Goal: Task Accomplishment & Management: Manage account settings

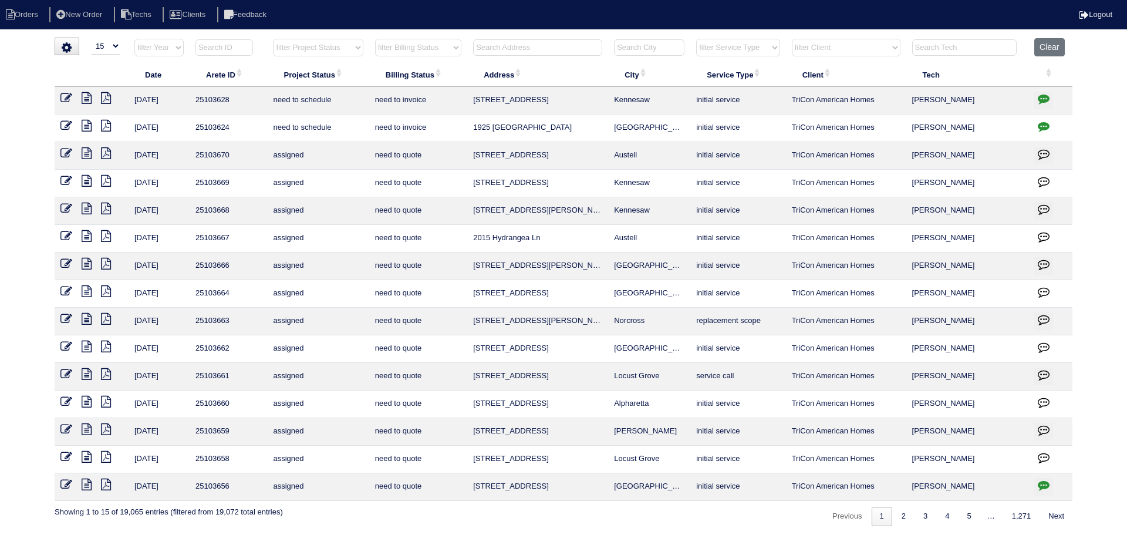
select select "15"
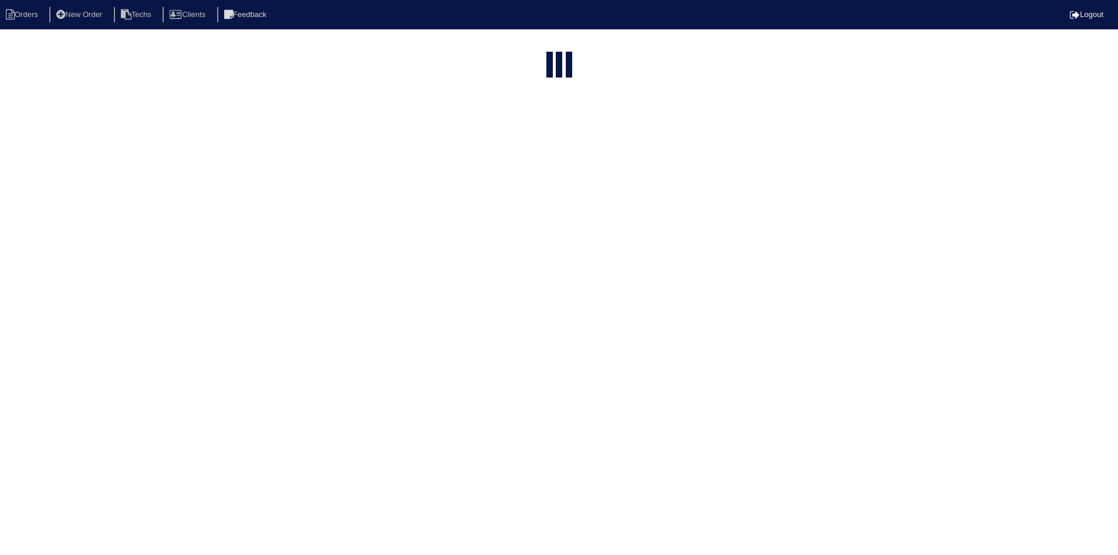
select select "15"
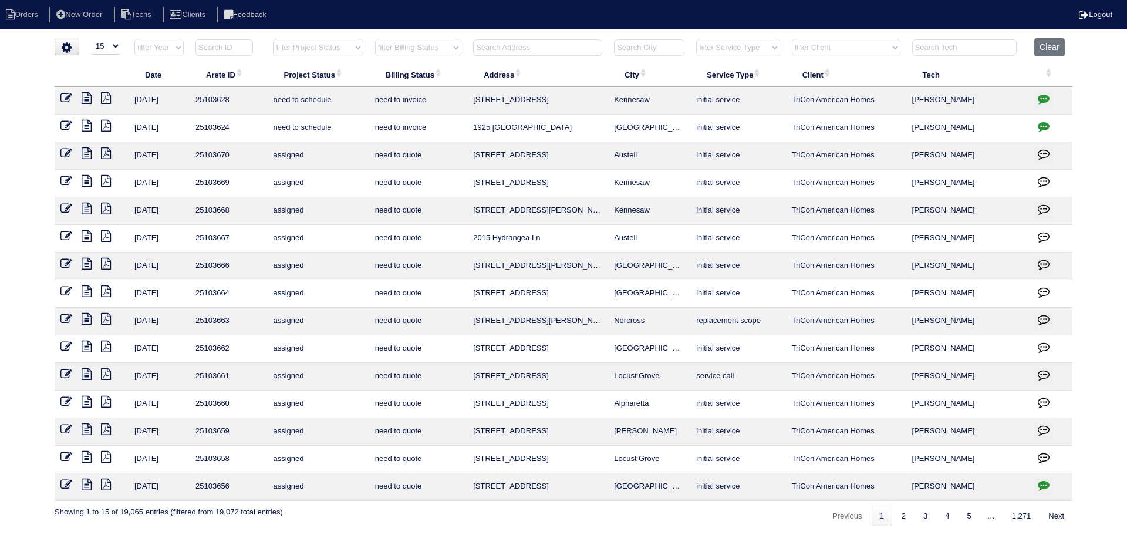
click at [532, 49] on input "text" at bounding box center [537, 47] width 129 height 16
paste input "6230 Winston Trace"
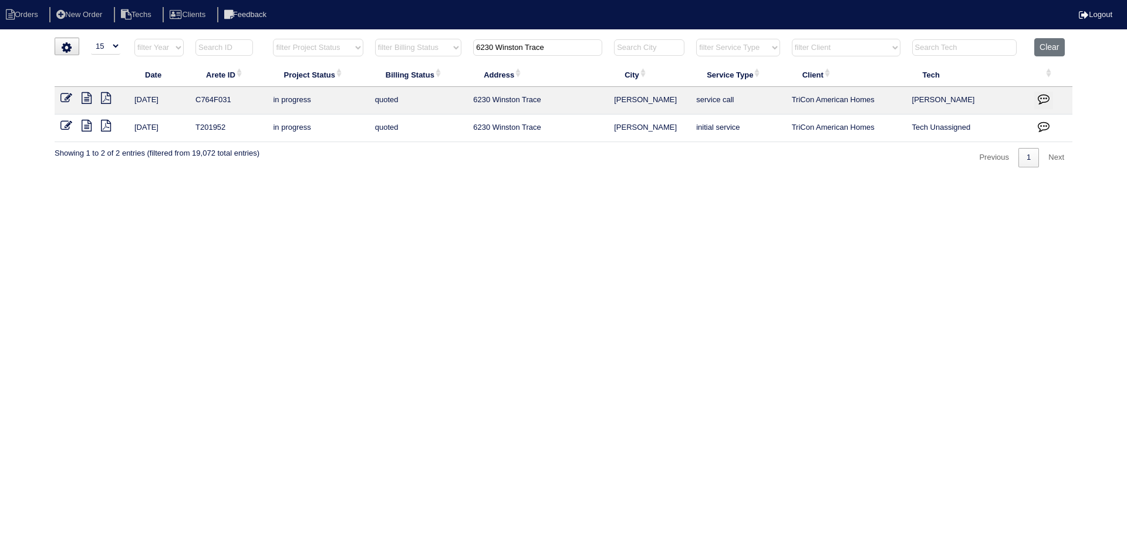
type input "6230 Winston Trace"
click at [86, 97] on icon at bounding box center [87, 98] width 10 height 12
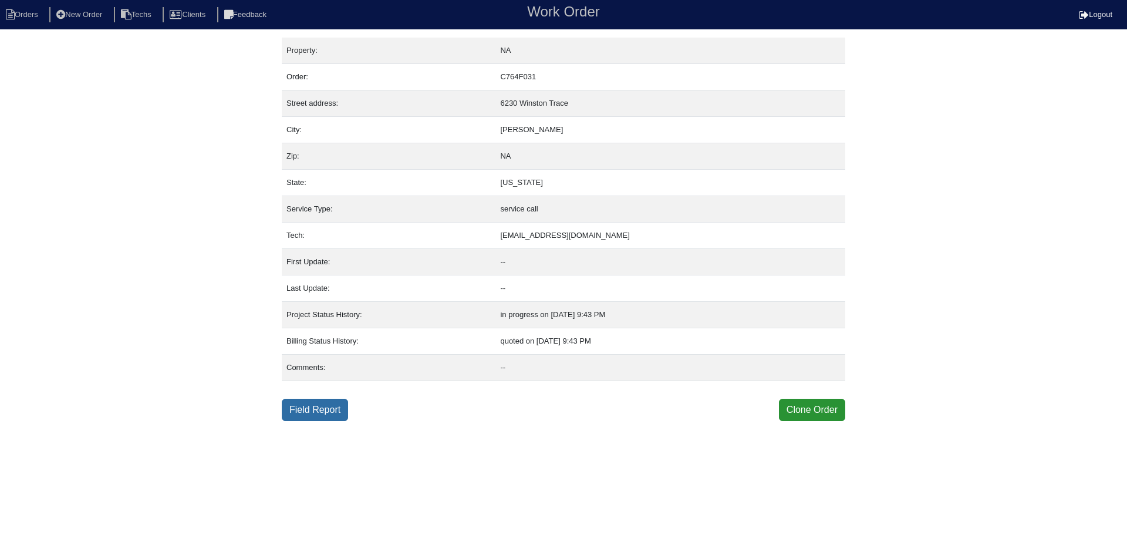
click at [328, 407] on link "Field Report" at bounding box center [315, 410] width 66 height 22
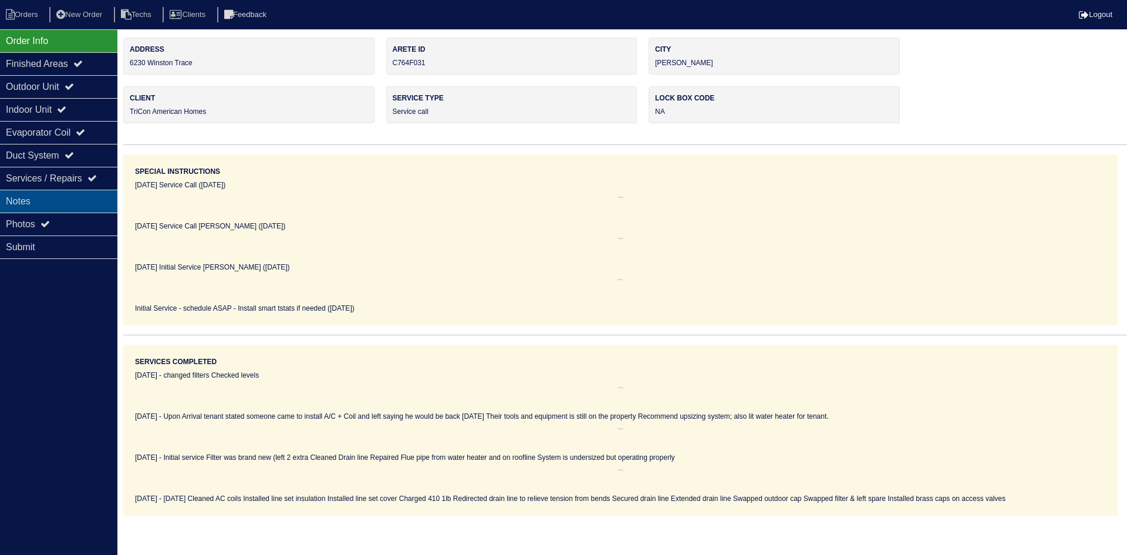
click at [46, 197] on div "Notes" at bounding box center [58, 201] width 117 height 23
type textarea "Upon Arrival tenant stated someone came to install A/C + Coil and left saying h…"
type textarea "60,000 2.5 Ton A/C 3 Ton Coil 14" Upflow Pan No hole 36x36 Pad Aquaguard Floats…"
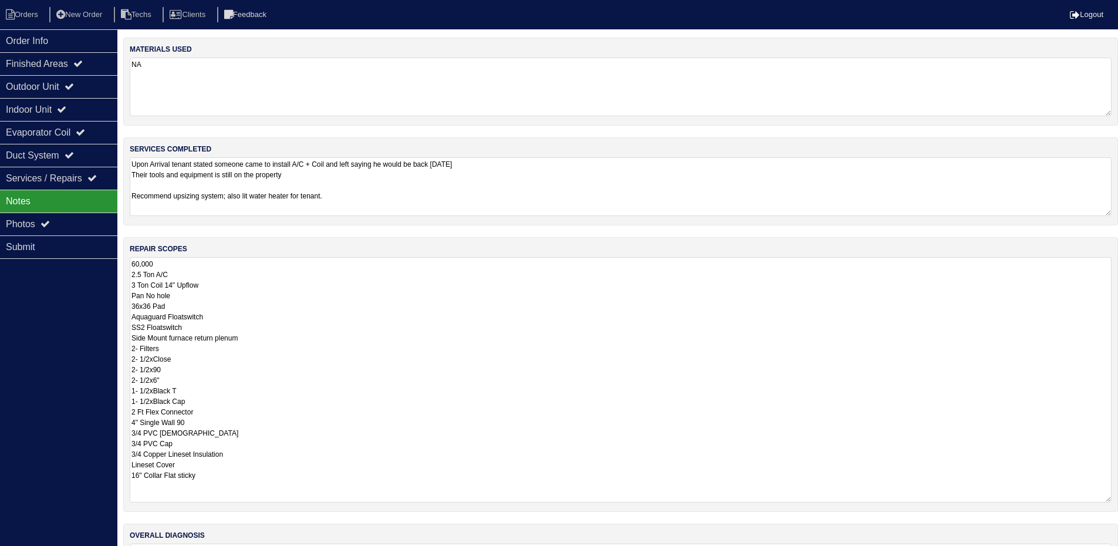
drag, startPoint x: 1115, startPoint y: 313, endPoint x: 1121, endPoint y: 500, distance: 186.8
click at [1118, 500] on html "Orders New Order Techs Clients Feedback Logout Orders New Order Users Clients M…" at bounding box center [559, 311] width 1118 height 623
click at [26, 20] on li "Orders" at bounding box center [24, 15] width 48 height 16
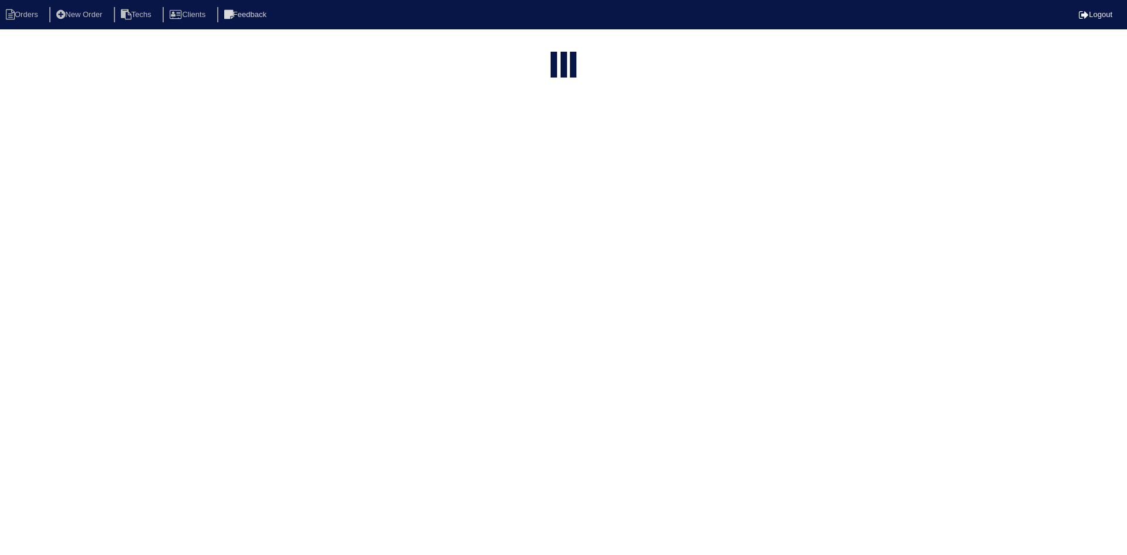
select select "15"
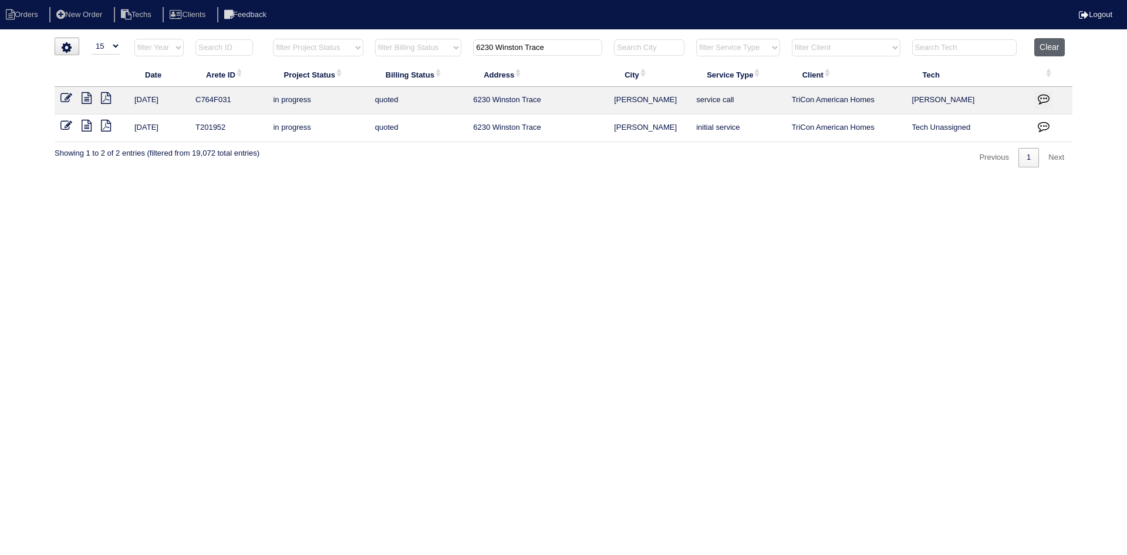
click at [1047, 46] on button "Clear" at bounding box center [1049, 47] width 30 height 18
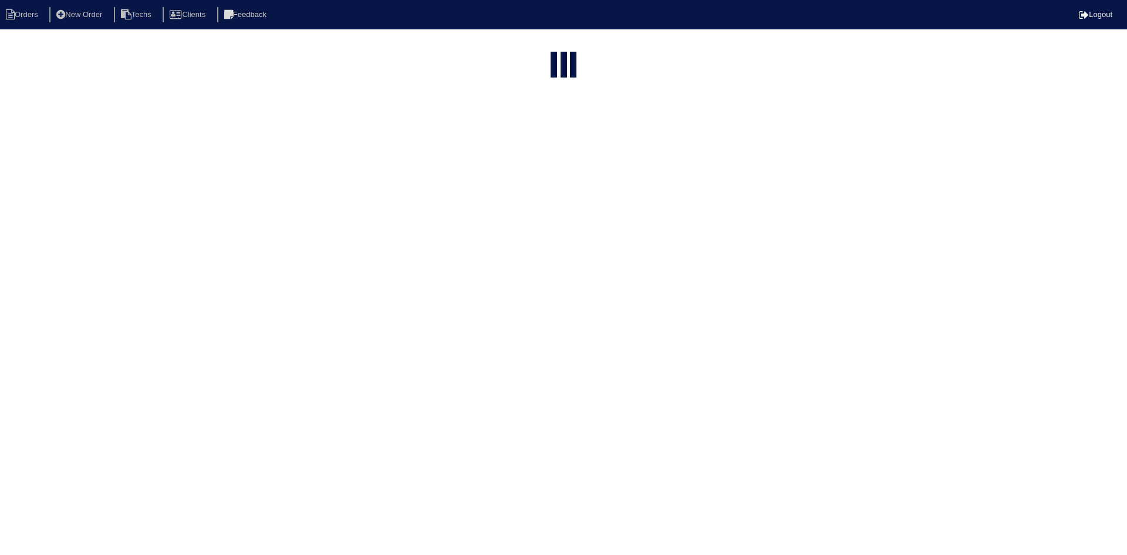
select select "15"
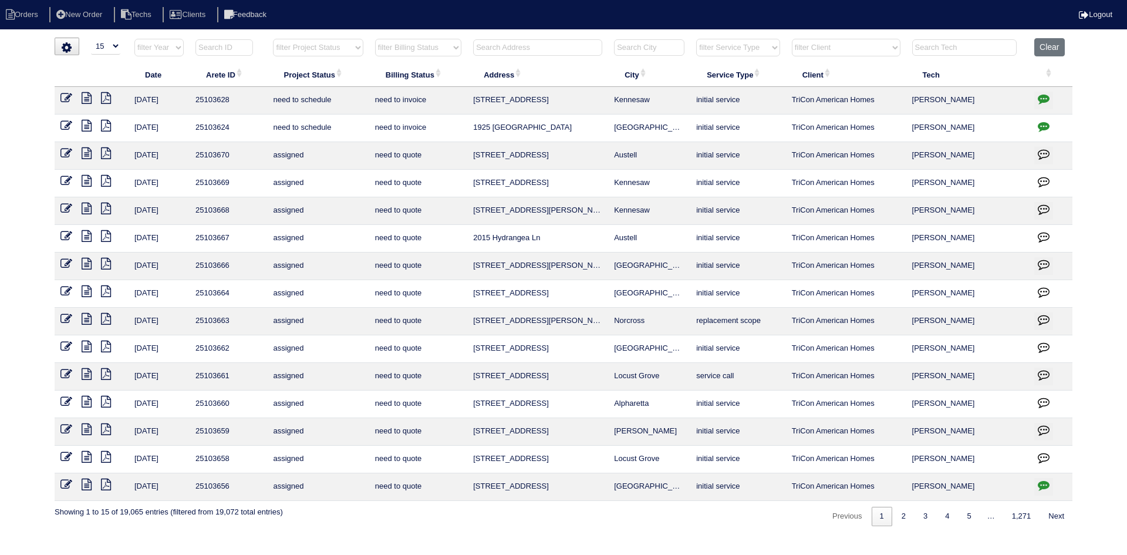
click at [528, 46] on input "text" at bounding box center [537, 47] width 129 height 16
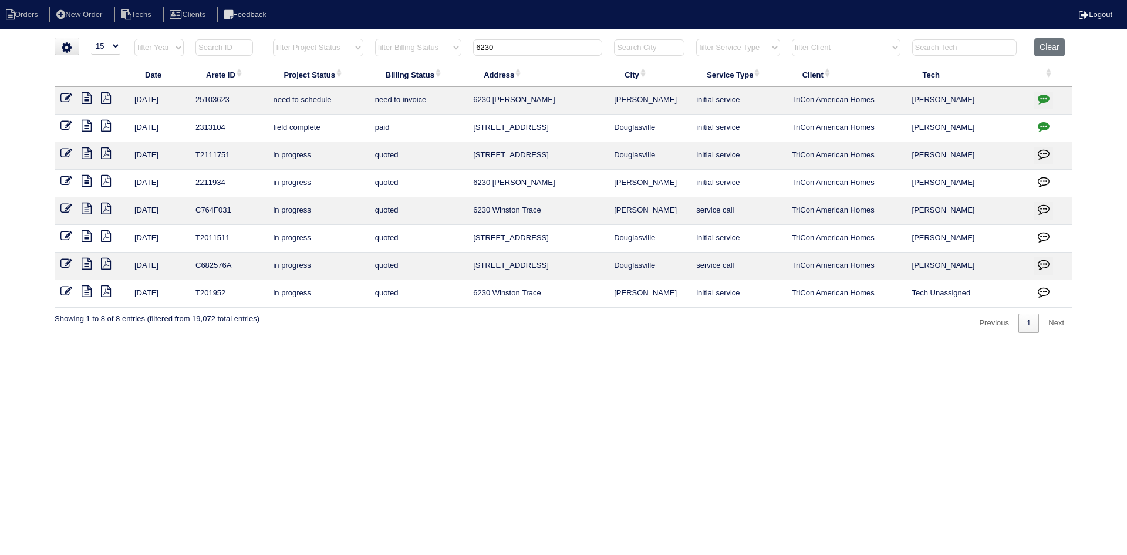
type input "6230"
click at [84, 99] on icon at bounding box center [87, 98] width 10 height 12
click at [1045, 96] on icon "button" at bounding box center [1044, 99] width 12 height 12
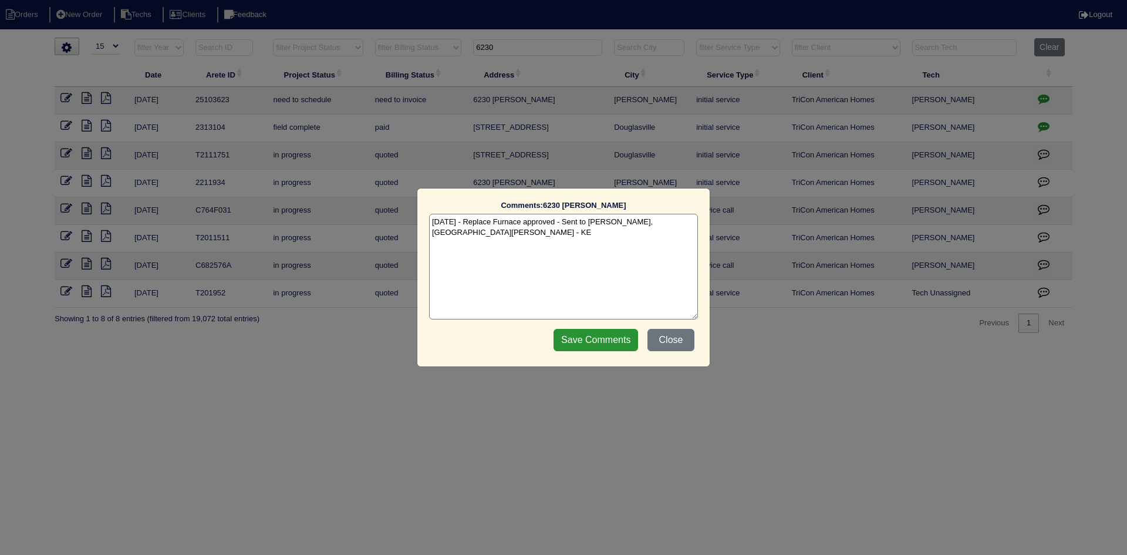
click at [681, 221] on textarea "10/3/25 - Replace Furnace approved - Sent to Dan, Payton, Reeca - KE" at bounding box center [563, 267] width 269 height 106
paste textarea "Equipment ordered - pricing verified Sibi order number: TAH-X3ZVRRCL Order plac…"
click at [640, 233] on textarea "10/3/25 - Replace Furnace approved - Sent to Dan, Payton, Reeca - KE 10/6/25 - …" at bounding box center [563, 267] width 269 height 106
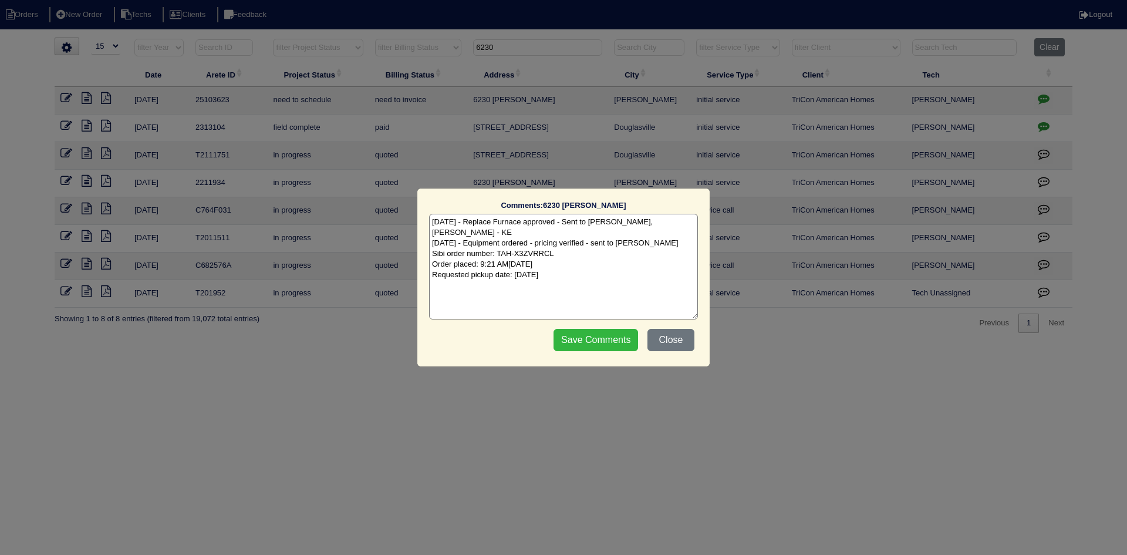
type textarea "10/3/25 - Replace Furnace approved - Sent to Dan, Payton, Reeca - KE 10/6/25 - …"
click at [586, 343] on input "Save Comments" at bounding box center [596, 340] width 85 height 22
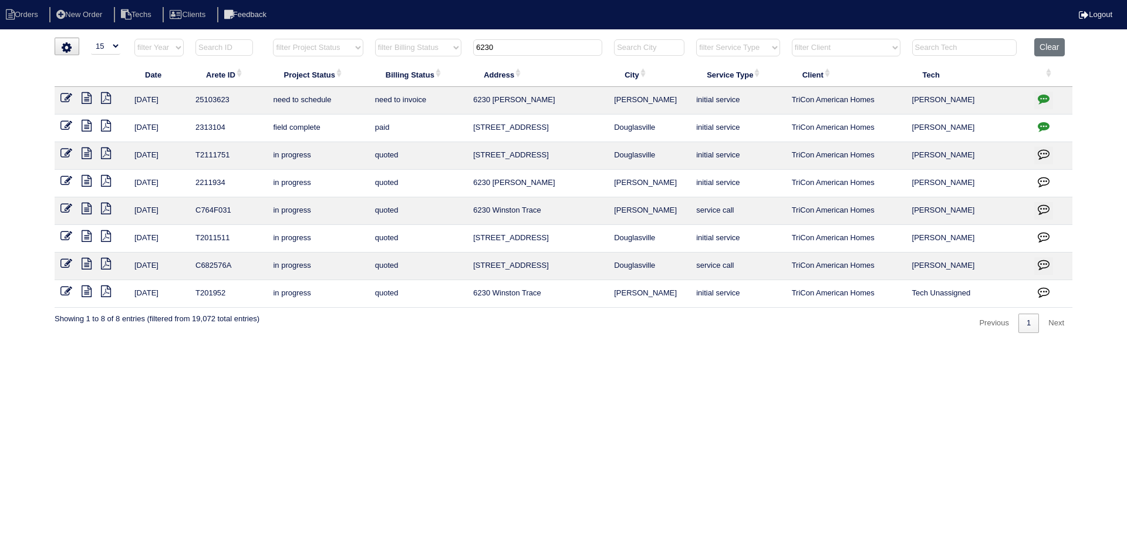
drag, startPoint x: 493, startPoint y: 49, endPoint x: 473, endPoint y: 48, distance: 20.6
click at [473, 48] on th "6230" at bounding box center [537, 50] width 141 height 24
paste input "1925 Sidneys Cove"
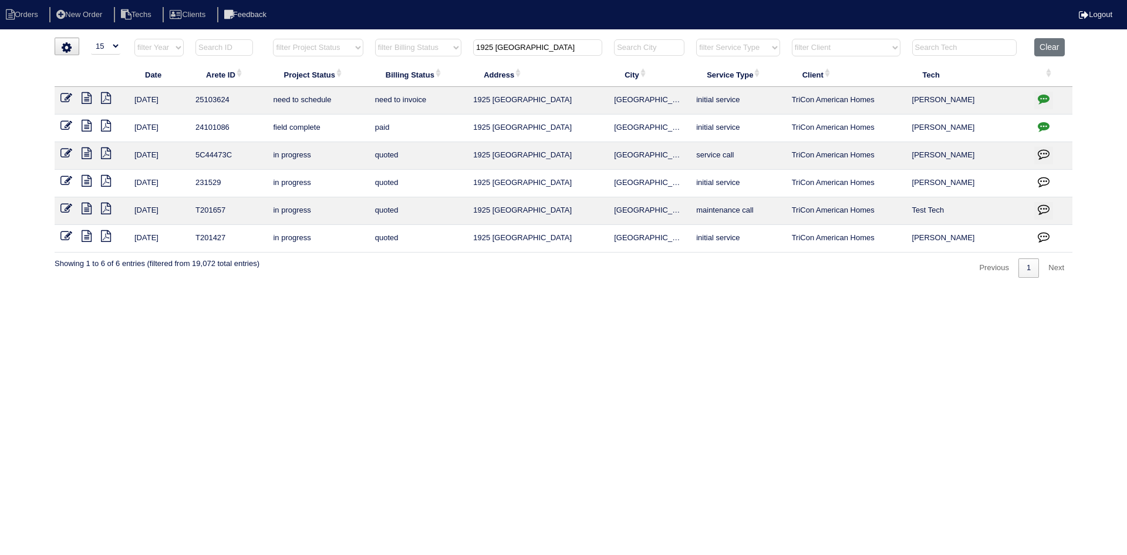
type input "1925 Sidneys Cove"
click at [85, 96] on icon at bounding box center [87, 98] width 10 height 12
click at [1041, 96] on icon "button" at bounding box center [1044, 99] width 12 height 12
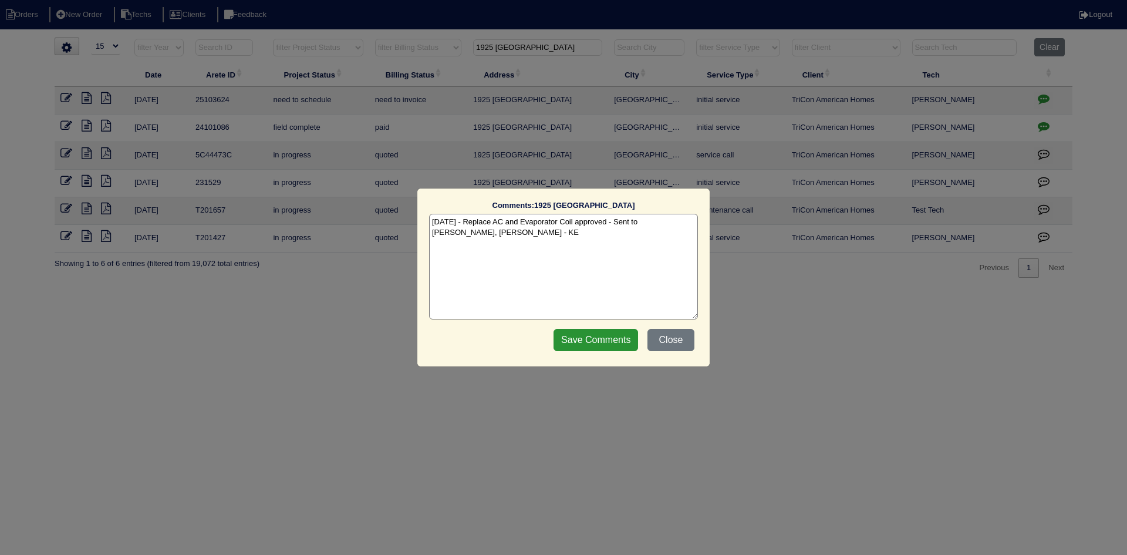
click at [525, 234] on textarea "10/6/25 - Replace AC and Evaporator Coil approved - Sent to Dan, Payton, Reeca …" at bounding box center [563, 267] width 269 height 106
paste textarea "Equipment ordered - pricing verified Sibi order number: TAH-ZTEG4DCD Order plac…"
click at [608, 240] on textarea "10/6/25 - Replace AC and Evaporator Coil approved - Sent to Dan, Payton, Reeca …" at bounding box center [563, 267] width 269 height 106
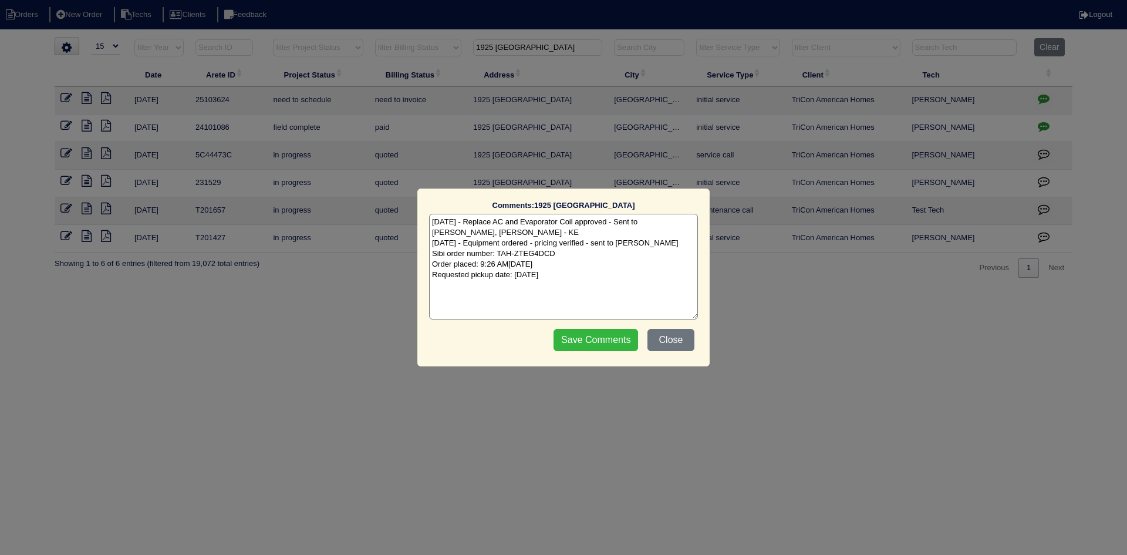
type textarea "10/6/25 - Replace AC and Evaporator Coil approved - Sent to Dan, Payton, Reeca …"
click at [592, 332] on input "Save Comments" at bounding box center [596, 340] width 85 height 22
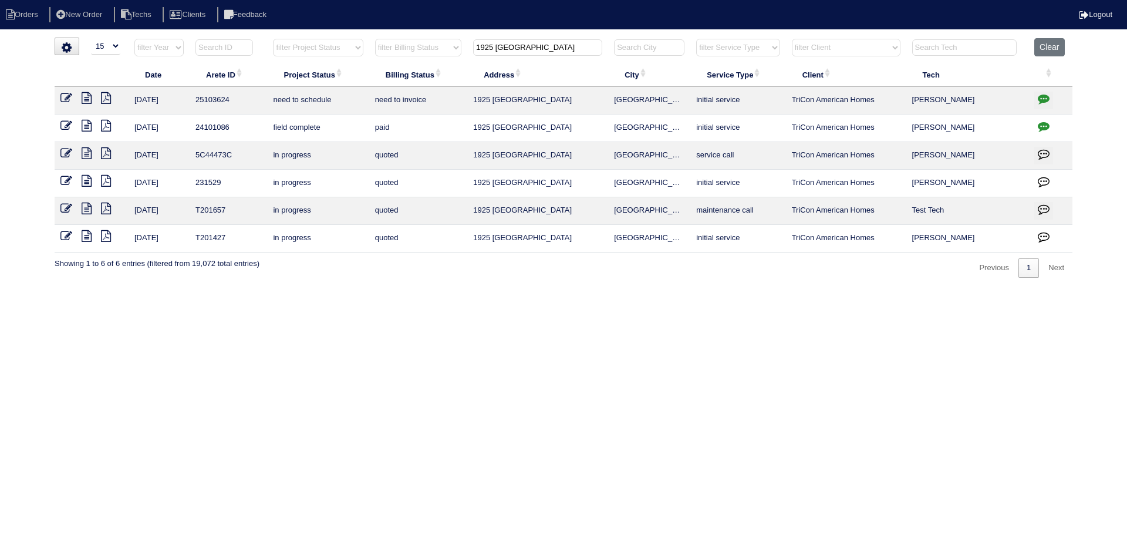
drag, startPoint x: 548, startPoint y: 48, endPoint x: 477, endPoint y: 45, distance: 71.1
click at [477, 45] on input "1925 Sidneys Cove" at bounding box center [537, 47] width 129 height 16
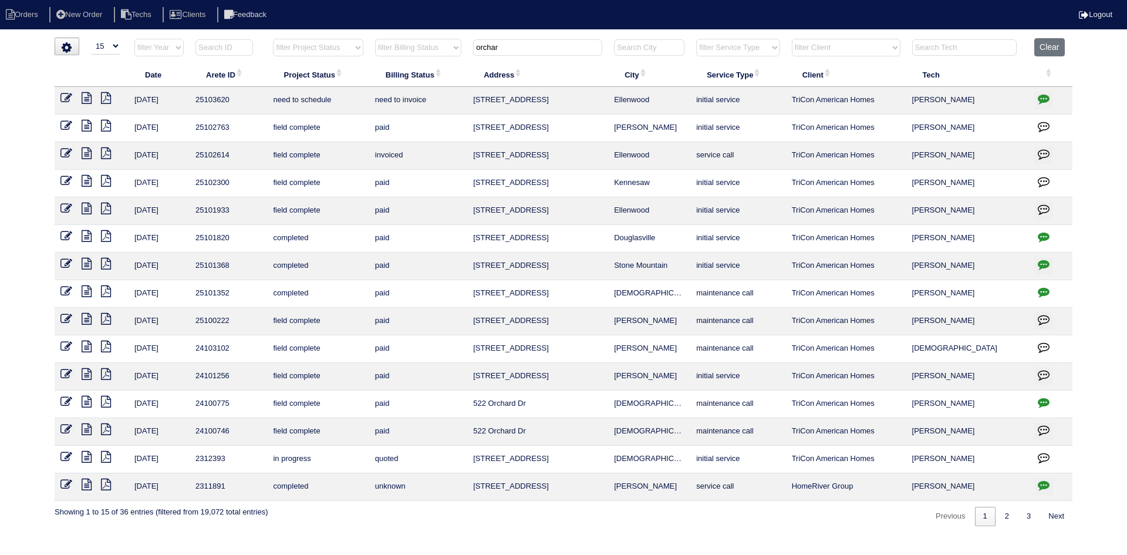
type input "orchar"
click at [62, 93] on icon at bounding box center [66, 98] width 12 height 12
click at [1044, 99] on icon "button" at bounding box center [1044, 99] width 12 height 12
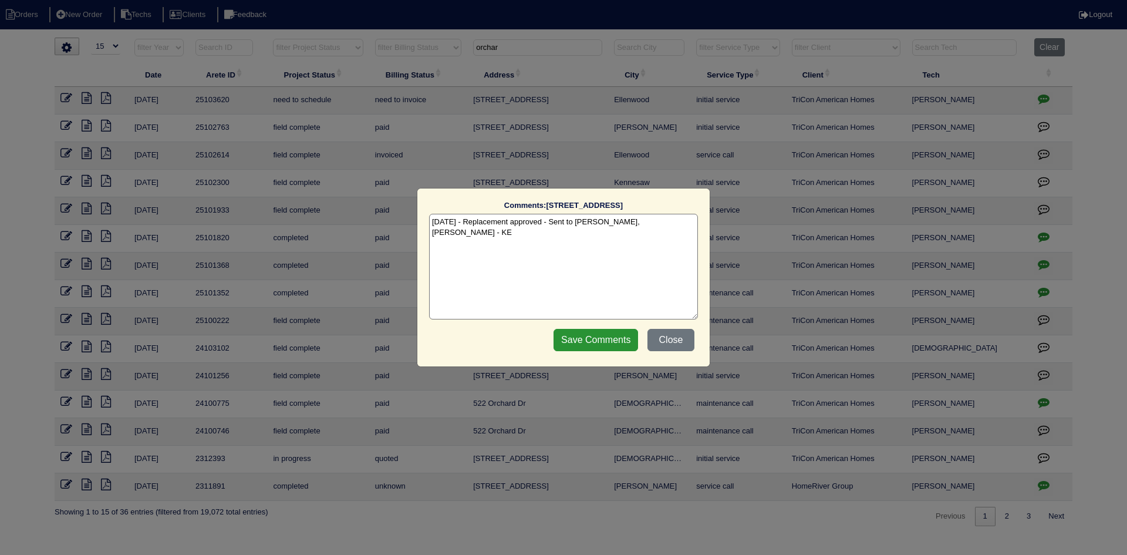
click at [670, 218] on textarea "10/3/25 - Replacement approved - Sent to Dan, Payton, Reeca - KE" at bounding box center [563, 267] width 269 height 106
click at [477, 231] on textarea "10/3/25 - Replacement approved - Sent to Dan, Payton, Reeca - KE 10/6/25 -" at bounding box center [563, 267] width 269 height 106
paste textarea "Payton ordered Confirmation number: 11755128 Sibi order number: TAH-KFPNZPUH Or…"
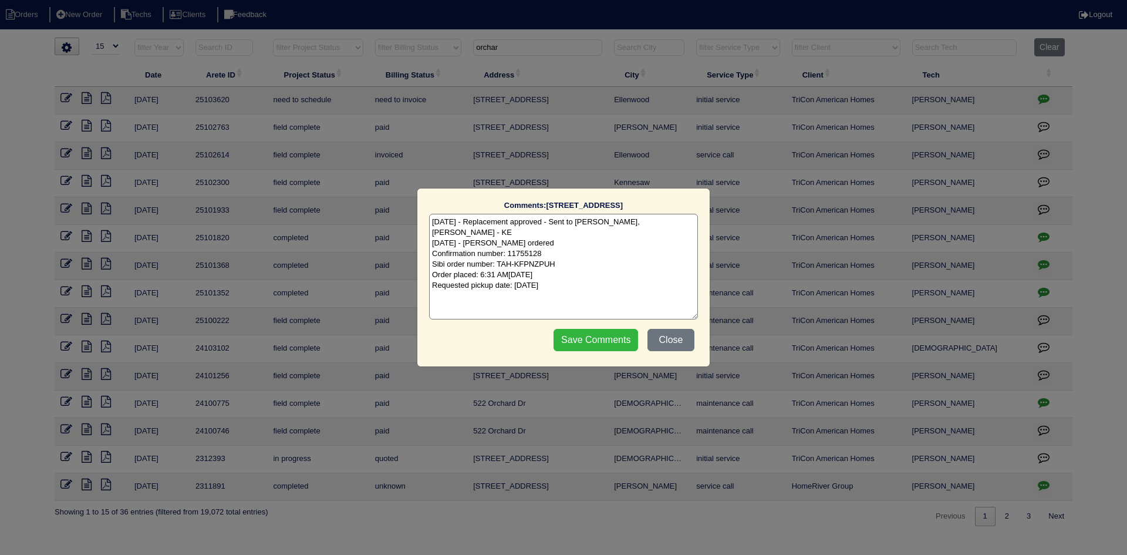
type textarea "10/3/25 - Replacement approved - Sent to Dan, Payton, Reeca - KE 10/6/25 - Payt…"
click at [606, 342] on input "Save Comments" at bounding box center [596, 340] width 85 height 22
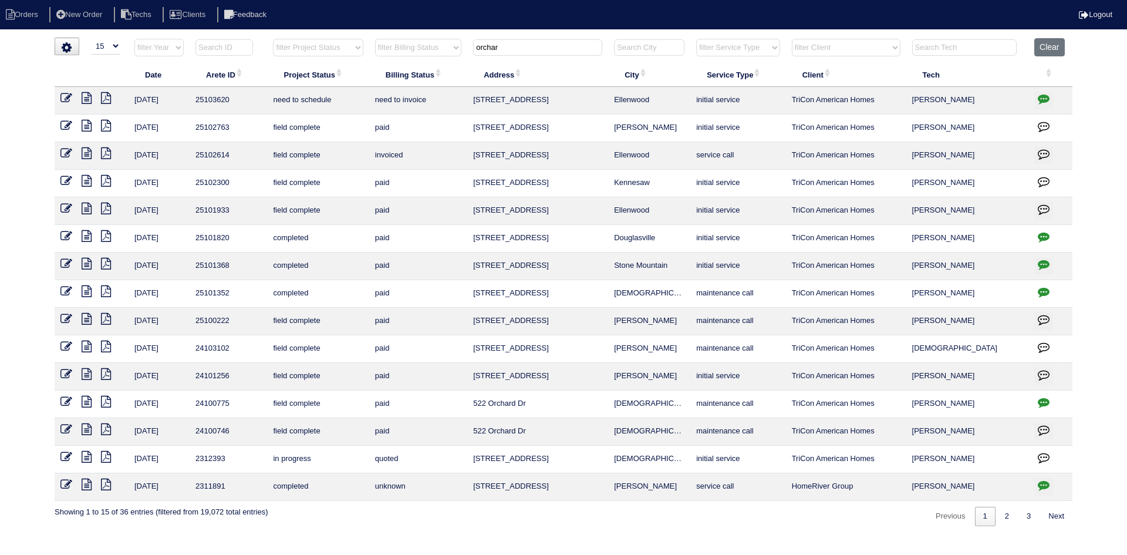
drag, startPoint x: 522, startPoint y: 55, endPoint x: 471, endPoint y: 52, distance: 51.2
click at [471, 52] on th "orchar" at bounding box center [537, 50] width 141 height 24
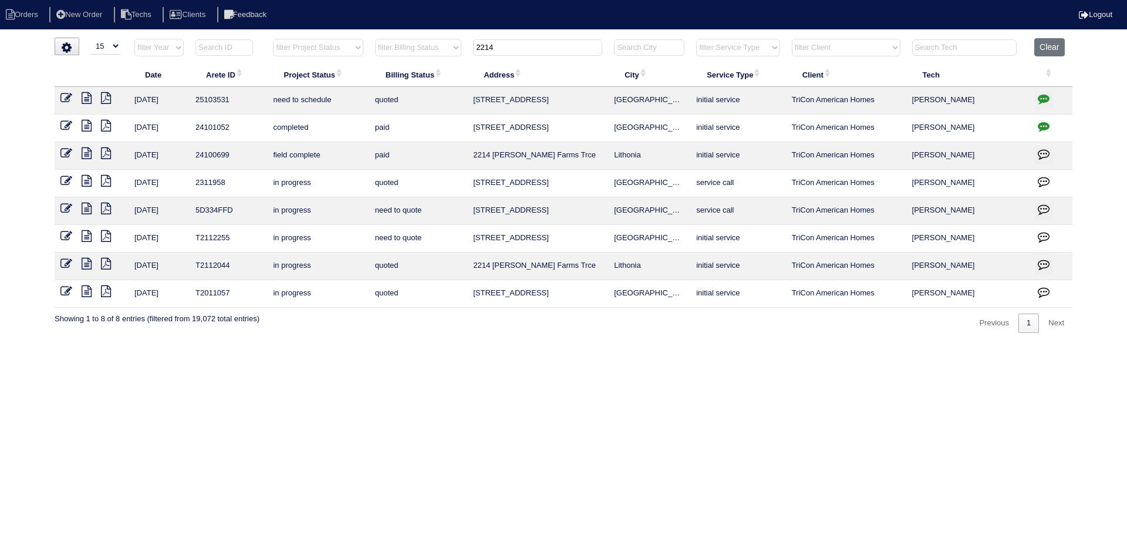
type input "2214"
click at [86, 96] on icon at bounding box center [87, 98] width 10 height 12
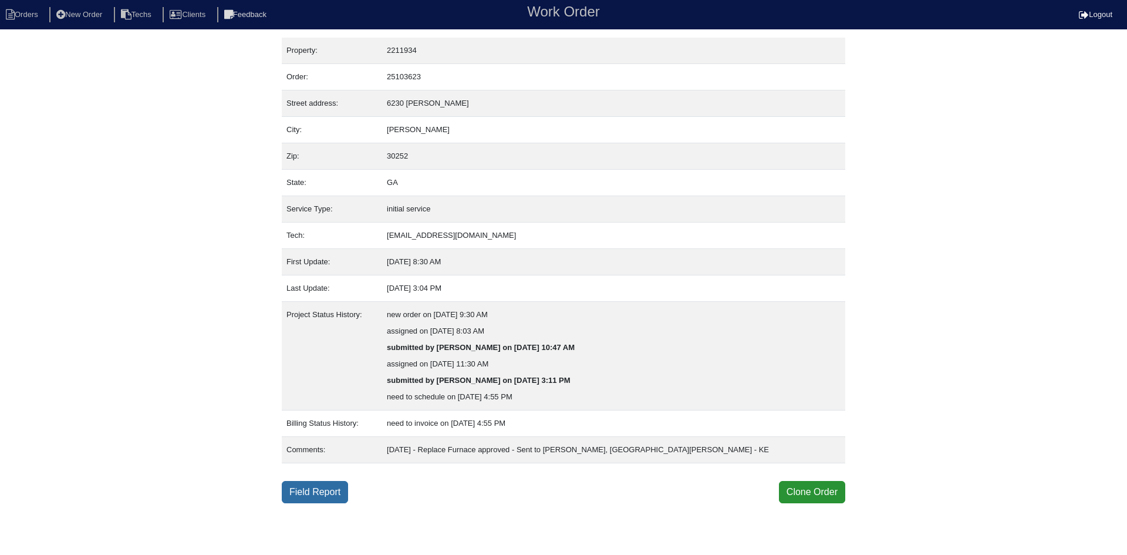
click at [319, 491] on link "Field Report" at bounding box center [315, 492] width 66 height 22
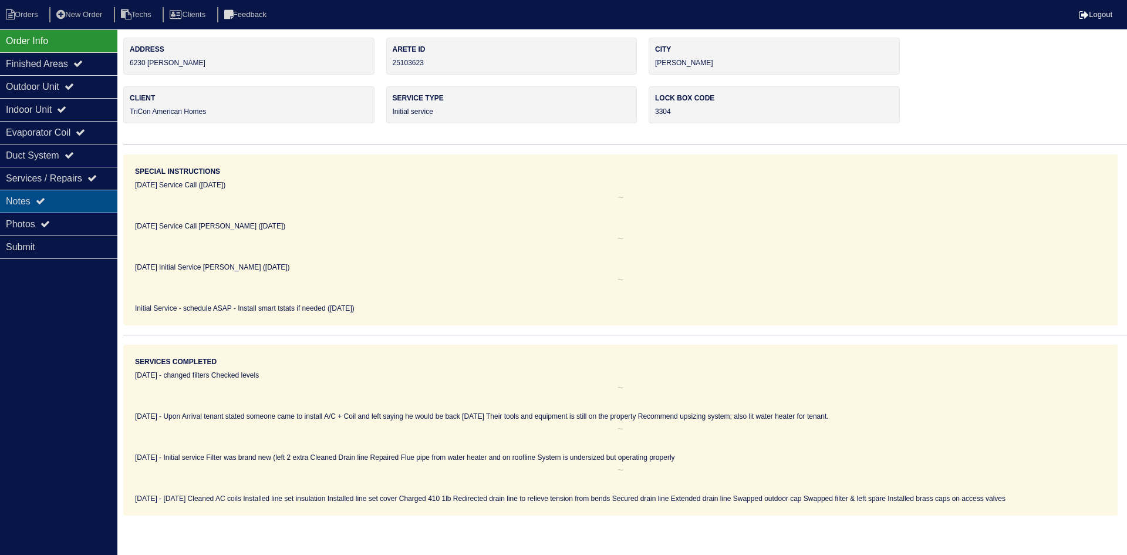
click at [83, 199] on div "Notes" at bounding box center [58, 201] width 117 height 23
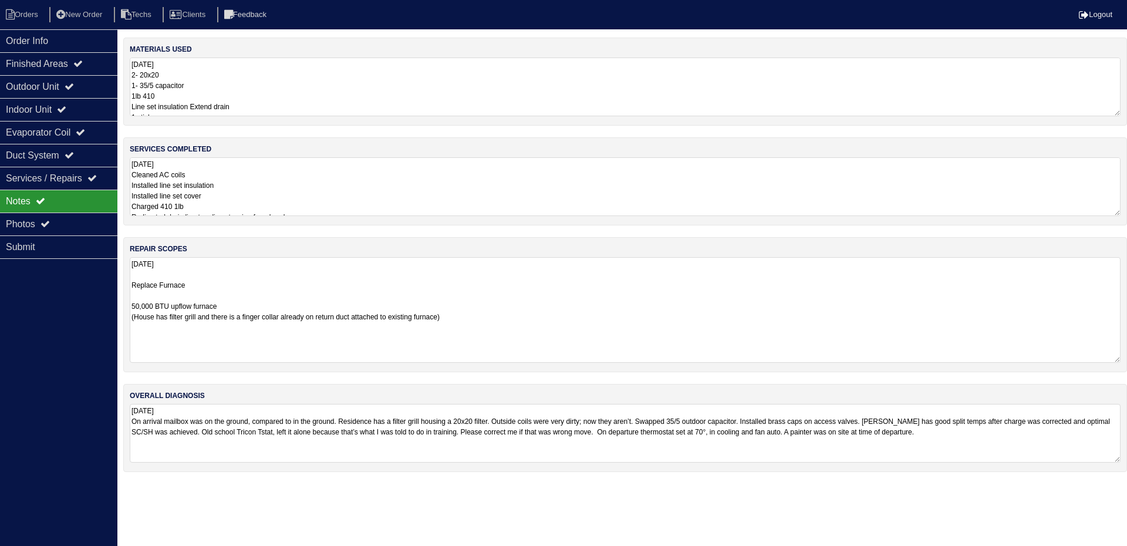
drag, startPoint x: 1116, startPoint y: 312, endPoint x: 1111, endPoint y: 359, distance: 47.2
click at [1111, 359] on textarea "10.3.25 Replace Furnace 50,000 BTU upflow furnace (House has filter grill and t…" at bounding box center [625, 310] width 991 height 106
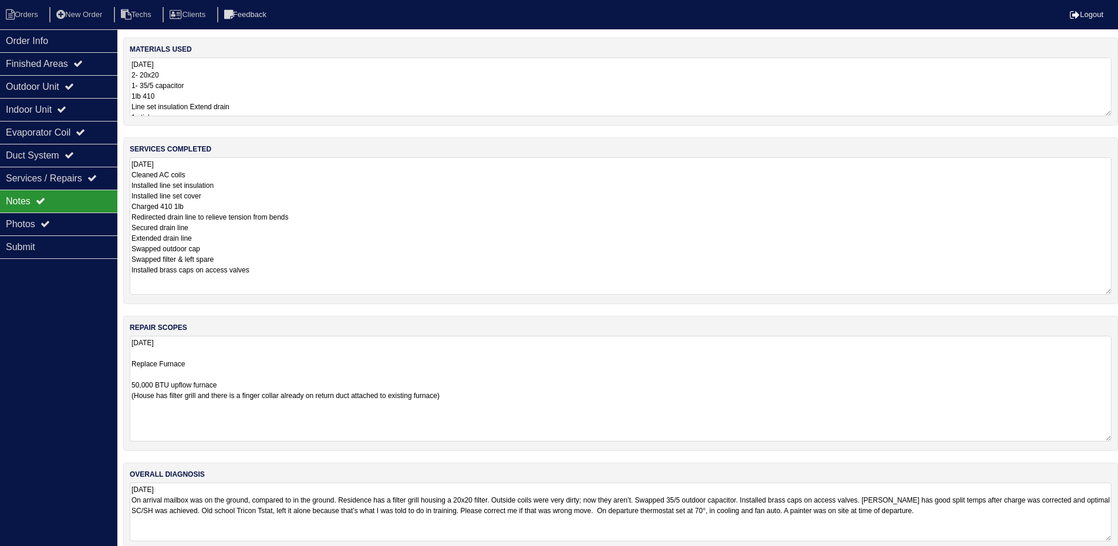
drag, startPoint x: 1116, startPoint y: 213, endPoint x: 1123, endPoint y: 291, distance: 79.0
click at [1118, 291] on html "Orders New Order Techs Clients Feedback Logout Orders New Order Users Clients M…" at bounding box center [559, 281] width 1118 height 562
click at [53, 79] on div "Outdoor Unit" at bounding box center [58, 86] width 117 height 23
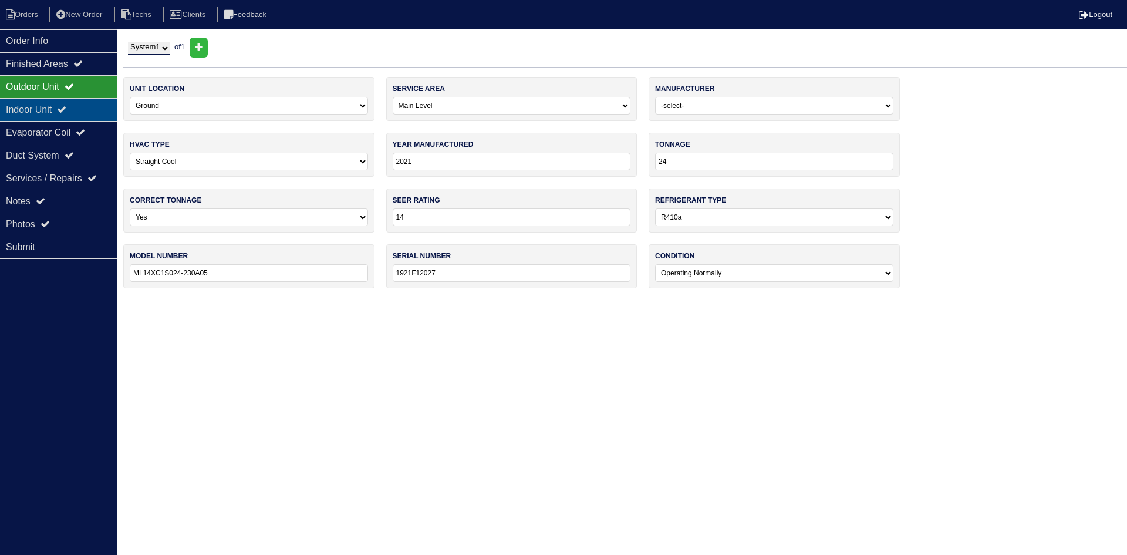
click at [55, 104] on div "Indoor Unit" at bounding box center [58, 109] width 117 height 23
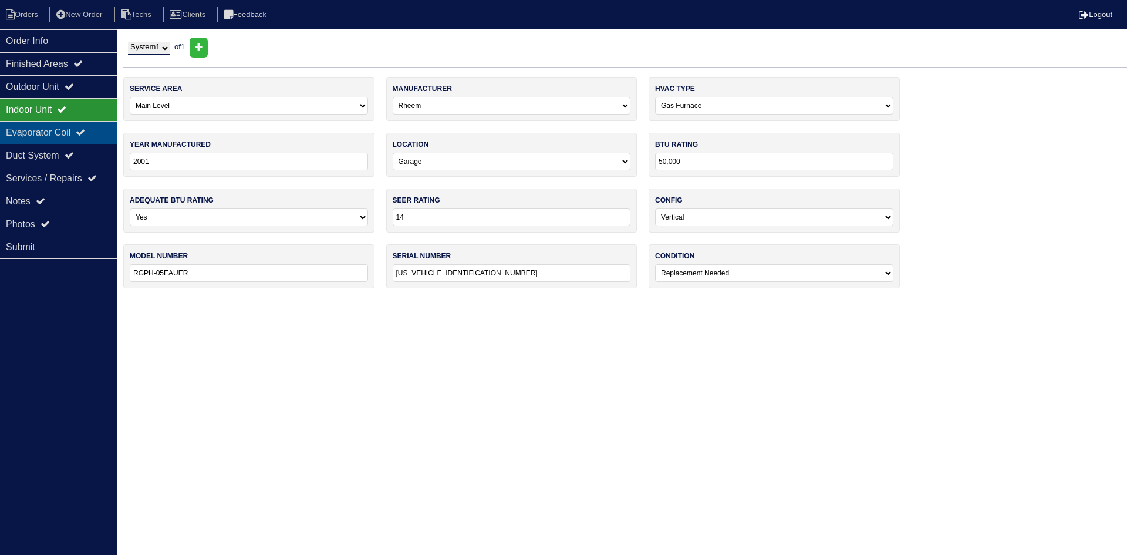
click at [63, 127] on div "Evaporator Coil" at bounding box center [58, 132] width 117 height 23
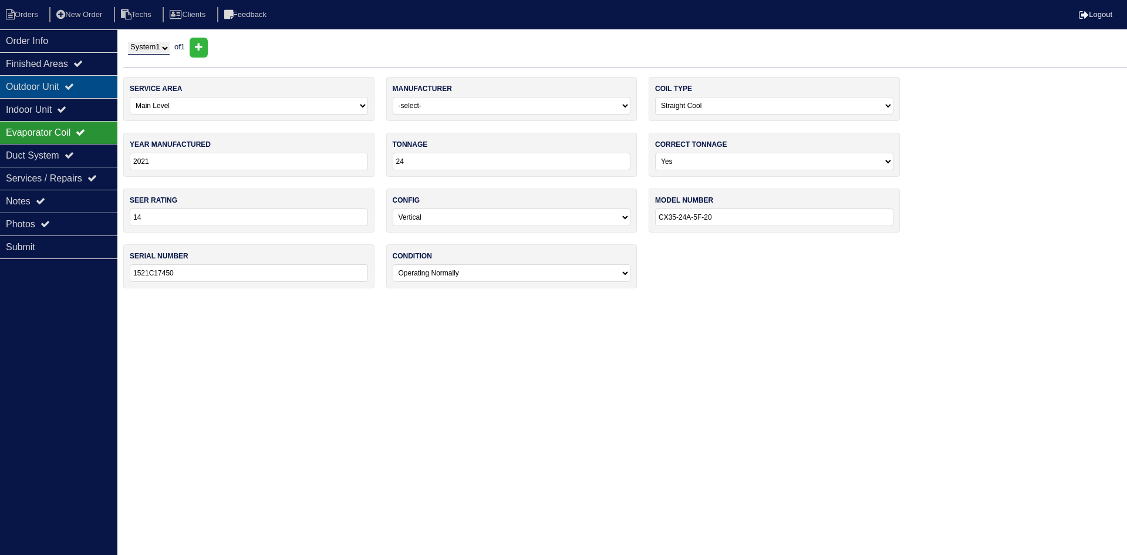
click at [63, 84] on div "Outdoor Unit" at bounding box center [58, 86] width 117 height 23
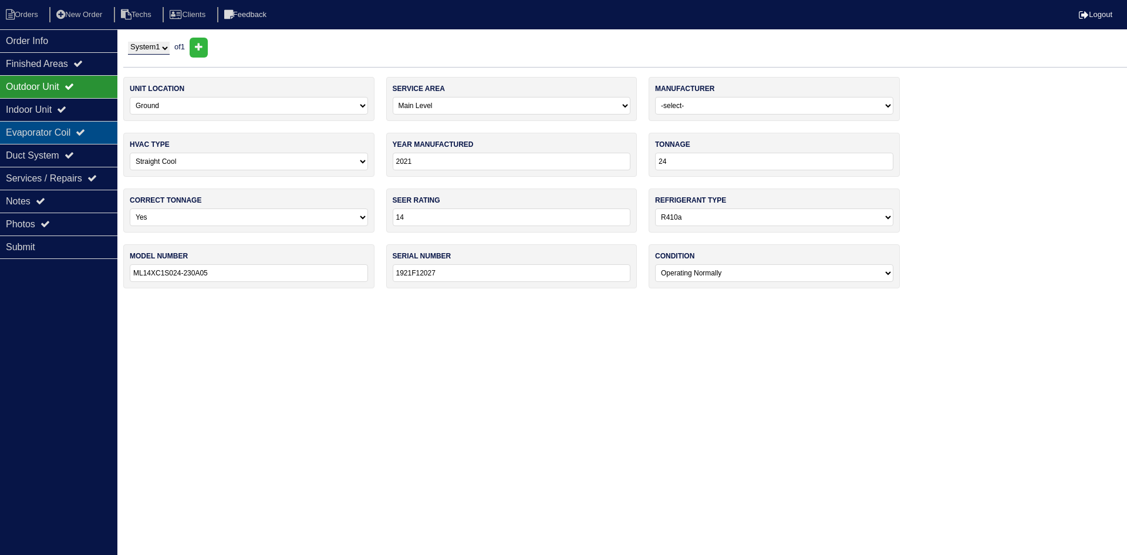
click at [76, 134] on div "Evaporator Coil" at bounding box center [58, 132] width 117 height 23
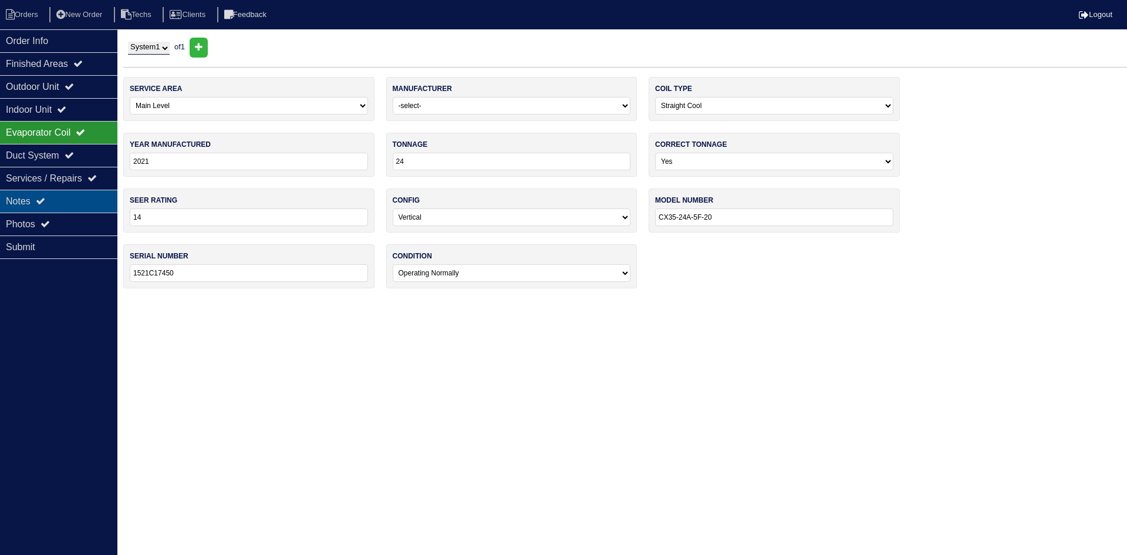
click at [52, 197] on div "Notes" at bounding box center [58, 201] width 117 height 23
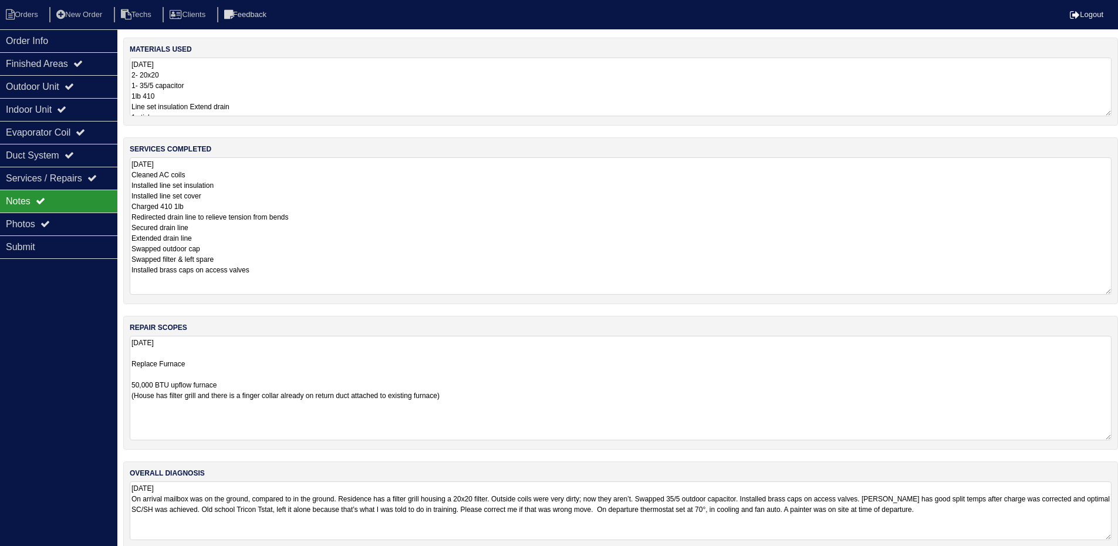
drag, startPoint x: 139, startPoint y: 385, endPoint x: 128, endPoint y: 385, distance: 10.6
click at [128, 385] on div "repair scopes 10.3.25 Replace Furnace 50,000 BTU upflow furnace (House has filt…" at bounding box center [620, 383] width 995 height 134
click at [555, 379] on textarea "10.3.25 Replace Furnace 45,000 BTU upflow furnace (House has filter grill and t…" at bounding box center [621, 388] width 982 height 104
type textarea "10.3.25 Replace Furnace 45,000 BTU upflow furnace (House has filter grill and t…"
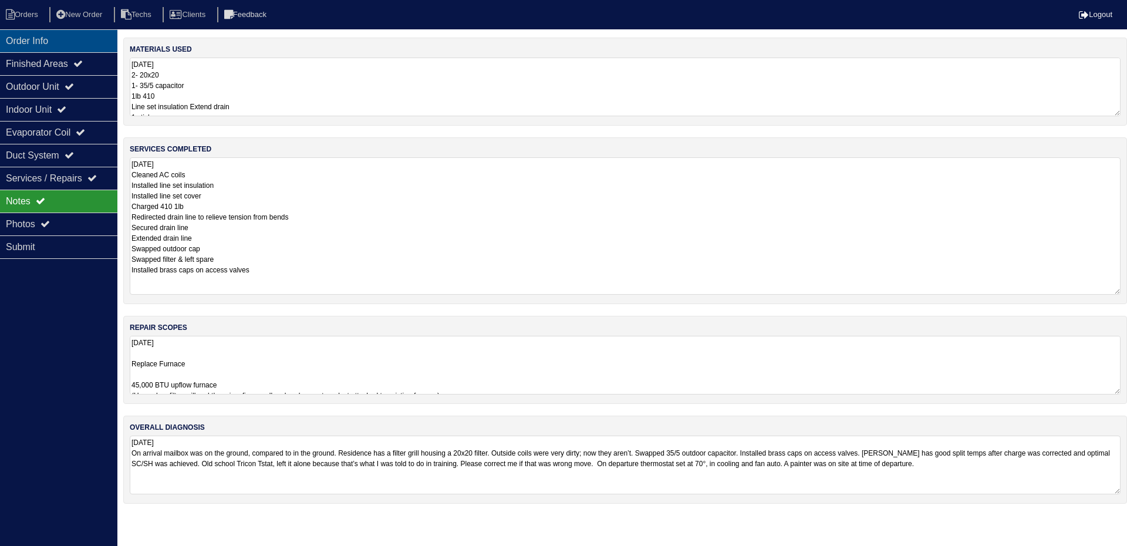
drag, startPoint x: 76, startPoint y: 41, endPoint x: 99, endPoint y: 42, distance: 22.4
click at [76, 41] on div "Order Info" at bounding box center [58, 40] width 117 height 23
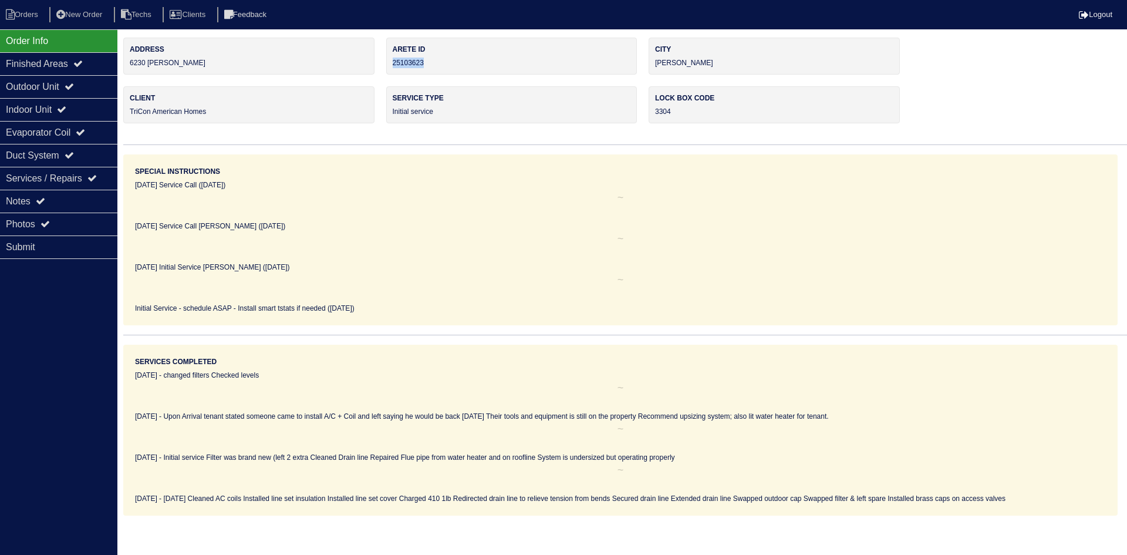
drag, startPoint x: 439, startPoint y: 62, endPoint x: 391, endPoint y: 61, distance: 47.6
click at [391, 61] on div "Arete ID 25103623" at bounding box center [511, 56] width 251 height 37
copy div "25103623"
drag, startPoint x: 61, startPoint y: 193, endPoint x: 71, endPoint y: 202, distance: 13.3
click at [61, 193] on div "Notes" at bounding box center [58, 201] width 117 height 23
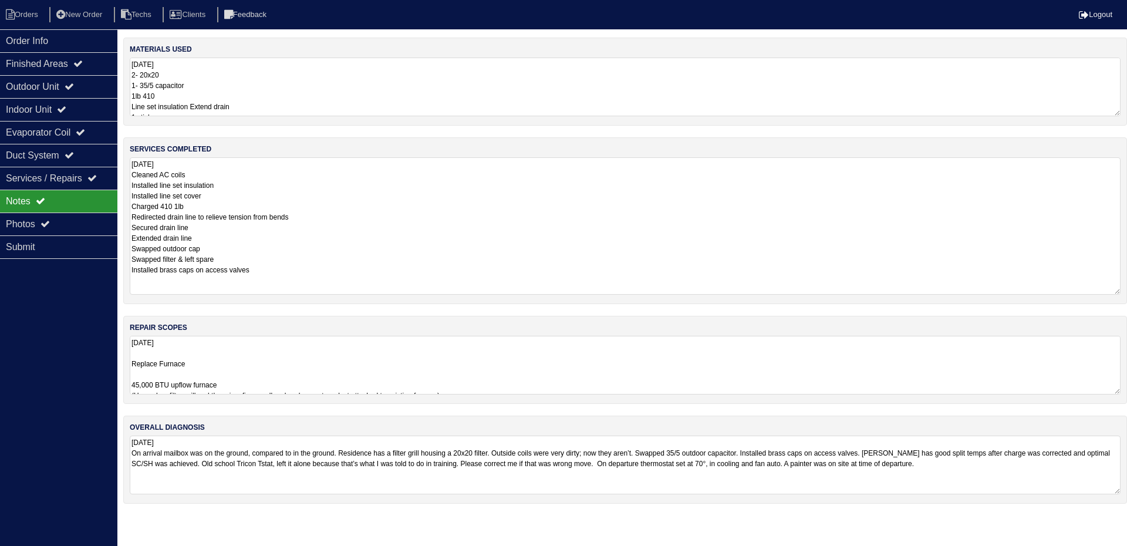
drag, startPoint x: 312, startPoint y: 358, endPoint x: 314, endPoint y: 352, distance: 6.1
click at [313, 358] on textarea "10.3.25 Replace Furnace 45,000 BTU upflow furnace (House has filter grill and t…" at bounding box center [625, 365] width 991 height 59
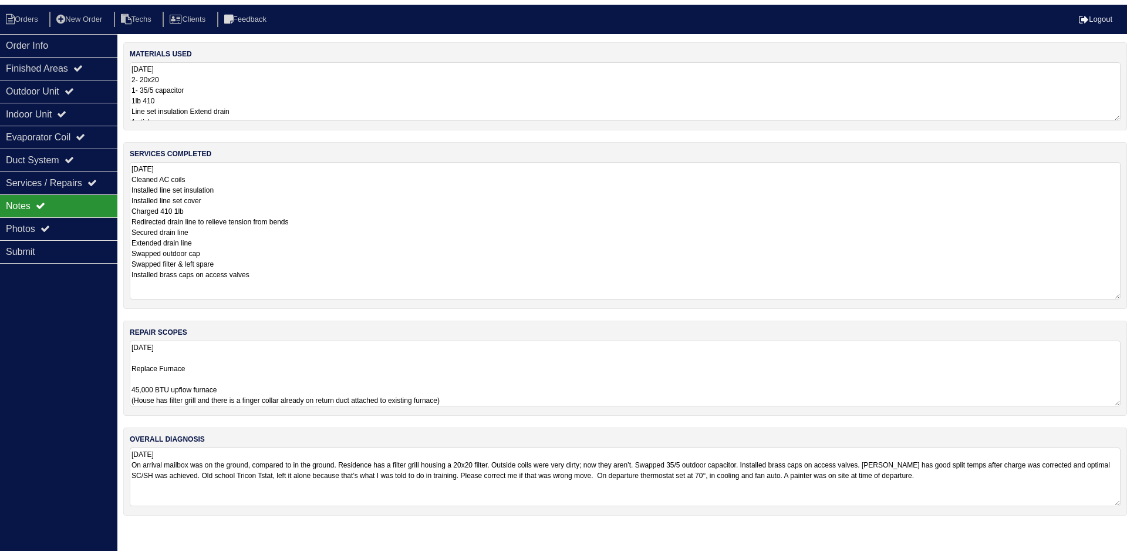
scroll to position [1, 0]
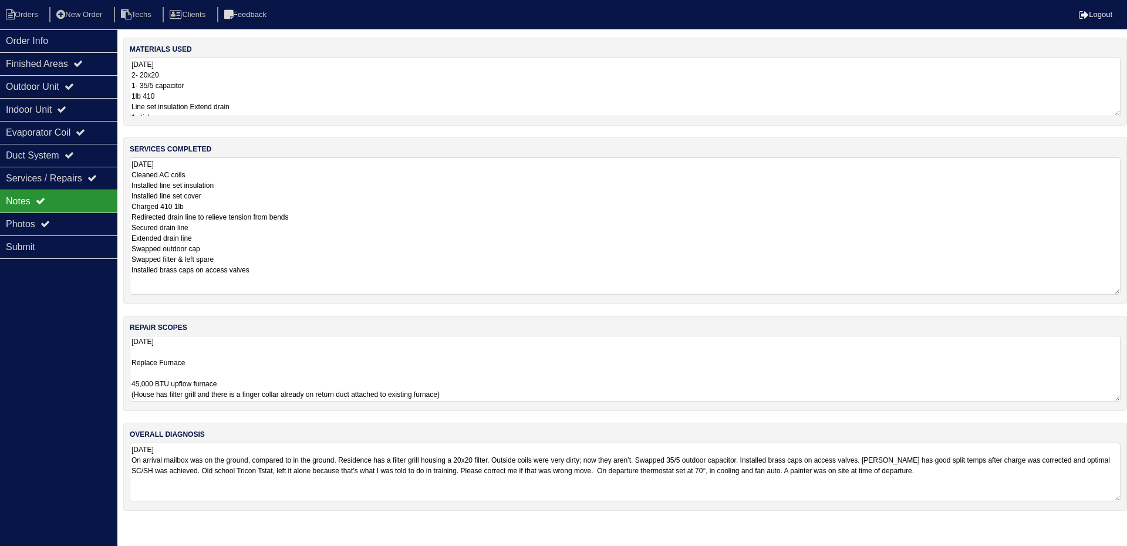
drag, startPoint x: 475, startPoint y: 394, endPoint x: 125, endPoint y: 384, distance: 350.0
click at [125, 384] on div "repair scopes 10.3.25 Replace Furnace 45,000 BTU upflow furnace (House has filt…" at bounding box center [625, 363] width 1004 height 95
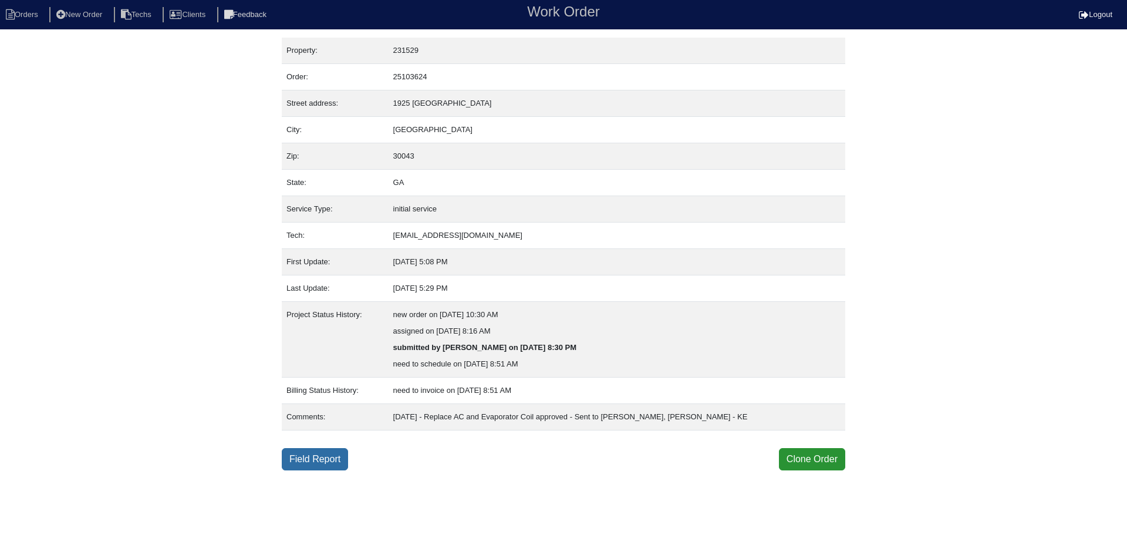
click at [318, 458] on link "Field Report" at bounding box center [315, 459] width 66 height 22
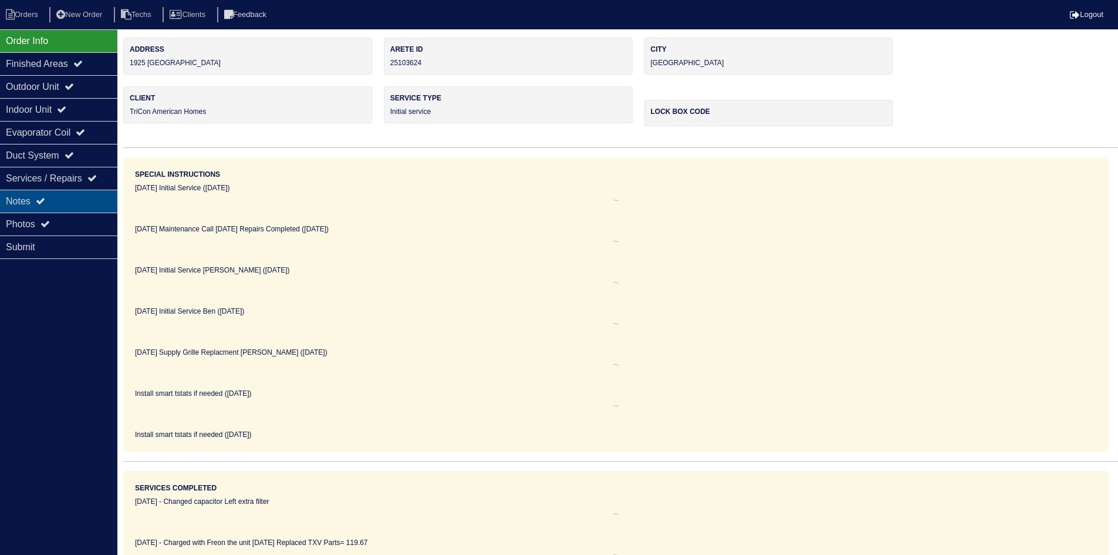
click at [68, 201] on div "Notes" at bounding box center [58, 201] width 117 height 23
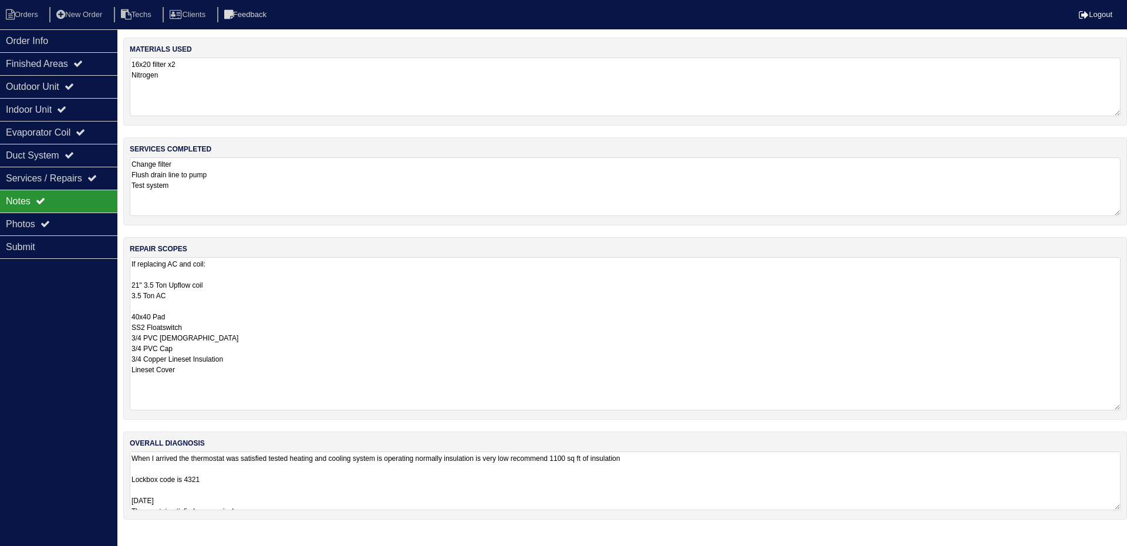
drag, startPoint x: 1116, startPoint y: 310, endPoint x: 1126, endPoint y: 404, distance: 95.0
click at [1126, 404] on div "repair scopes If replacing AC and coil: 21" 3.5 Ton Upflow coil 3.5 Ton AC 40x4…" at bounding box center [625, 328] width 1004 height 183
click at [86, 35] on div "Order Info" at bounding box center [58, 40] width 117 height 23
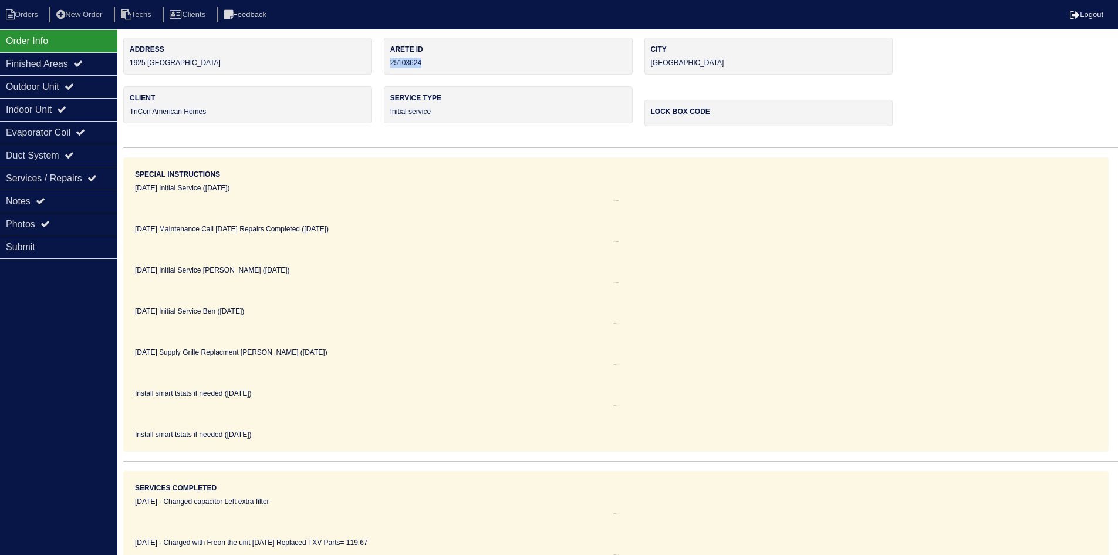
drag, startPoint x: 434, startPoint y: 63, endPoint x: 389, endPoint y: 63, distance: 45.2
click at [389, 63] on div "Arete ID 25103624" at bounding box center [508, 56] width 249 height 37
copy div "25103624"
drag, startPoint x: 86, startPoint y: 197, endPoint x: 107, endPoint y: 200, distance: 20.8
click at [86, 197] on div "Notes" at bounding box center [58, 201] width 117 height 23
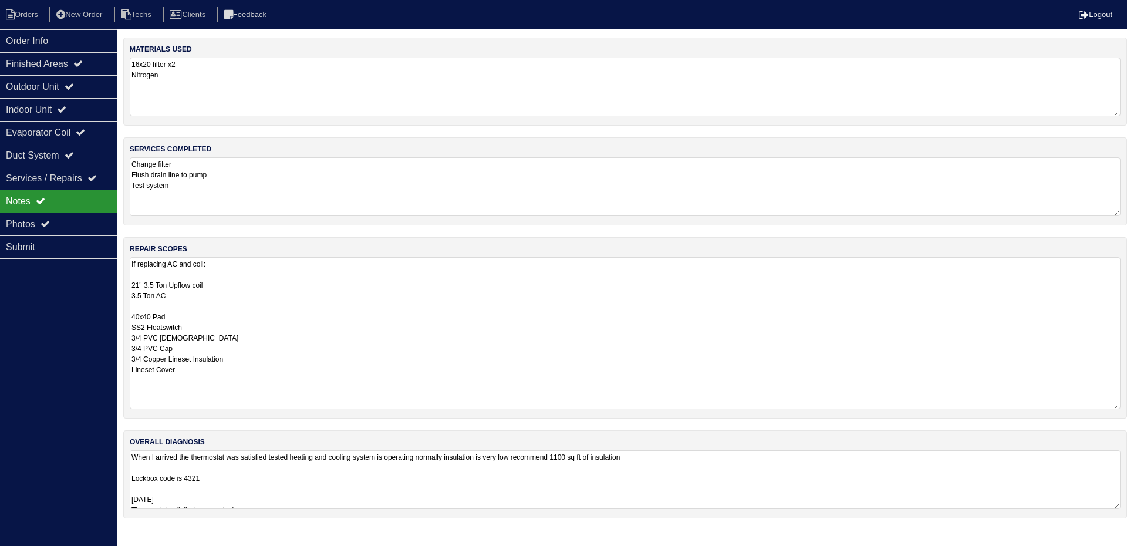
click at [390, 304] on textarea "If replacing AC and coil: 21" 3.5 Ton Upflow coil 3.5 Ton AC 40x40 Pad SS2 Floa…" at bounding box center [625, 333] width 991 height 152
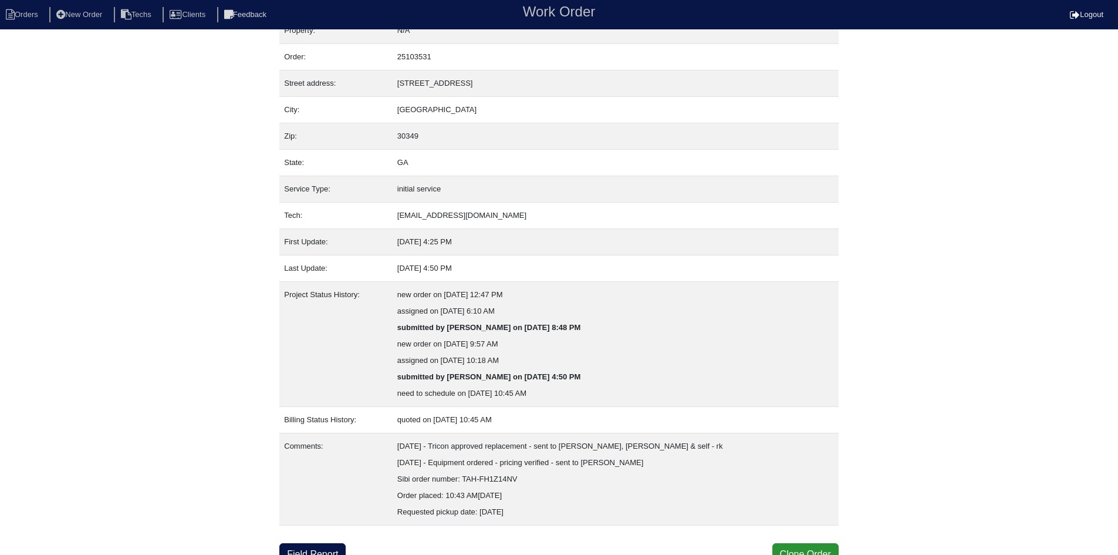
scroll to position [31, 0]
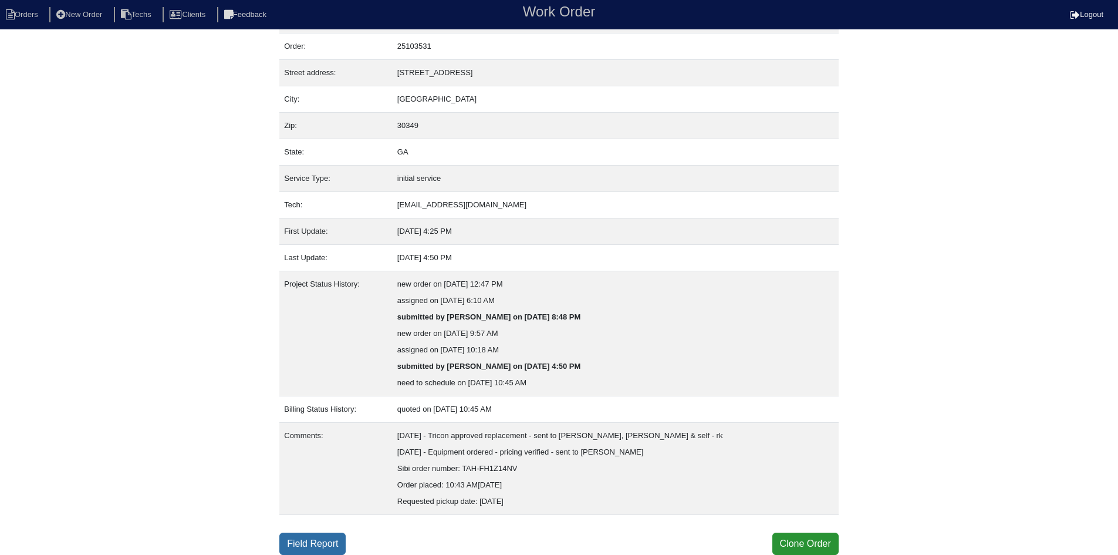
click at [309, 542] on link "Field Report" at bounding box center [312, 543] width 66 height 22
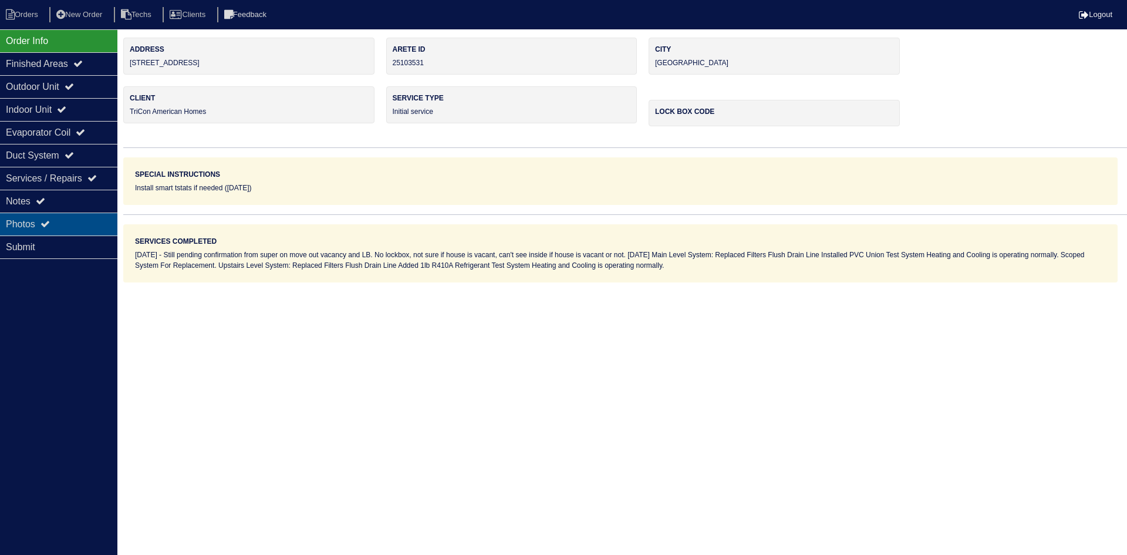
click at [66, 224] on div "Photos" at bounding box center [58, 224] width 117 height 23
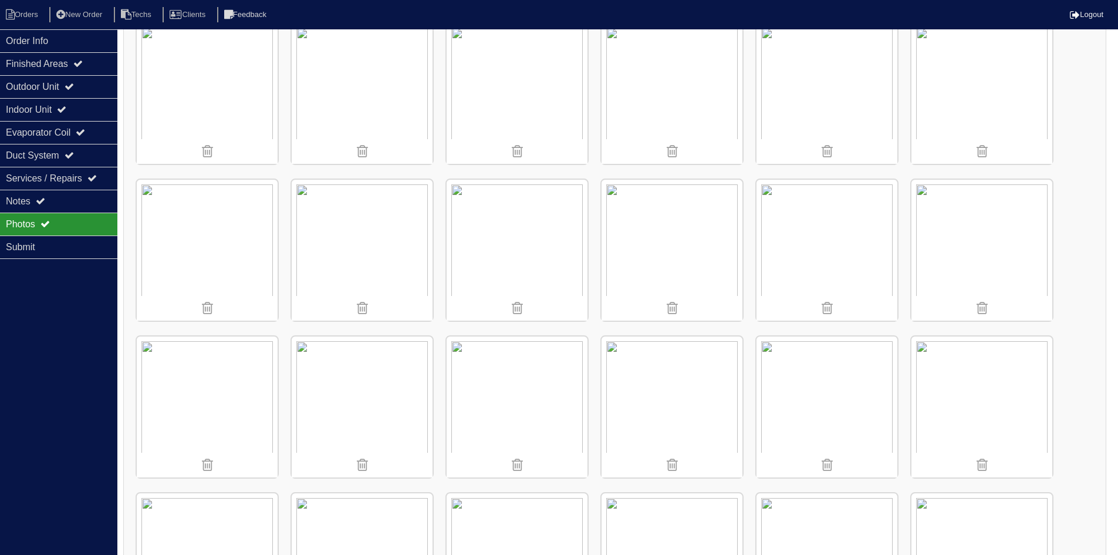
scroll to position [352, 0]
click at [400, 251] on img at bounding box center [362, 248] width 141 height 141
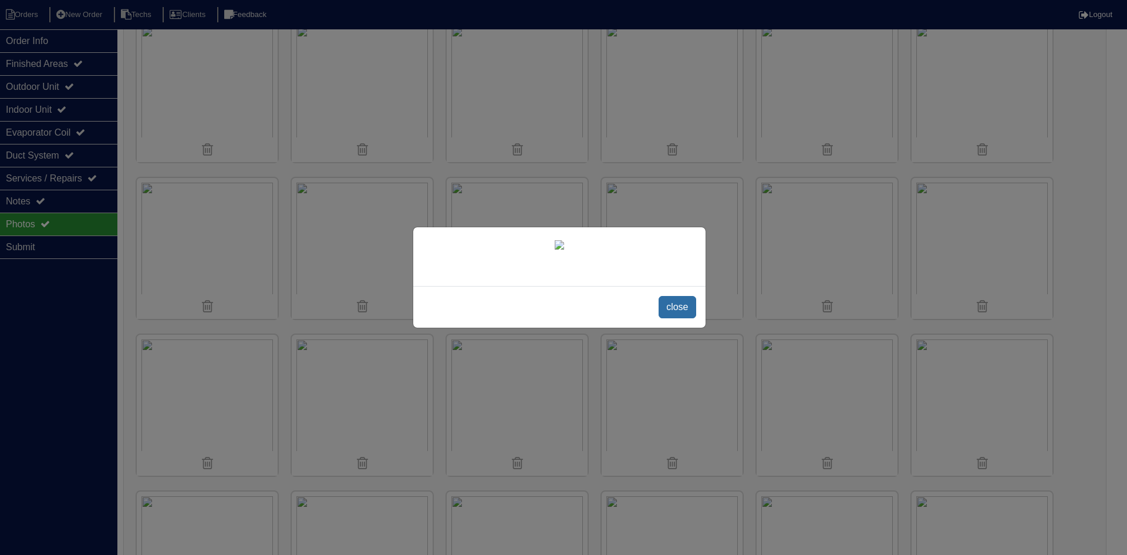
click at [686, 318] on span "close" at bounding box center [677, 307] width 37 height 22
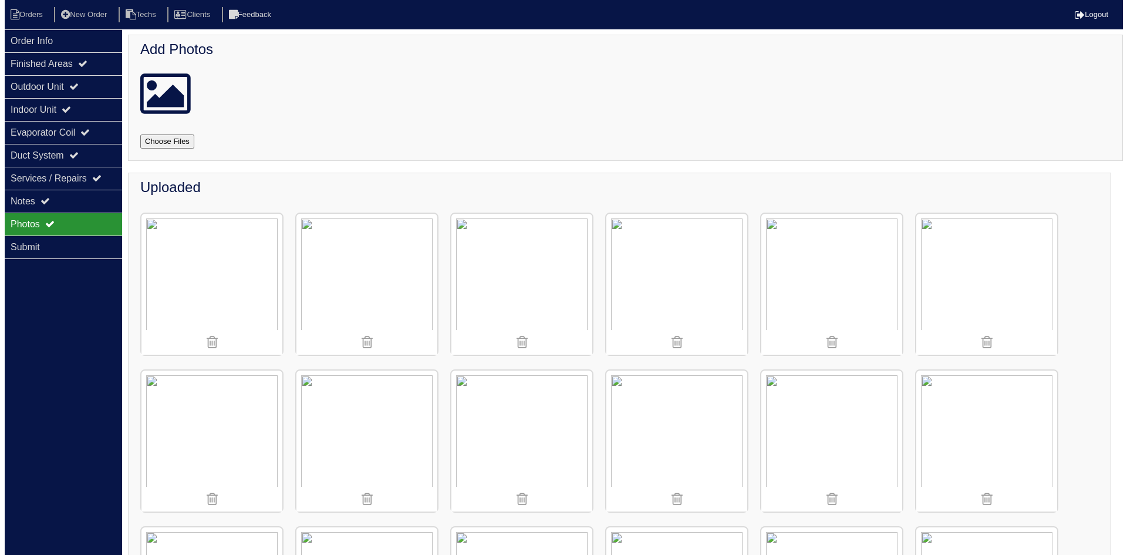
scroll to position [0, 0]
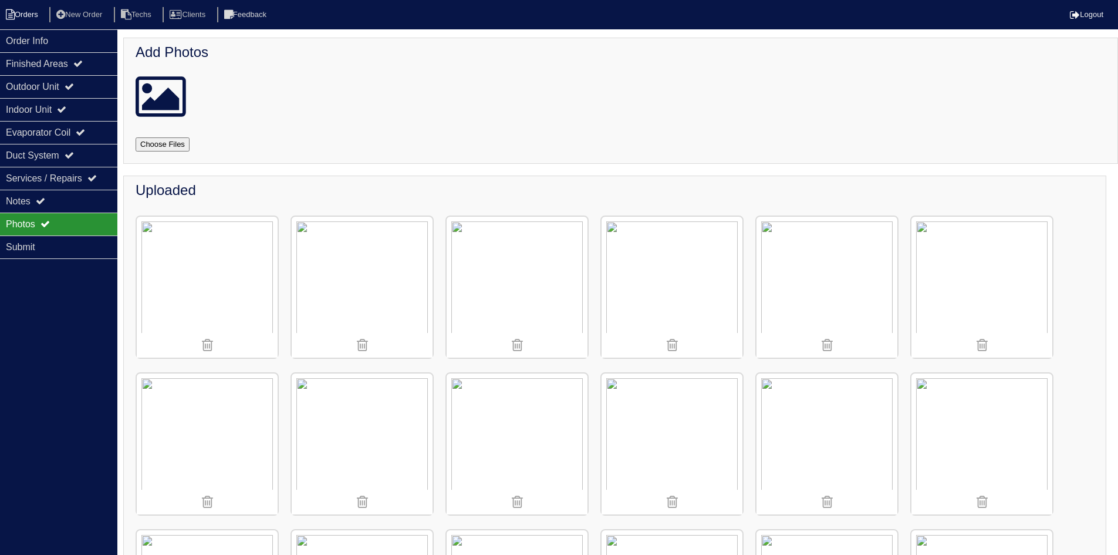
click at [27, 14] on li "Orders" at bounding box center [24, 15] width 48 height 16
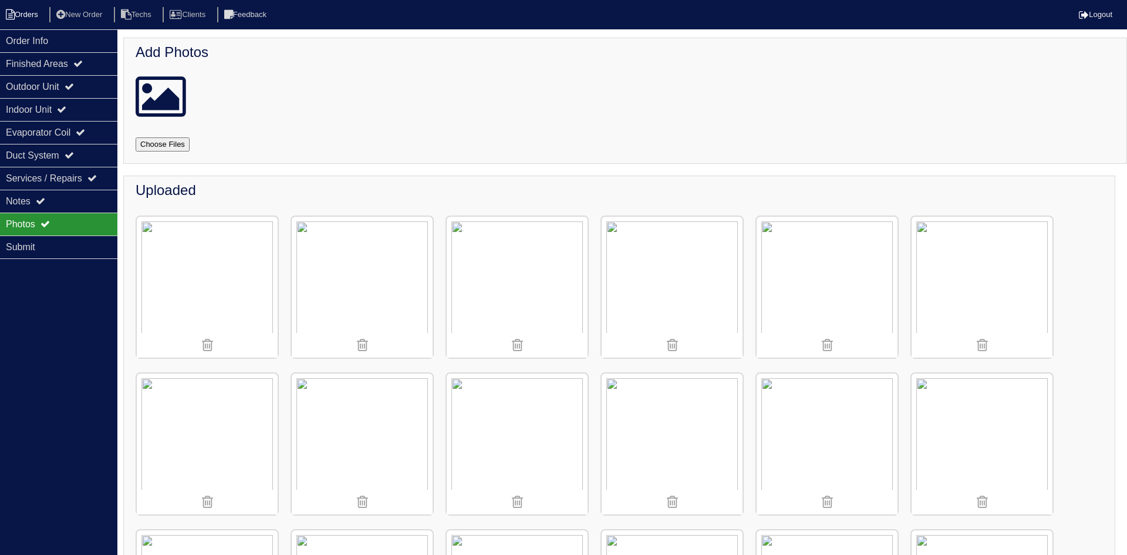
select select "15"
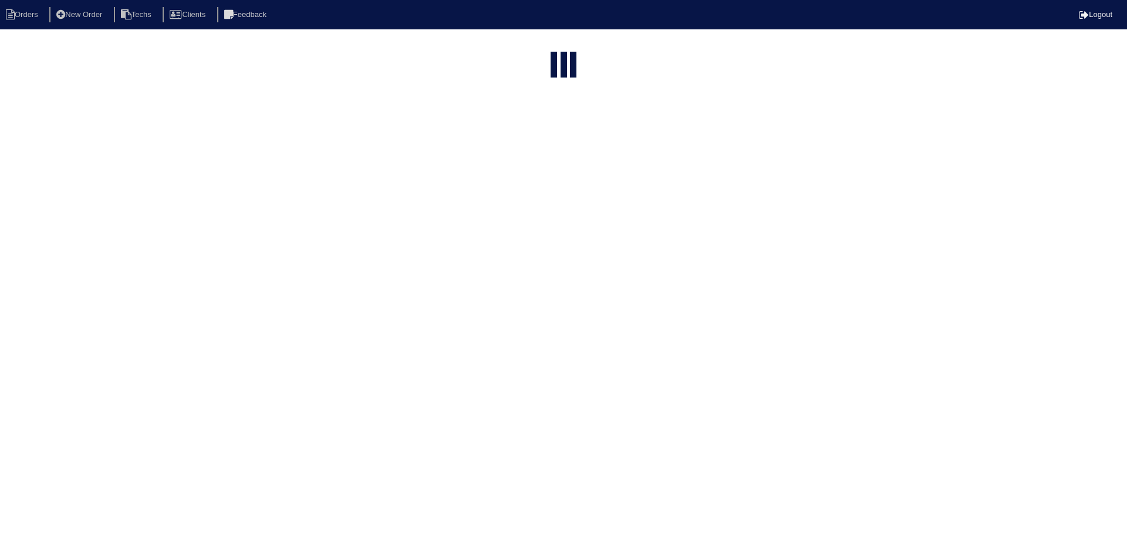
type input "2214"
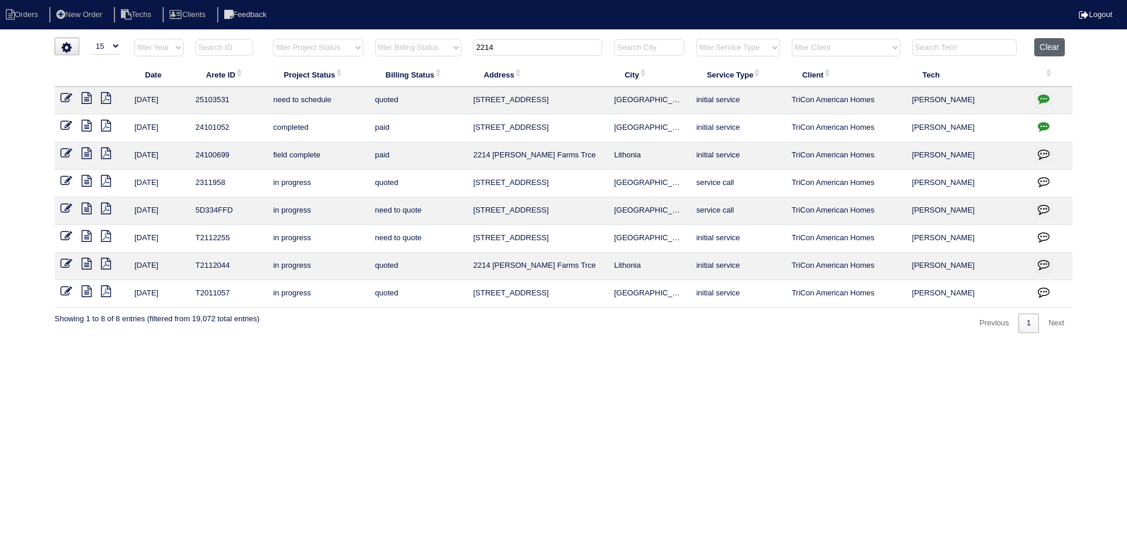
click at [1044, 43] on button "Clear" at bounding box center [1049, 47] width 30 height 18
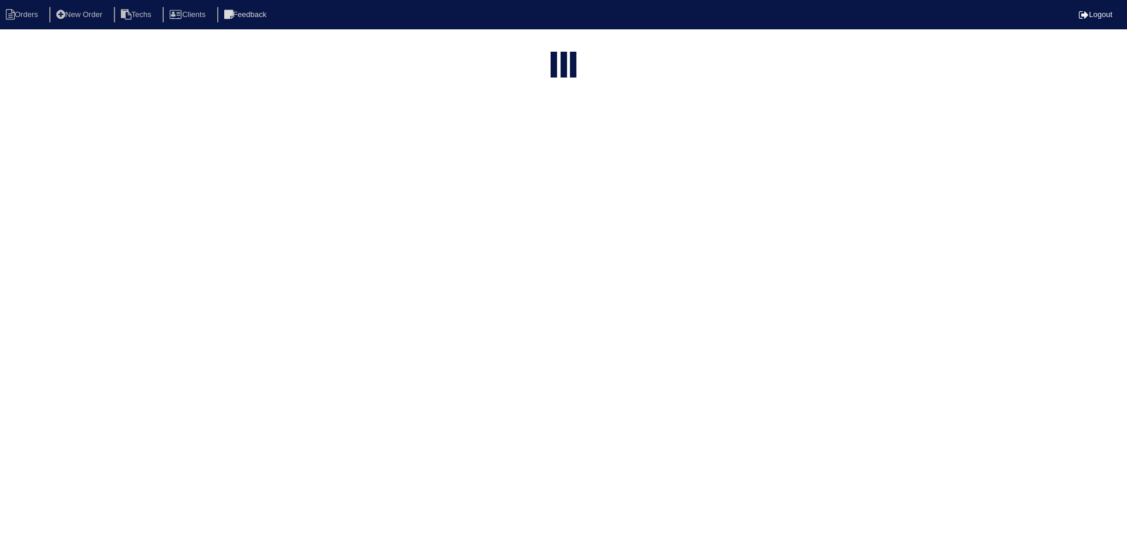
select select "15"
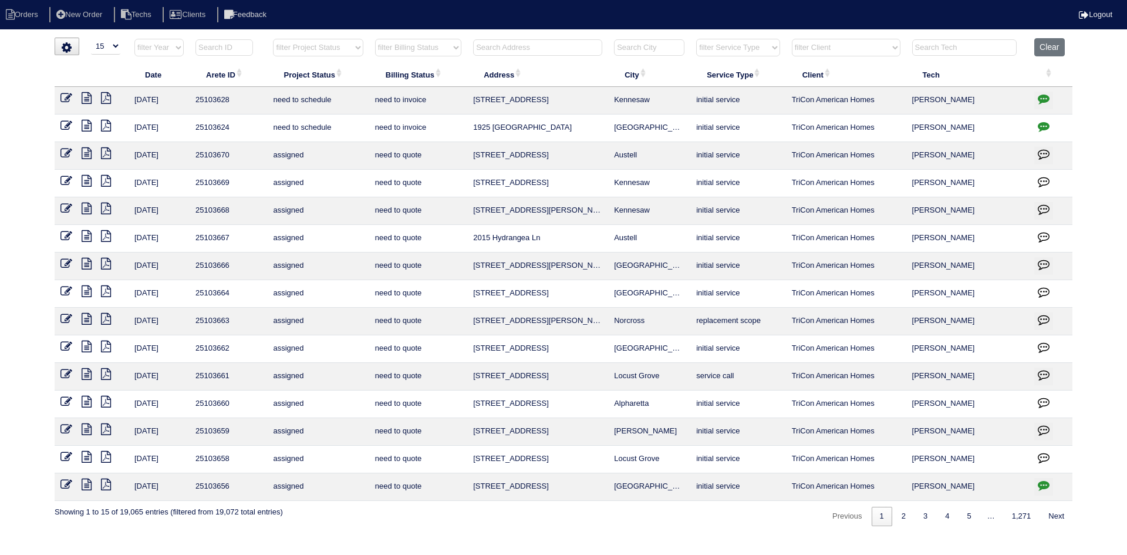
click at [357, 48] on select "filter Project Status -- Any Project Status -- new order assigned in progress f…" at bounding box center [318, 48] width 90 height 18
click at [273, 39] on select "filter Project Status -- Any Project Status -- new order assigned in progress f…" at bounding box center [318, 48] width 90 height 18
select select "field complete"
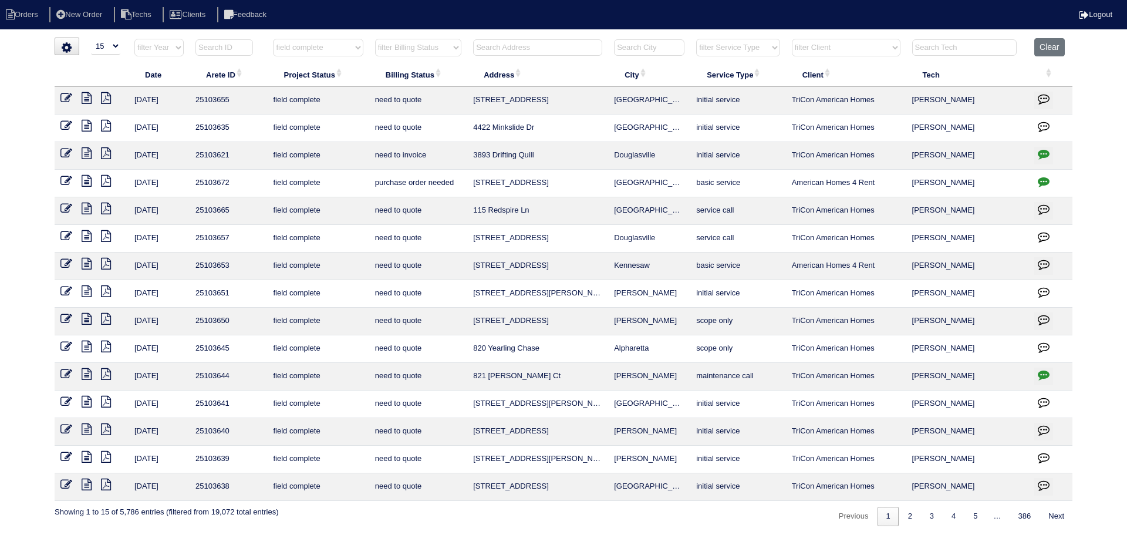
click at [433, 45] on select "filter Billing Status -- Any Billing Status -- need to quote quoted need to inv…" at bounding box center [418, 48] width 86 height 18
select select "need to quote"
click at [375, 39] on select "filter Billing Status -- Any Billing Status -- need to quote quoted need to inv…" at bounding box center [418, 48] width 86 height 18
select select "field complete"
select select "need to quote"
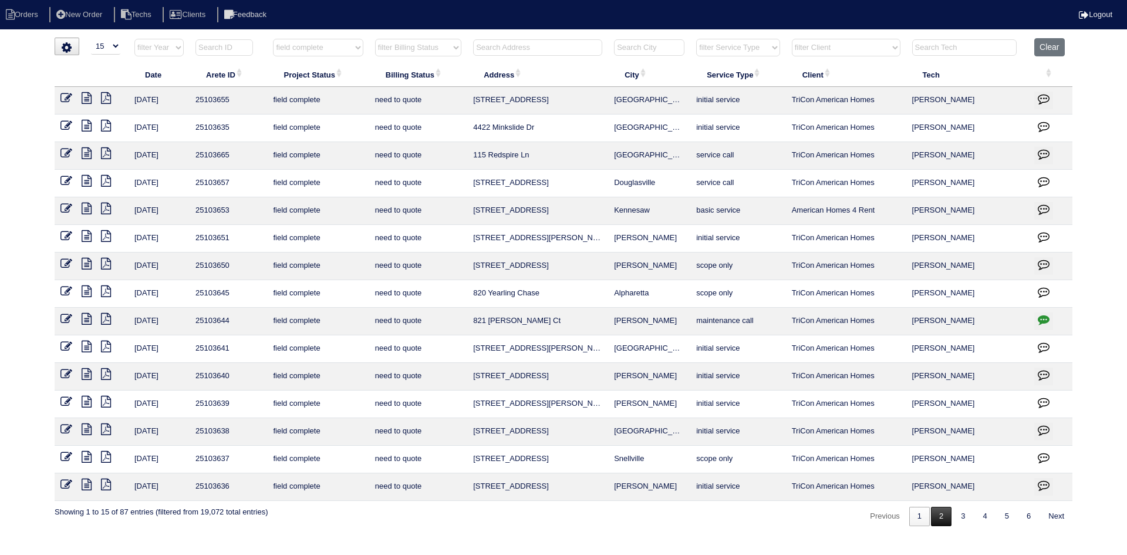
click at [939, 518] on link "2" at bounding box center [941, 516] width 21 height 19
select select "field complete"
select select "need to quote"
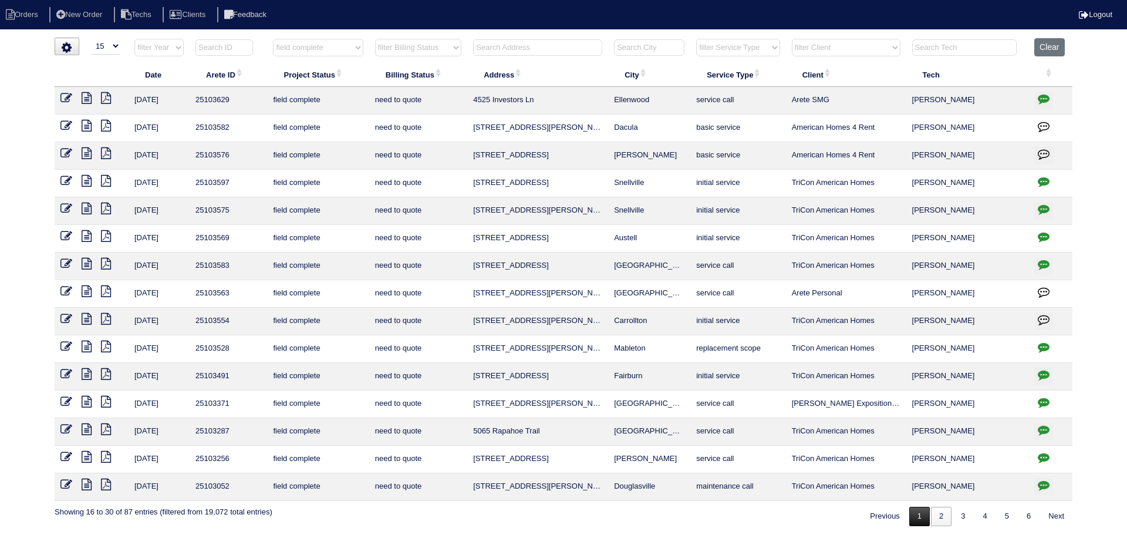
click at [912, 520] on link "1" at bounding box center [919, 516] width 21 height 19
select select "field complete"
select select "need to quote"
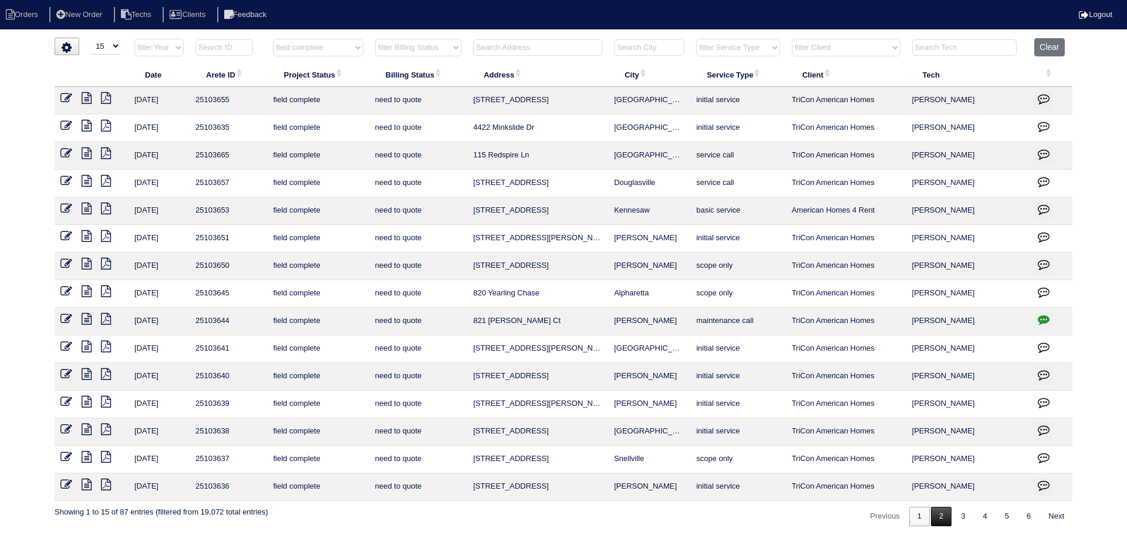
click at [942, 519] on link "2" at bounding box center [941, 516] width 21 height 19
select select "field complete"
select select "need to quote"
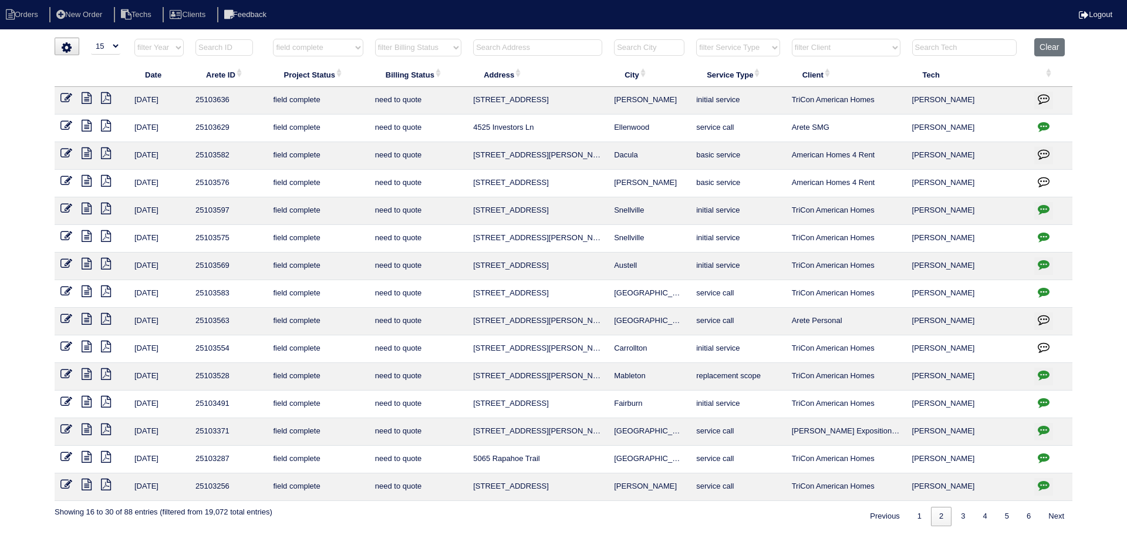
click at [87, 95] on icon at bounding box center [87, 98] width 10 height 12
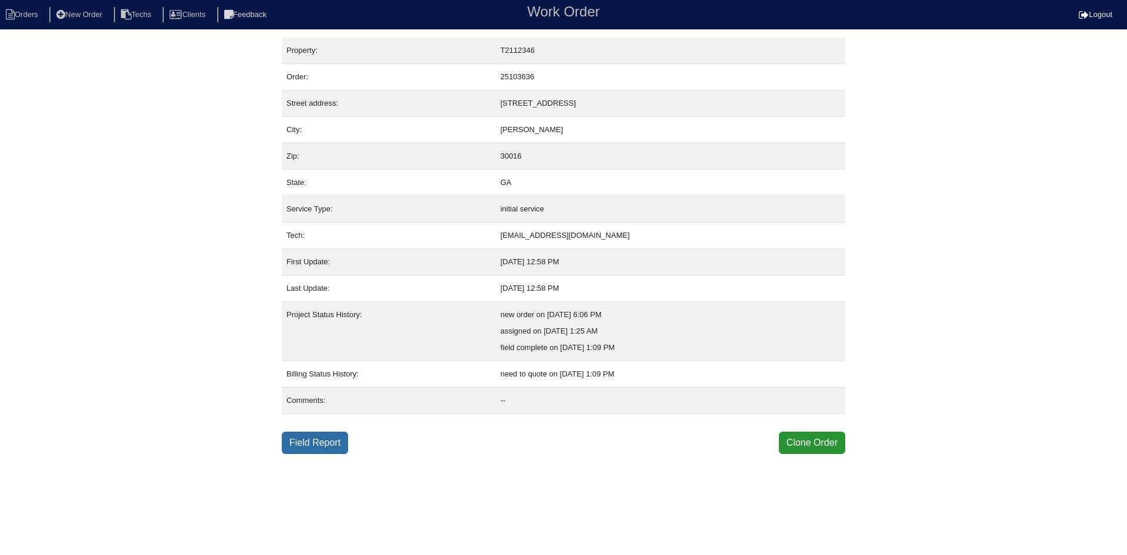
click at [316, 447] on link "Field Report" at bounding box center [315, 442] width 66 height 22
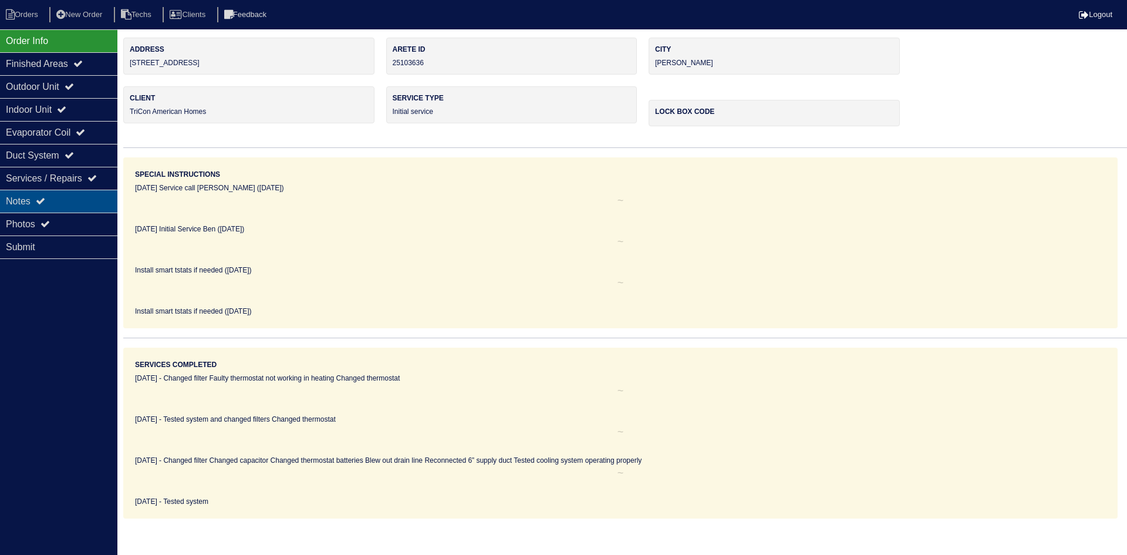
click at [56, 202] on div "Notes" at bounding box center [58, 201] width 117 height 23
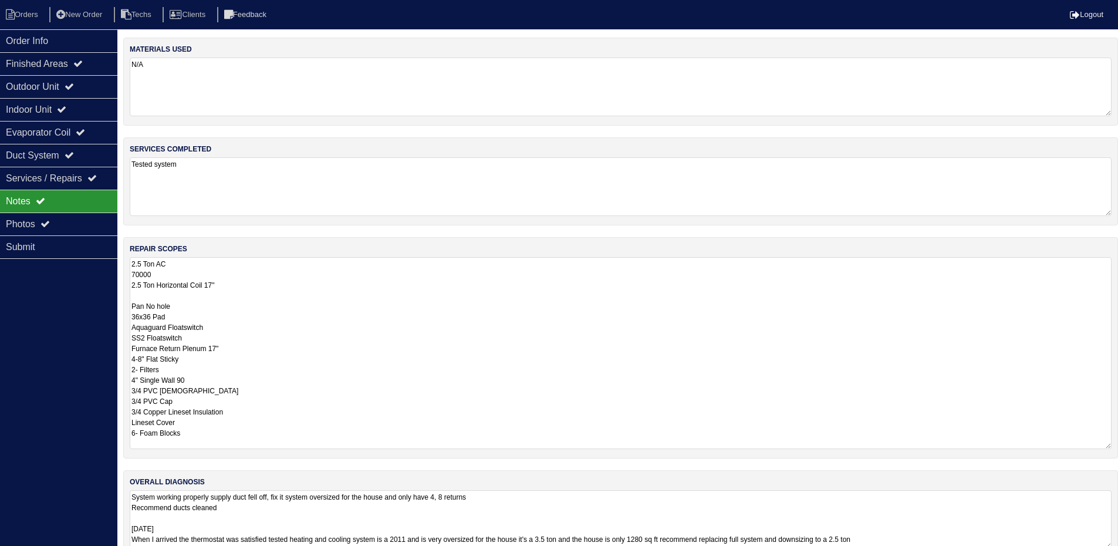
drag, startPoint x: 1115, startPoint y: 312, endPoint x: 862, endPoint y: 440, distance: 283.5
click at [1118, 444] on html "Orders New Order Techs Clients Feedback Logout Orders New Order Users Clients M…" at bounding box center [559, 285] width 1118 height 570
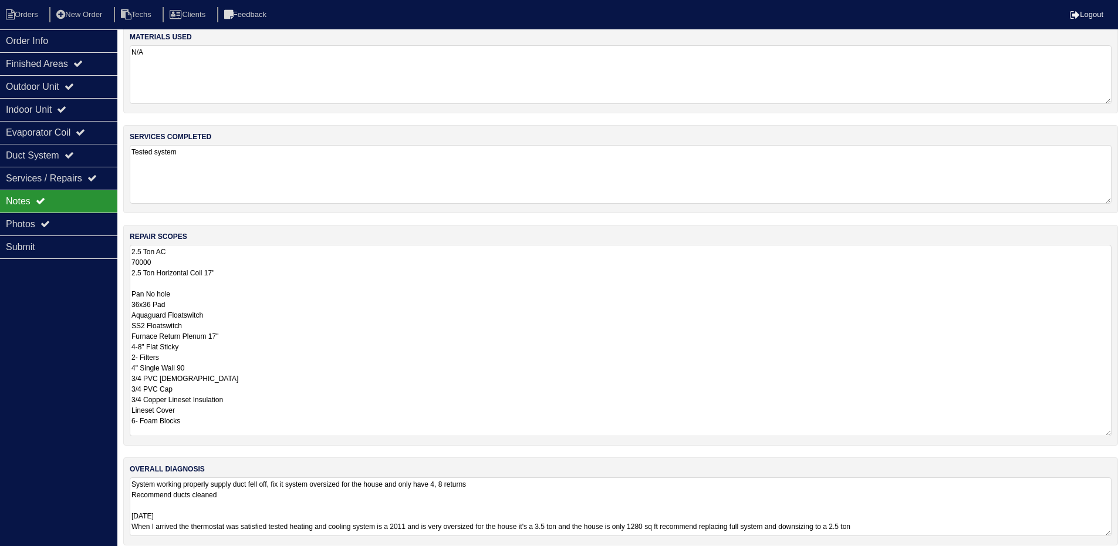
scroll to position [23, 0]
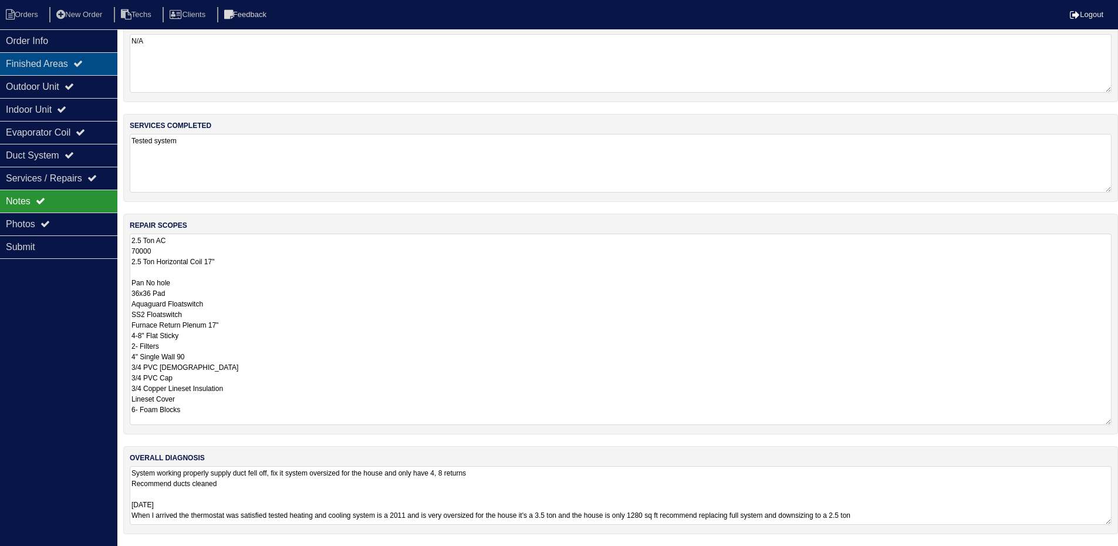
click at [70, 59] on div "Finished Areas" at bounding box center [58, 63] width 117 height 23
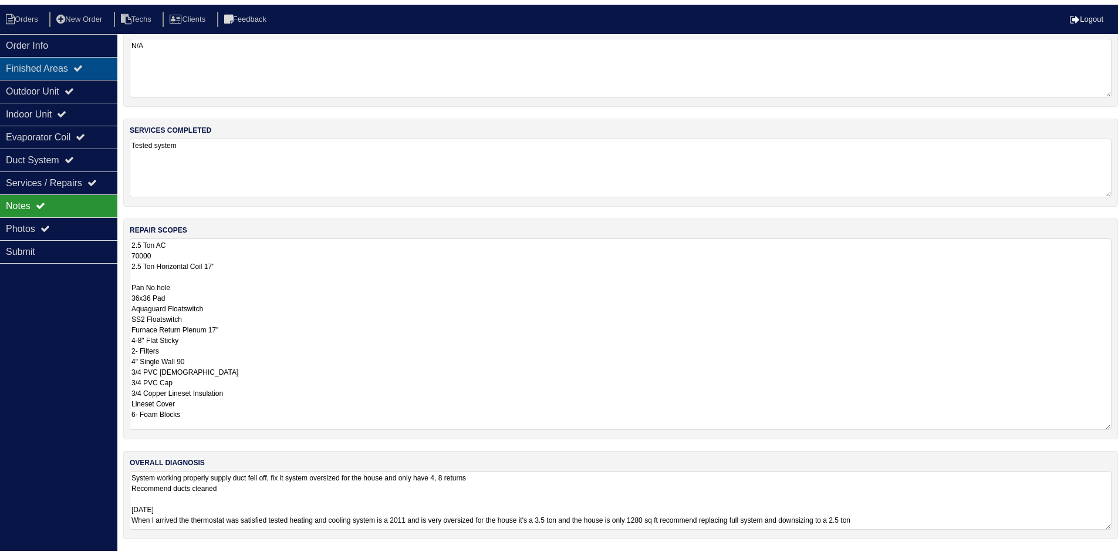
scroll to position [0, 0]
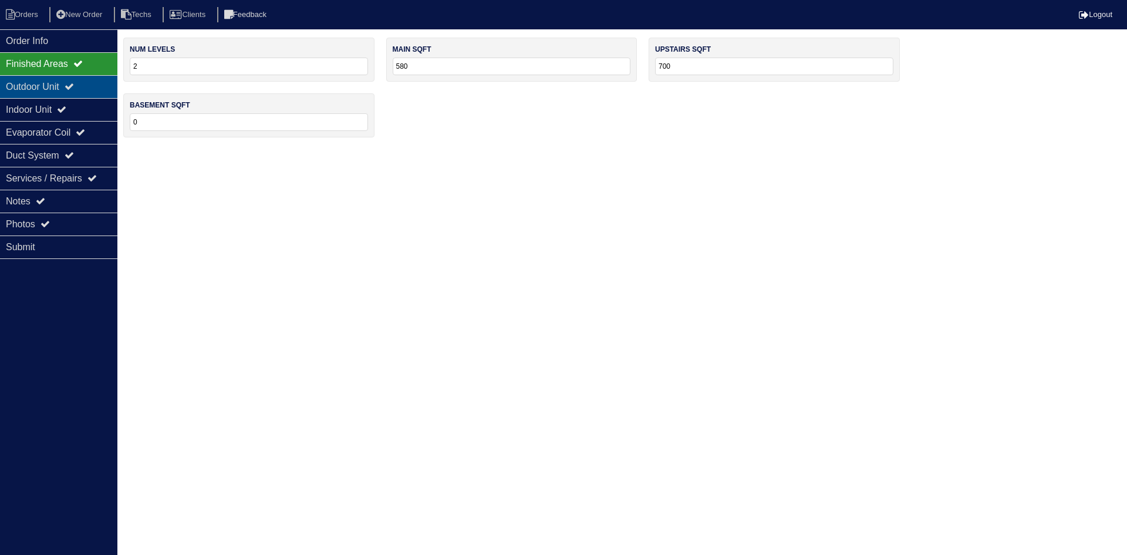
click at [66, 85] on div "Outdoor Unit" at bounding box center [58, 86] width 117 height 23
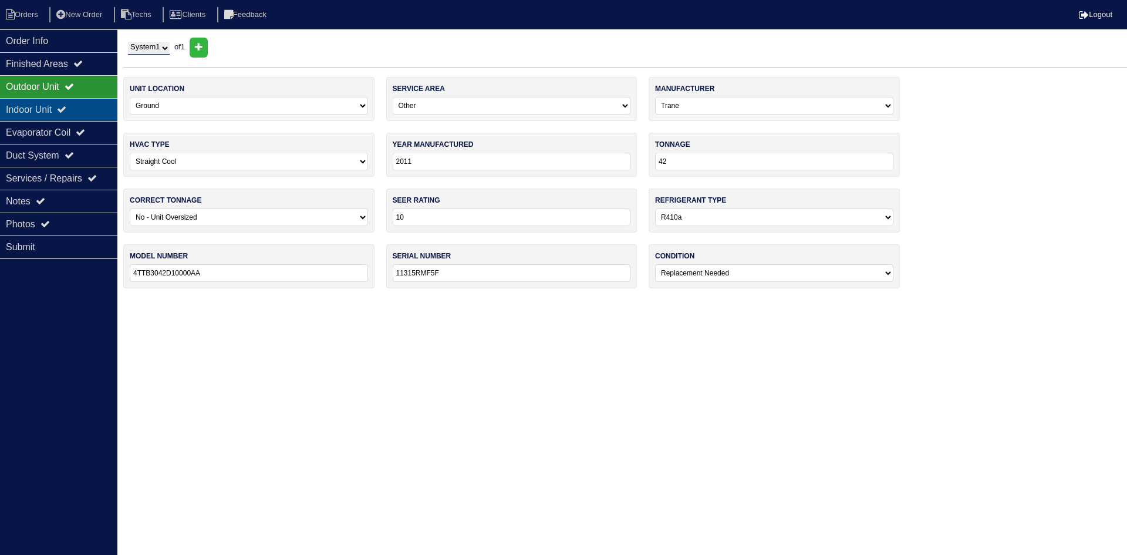
click at [66, 112] on icon at bounding box center [61, 108] width 9 height 9
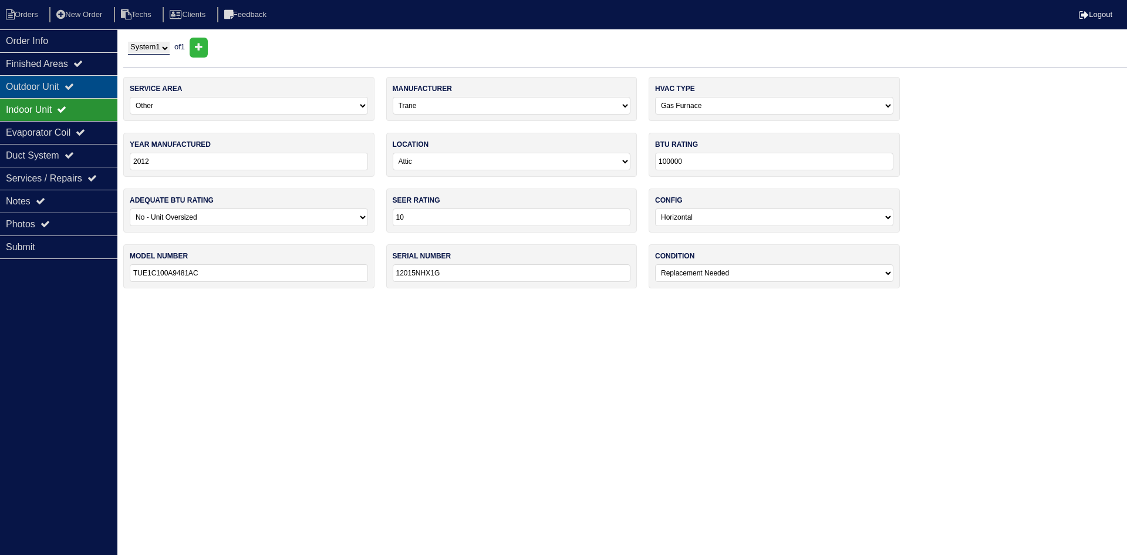
click at [95, 89] on div "Outdoor Unit" at bounding box center [58, 86] width 117 height 23
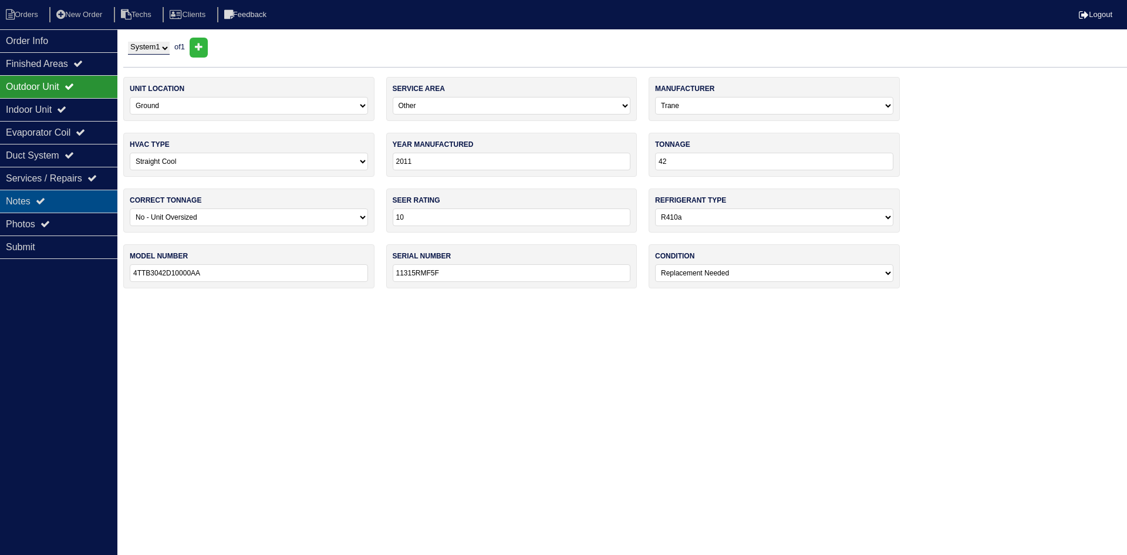
click at [45, 204] on icon at bounding box center [40, 200] width 9 height 9
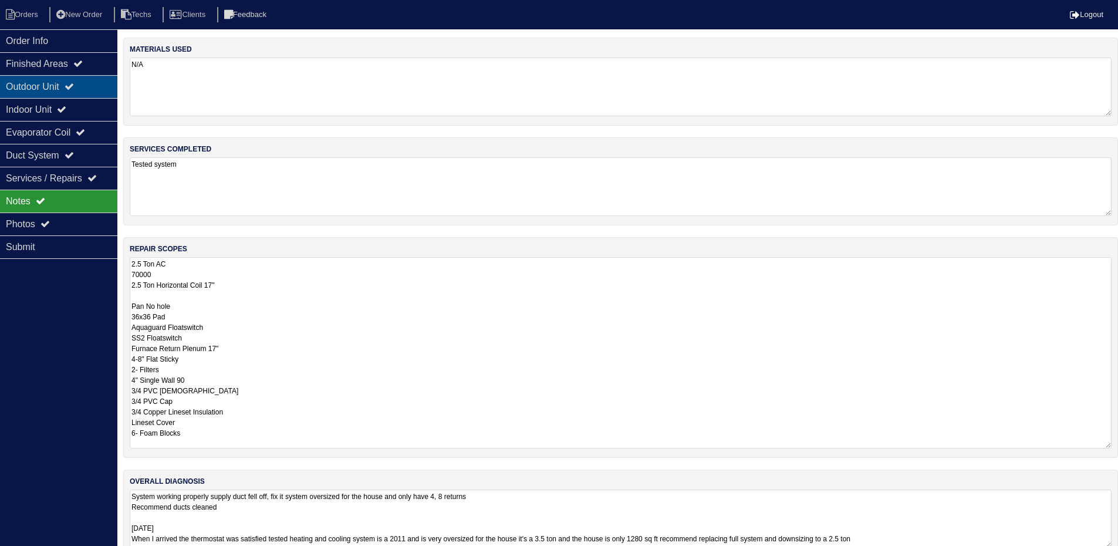
click at [35, 82] on div "Outdoor Unit" at bounding box center [58, 86] width 117 height 23
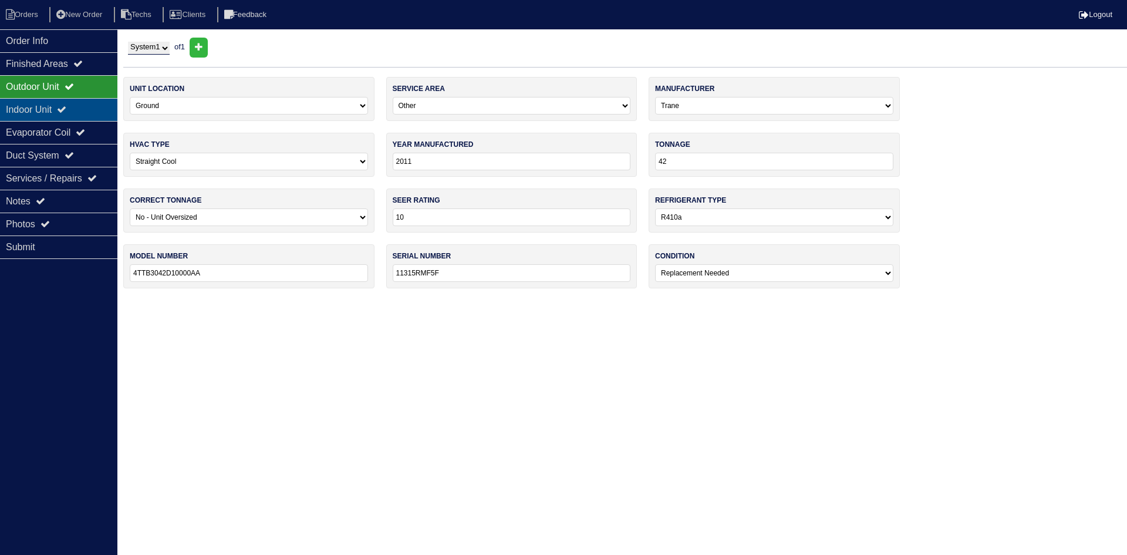
click at [66, 109] on icon at bounding box center [61, 108] width 9 height 9
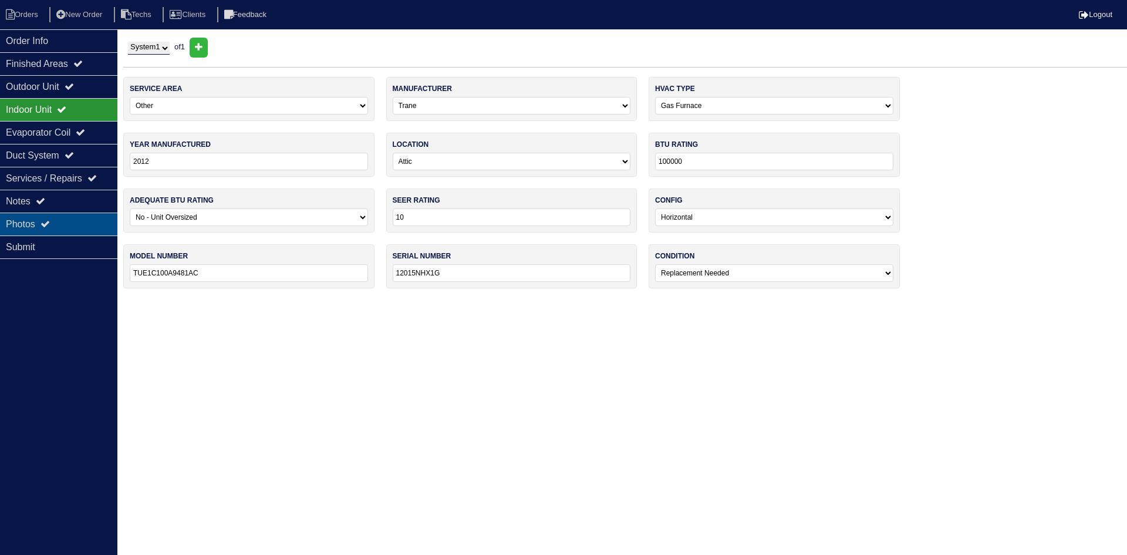
drag, startPoint x: 63, startPoint y: 220, endPoint x: 73, endPoint y: 220, distance: 10.0
click at [63, 220] on div "Photos" at bounding box center [58, 224] width 117 height 23
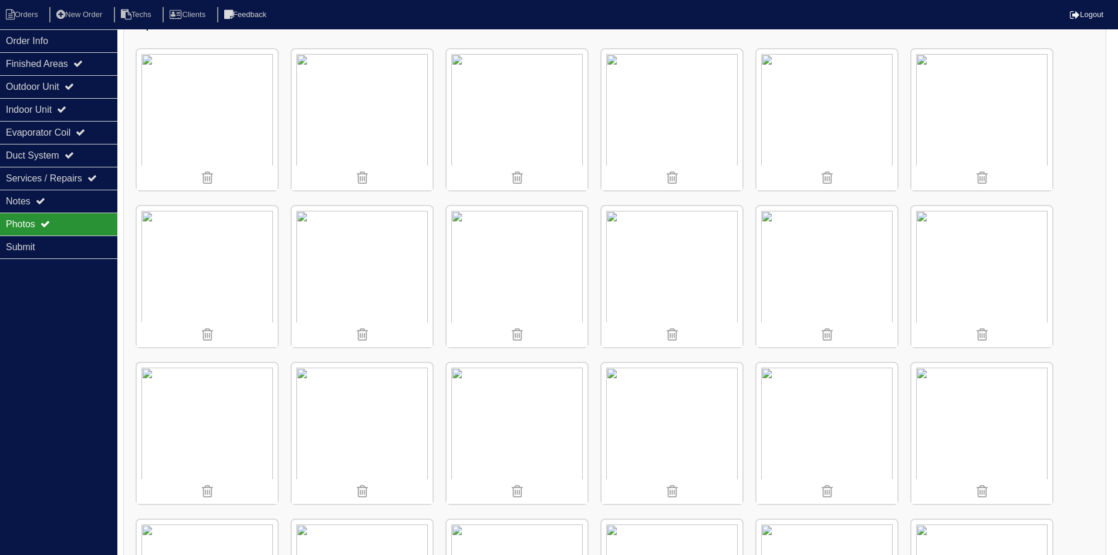
scroll to position [235, 0]
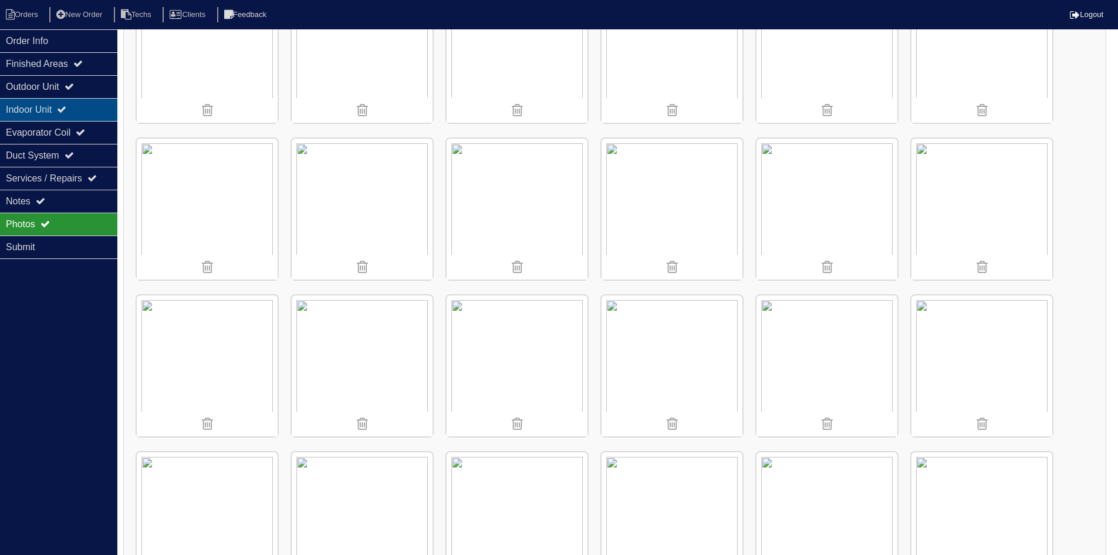
click at [43, 107] on div "Indoor Unit" at bounding box center [58, 109] width 117 height 23
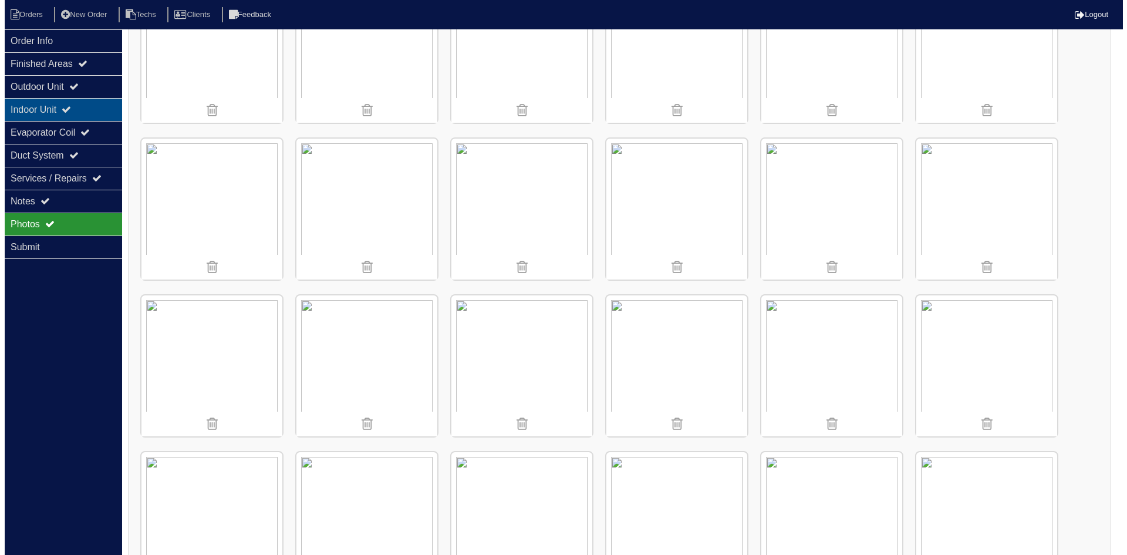
scroll to position [0, 0]
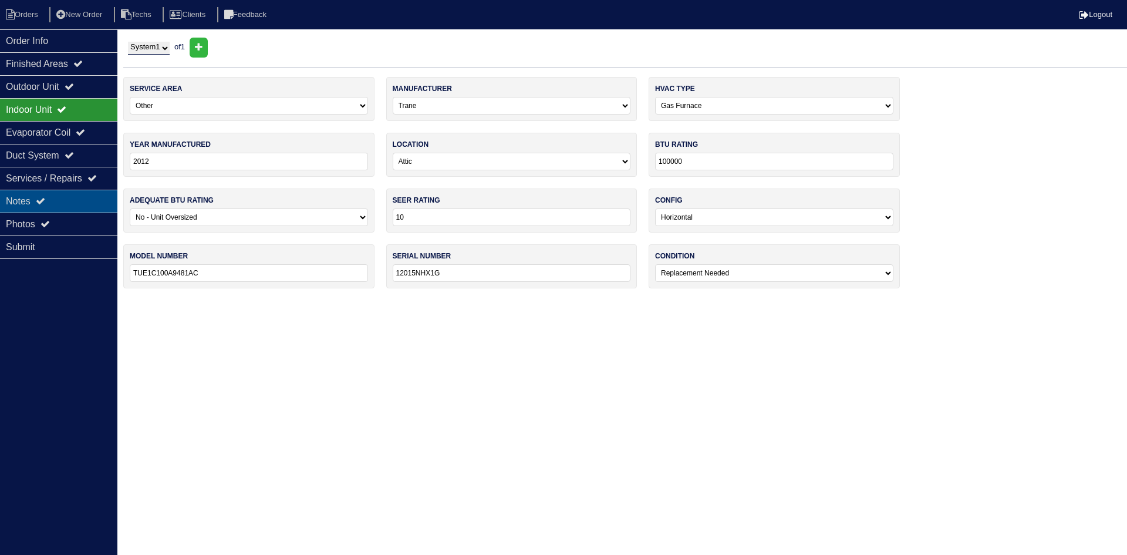
click at [50, 198] on div "Notes" at bounding box center [58, 201] width 117 height 23
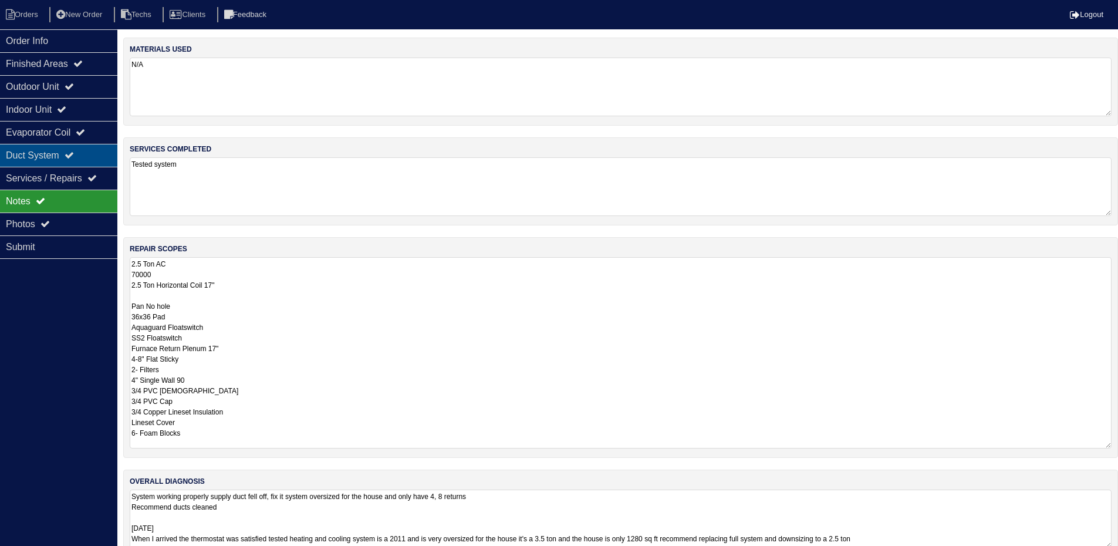
click at [74, 153] on icon at bounding box center [69, 154] width 9 height 9
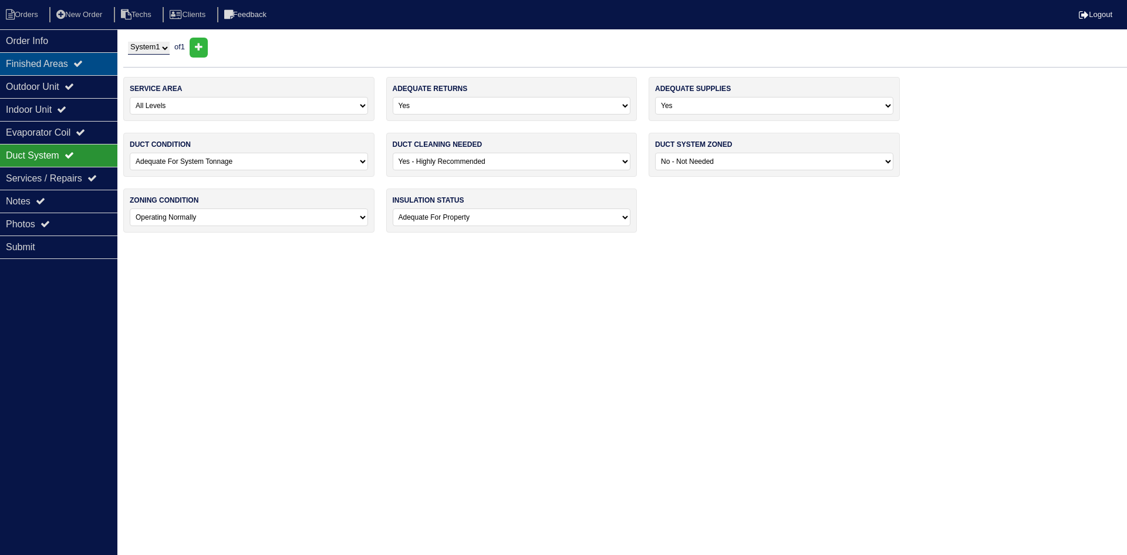
click at [66, 59] on div "Finished Areas" at bounding box center [58, 63] width 117 height 23
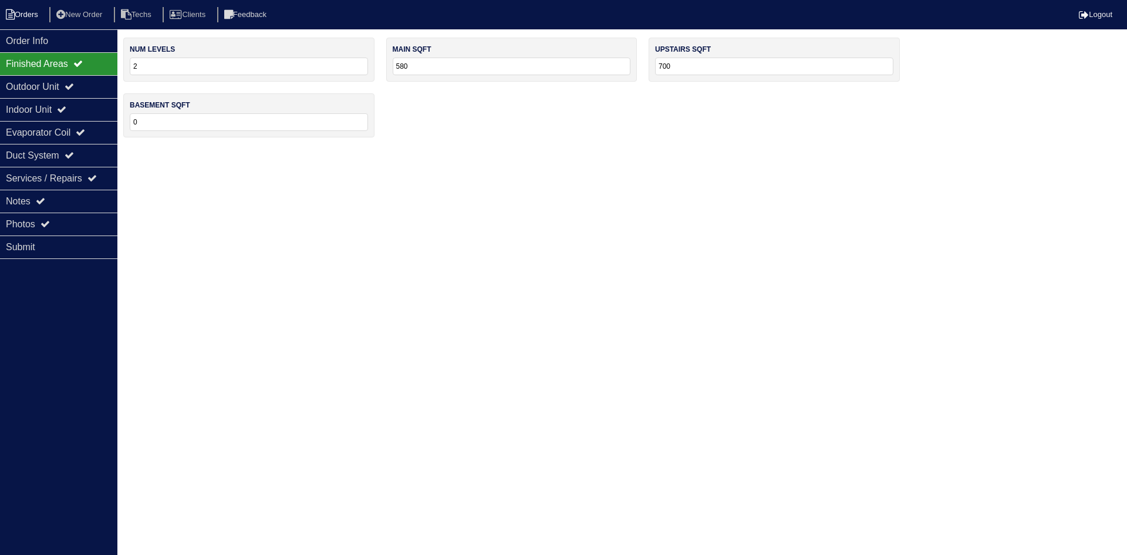
click at [33, 18] on li "Orders" at bounding box center [24, 15] width 48 height 16
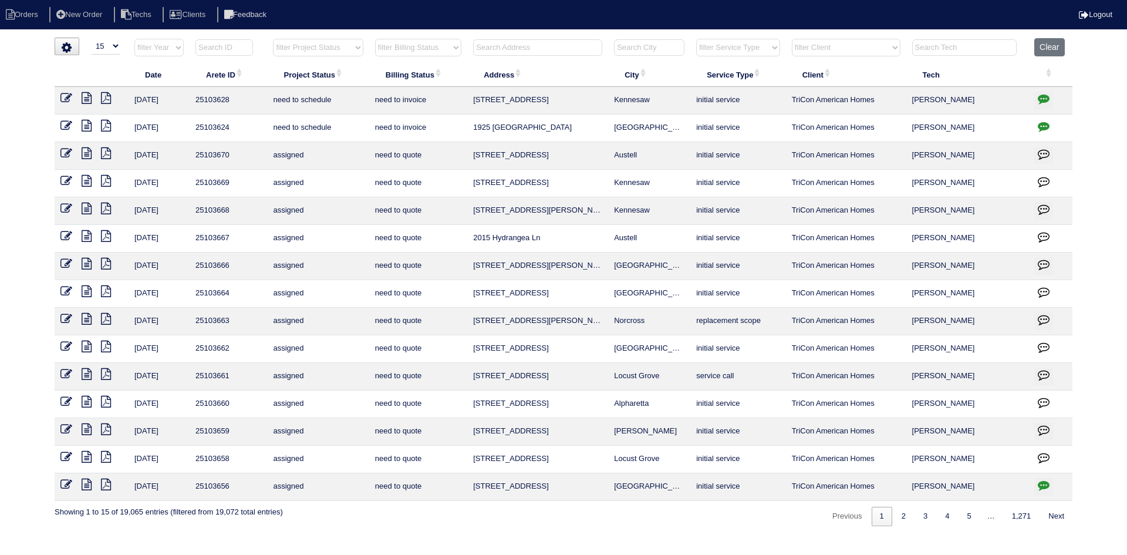
select select "15"
click at [505, 48] on input "text" at bounding box center [537, 47] width 129 height 16
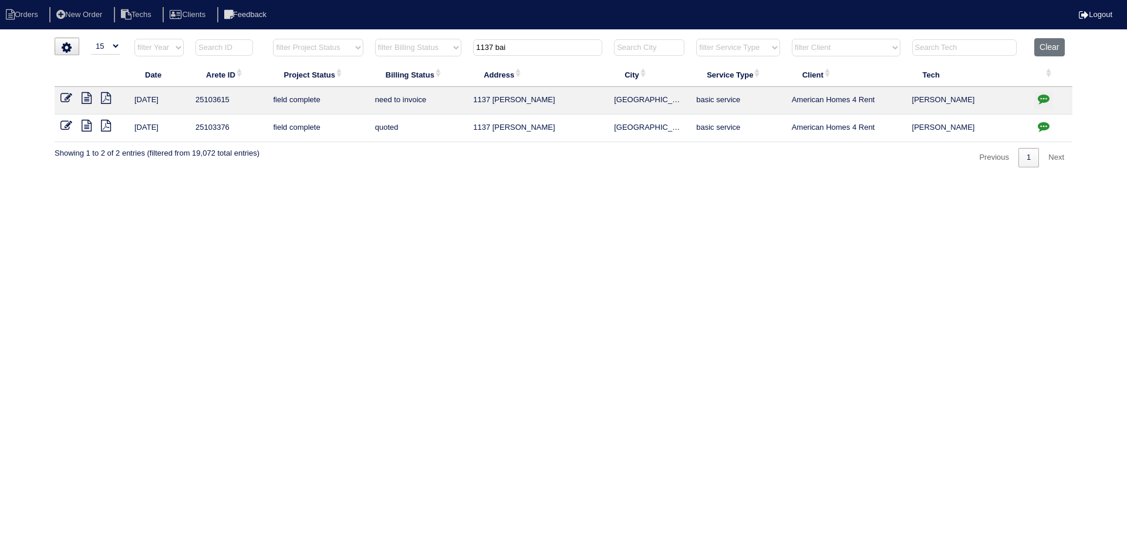
type input "1137 bai"
click at [86, 98] on icon at bounding box center [87, 98] width 10 height 12
click at [88, 126] on icon at bounding box center [87, 126] width 10 height 12
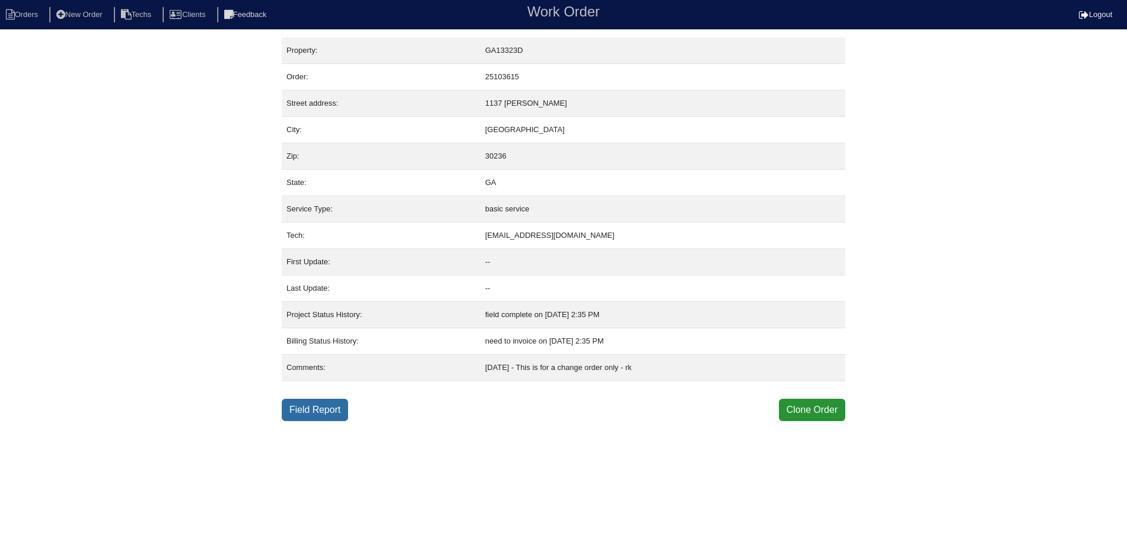
click at [319, 407] on link "Field Report" at bounding box center [315, 410] width 66 height 22
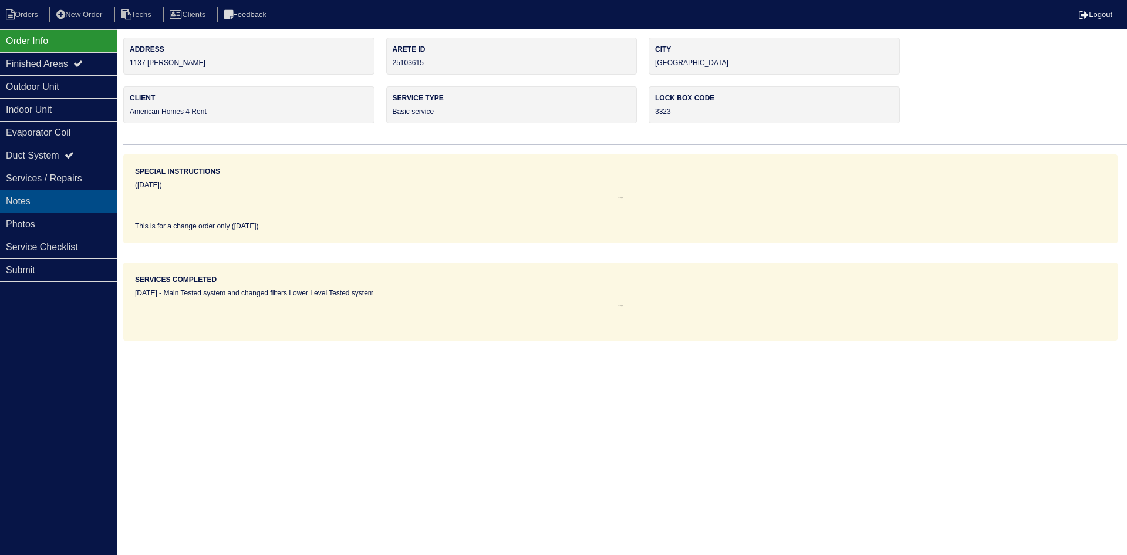
click at [77, 202] on div "Notes" at bounding box center [58, 201] width 117 height 23
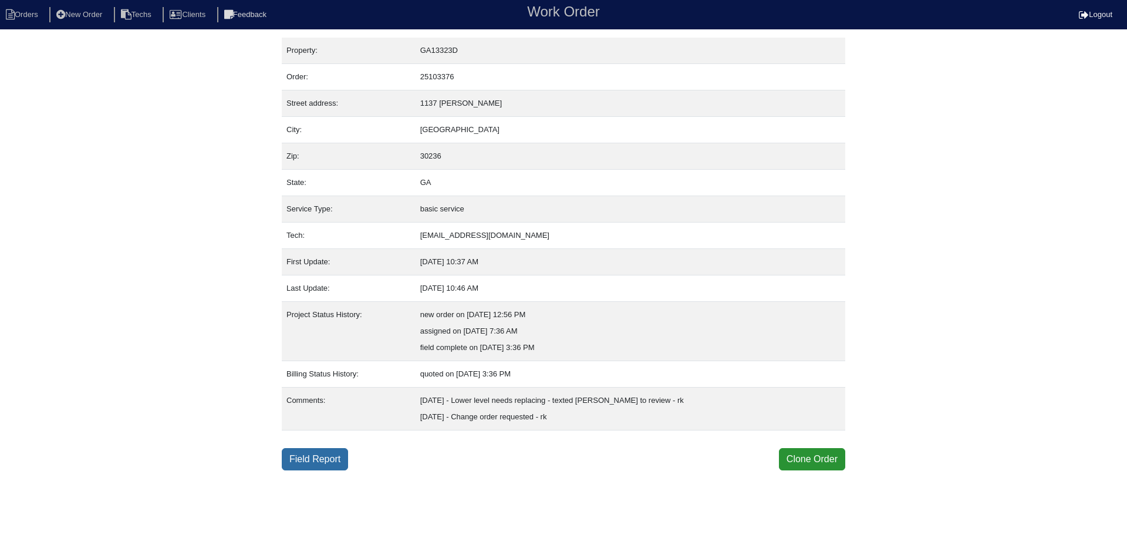
click at [316, 459] on link "Field Report" at bounding box center [315, 459] width 66 height 22
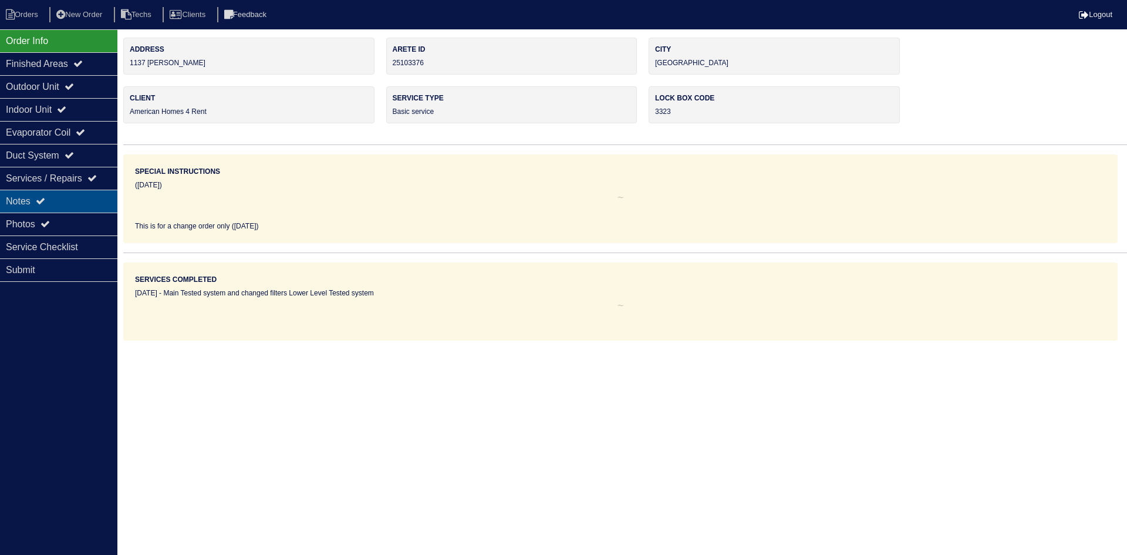
click at [56, 201] on div "Notes" at bounding box center [58, 201] width 117 height 23
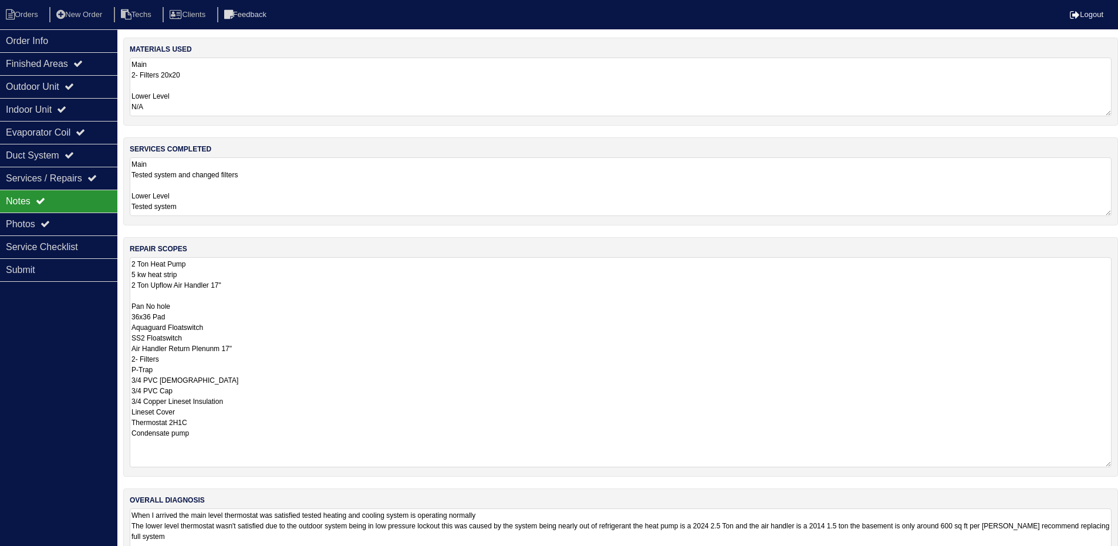
drag, startPoint x: 1118, startPoint y: 309, endPoint x: 1098, endPoint y: 437, distance: 129.5
click at [1118, 459] on html "Orders New Order Techs Clients Feedback Logout Orders New Order Users Clients M…" at bounding box center [559, 294] width 1118 height 588
click at [52, 38] on div "Order Info" at bounding box center [58, 40] width 117 height 23
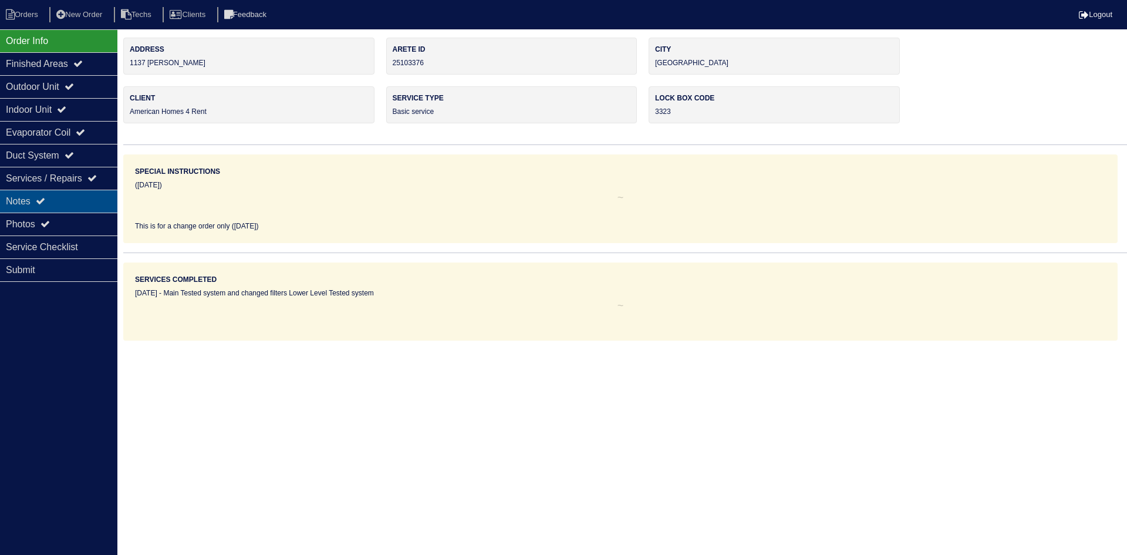
click at [77, 194] on div "Notes" at bounding box center [58, 201] width 117 height 23
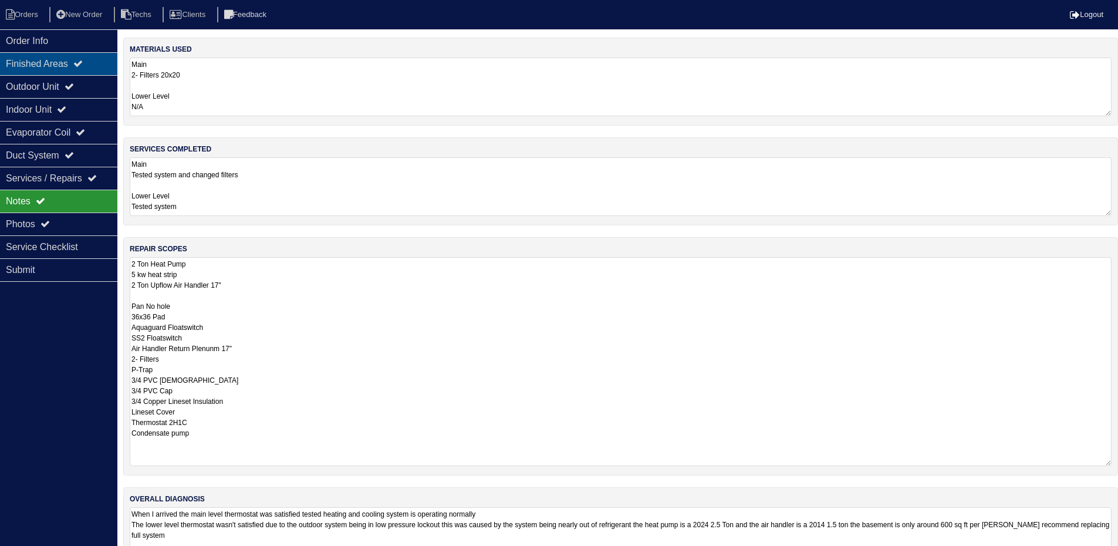
drag, startPoint x: 89, startPoint y: 44, endPoint x: 13, endPoint y: 53, distance: 76.9
click at [90, 43] on div "Order Info" at bounding box center [58, 40] width 117 height 23
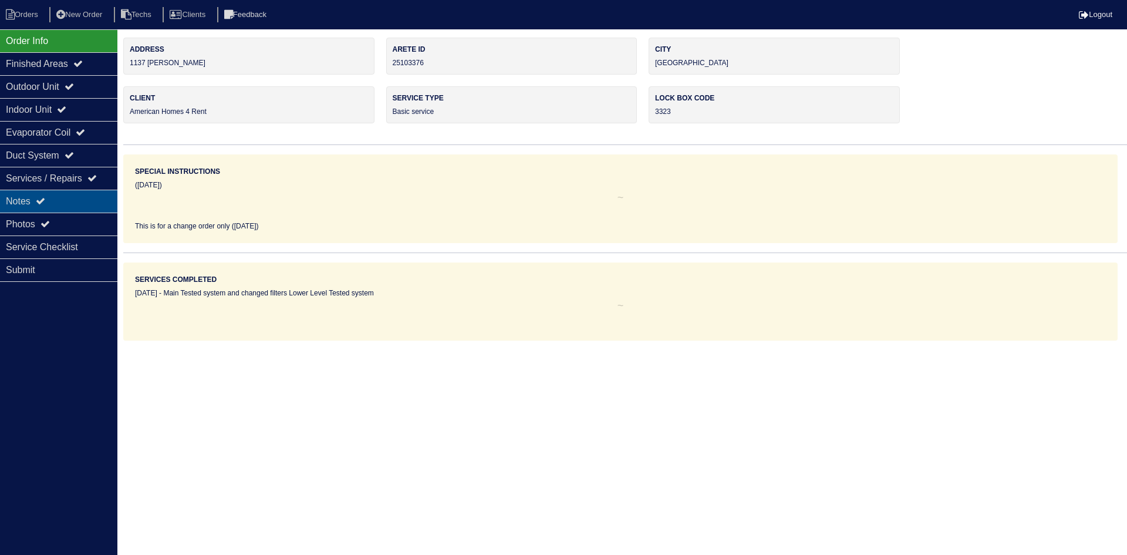
click at [61, 195] on div "Notes" at bounding box center [58, 201] width 117 height 23
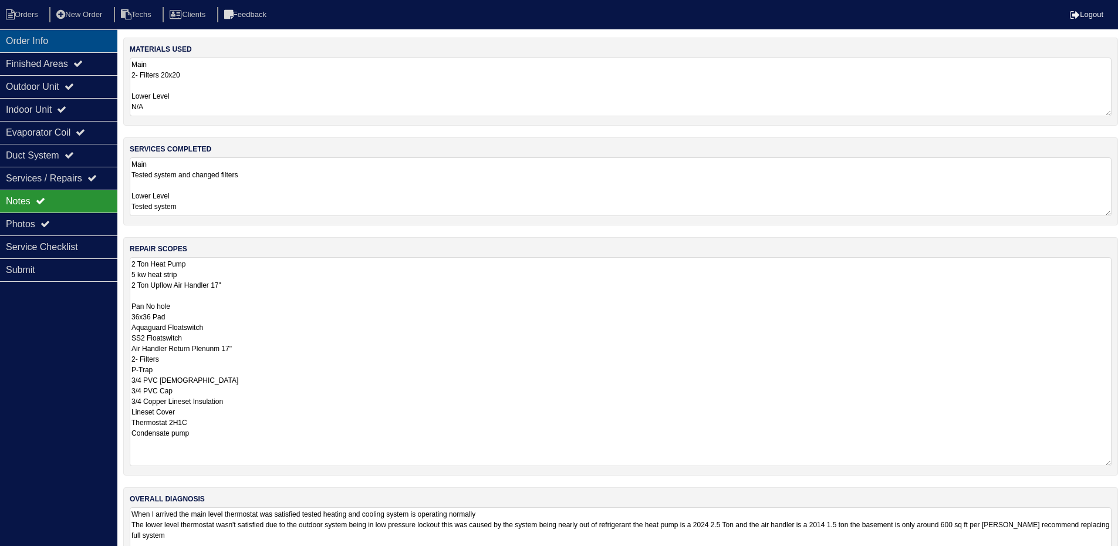
click at [76, 38] on div "Order Info" at bounding box center [58, 40] width 117 height 23
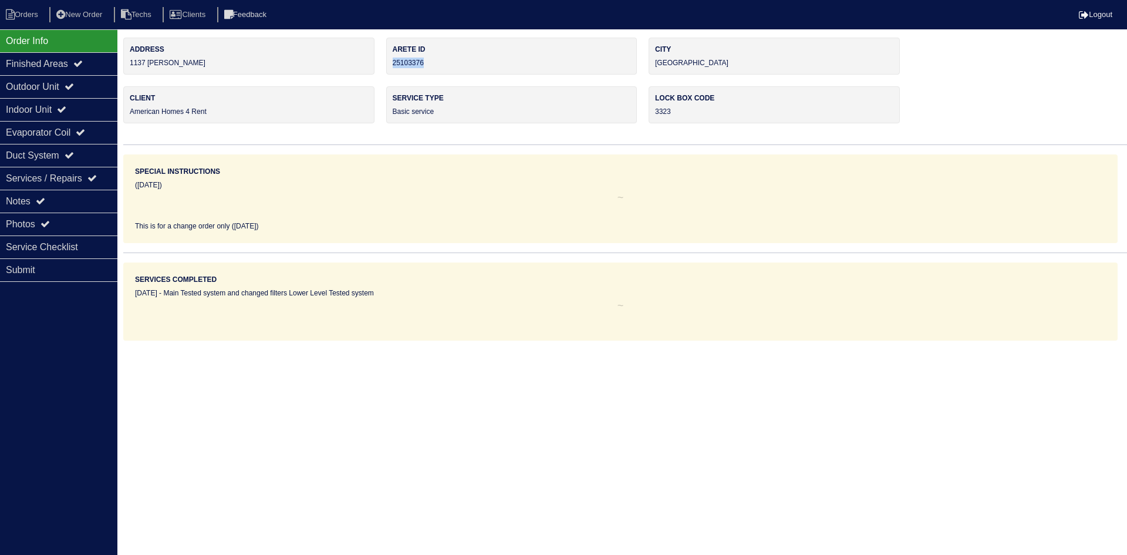
drag, startPoint x: 430, startPoint y: 60, endPoint x: 390, endPoint y: 64, distance: 40.1
click at [390, 64] on div "Arete ID 25103376" at bounding box center [511, 56] width 251 height 37
copy div "25103376"
click at [76, 198] on div "Notes" at bounding box center [58, 201] width 117 height 23
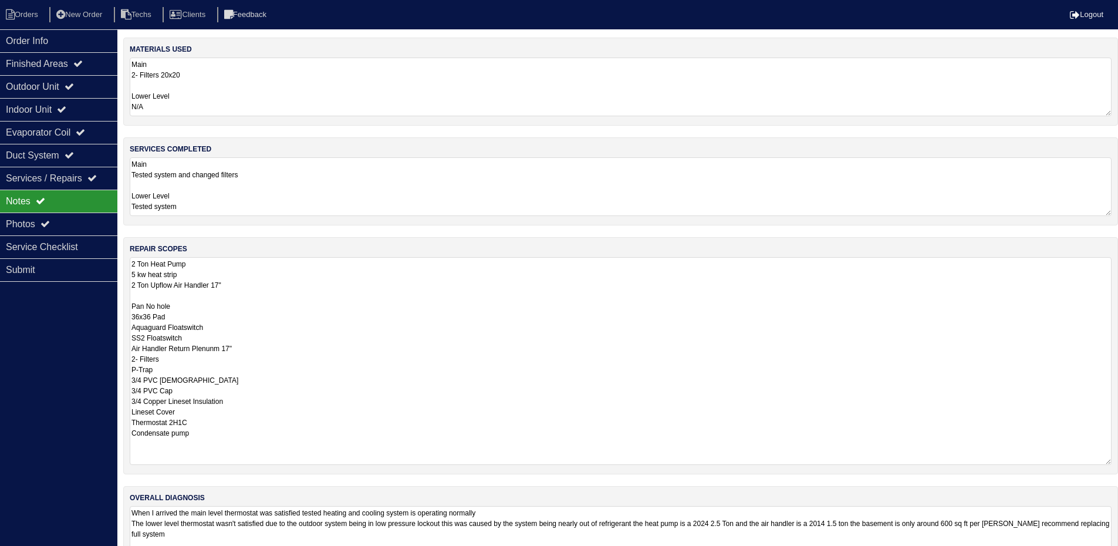
drag, startPoint x: 196, startPoint y: 434, endPoint x: 133, endPoint y: 264, distance: 181.5
click at [133, 264] on textarea "2 Ton Heat Pump 5 kw heat strip 2 Ton Upflow Air Handler 17" Pan No hole 36x36 …" at bounding box center [621, 361] width 982 height 208
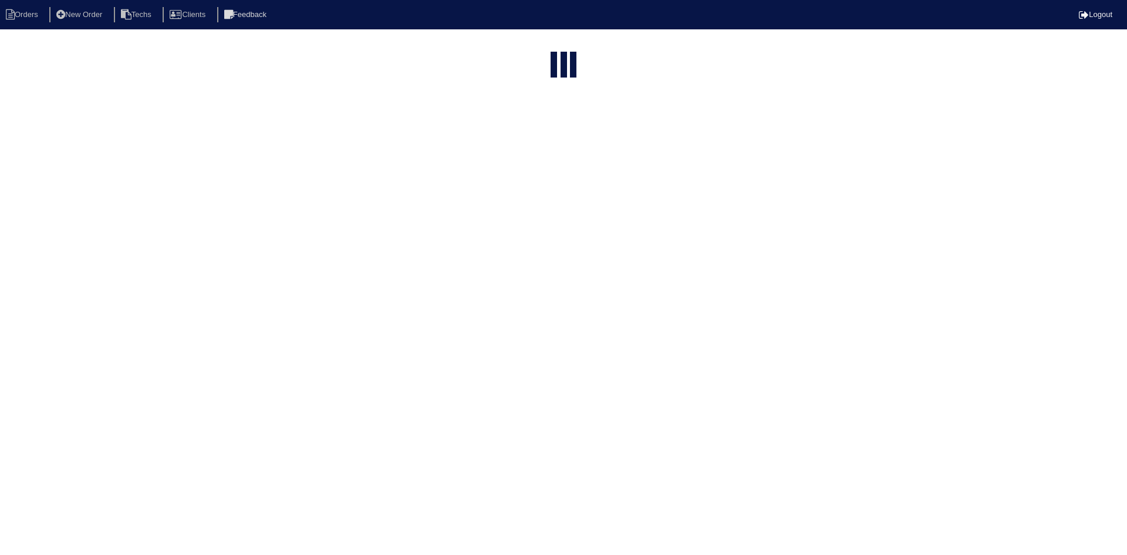
select select "15"
type input "1137 bai"
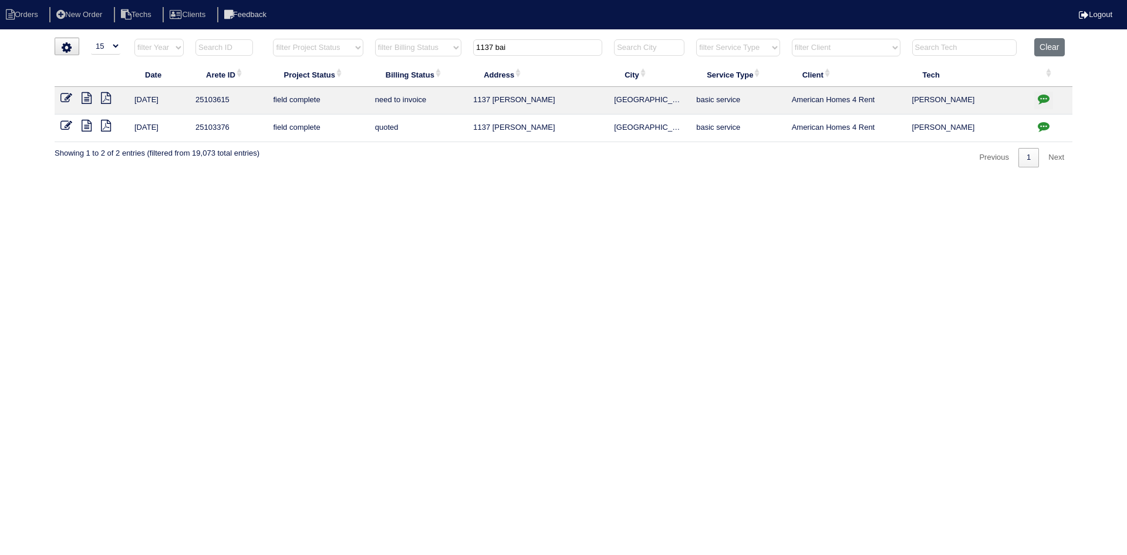
click at [1048, 96] on icon "button" at bounding box center [1044, 99] width 12 height 12
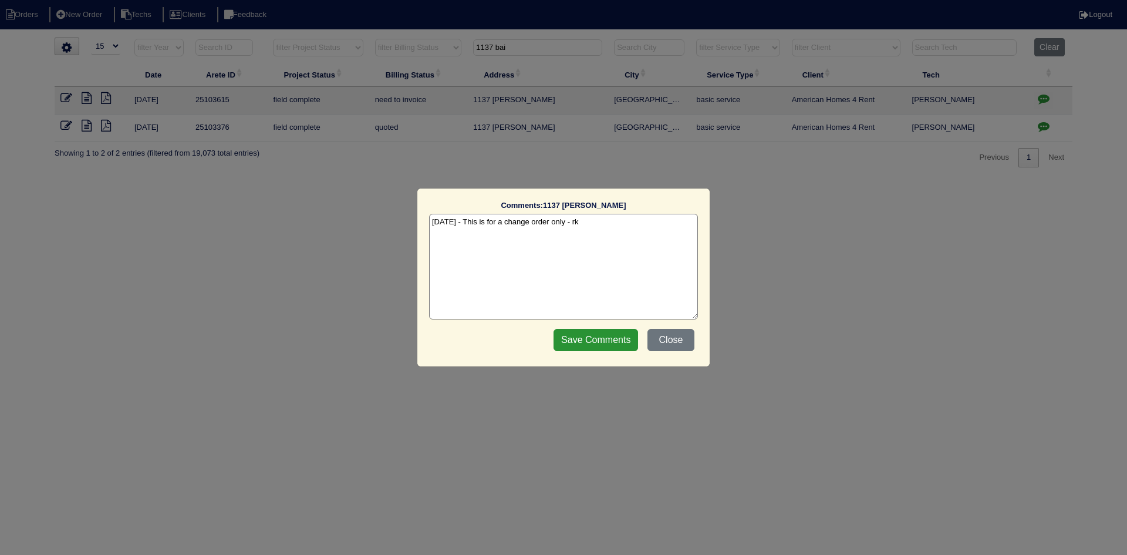
click at [593, 220] on textarea "9/30/25 - This is for a change order only - rk" at bounding box center [563, 267] width 269 height 106
paste textarea "HD42087"
type textarea "9/30/25 - This is for a change order only - rk 10/6/25 - Ordered per Dan Goodma…"
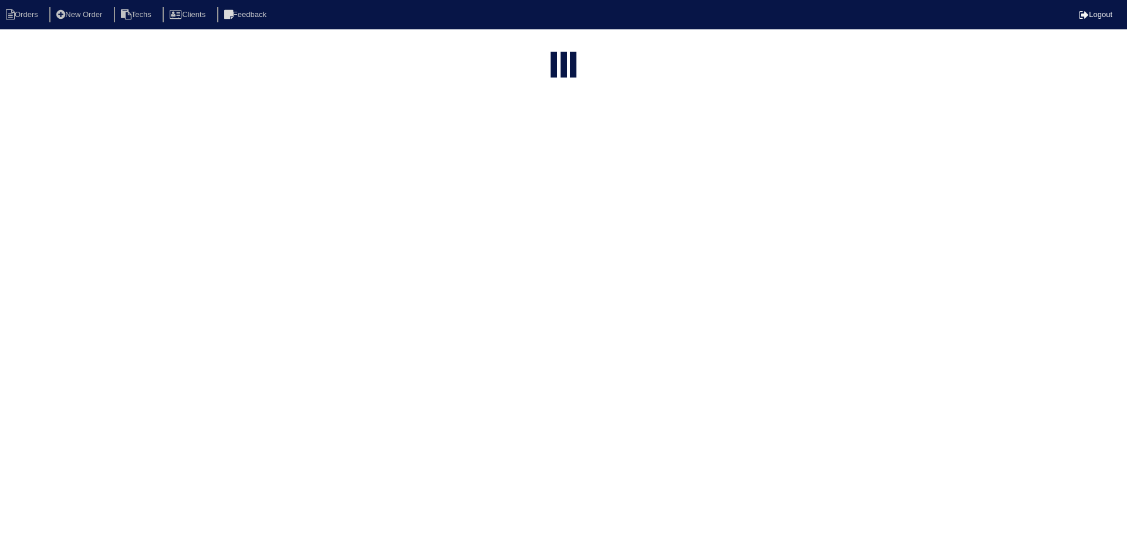
select select "15"
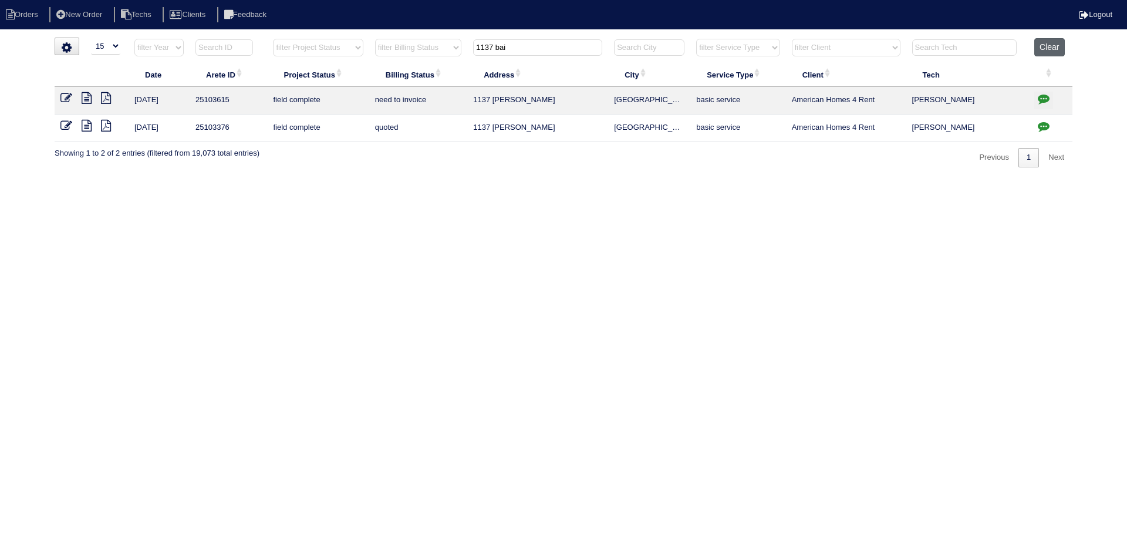
click at [1050, 42] on button "Clear" at bounding box center [1049, 47] width 30 height 18
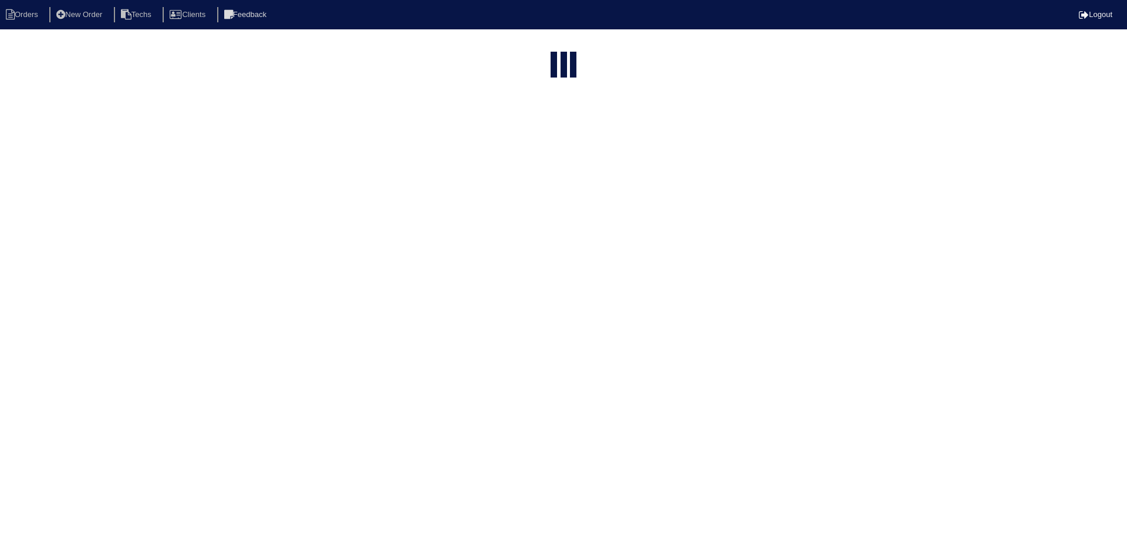
select select "15"
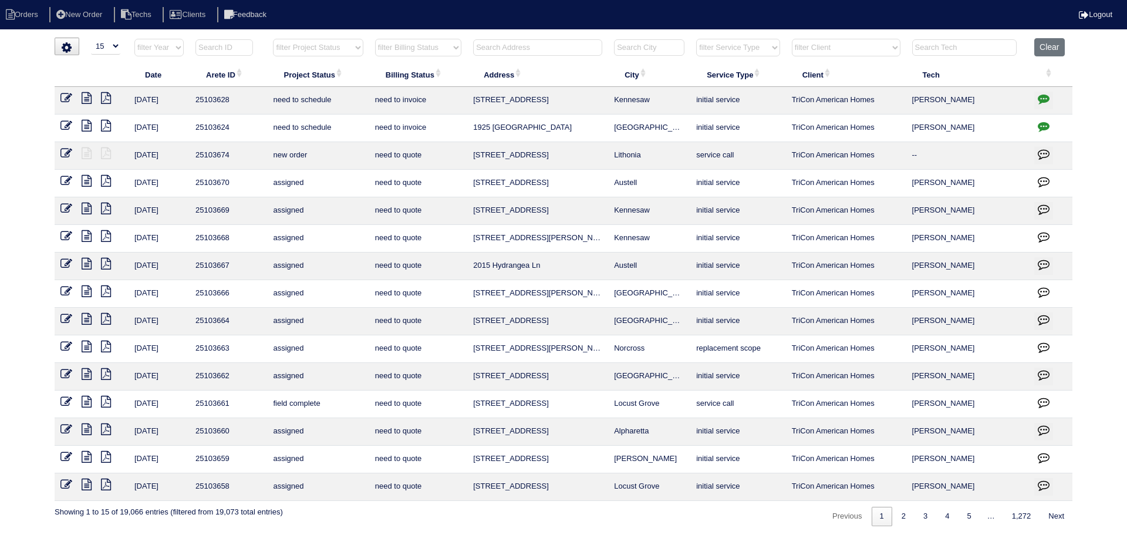
click at [348, 48] on select "filter Project Status -- Any Project Status -- new order assigned in progress f…" at bounding box center [318, 48] width 90 height 18
click at [273, 39] on select "filter Project Status -- Any Project Status -- new order assigned in progress f…" at bounding box center [318, 48] width 90 height 18
select select "field complete"
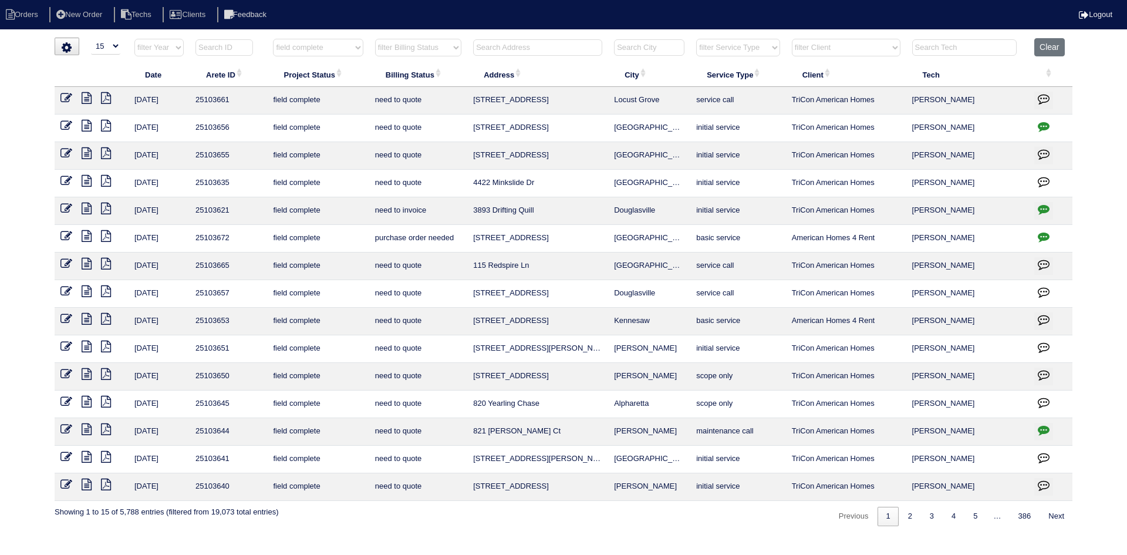
click at [432, 49] on select "filter Billing Status -- Any Billing Status -- need to quote quoted need to inv…" at bounding box center [418, 48] width 86 height 18
select select "need to quote"
click at [375, 39] on select "filter Billing Status -- Any Billing Status -- need to quote quoted need to inv…" at bounding box center [418, 48] width 86 height 18
select select "field complete"
select select "need to quote"
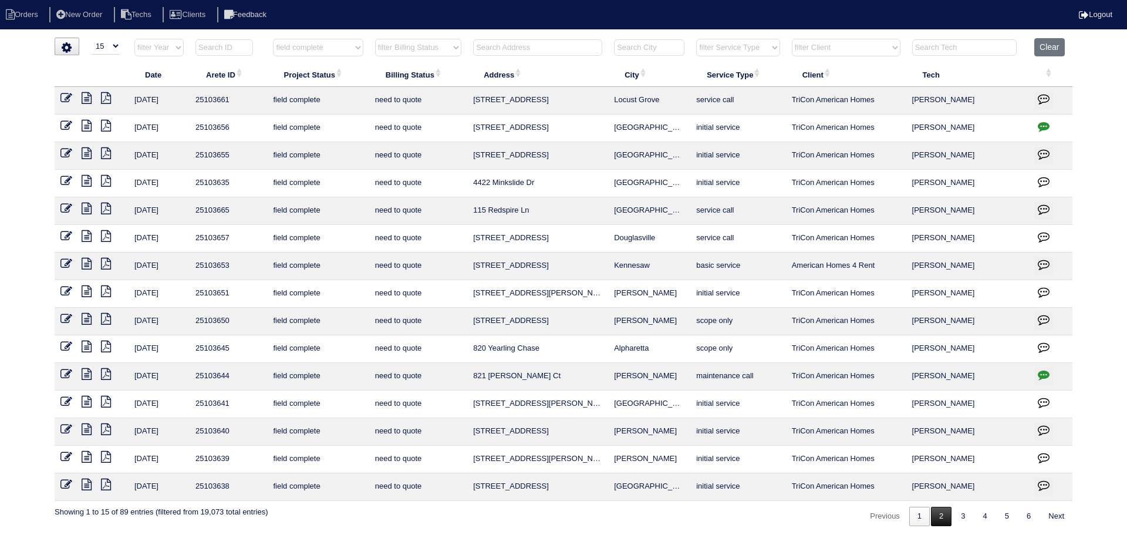
click at [937, 518] on link "2" at bounding box center [941, 516] width 21 height 19
select select "field complete"
select select "need to quote"
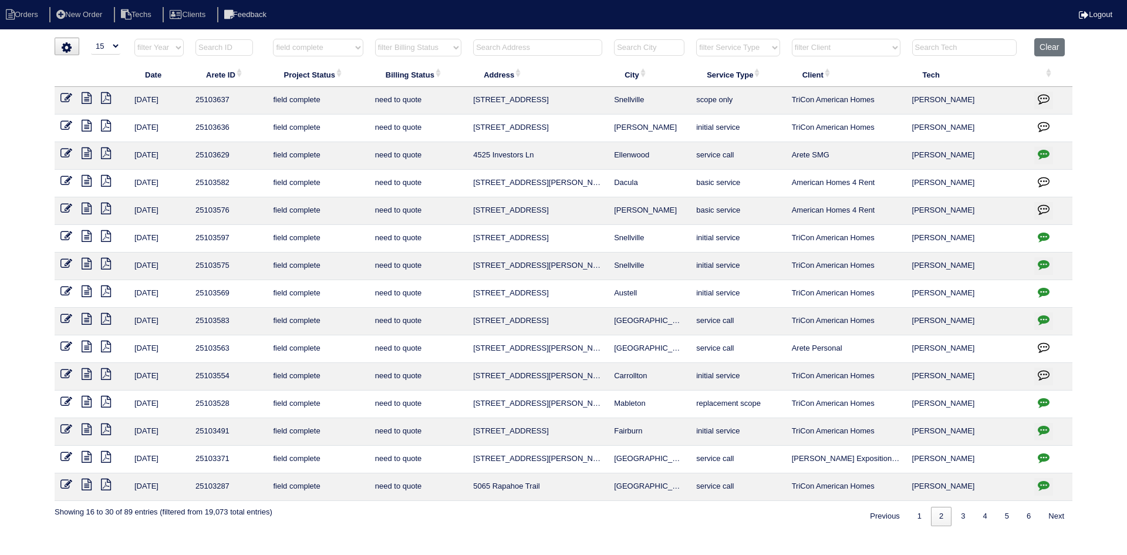
click at [84, 97] on icon at bounding box center [87, 98] width 10 height 12
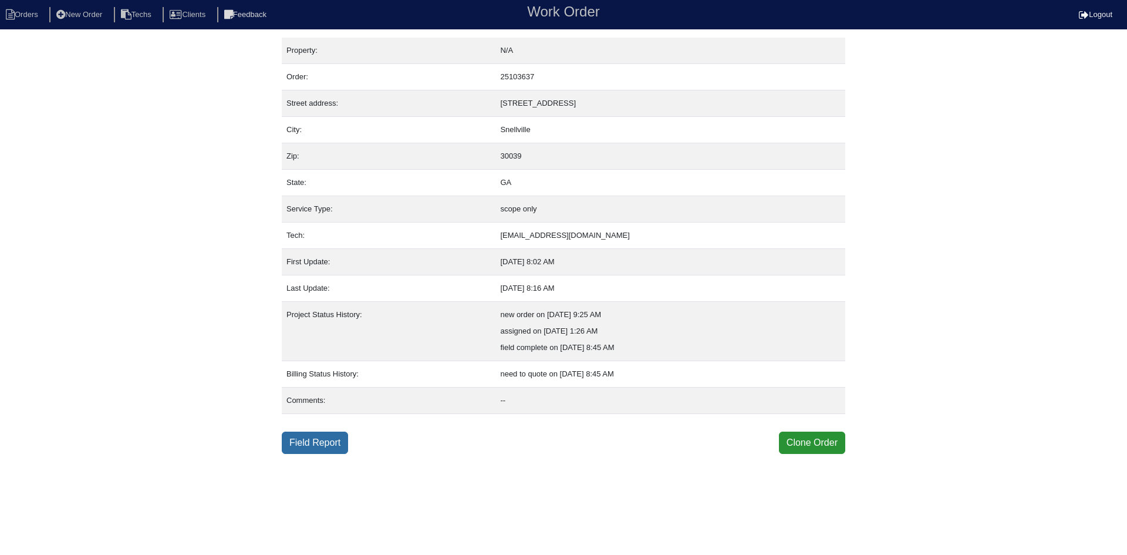
drag, startPoint x: 322, startPoint y: 441, endPoint x: 316, endPoint y: 445, distance: 6.8
click at [322, 441] on link "Field Report" at bounding box center [315, 442] width 66 height 22
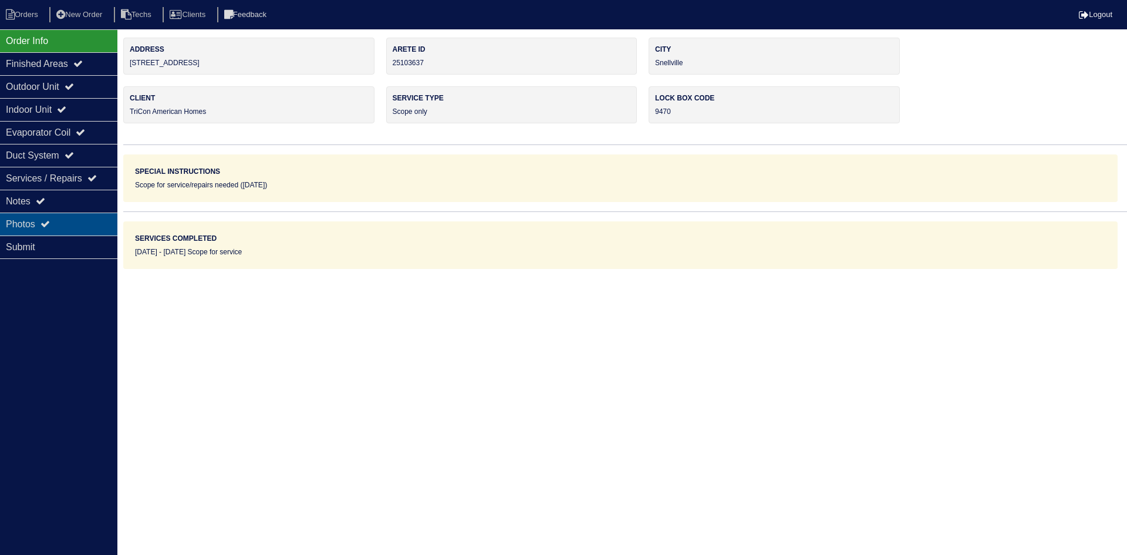
click at [70, 220] on div "Photos" at bounding box center [58, 224] width 117 height 23
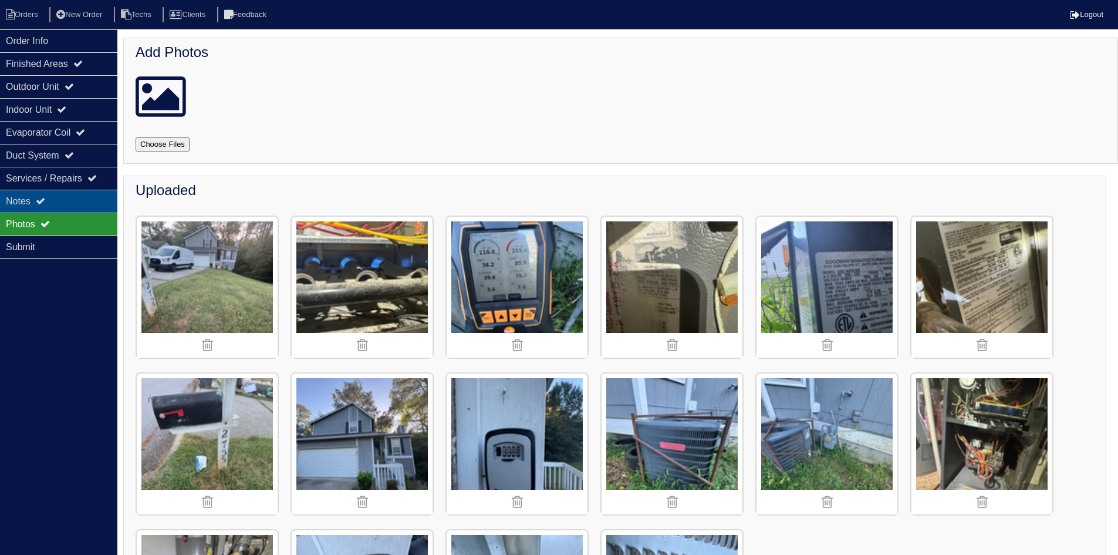
click at [69, 199] on div "Notes" at bounding box center [58, 201] width 117 height 23
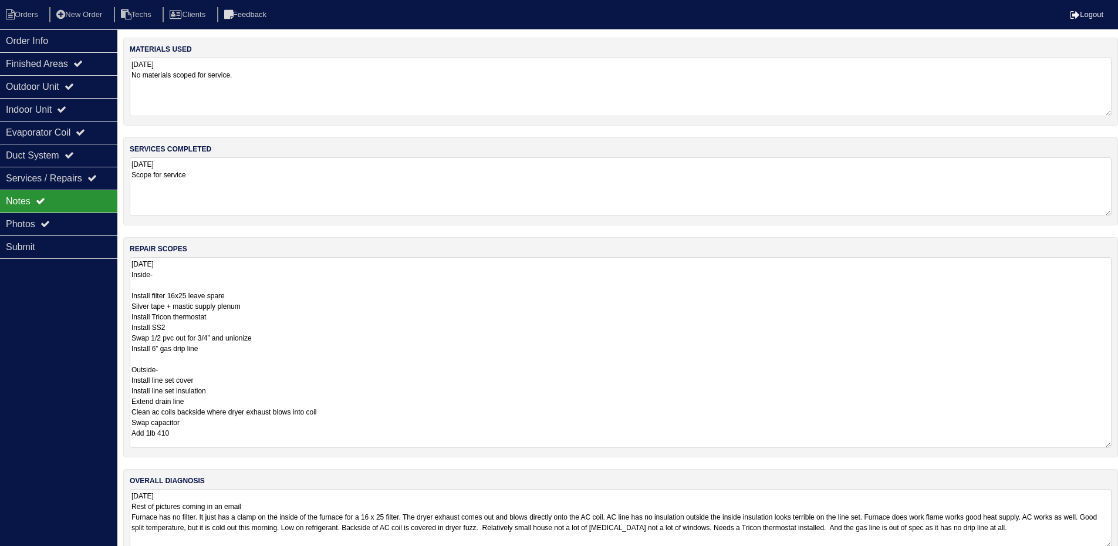
drag, startPoint x: 1117, startPoint y: 311, endPoint x: 1126, endPoint y: 443, distance: 132.4
click at [1118, 443] on html "Orders New Order Techs Clients Feedback Logout Orders New Order Users Clients M…" at bounding box center [559, 284] width 1118 height 569
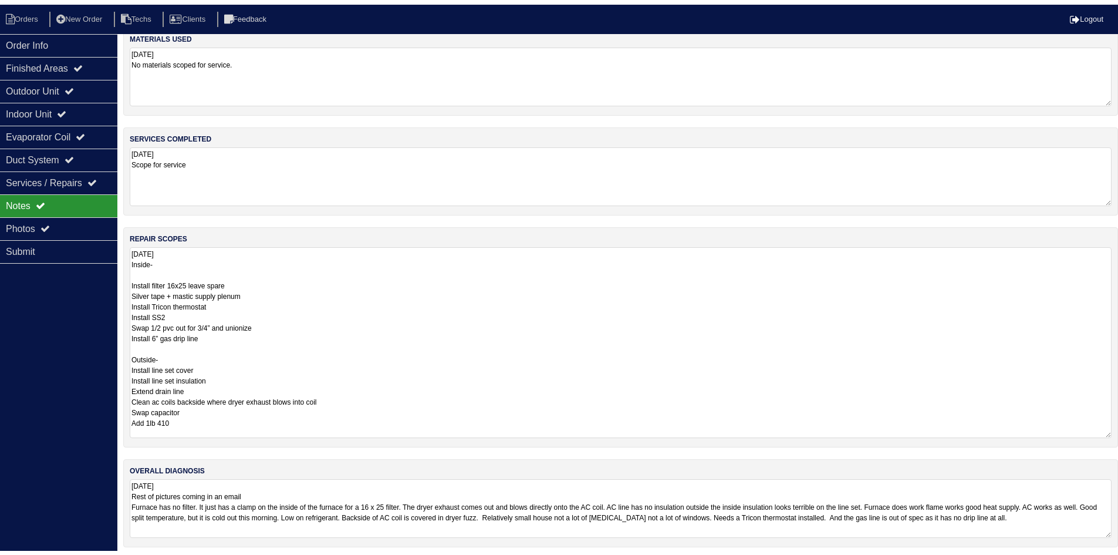
scroll to position [23, 0]
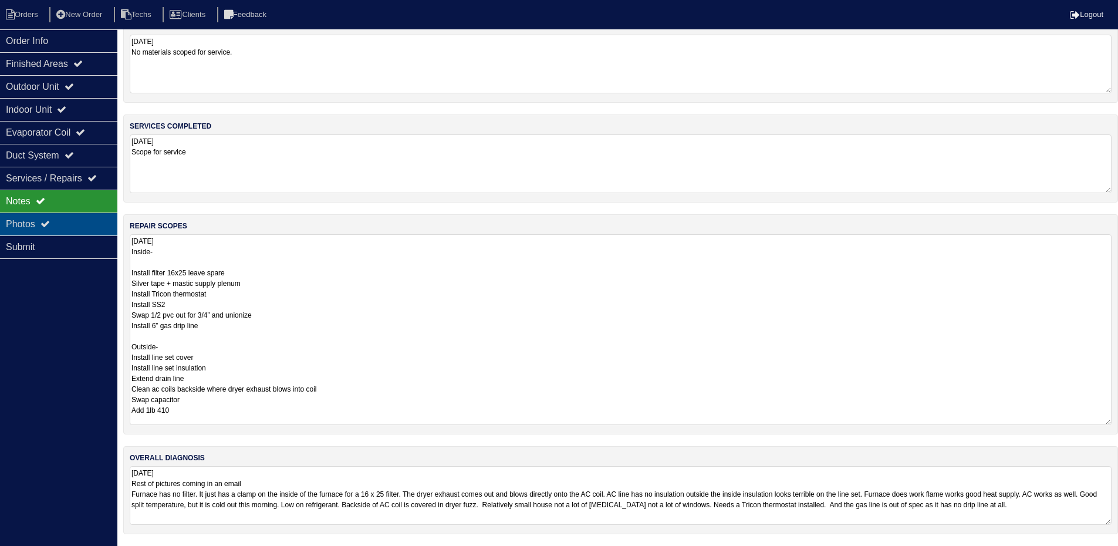
click at [26, 222] on div "Photos" at bounding box center [58, 224] width 117 height 23
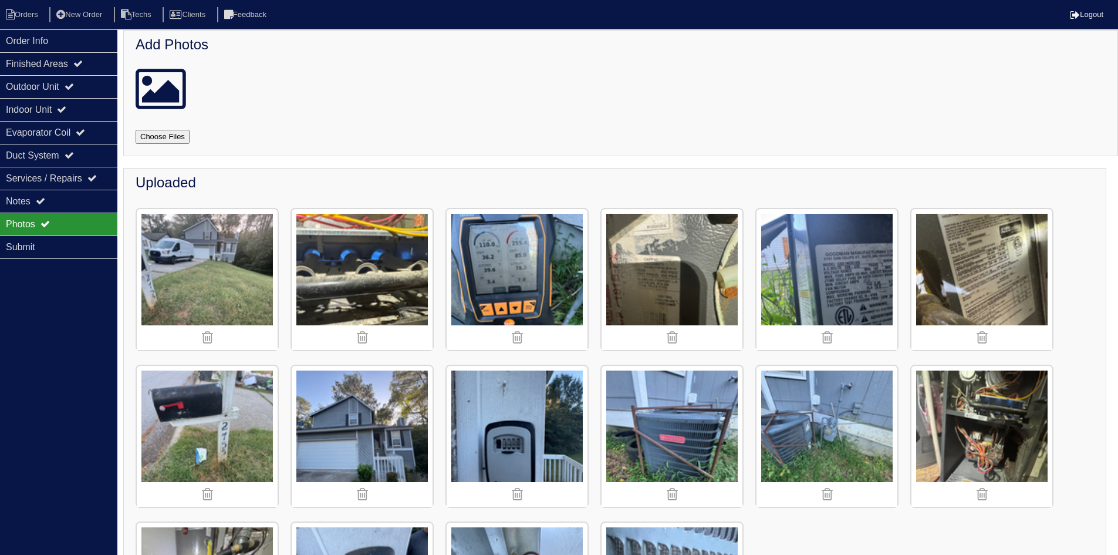
scroll to position [0, 0]
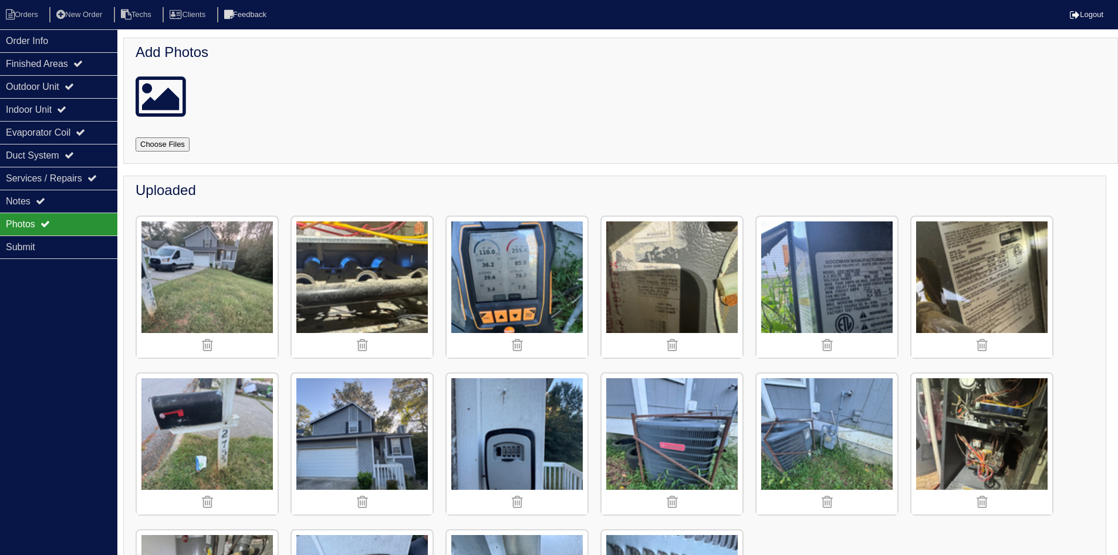
click at [154, 143] on input "file" at bounding box center [177, 144] width 82 height 14
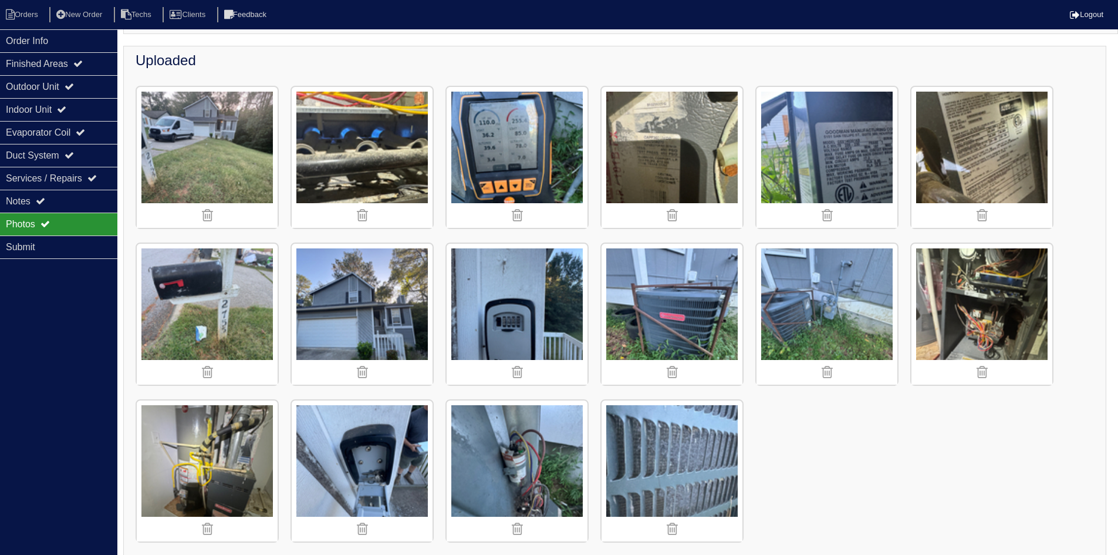
scroll to position [141, 0]
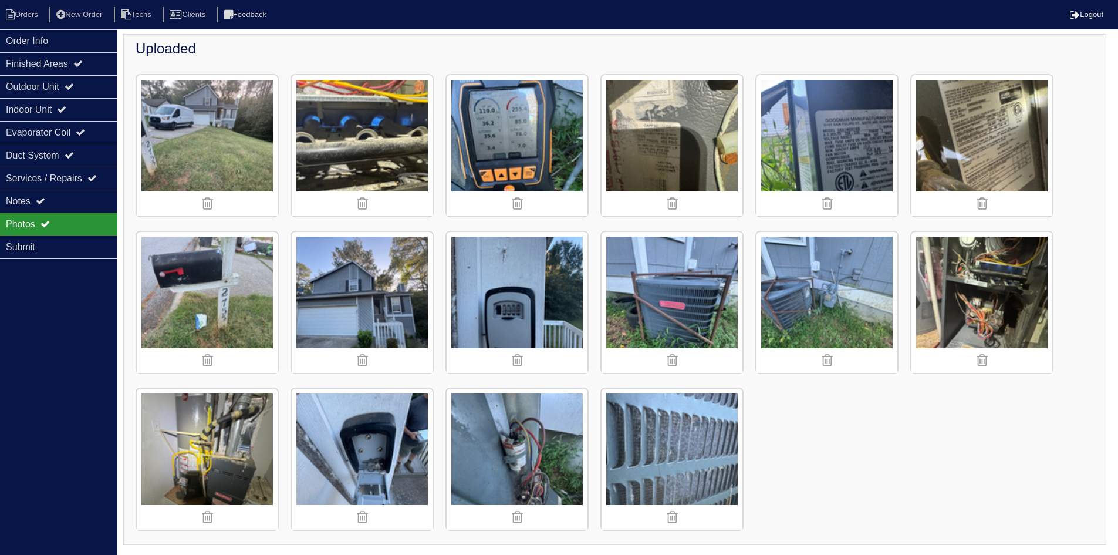
type input "C:\fakepath\IMG_4994.JPG"
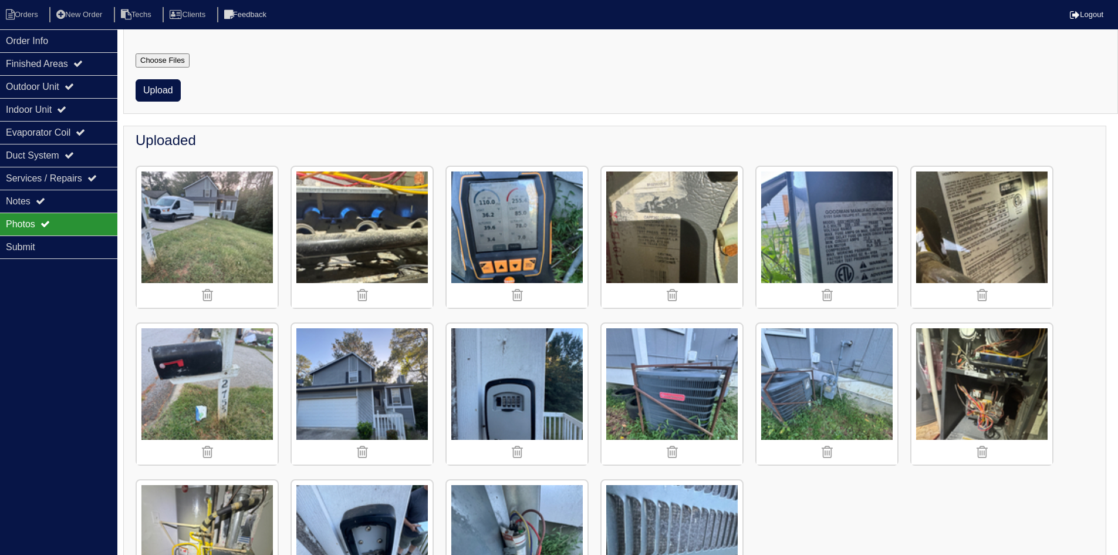
scroll to position [0, 0]
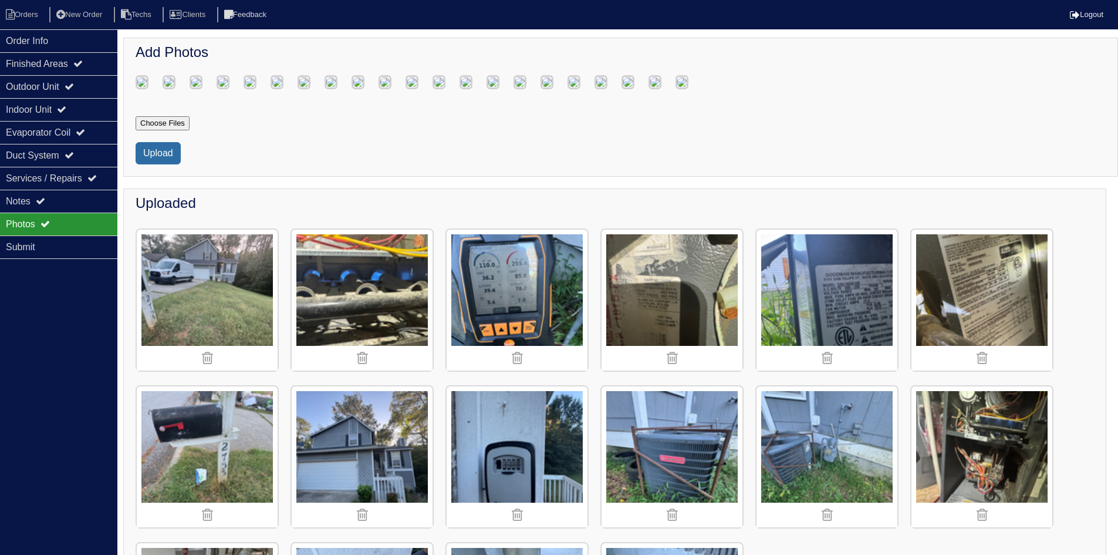
click at [159, 164] on button "Upload" at bounding box center [158, 153] width 45 height 22
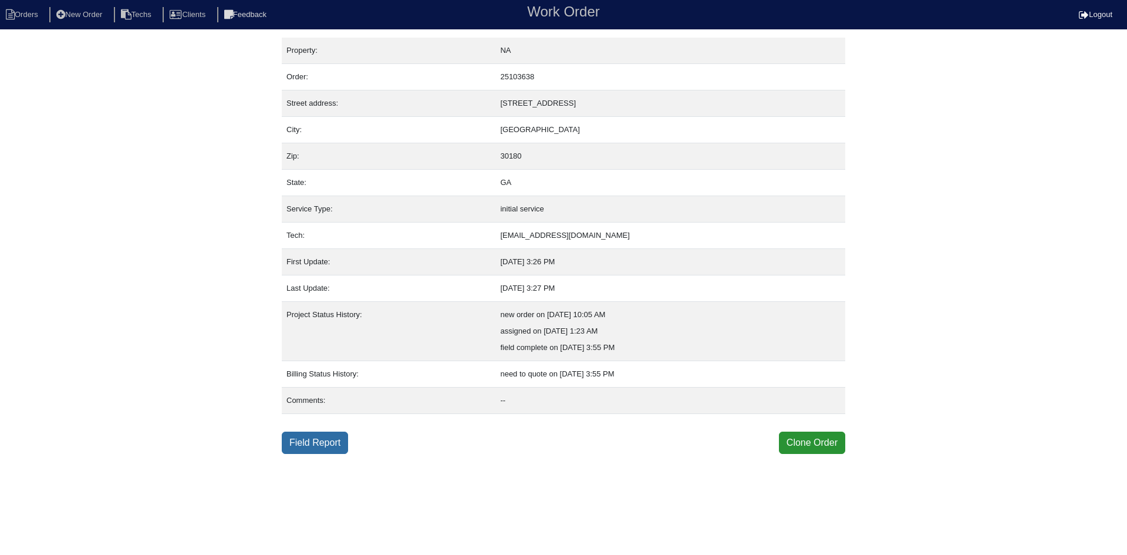
click at [323, 436] on link "Field Report" at bounding box center [315, 442] width 66 height 22
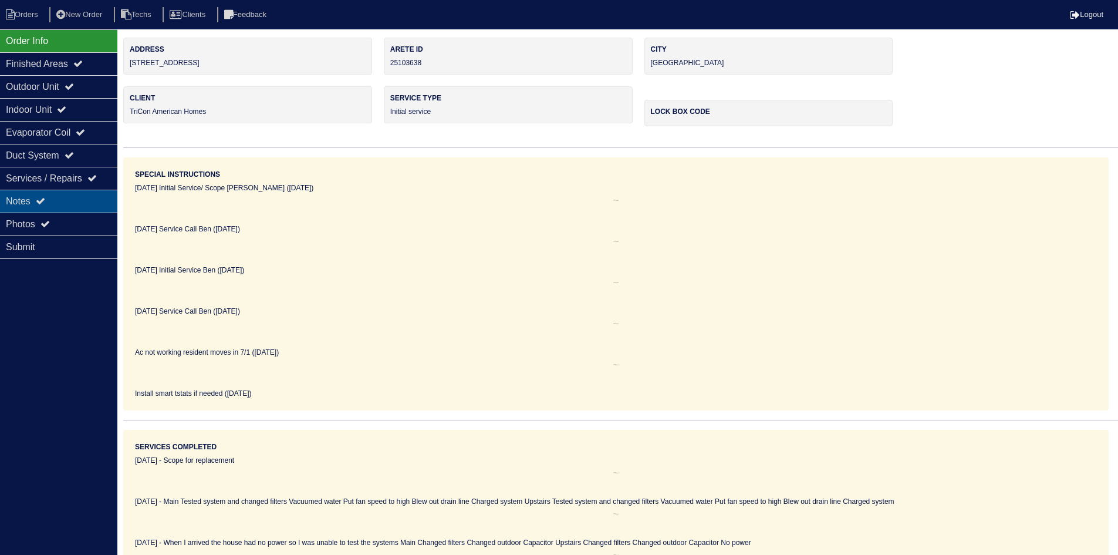
click at [78, 200] on div "Notes" at bounding box center [58, 201] width 117 height 23
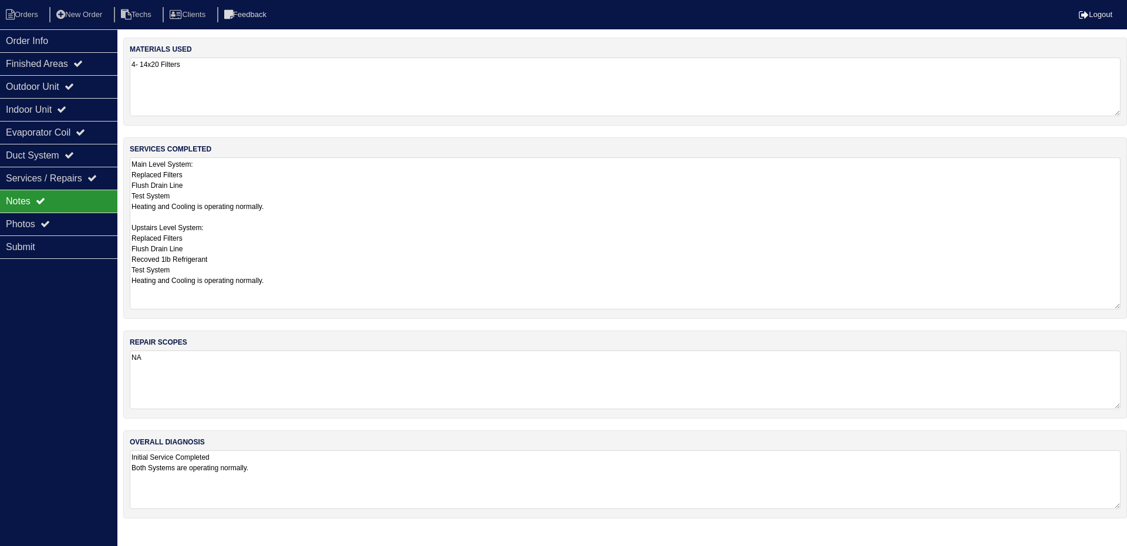
drag, startPoint x: 1117, startPoint y: 211, endPoint x: 1126, endPoint y: 304, distance: 93.9
click at [1126, 304] on div "services completed Main Level System: Replaced Filters Flush Drain Line Test Sy…" at bounding box center [625, 227] width 1004 height 181
click at [59, 86] on div "Outdoor Unit" at bounding box center [58, 86] width 117 height 23
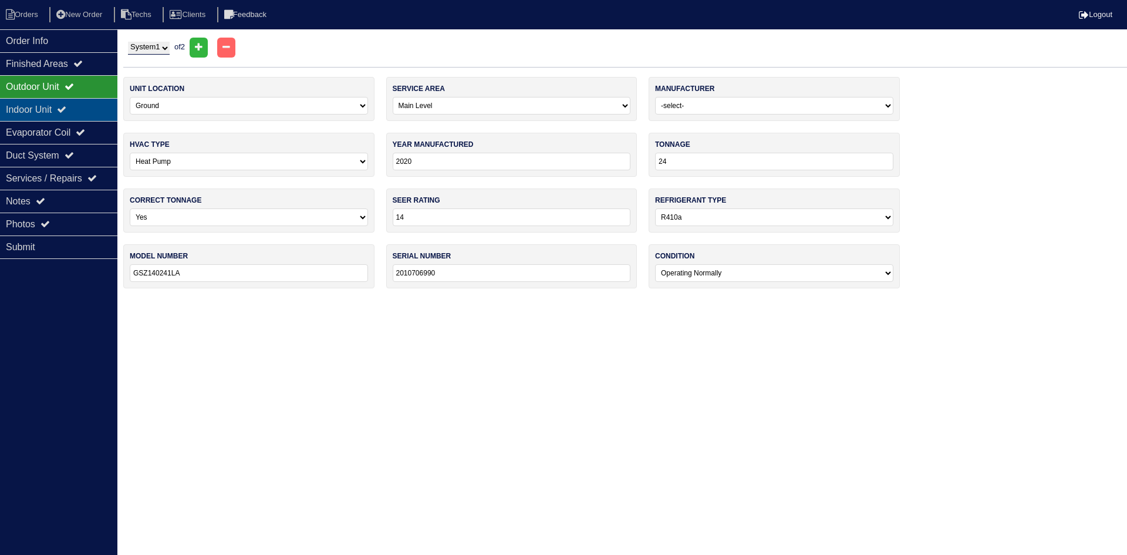
click at [56, 108] on div "Indoor Unit" at bounding box center [58, 109] width 117 height 23
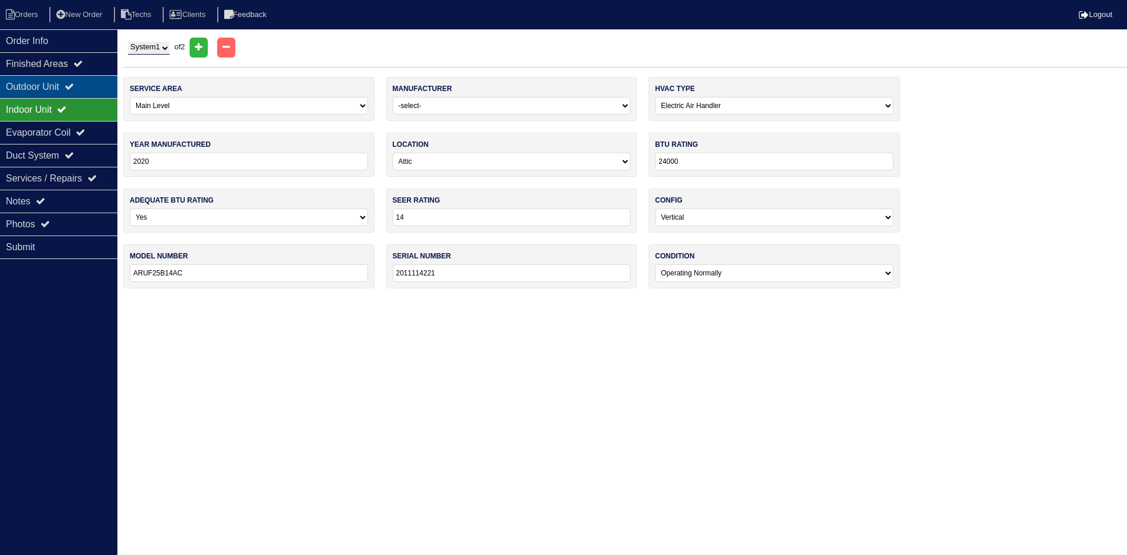
click at [56, 85] on div "Outdoor Unit" at bounding box center [58, 86] width 117 height 23
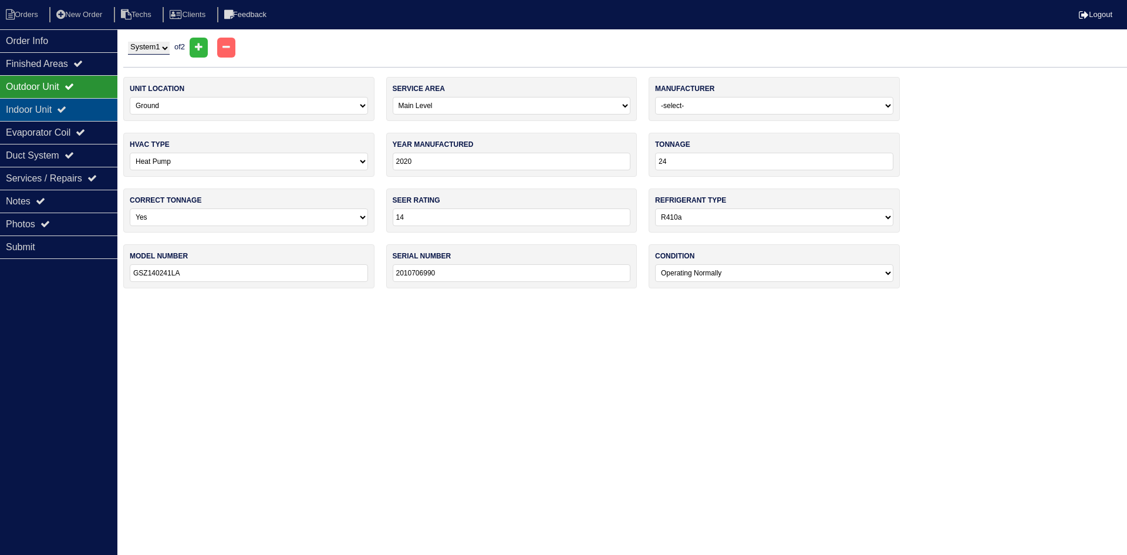
click at [104, 113] on div "Indoor Unit" at bounding box center [58, 109] width 117 height 23
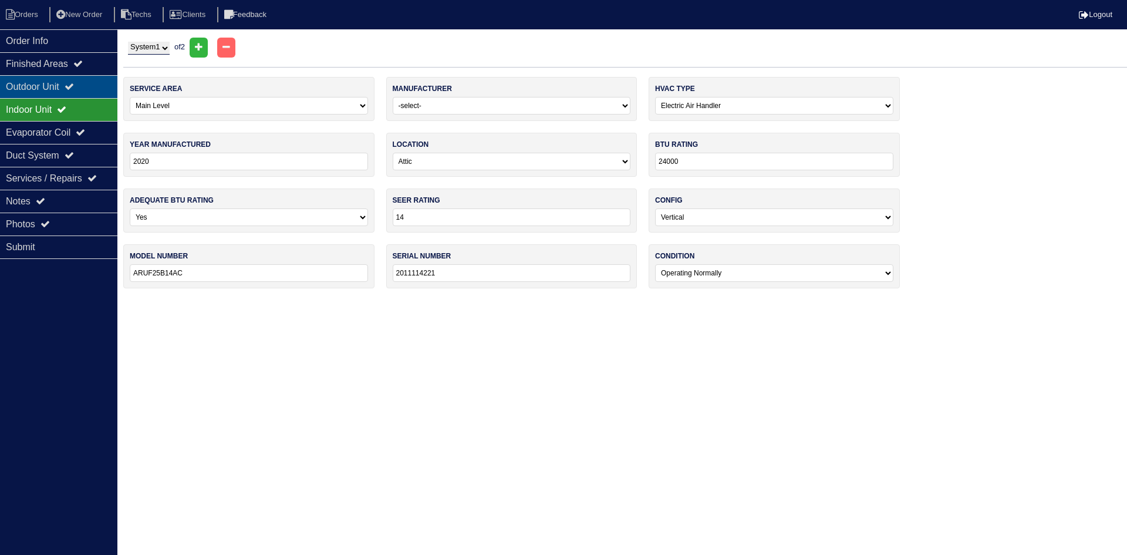
click at [42, 89] on div "Outdoor Unit" at bounding box center [58, 86] width 117 height 23
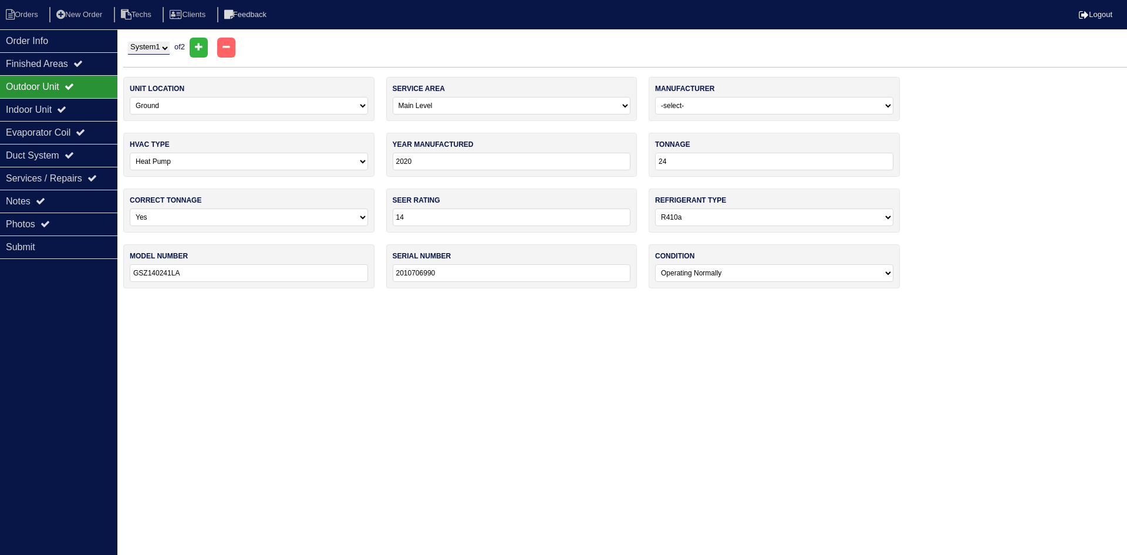
drag, startPoint x: 159, startPoint y: 47, endPoint x: 160, endPoint y: 53, distance: 6.6
click at [159, 47] on select "System 1 System 2" at bounding box center [149, 48] width 42 height 13
select select "2"
click at [128, 42] on select "System 1 System 2" at bounding box center [149, 48] width 42 height 13
select select "1"
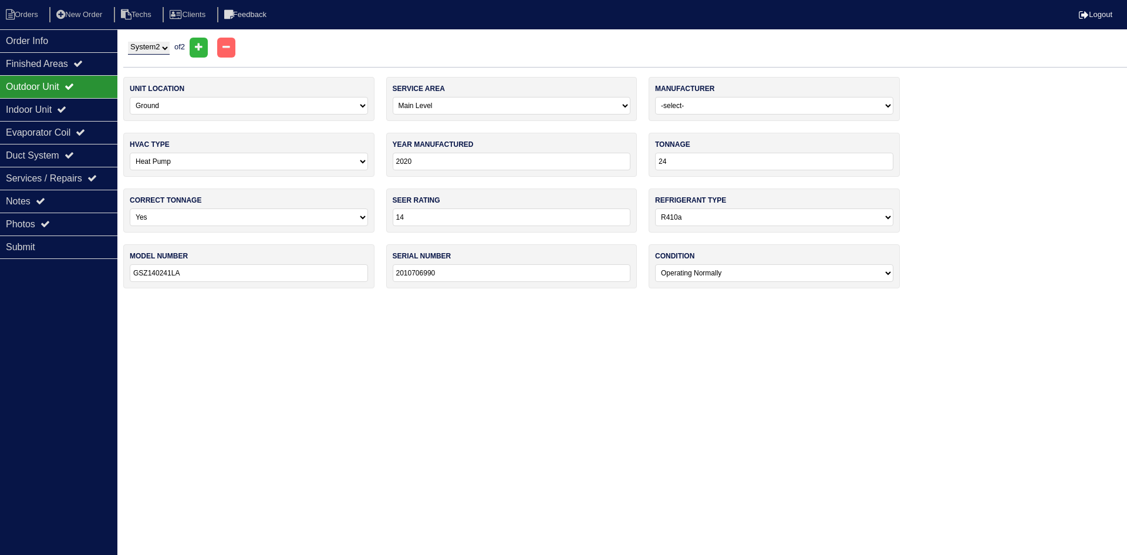
type input "30"
type input "GSZ140301KG"
type input "2009303448"
click at [59, 109] on div "Indoor Unit" at bounding box center [58, 109] width 117 height 23
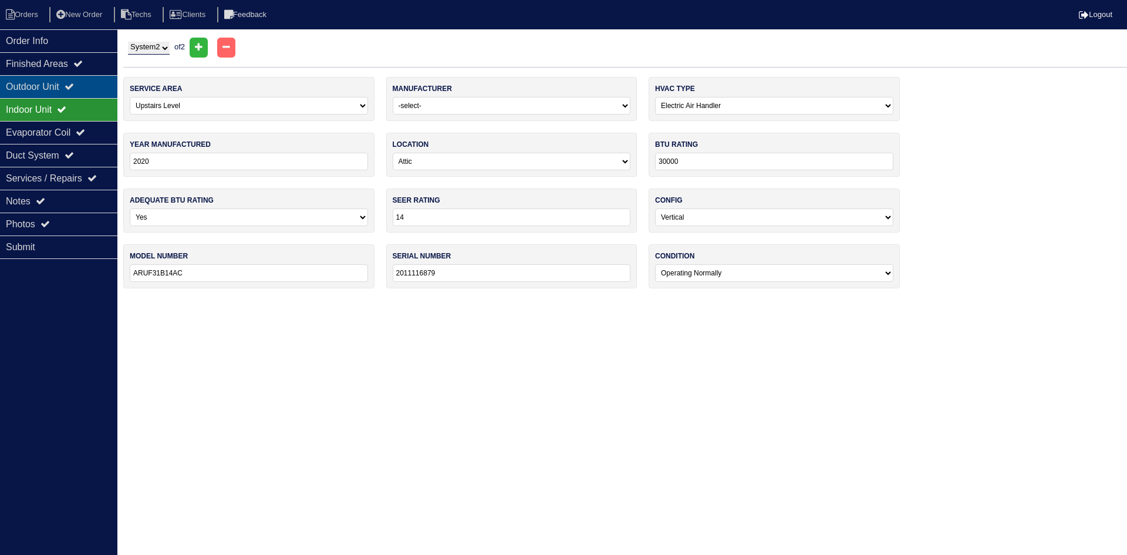
click at [53, 86] on div "Outdoor Unit" at bounding box center [58, 86] width 117 height 23
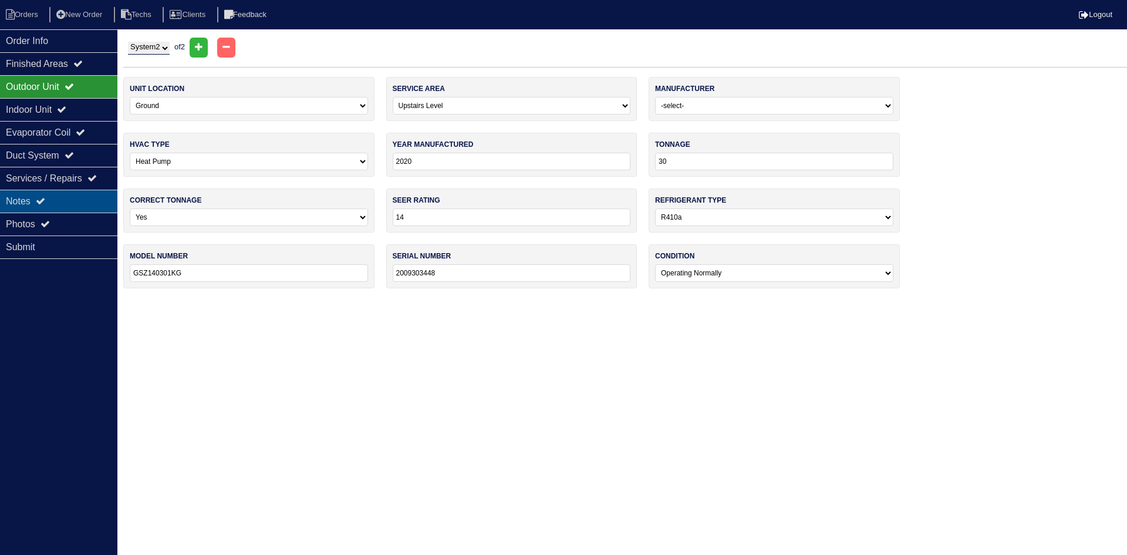
click at [77, 201] on div "Notes" at bounding box center [58, 201] width 117 height 23
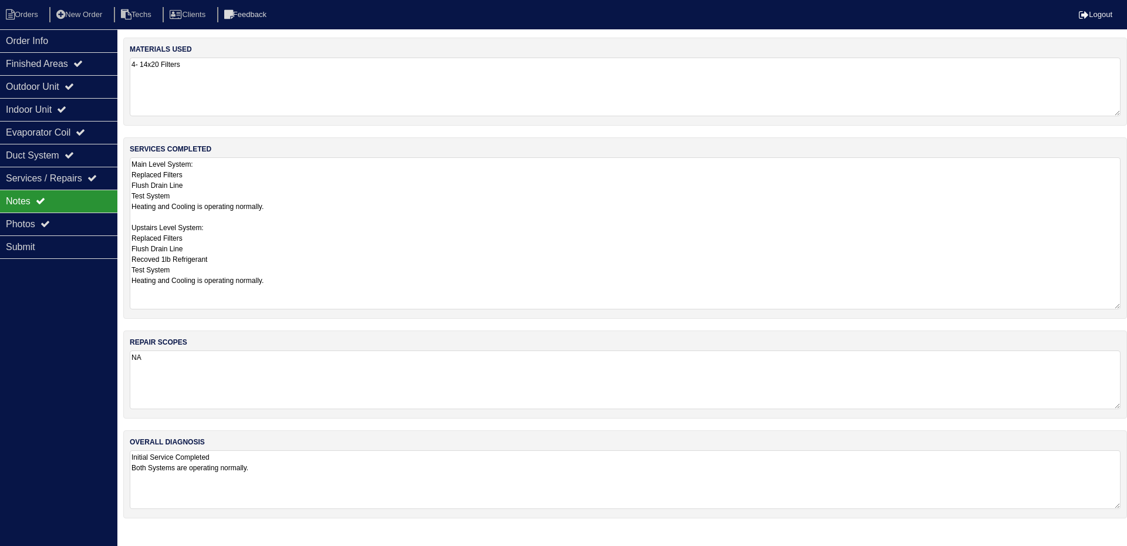
click at [238, 257] on textarea "Main Level System: Replaced Filters Flush Drain Line Test System Heating and Co…" at bounding box center [625, 233] width 991 height 152
type textarea "Main Level System: Replaced Filters Flush Drain Line Test System Heating and Co…"
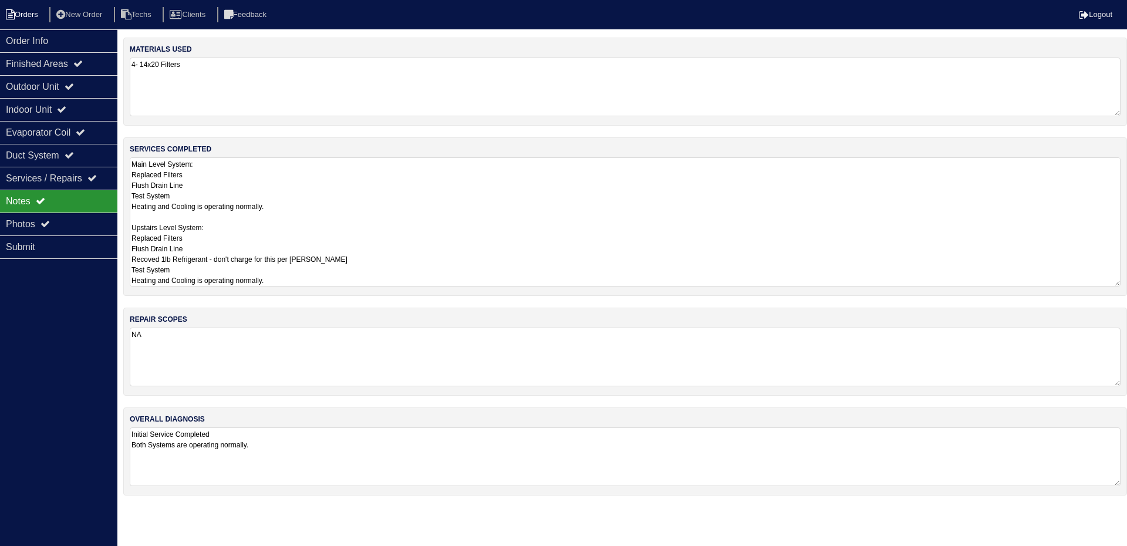
click at [26, 15] on li "Orders" at bounding box center [24, 15] width 48 height 16
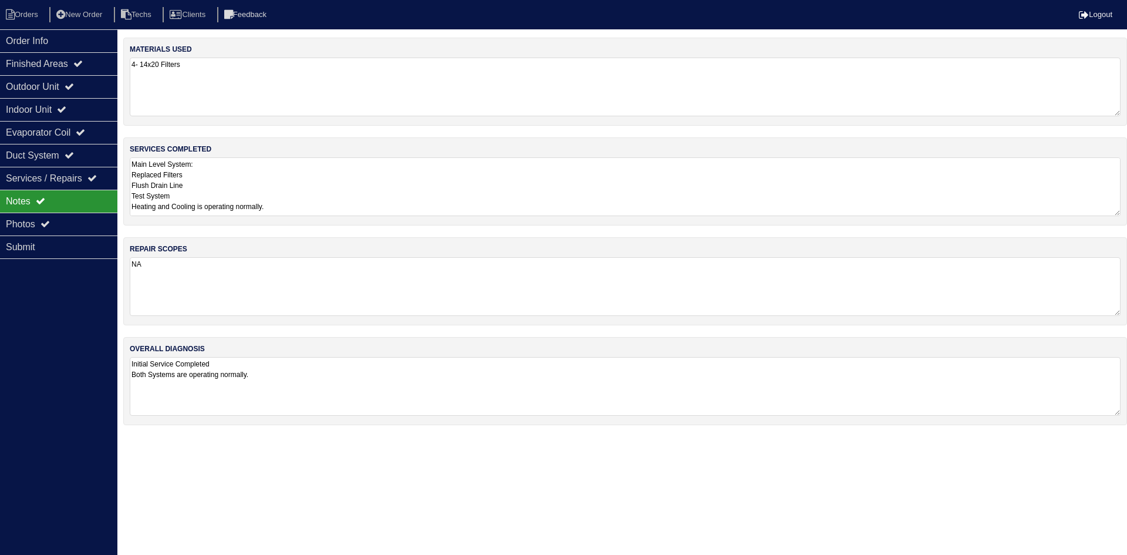
select select "15"
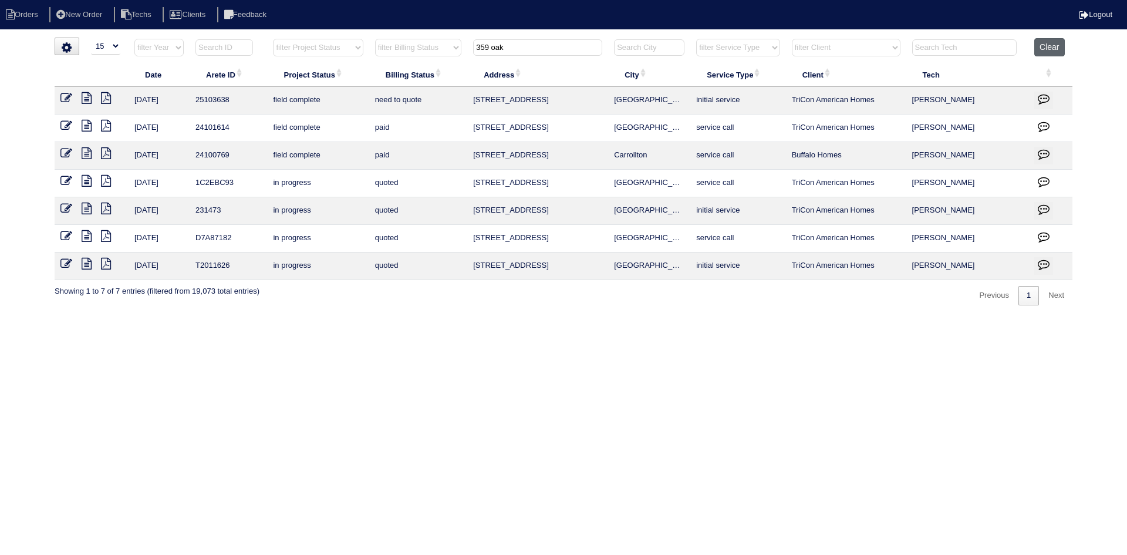
click at [1055, 48] on button "Clear" at bounding box center [1049, 47] width 30 height 18
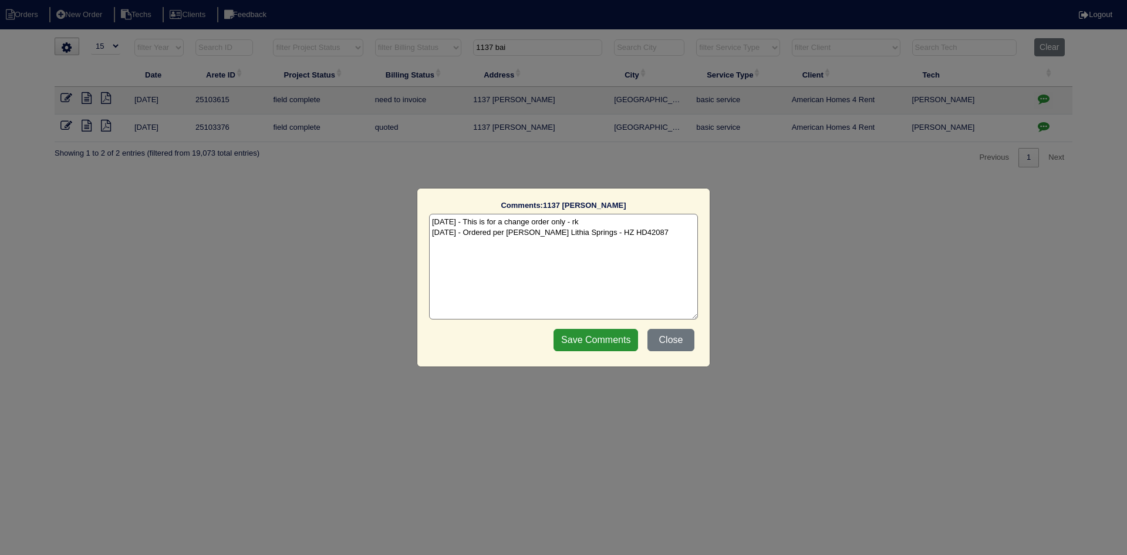
select select "15"
drag, startPoint x: 600, startPoint y: 333, endPoint x: 610, endPoint y: 338, distance: 11.0
click at [600, 335] on input "Save Comments" at bounding box center [596, 340] width 85 height 22
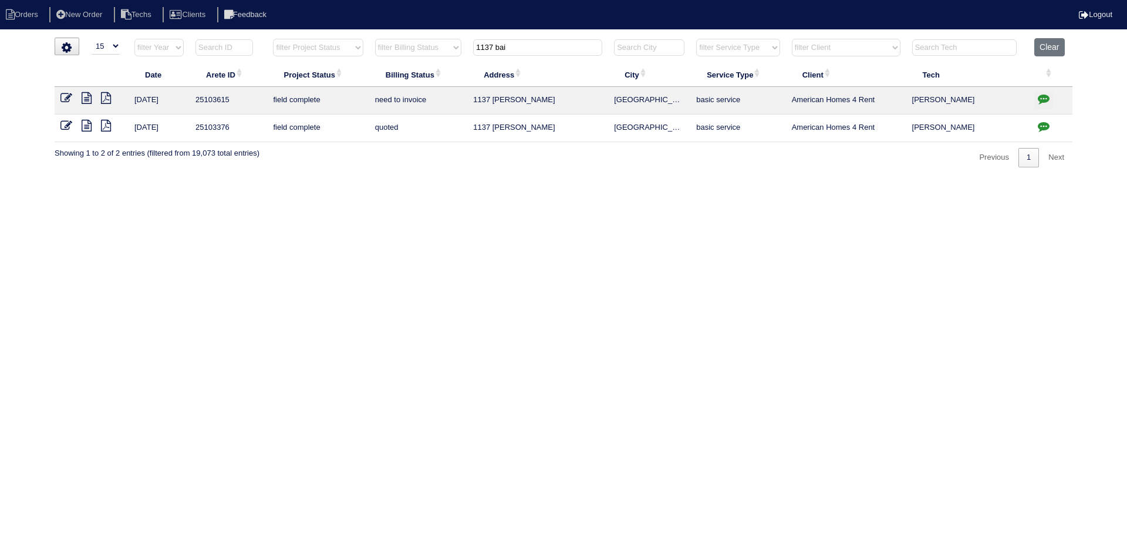
drag, startPoint x: 507, startPoint y: 49, endPoint x: 474, endPoint y: 49, distance: 32.9
click at [474, 49] on input "1137 bai" at bounding box center [537, 47] width 129 height 16
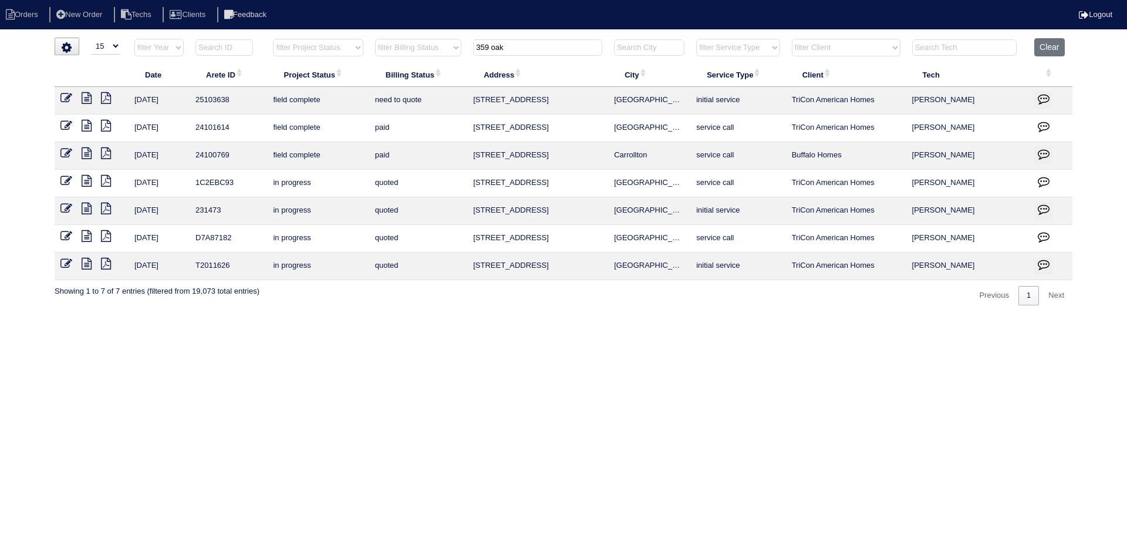
type input "359 oak"
click at [87, 125] on icon at bounding box center [87, 126] width 10 height 12
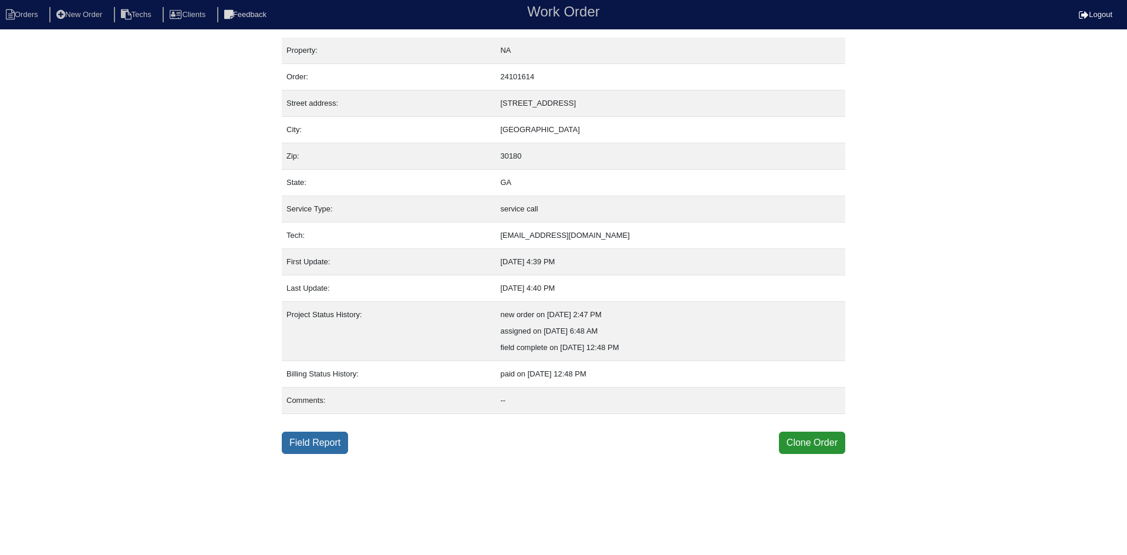
click at [299, 450] on link "Field Report" at bounding box center [315, 442] width 66 height 22
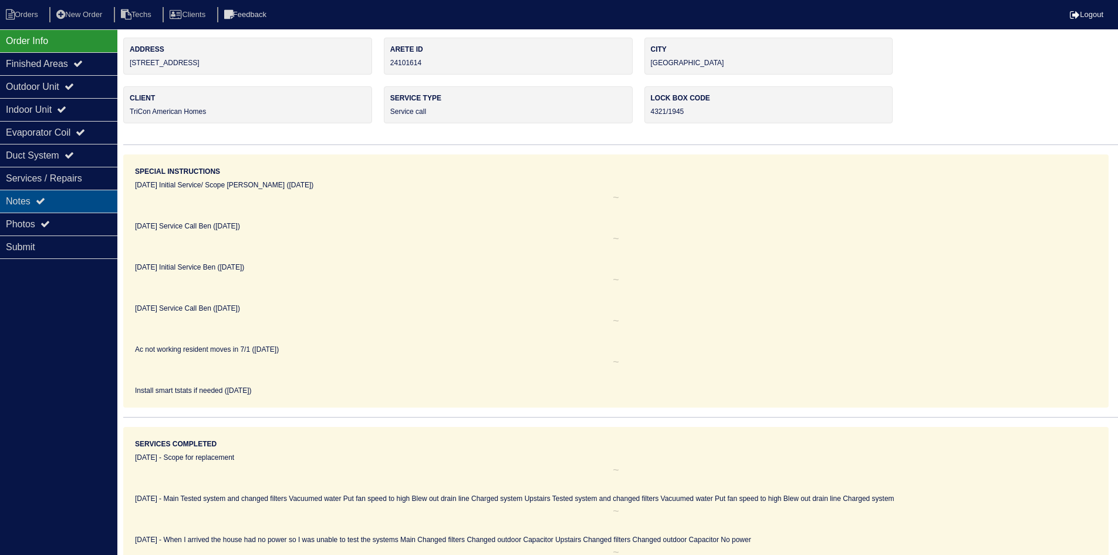
click at [85, 197] on div "Notes" at bounding box center [58, 201] width 117 height 23
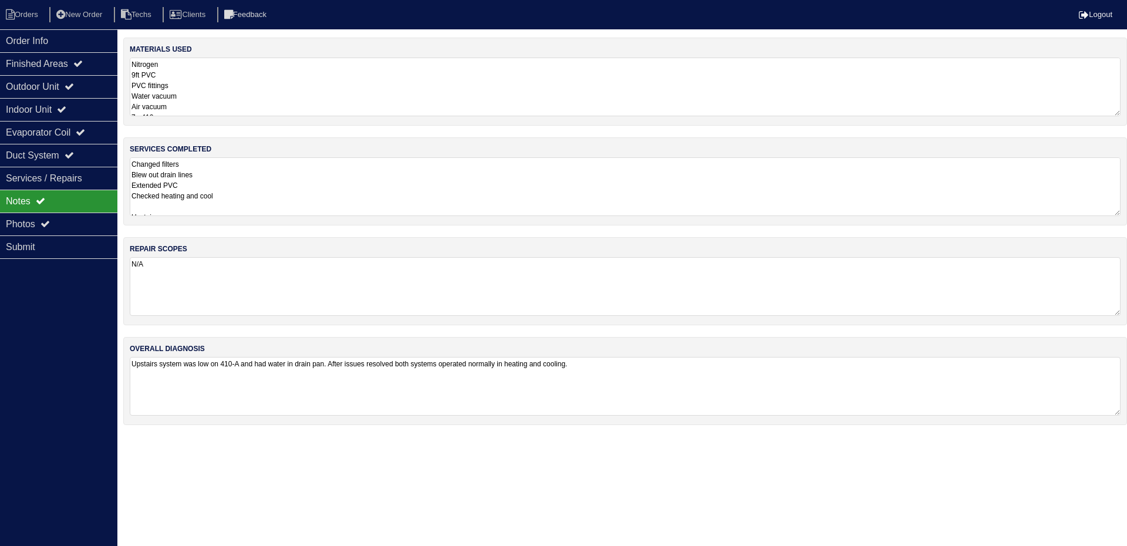
click at [377, 185] on textarea "Changed filters Blew out drain lines Extended PVC Checked heating and cool Upst…" at bounding box center [625, 186] width 991 height 59
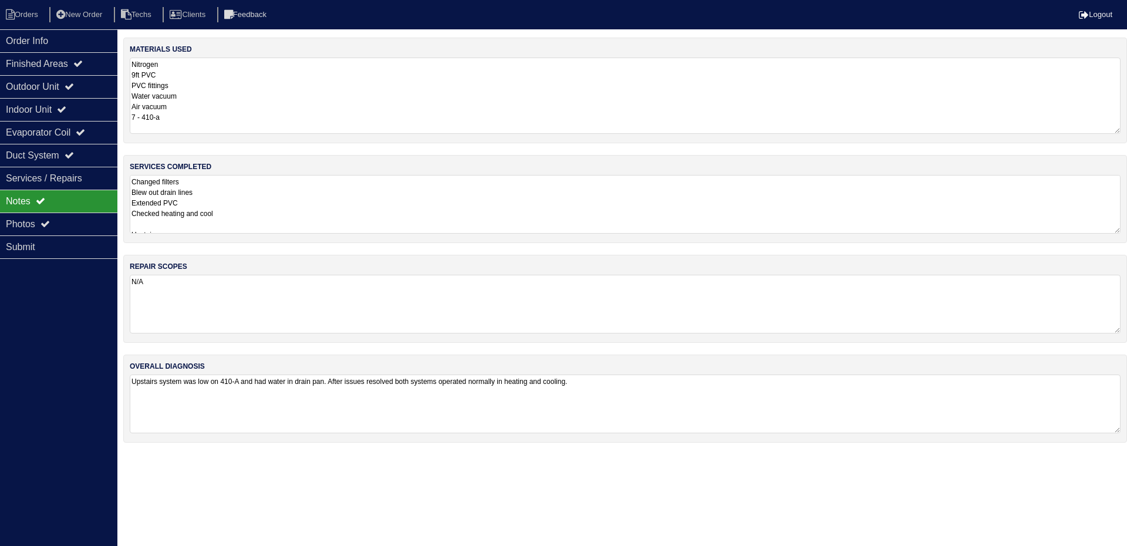
click at [209, 86] on textarea "Nitrogen 9ft PVC PVC fittings Water vacuum Air vacuum 7 - 410-a" at bounding box center [625, 96] width 991 height 76
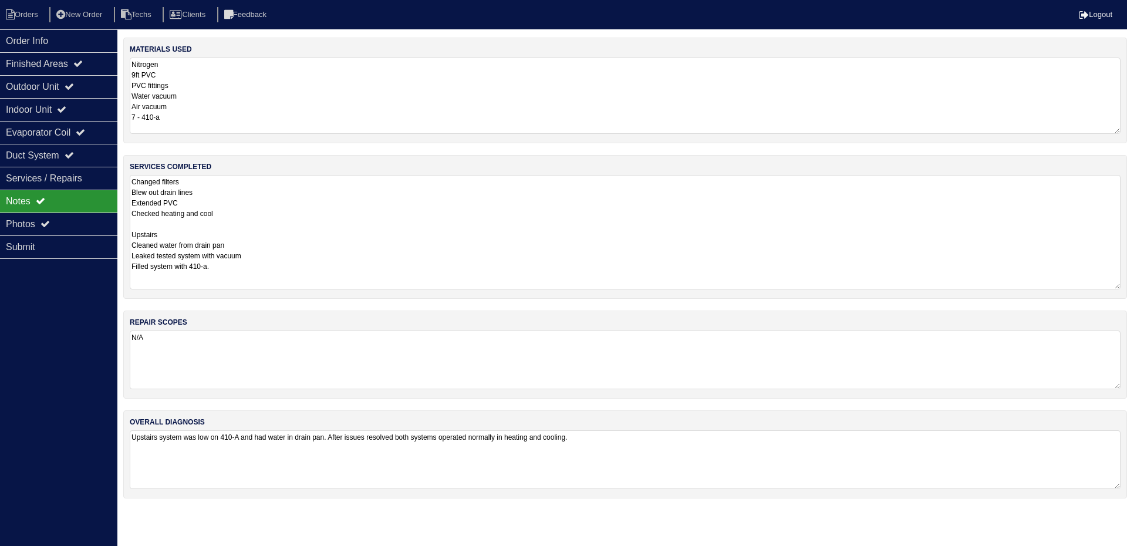
drag, startPoint x: 1116, startPoint y: 228, endPoint x: 1120, endPoint y: 284, distance: 55.9
click at [1120, 284] on textarea "Changed filters Blew out drain lines Extended PVC Checked heating and cool Upst…" at bounding box center [625, 232] width 991 height 114
click at [47, 50] on div "Order Info" at bounding box center [58, 40] width 117 height 23
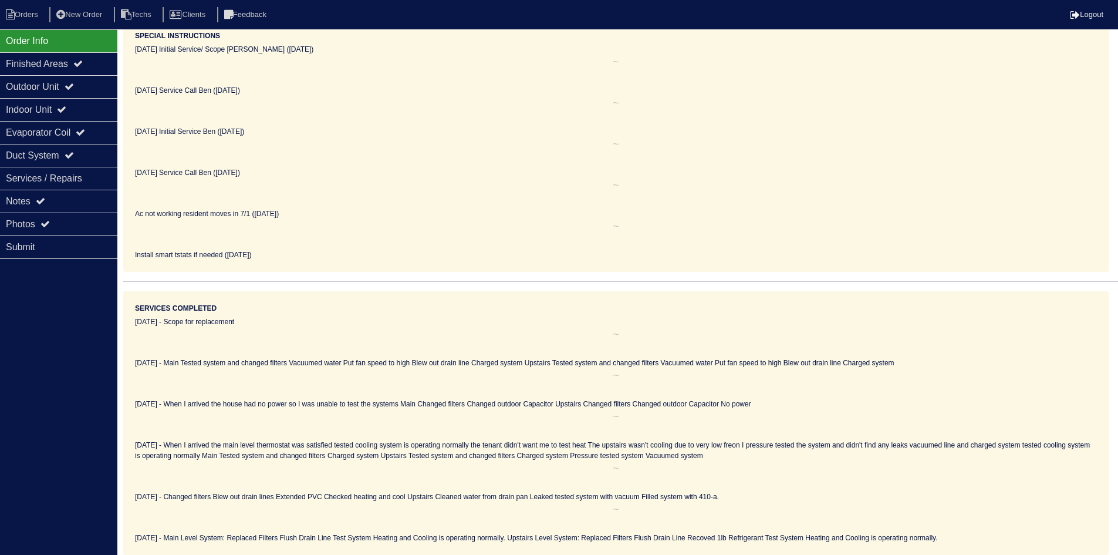
scroll to position [141, 0]
click at [52, 199] on div "Notes" at bounding box center [58, 201] width 117 height 23
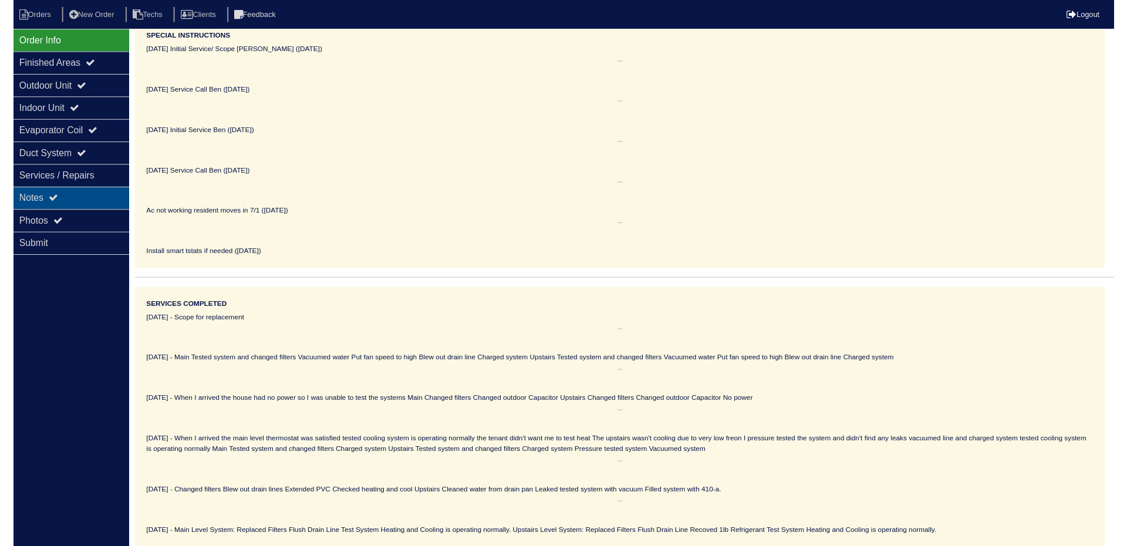
scroll to position [0, 0]
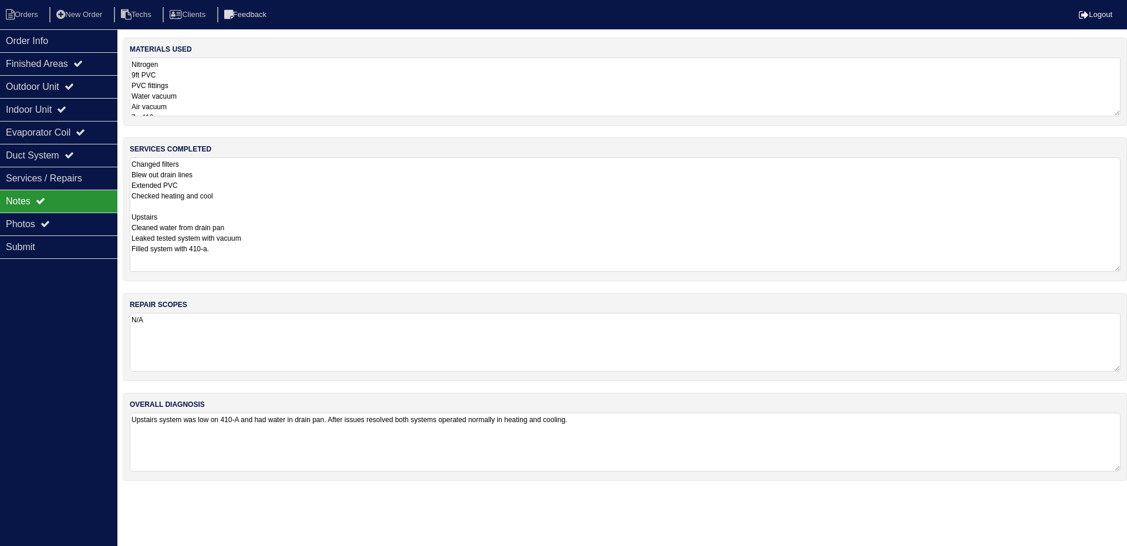
click at [372, 89] on textarea "Nitrogen 9ft PVC PVC fittings Water vacuum Air vacuum 7 - 410-a" at bounding box center [625, 87] width 991 height 59
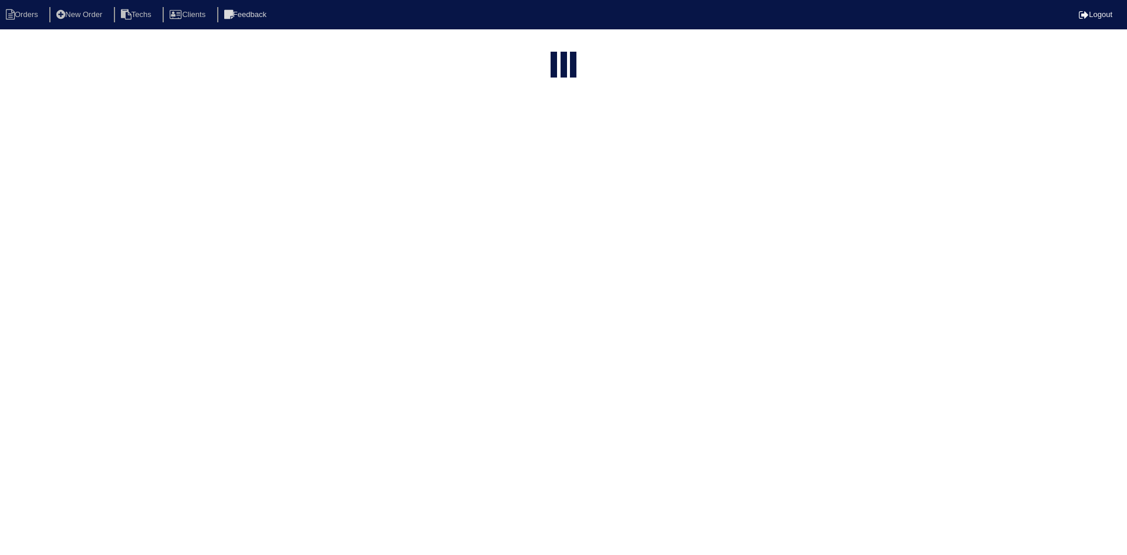
select select "15"
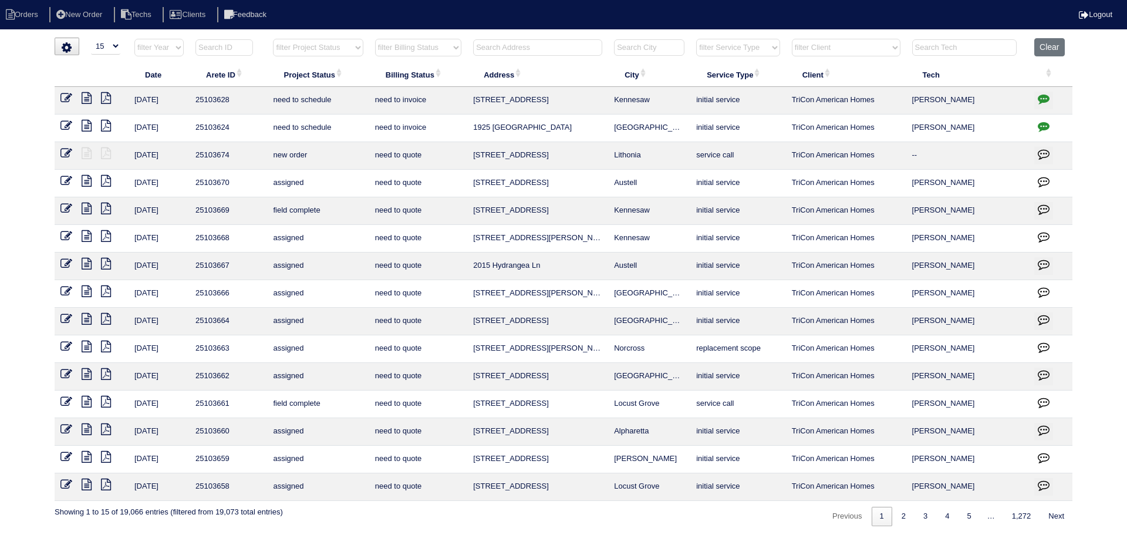
drag, startPoint x: 345, startPoint y: 48, endPoint x: 347, endPoint y: 56, distance: 8.5
click at [345, 48] on select "filter Project Status -- Any Project Status -- new order assigned in progress f…" at bounding box center [318, 48] width 90 height 18
click at [273, 39] on select "filter Project Status -- Any Project Status -- new order assigned in progress f…" at bounding box center [318, 48] width 90 height 18
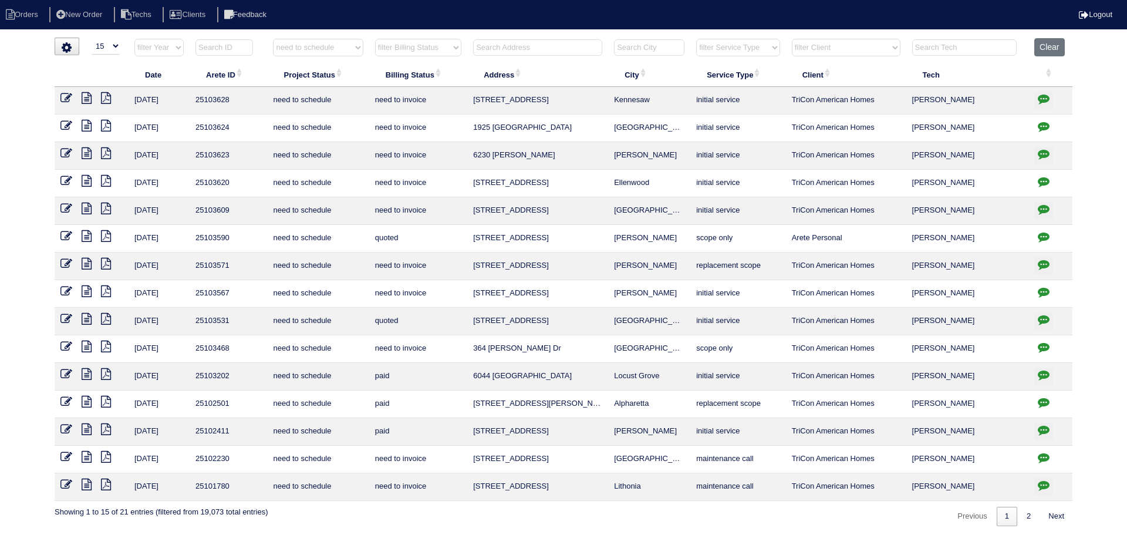
click at [325, 45] on select "filter Project Status -- Any Project Status -- new order assigned in progress f…" at bounding box center [318, 48] width 90 height 18
click at [273, 39] on select "filter Project Status -- Any Project Status -- new order assigned in progress f…" at bounding box center [318, 48] width 90 height 18
select select "field complete"
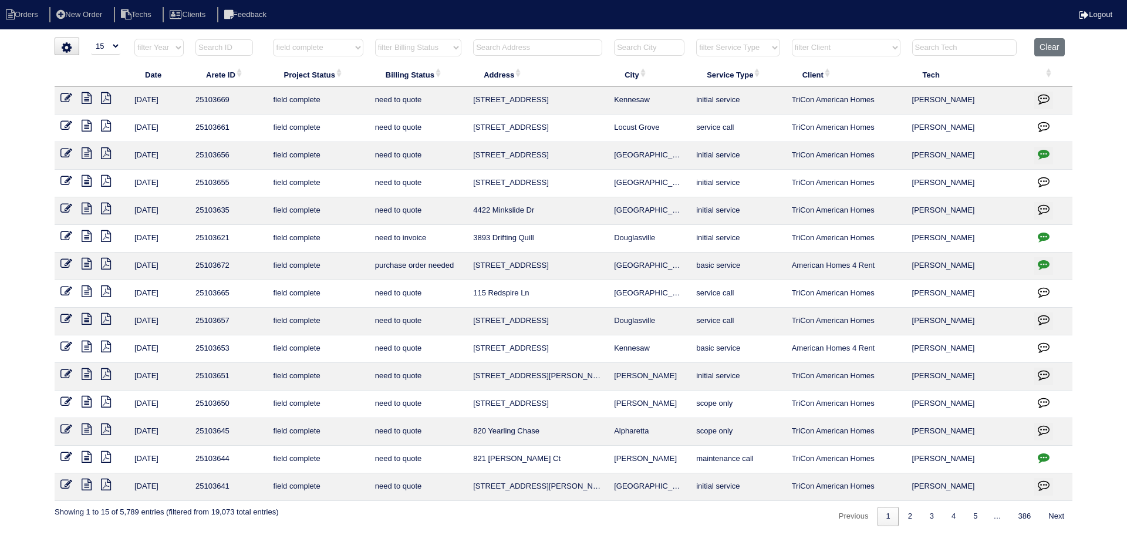
drag, startPoint x: 416, startPoint y: 50, endPoint x: 423, endPoint y: 56, distance: 9.3
click at [416, 50] on select "filter Billing Status -- Any Billing Status -- need to quote quoted need to inv…" at bounding box center [418, 48] width 86 height 18
select select "need to quote"
click at [375, 39] on select "filter Billing Status -- Any Billing Status -- need to quote quoted need to inv…" at bounding box center [418, 48] width 86 height 18
select select "field complete"
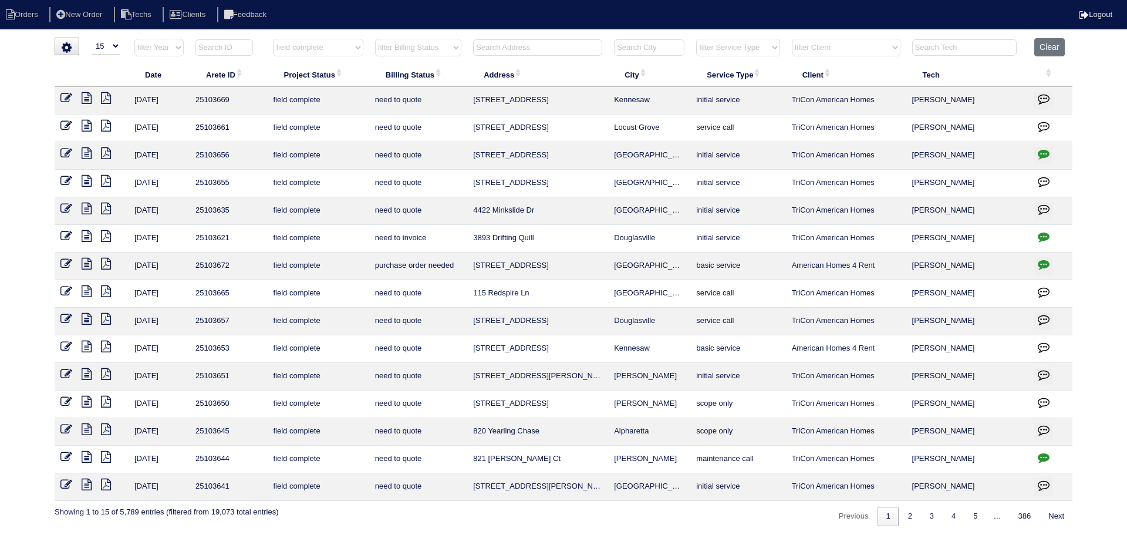
select select "need to quote"
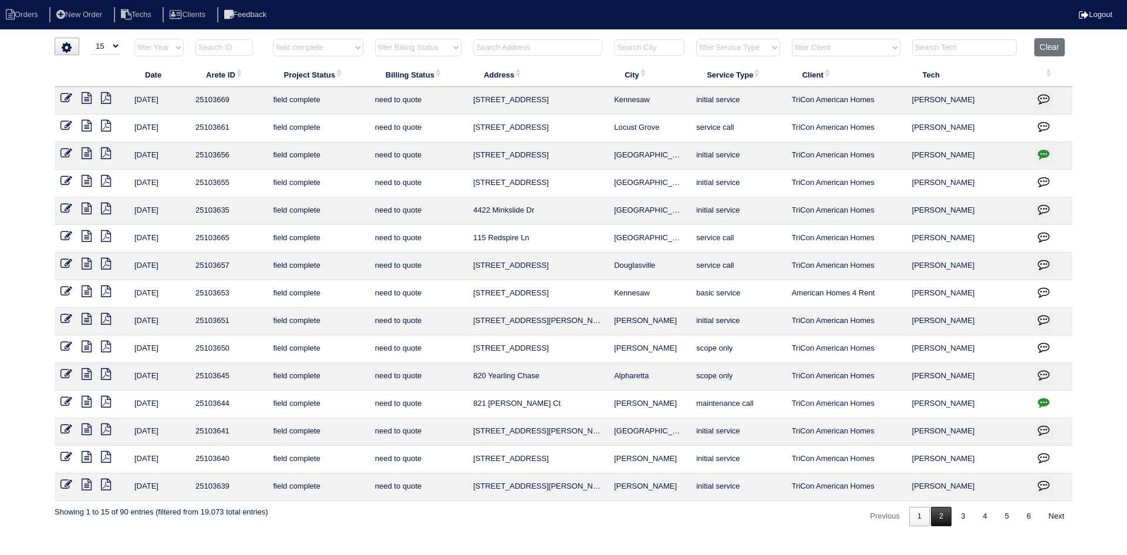
click at [938, 524] on link "2" at bounding box center [941, 516] width 21 height 19
select select "field complete"
select select "need to quote"
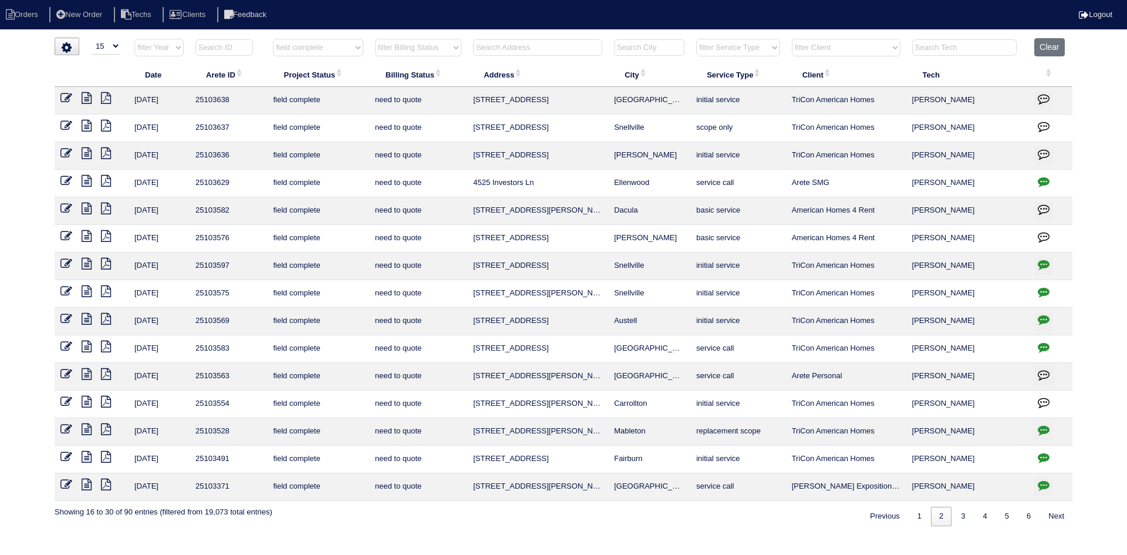
click at [85, 126] on icon at bounding box center [87, 126] width 10 height 12
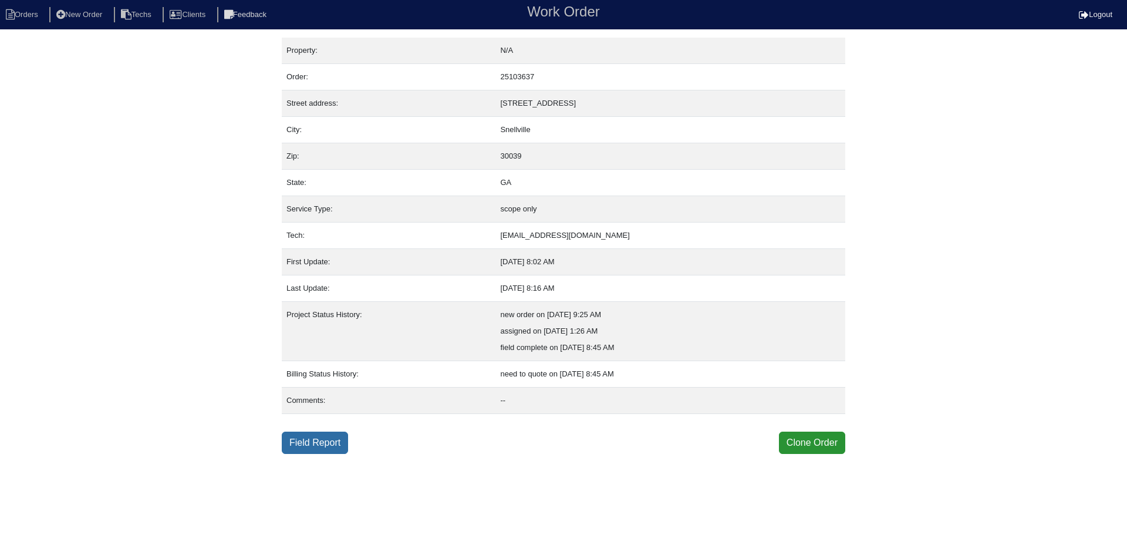
click at [323, 443] on link "Field Report" at bounding box center [315, 442] width 66 height 22
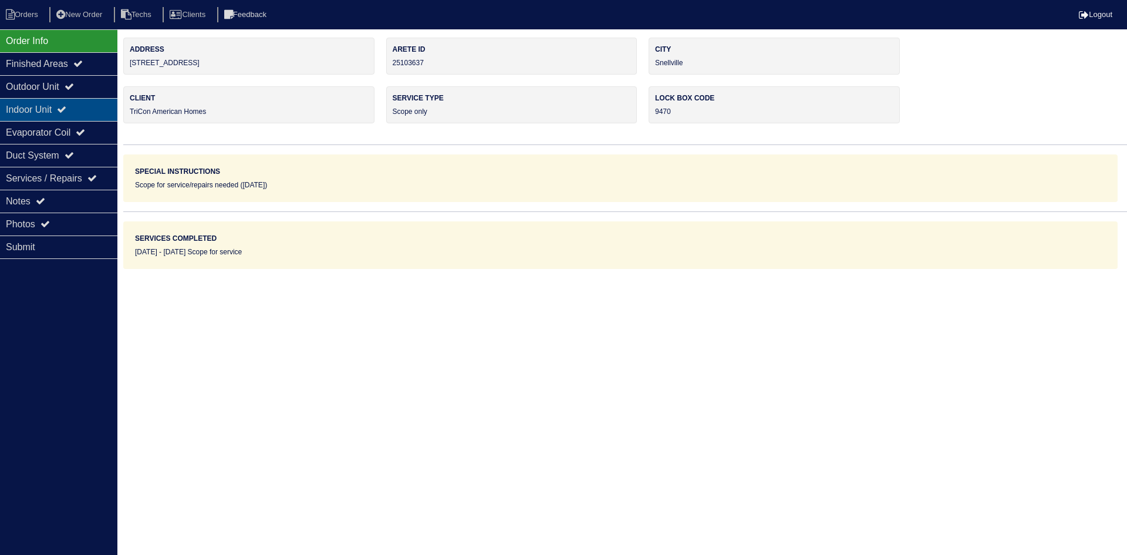
click at [76, 114] on div "Indoor Unit" at bounding box center [58, 109] width 117 height 23
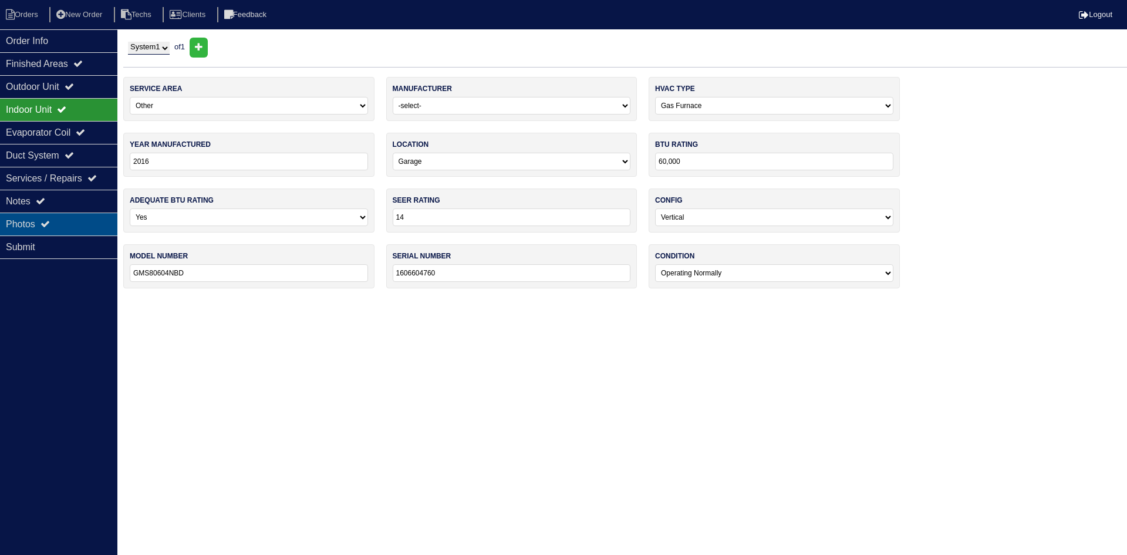
click at [66, 218] on div "Photos" at bounding box center [58, 224] width 117 height 23
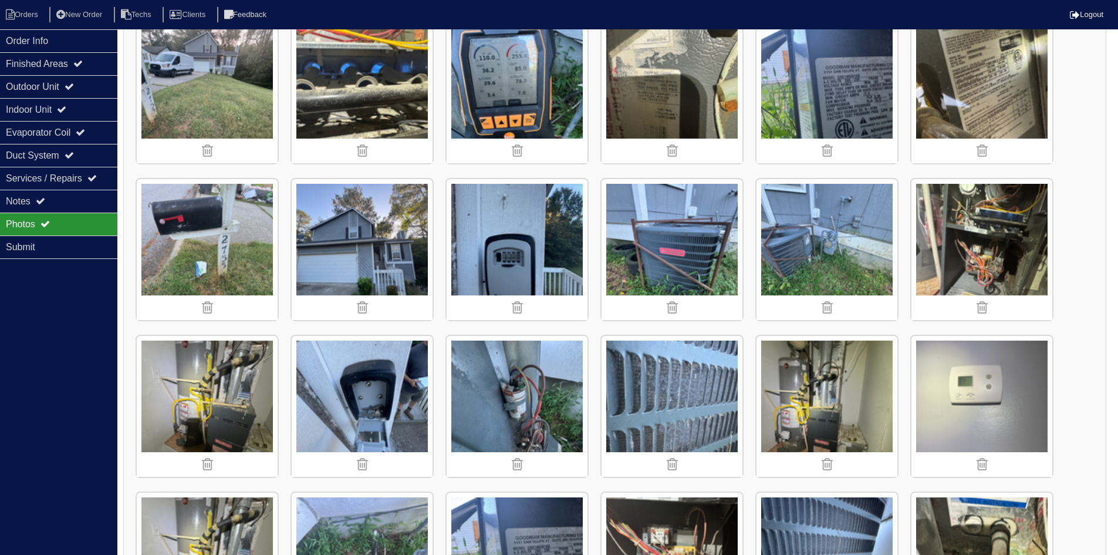
scroll to position [235, 0]
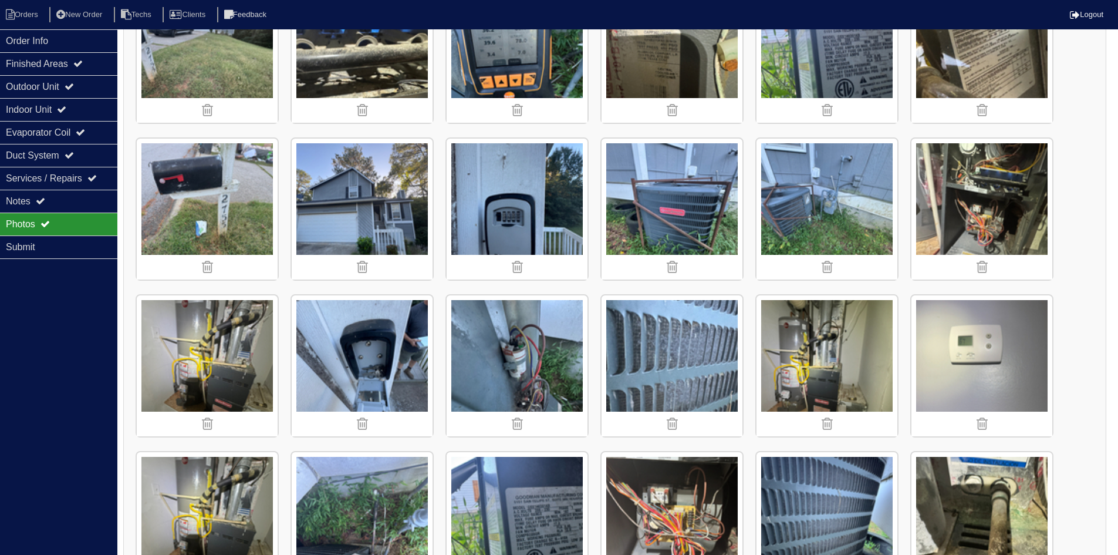
click at [970, 213] on img at bounding box center [982, 209] width 141 height 141
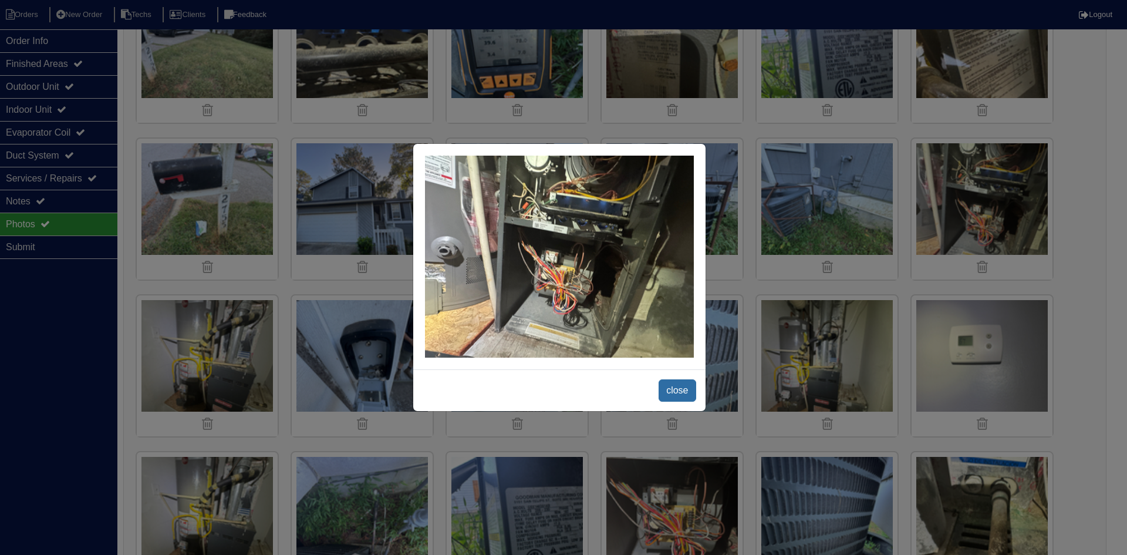
click at [676, 391] on span "close" at bounding box center [677, 390] width 37 height 22
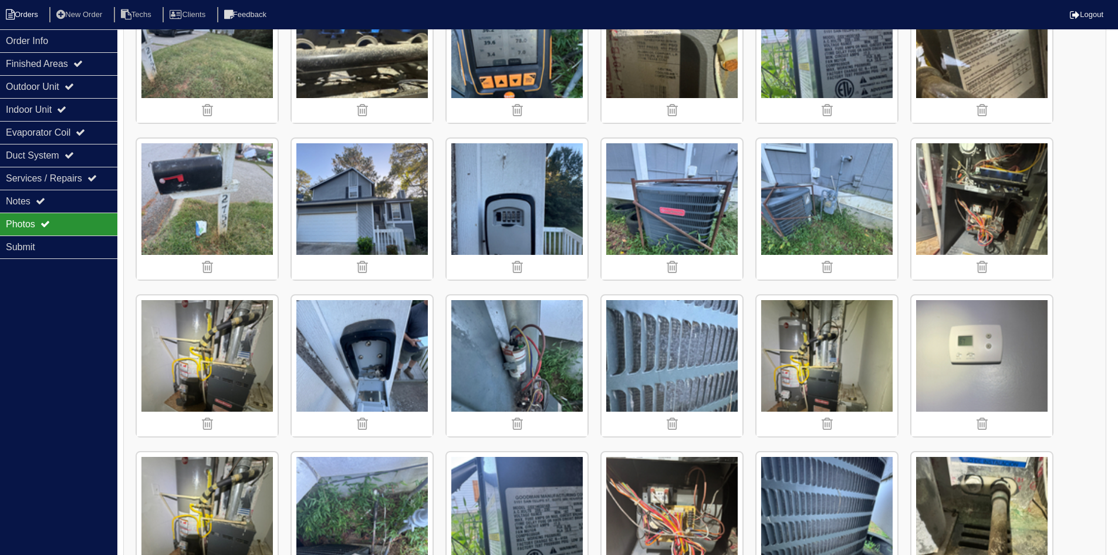
click at [25, 12] on li "Orders" at bounding box center [24, 15] width 48 height 16
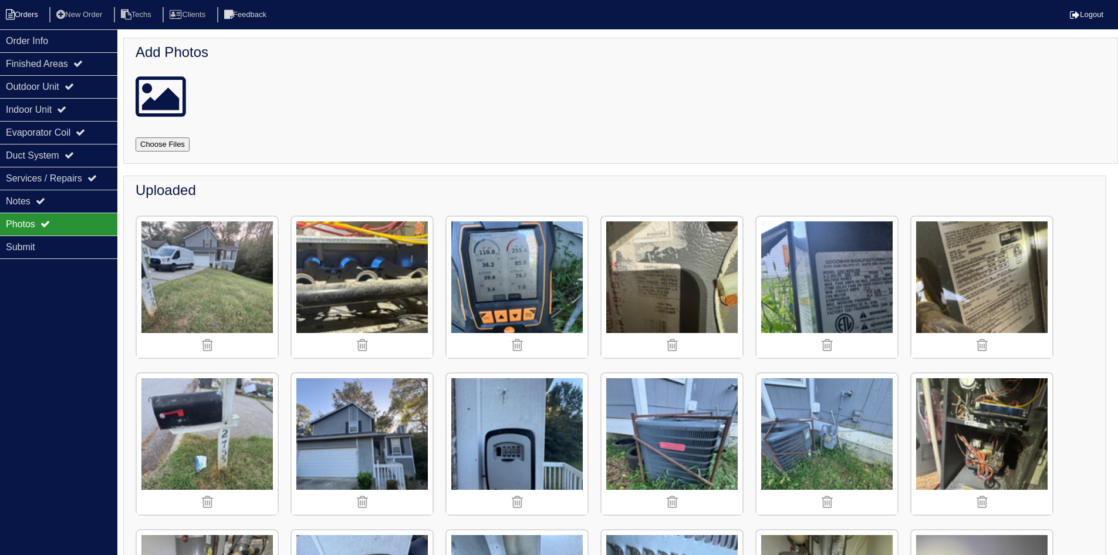
select select "15"
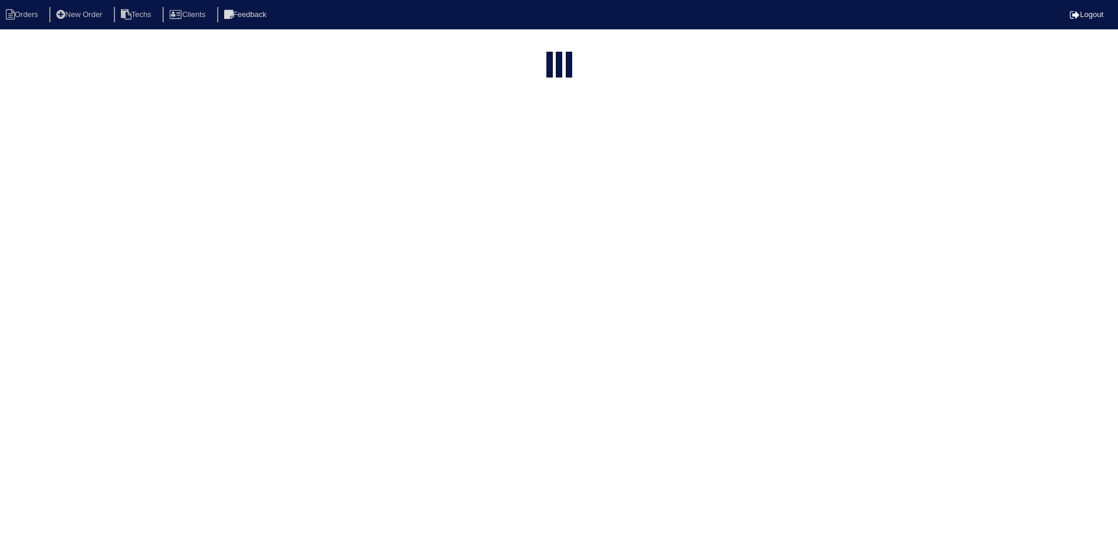
select select "field complete"
select select "need to quote"
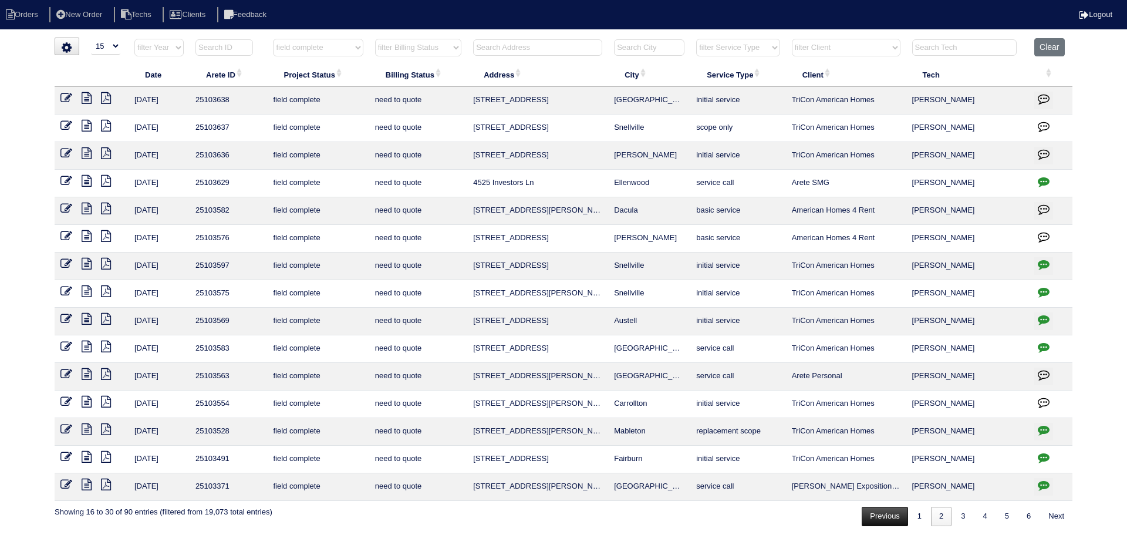
drag, startPoint x: 909, startPoint y: 518, endPoint x: 862, endPoint y: 517, distance: 47.0
click at [909, 517] on link "1" at bounding box center [919, 516] width 21 height 19
select select "field complete"
select select "need to quote"
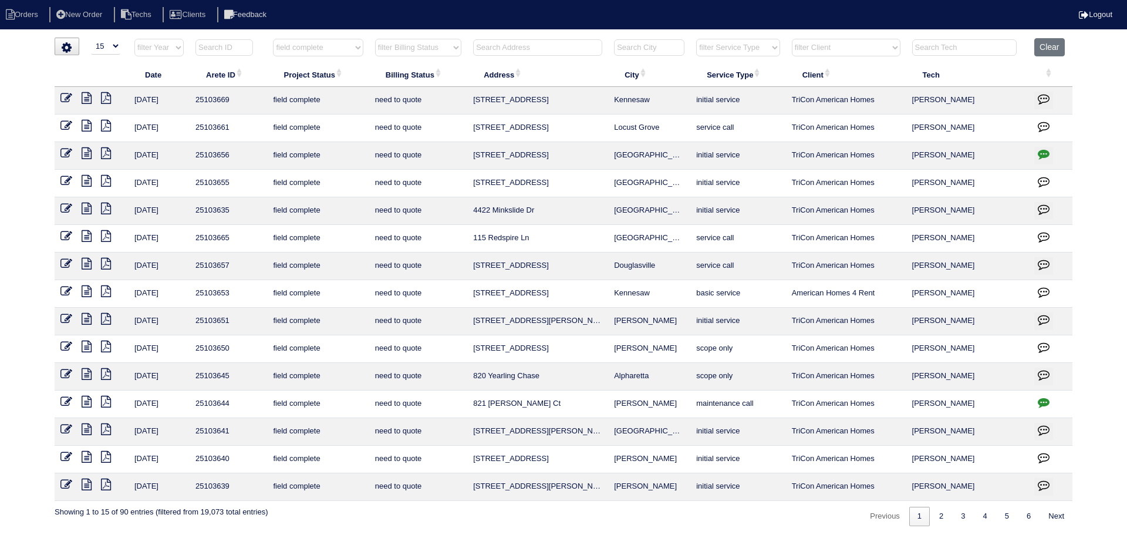
click at [107, 483] on icon at bounding box center [106, 484] width 10 height 12
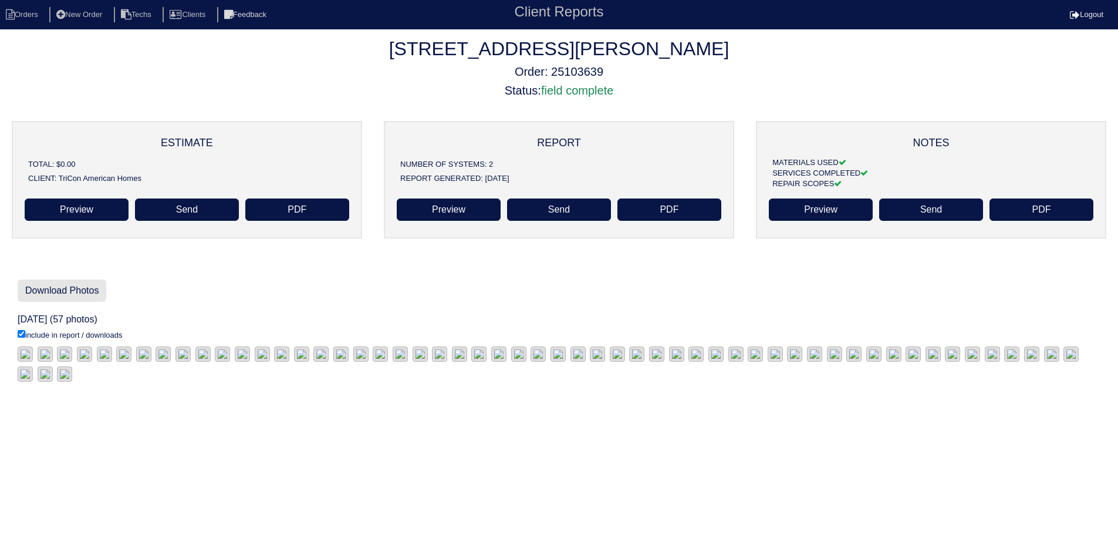
click at [75, 289] on link "Download Photos" at bounding box center [62, 290] width 89 height 22
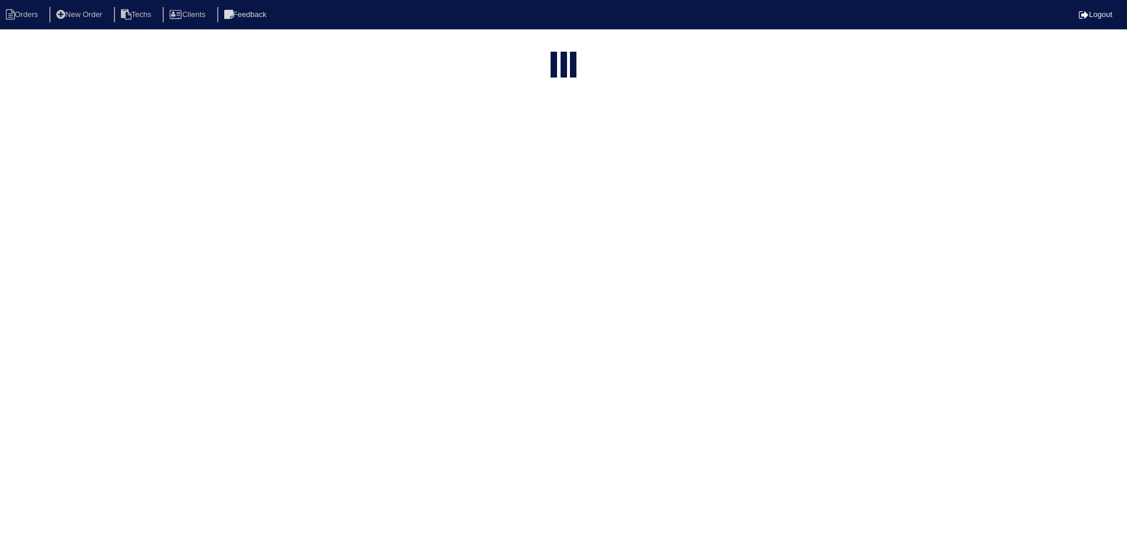
select select "15"
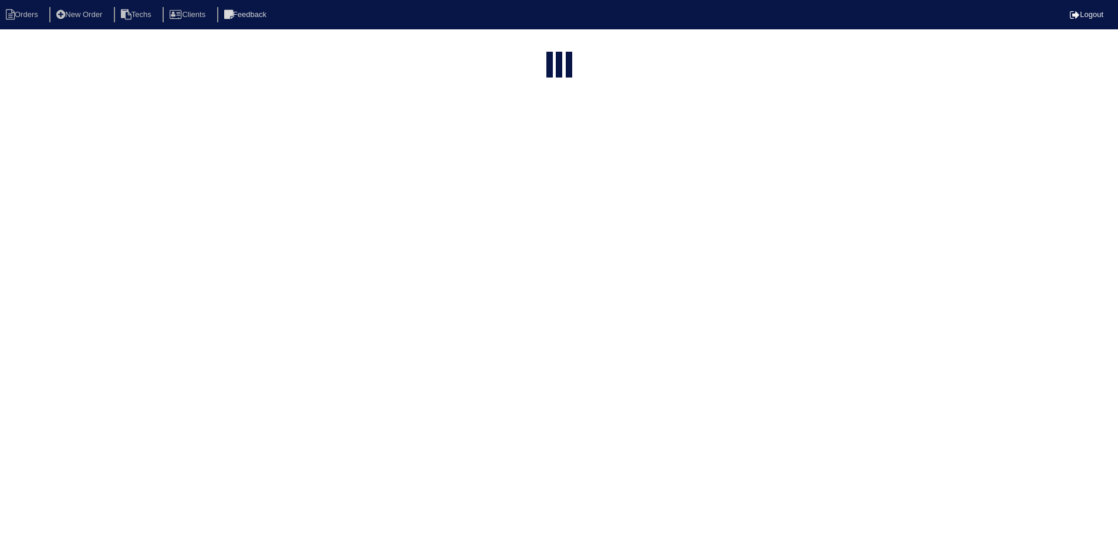
select select "field complete"
select select "need to quote"
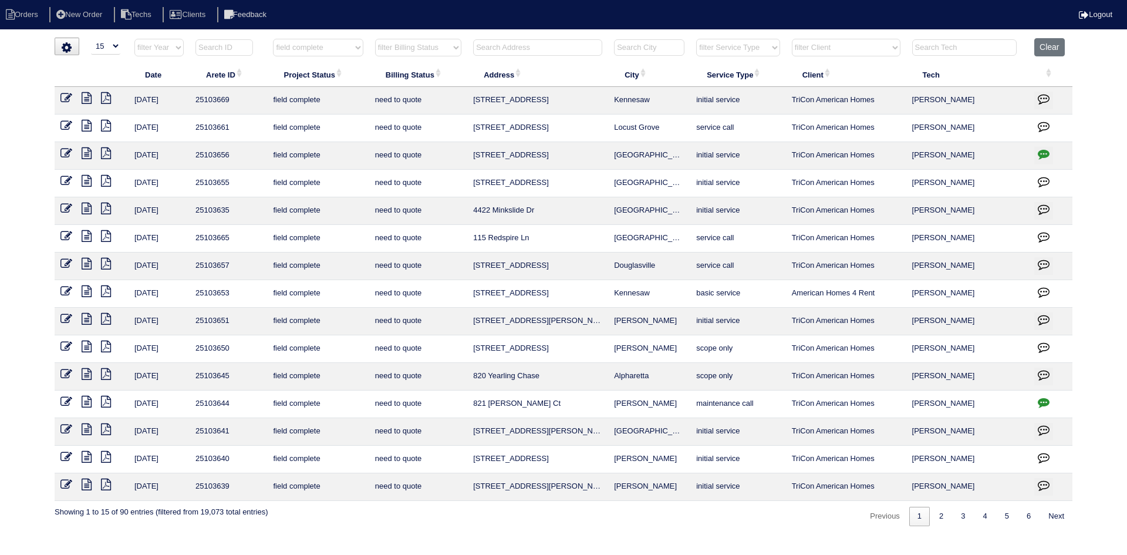
click at [86, 485] on icon at bounding box center [87, 484] width 10 height 12
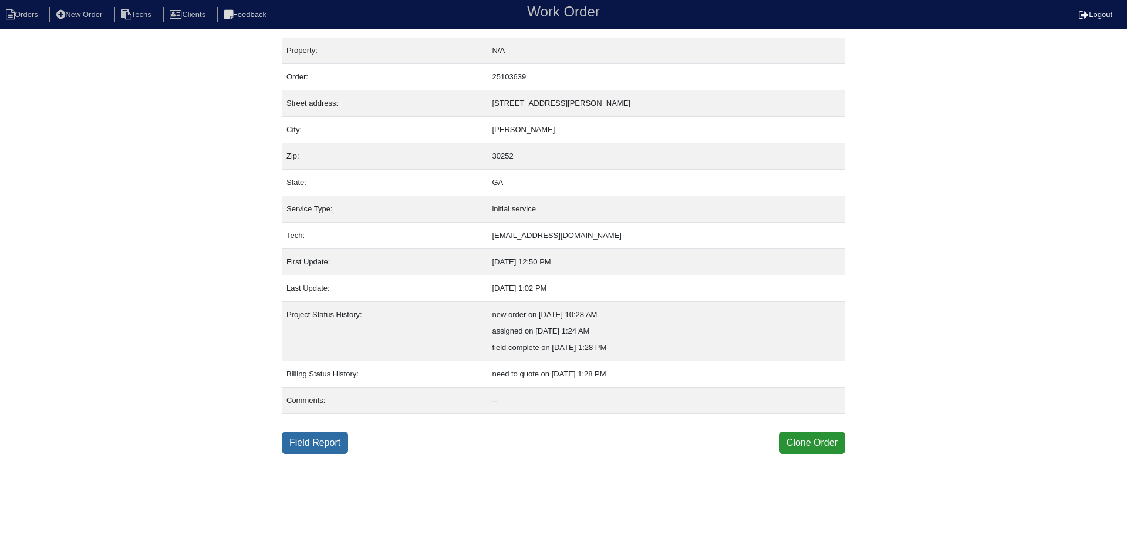
click at [313, 446] on link "Field Report" at bounding box center [315, 442] width 66 height 22
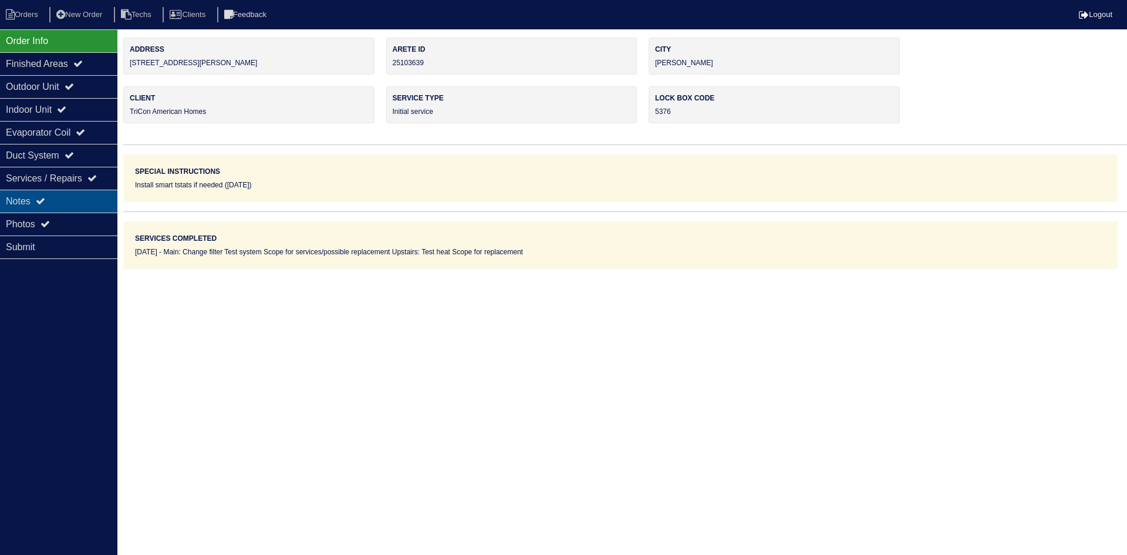
click at [62, 198] on div "Notes" at bounding box center [58, 201] width 117 height 23
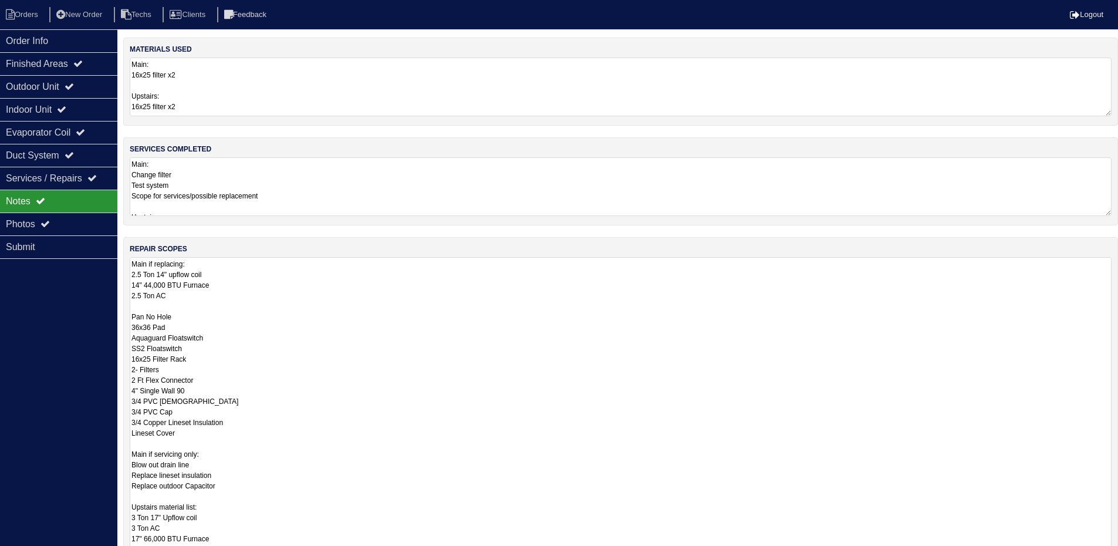
drag, startPoint x: 1115, startPoint y: 312, endPoint x: 1121, endPoint y: 541, distance: 229.0
click at [1118, 554] on html "Orders New Order Techs Clients Feedback Logout Orders New Order Users Clients M…" at bounding box center [559, 353] width 1118 height 707
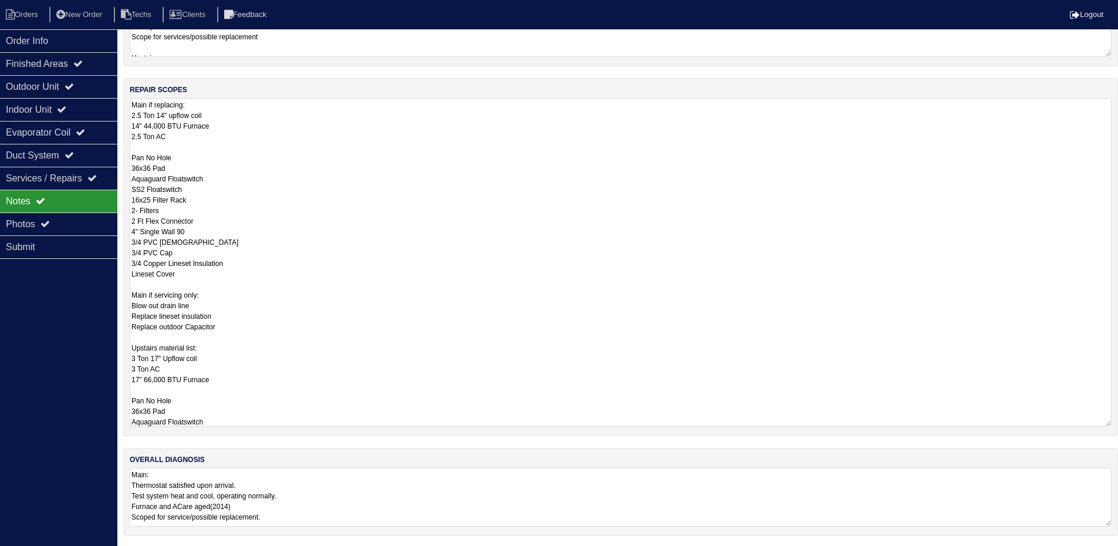
scroll to position [161, 0]
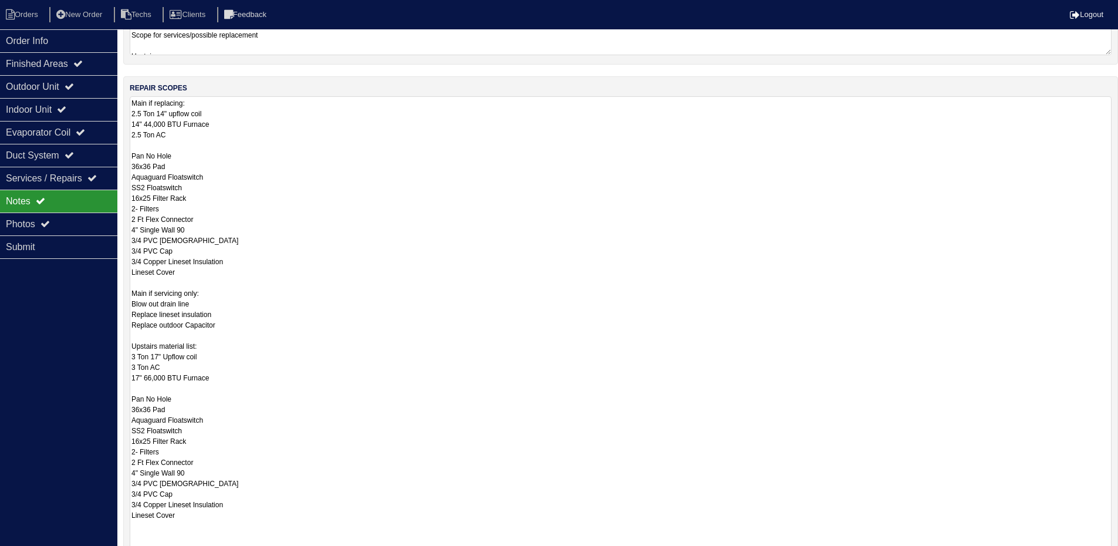
drag, startPoint x: 1107, startPoint y: 422, endPoint x: 1126, endPoint y: 549, distance: 128.3
click at [1118, 549] on html "Orders New Order Techs Clients Feedback Logout Orders New Order Users Clients M…" at bounding box center [559, 255] width 1118 height 833
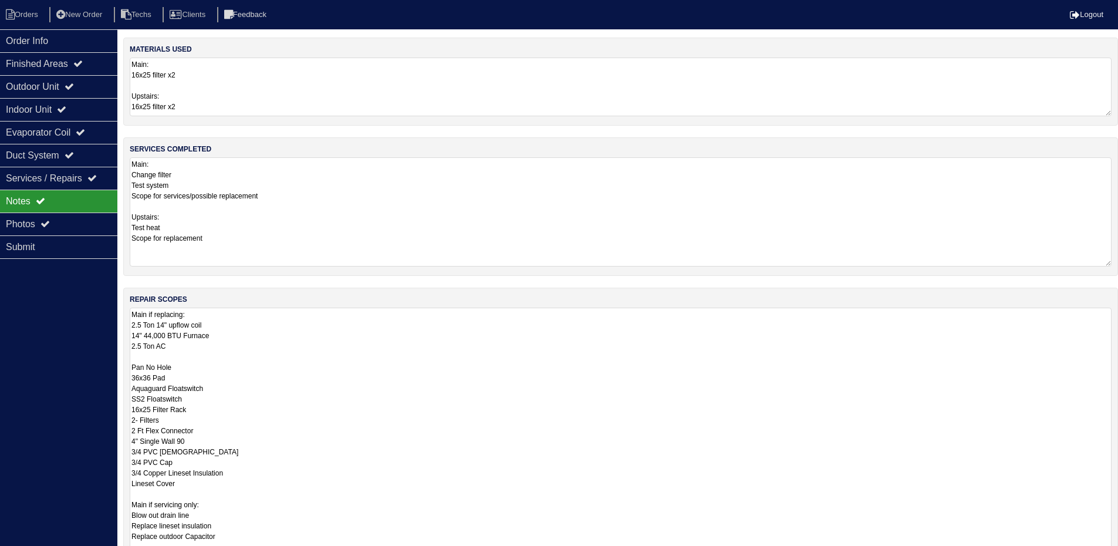
drag, startPoint x: 1109, startPoint y: 210, endPoint x: 895, endPoint y: 179, distance: 215.9
click at [1118, 260] on html "Orders New Order Techs Clients Feedback Logout Orders New Order Users Clients M…" at bounding box center [559, 442] width 1118 height 884
click at [72, 84] on div "Outdoor Unit" at bounding box center [58, 86] width 117 height 23
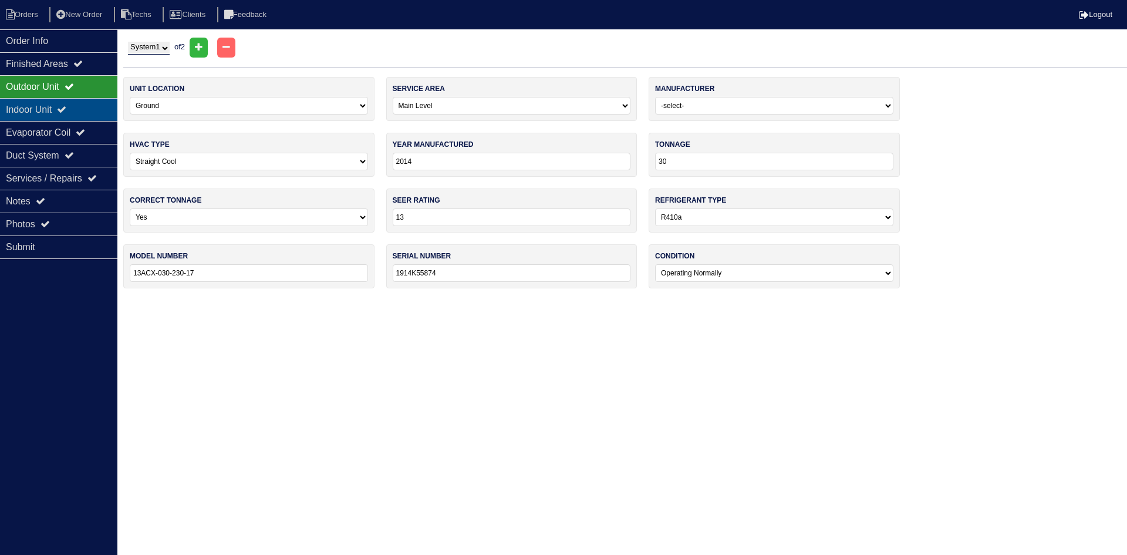
click at [73, 104] on div "Indoor Unit" at bounding box center [58, 109] width 117 height 23
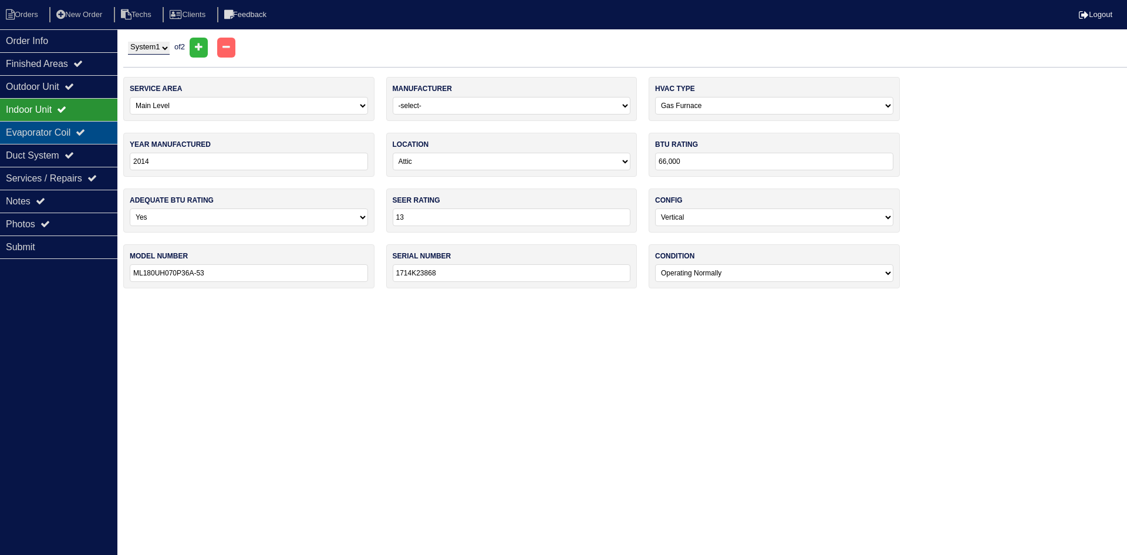
click at [85, 130] on icon at bounding box center [80, 131] width 9 height 9
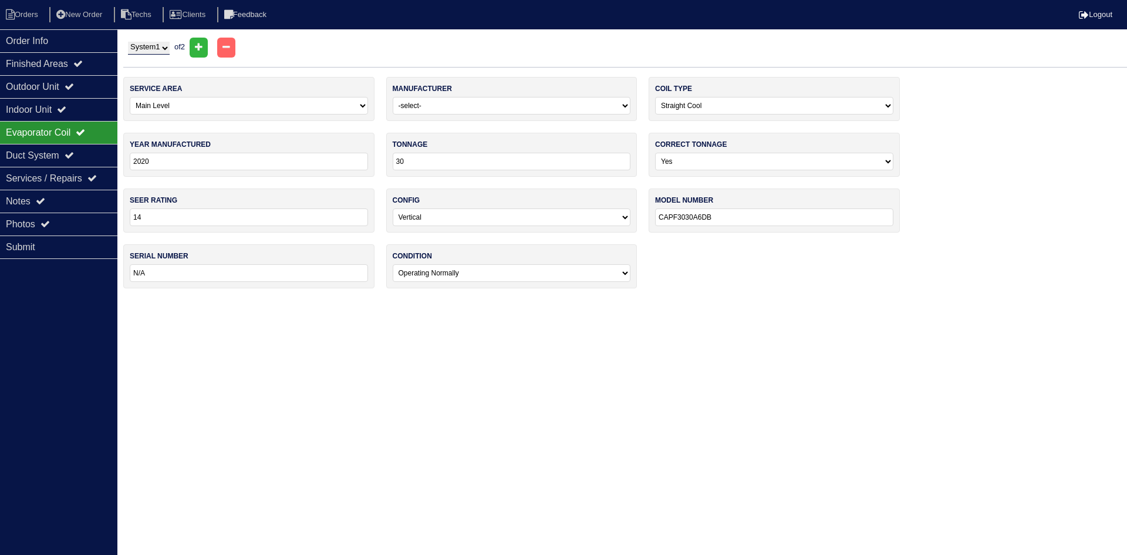
click at [152, 49] on select "System 1 System 2" at bounding box center [149, 48] width 42 height 13
select select "2"
click at [128, 42] on select "System 1 System 2" at bounding box center [149, 48] width 42 height 13
select select "1"
type input "36"
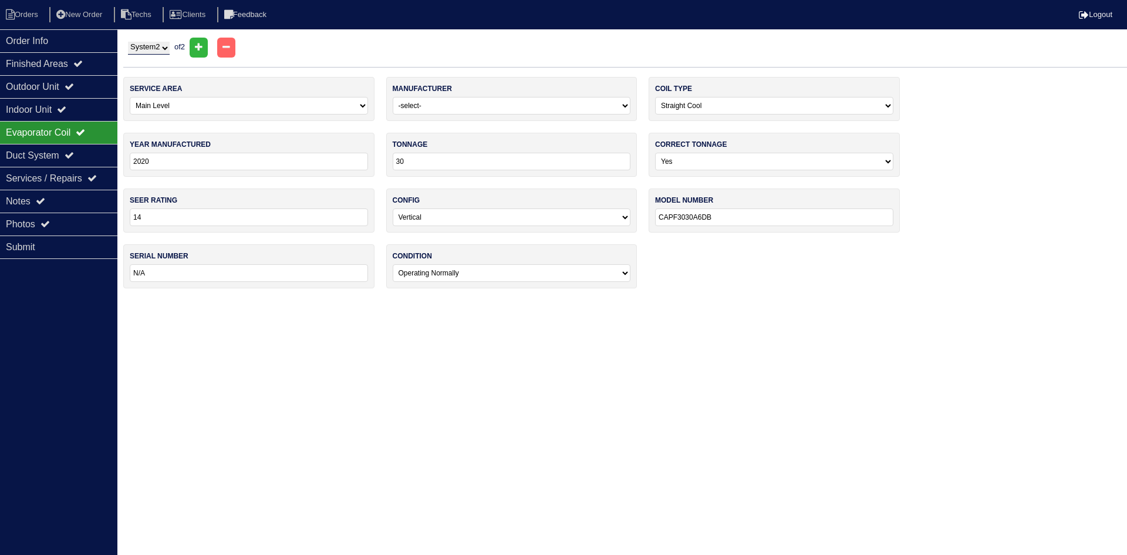
type input "13ACX-036-230-17"
type input "1914K38400"
select select "2"
select select "1"
select select "Lennox"
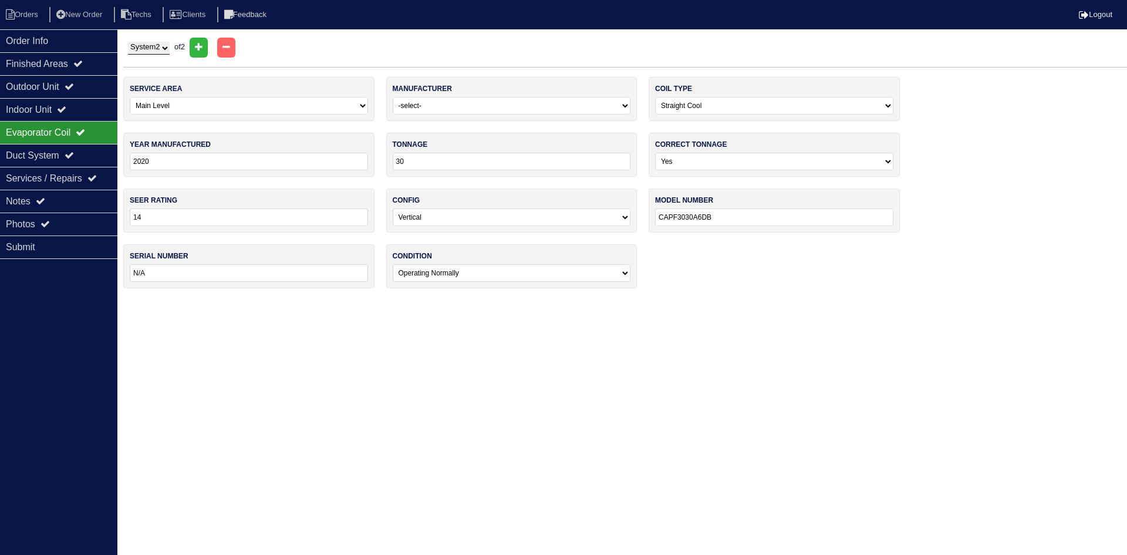
type input "2022"
type input "36"
type input "C35-36A-2F-20"
type input "1522B04762"
select select "2"
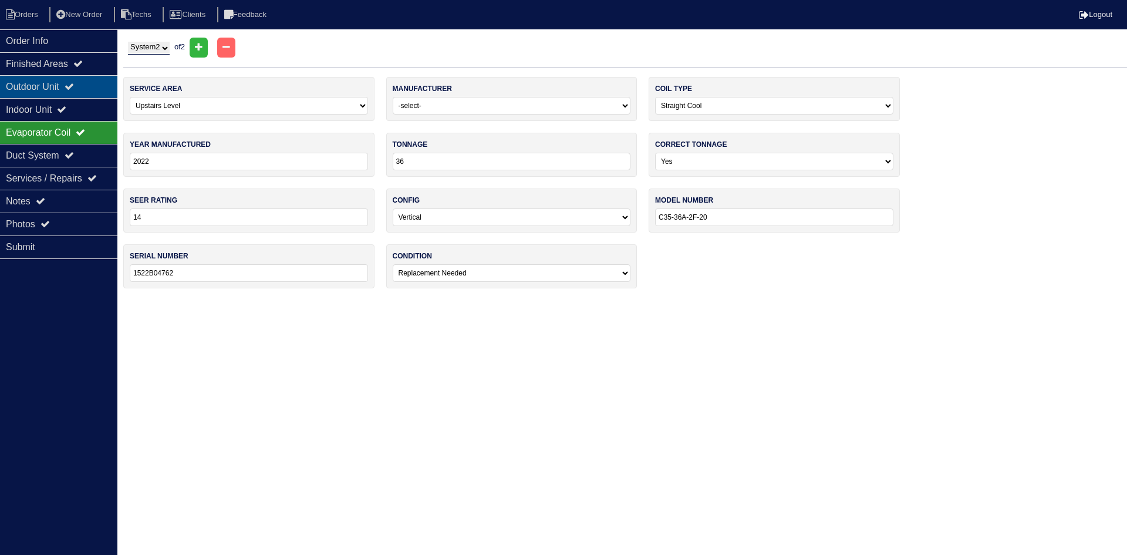
click at [86, 87] on div "Outdoor Unit" at bounding box center [58, 86] width 117 height 23
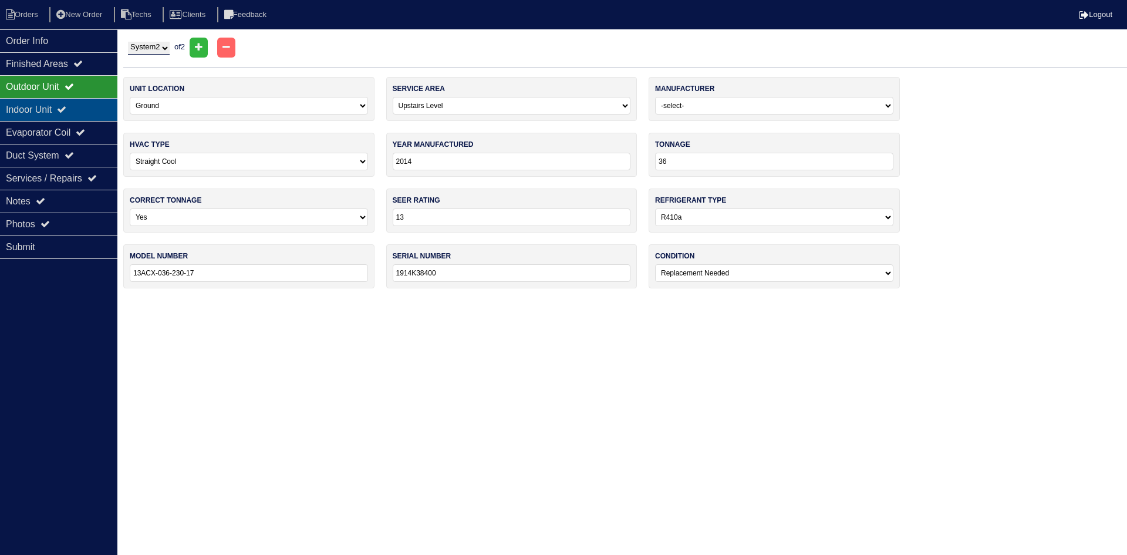
click at [86, 109] on div "Indoor Unit" at bounding box center [58, 109] width 117 height 23
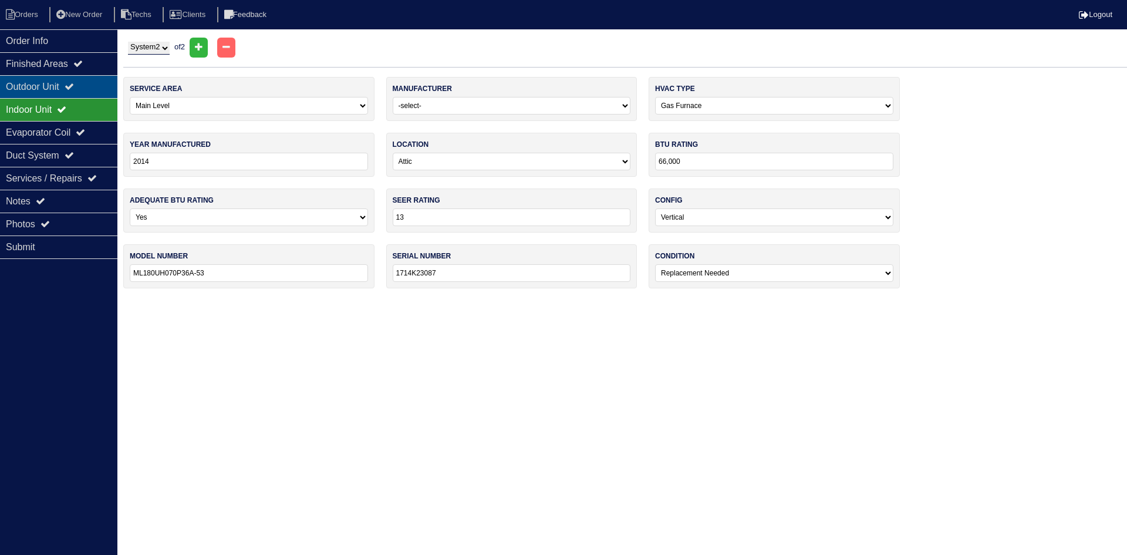
click at [86, 88] on div "Outdoor Unit" at bounding box center [58, 86] width 117 height 23
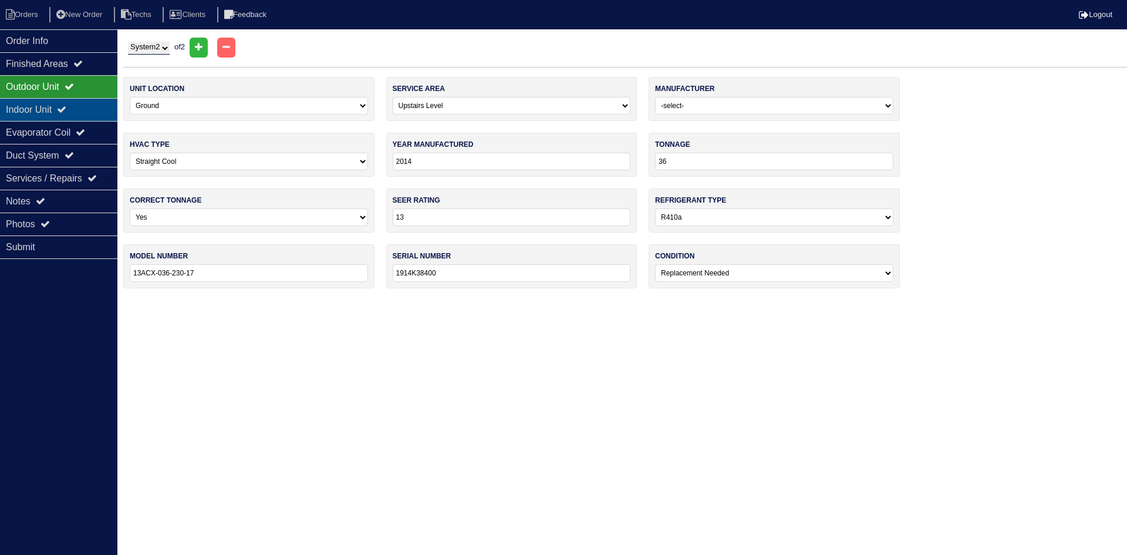
click at [79, 105] on div "Indoor Unit" at bounding box center [58, 109] width 117 height 23
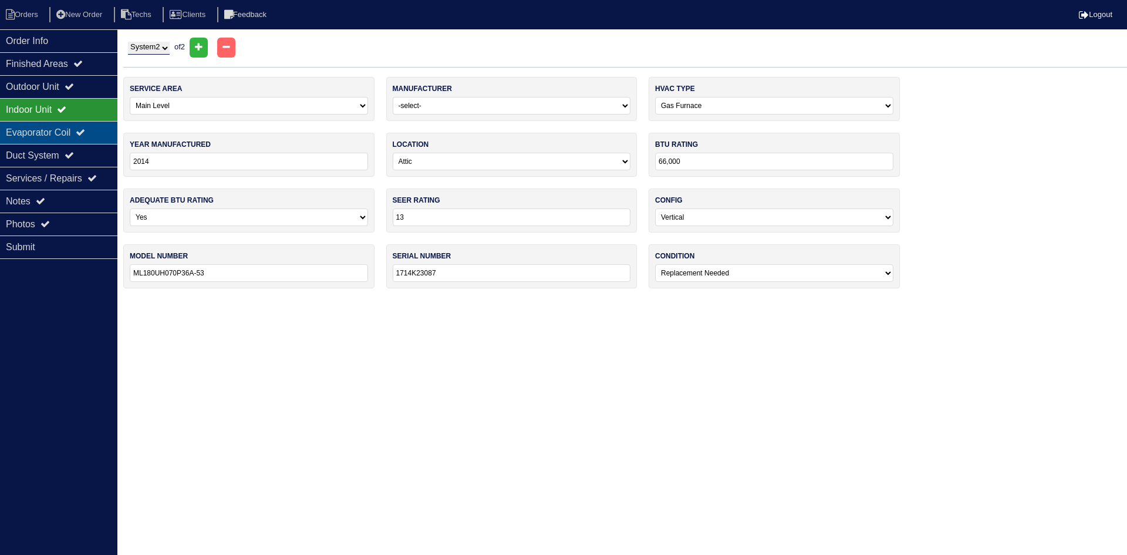
click at [77, 126] on div "Evaporator Coil" at bounding box center [58, 132] width 117 height 23
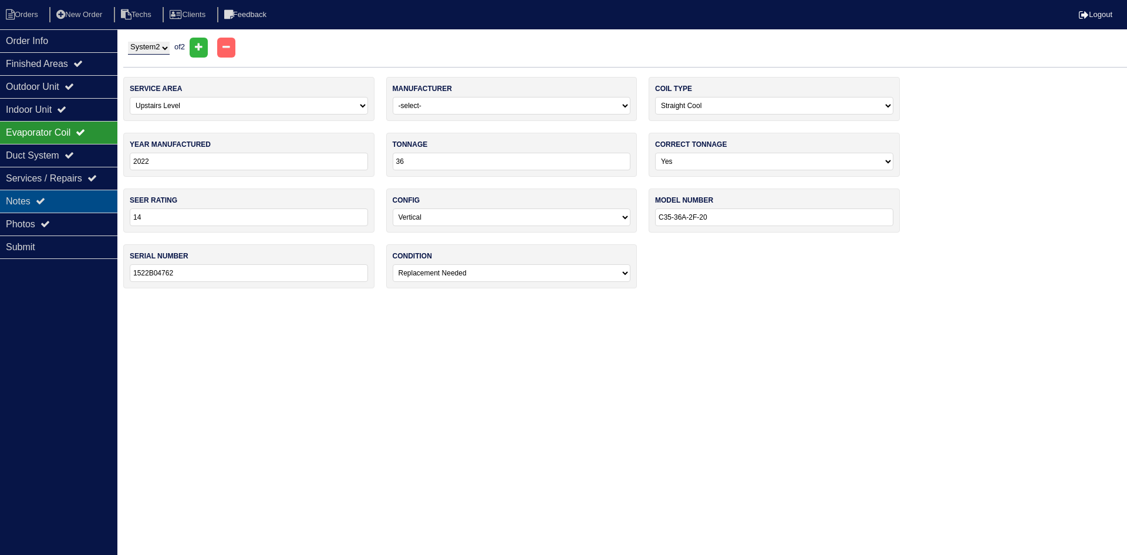
click at [69, 195] on div "Notes" at bounding box center [58, 201] width 117 height 23
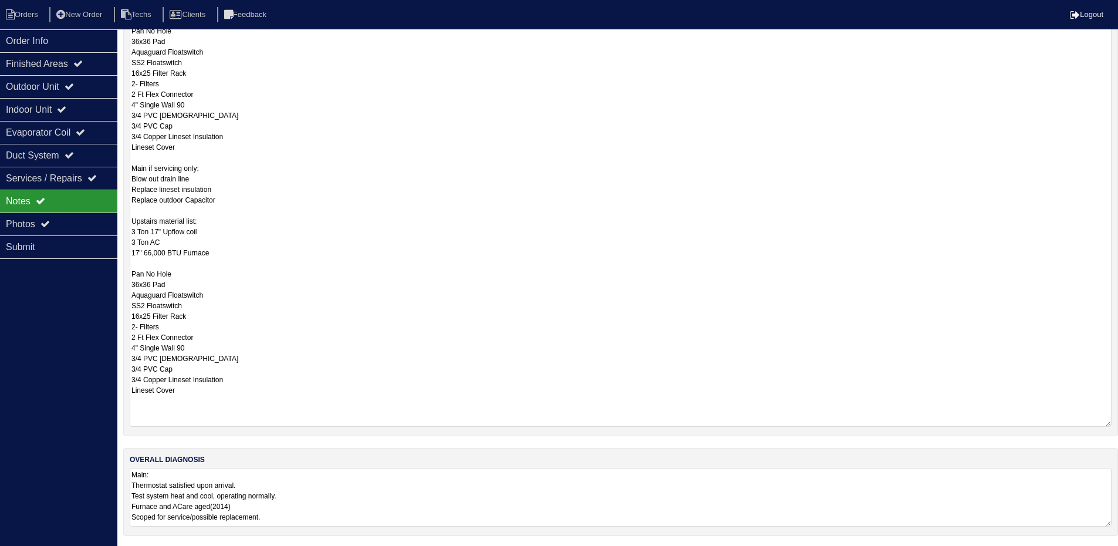
scroll to position [338, 0]
click at [454, 493] on textarea "Main: Thermostat satisfied upon arrival. Test system heat and cool, operating n…" at bounding box center [621, 495] width 982 height 59
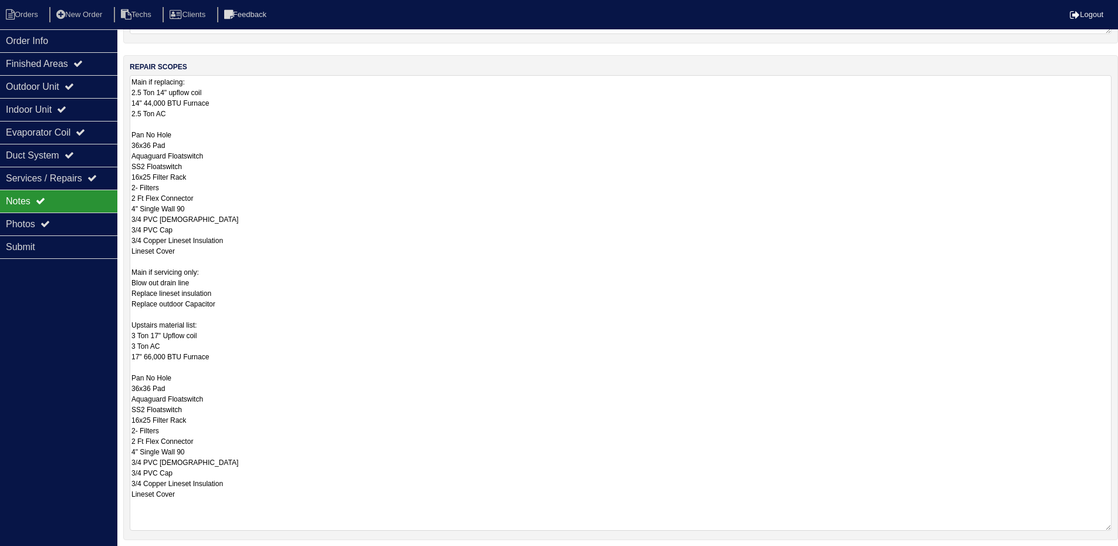
scroll to position [211, 0]
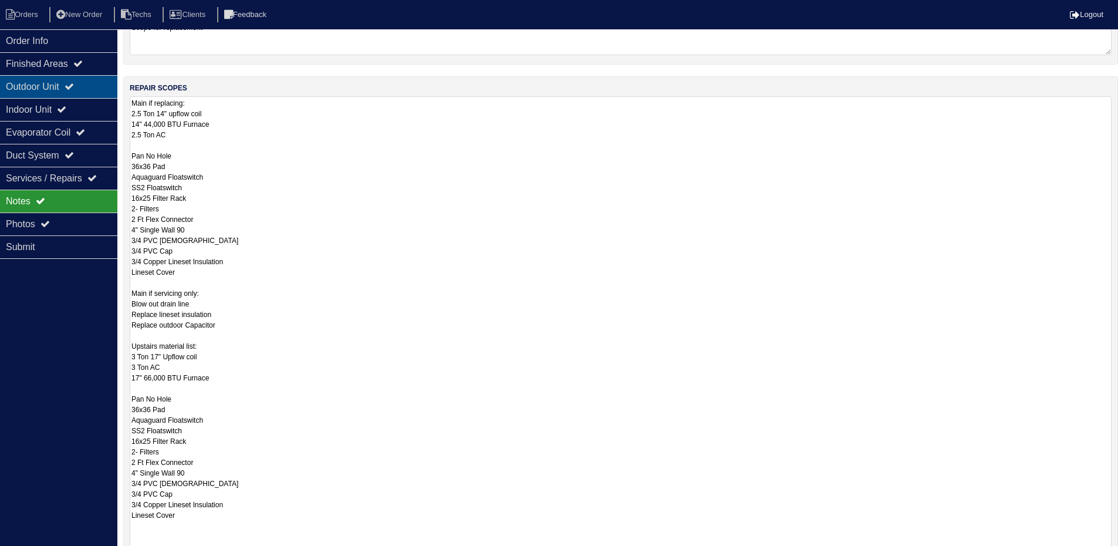
click at [74, 88] on icon at bounding box center [69, 86] width 9 height 9
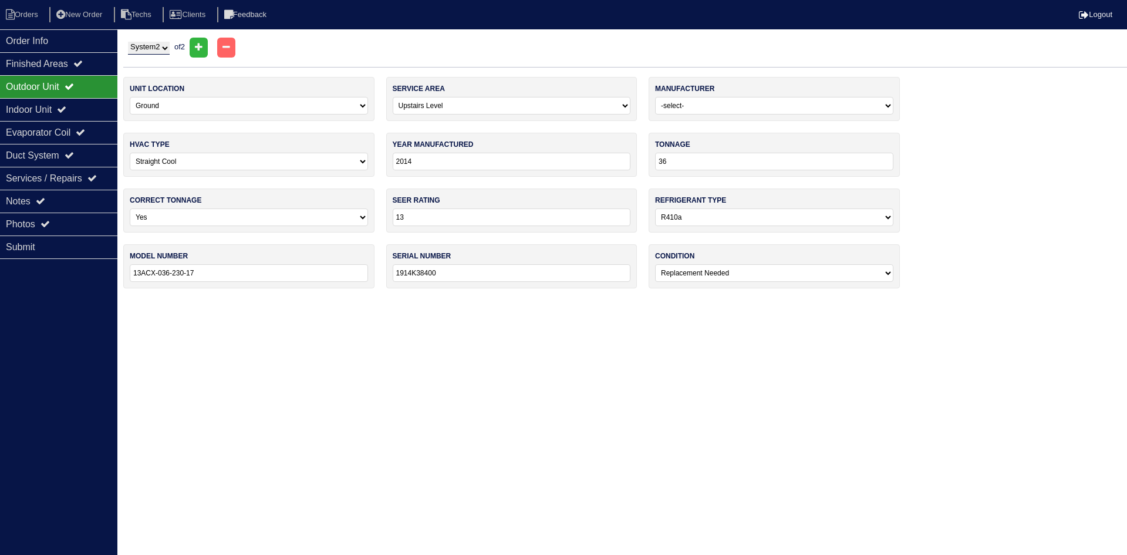
click at [143, 52] on select "System 1 System 2" at bounding box center [149, 48] width 42 height 13
select select "1"
click at [128, 42] on select "System 1 System 2" at bounding box center [149, 48] width 42 height 13
select select "0"
type input "30"
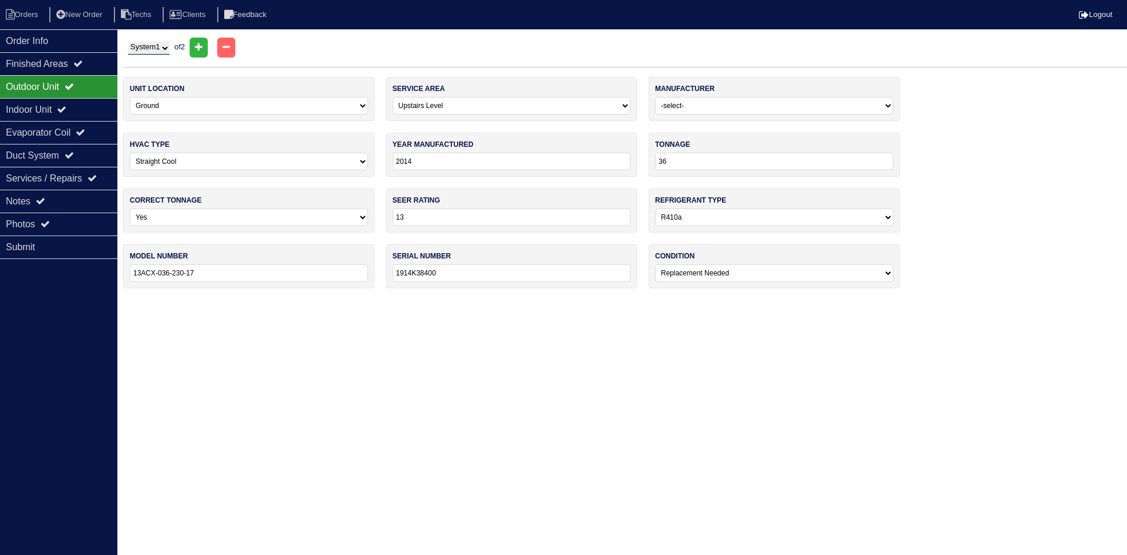
type input "13ACX-030-230-17"
type input "1914K55874"
select select "0"
click at [57, 107] on div "Indoor Unit" at bounding box center [58, 109] width 117 height 23
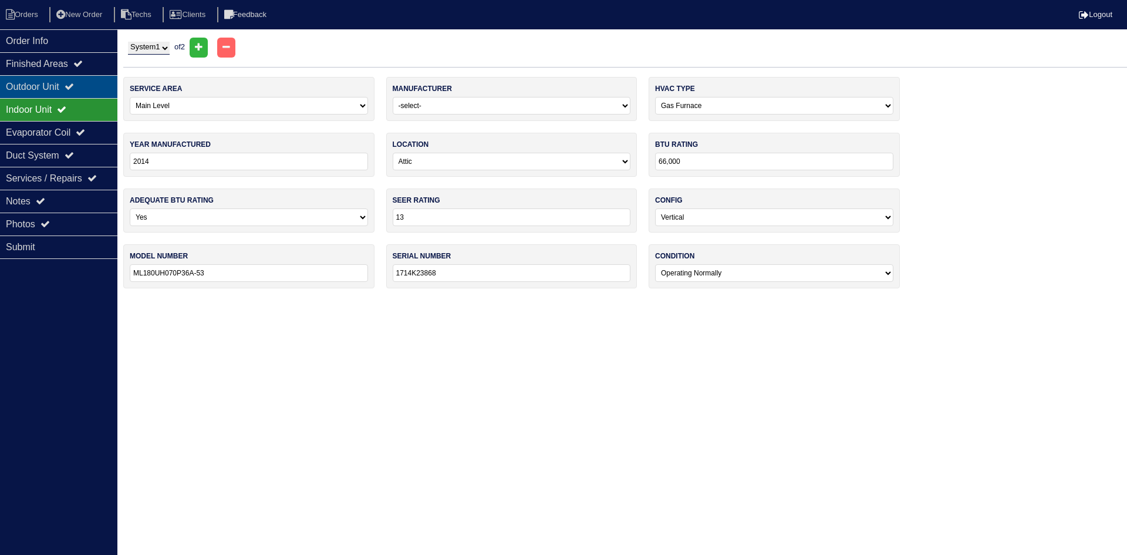
click at [55, 86] on div "Outdoor Unit" at bounding box center [58, 86] width 117 height 23
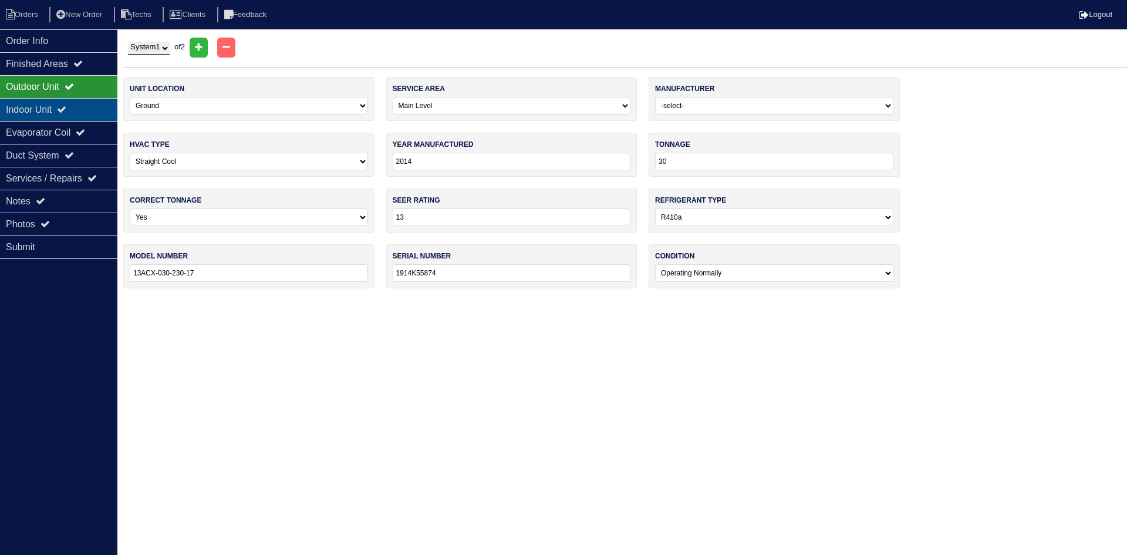
click at [66, 111] on icon at bounding box center [61, 108] width 9 height 9
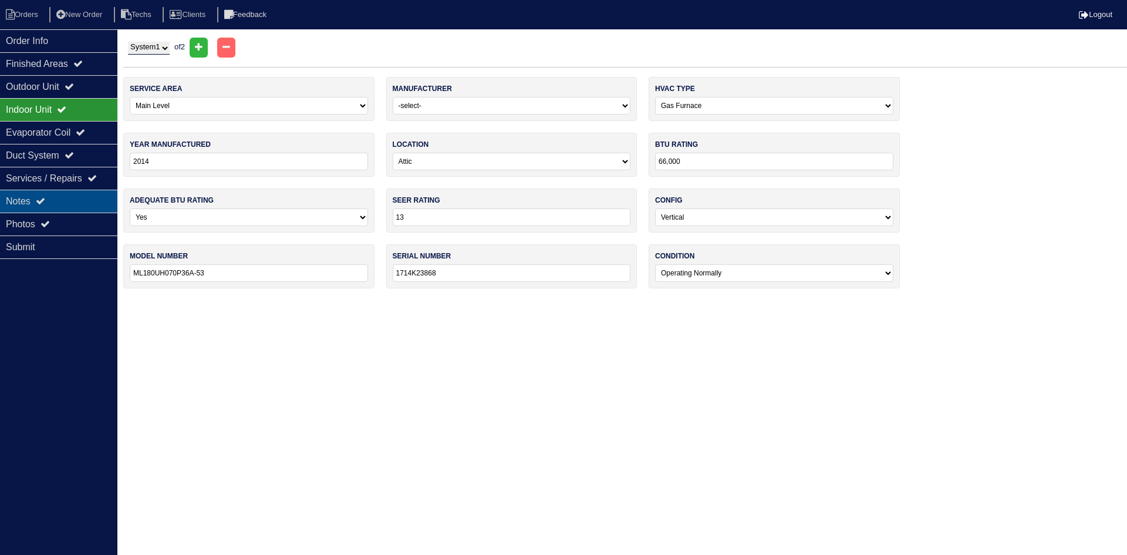
click at [77, 198] on div "Notes" at bounding box center [58, 201] width 117 height 23
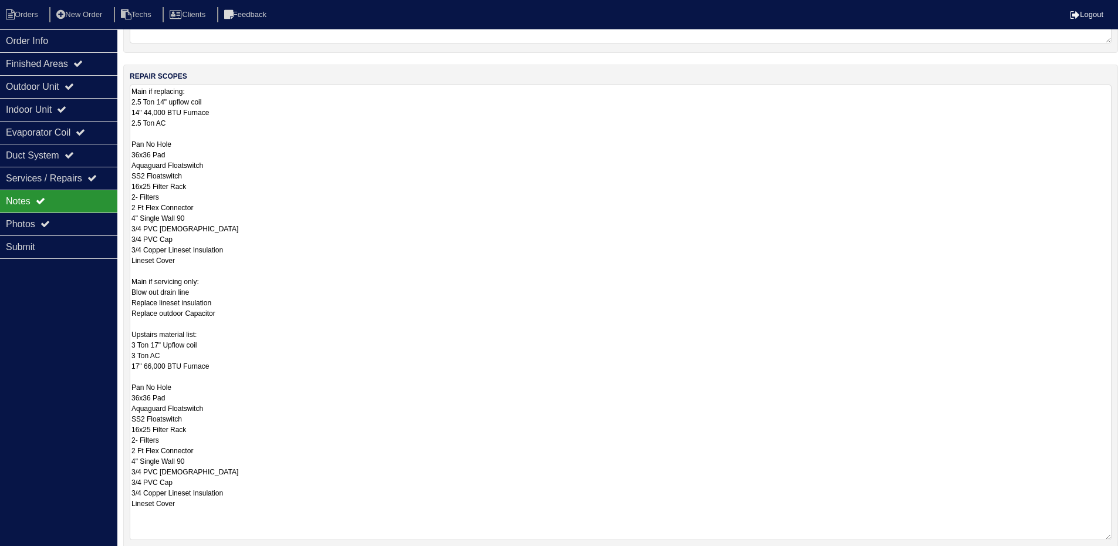
scroll to position [235, 0]
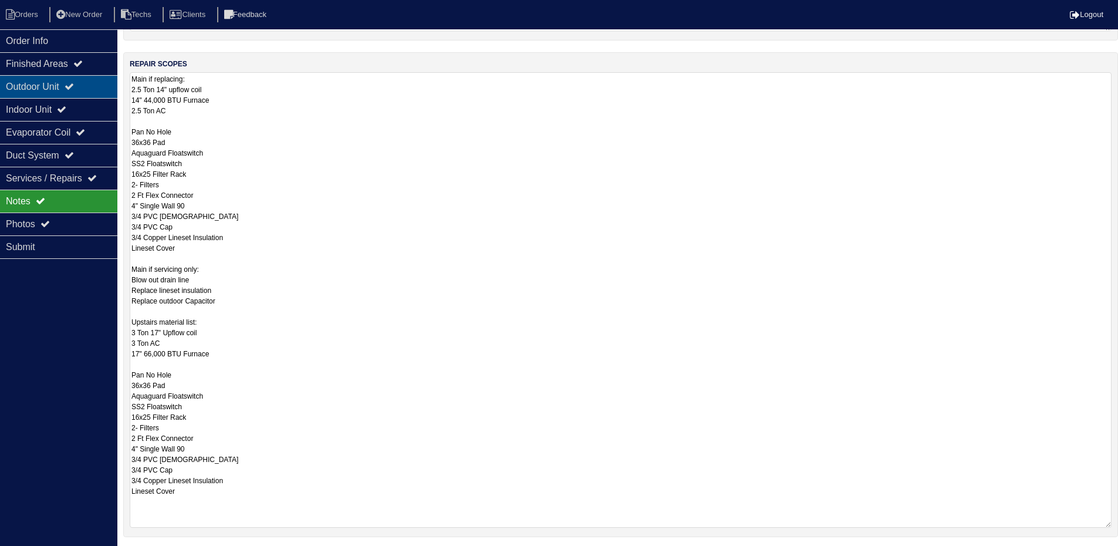
click at [74, 87] on icon at bounding box center [69, 86] width 9 height 9
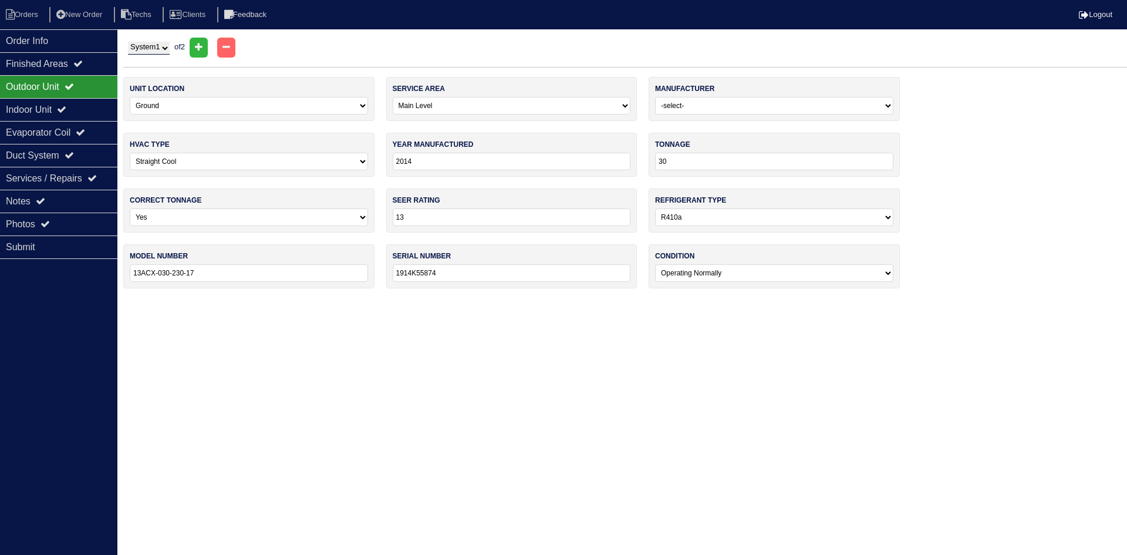
click at [167, 49] on select "System 1 System 2" at bounding box center [149, 48] width 42 height 13
select select "2"
click at [128, 42] on select "System 1 System 2" at bounding box center [149, 48] width 42 height 13
select select "1"
type input "36"
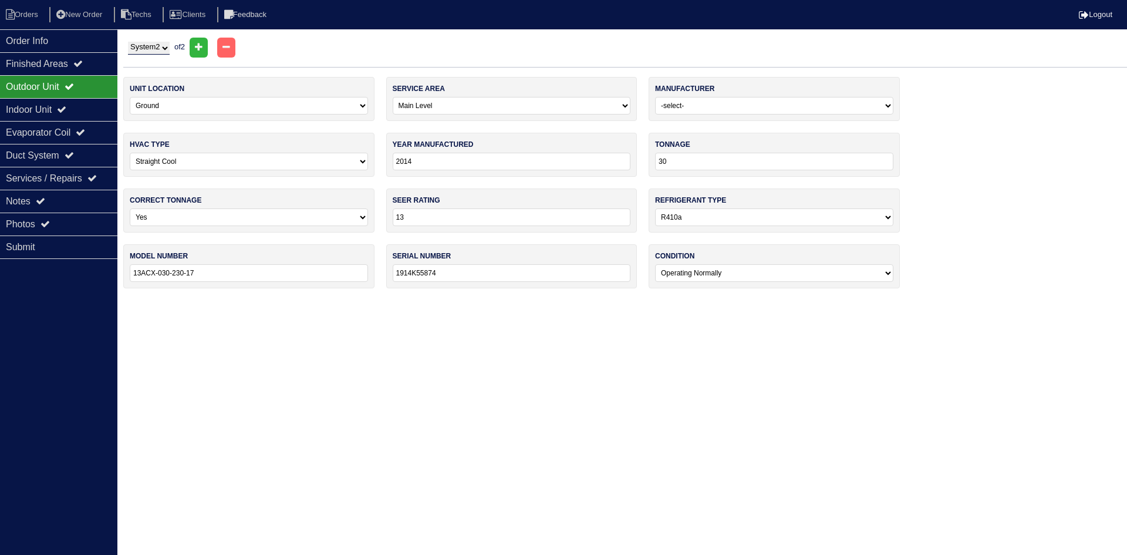
type input "13ACX-036-230-17"
type input "1914K38400"
select select "2"
type input "1714K23087"
select select "2"
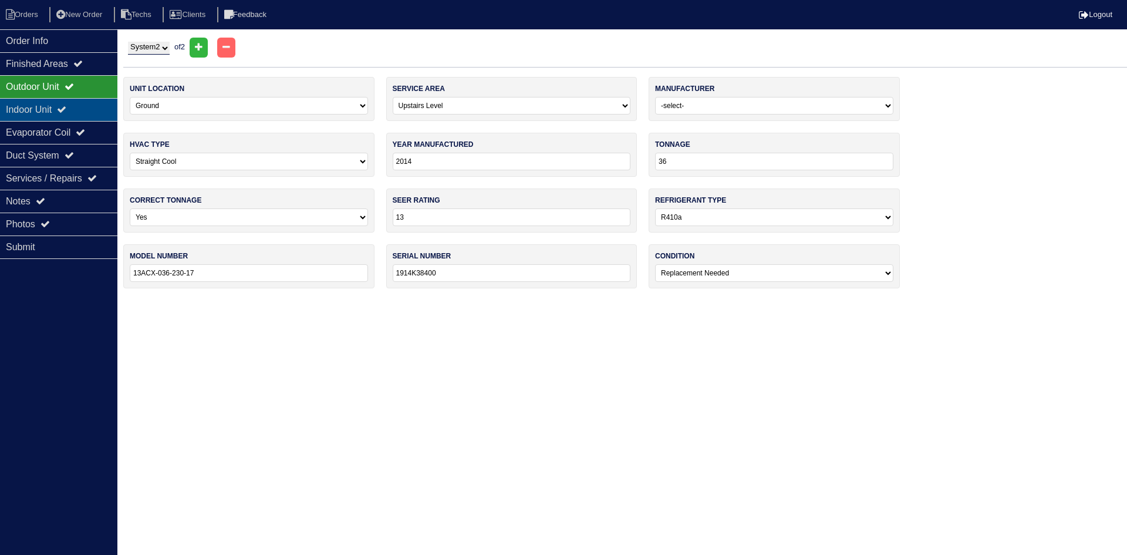
click at [76, 107] on div "Indoor Unit" at bounding box center [58, 109] width 117 height 23
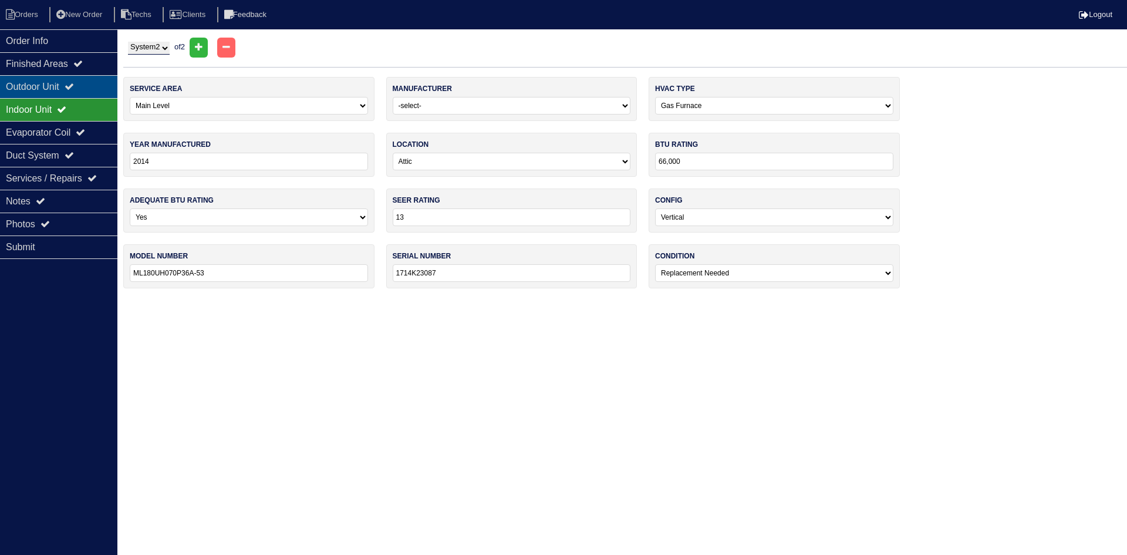
click at [74, 83] on icon at bounding box center [69, 86] width 9 height 9
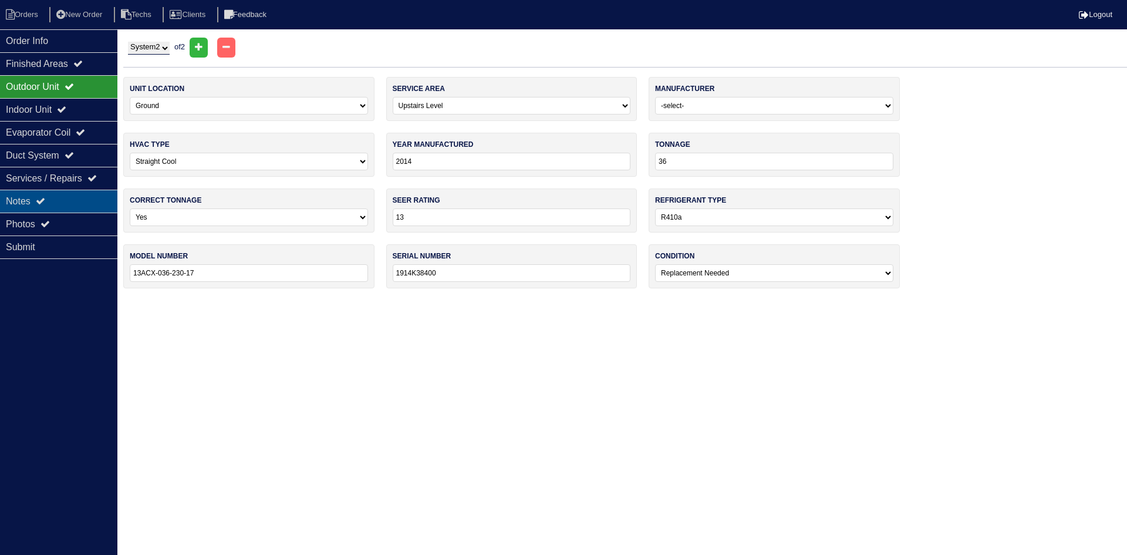
click at [51, 198] on div "Notes" at bounding box center [58, 201] width 117 height 23
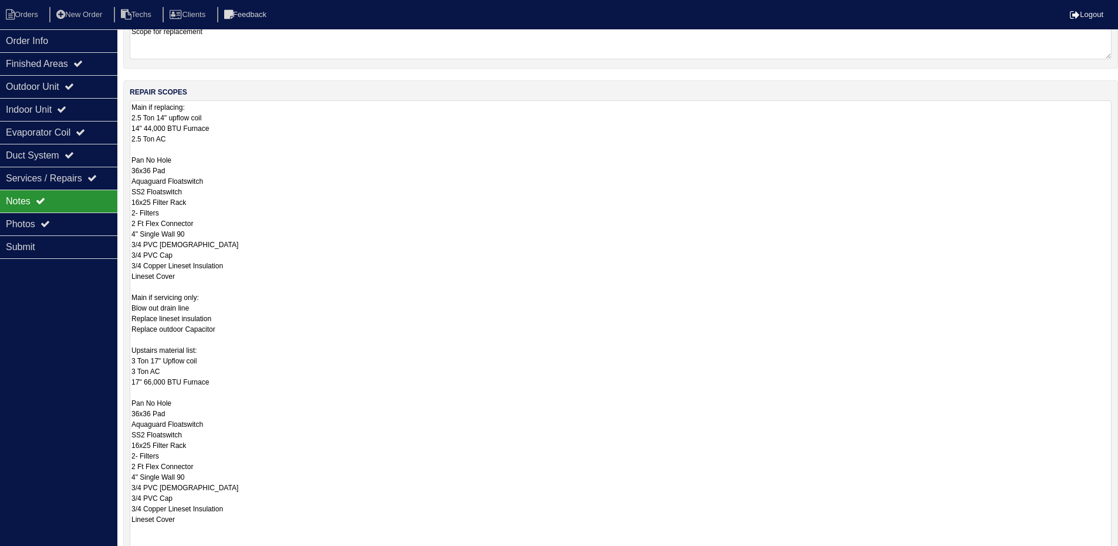
scroll to position [235, 0]
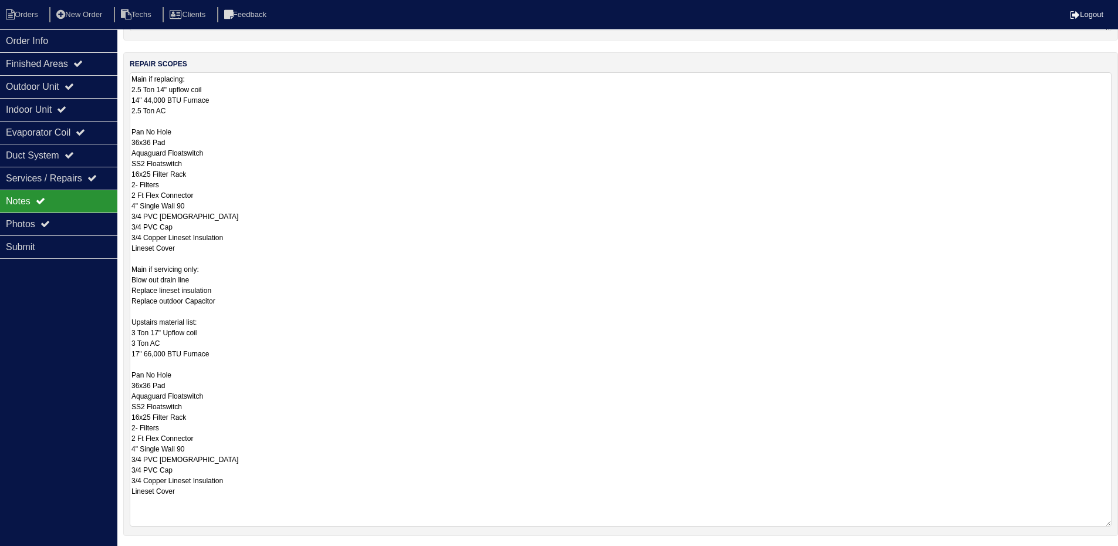
drag, startPoint x: 132, startPoint y: 259, endPoint x: 247, endPoint y: 308, distance: 124.4
click at [247, 308] on textarea "Main if replacing: 2.5 Ton 14" upflow coil 14" 44,000 BTU Furnace 2.5 Ton AC Pa…" at bounding box center [621, 299] width 982 height 454
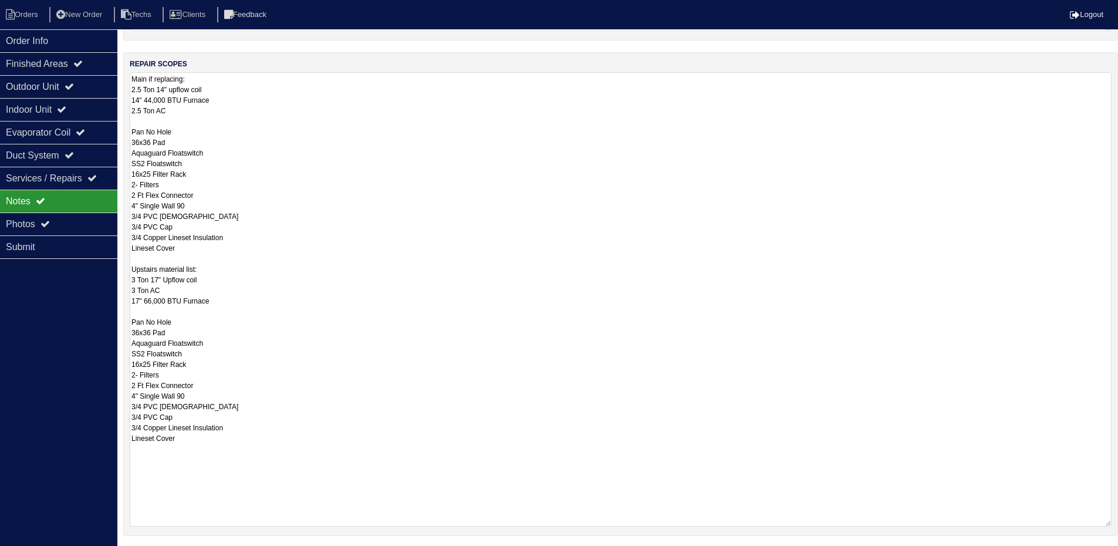
type textarea "Main if replacing: 2.5 Ton 14" upflow coil 14" 44,000 BTU Furnace 2.5 Ton AC Pa…"
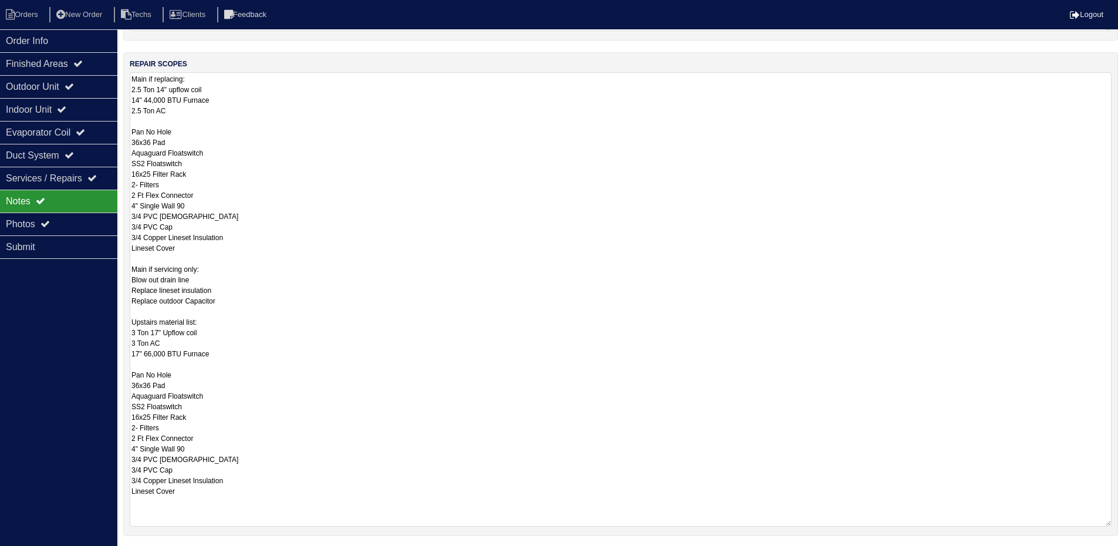
click at [284, 248] on textarea "Main if replacing: 2.5 Ton 14" upflow coil 14" 44,000 BTU Furnace 2.5 Ton AC Pa…" at bounding box center [621, 299] width 982 height 454
click at [83, 161] on div "Duct System" at bounding box center [58, 155] width 117 height 23
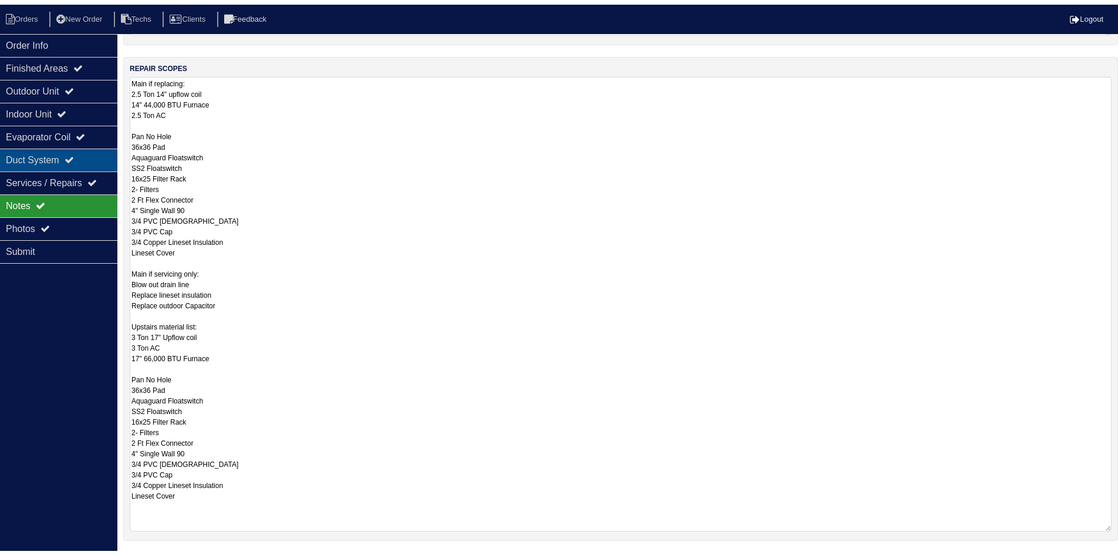
scroll to position [0, 0]
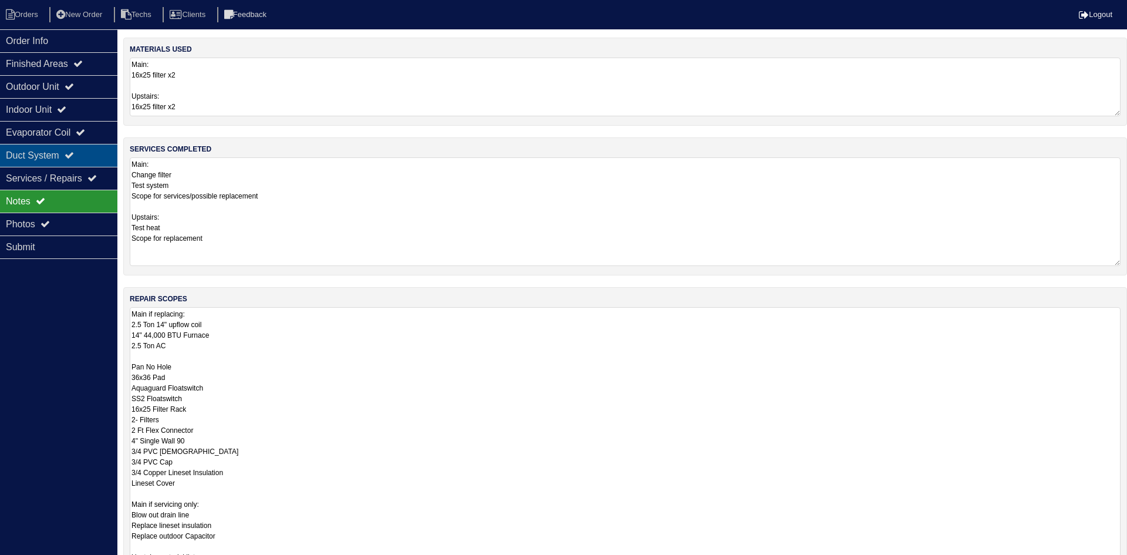
select select "2"
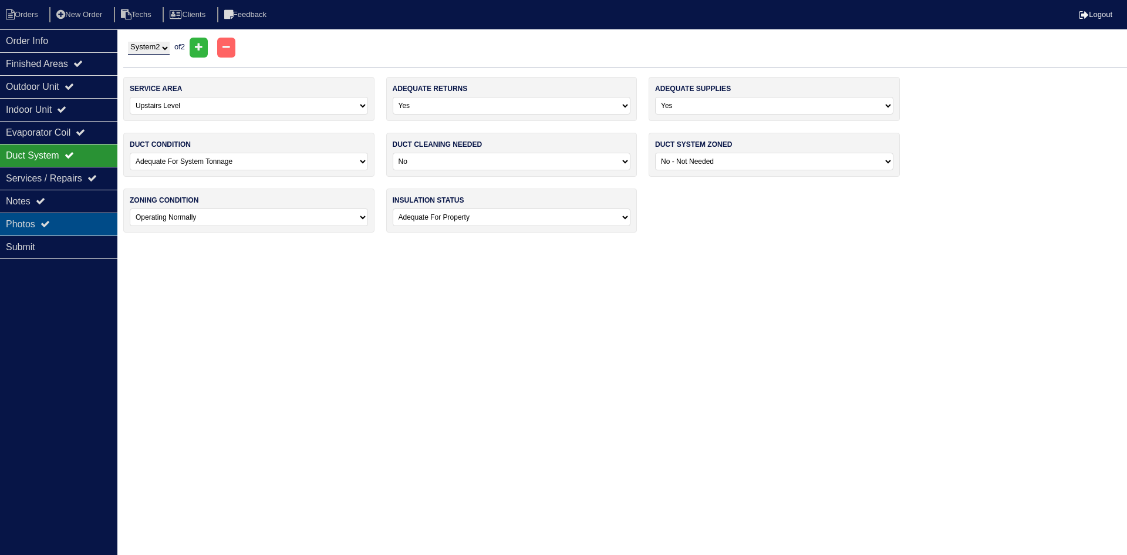
click at [66, 220] on div "Photos" at bounding box center [58, 224] width 117 height 23
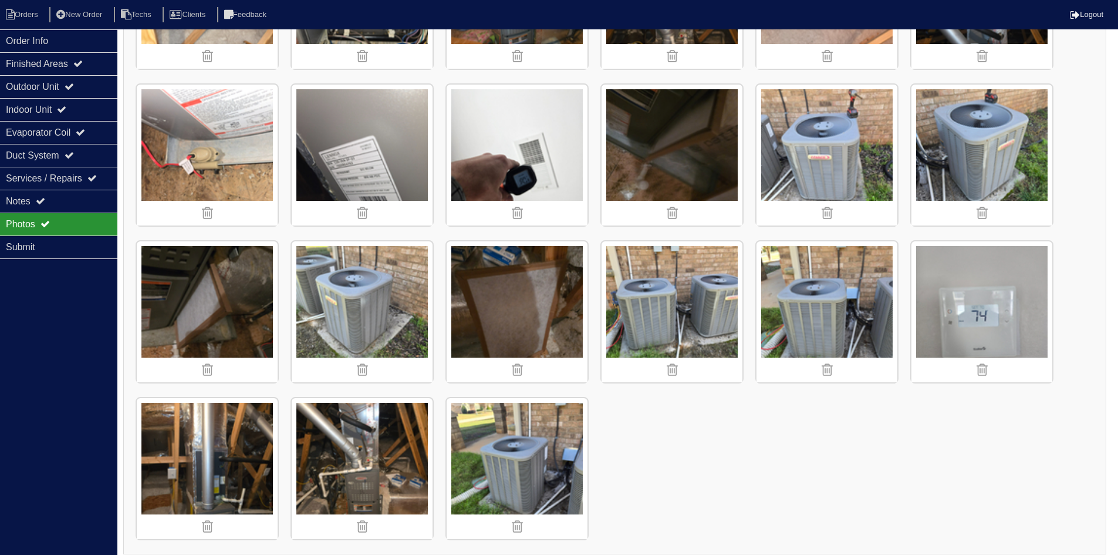
scroll to position [1234, 0]
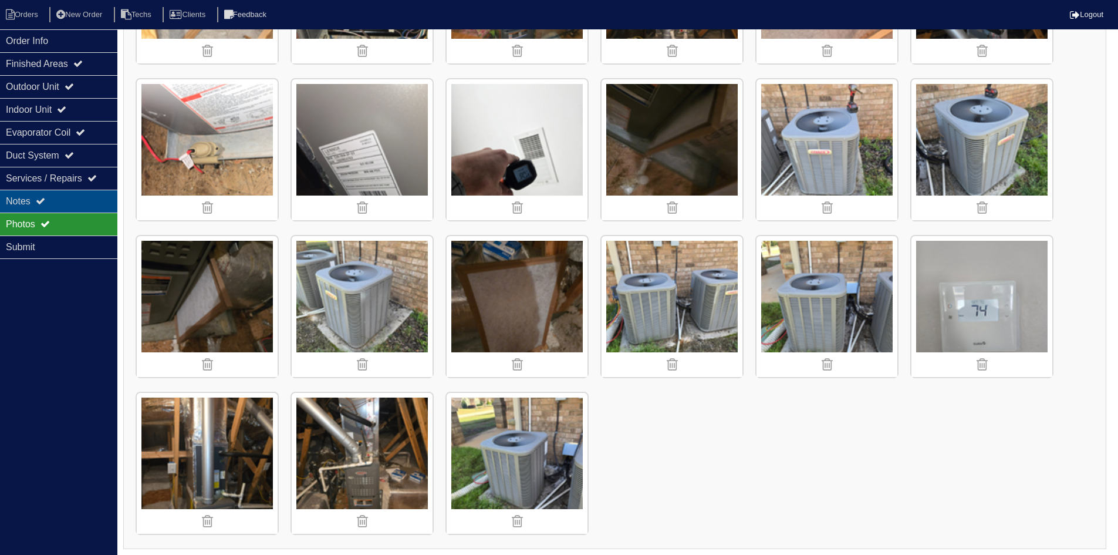
click at [51, 196] on div "Notes" at bounding box center [58, 201] width 117 height 23
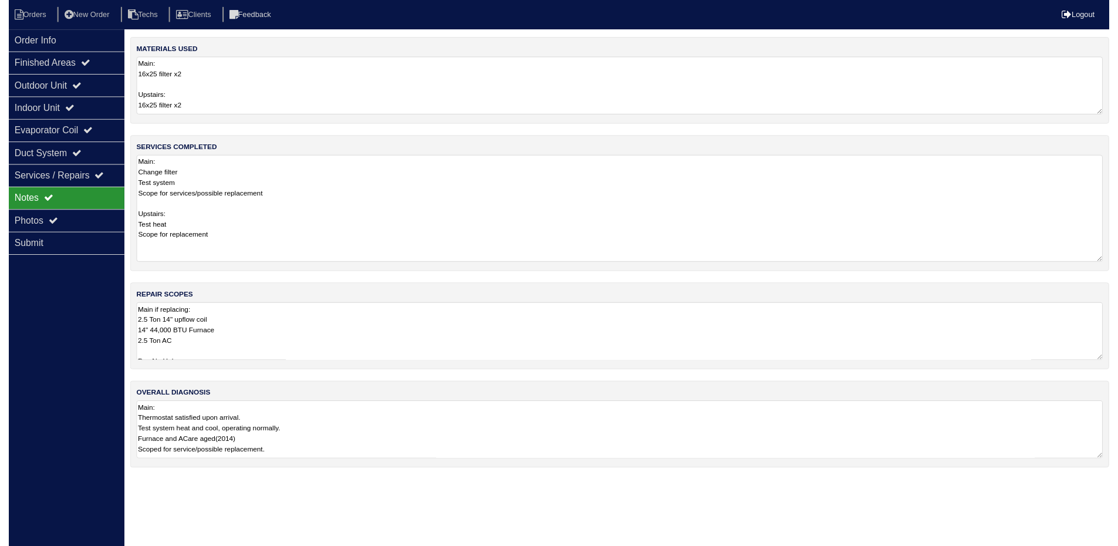
scroll to position [0, 0]
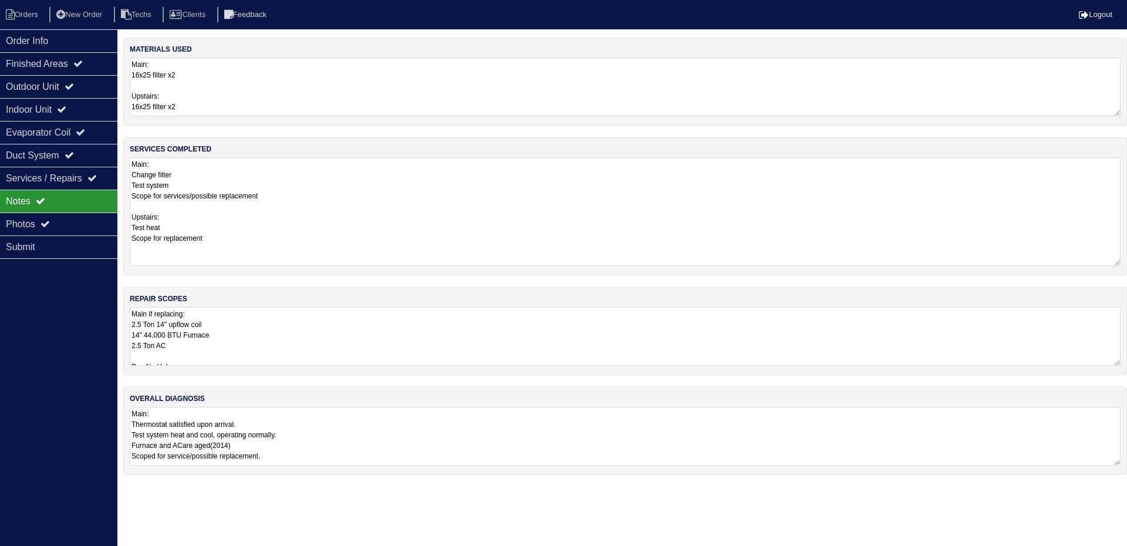
click at [334, 335] on textarea "Main if replacing: 2.5 Ton 14" upflow coil 14" 44,000 BTU Furnace 2.5 Ton AC Pa…" at bounding box center [625, 336] width 991 height 59
drag, startPoint x: 55, startPoint y: 36, endPoint x: 11, endPoint y: 37, distance: 44.0
click at [55, 36] on div "Order Info" at bounding box center [58, 40] width 117 height 23
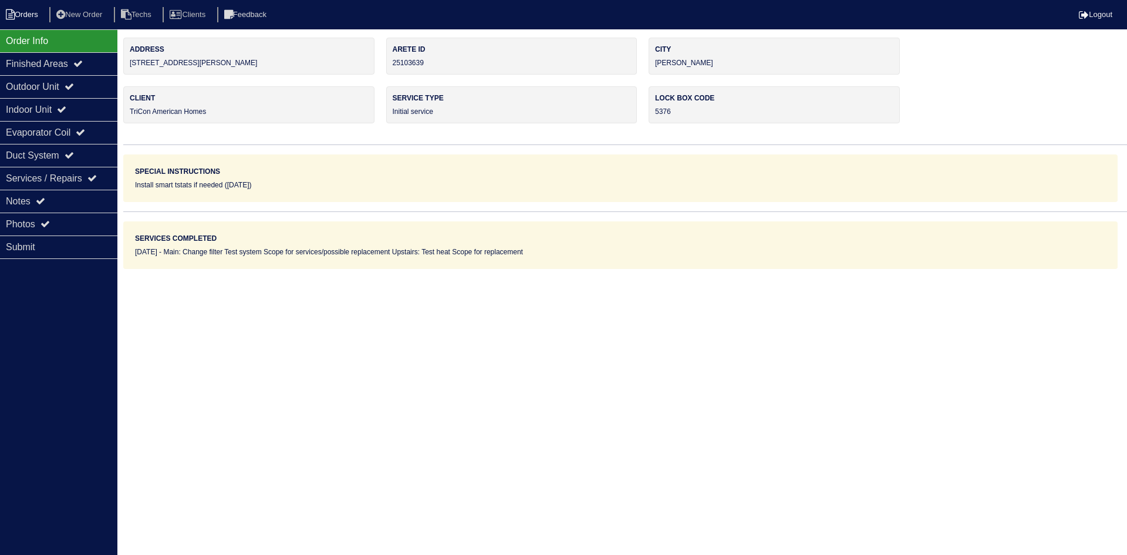
click at [22, 11] on li "Orders" at bounding box center [24, 15] width 48 height 16
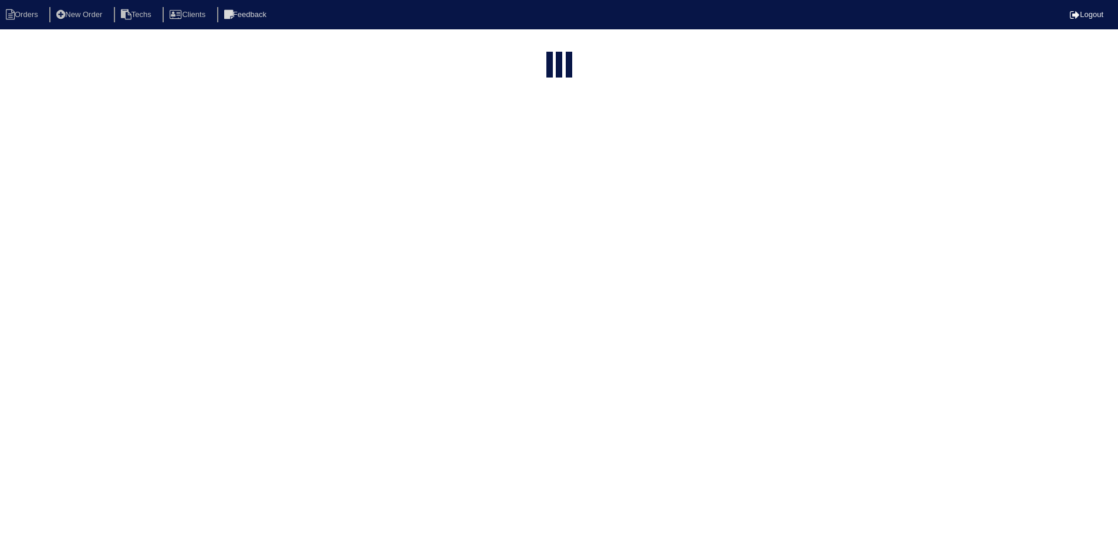
select select "15"
select select "field complete"
select select "need to quote"
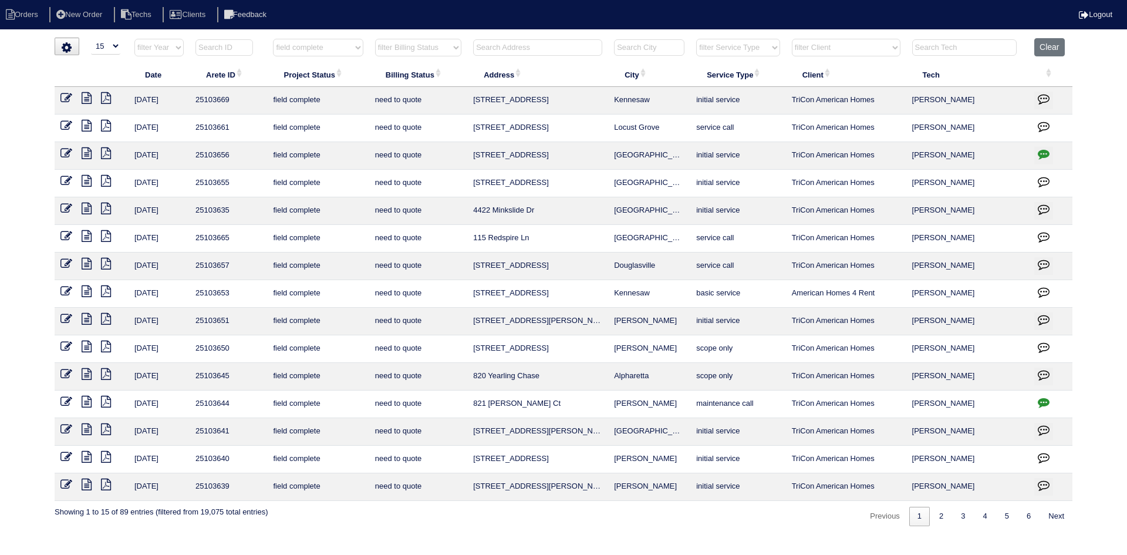
click at [107, 453] on icon at bounding box center [106, 457] width 10 height 12
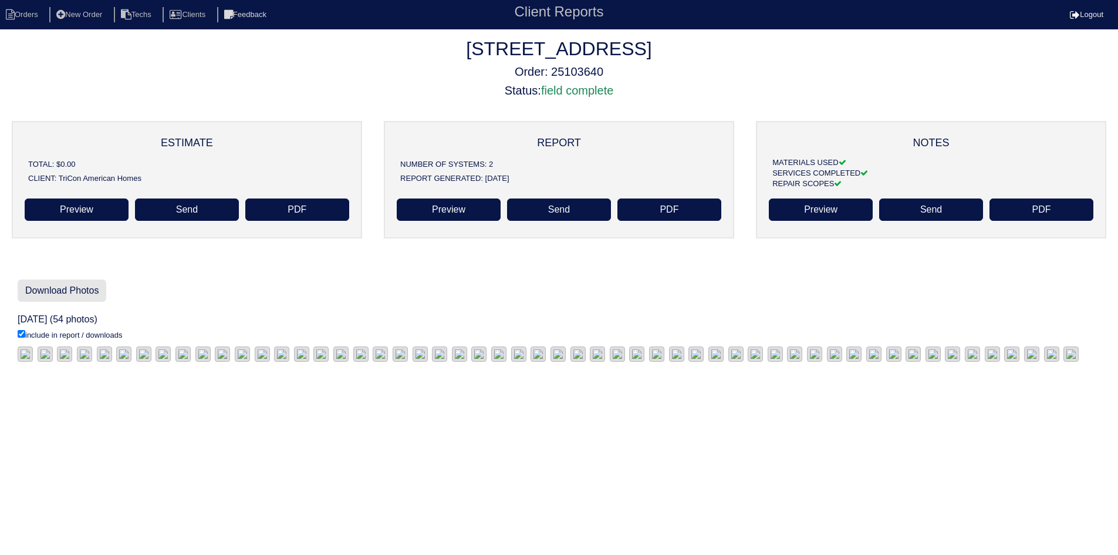
click at [79, 288] on link "Download Photos" at bounding box center [62, 290] width 89 height 22
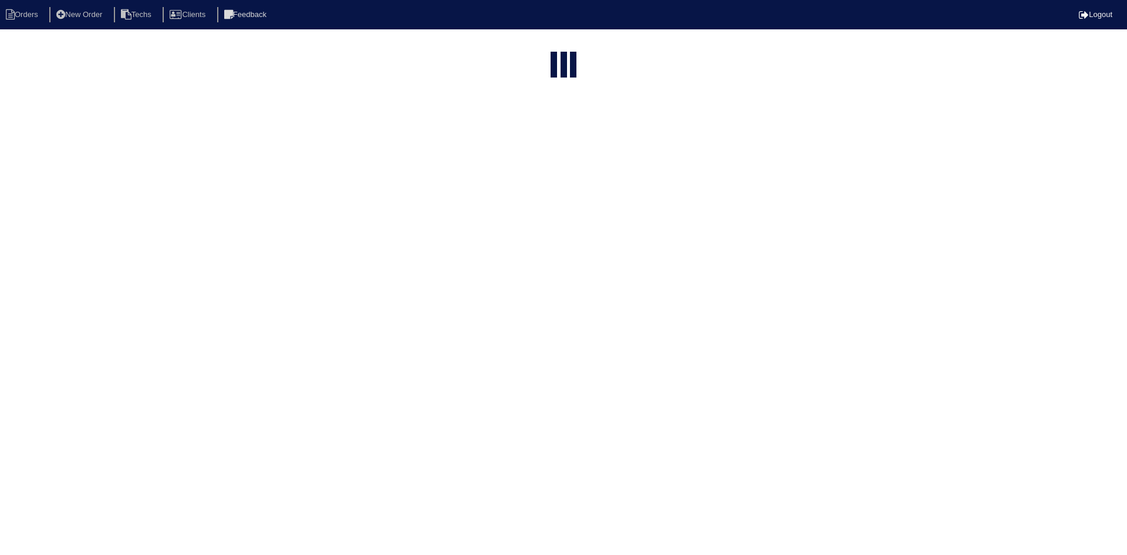
select select "15"
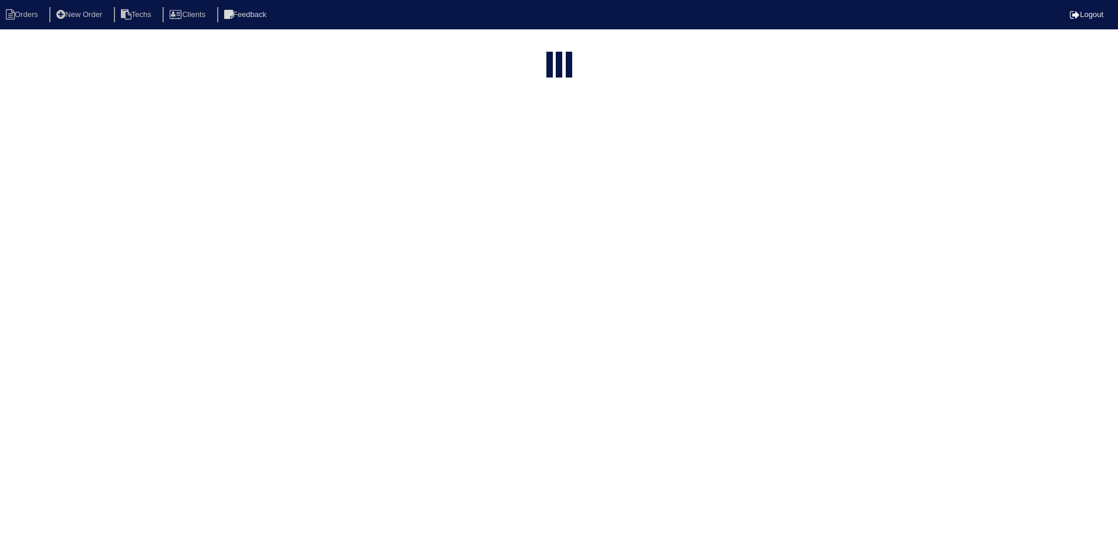
select select "field complete"
select select "need to quote"
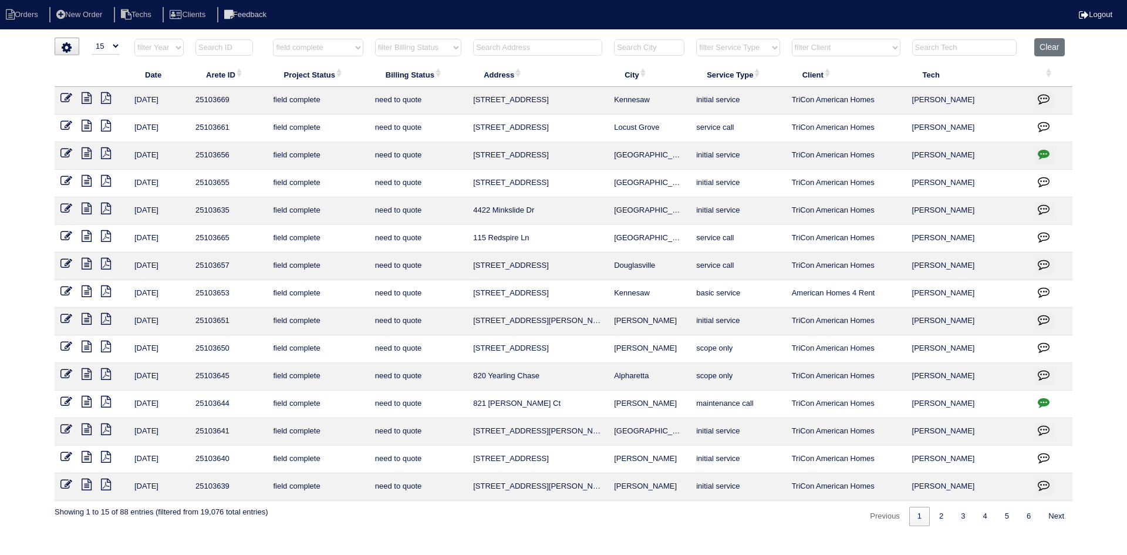
click at [88, 457] on icon at bounding box center [87, 457] width 10 height 12
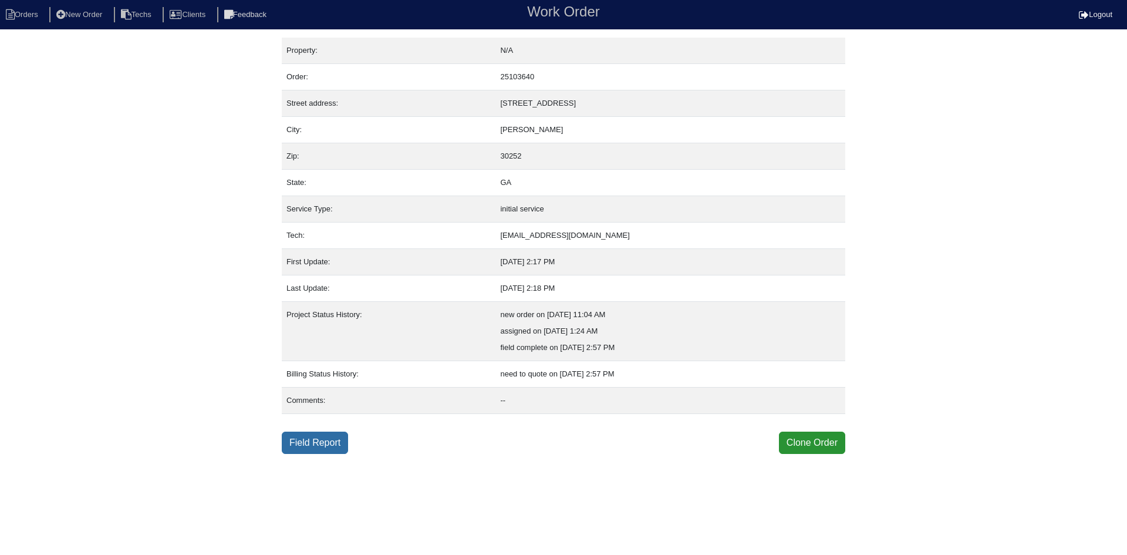
click at [320, 441] on link "Field Report" at bounding box center [315, 442] width 66 height 22
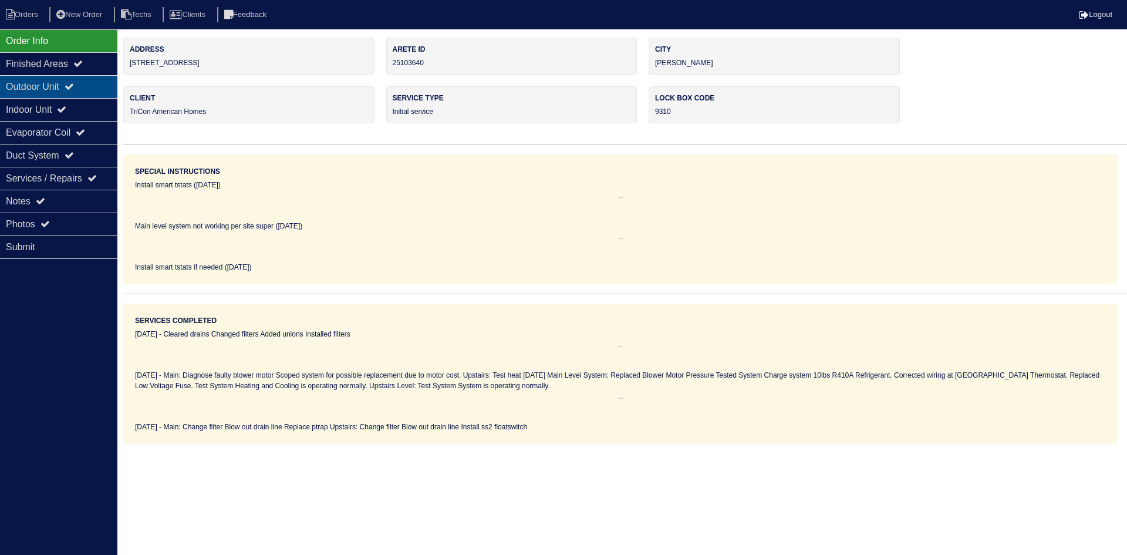
click at [52, 83] on div "Outdoor Unit" at bounding box center [58, 86] width 117 height 23
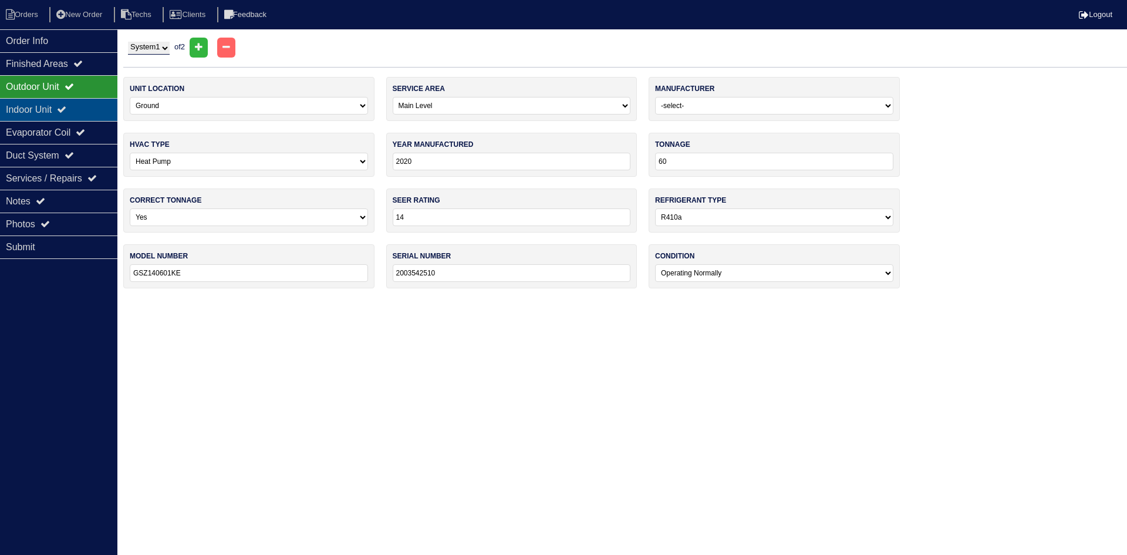
click at [59, 107] on div "Indoor Unit" at bounding box center [58, 109] width 117 height 23
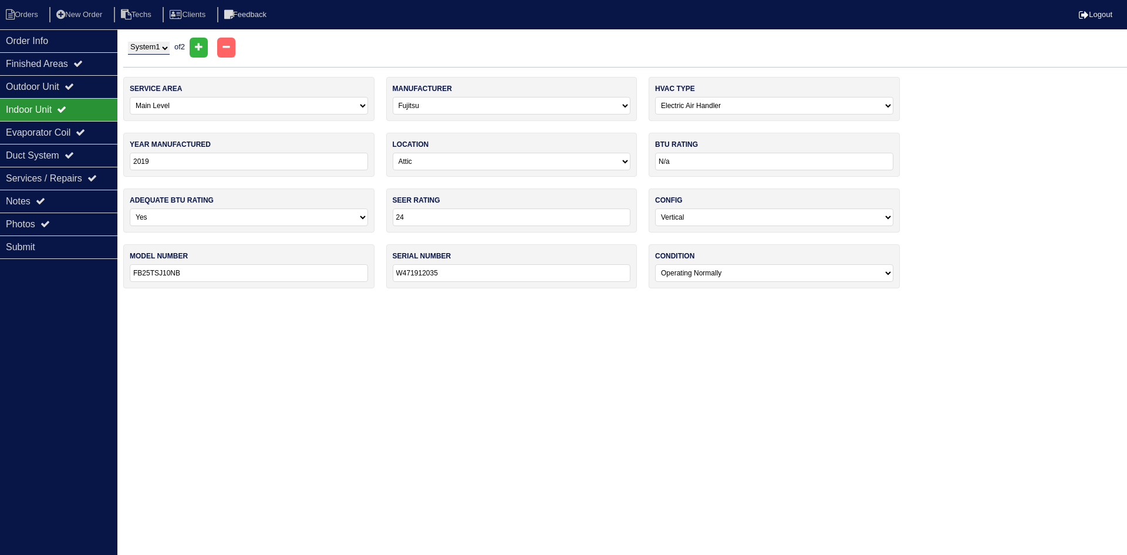
click at [161, 49] on select "System 1 System 2" at bounding box center [149, 48] width 42 height 13
select select "2"
click at [128, 42] on select "System 1 System 2" at bounding box center [149, 48] width 42 height 13
select select "1"
select select "[PERSON_NAME]"
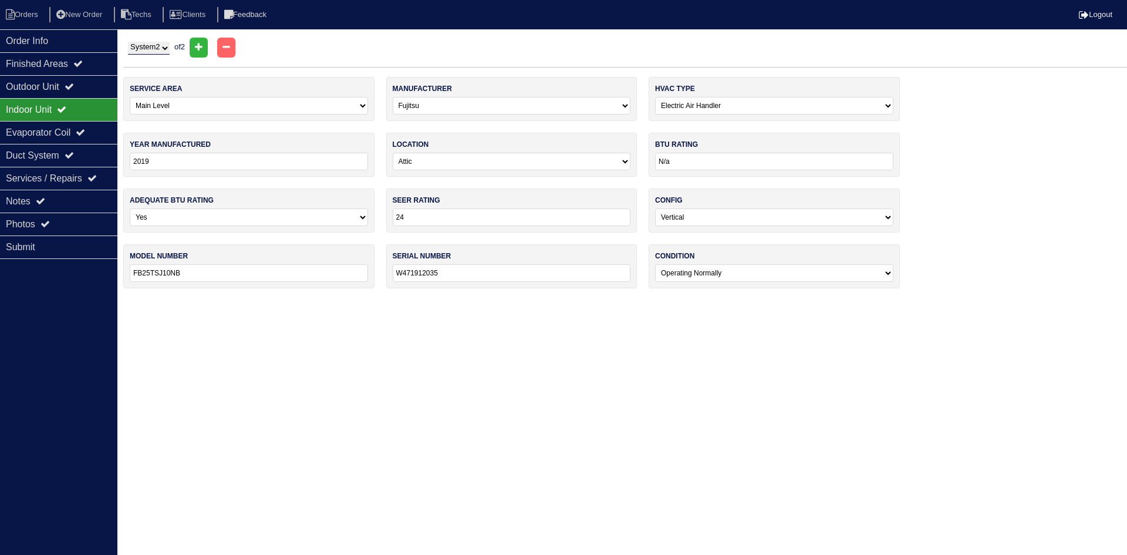
type input "2022"
type input "14"
type input "CBA25UH- 024-230 - 01"
type input "1522F25389"
click at [74, 86] on icon at bounding box center [69, 86] width 9 height 9
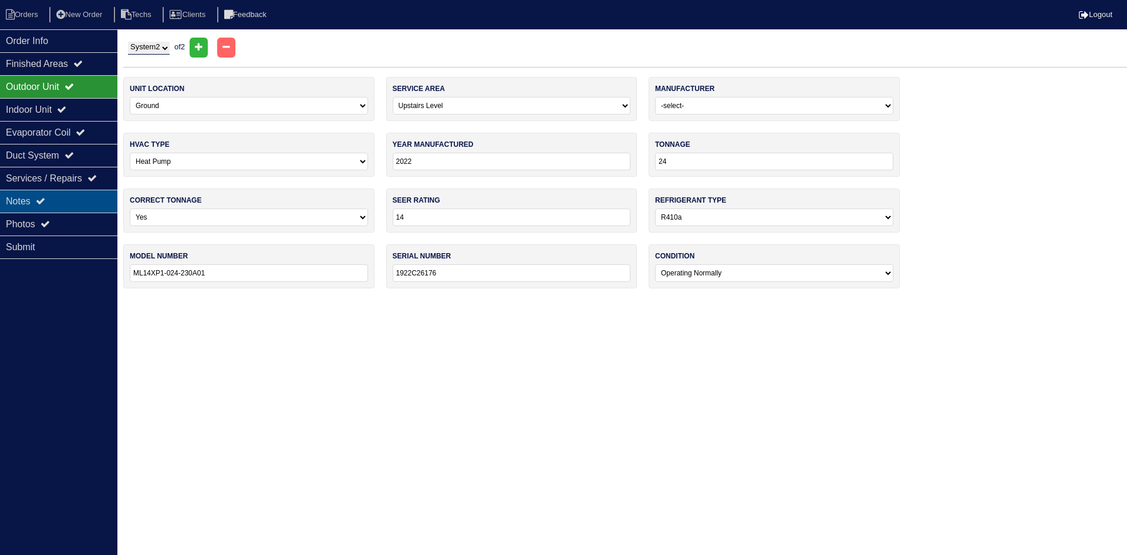
click at [73, 200] on div "Notes" at bounding box center [58, 201] width 117 height 23
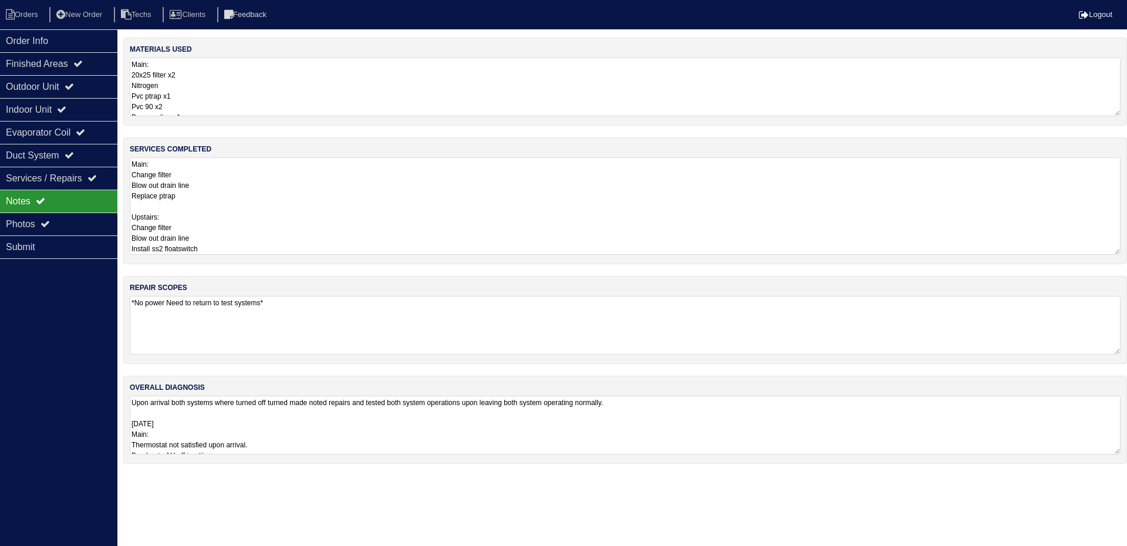
scroll to position [0, 12]
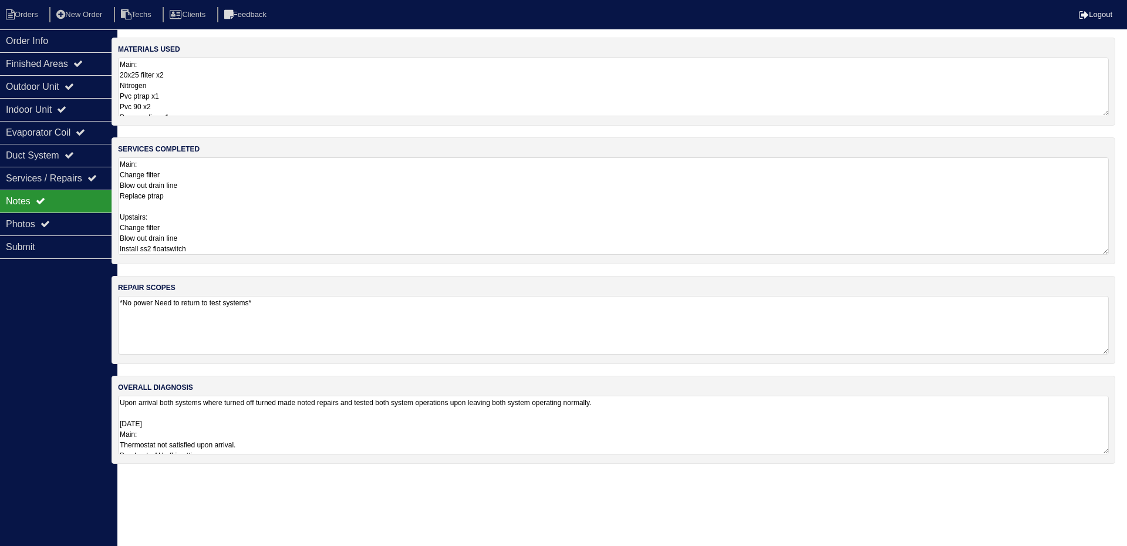
drag, startPoint x: 1119, startPoint y: 215, endPoint x: 1121, endPoint y: 242, distance: 27.1
click at [1115, 242] on html "Orders New Order Techs Clients Feedback Logout Orders New Order Users Clients M…" at bounding box center [551, 237] width 1127 height 475
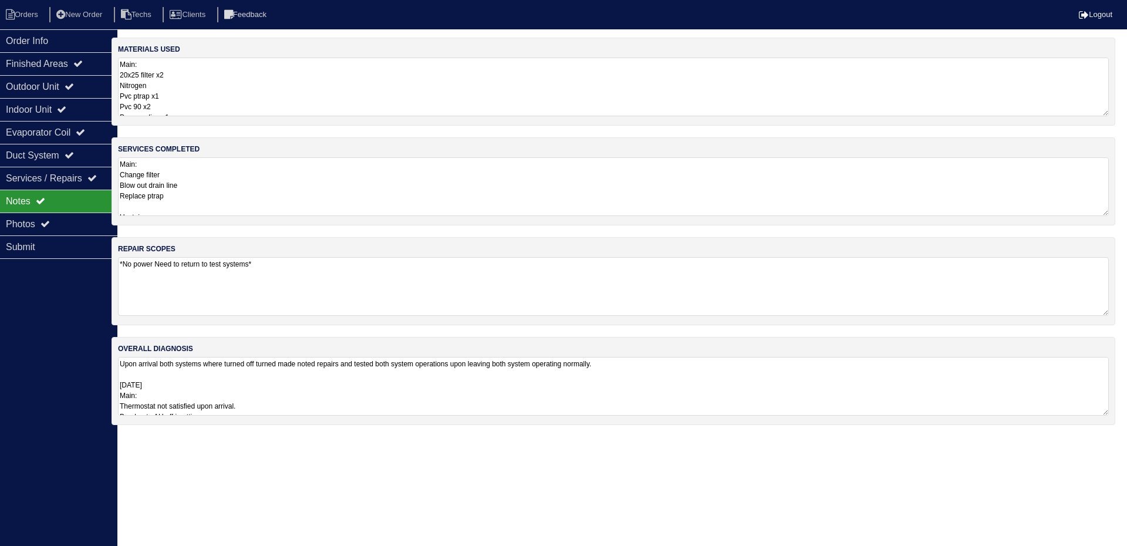
click at [25, 308] on div "Order Info Finished Areas Outdoor Unit Indoor Unit Evaporator Coil Duct System …" at bounding box center [58, 302] width 117 height 546
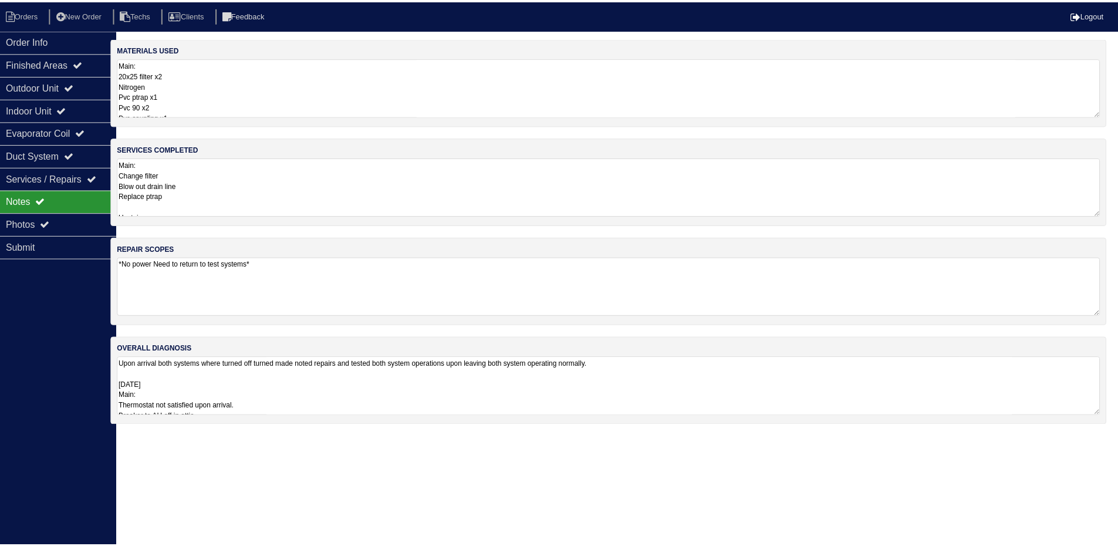
scroll to position [0, 0]
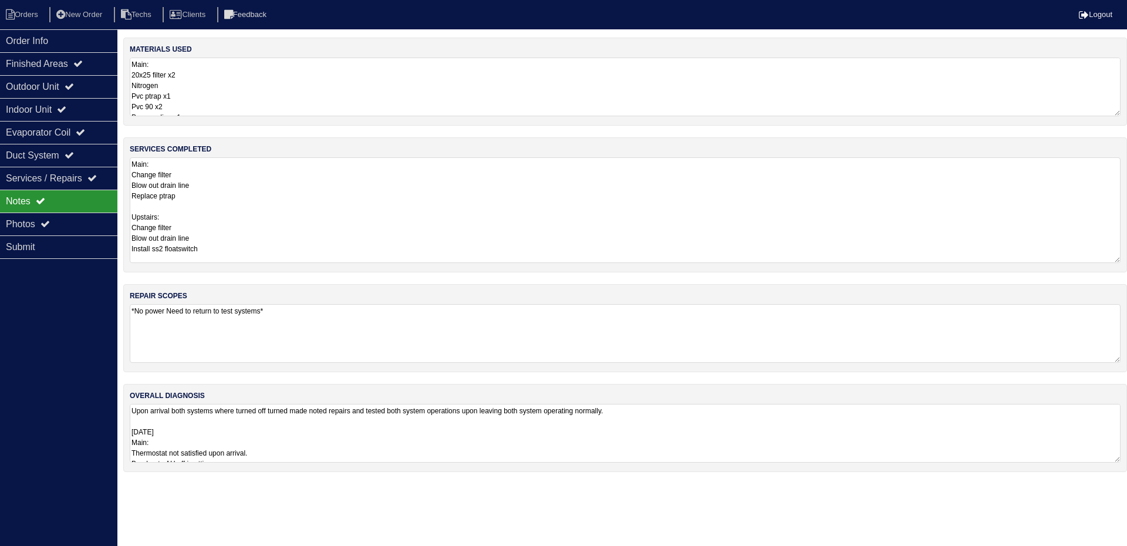
drag, startPoint x: 1117, startPoint y: 213, endPoint x: 1124, endPoint y: 260, distance: 47.6
click at [1124, 260] on div "services completed Main: Change filter Blow out drain line Replace ptrap Upstai…" at bounding box center [625, 204] width 1004 height 135
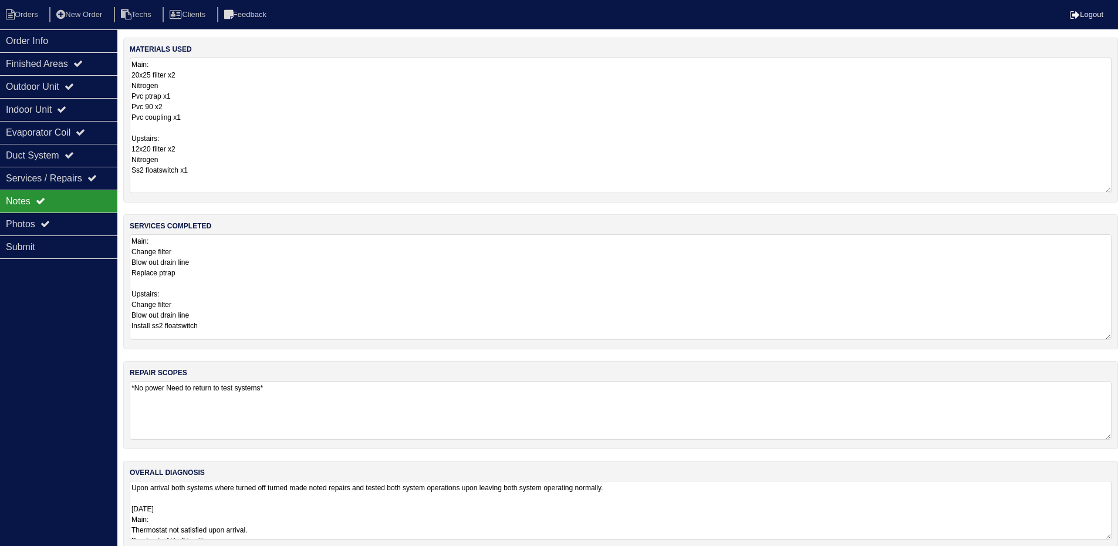
drag, startPoint x: 1118, startPoint y: 114, endPoint x: 1126, endPoint y: 191, distance: 77.4
click at [1118, 191] on html "Orders New Order Techs Clients Feedback Logout Orders New Order Users Clients M…" at bounding box center [559, 280] width 1118 height 561
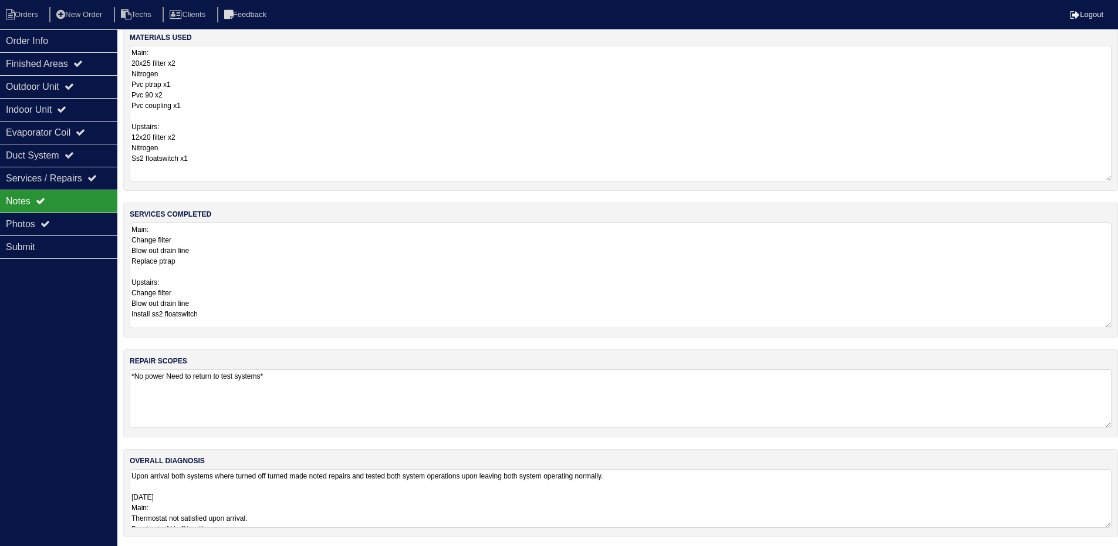
scroll to position [15, 0]
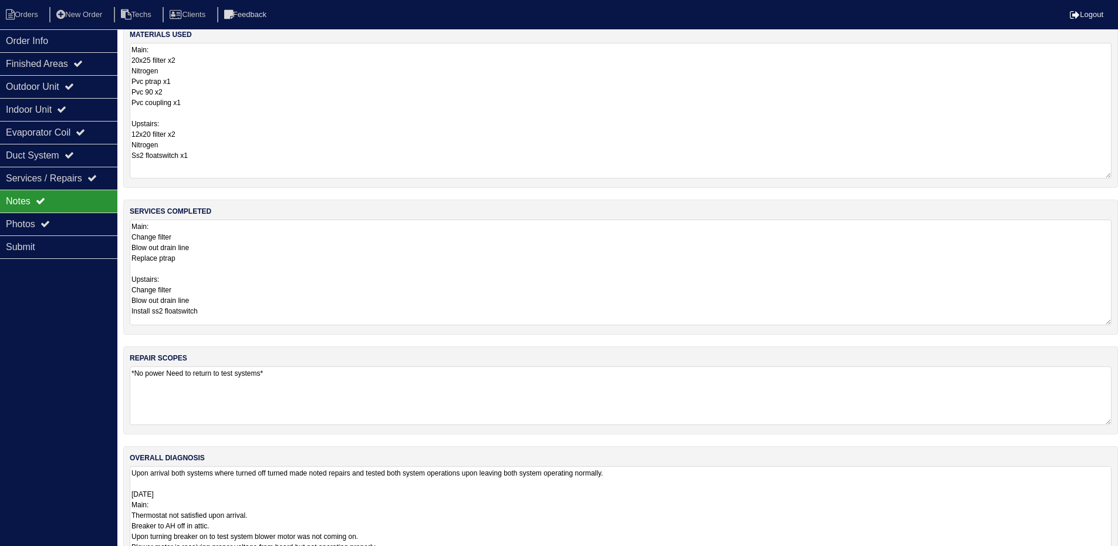
drag, startPoint x: 1106, startPoint y: 522, endPoint x: 1112, endPoint y: 579, distance: 57.3
click at [1112, 554] on html "Orders New Order Techs Clients Feedback Logout Orders New Order Users Clients M…" at bounding box center [559, 292] width 1118 height 615
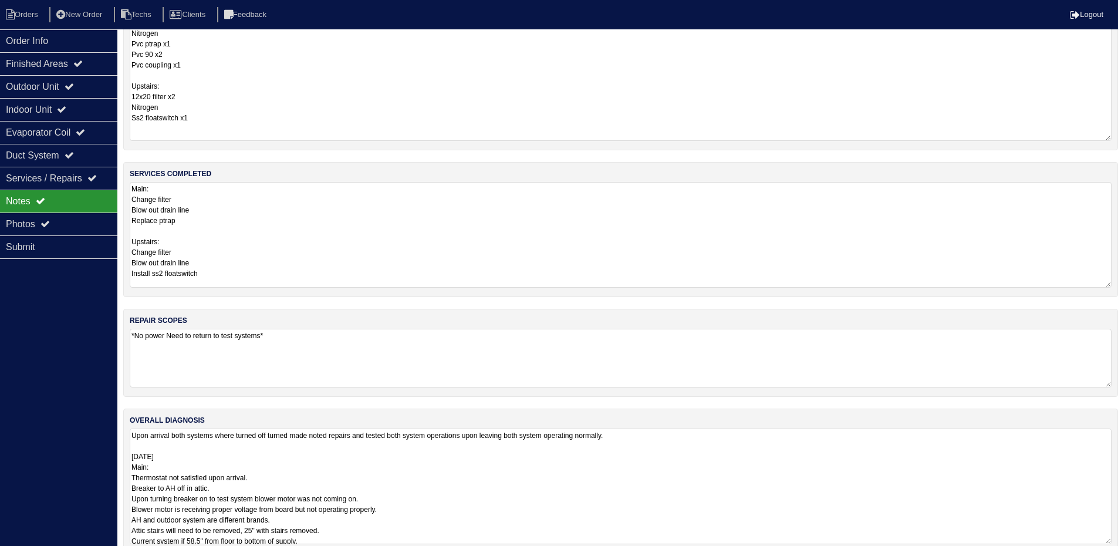
scroll to position [72, 0]
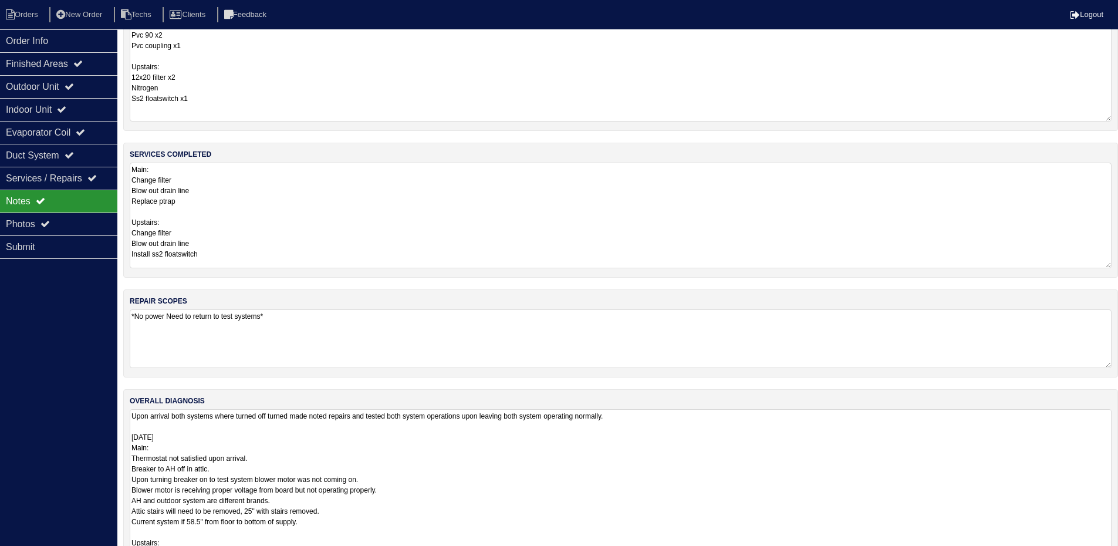
drag, startPoint x: 1108, startPoint y: 520, endPoint x: 1111, endPoint y: 577, distance: 57.6
click at [1111, 554] on html "Orders New Order Techs Clients Feedback Logout Orders New Order Users Clients M…" at bounding box center [559, 265] width 1118 height 675
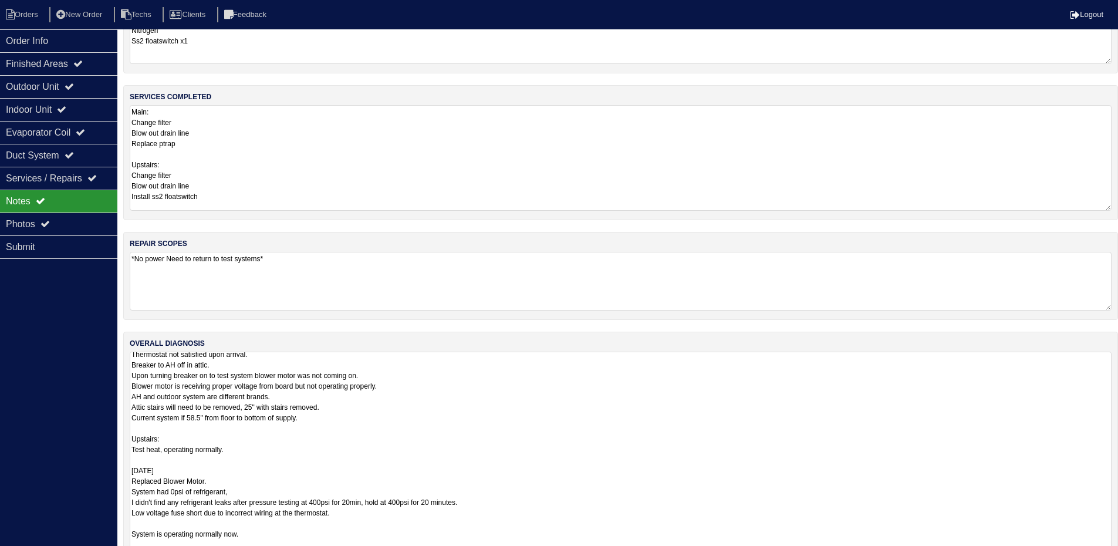
scroll to position [57, 0]
drag, startPoint x: 1106, startPoint y: 521, endPoint x: 1114, endPoint y: 580, distance: 59.2
click at [1114, 554] on html "Orders New Order Techs Clients Feedback Logout Orders New Order Users Clients M…" at bounding box center [559, 238] width 1118 height 734
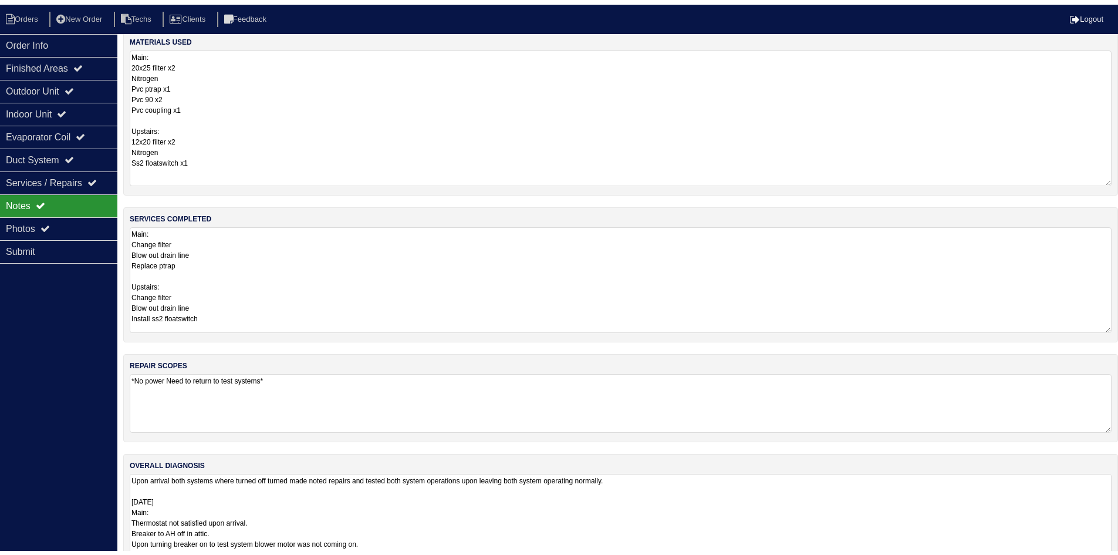
scroll to position [0, 0]
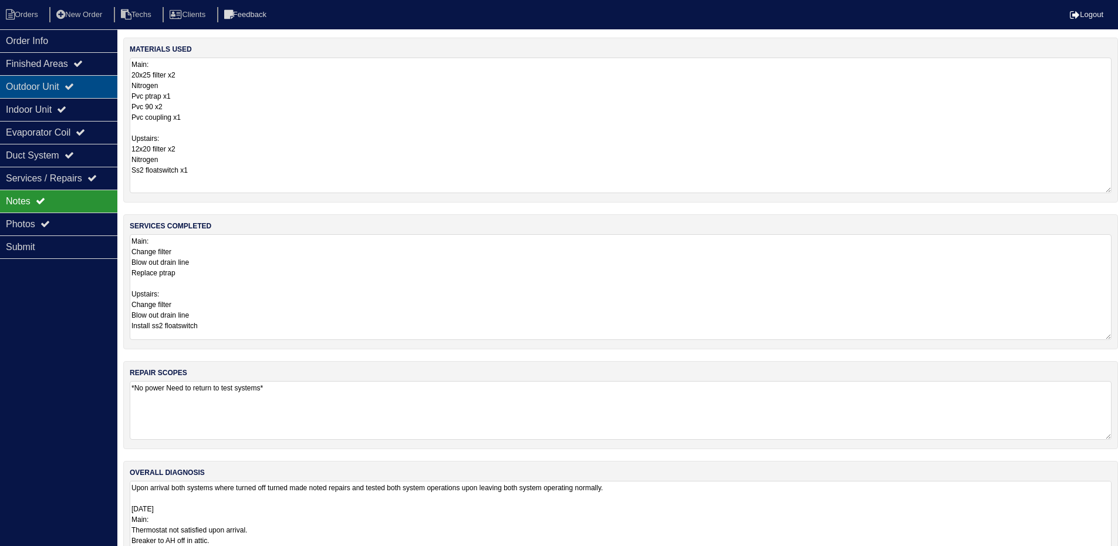
click at [45, 91] on div "Outdoor Unit" at bounding box center [58, 86] width 117 height 23
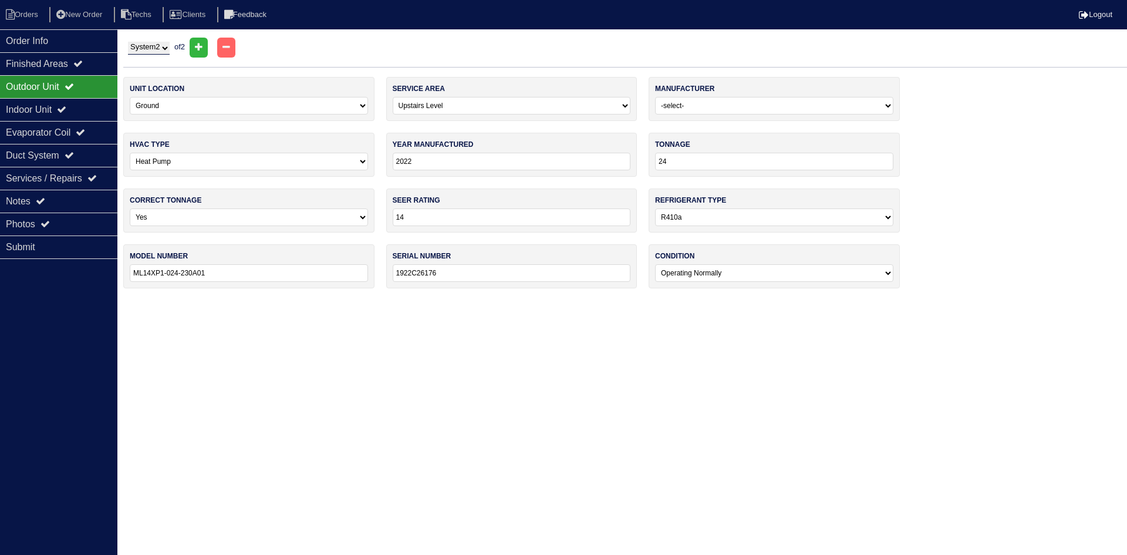
drag, startPoint x: 161, startPoint y: 46, endPoint x: 162, endPoint y: 54, distance: 8.3
click at [161, 46] on select "System 1 System 2" at bounding box center [149, 48] width 42 height 13
select select "1"
click at [128, 42] on select "System 1 System 2" at bounding box center [149, 48] width 42 height 13
select select "0"
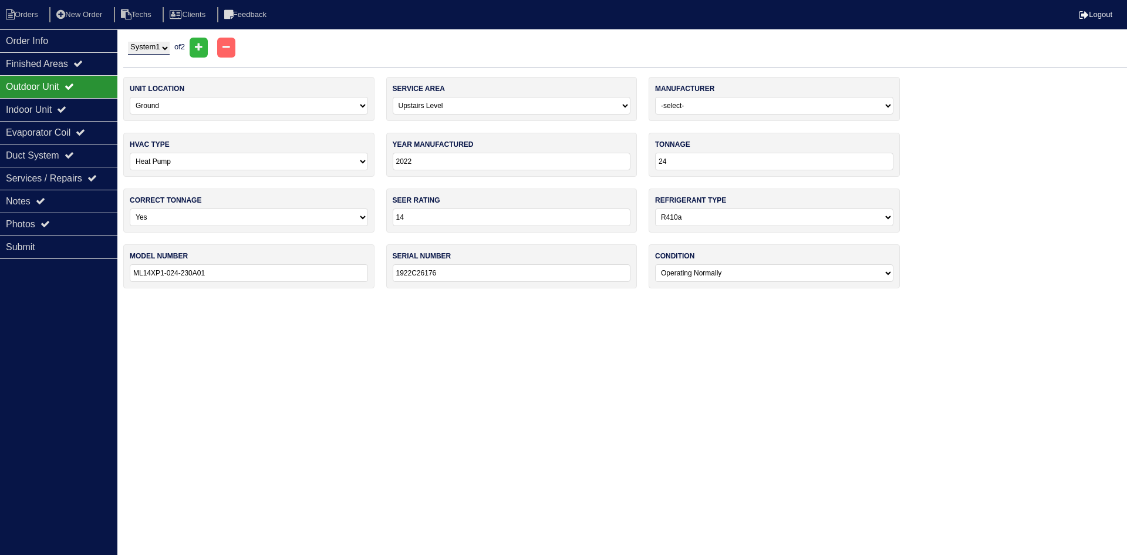
select select "[PERSON_NAME]"
type input "2020"
type input "60"
type input "GSZ140601KE"
type input "2003542510"
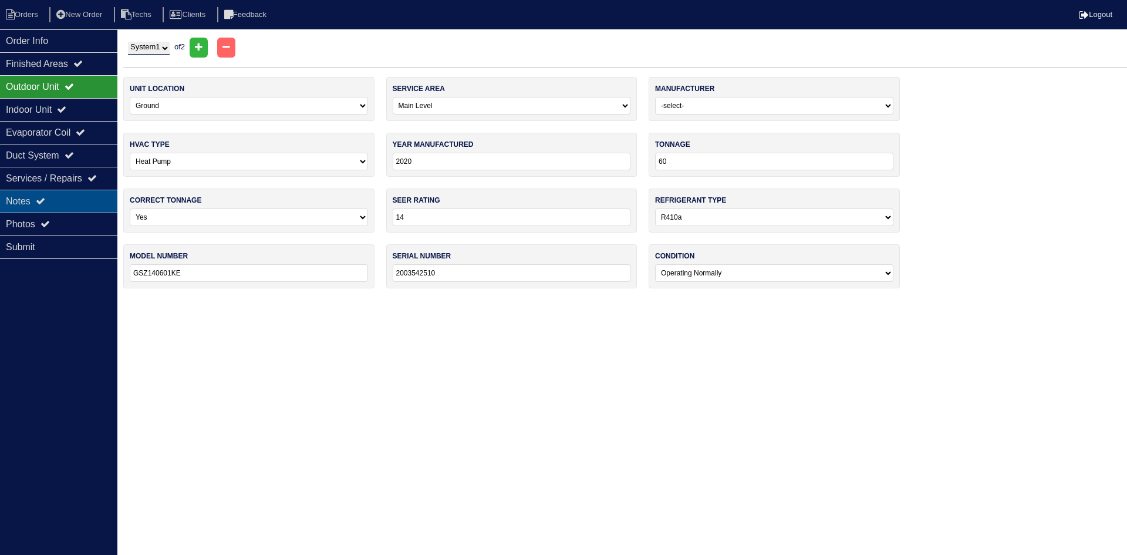
click at [71, 201] on div "Notes" at bounding box center [58, 201] width 117 height 23
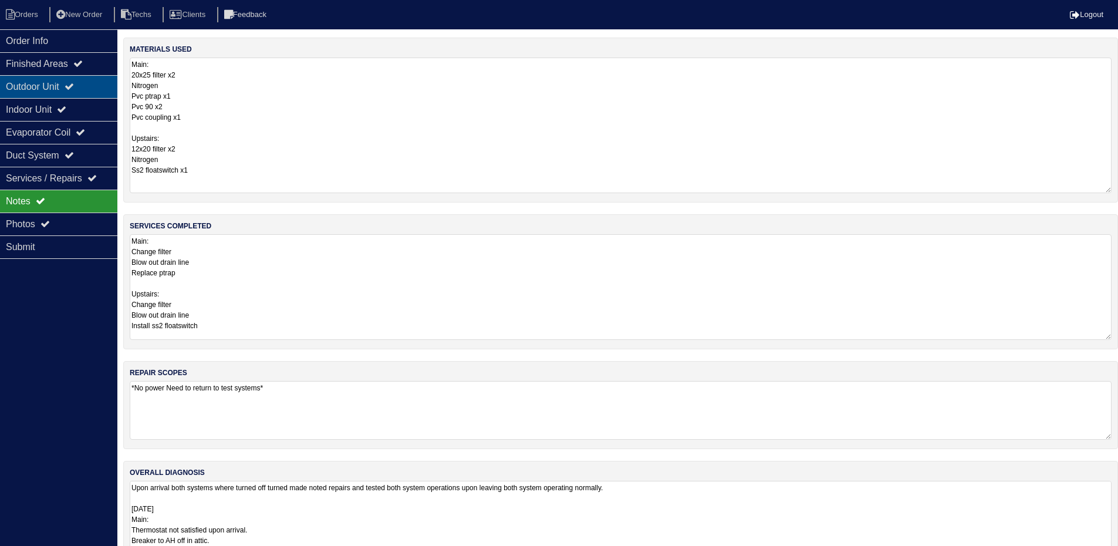
click at [89, 85] on div "Outdoor Unit" at bounding box center [58, 86] width 117 height 23
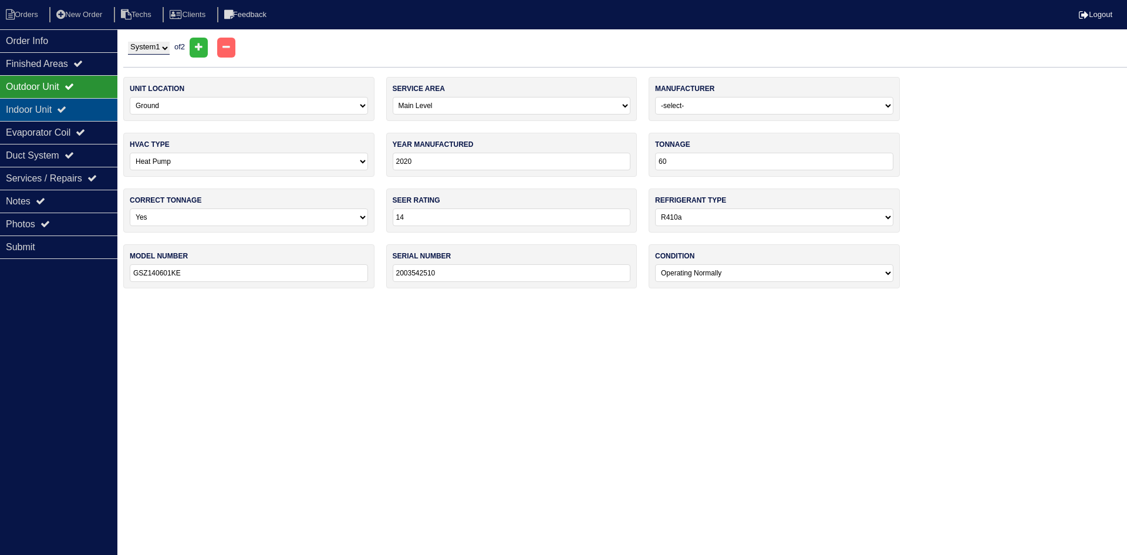
click at [33, 108] on div "Indoor Unit" at bounding box center [58, 109] width 117 height 23
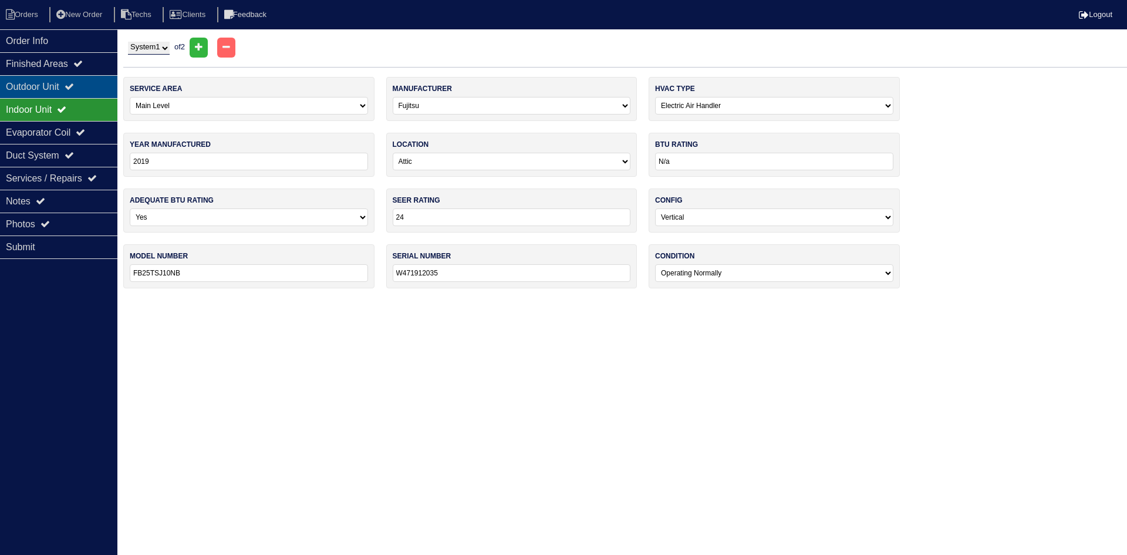
click at [35, 95] on div "Outdoor Unit" at bounding box center [58, 86] width 117 height 23
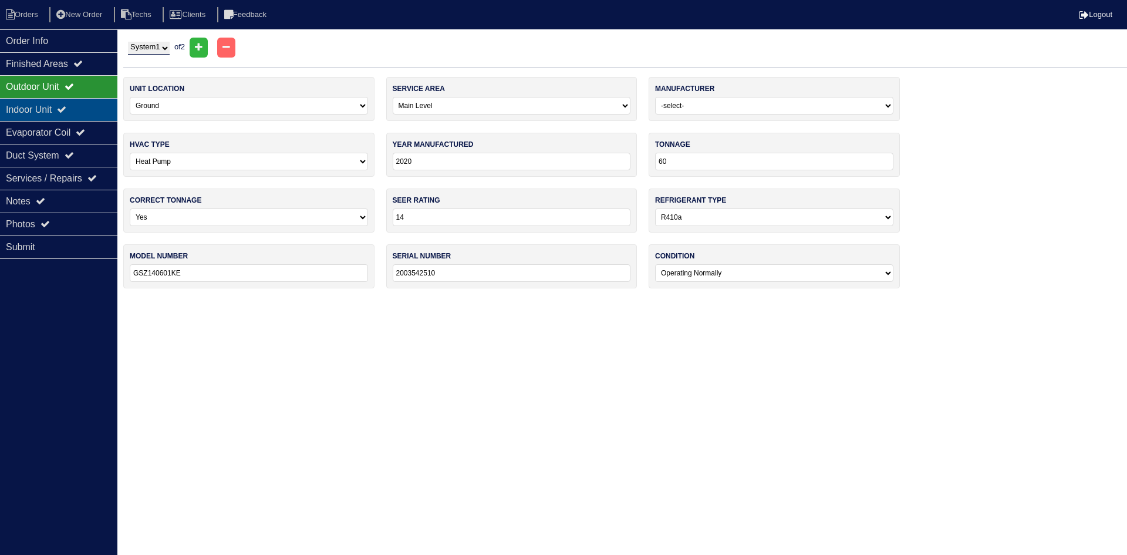
click at [21, 111] on div "Indoor Unit" at bounding box center [58, 109] width 117 height 23
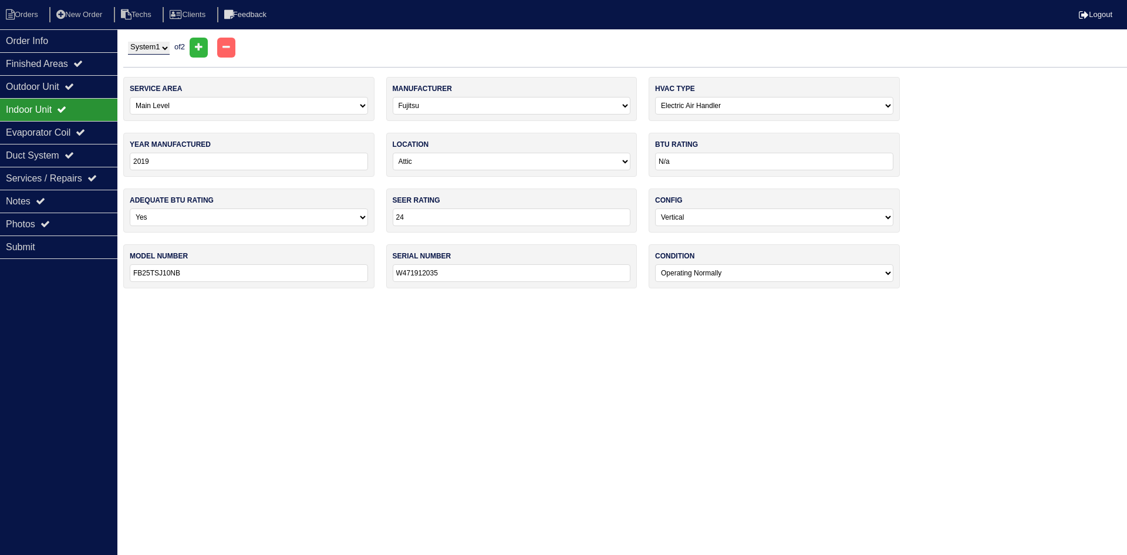
click at [153, 46] on select "System 1 System 2" at bounding box center [149, 48] width 42 height 13
select select "2"
click at [128, 42] on select "System 1 System 2" at bounding box center [149, 48] width 42 height 13
select select "1"
select select "[PERSON_NAME]"
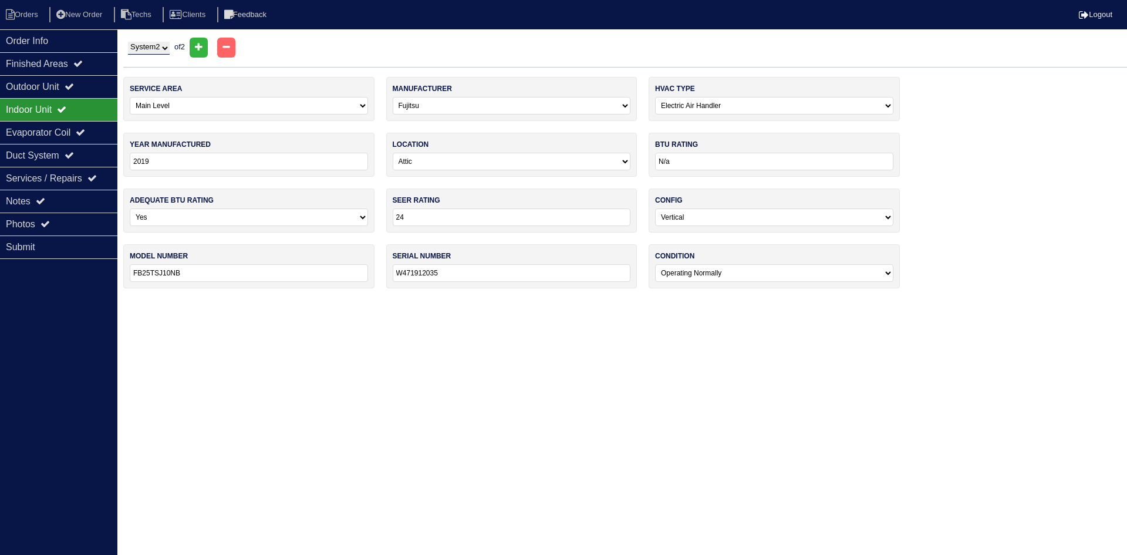
type input "2022"
type input "24"
type input "ML14XP1-024-230A01"
type input "1922C26176"
select select "1"
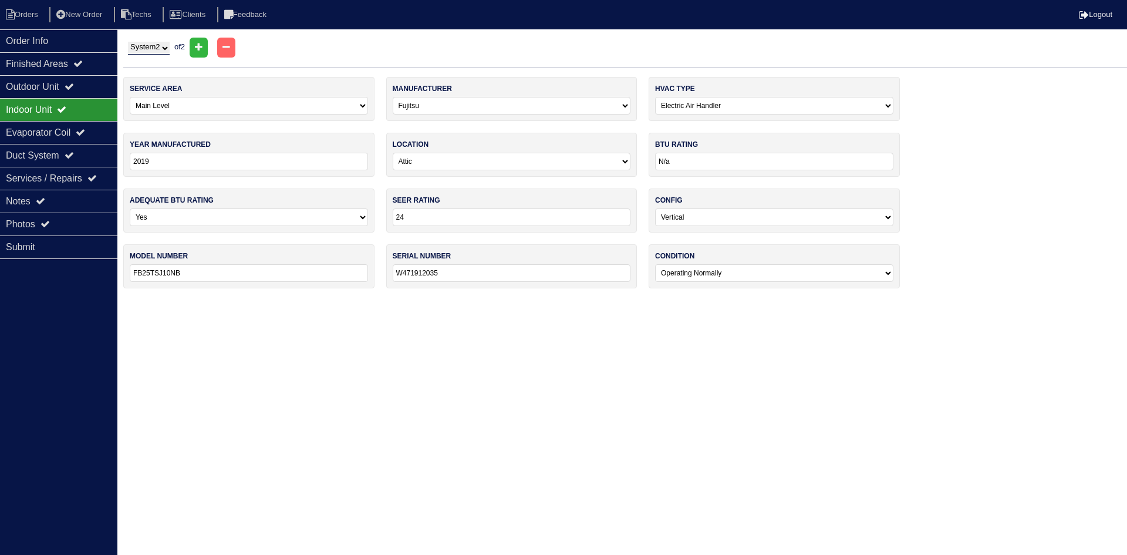
select select "[PERSON_NAME]"
type input "2022"
type input "14"
type input "CBA25UH- 024-230 - 01"
type input "1522F25389"
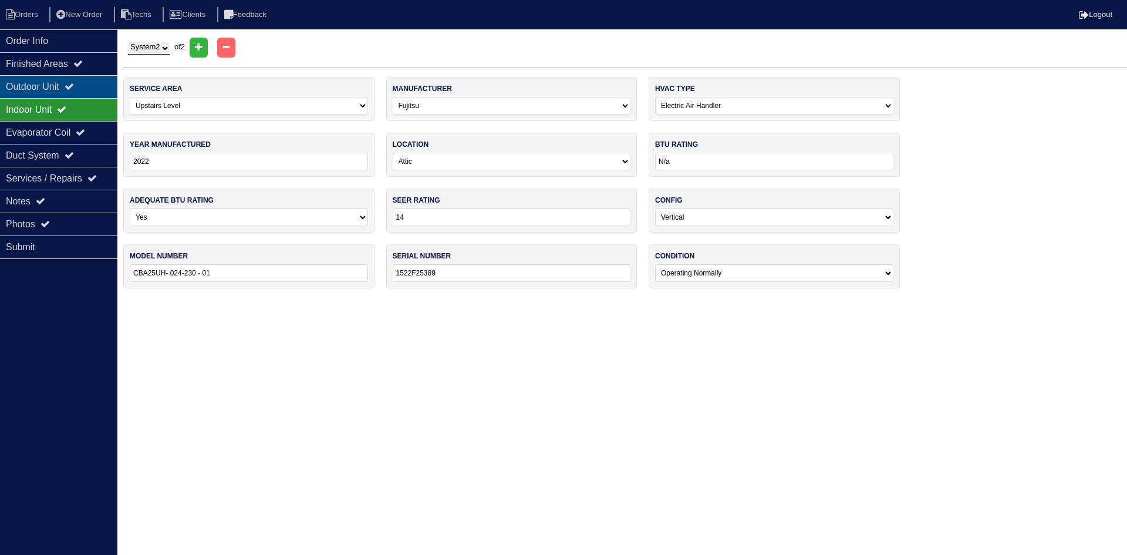
click at [63, 79] on div "Outdoor Unit" at bounding box center [58, 86] width 117 height 23
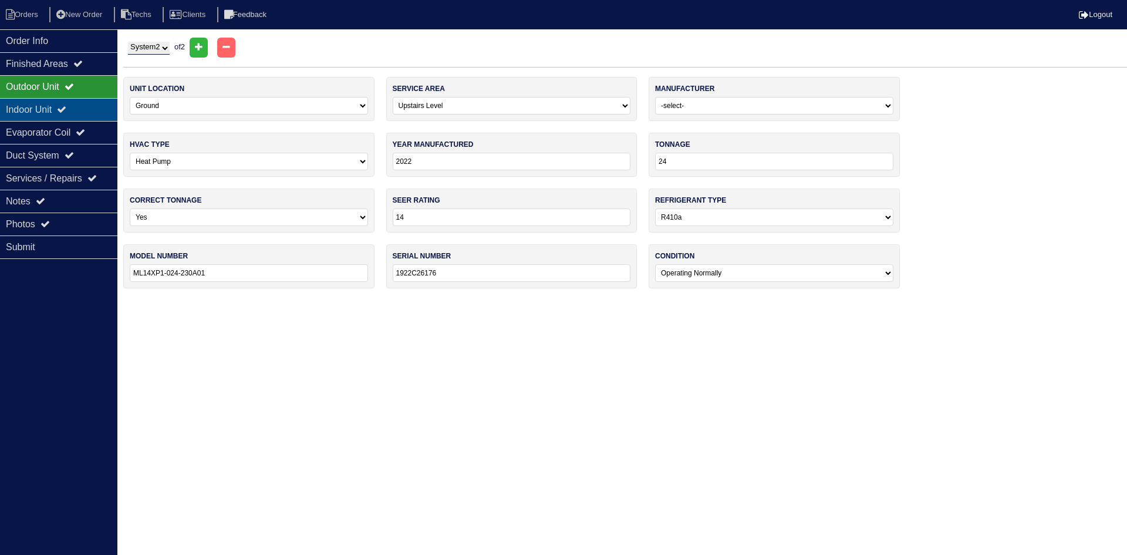
click at [59, 106] on div "Indoor Unit" at bounding box center [58, 109] width 117 height 23
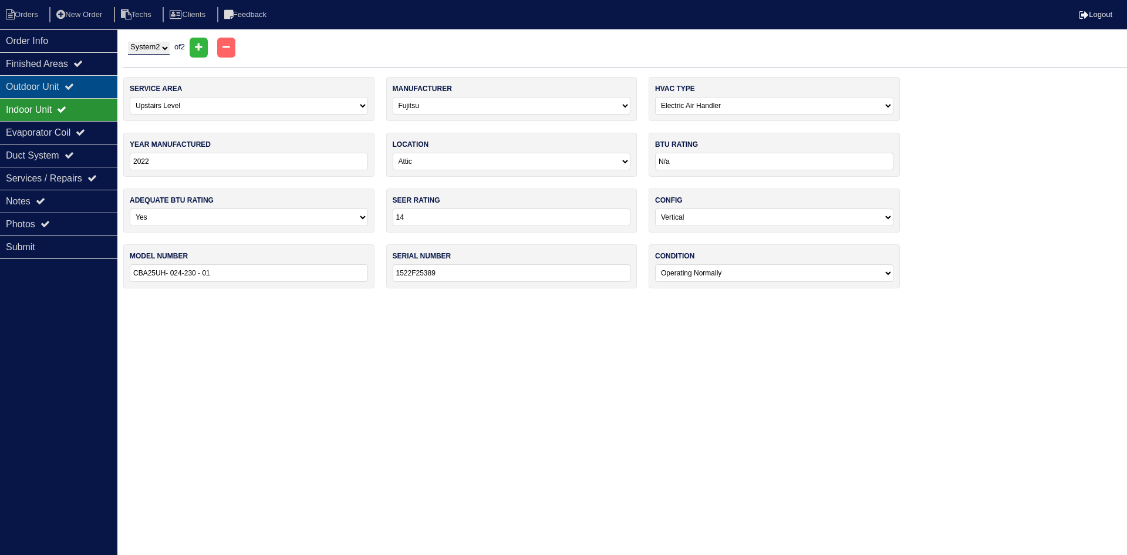
click at [74, 83] on icon at bounding box center [69, 86] width 9 height 9
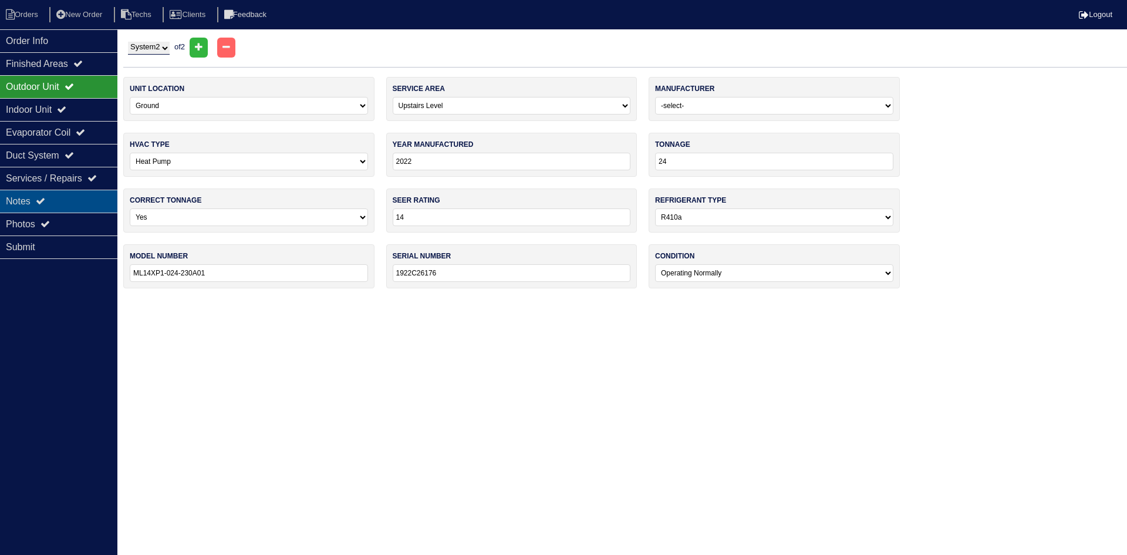
click at [73, 198] on div "Notes" at bounding box center [58, 201] width 117 height 23
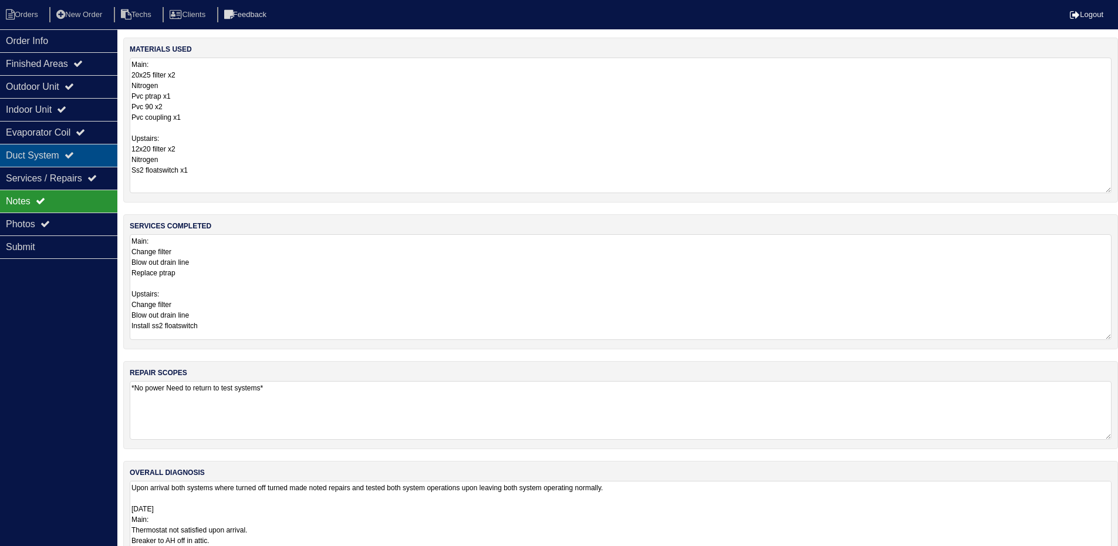
click at [48, 151] on div "Duct System" at bounding box center [58, 155] width 117 height 23
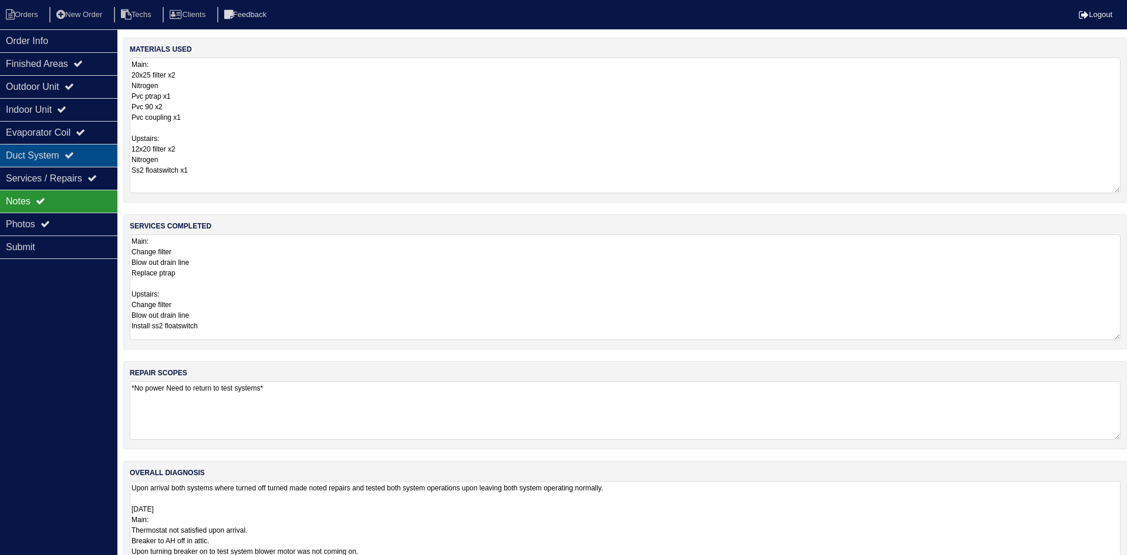
select select "2"
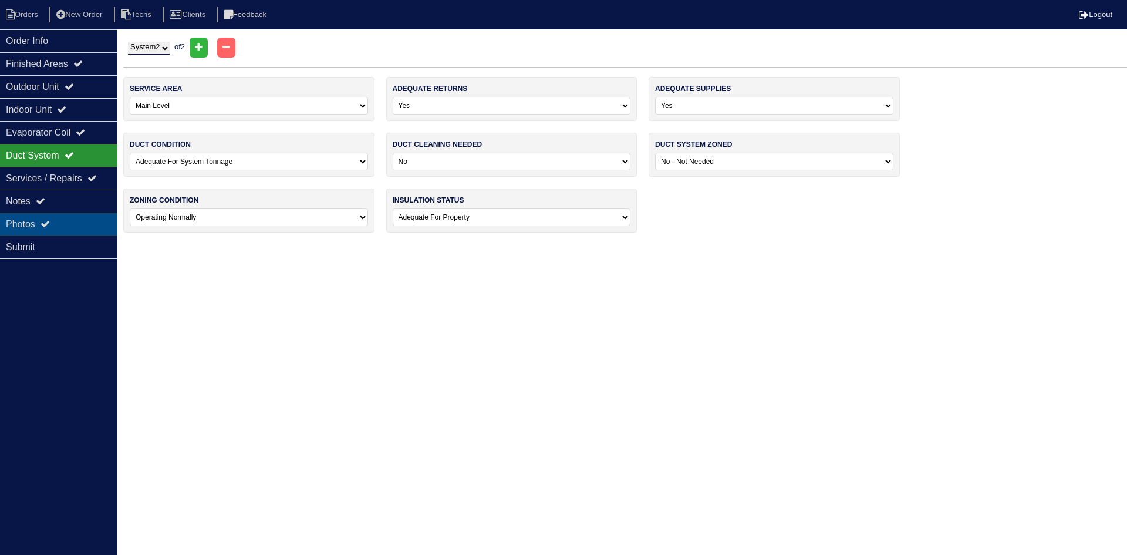
click at [69, 220] on div "Photos" at bounding box center [58, 224] width 117 height 23
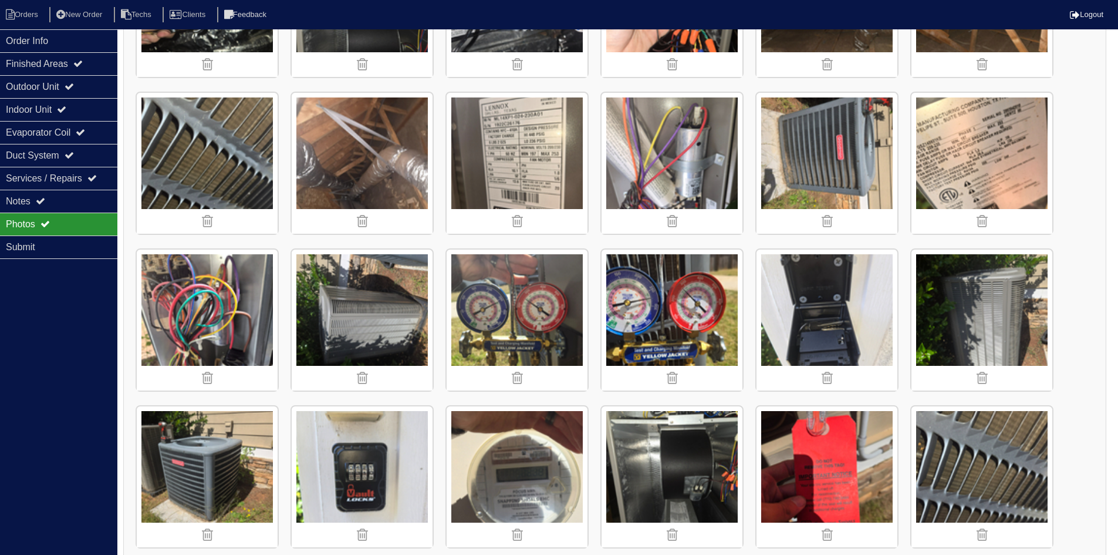
scroll to position [1078, 0]
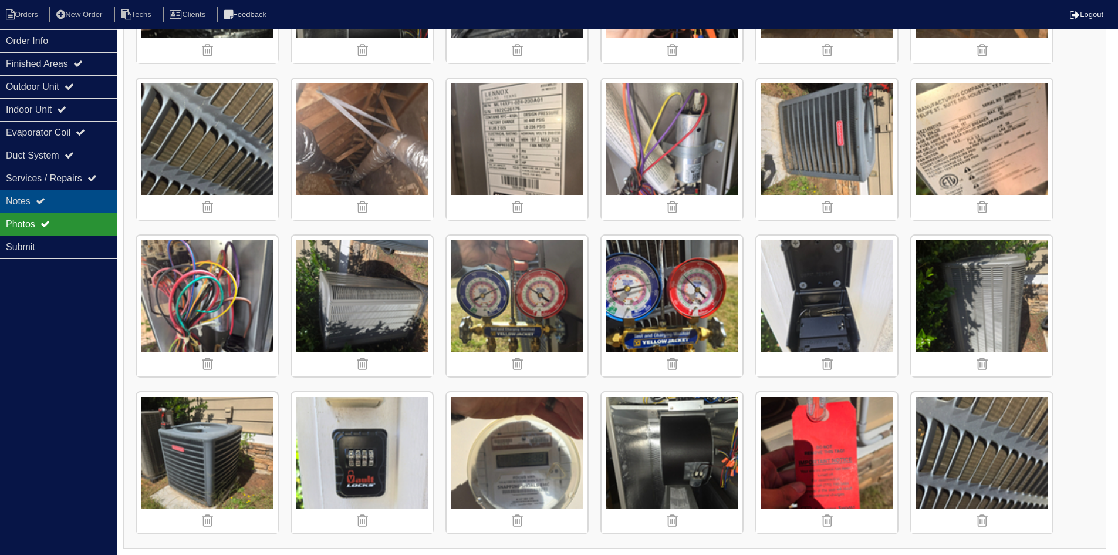
click at [59, 198] on div "Notes" at bounding box center [58, 201] width 117 height 23
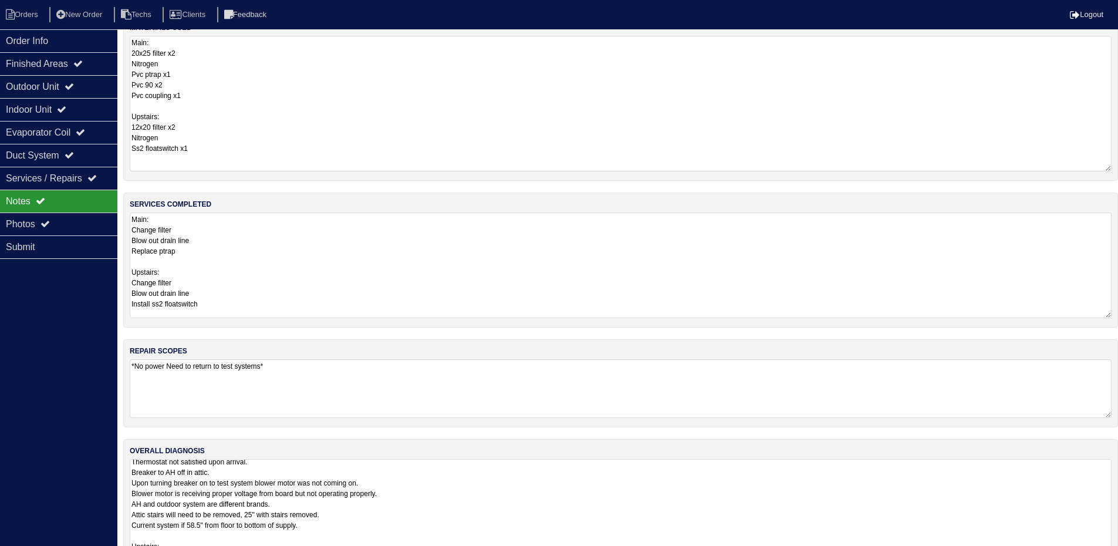
scroll to position [12, 0]
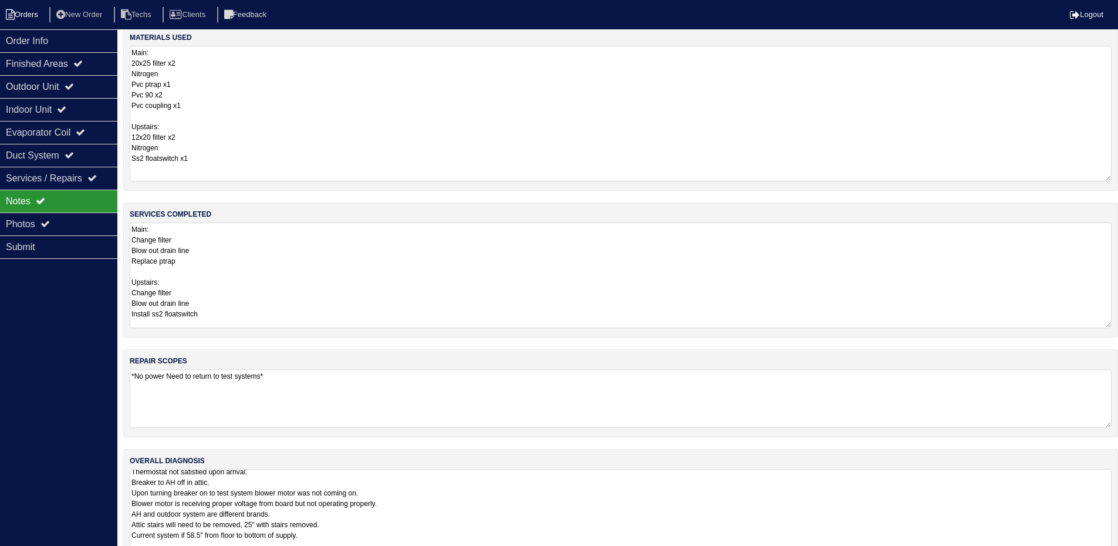
click at [25, 16] on li "Orders" at bounding box center [24, 15] width 48 height 16
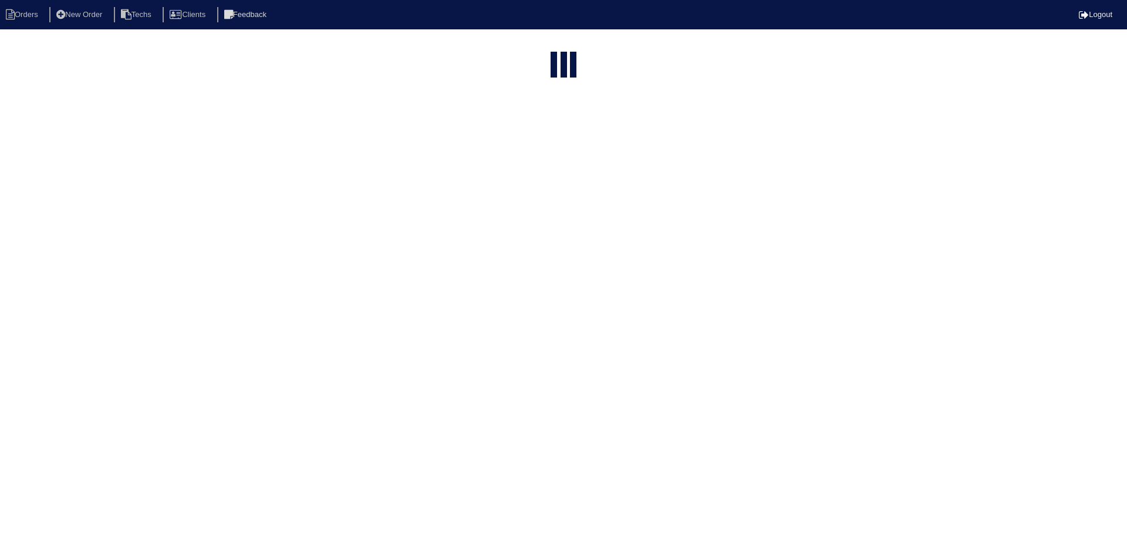
select select "15"
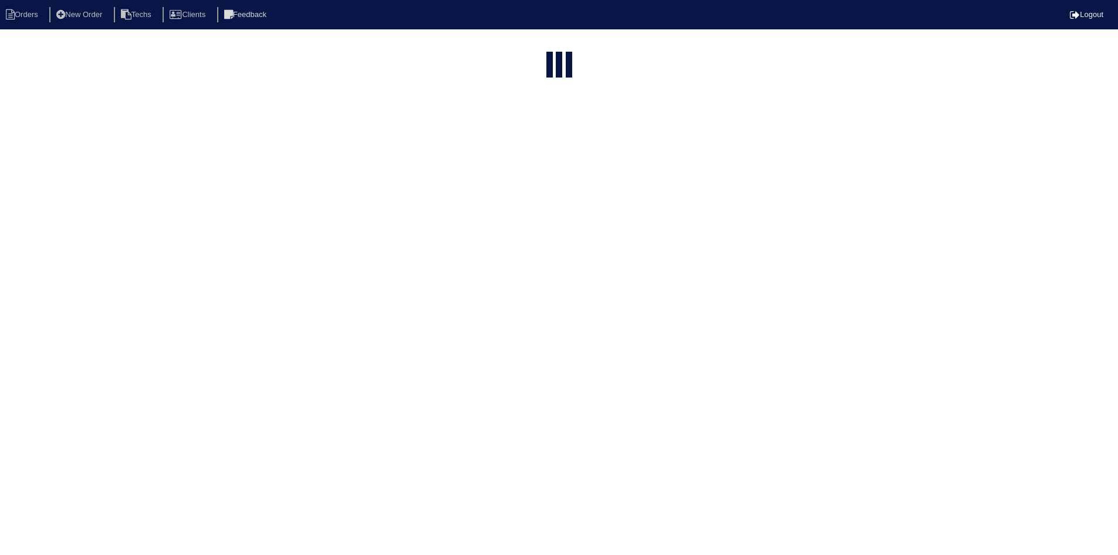
select select "field complete"
select select "need to quote"
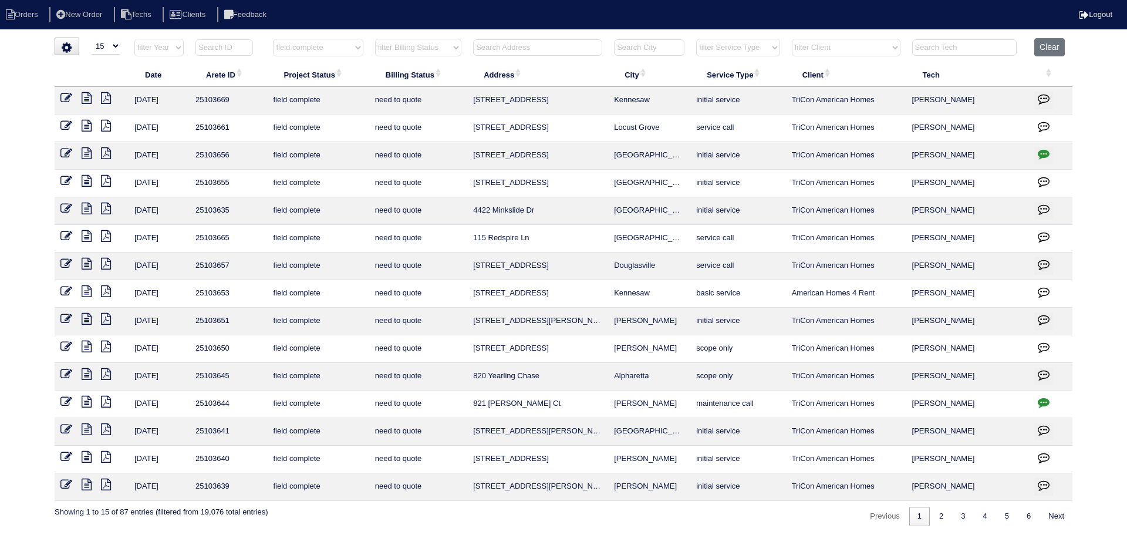
click at [107, 429] on icon at bounding box center [106, 429] width 10 height 12
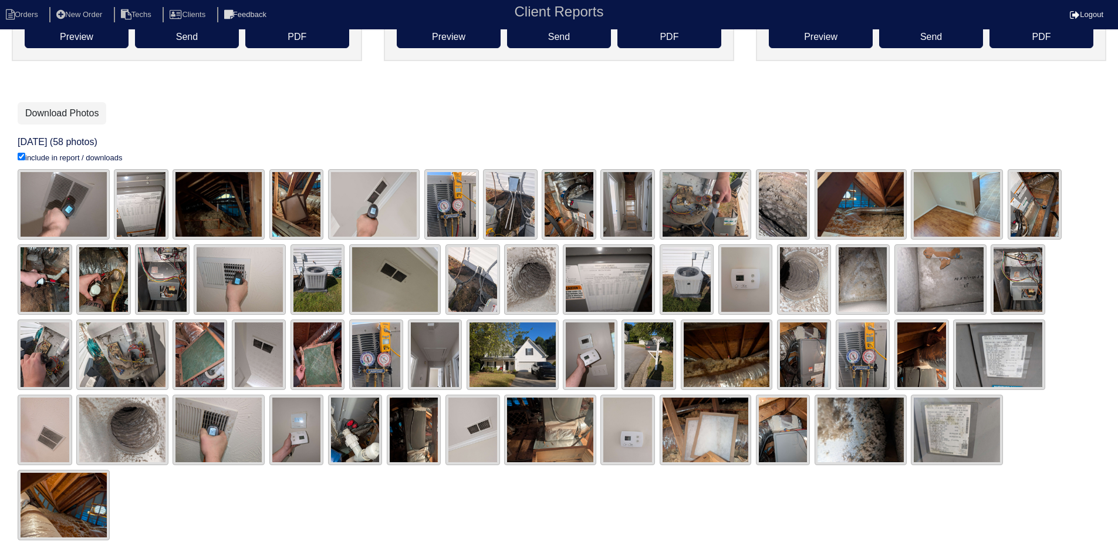
scroll to position [185, 0]
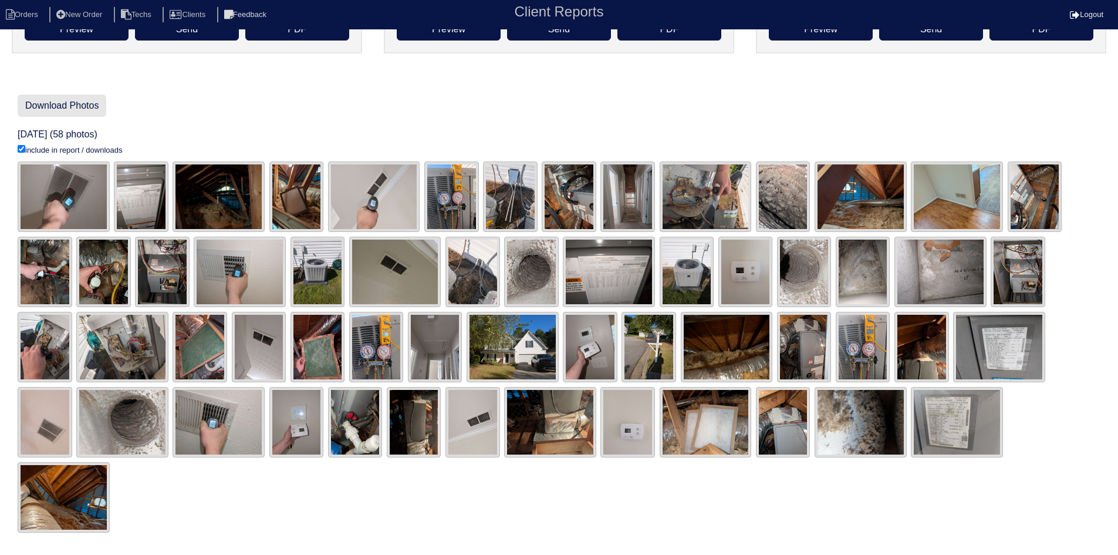
drag, startPoint x: 97, startPoint y: 103, endPoint x: 102, endPoint y: 106, distance: 6.3
click at [99, 104] on link "Download Photos" at bounding box center [62, 106] width 89 height 22
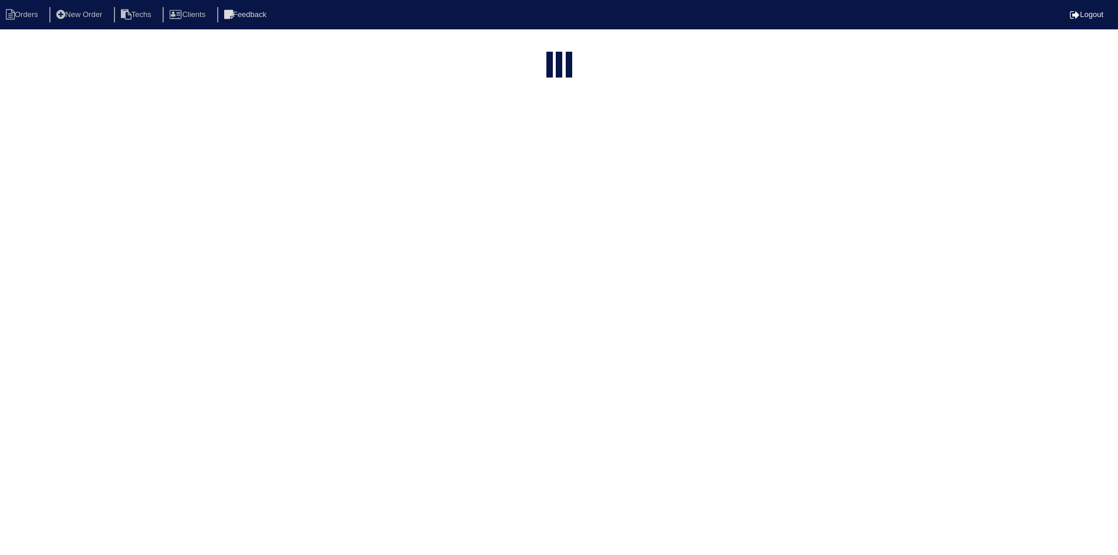
select select "15"
select select "field complete"
select select "need to quote"
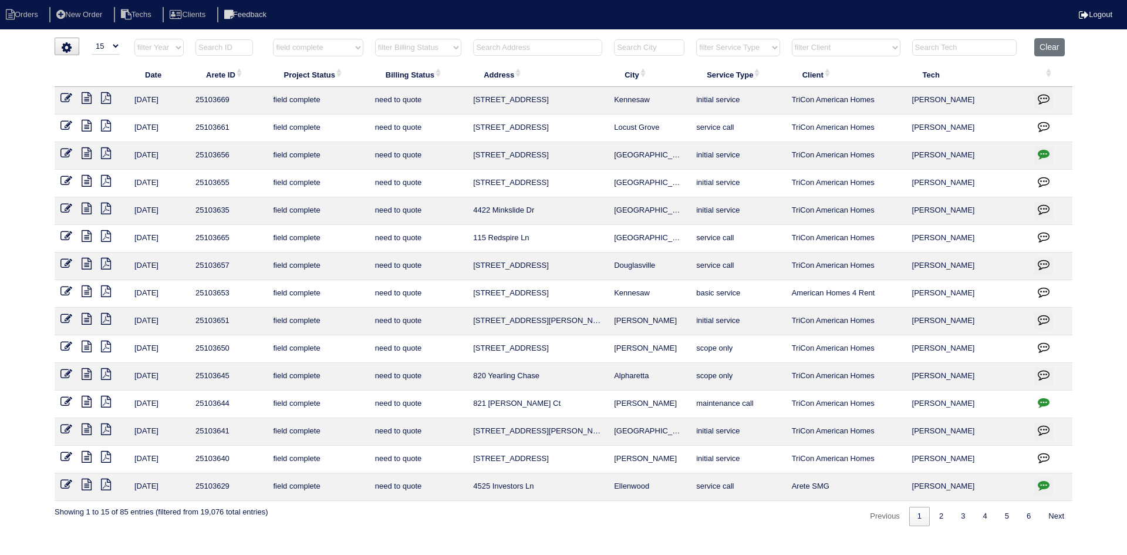
click at [85, 430] on icon at bounding box center [87, 429] width 10 height 12
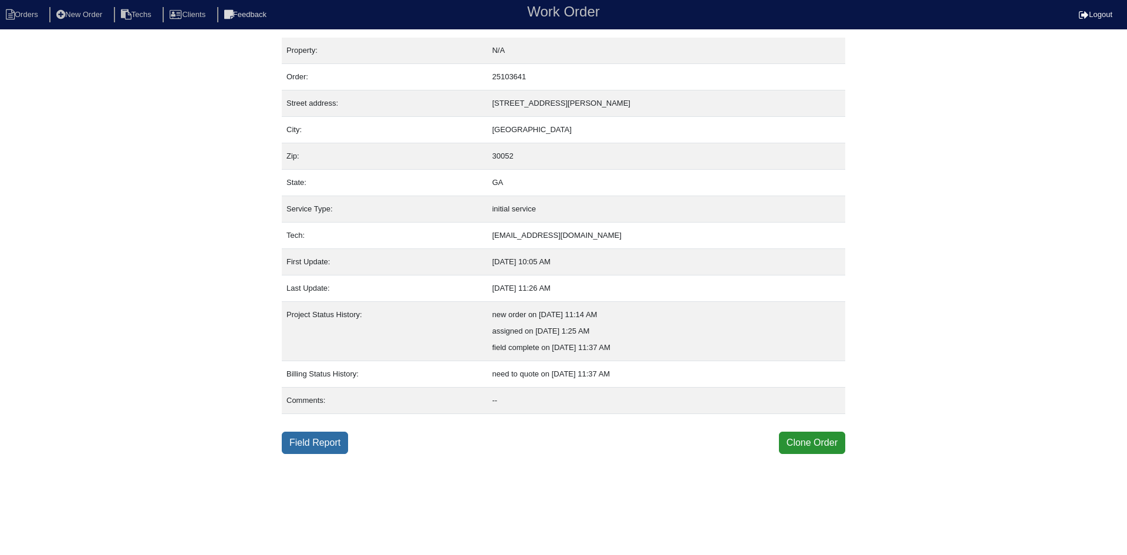
click at [320, 443] on link "Field Report" at bounding box center [315, 442] width 66 height 22
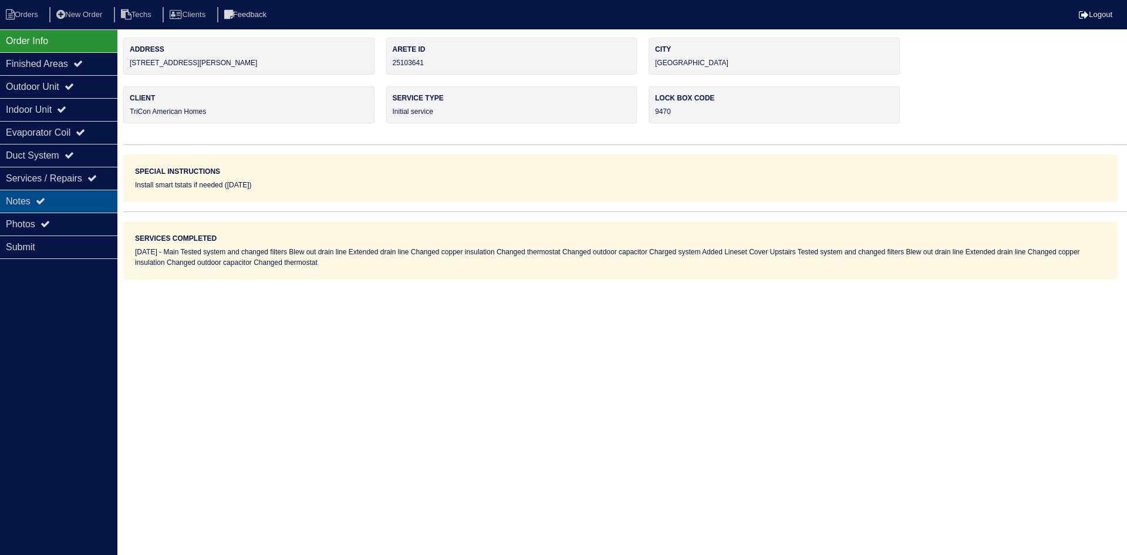
click at [36, 199] on div "Notes" at bounding box center [58, 201] width 117 height 23
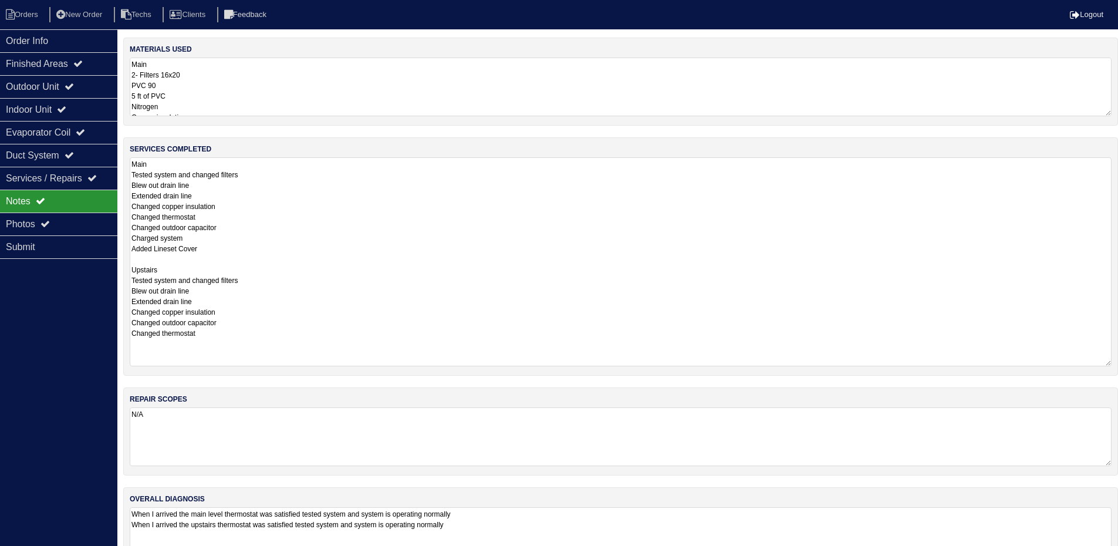
drag, startPoint x: 1116, startPoint y: 213, endPoint x: 1126, endPoint y: 363, distance: 150.6
click at [1118, 363] on html "Orders New Order Techs Clients Feedback Logout Orders New Order Users Clients M…" at bounding box center [559, 293] width 1118 height 587
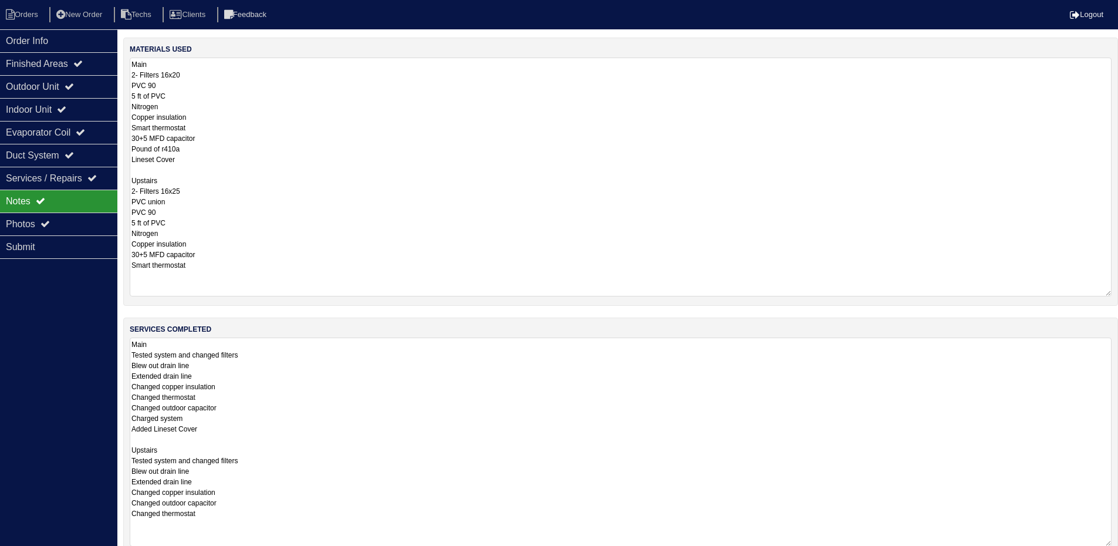
drag, startPoint x: 1109, startPoint y: 112, endPoint x: 1109, endPoint y: 292, distance: 180.2
click at [1109, 292] on textarea "Main 2- Filters 16x20 PVC 90 5 ft of PVC Nitrogen Copper insulation Smart therm…" at bounding box center [621, 177] width 982 height 239
click at [65, 88] on div "Outdoor Unit" at bounding box center [58, 86] width 117 height 23
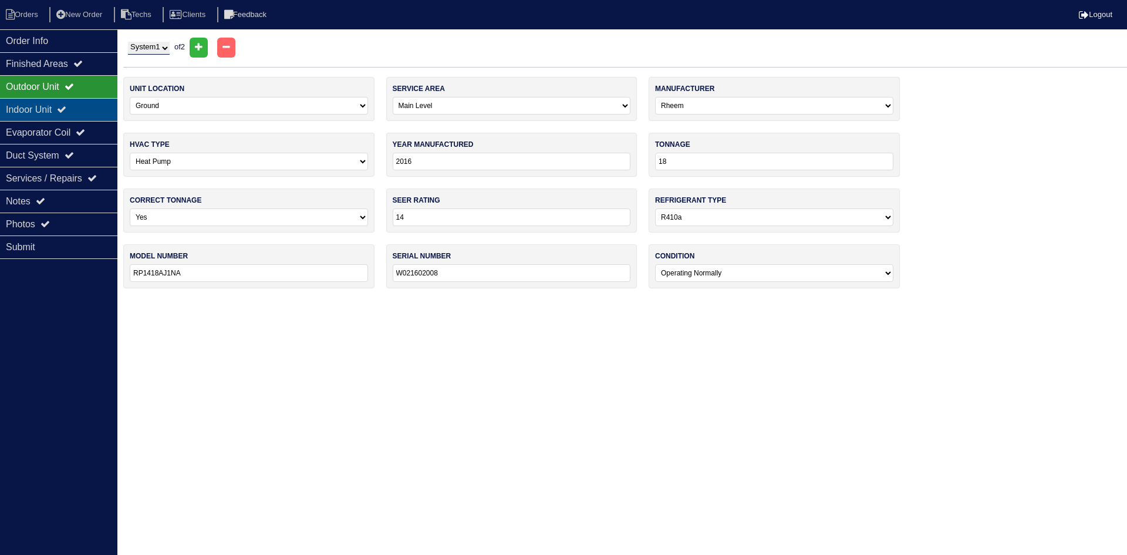
click at [61, 107] on div "Indoor Unit" at bounding box center [58, 109] width 117 height 23
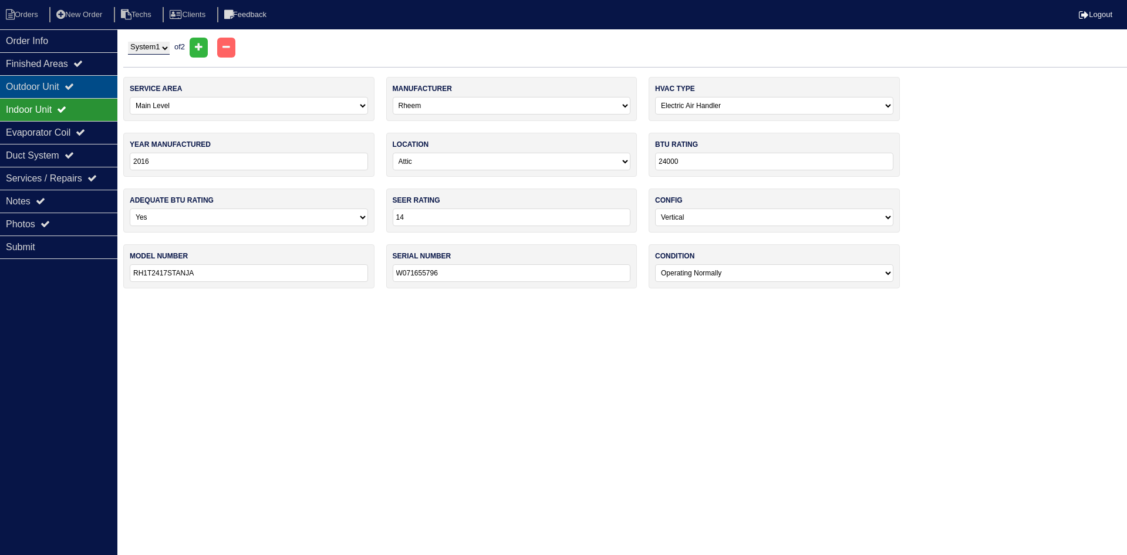
click at [60, 92] on div "Outdoor Unit" at bounding box center [58, 86] width 117 height 23
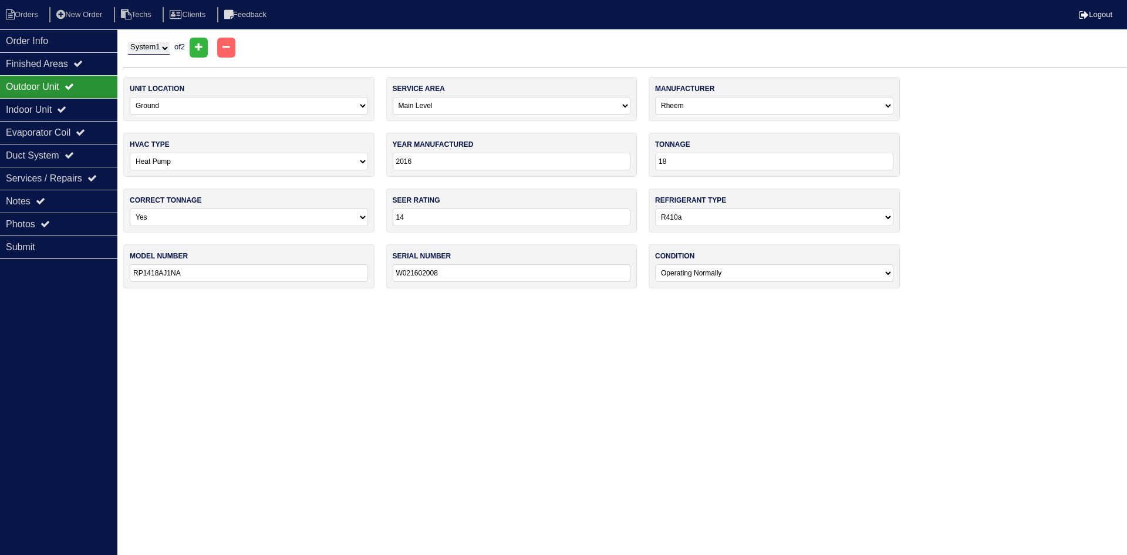
click at [157, 47] on select "System 1 System 2" at bounding box center [149, 48] width 42 height 13
select select "2"
click at [128, 42] on select "System 1 System 2" at bounding box center [149, 48] width 42 height 13
select select "1"
type input "W021602017"
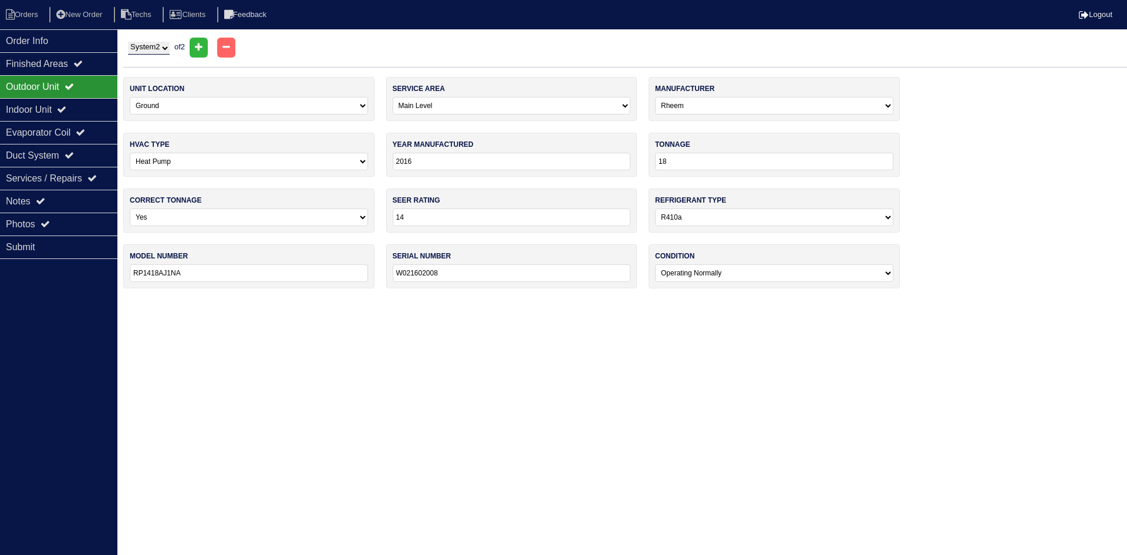
select select "1"
type input "W071655794"
click at [75, 103] on div "Indoor Unit" at bounding box center [58, 109] width 117 height 23
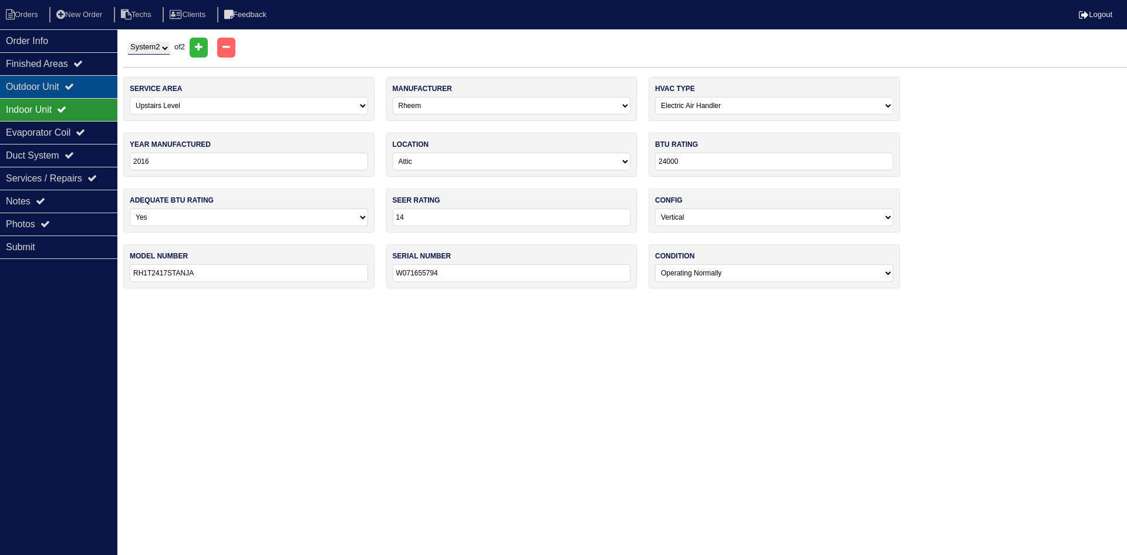
drag, startPoint x: 75, startPoint y: 85, endPoint x: 66, endPoint y: 83, distance: 8.4
click at [73, 84] on icon at bounding box center [69, 86] width 9 height 9
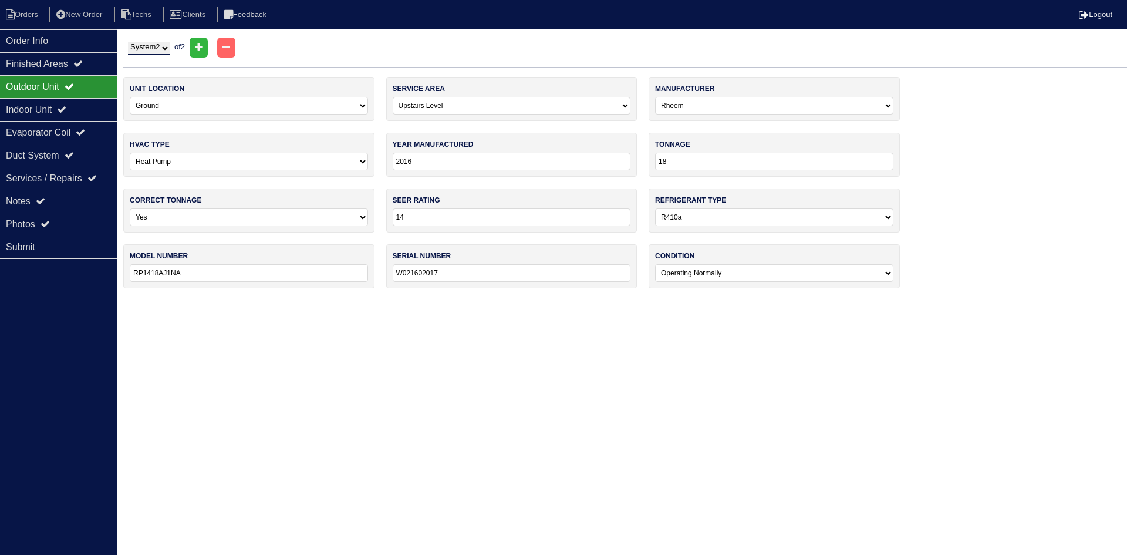
click at [149, 46] on select "System 1 System 2" at bounding box center [149, 48] width 42 height 13
select select "1"
click at [128, 42] on select "System 1 System 2" at bounding box center [149, 48] width 42 height 13
select select "0"
type input "W021602008"
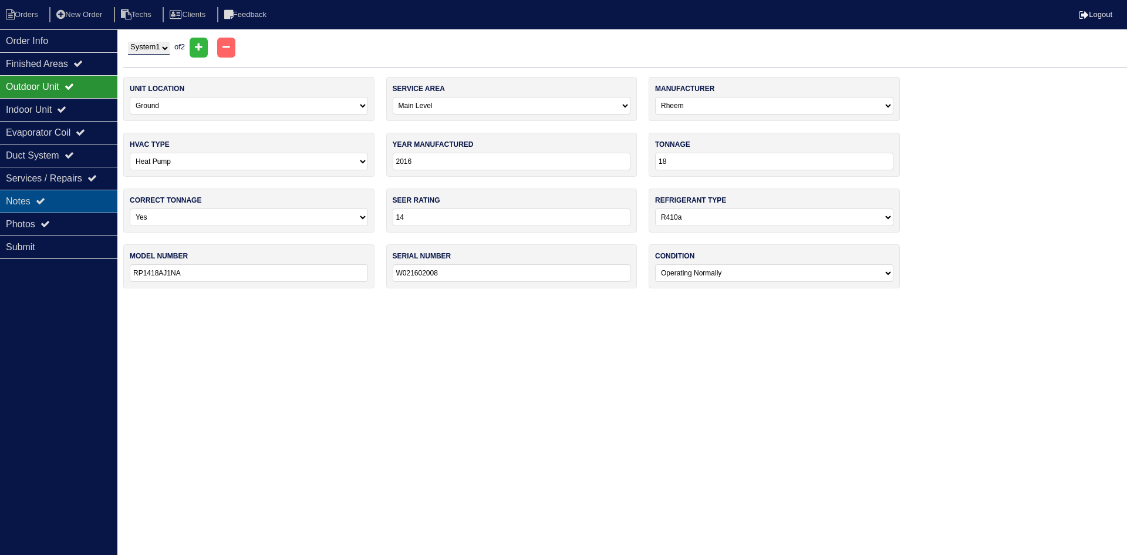
click at [43, 201] on icon at bounding box center [40, 200] width 9 height 9
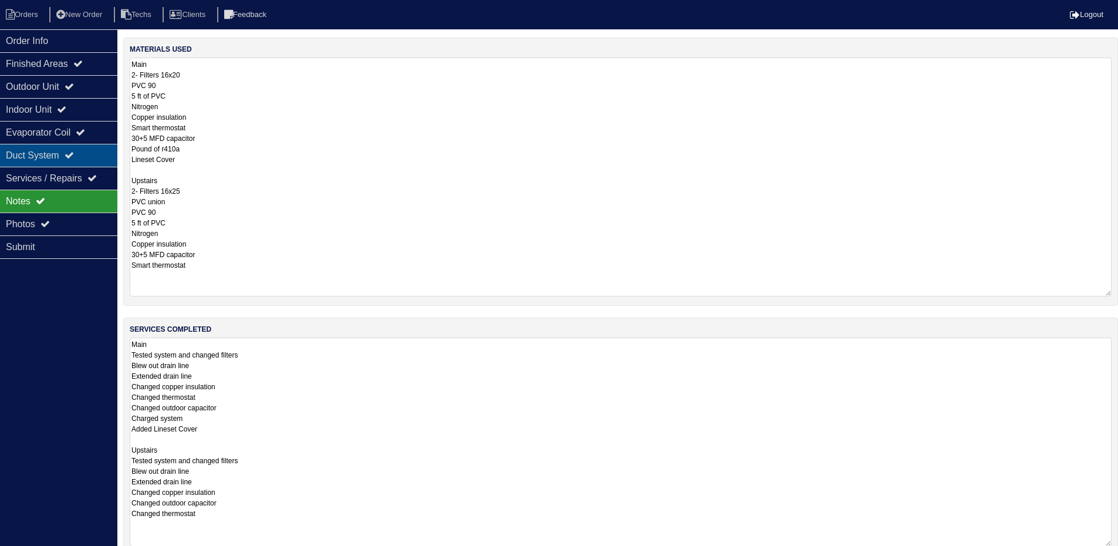
click at [53, 156] on div "Duct System" at bounding box center [58, 155] width 117 height 23
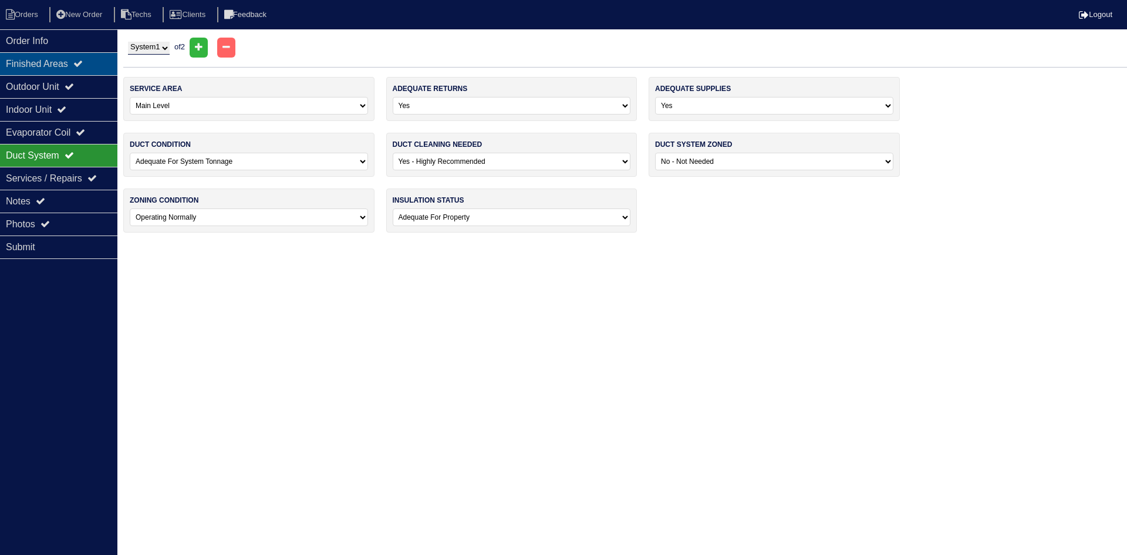
click at [63, 60] on div "Finished Areas" at bounding box center [58, 63] width 117 height 23
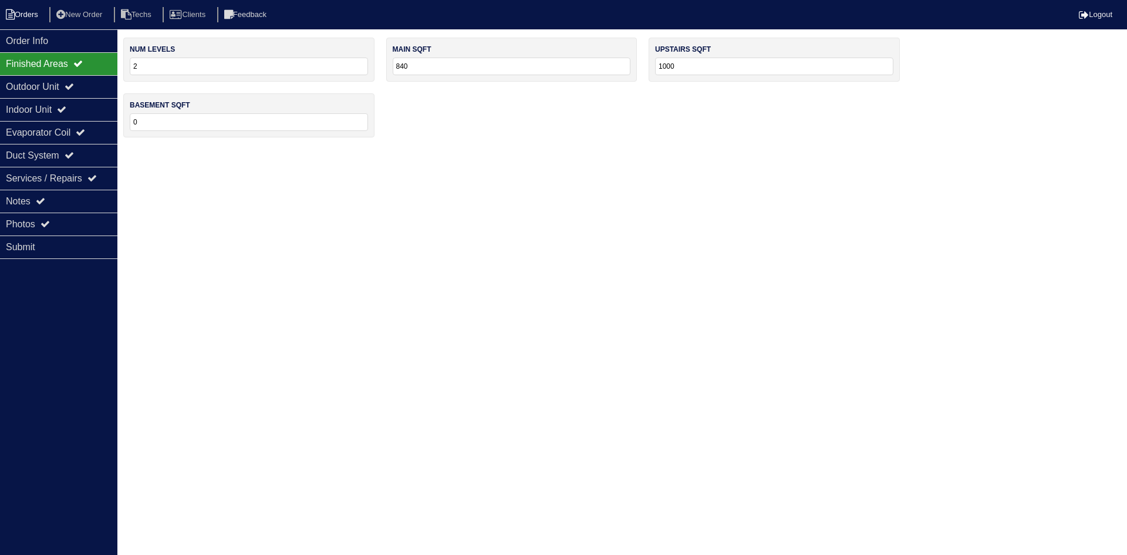
click at [20, 14] on li "Orders" at bounding box center [24, 15] width 48 height 16
select select "15"
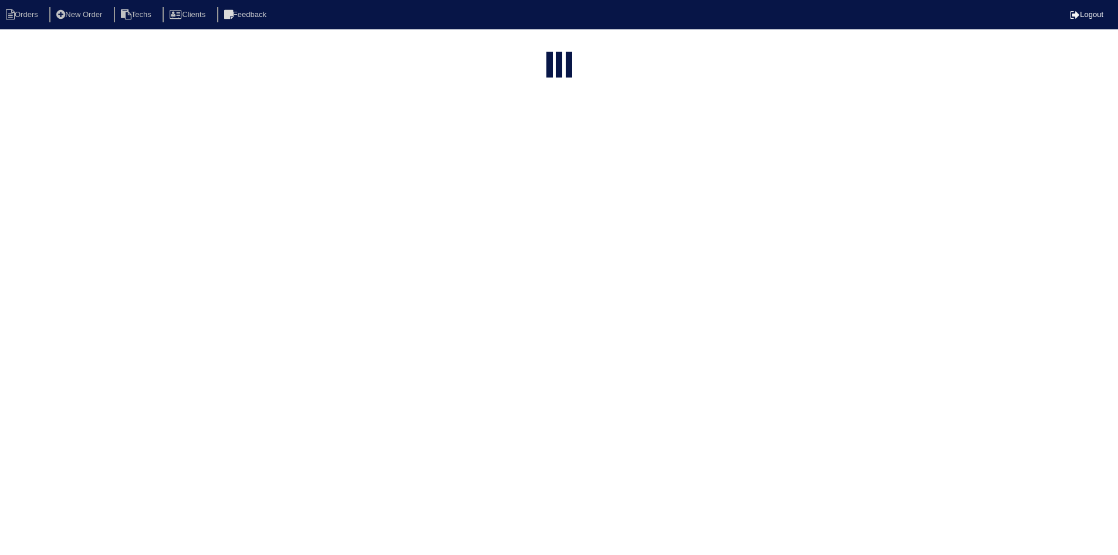
select select "field complete"
select select "need to quote"
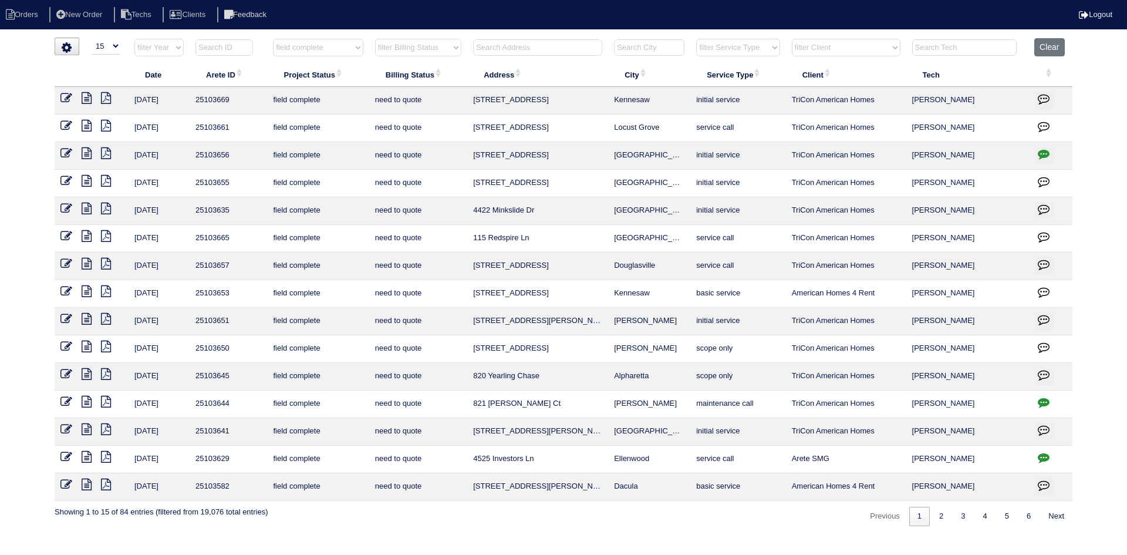
click at [89, 398] on icon at bounding box center [87, 402] width 10 height 12
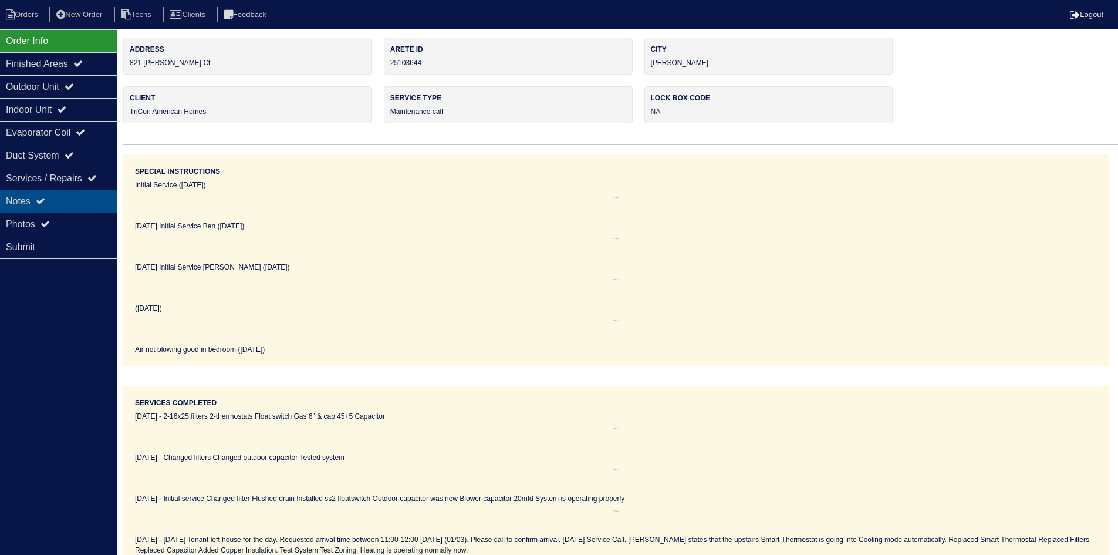
click at [52, 193] on div "Notes" at bounding box center [58, 201] width 117 height 23
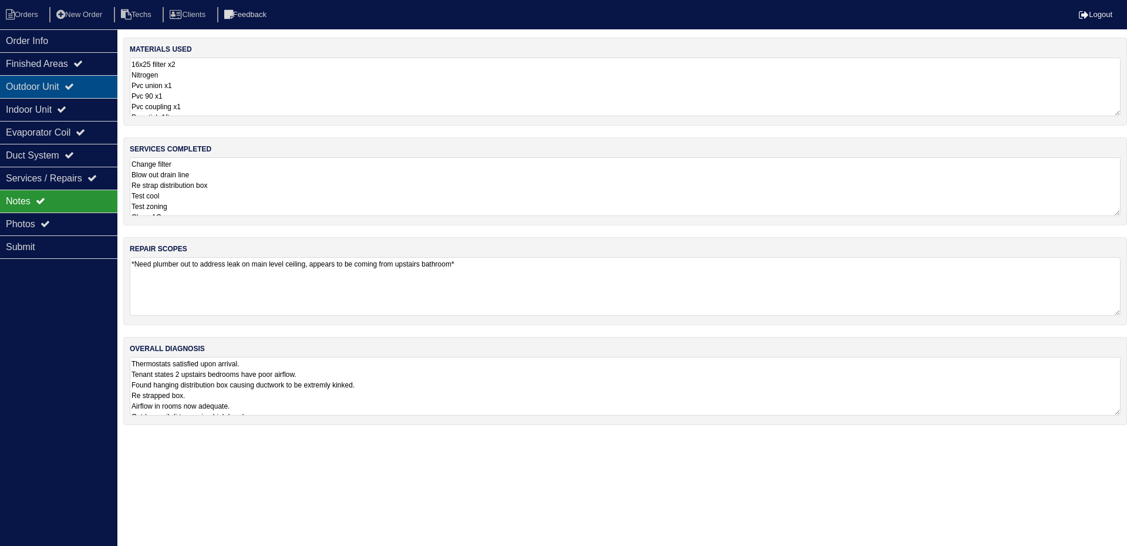
click at [74, 89] on icon at bounding box center [69, 86] width 9 height 9
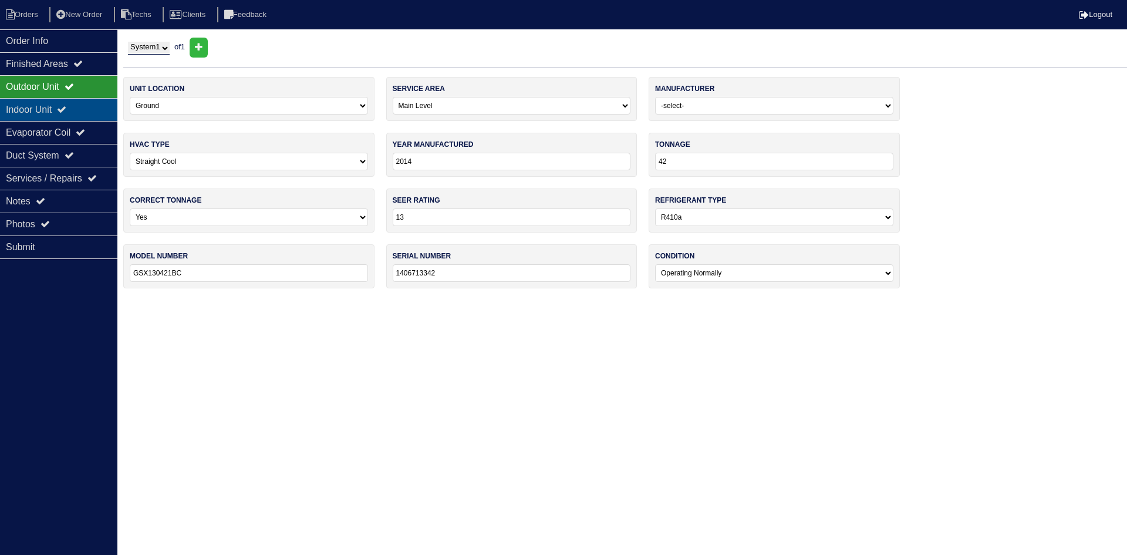
click at [83, 106] on div "Indoor Unit" at bounding box center [58, 109] width 117 height 23
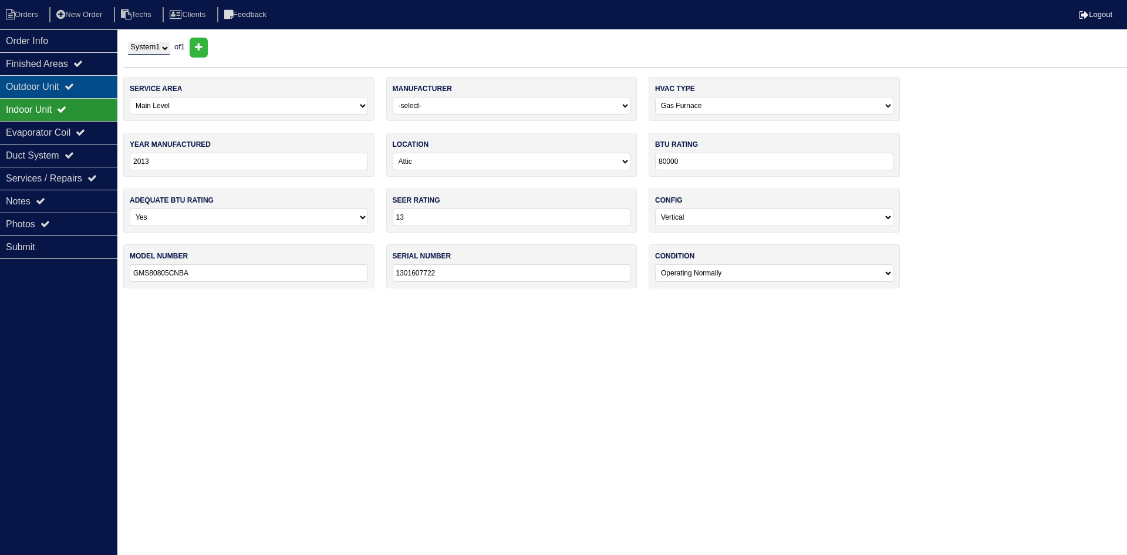
click at [83, 82] on div "Outdoor Unit" at bounding box center [58, 86] width 117 height 23
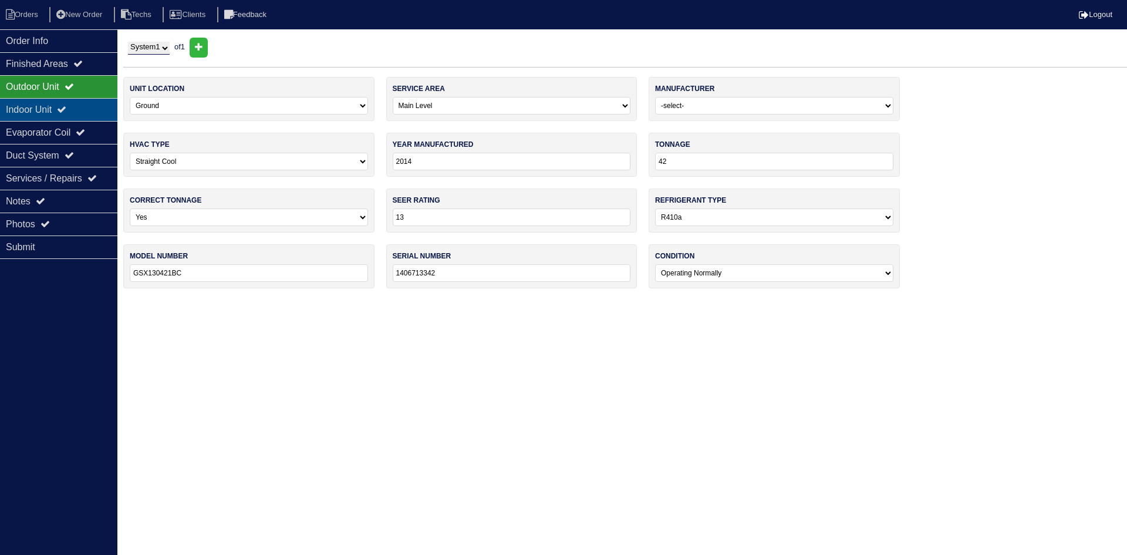
click at [68, 114] on div "Indoor Unit" at bounding box center [58, 109] width 117 height 23
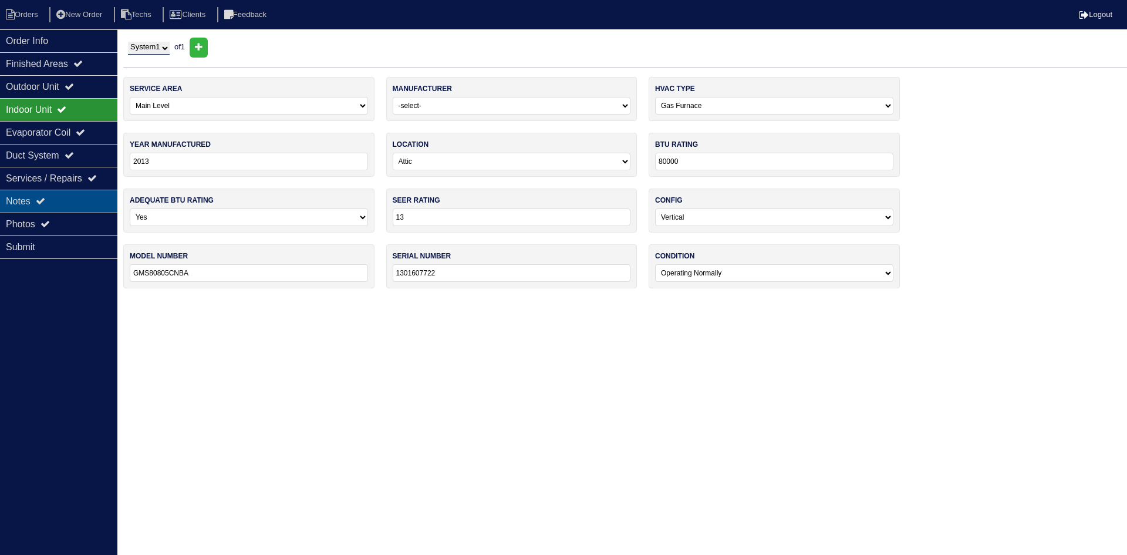
click at [90, 199] on div "Notes" at bounding box center [58, 201] width 117 height 23
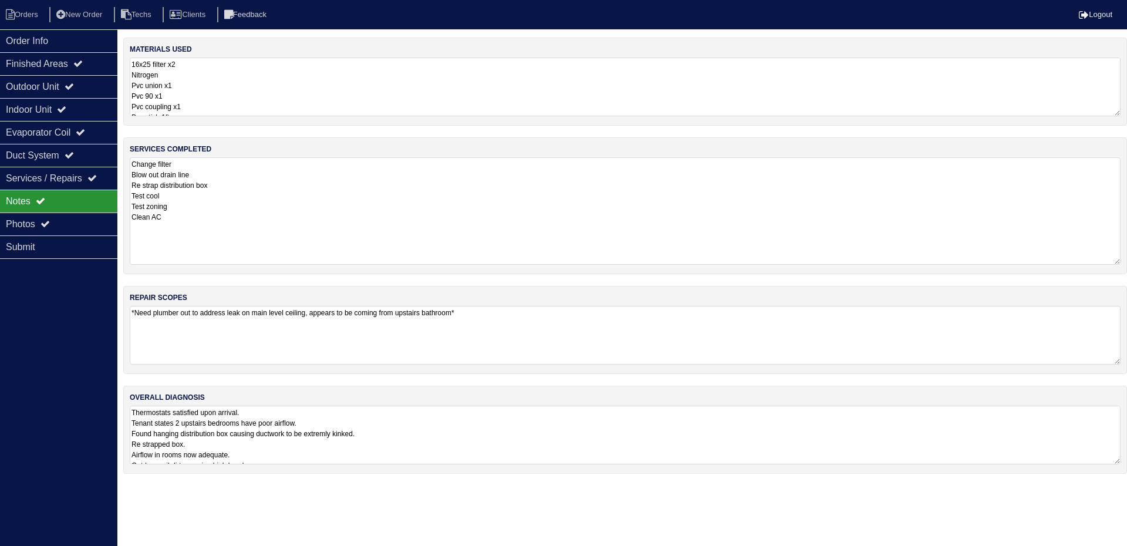
drag, startPoint x: 1118, startPoint y: 211, endPoint x: 1117, endPoint y: 257, distance: 45.2
click at [1118, 258] on textarea "Change filter Blow out drain line Re strap distribution box Test cool Test zoni…" at bounding box center [625, 210] width 991 height 107
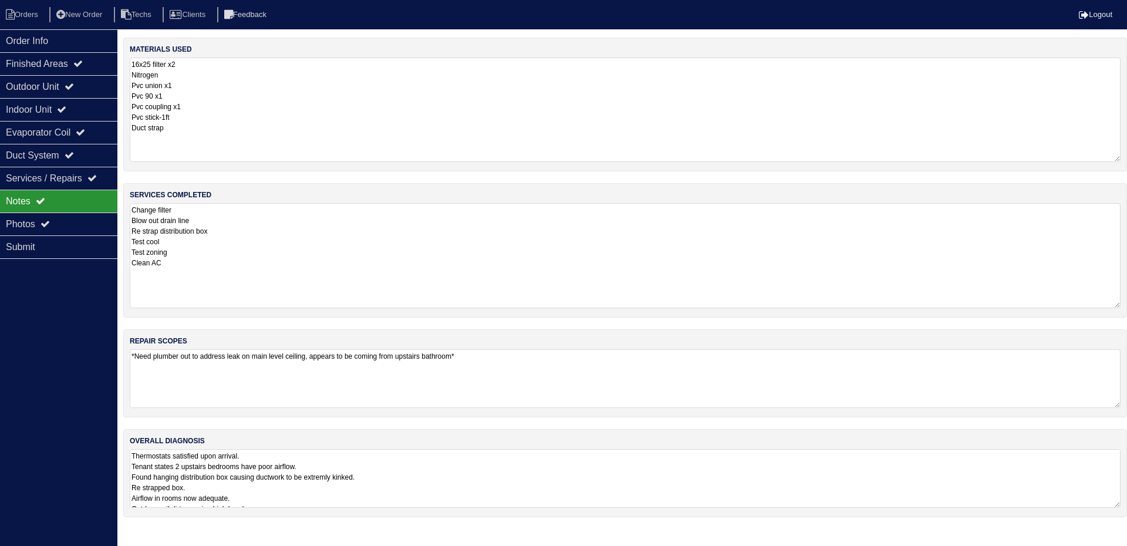
drag, startPoint x: 1115, startPoint y: 112, endPoint x: 1119, endPoint y: 158, distance: 46.0
click at [1118, 158] on textarea "16x25 filter x2 Nitrogen Pvc union x1 Pvc 90 x1 Pvc coupling x1 Pvc stick-1ft D…" at bounding box center [625, 110] width 991 height 104
click at [509, 471] on textarea "Thermostats satisfied upon arrival. Tenant states 2 upstairs bedrooms have poor…" at bounding box center [625, 478] width 991 height 59
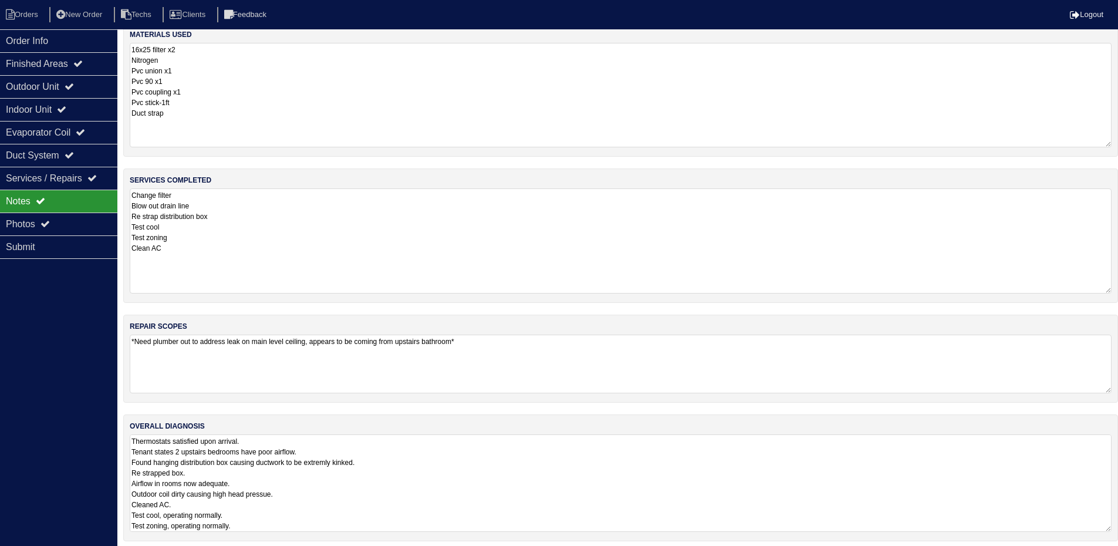
scroll to position [22, 0]
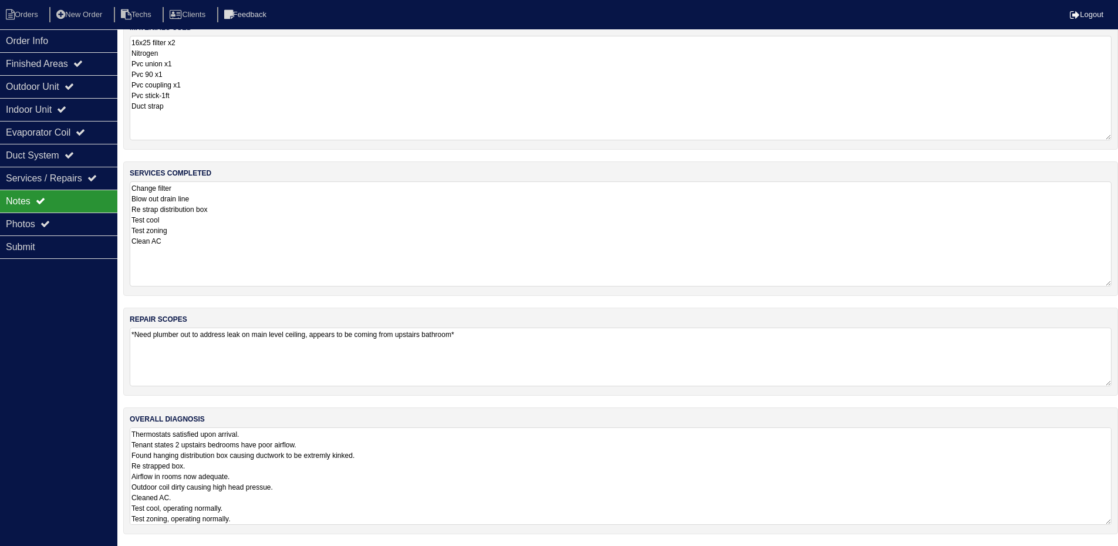
click at [593, 466] on textarea "Thermostats satisfied upon arrival. Tenant states 2 upstairs bedrooms have poor…" at bounding box center [621, 475] width 982 height 97
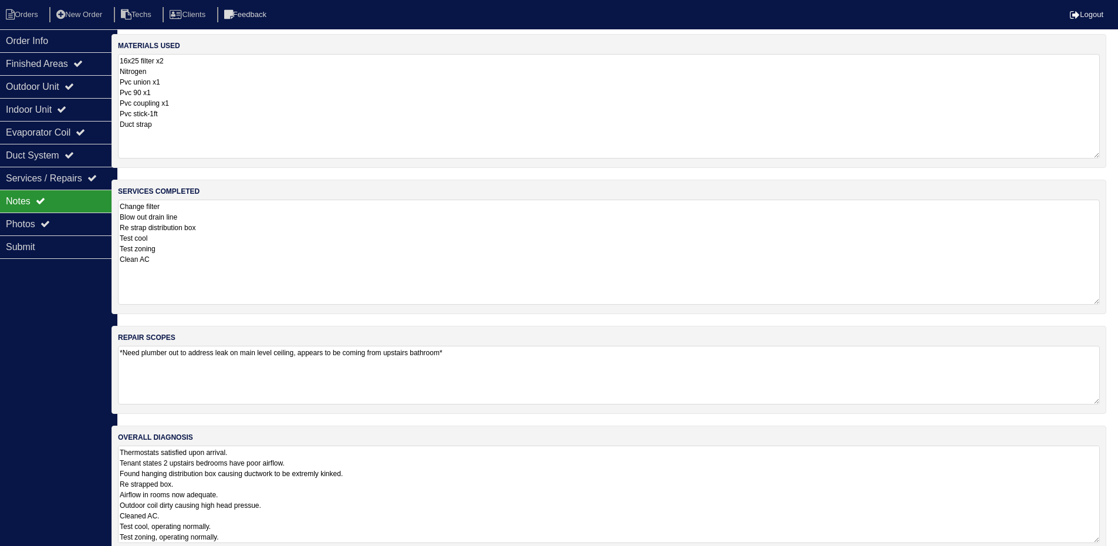
scroll to position [22, 12]
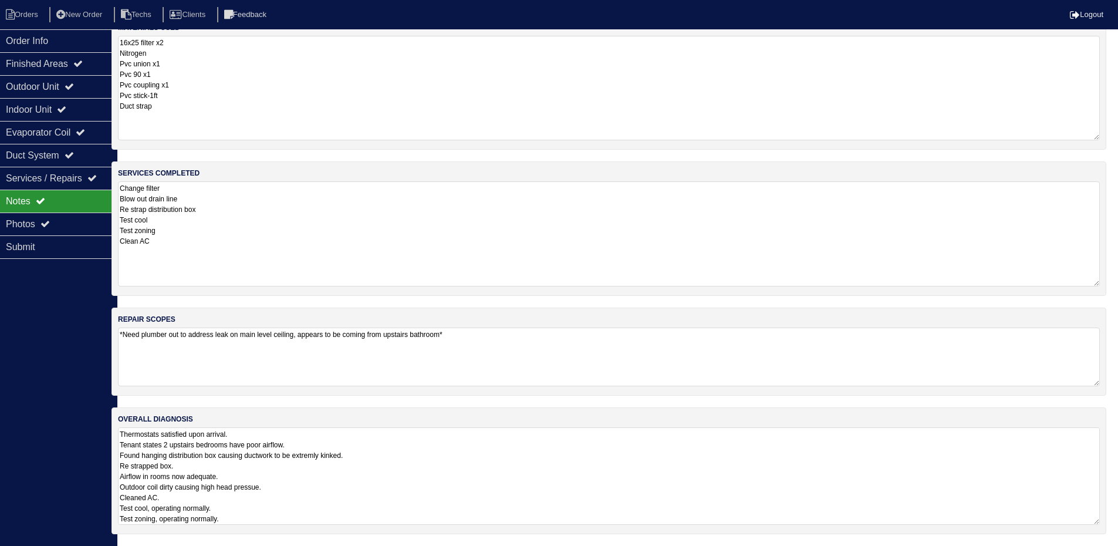
drag, startPoint x: 1115, startPoint y: 505, endPoint x: 1122, endPoint y: 541, distance: 36.6
click at [1107, 541] on html "Orders New Order Techs Clients Feedback Logout Orders New Order Users Clients M…" at bounding box center [547, 262] width 1118 height 568
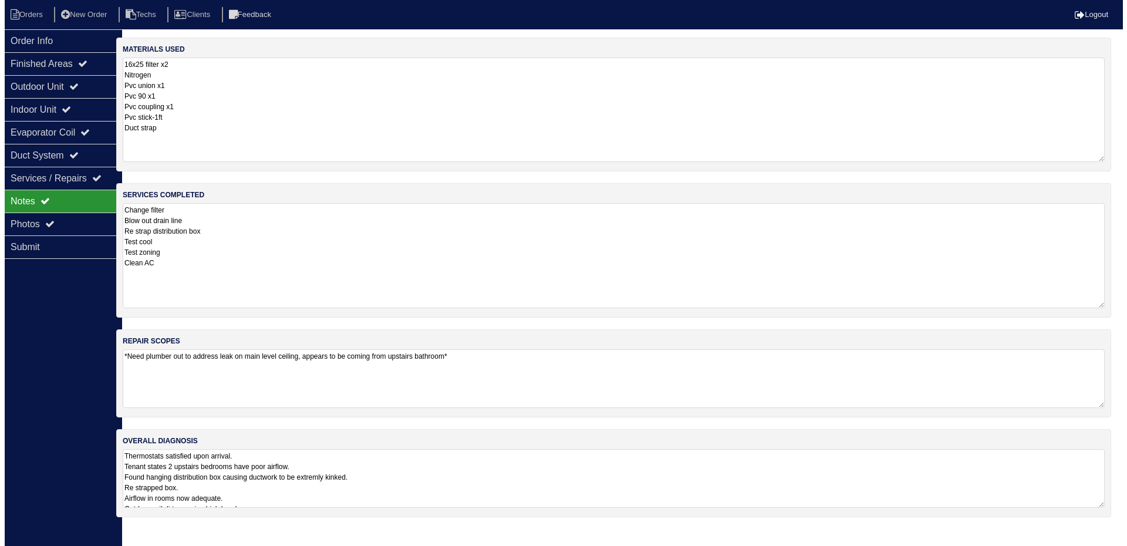
scroll to position [0, 12]
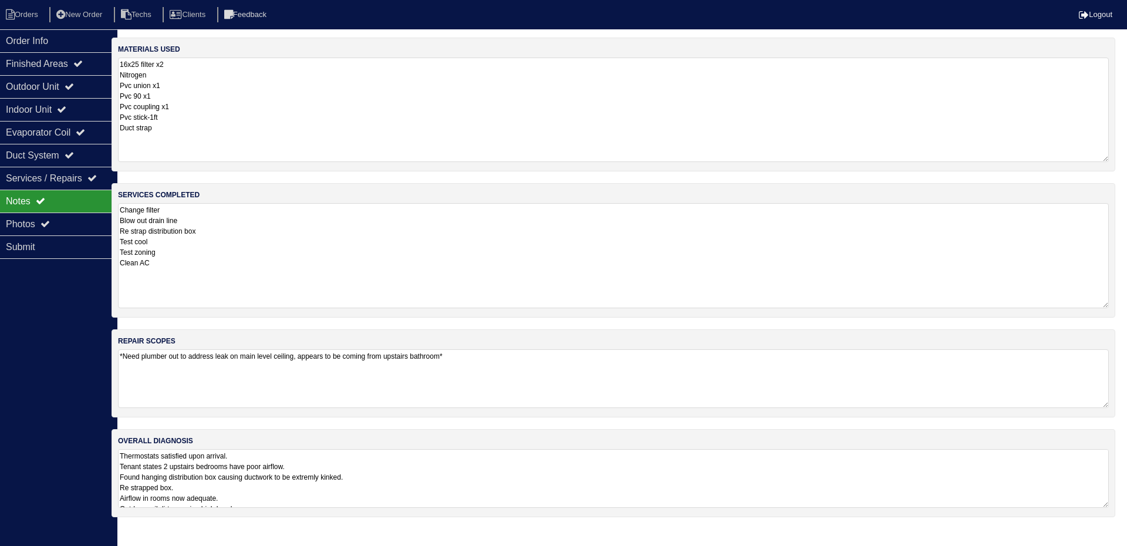
click at [25, 399] on div "Order Info Finished Areas Outdoor Unit Indoor Unit Evaporator Coil Duct System …" at bounding box center [58, 302] width 117 height 546
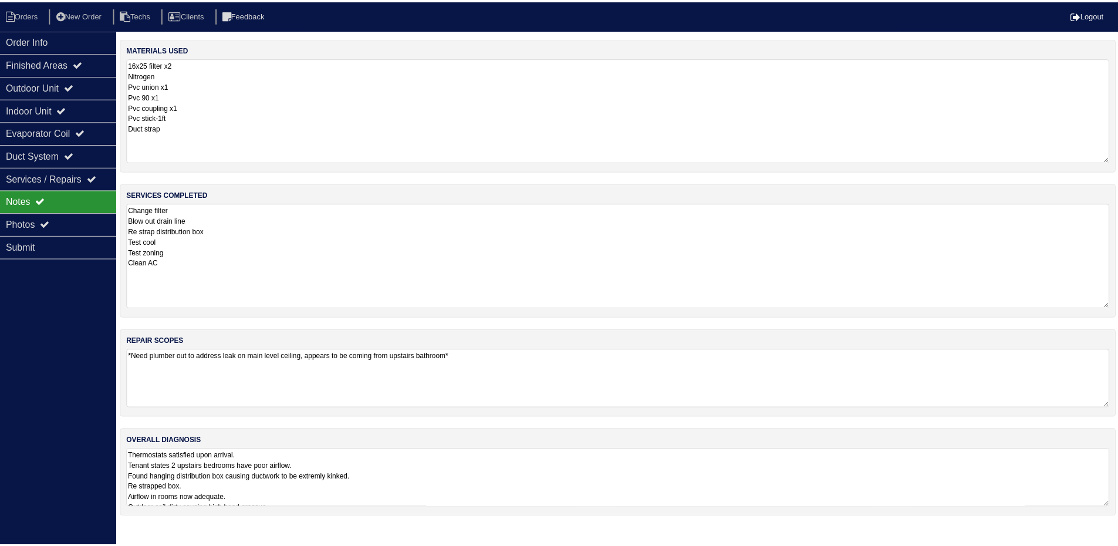
scroll to position [0, 0]
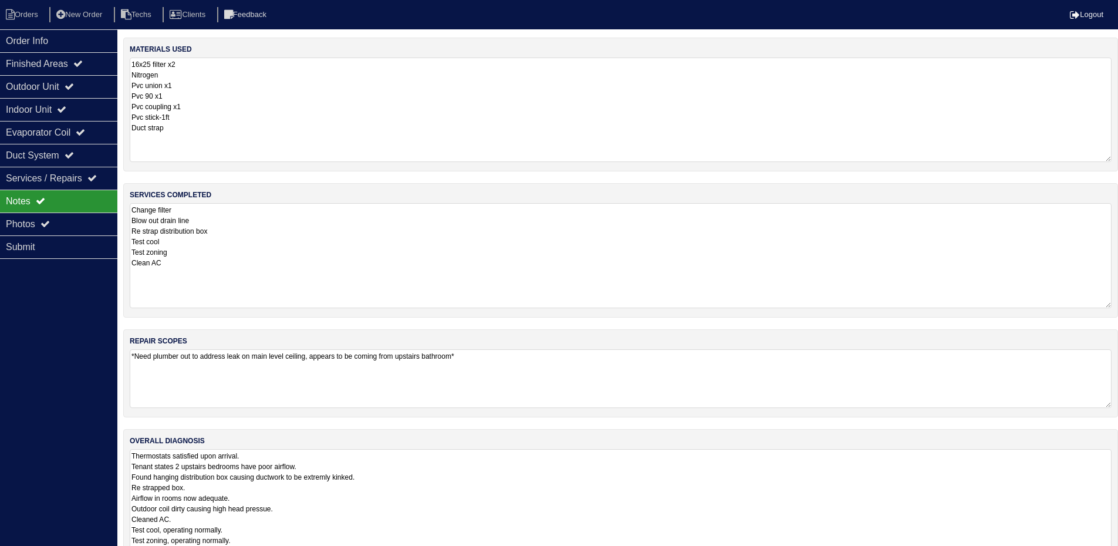
drag, startPoint x: 1117, startPoint y: 504, endPoint x: 1080, endPoint y: 518, distance: 39.0
click at [1118, 554] on html "Orders New Order Techs Clients Feedback Logout Orders New Order Users Clients M…" at bounding box center [559, 301] width 1118 height 602
click at [18, 11] on li "Orders" at bounding box center [24, 15] width 48 height 16
select select "15"
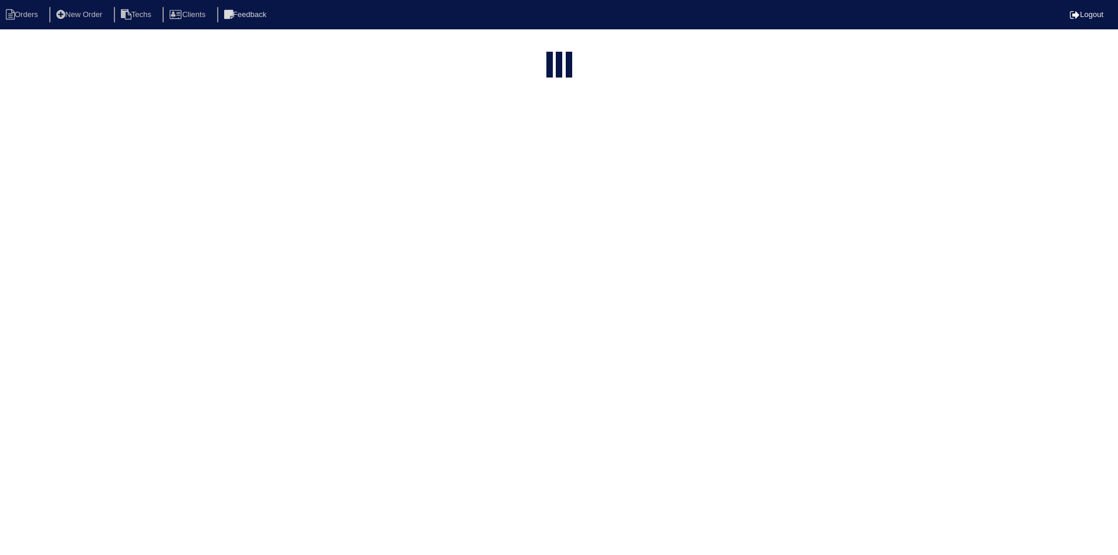
select select "field complete"
select select "need to quote"
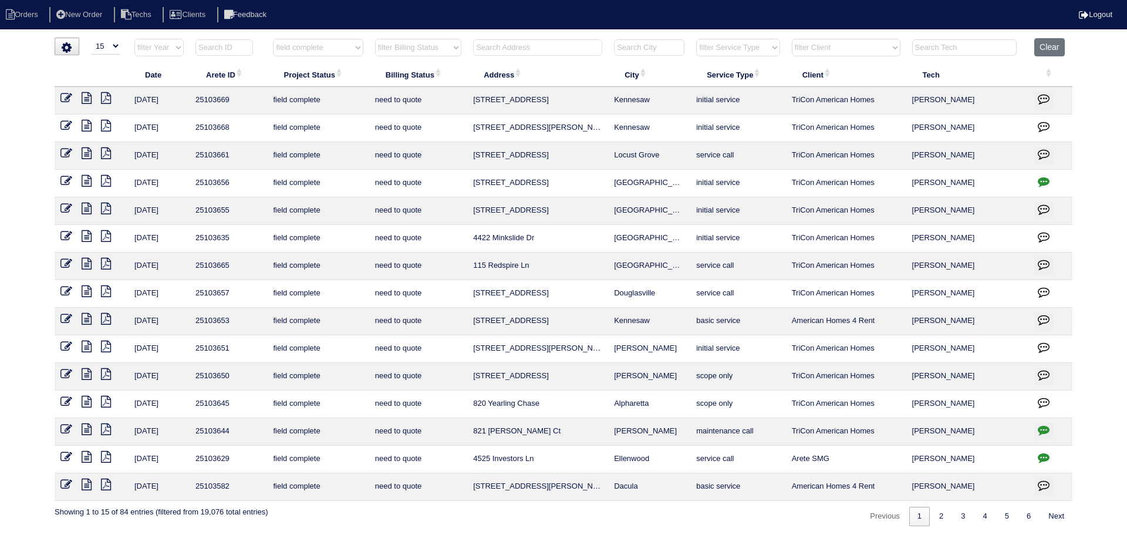
click at [85, 400] on icon at bounding box center [87, 402] width 10 height 12
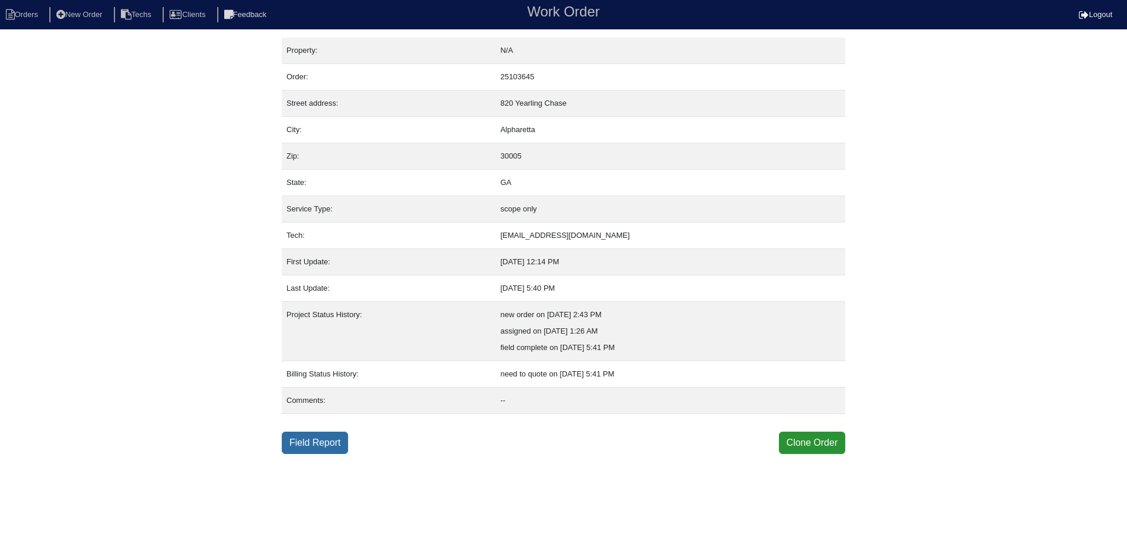
click at [314, 441] on link "Field Report" at bounding box center [315, 442] width 66 height 22
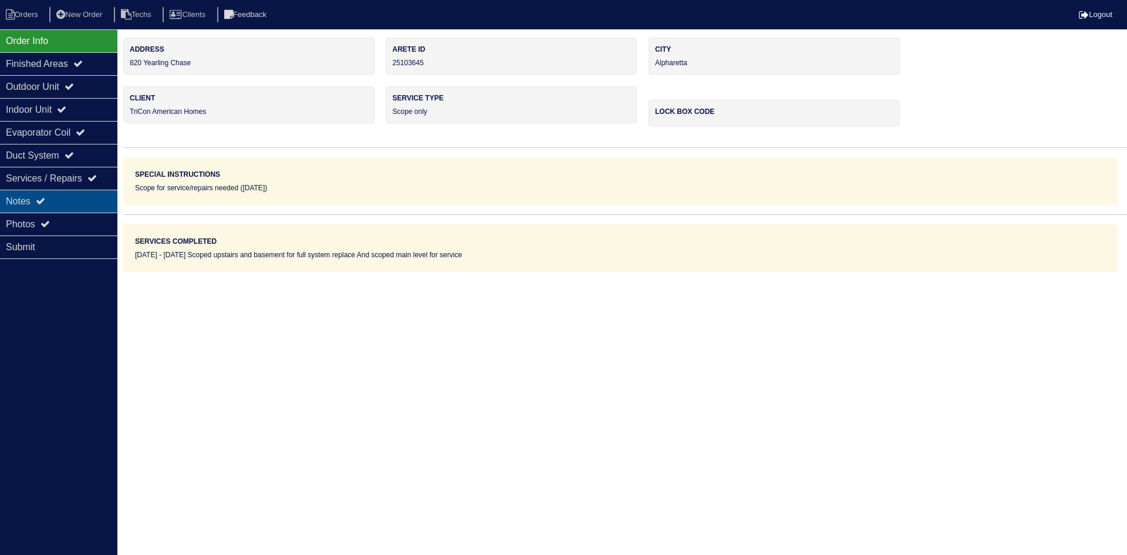
click at [73, 199] on div "Notes" at bounding box center [58, 201] width 117 height 23
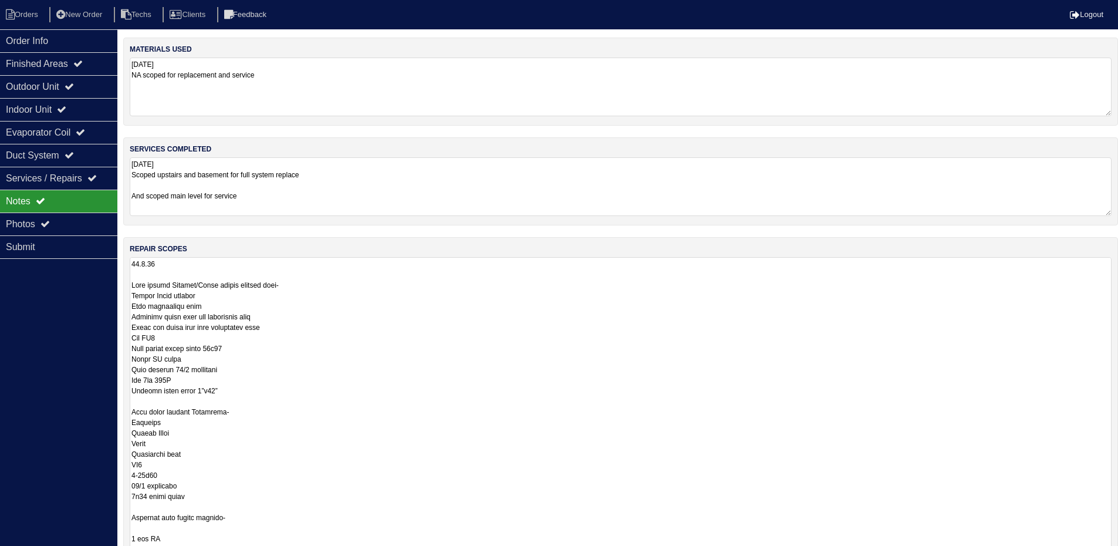
drag, startPoint x: 1116, startPoint y: 309, endPoint x: 1126, endPoint y: 581, distance: 272.6
click at [1118, 554] on html "Orders New Order Techs Clients Feedback Logout Orders New Order Users Clients M…" at bounding box center [559, 355] width 1118 height 710
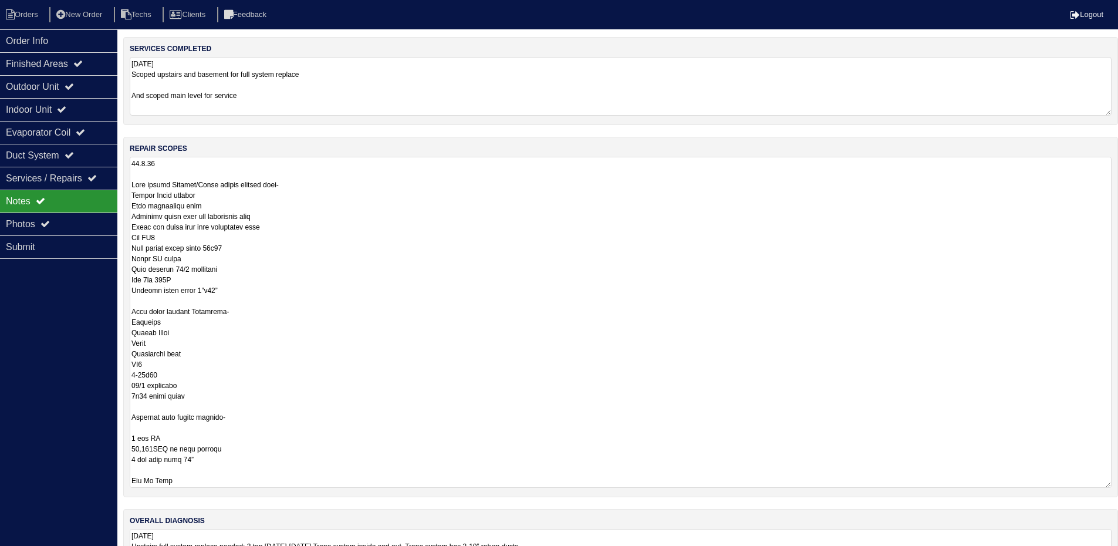
scroll to position [163, 0]
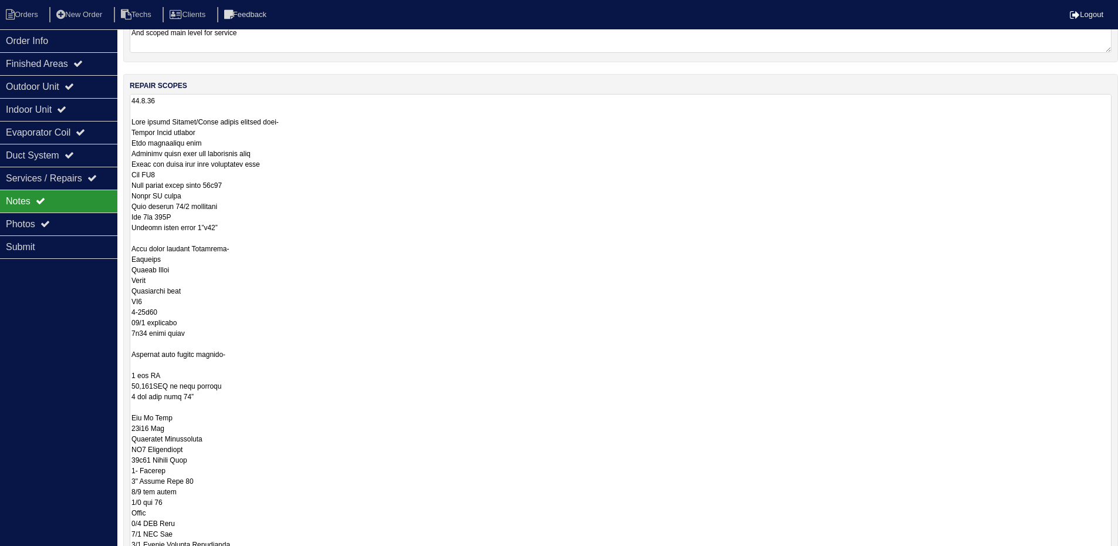
drag, startPoint x: 1109, startPoint y: 420, endPoint x: 1078, endPoint y: 479, distance: 67.0
click at [1113, 553] on html "Orders New Order Techs Clients Feedback Logout Orders New Order Users Clients M…" at bounding box center [559, 267] width 1118 height 860
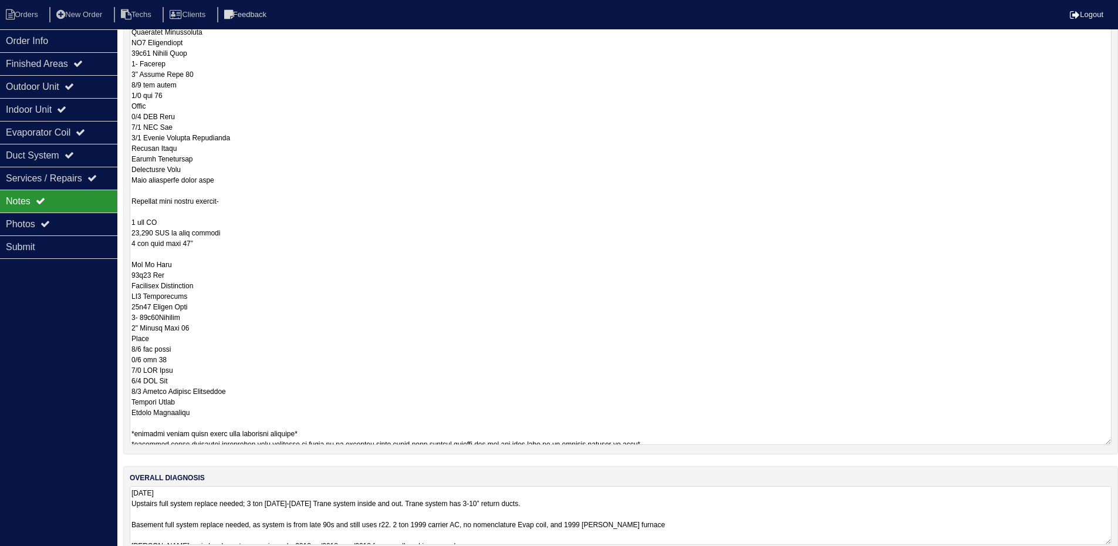
scroll to position [296, 0]
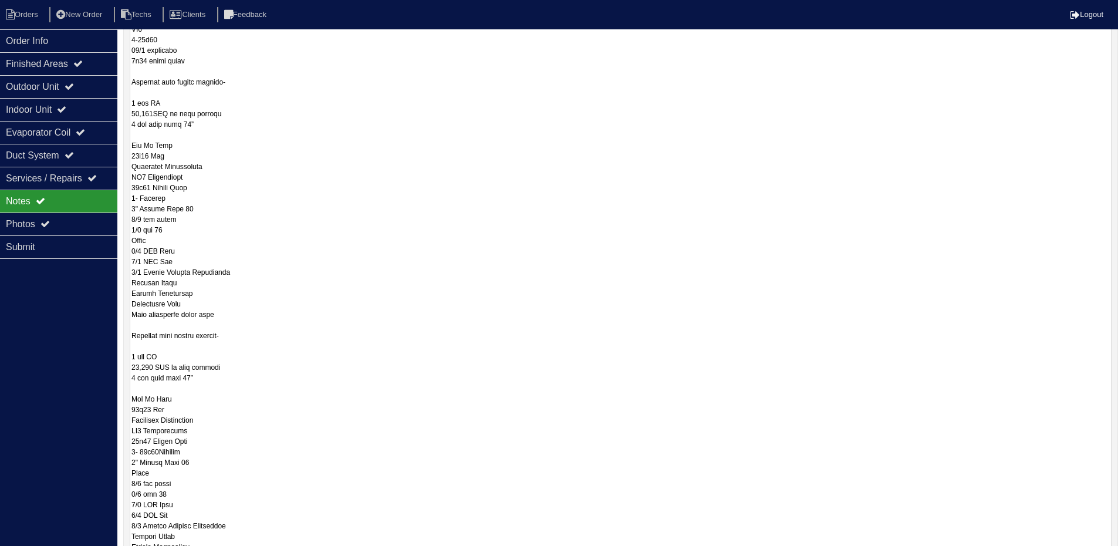
drag, startPoint x: 1106, startPoint y: 421, endPoint x: 1126, endPoint y: 578, distance: 157.4
click at [1118, 554] on html "Orders New Order Techs Clients Feedback Logout Orders New Order Users Clients M…" at bounding box center [559, 205] width 1118 height 1003
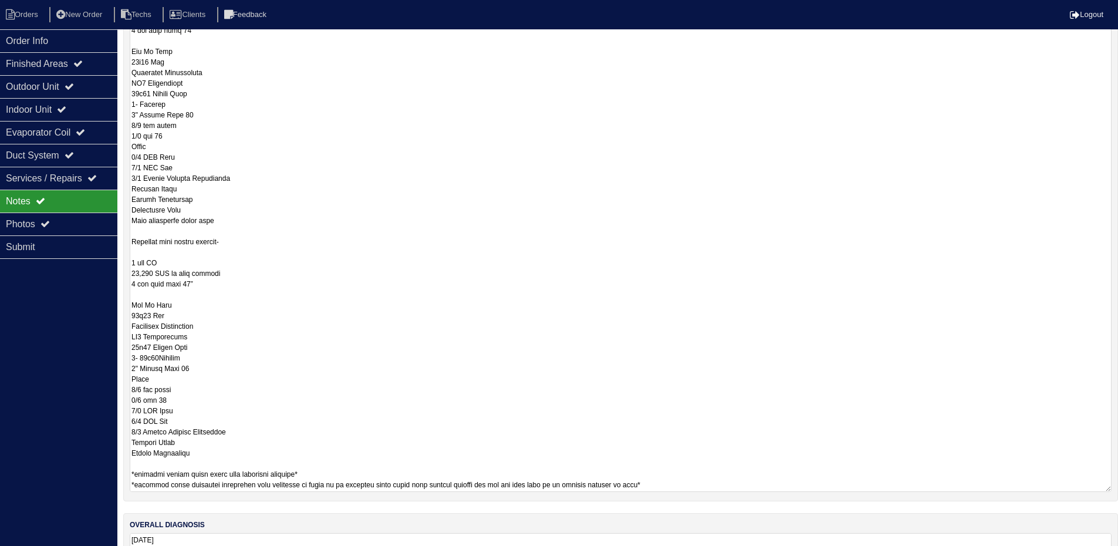
scroll to position [0, 0]
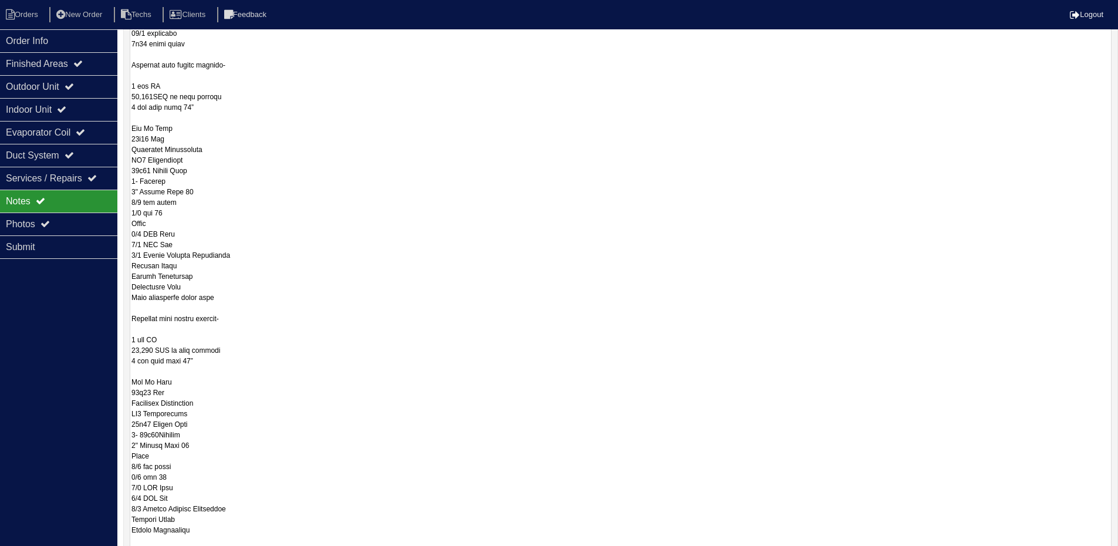
drag, startPoint x: 1108, startPoint y: 419, endPoint x: 1102, endPoint y: 582, distance: 163.3
click at [1102, 554] on html "Orders New Order Techs Clients Feedback Logout Orders New Order Users Clients M…" at bounding box center [559, 128] width 1118 height 1162
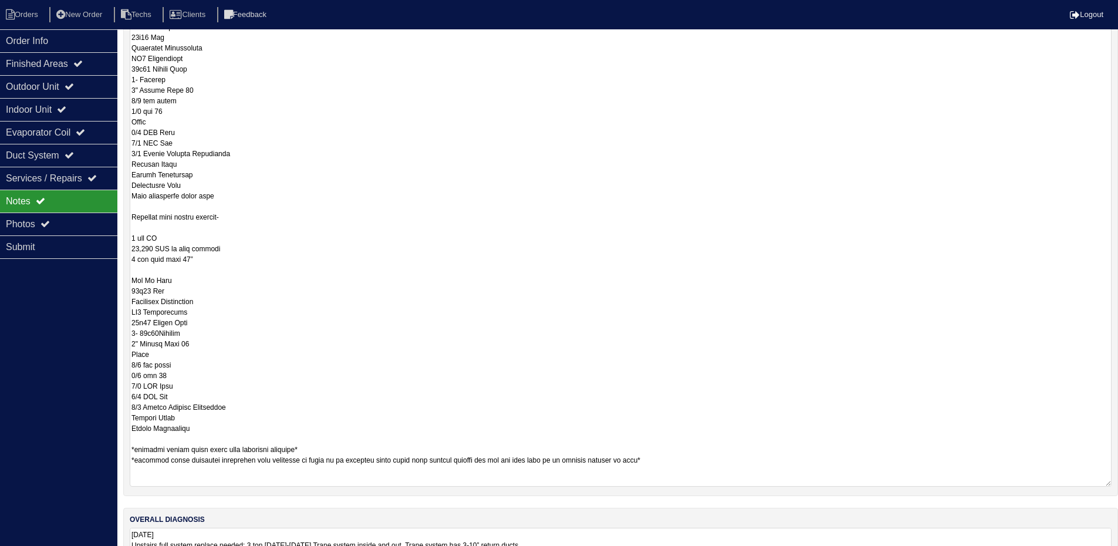
scroll to position [616, 0]
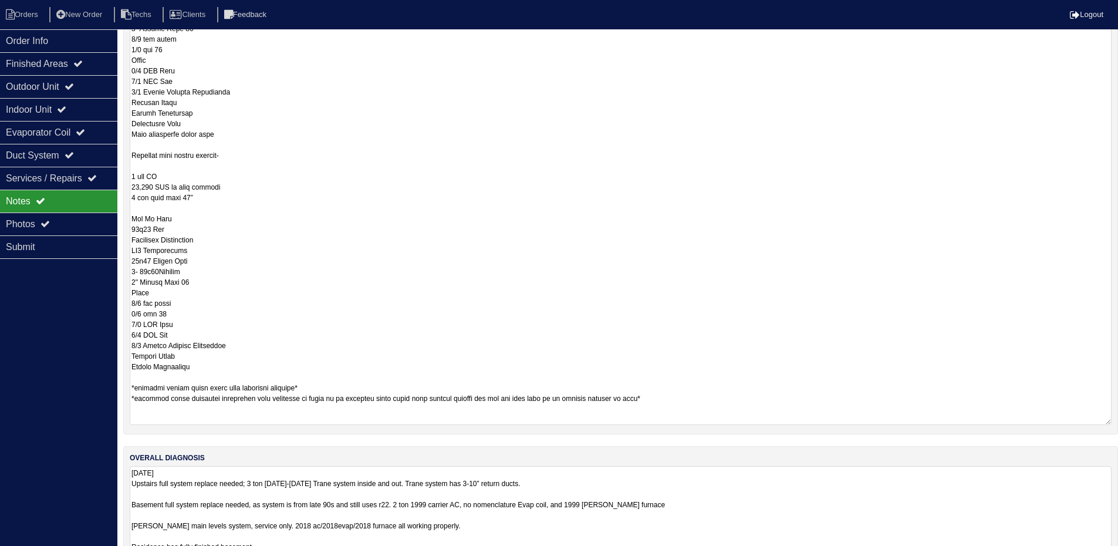
drag, startPoint x: 1109, startPoint y: 519, endPoint x: 1109, endPoint y: 582, distance: 63.4
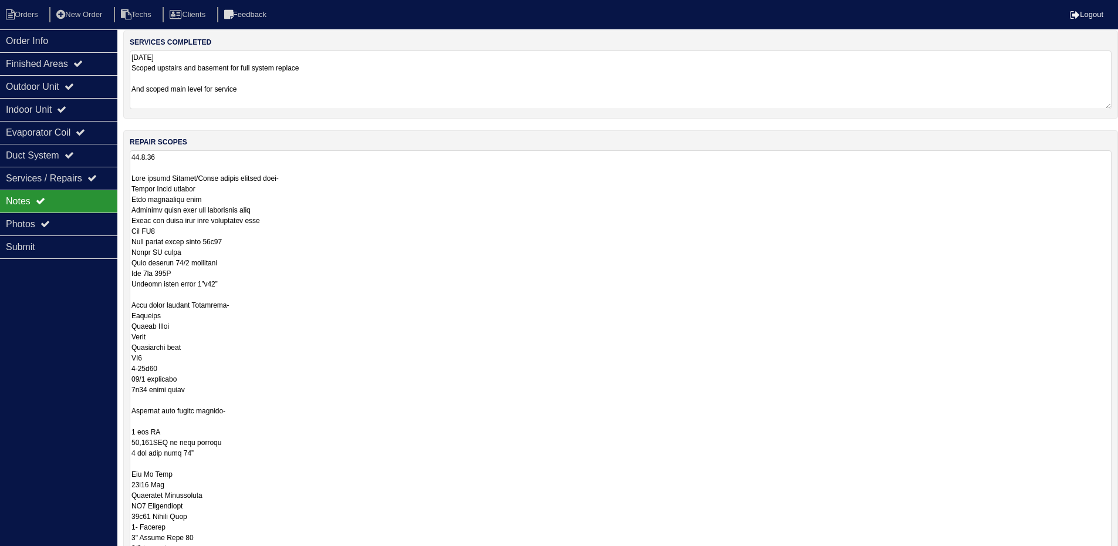
scroll to position [117, 0]
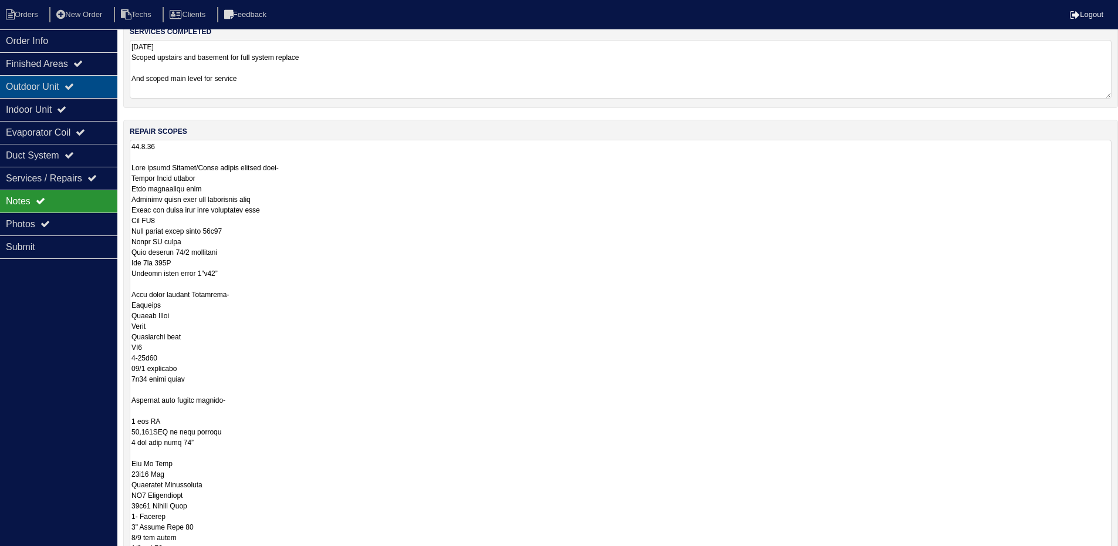
click at [58, 80] on div "Outdoor Unit" at bounding box center [58, 86] width 117 height 23
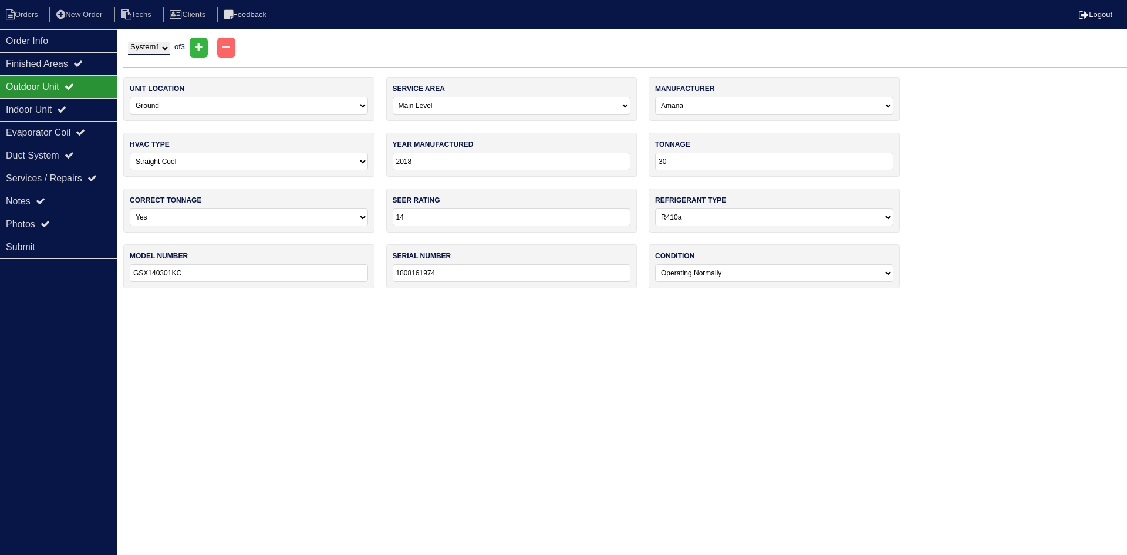
click at [152, 48] on select "System 1 System 2 System 3" at bounding box center [149, 48] width 42 height 13
select select "2"
click at [128, 42] on select "System 1 System 2 System 3" at bounding box center [149, 48] width 42 height 13
select select "2"
select select "Carrier"
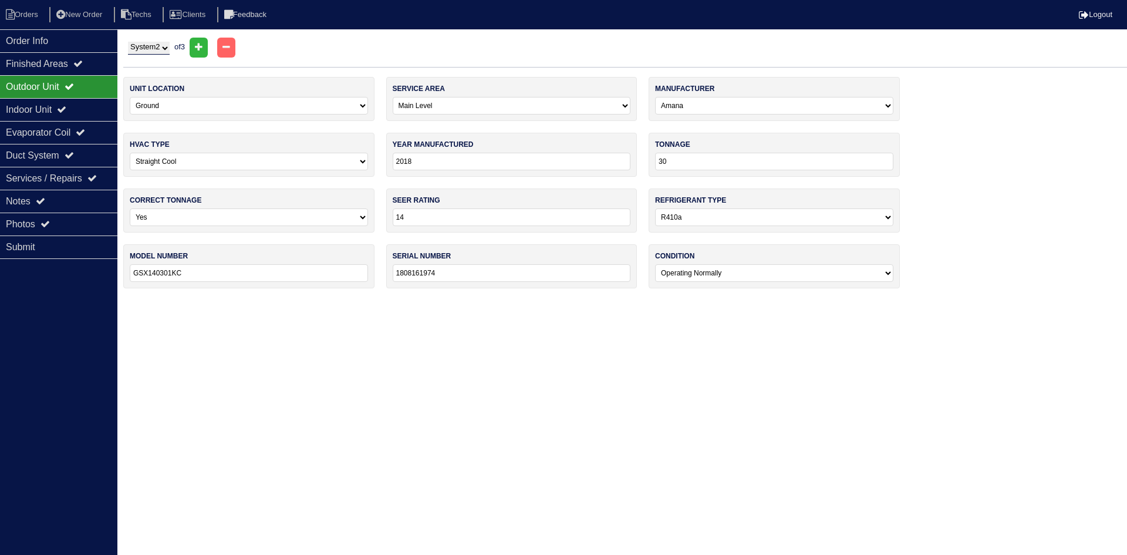
type input "1999"
type input "24"
type input "13"
select select "0"
type input "38CKC024330"
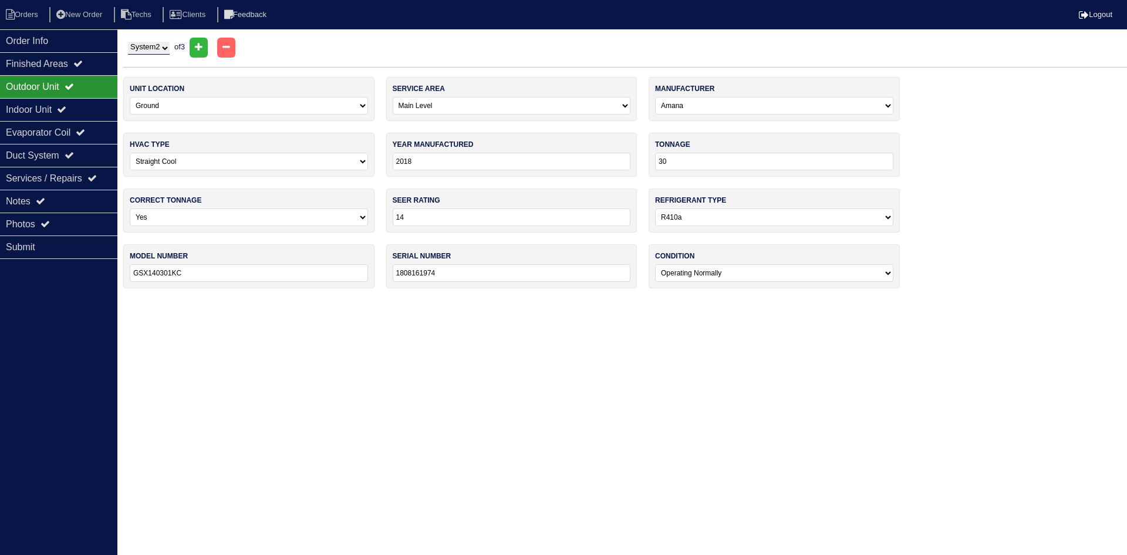
type input "4699E15728."
select select "2"
select select "[PERSON_NAME]"
type input "1999"
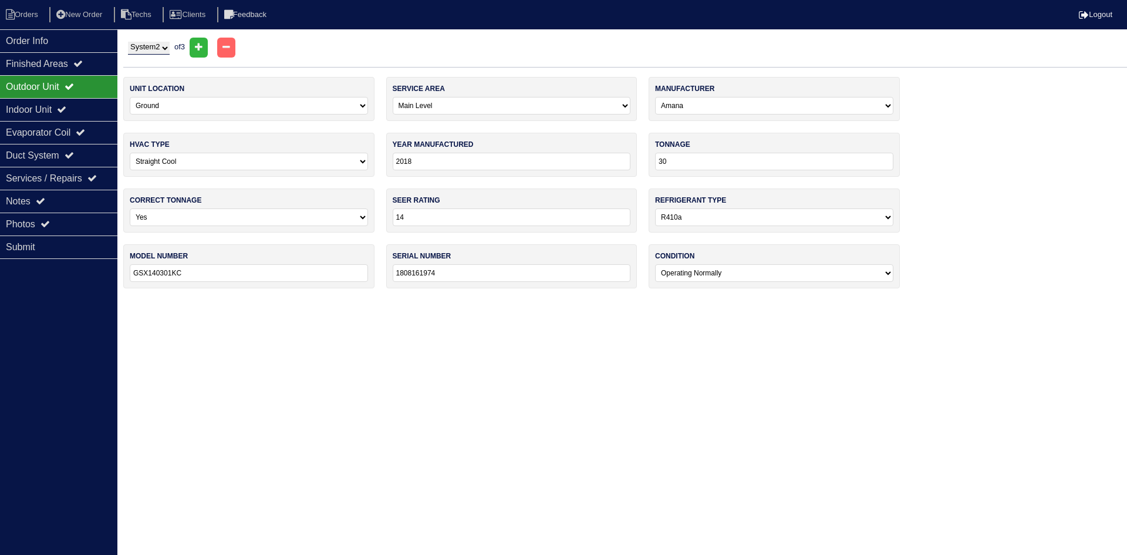
type input "44,000"
type input "13"
type input "PS8UAA$24845"
type input "2499A08235"
select select "2"
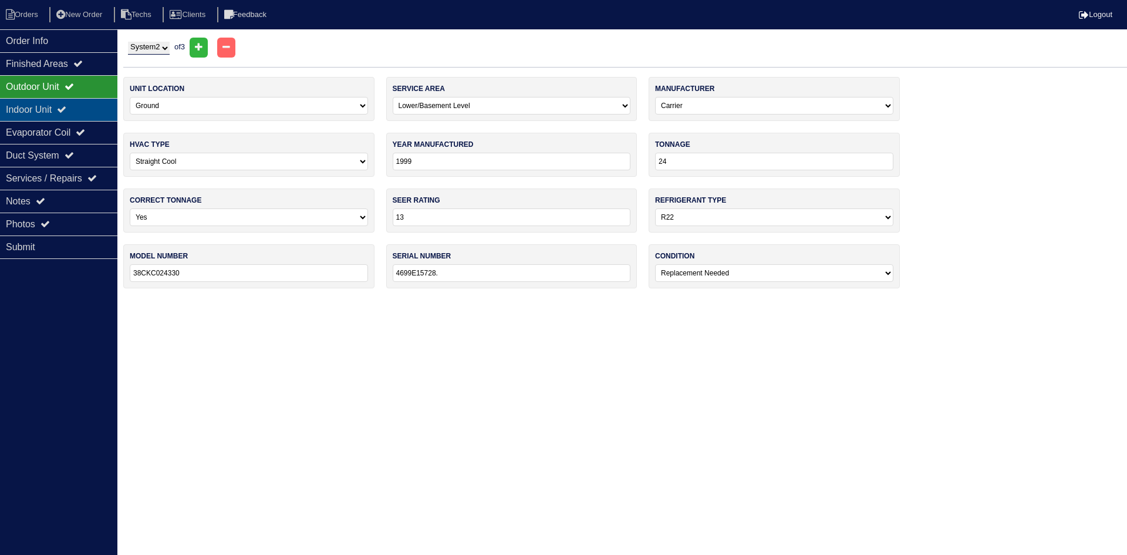
click at [43, 110] on div "Indoor Unit" at bounding box center [58, 109] width 117 height 23
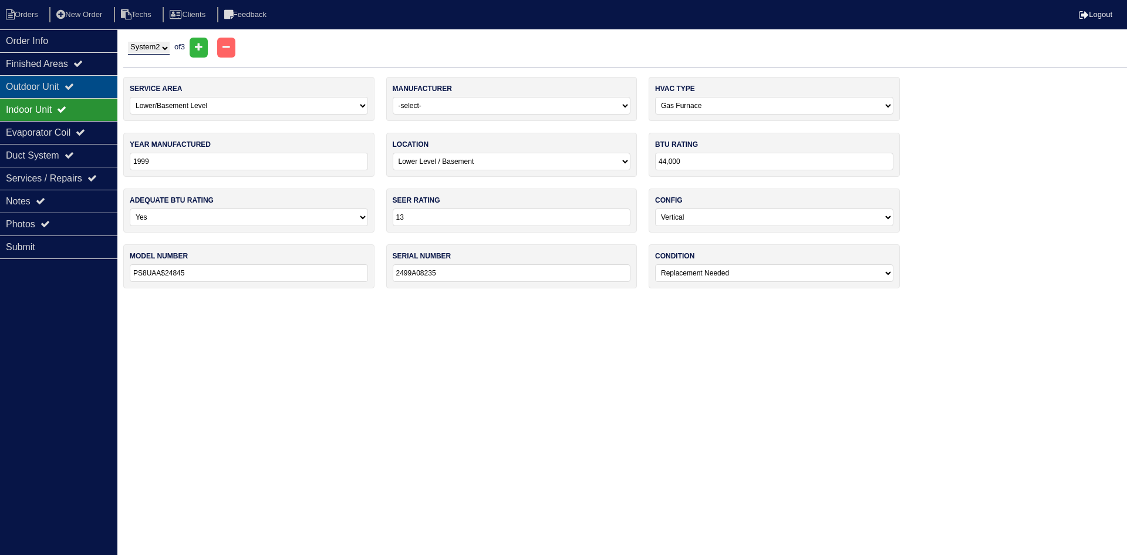
click at [53, 87] on div "Outdoor Unit" at bounding box center [58, 86] width 117 height 23
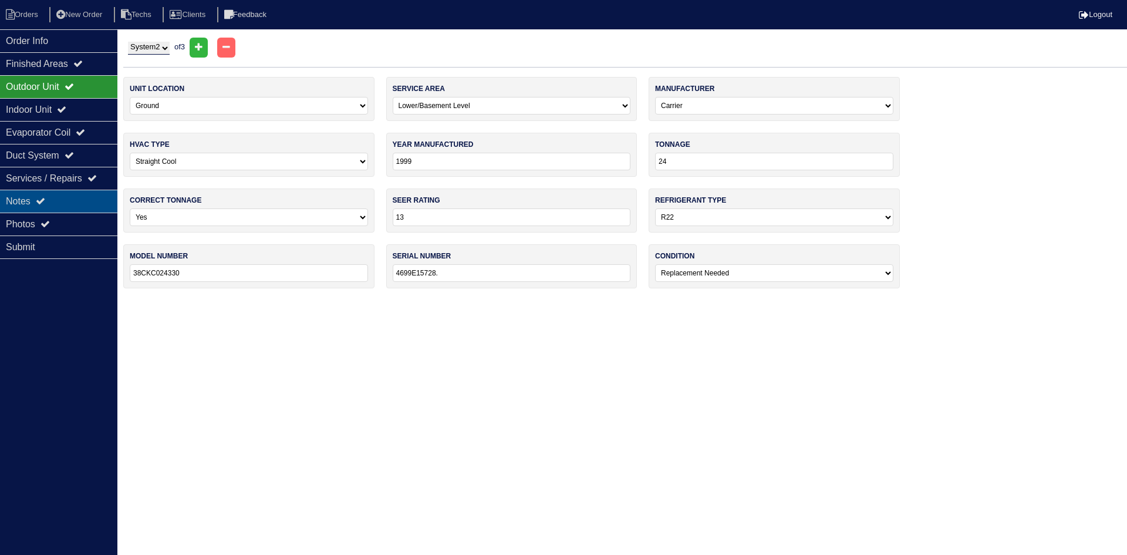
click at [62, 199] on div "Notes" at bounding box center [58, 201] width 117 height 23
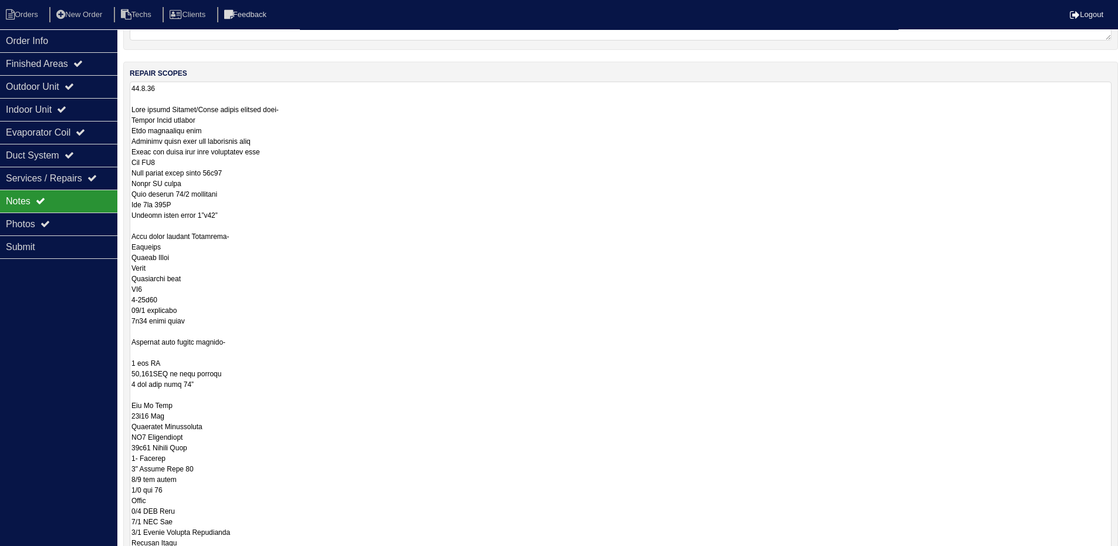
scroll to position [176, 0]
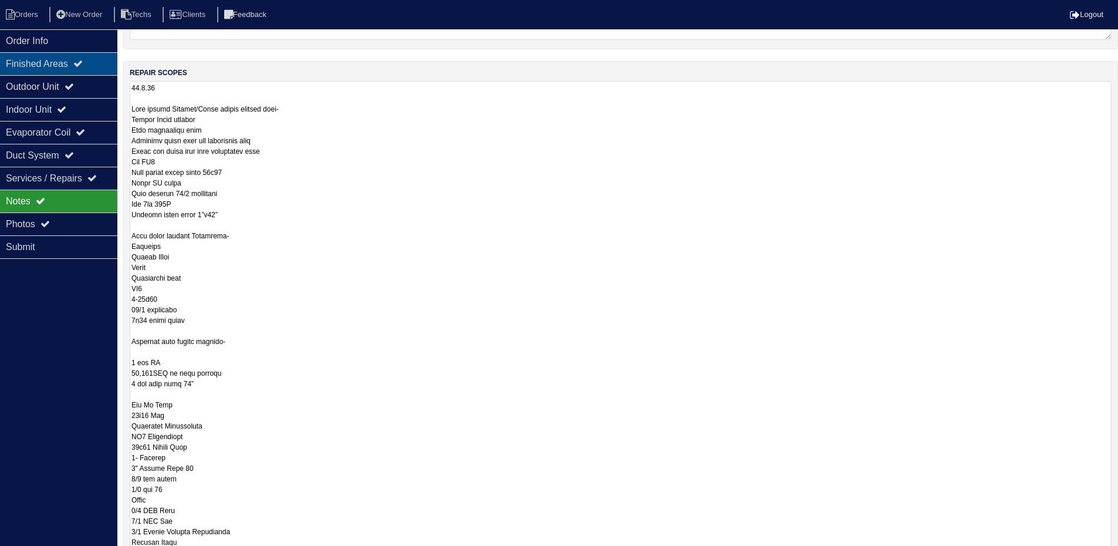
click at [69, 64] on div "Finished Areas" at bounding box center [58, 63] width 117 height 23
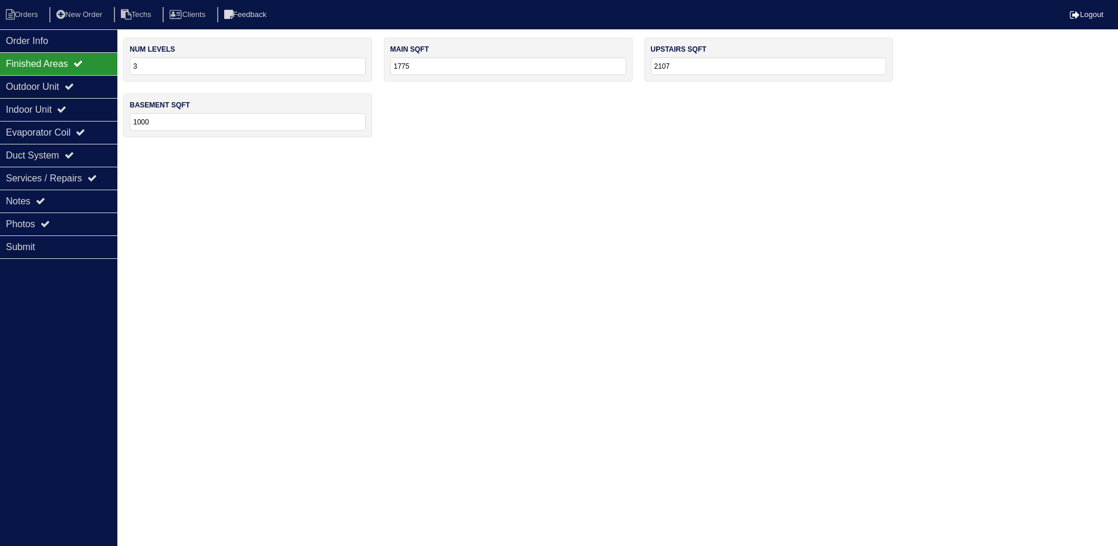
scroll to position [0, 0]
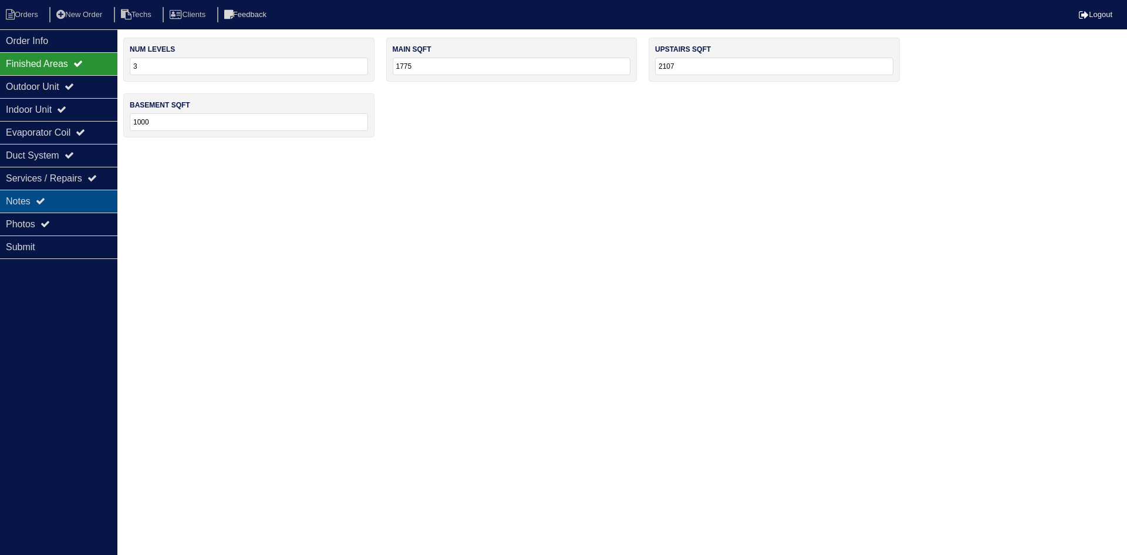
click at [37, 200] on div "Notes" at bounding box center [58, 201] width 117 height 23
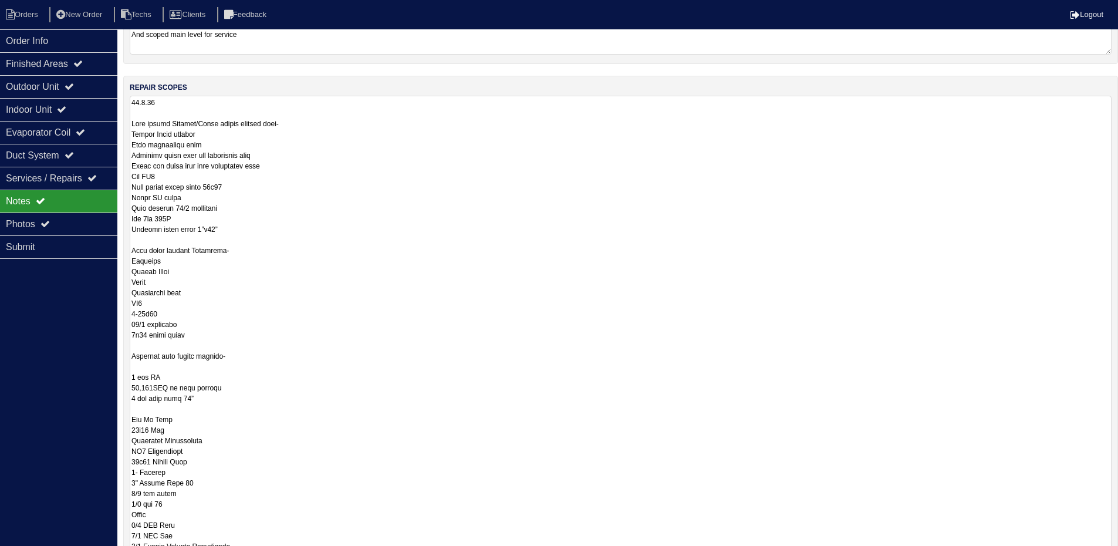
scroll to position [176, 0]
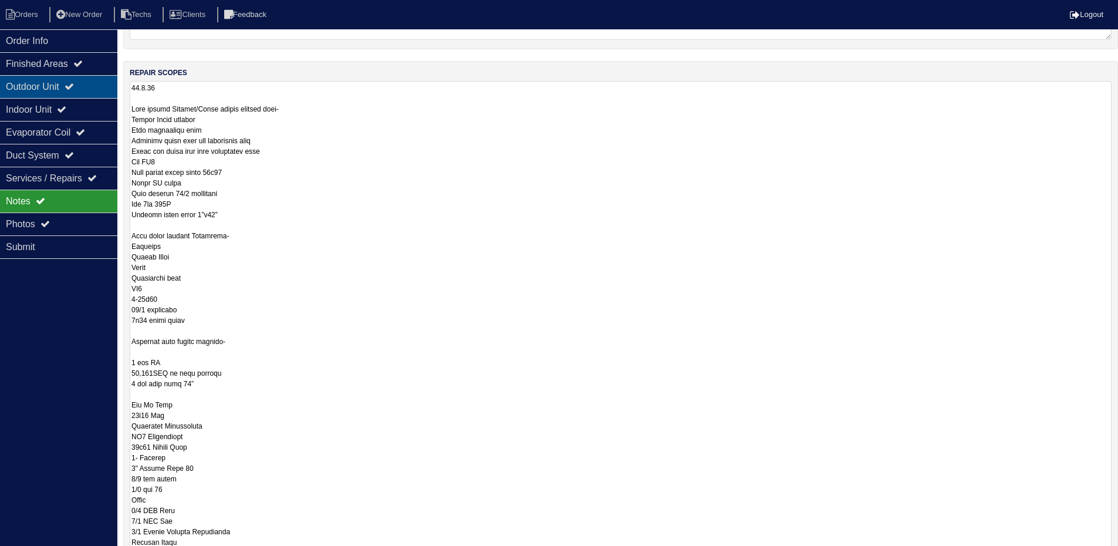
click at [99, 88] on div "Outdoor Unit" at bounding box center [58, 86] width 117 height 23
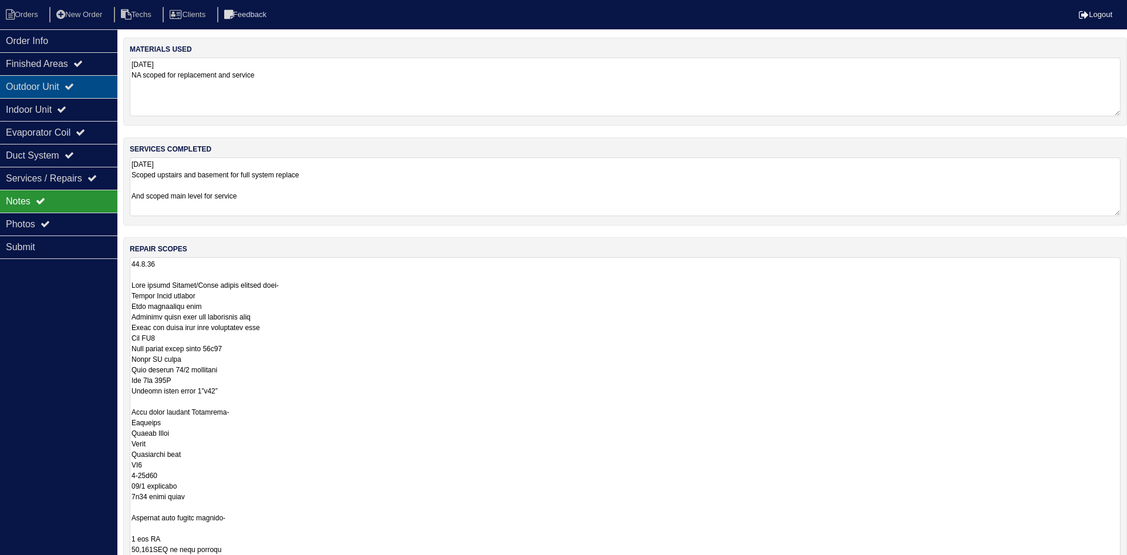
select select "2"
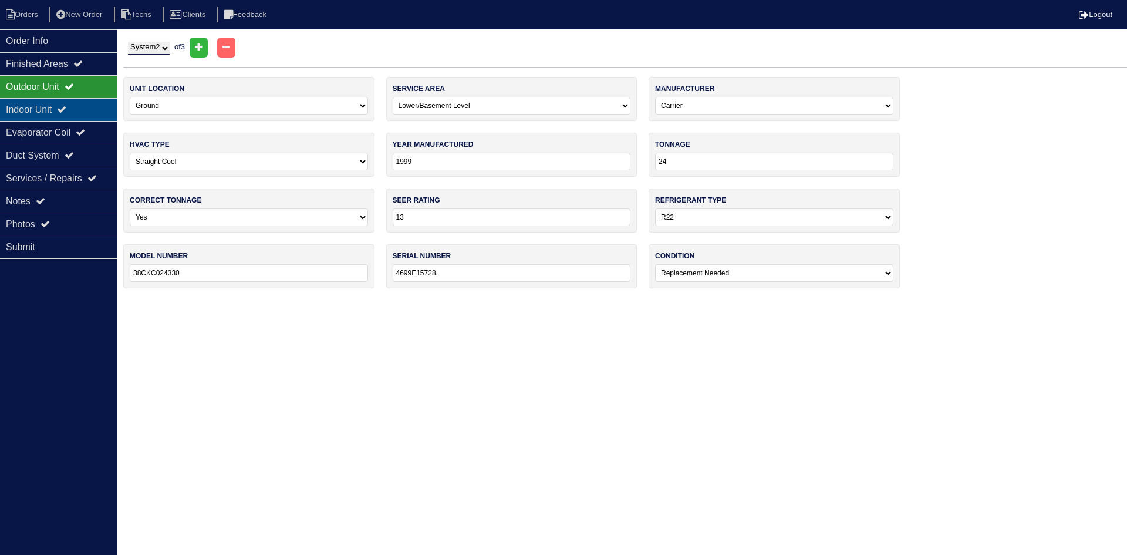
click at [58, 110] on div "Indoor Unit" at bounding box center [58, 109] width 117 height 23
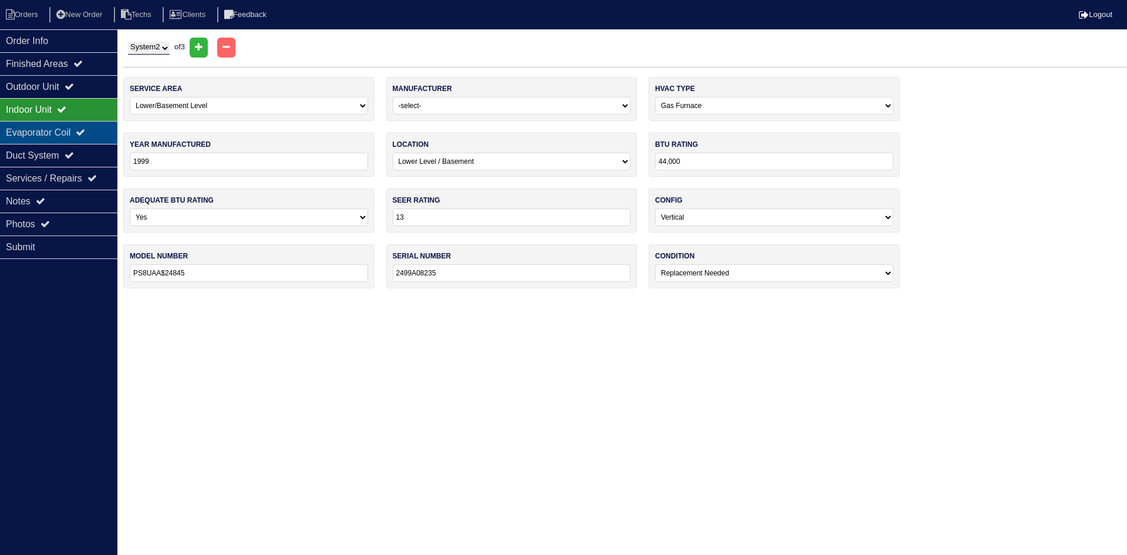
click at [51, 130] on div "Evaporator Coil" at bounding box center [58, 132] width 117 height 23
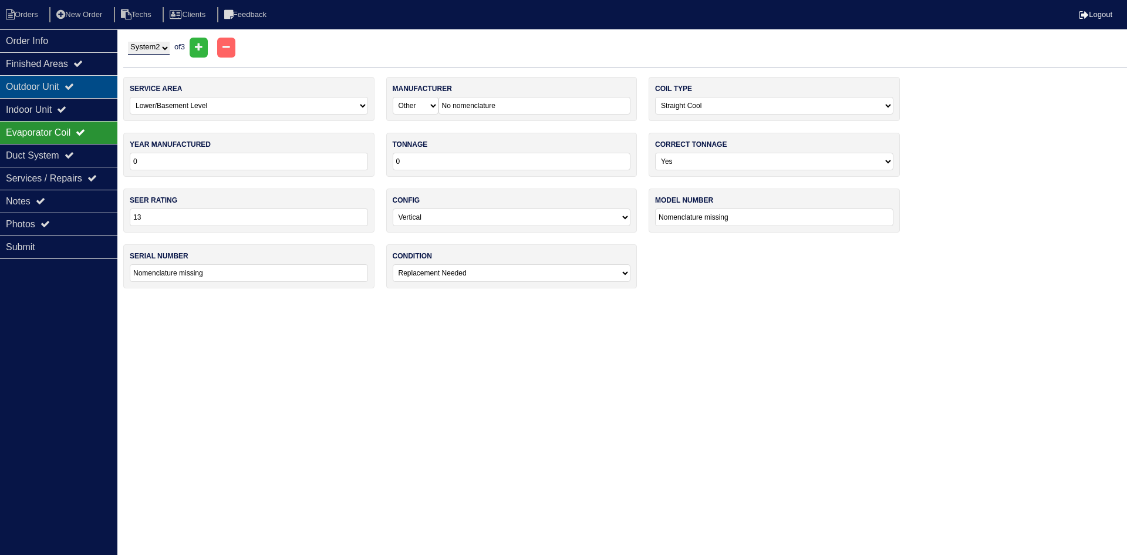
drag, startPoint x: 60, startPoint y: 87, endPoint x: 12, endPoint y: 97, distance: 49.6
click at [59, 87] on div "Outdoor Unit" at bounding box center [58, 86] width 117 height 23
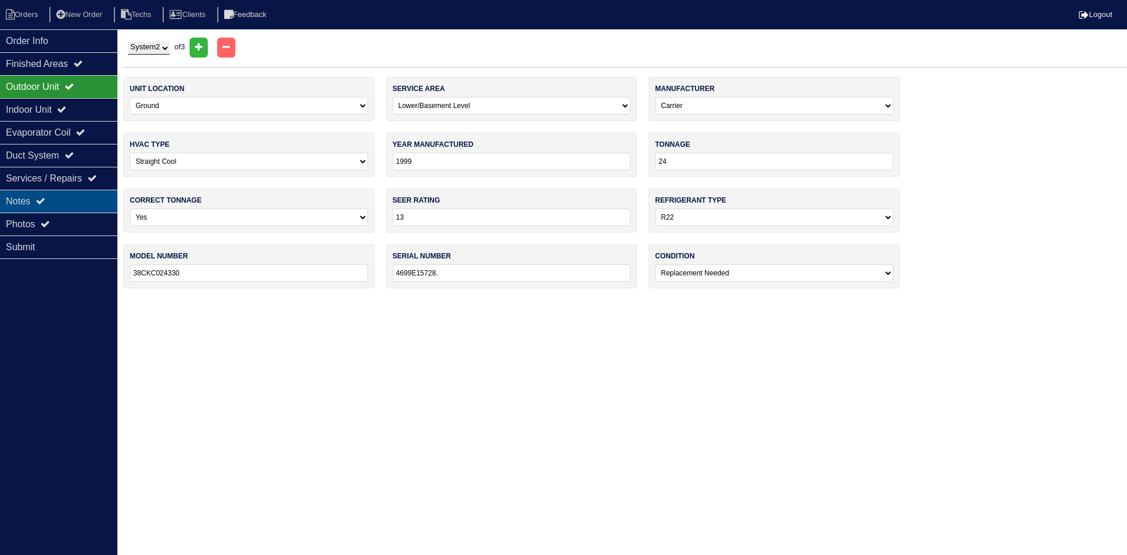
click at [60, 198] on div "Notes" at bounding box center [58, 201] width 117 height 23
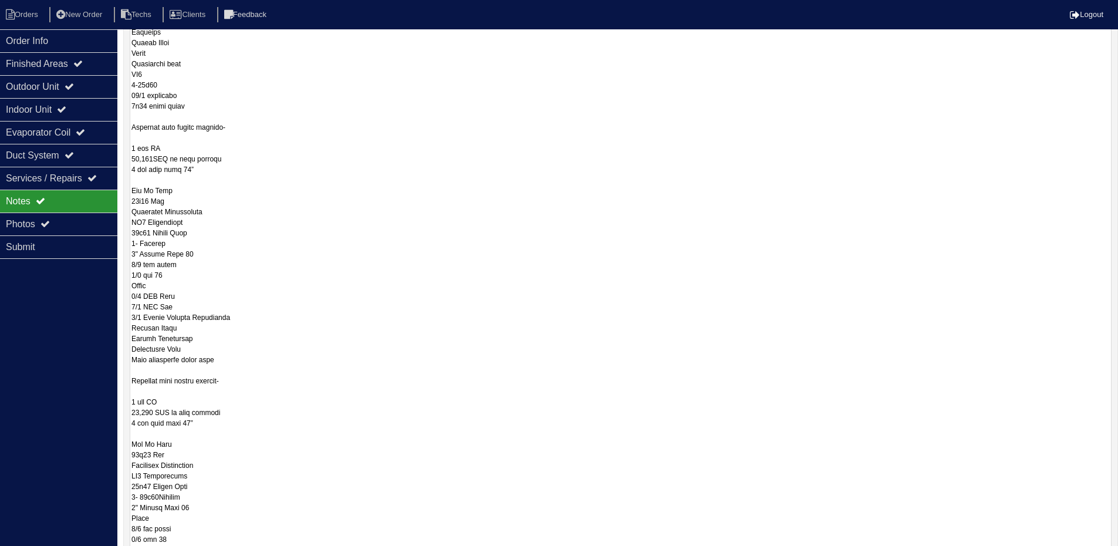
scroll to position [411, 0]
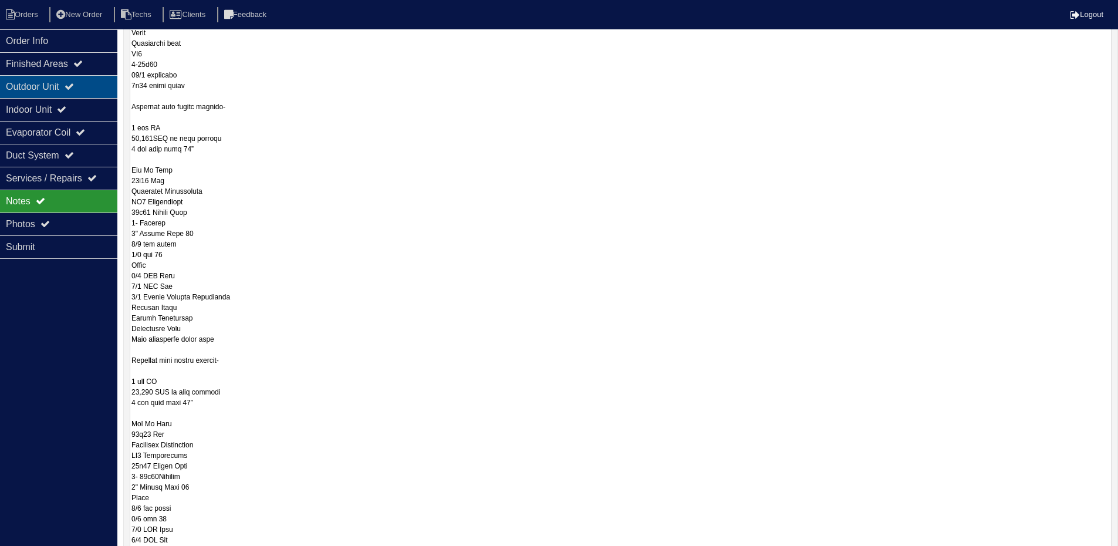
click at [73, 83] on icon at bounding box center [69, 86] width 9 height 9
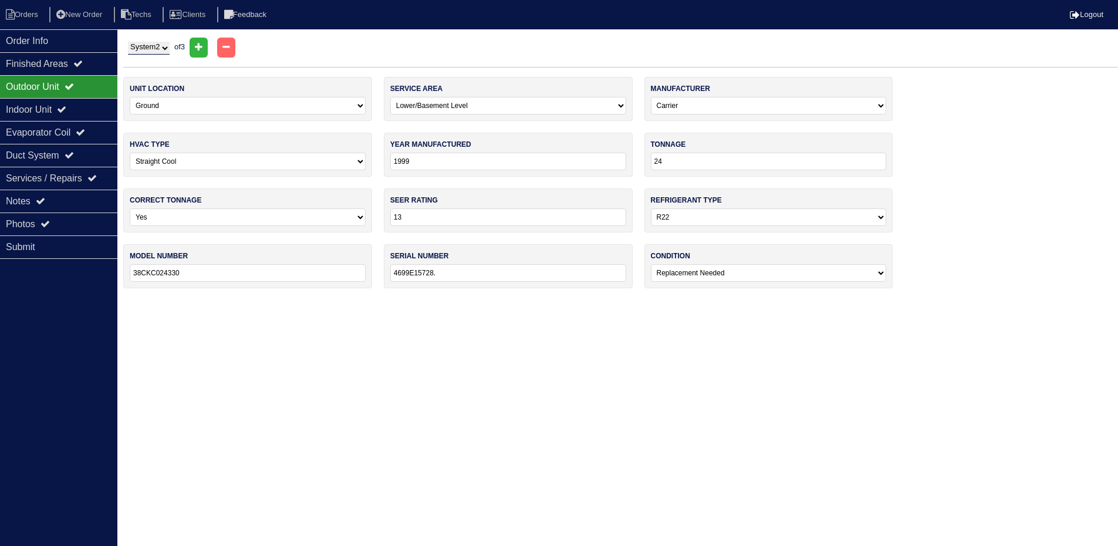
scroll to position [0, 0]
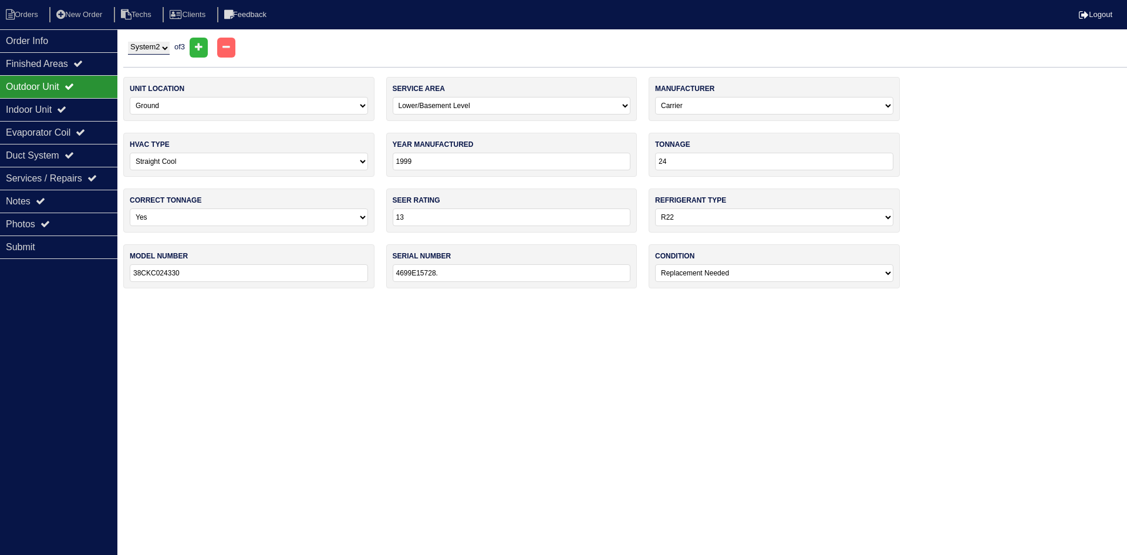
click at [158, 48] on select "System 1 System 2 System 3" at bounding box center [149, 48] width 42 height 13
select select "3"
click at [128, 42] on select "System 1 System 2 System 3" at bounding box center [149, 48] width 42 height 13
select select "1"
select select "Trane"
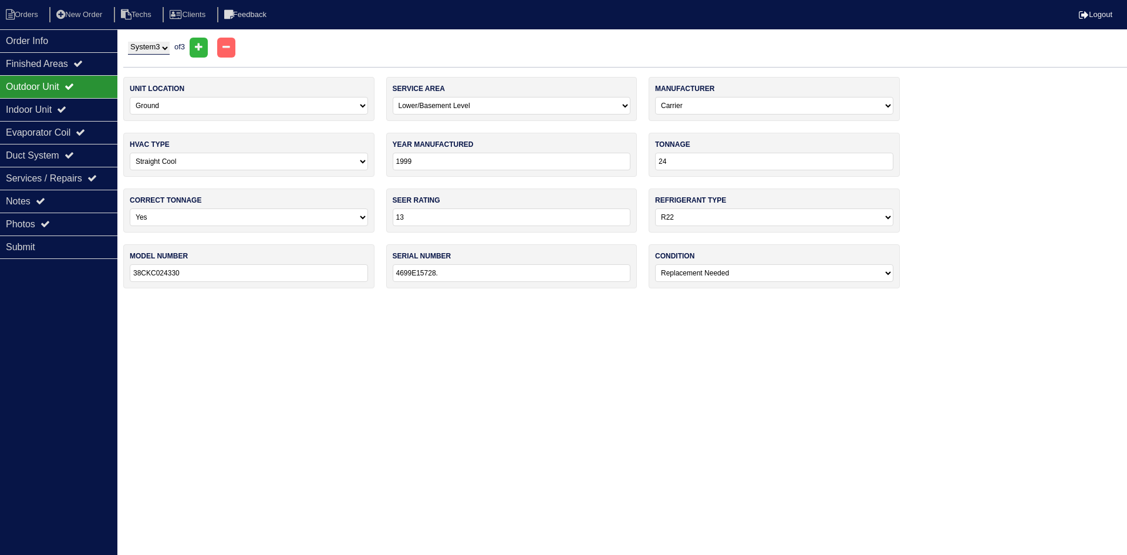
type input "2008"
type input "36"
type input "14"
select select "1"
type input "4TTR3036A1000AA"
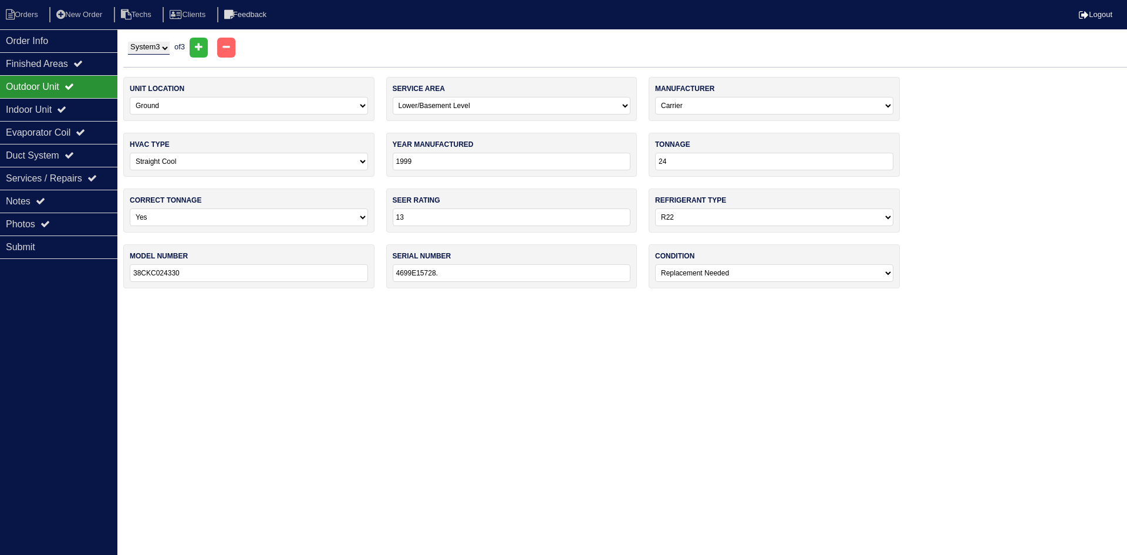
type input "8304L6B3F"
click at [28, 105] on div "Indoor Unit" at bounding box center [58, 109] width 117 height 23
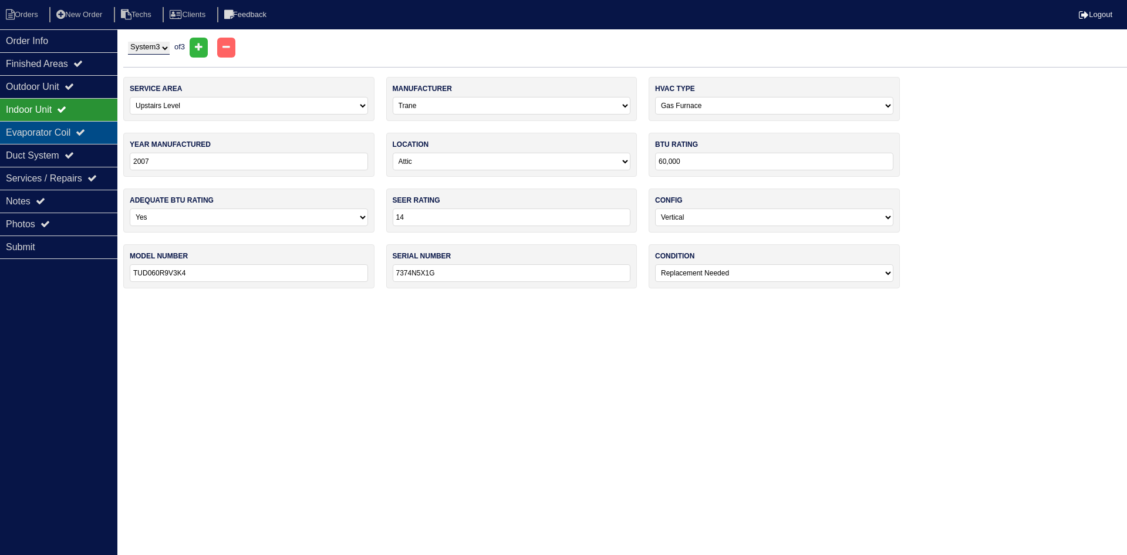
click at [33, 134] on div "Evaporator Coil" at bounding box center [58, 132] width 117 height 23
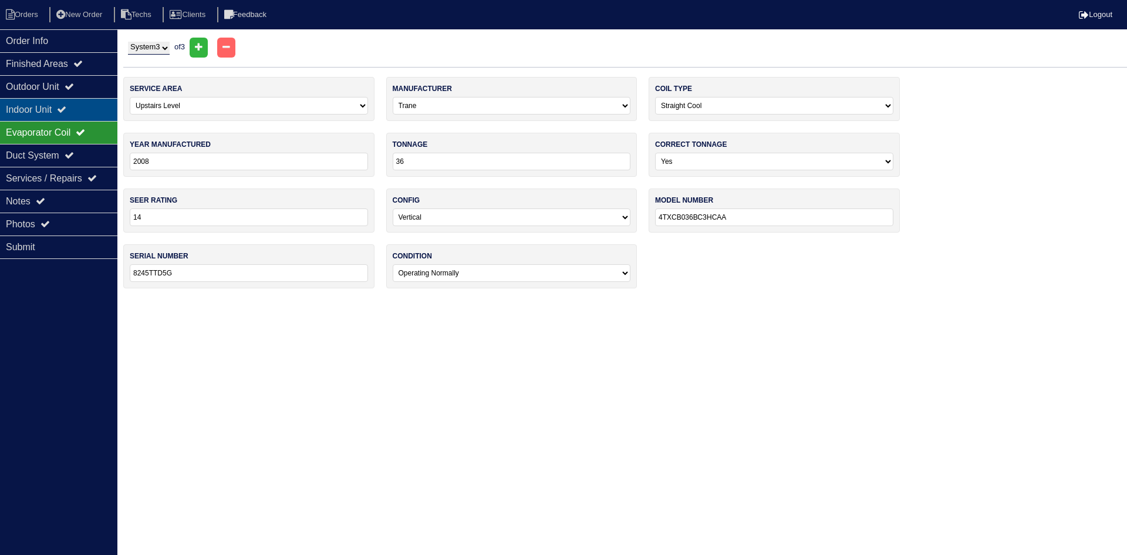
click at [35, 107] on div "Indoor Unit" at bounding box center [58, 109] width 117 height 23
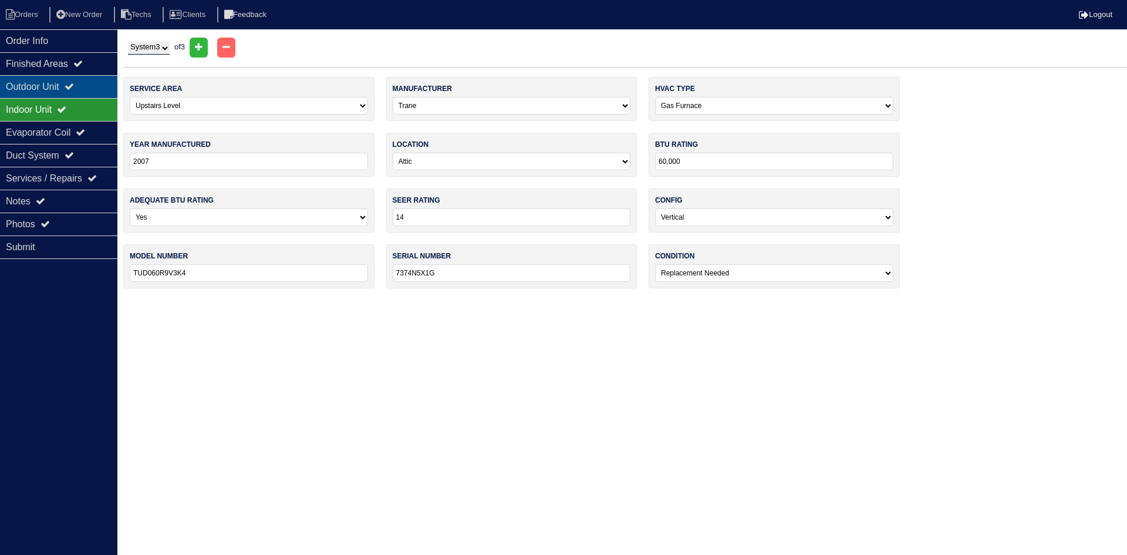
click at [42, 92] on div "Outdoor Unit" at bounding box center [58, 86] width 117 height 23
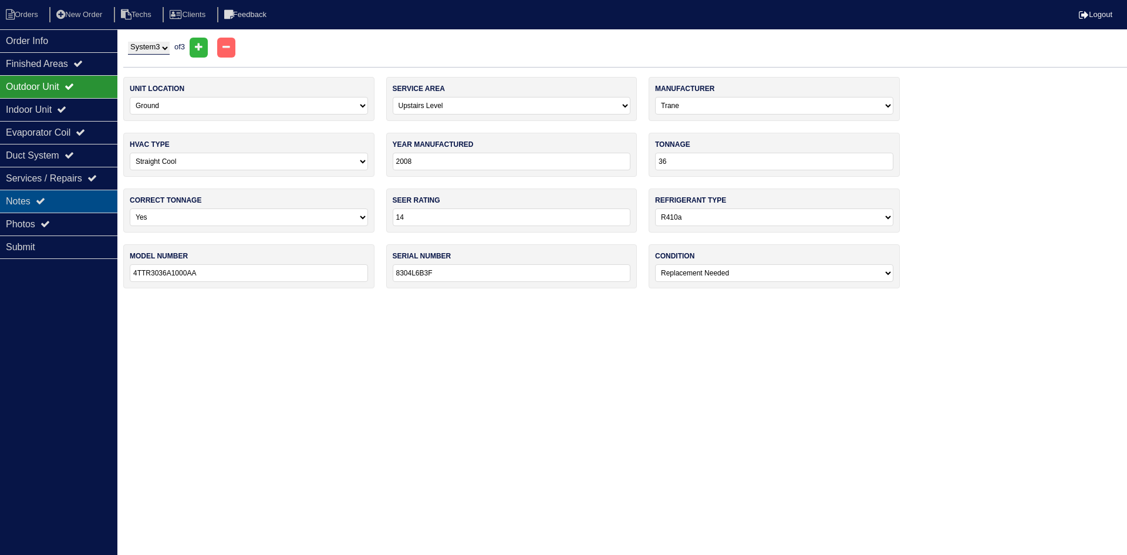
click at [85, 203] on div "Notes" at bounding box center [58, 201] width 117 height 23
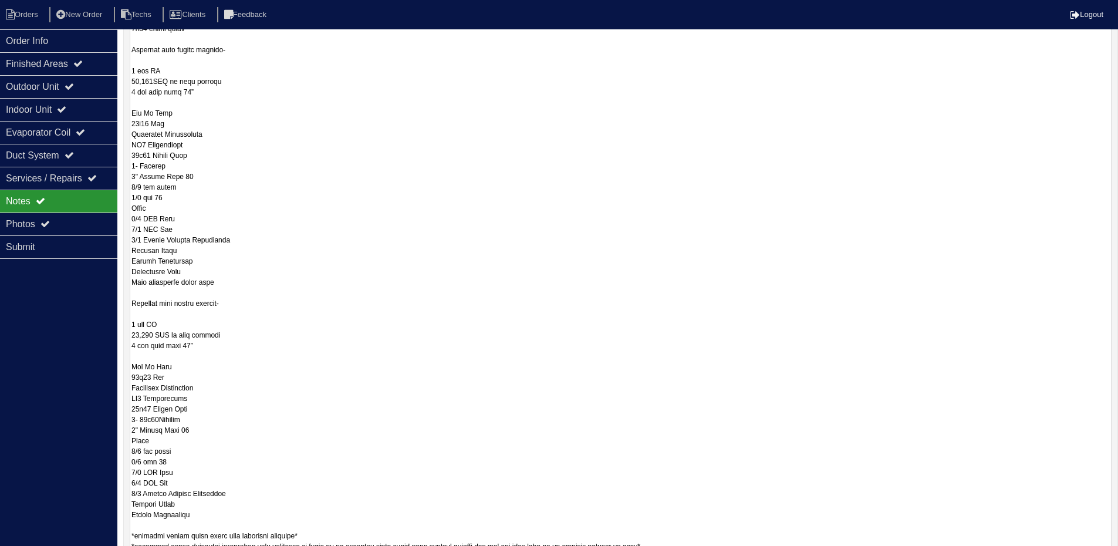
scroll to position [470, 0]
click at [83, 89] on div "Outdoor Unit" at bounding box center [58, 86] width 117 height 23
select select "3"
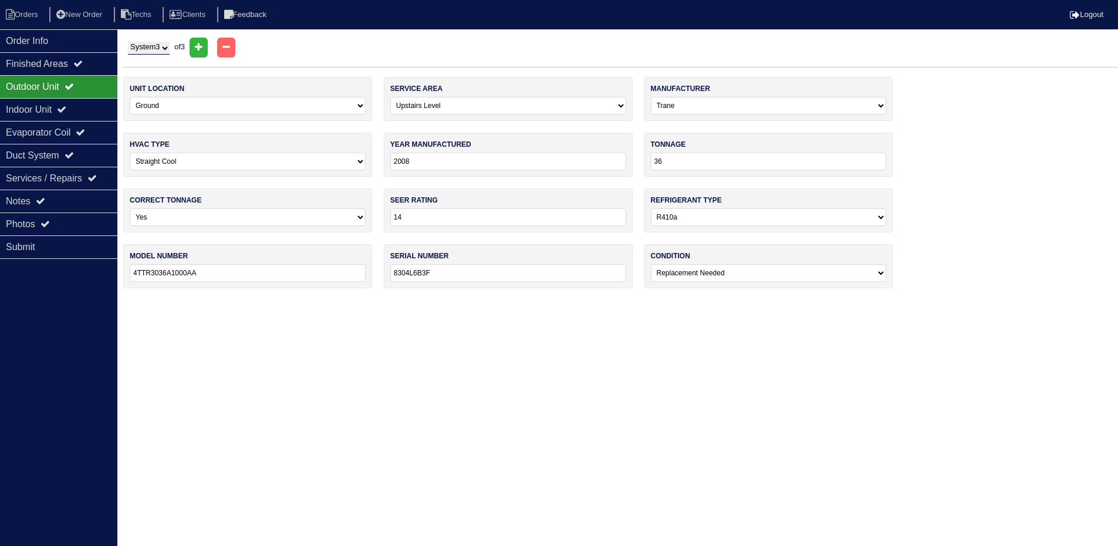
scroll to position [0, 0]
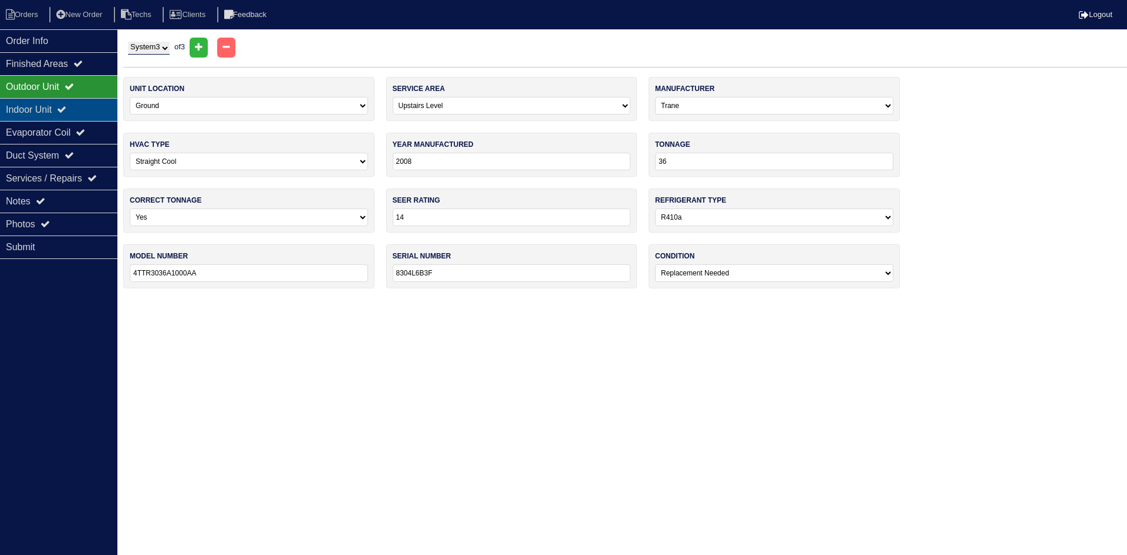
click at [77, 104] on div "Indoor Unit" at bounding box center [58, 109] width 117 height 23
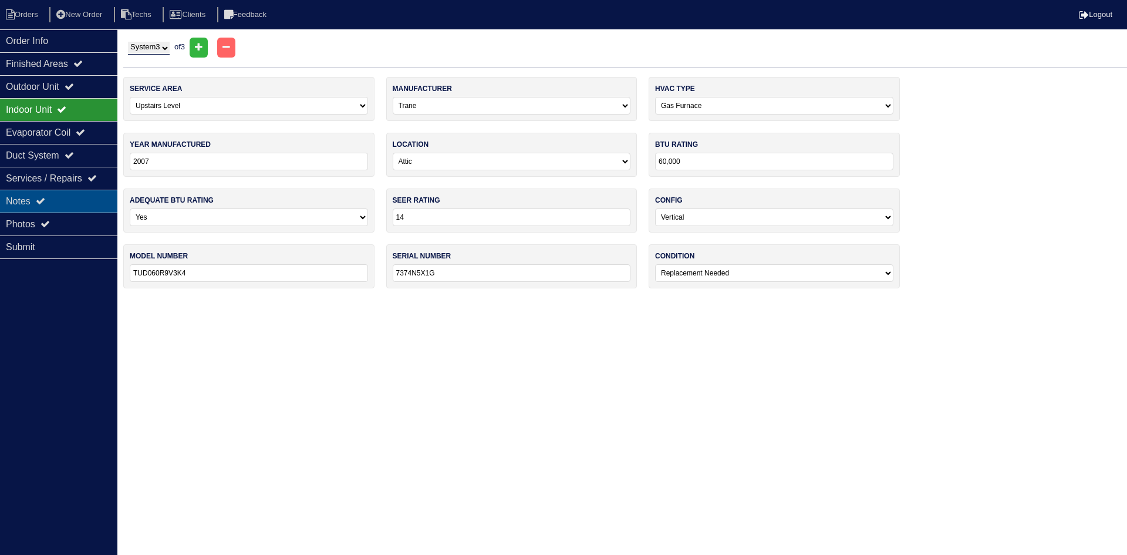
click at [60, 204] on div "Notes" at bounding box center [58, 201] width 117 height 23
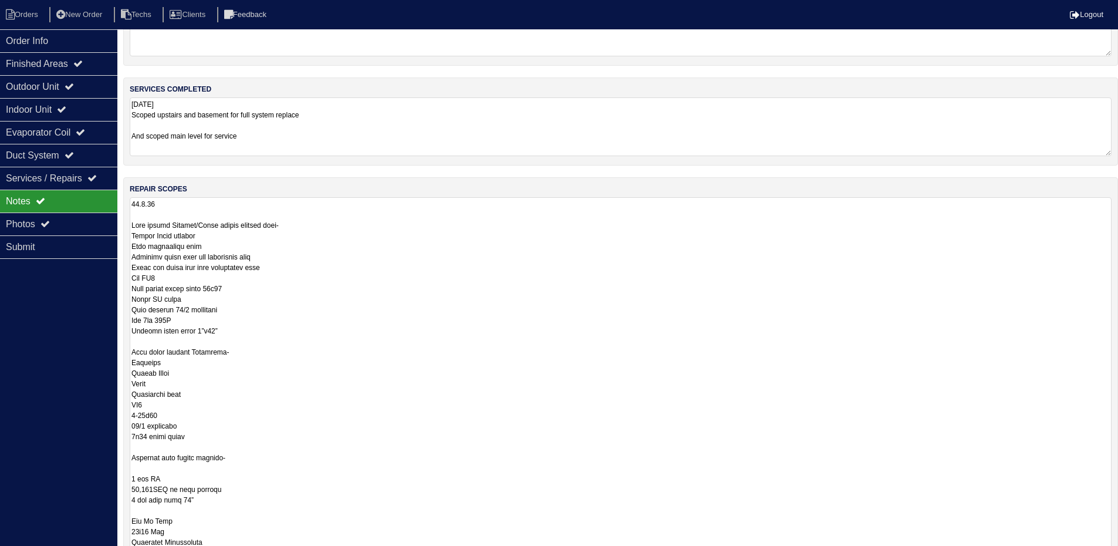
scroll to position [59, 0]
click at [66, 87] on div "Outdoor Unit" at bounding box center [58, 86] width 117 height 23
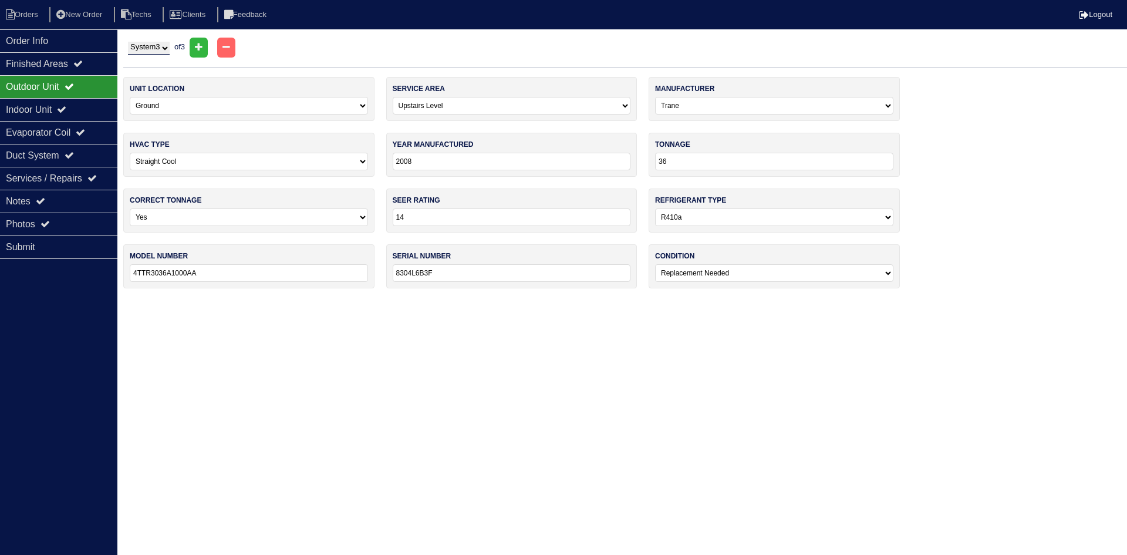
click at [148, 46] on select "System 1 System 2 System 3" at bounding box center [149, 48] width 42 height 13
select select "2"
click at [128, 42] on select "System 1 System 2 System 3" at bounding box center [149, 48] width 42 height 13
select select "2"
select select "Carrier"
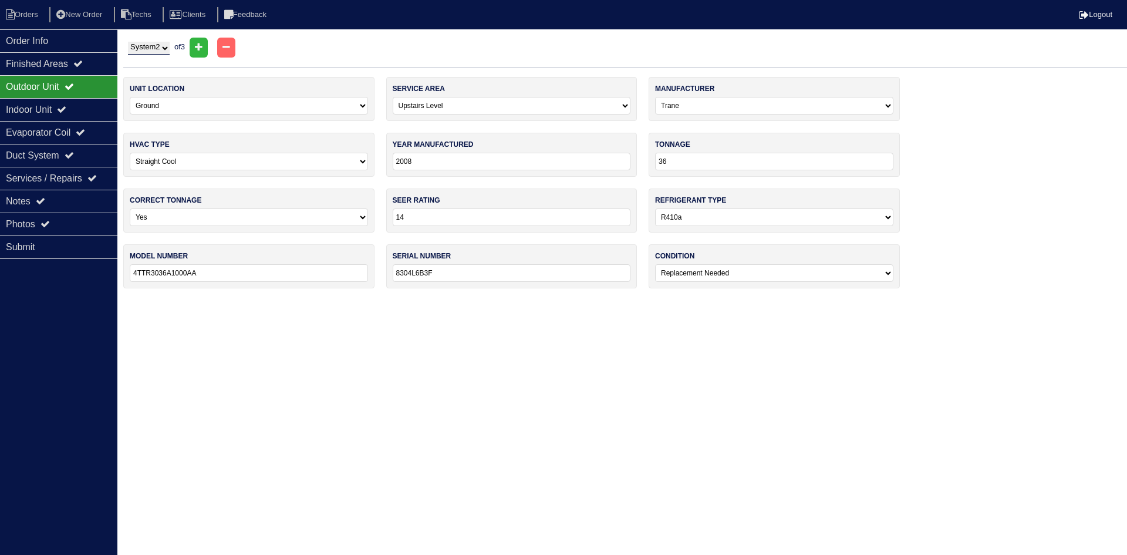
type input "1999"
type input "24"
type input "13"
select select "0"
type input "38CKC024330"
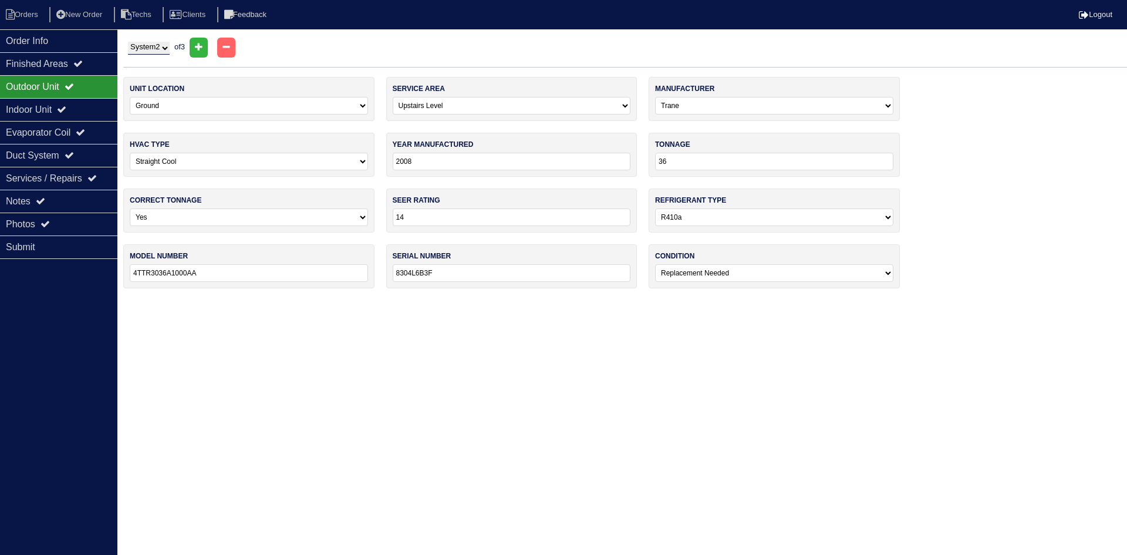
type input "4699E15728."
select select "2"
select select "[PERSON_NAME]"
type input "1999"
select select "3"
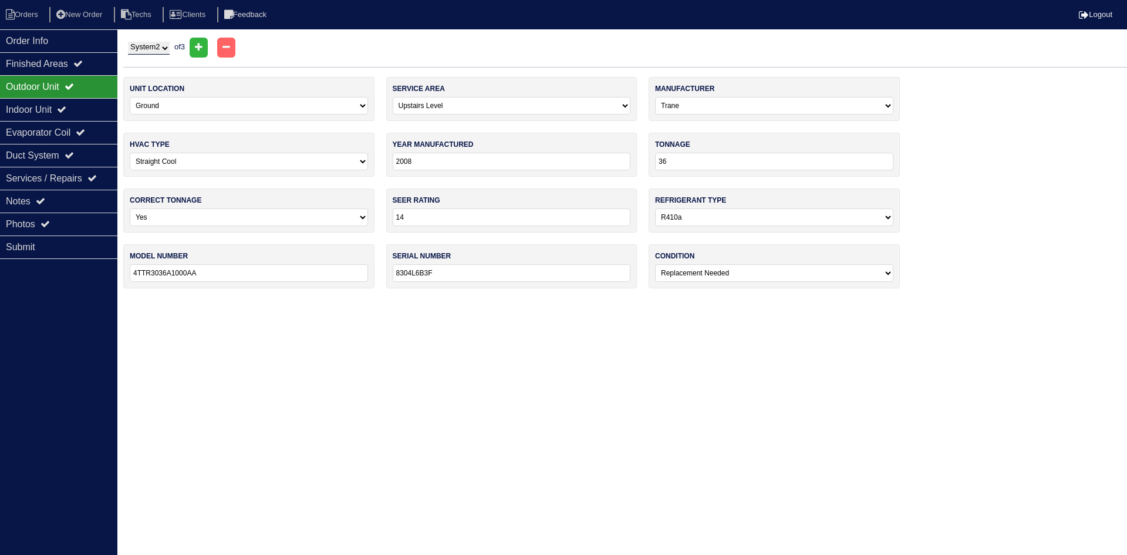
type input "44,000"
type input "13"
type input "PS8UAA$24845"
type input "2499A08235"
click at [33, 112] on div "Indoor Unit" at bounding box center [58, 109] width 117 height 23
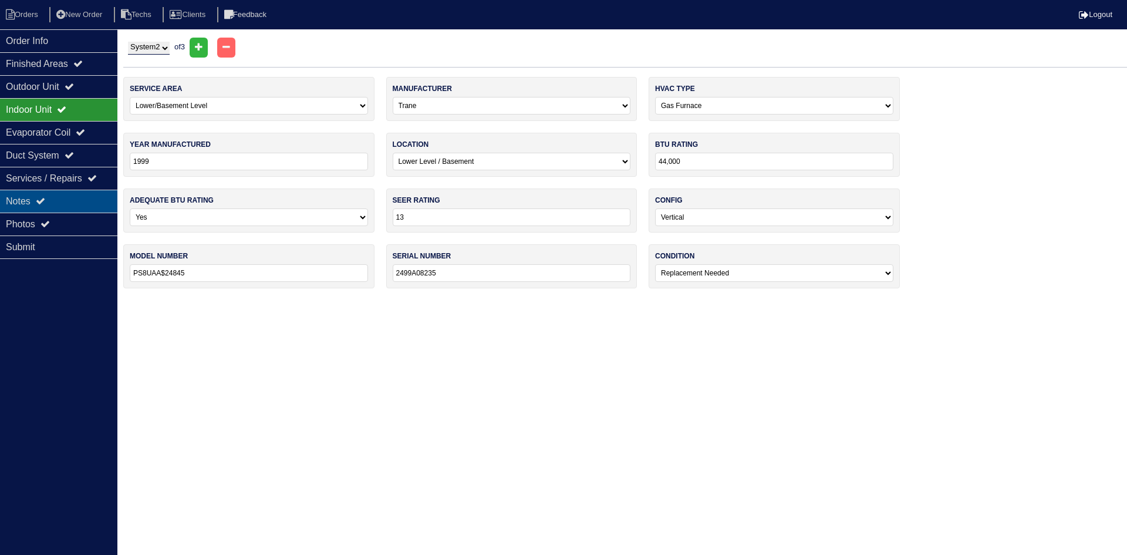
click at [92, 201] on div "Notes" at bounding box center [58, 201] width 117 height 23
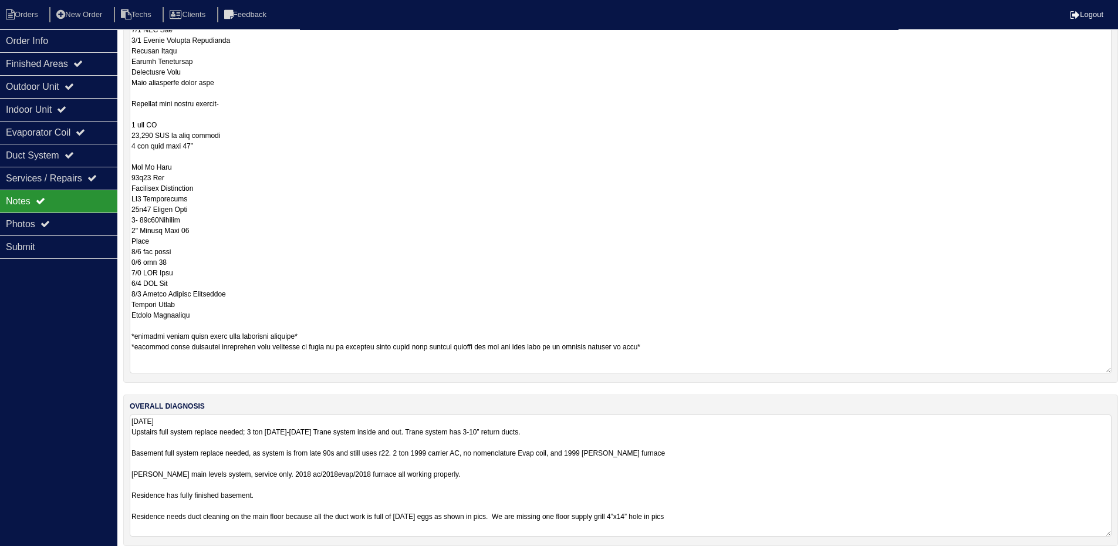
scroll to position [679, 0]
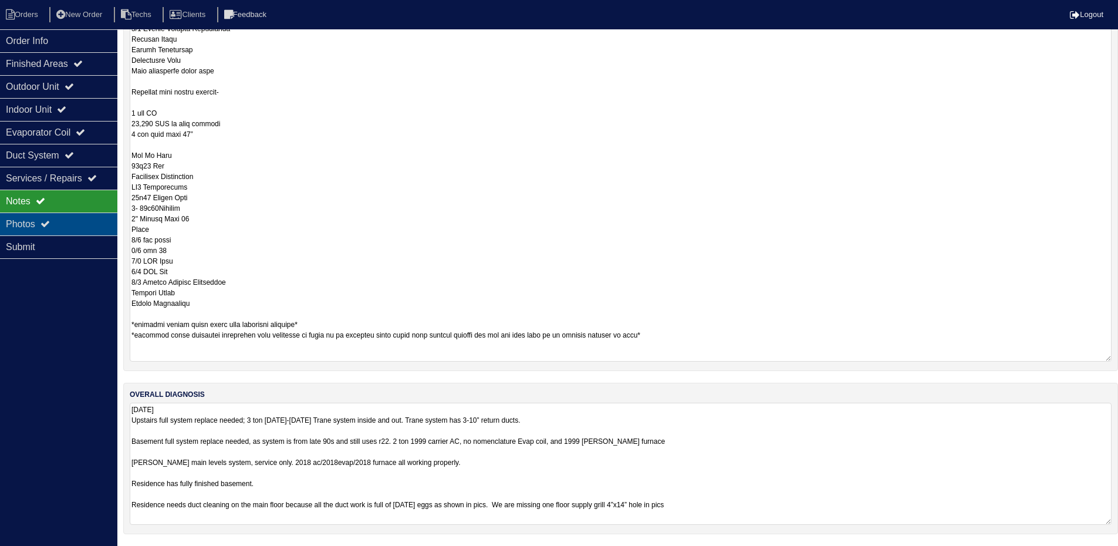
click at [51, 230] on div "Photos" at bounding box center [58, 224] width 117 height 23
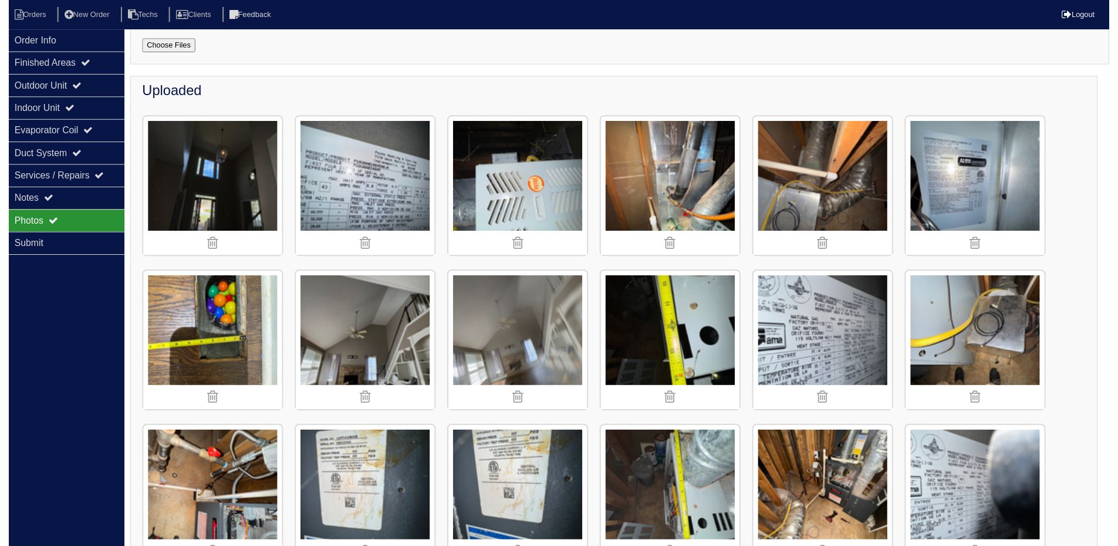
scroll to position [0, 0]
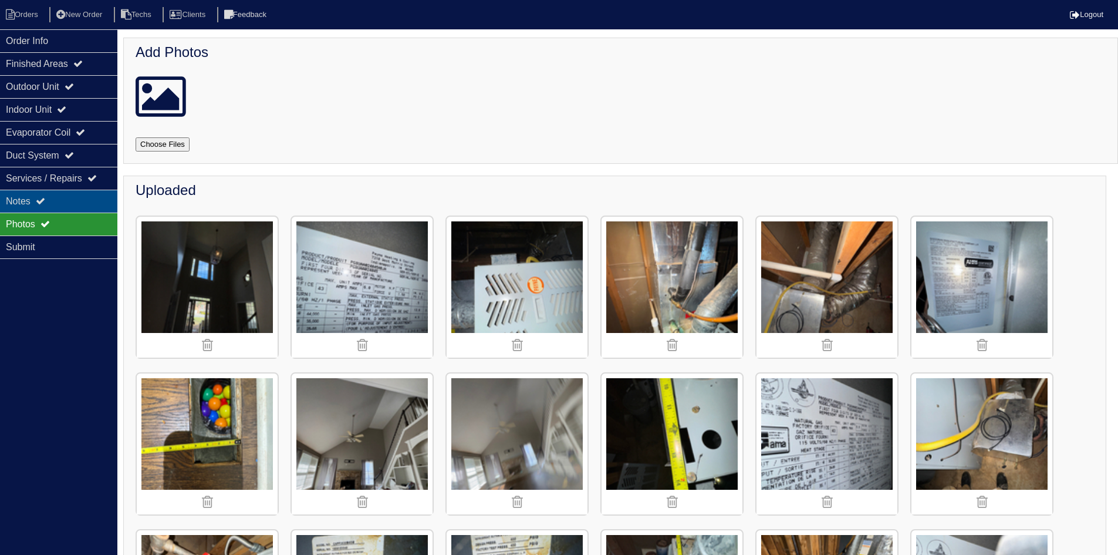
click at [55, 197] on div "Notes" at bounding box center [58, 201] width 117 height 23
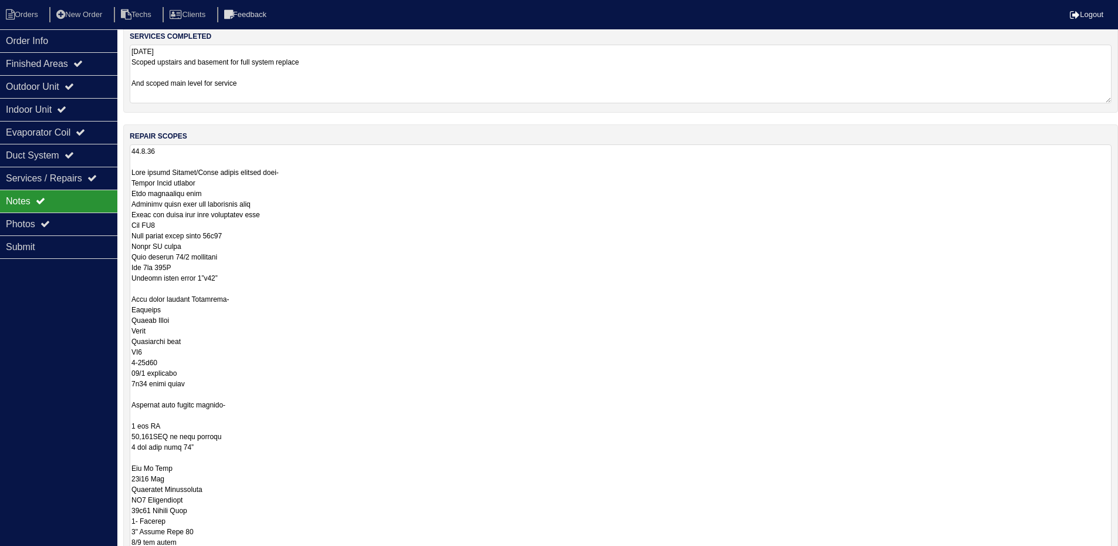
scroll to position [117, 0]
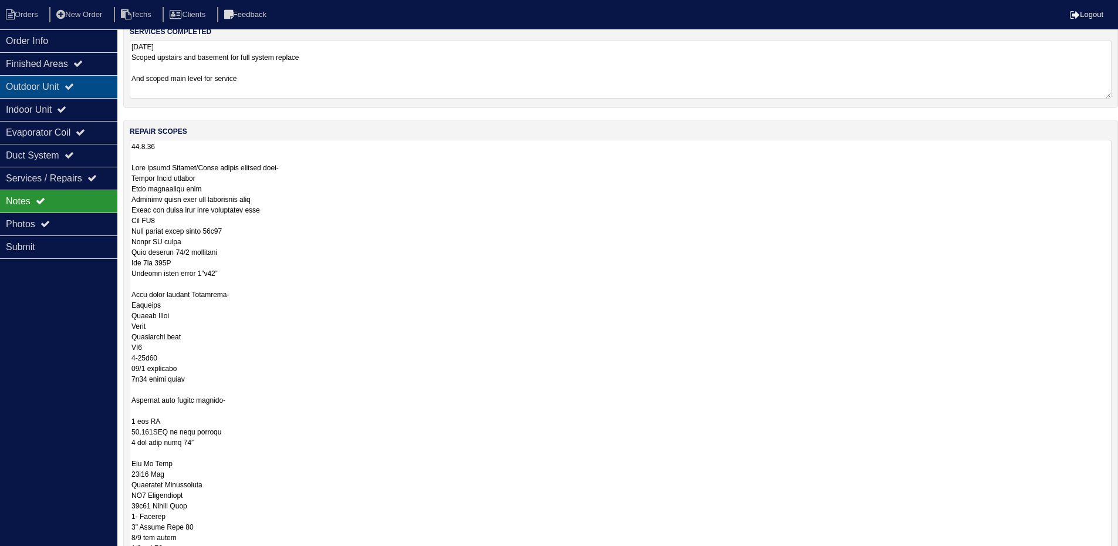
click at [49, 82] on div "Outdoor Unit" at bounding box center [58, 86] width 117 height 23
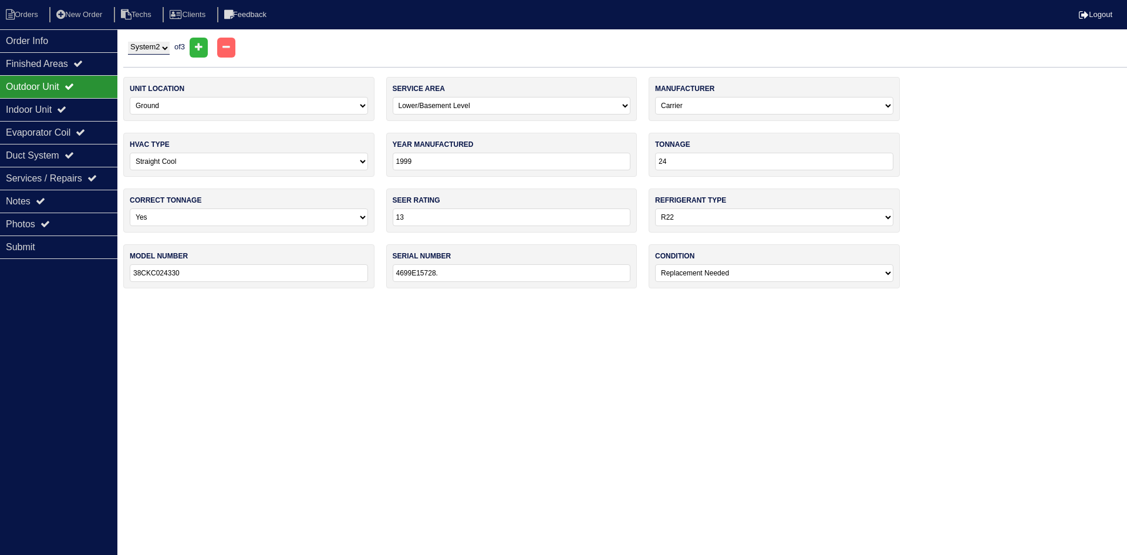
click at [160, 48] on select "System 1 System 2 System 3" at bounding box center [149, 48] width 42 height 13
select select "1"
click at [128, 42] on select "System 1 System 2 System 3" at bounding box center [149, 48] width 42 height 13
select select "0"
select select "Amana"
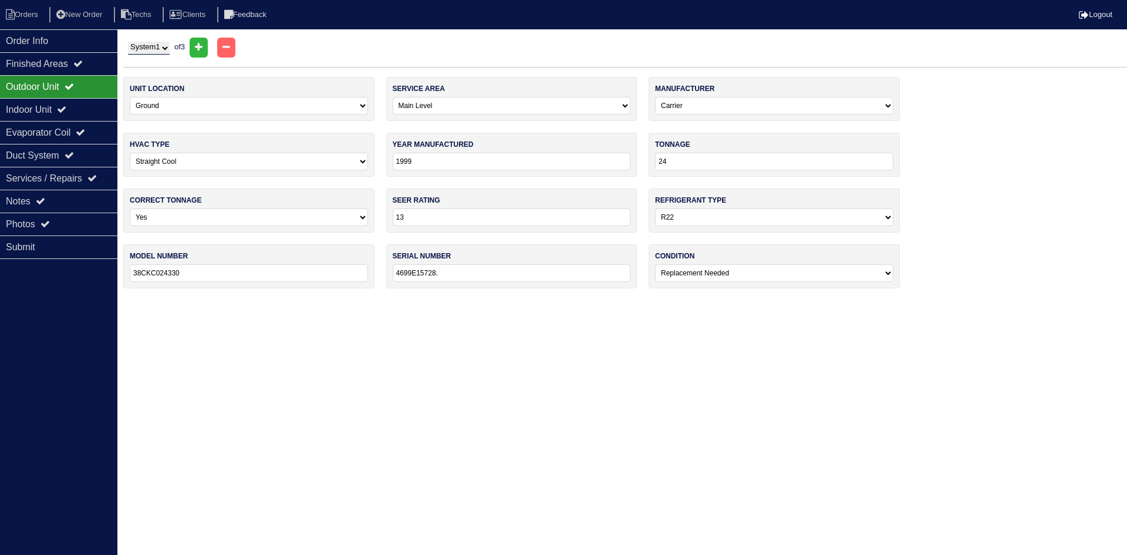
type input "2018"
type input "30"
type input "14"
select select "1"
type input "GSX140301KC"
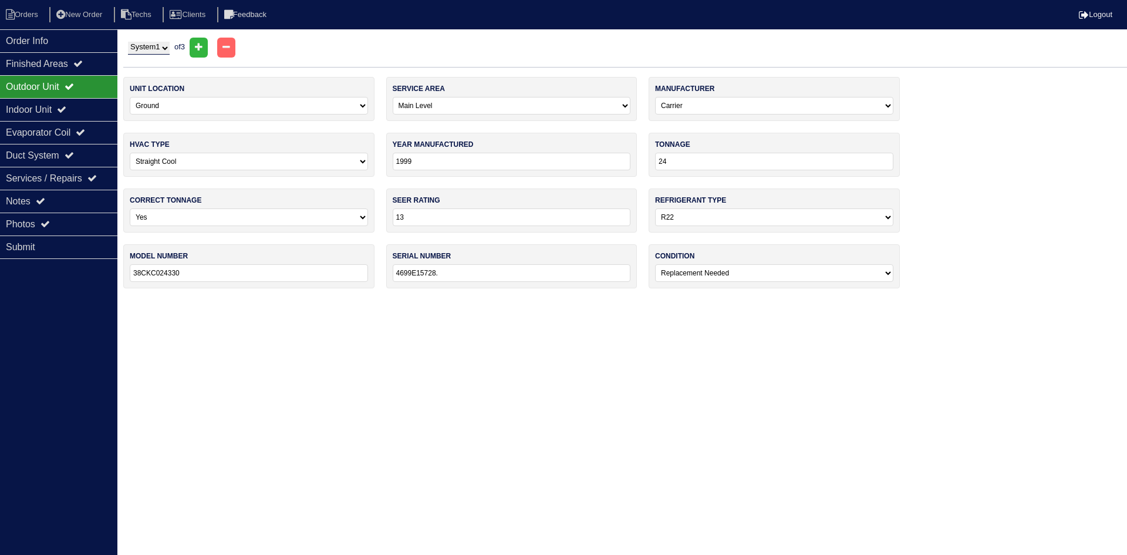
type input "1808161974"
select select "0"
click at [66, 108] on icon at bounding box center [61, 108] width 9 height 9
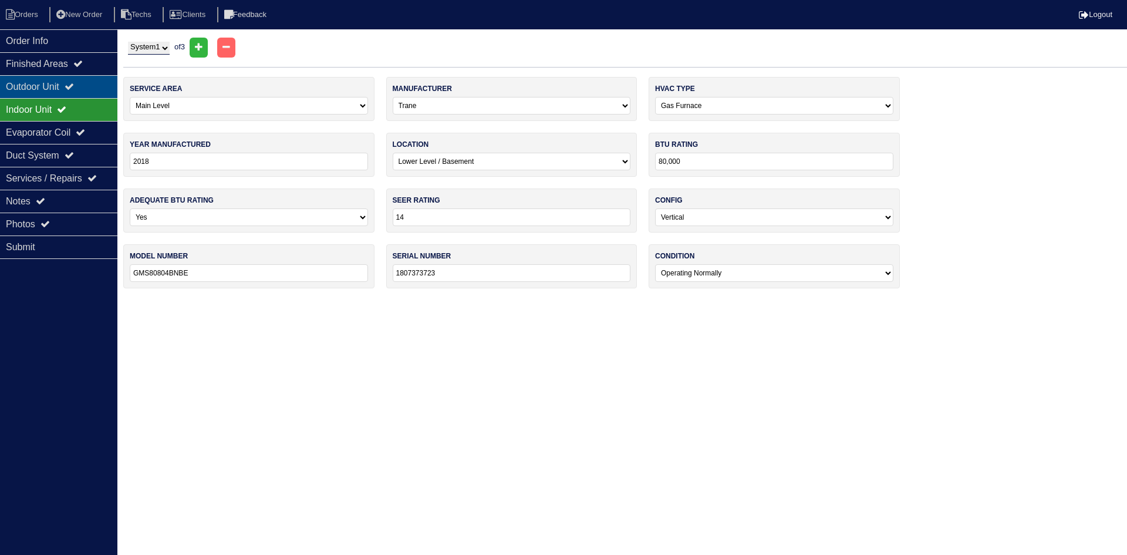
click at [62, 89] on div "Outdoor Unit" at bounding box center [58, 86] width 117 height 23
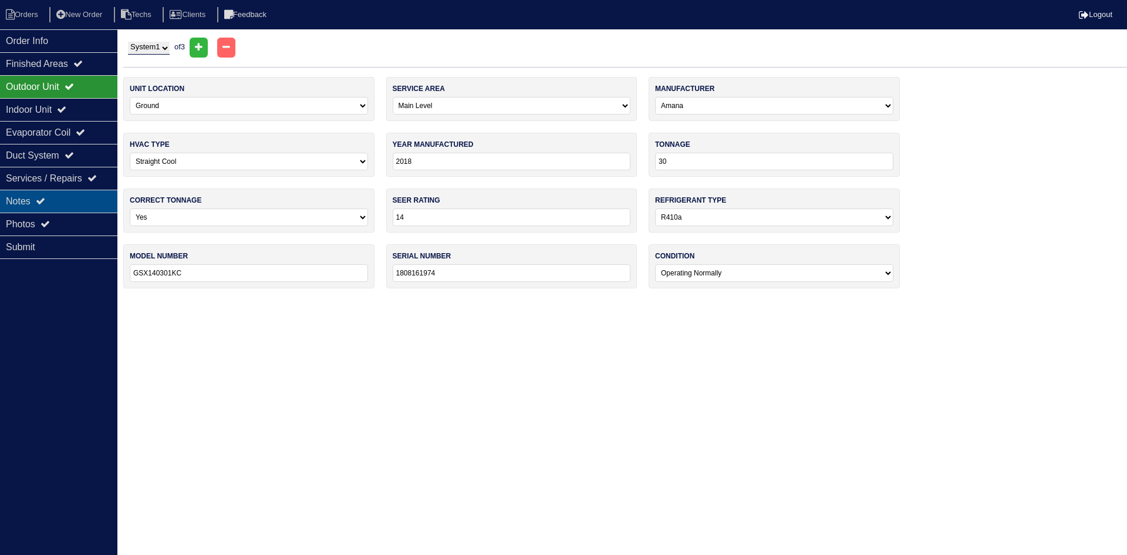
click at [68, 205] on div "Notes" at bounding box center [58, 201] width 117 height 23
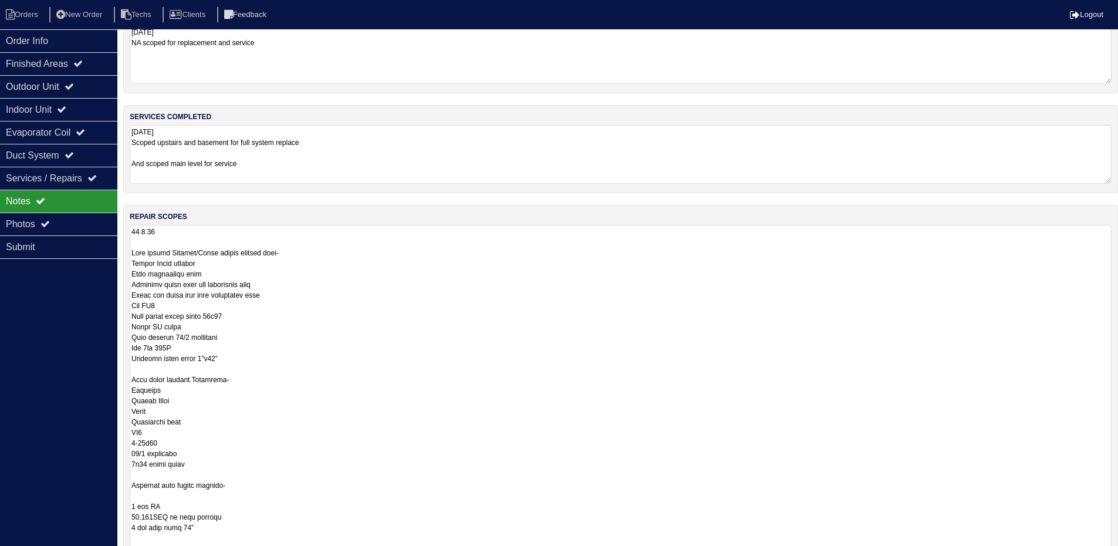
scroll to position [59, 0]
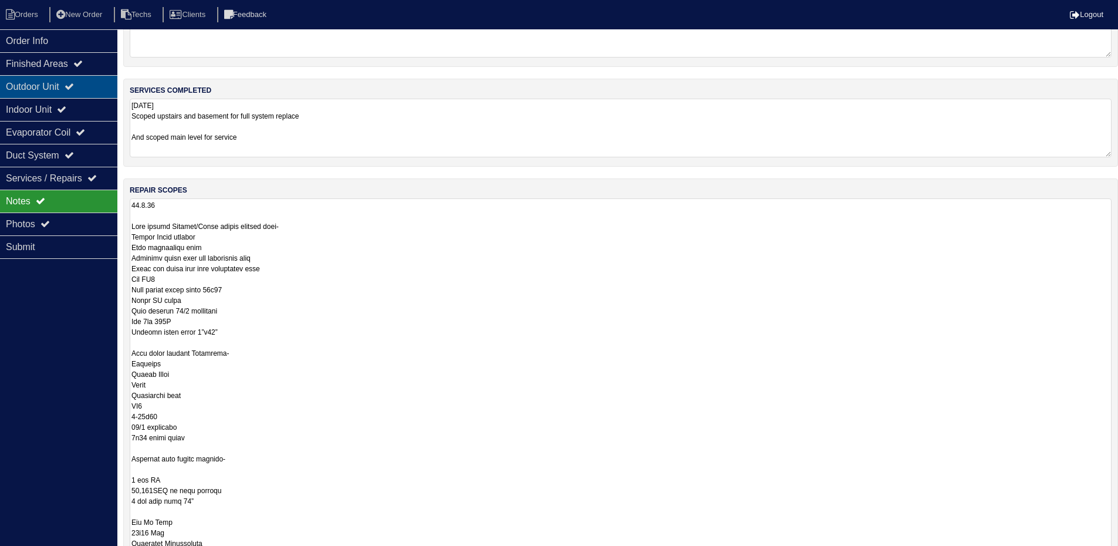
click at [105, 86] on div "Outdoor Unit" at bounding box center [58, 86] width 117 height 23
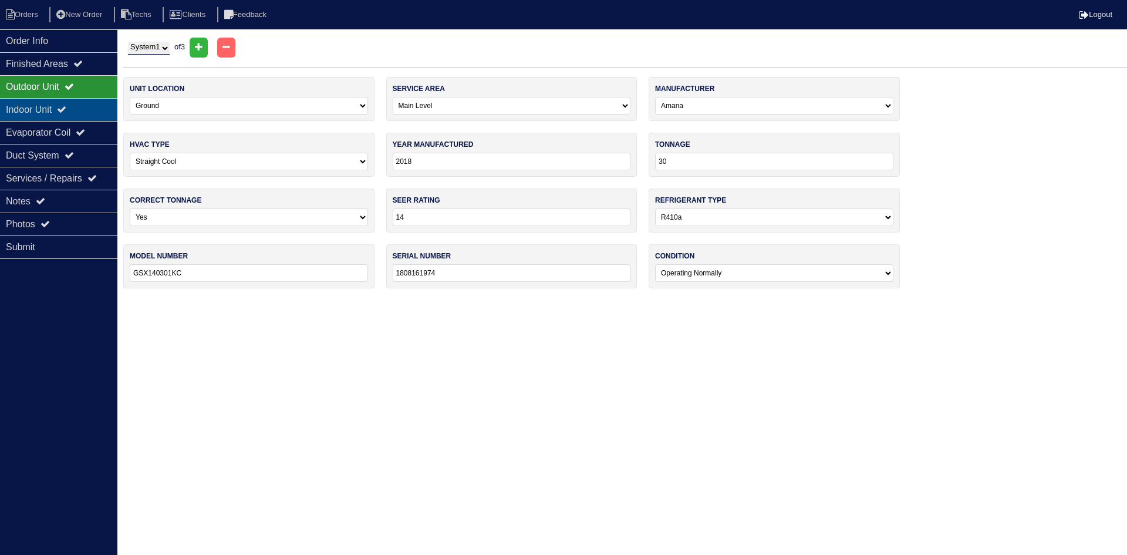
click at [93, 103] on div "Indoor Unit" at bounding box center [58, 109] width 117 height 23
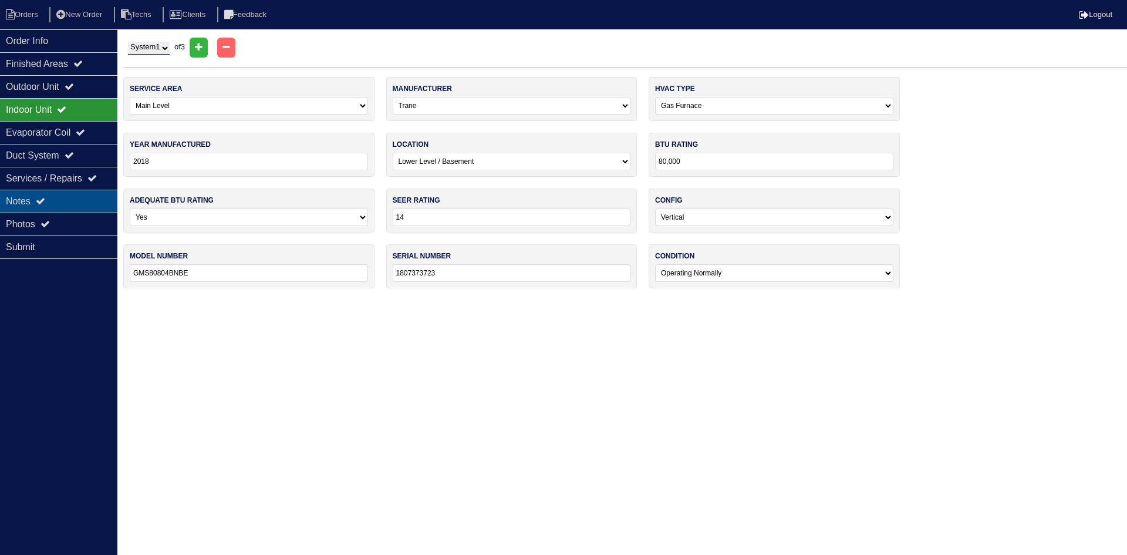
click at [63, 197] on div "Notes" at bounding box center [58, 201] width 117 height 23
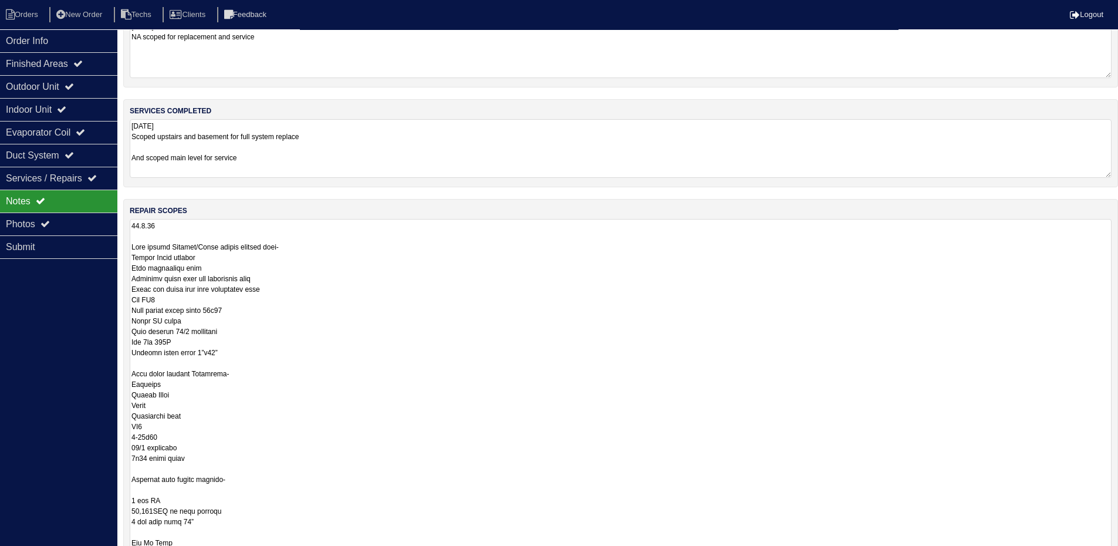
scroll to position [117, 0]
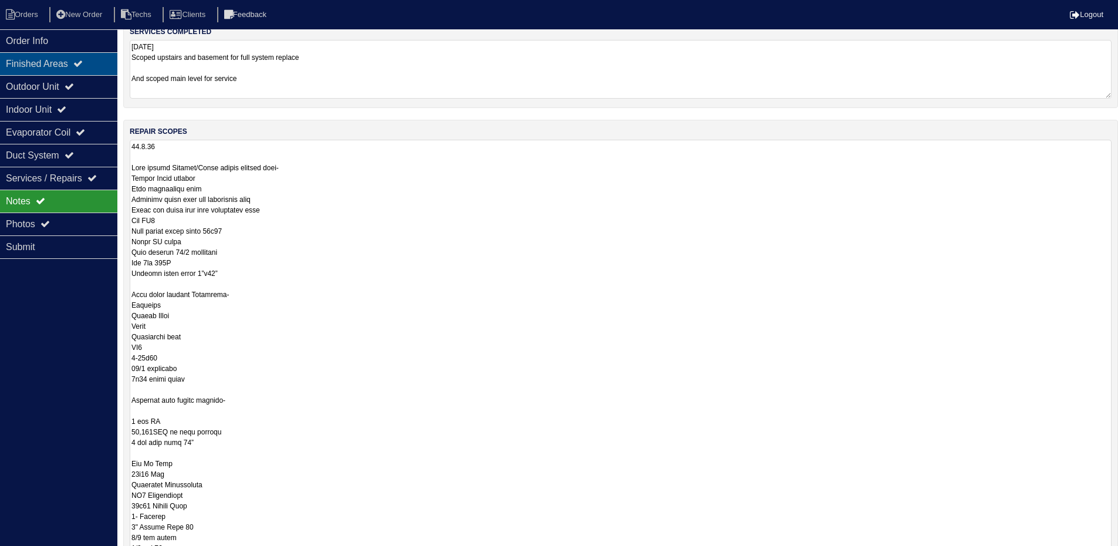
drag, startPoint x: 65, startPoint y: 38, endPoint x: 30, endPoint y: 75, distance: 51.1
click at [65, 38] on div "Order Info" at bounding box center [58, 40] width 117 height 23
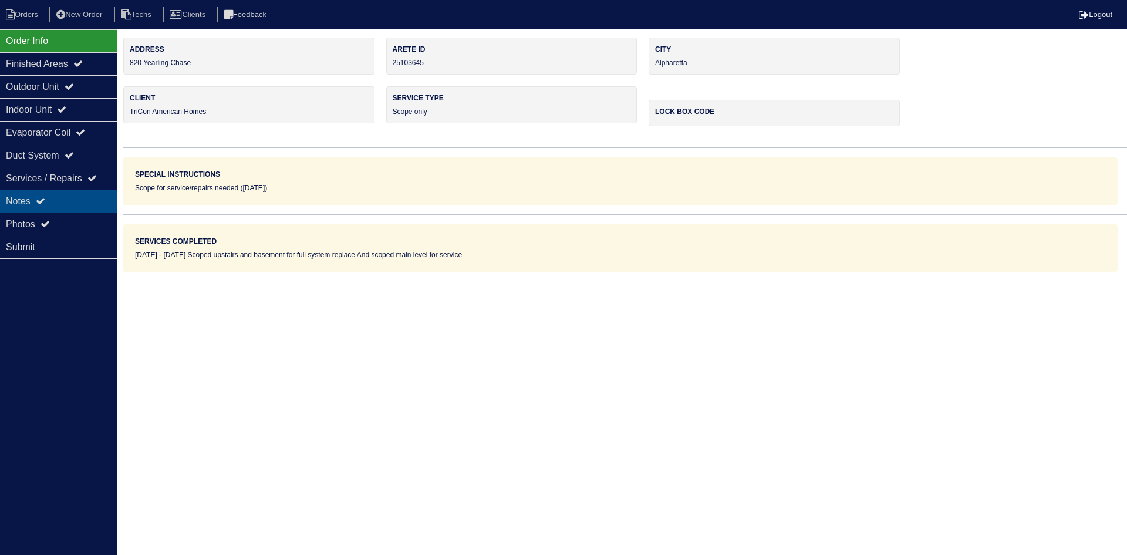
click at [62, 195] on div "Notes" at bounding box center [58, 201] width 117 height 23
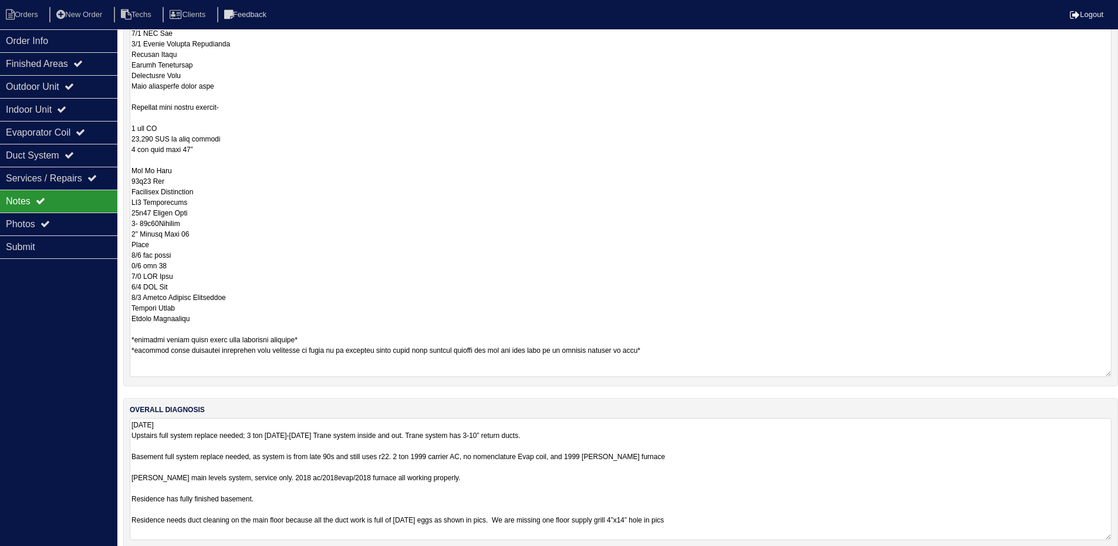
scroll to position [679, 0]
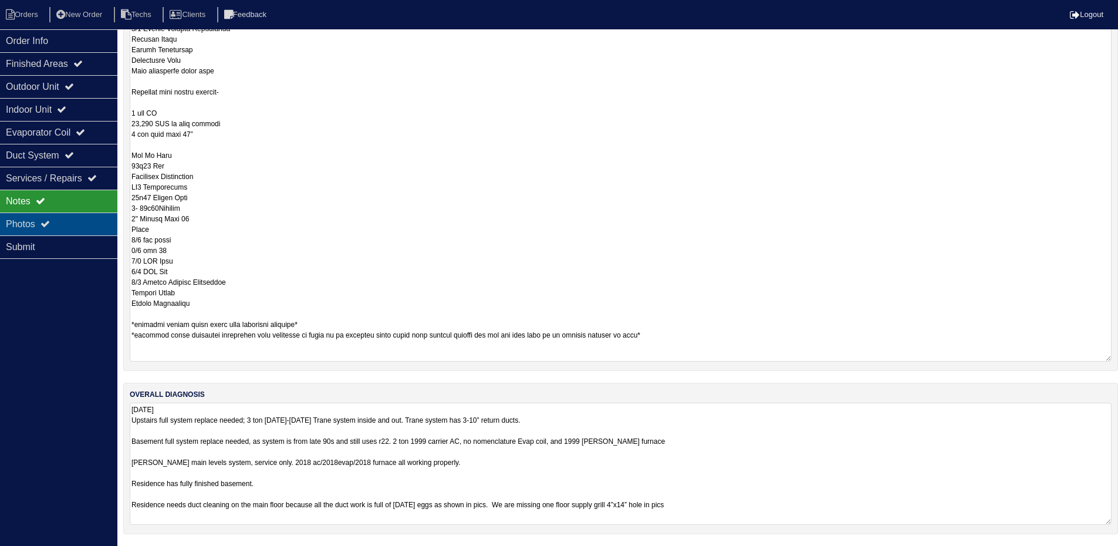
click at [87, 222] on div "Photos" at bounding box center [58, 224] width 117 height 23
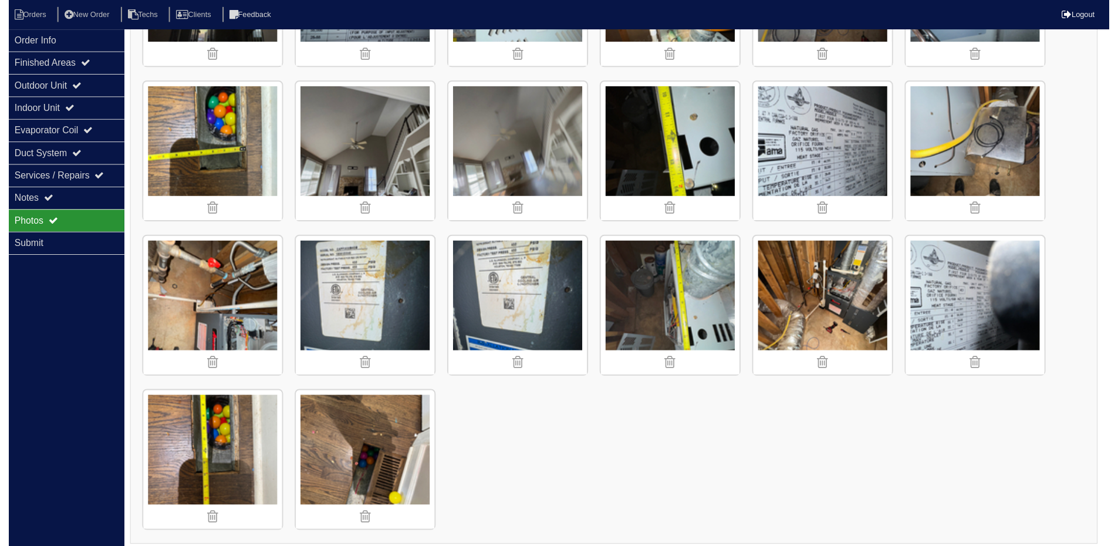
scroll to position [294, 0]
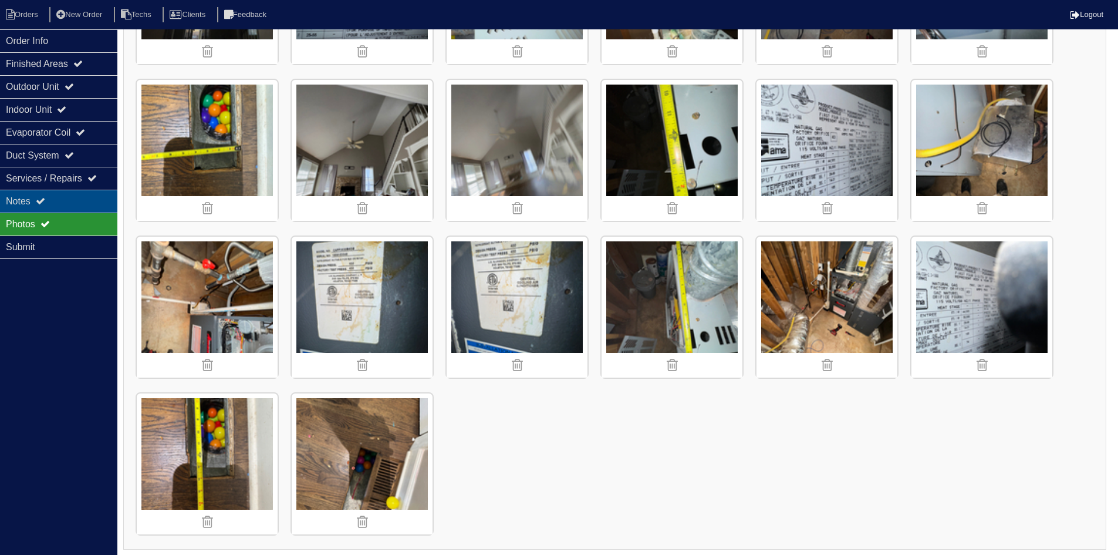
click at [8, 202] on div "Notes" at bounding box center [58, 201] width 117 height 23
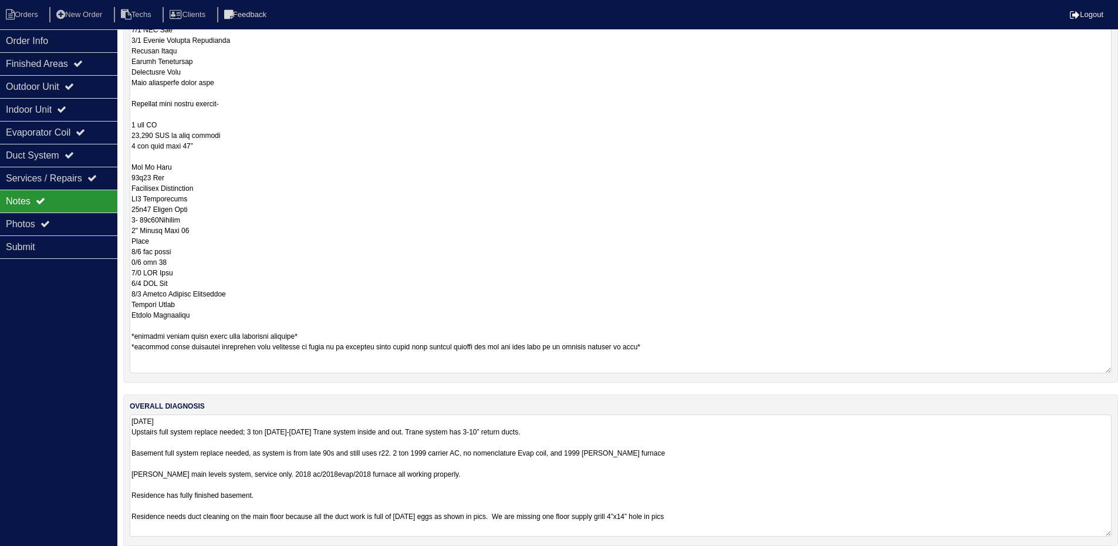
scroll to position [679, 0]
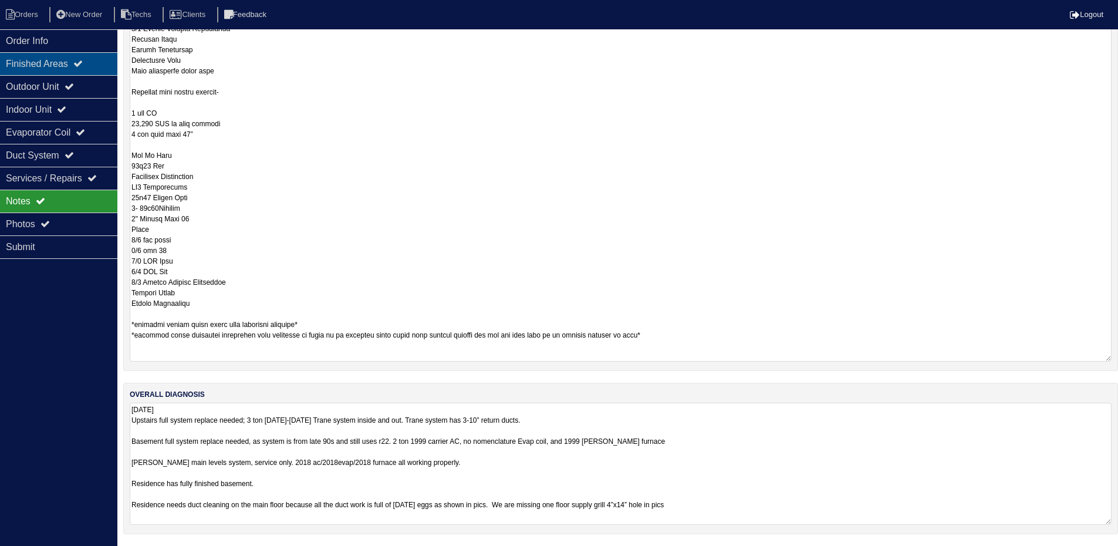
click at [92, 62] on div "Finished Areas" at bounding box center [58, 63] width 117 height 23
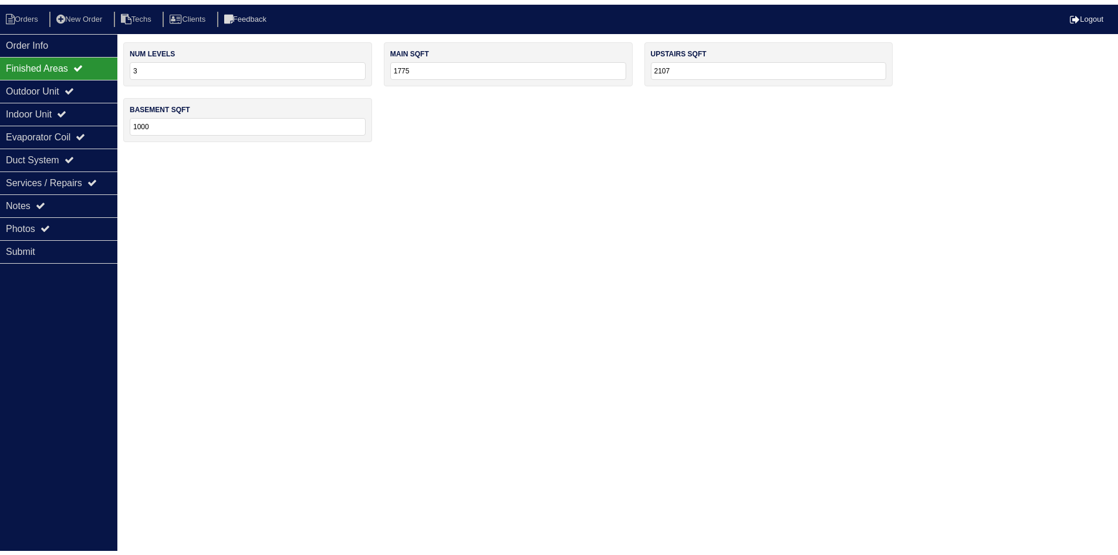
scroll to position [0, 0]
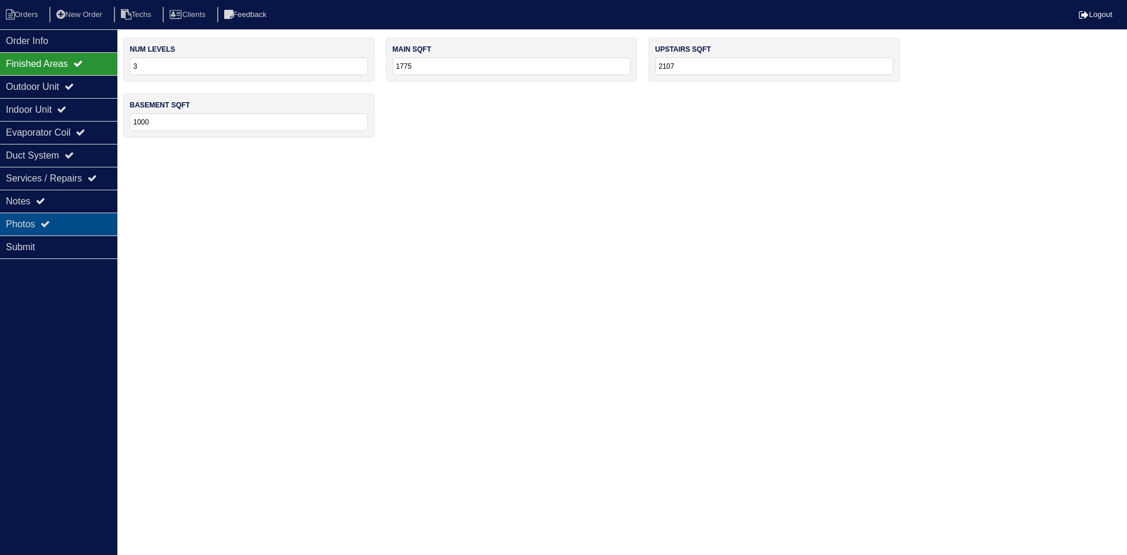
click at [81, 218] on div "Photos" at bounding box center [58, 224] width 117 height 23
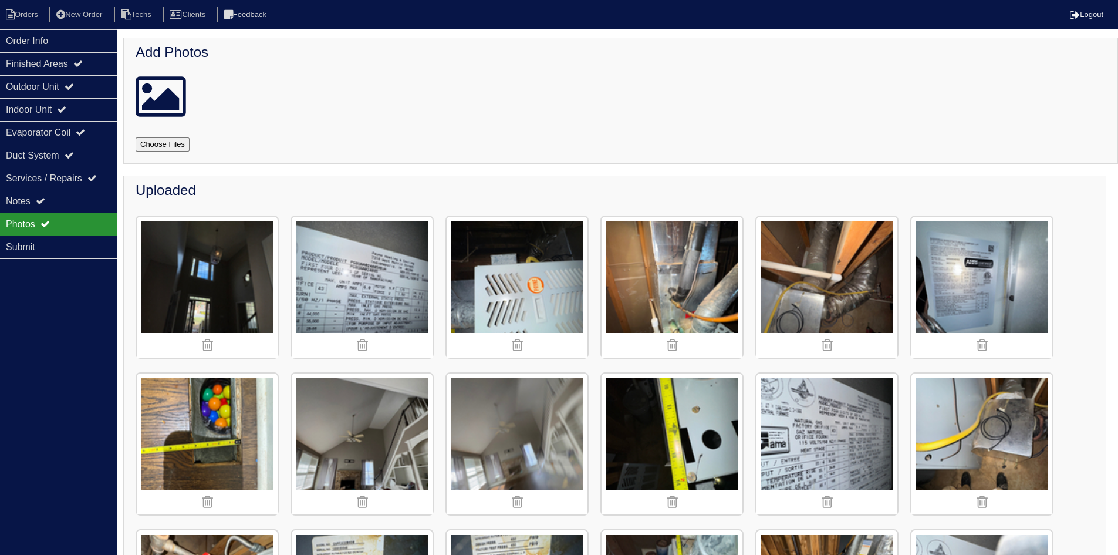
click at [160, 146] on input "file" at bounding box center [177, 144] width 82 height 14
type input "C:\fakepath\IMG_5100.JPG"
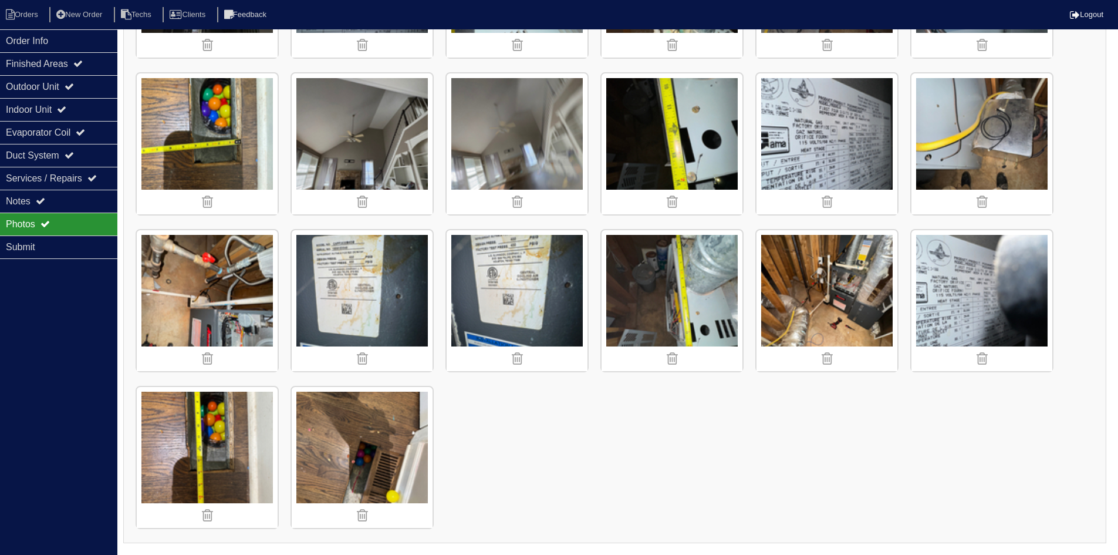
scroll to position [763, 0]
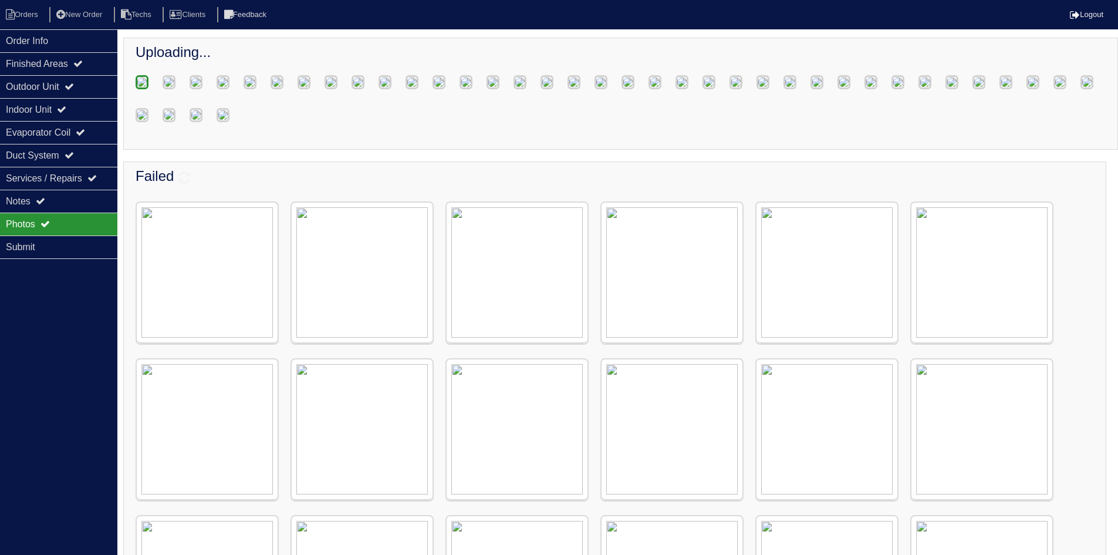
scroll to position [176, 0]
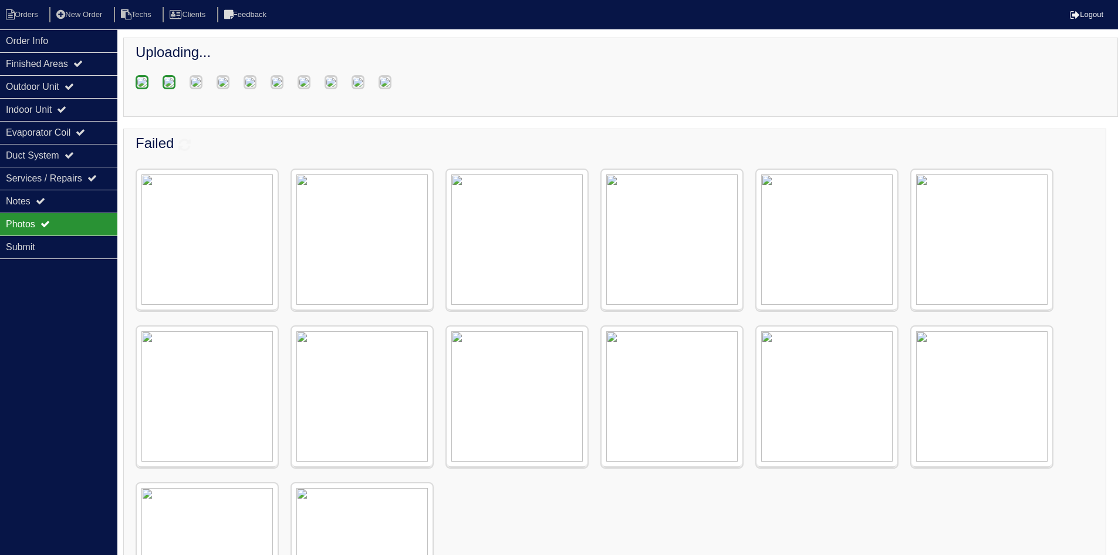
scroll to position [298, 0]
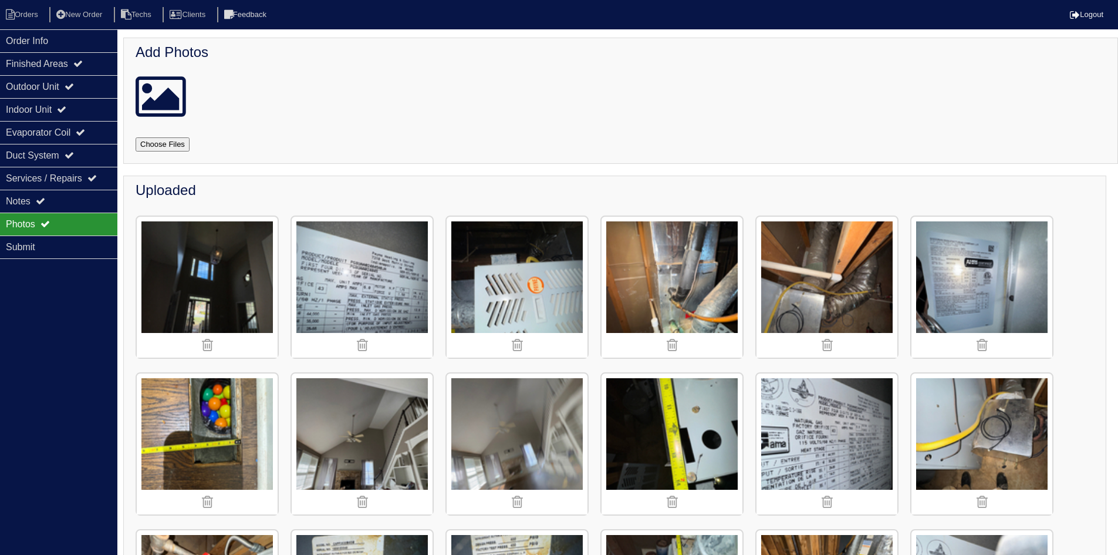
scroll to position [108, 0]
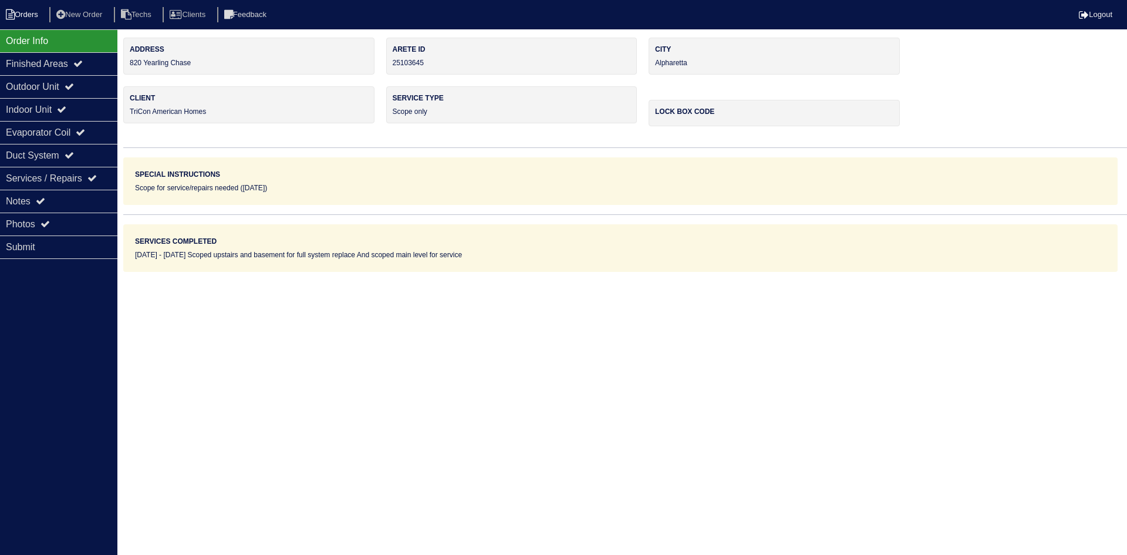
drag, startPoint x: 28, startPoint y: 13, endPoint x: 5, endPoint y: 13, distance: 23.5
click at [28, 13] on li "Orders" at bounding box center [24, 15] width 48 height 16
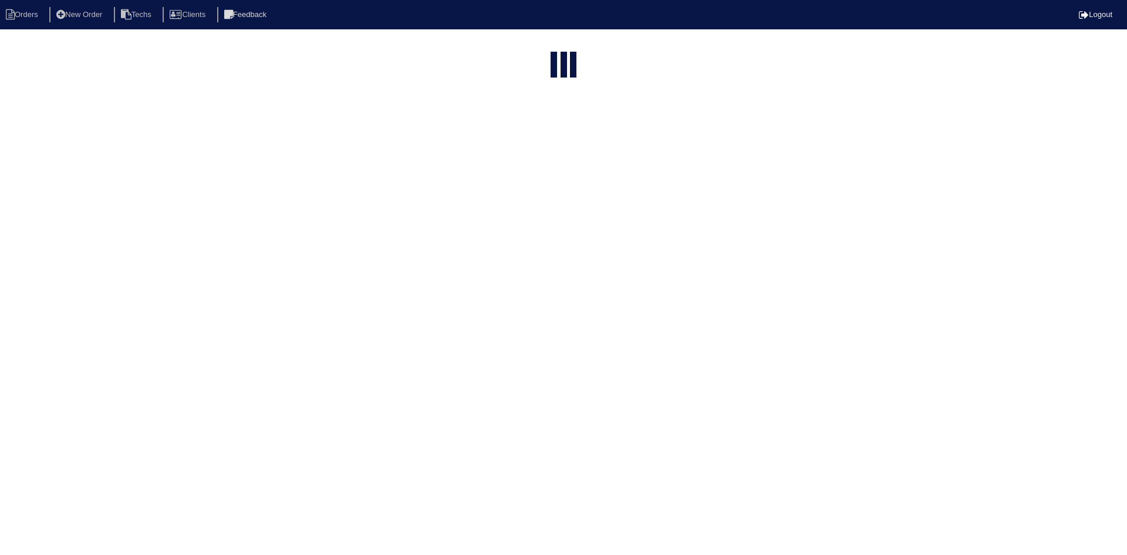
select select "15"
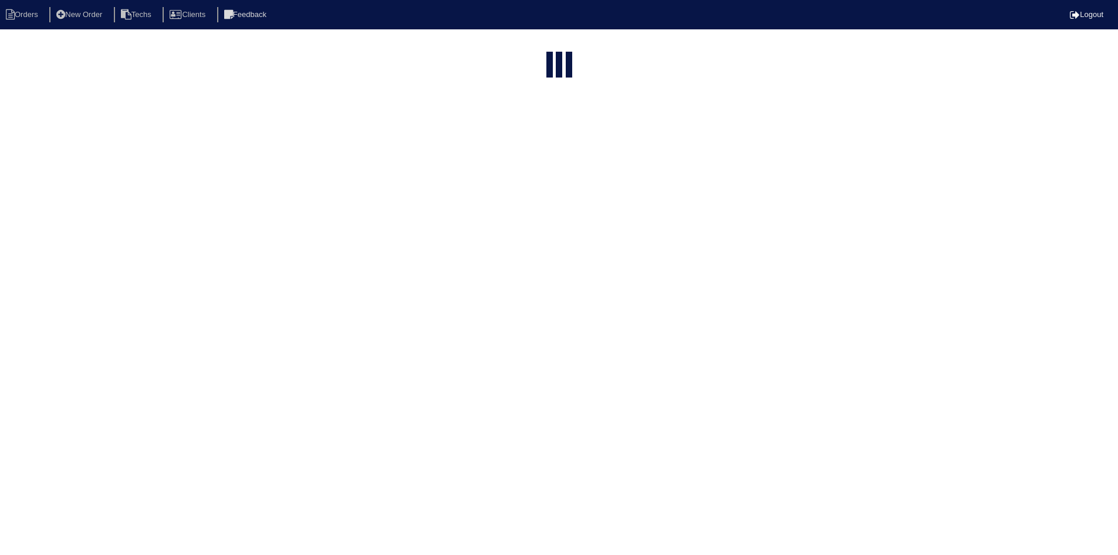
select select "field complete"
select select "need to quote"
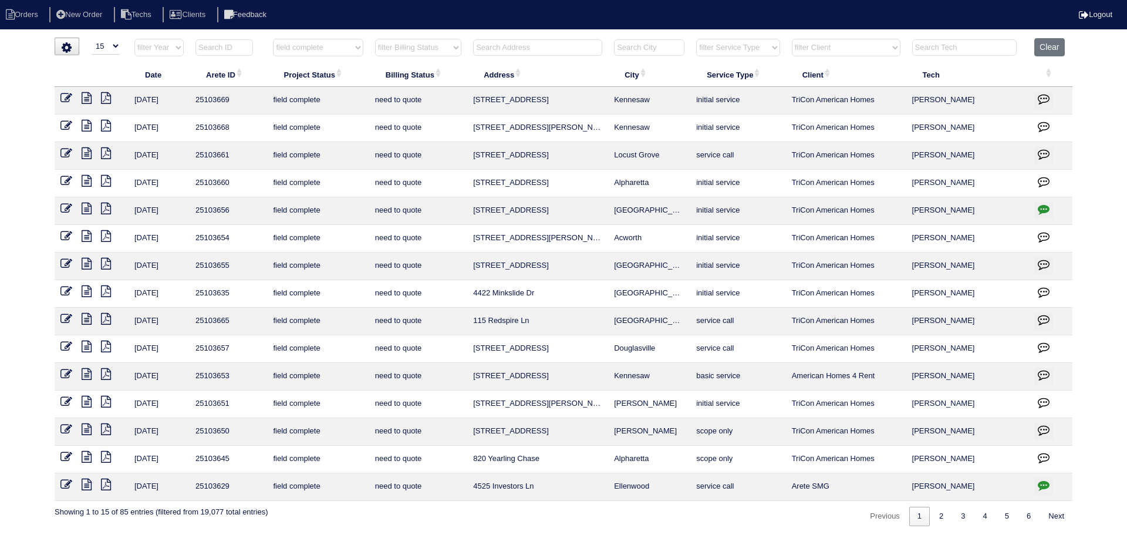
click at [89, 430] on icon at bounding box center [87, 429] width 10 height 12
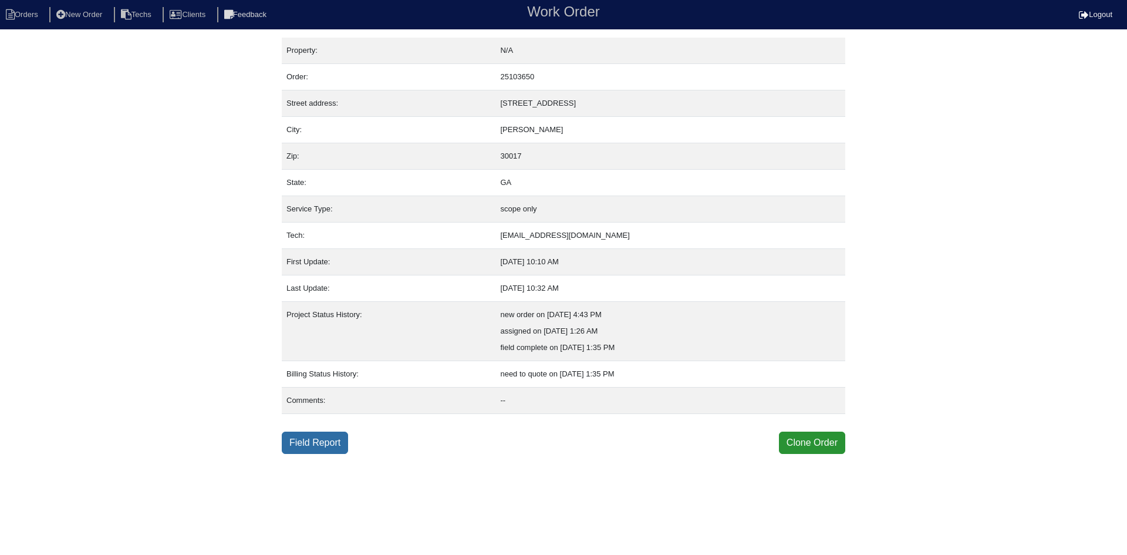
click at [316, 437] on link "Field Report" at bounding box center [315, 442] width 66 height 22
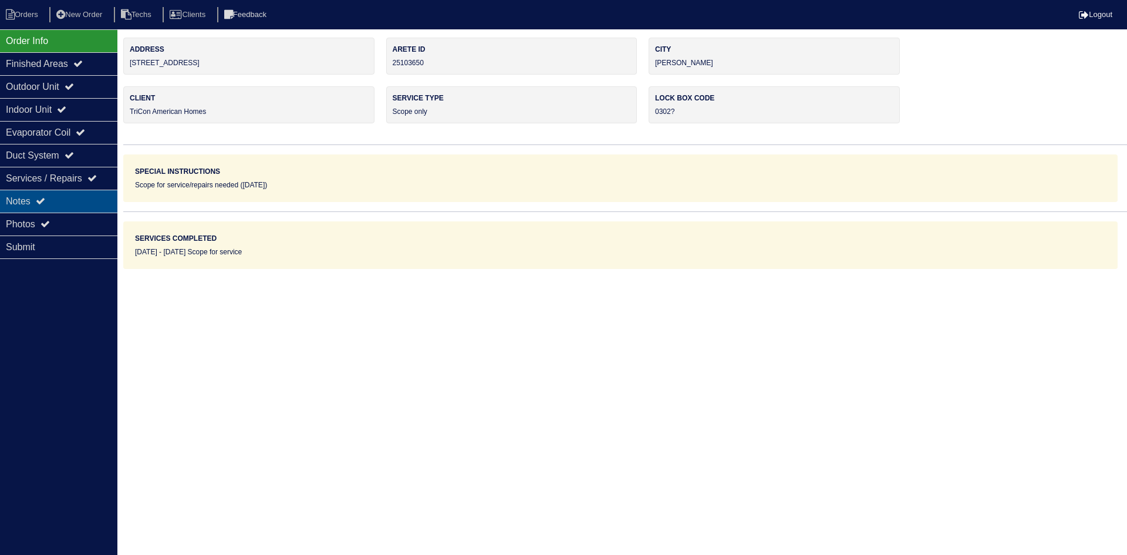
click at [53, 193] on div "Notes" at bounding box center [58, 201] width 117 height 23
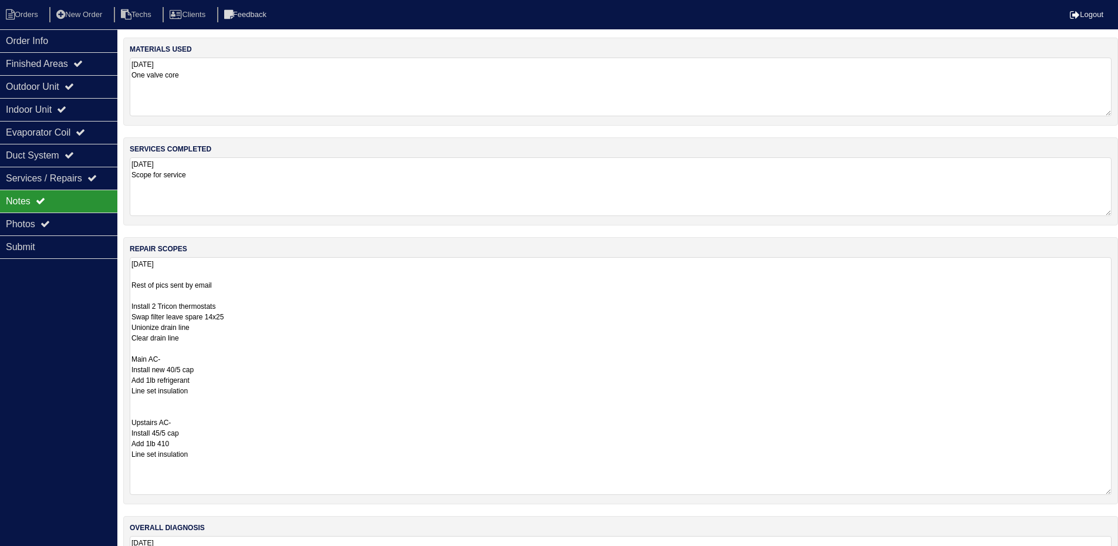
drag, startPoint x: 1117, startPoint y: 310, endPoint x: 1098, endPoint y: 487, distance: 178.3
click at [1106, 488] on textarea "10.3.25 Rest of pics sent by email Install 2 Tricon thermostats Swap filter lea…" at bounding box center [621, 376] width 982 height 238
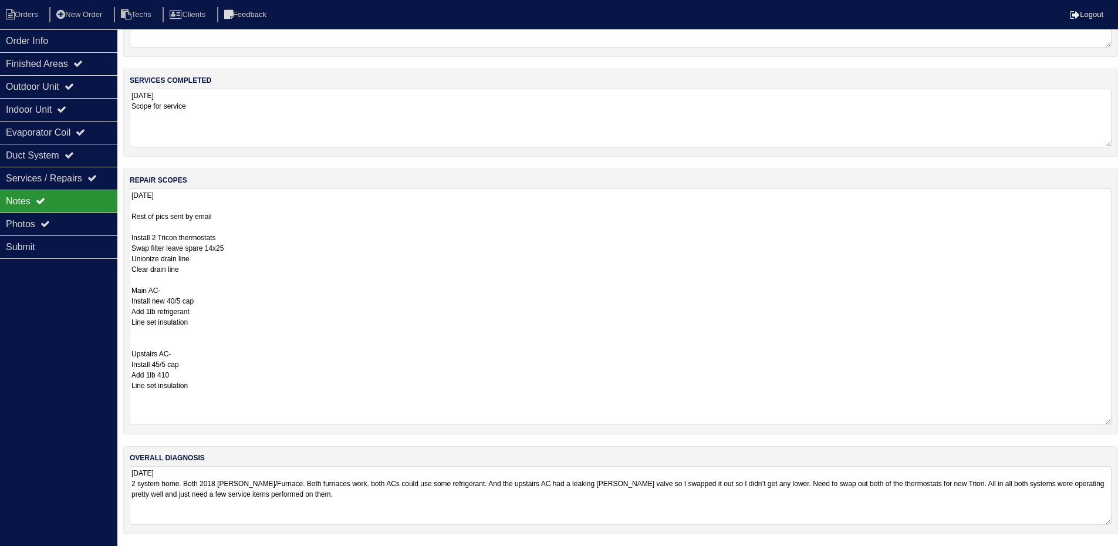
scroll to position [10, 0]
click at [92, 84] on div "Outdoor Unit" at bounding box center [58, 86] width 117 height 23
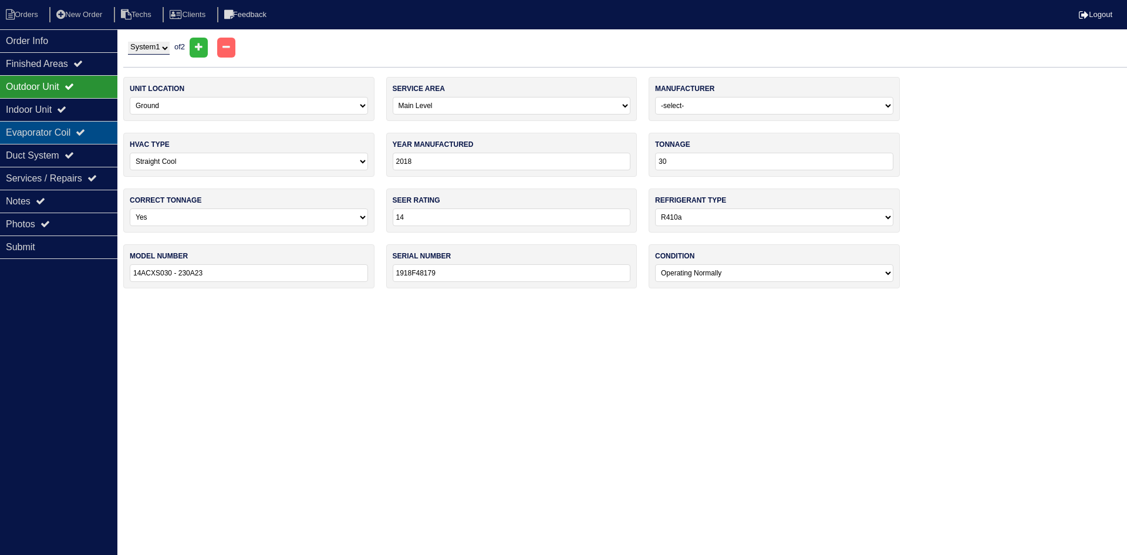
click at [81, 130] on div "Evaporator Coil" at bounding box center [58, 132] width 117 height 23
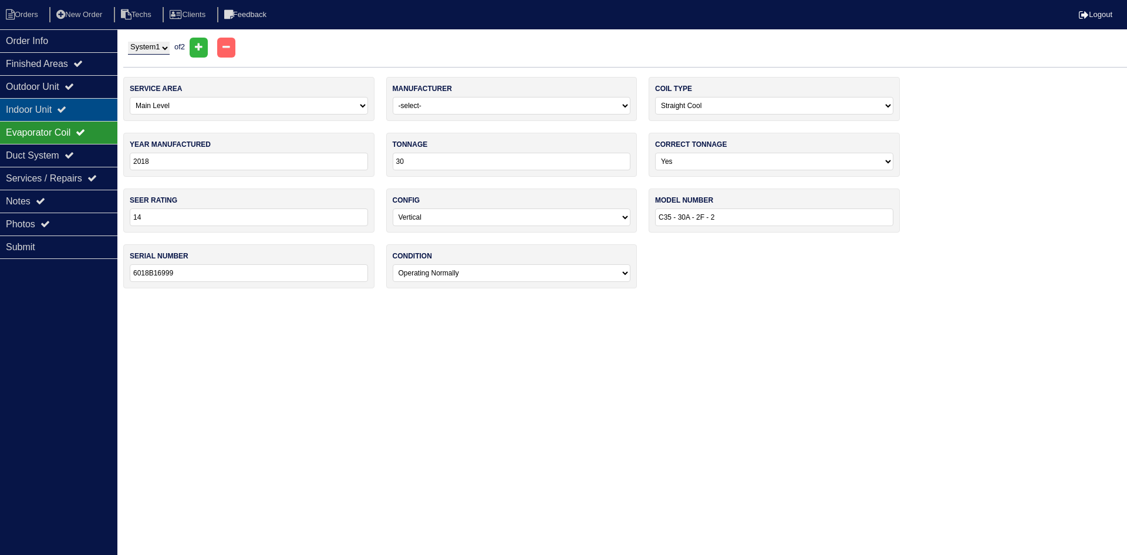
click at [66, 106] on icon at bounding box center [61, 108] width 9 height 9
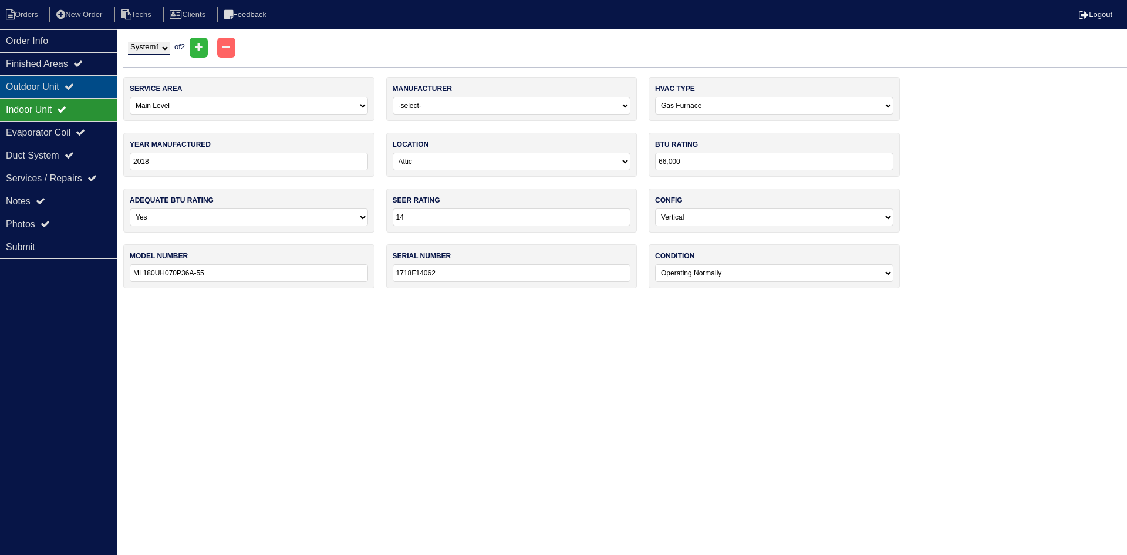
click at [63, 84] on div "Outdoor Unit" at bounding box center [58, 86] width 117 height 23
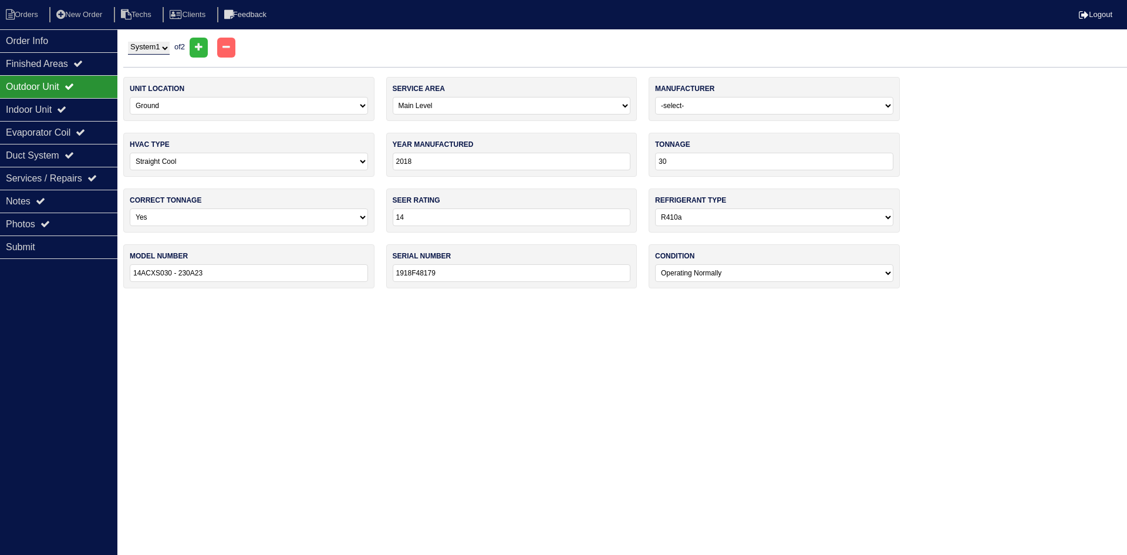
click at [168, 46] on select "System 1 System 2" at bounding box center [149, 48] width 42 height 13
select select "2"
click at [128, 42] on select "System 1 System 2" at bounding box center [149, 48] width 42 height 13
select select "1"
type input "36"
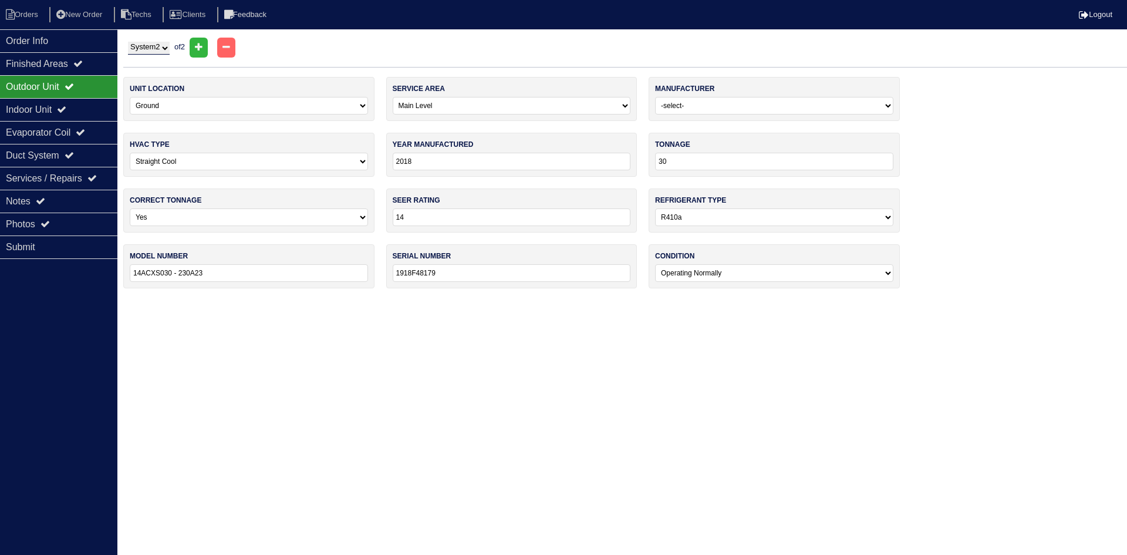
type input "14ACXS036 - 230A22"
type input "1918H39882"
click at [54, 110] on div "Indoor Unit" at bounding box center [58, 109] width 117 height 23
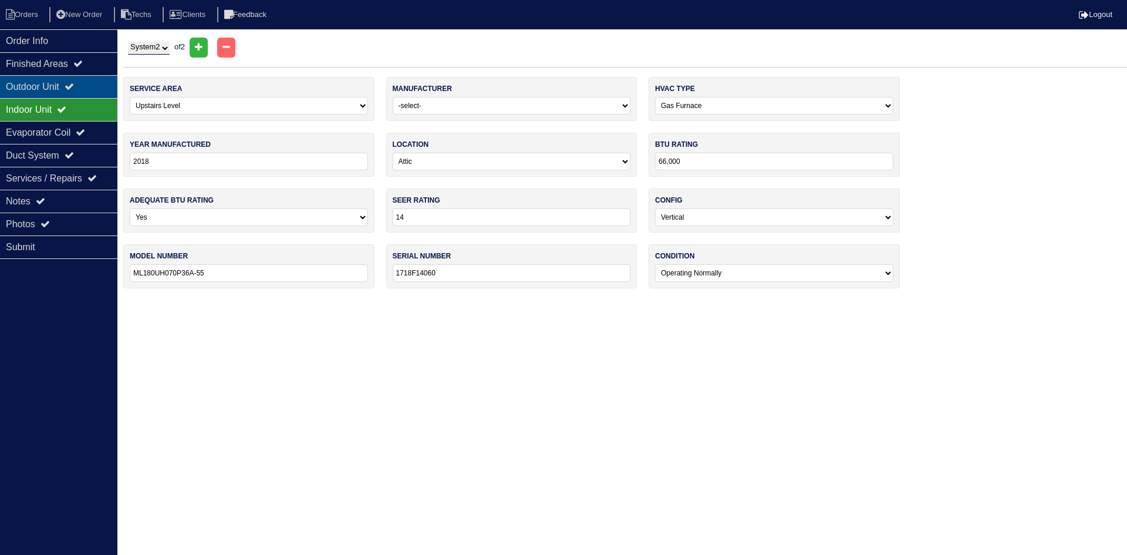
drag, startPoint x: 62, startPoint y: 86, endPoint x: 58, endPoint y: 77, distance: 10.3
click at [62, 85] on div "Outdoor Unit" at bounding box center [58, 86] width 117 height 23
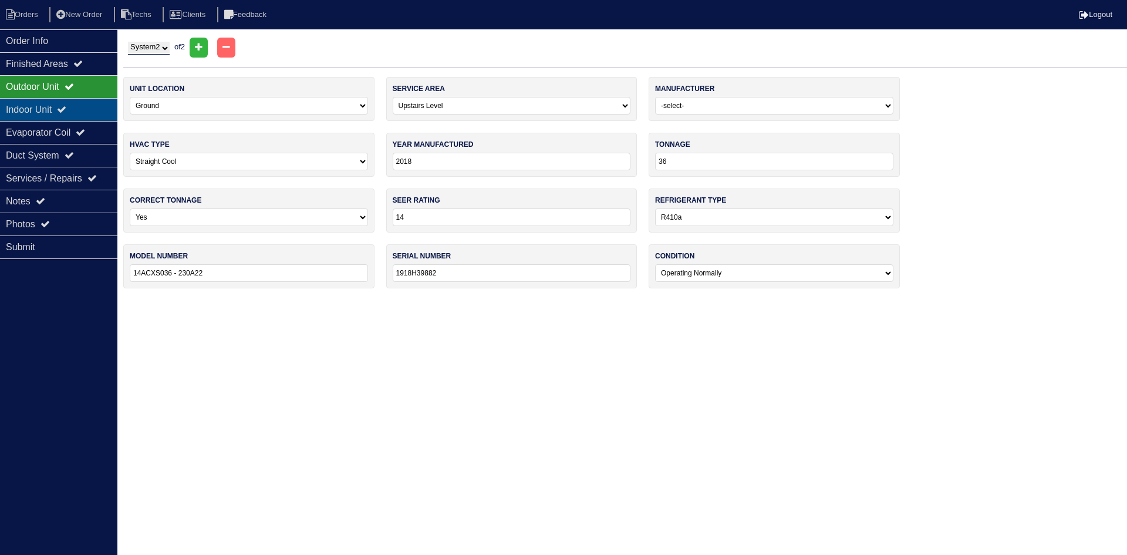
click at [83, 110] on div "Indoor Unit" at bounding box center [58, 109] width 117 height 23
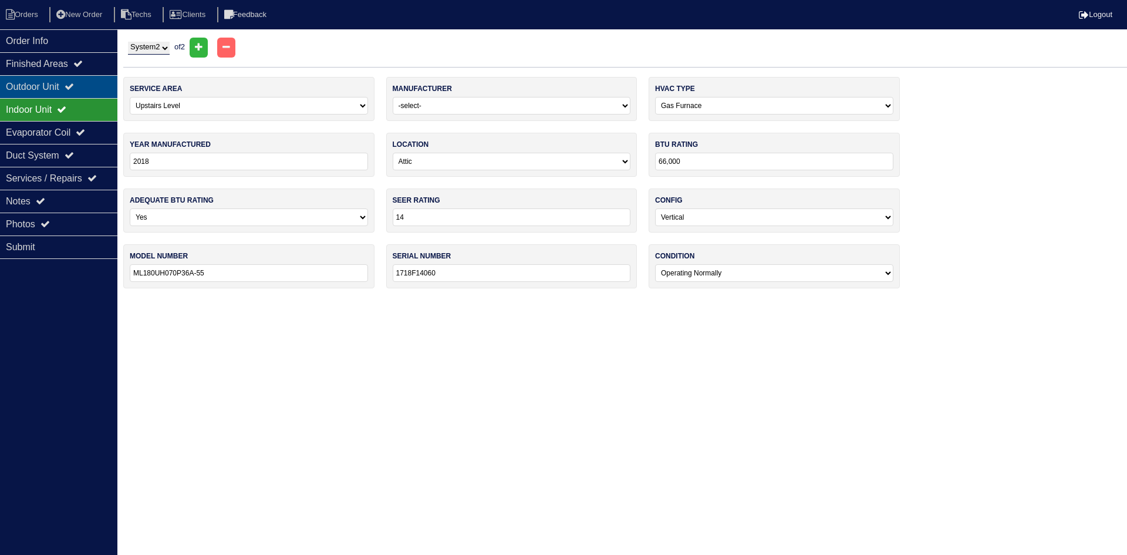
drag, startPoint x: 85, startPoint y: 82, endPoint x: 12, endPoint y: 86, distance: 73.5
click at [85, 82] on div "Outdoor Unit" at bounding box center [58, 86] width 117 height 23
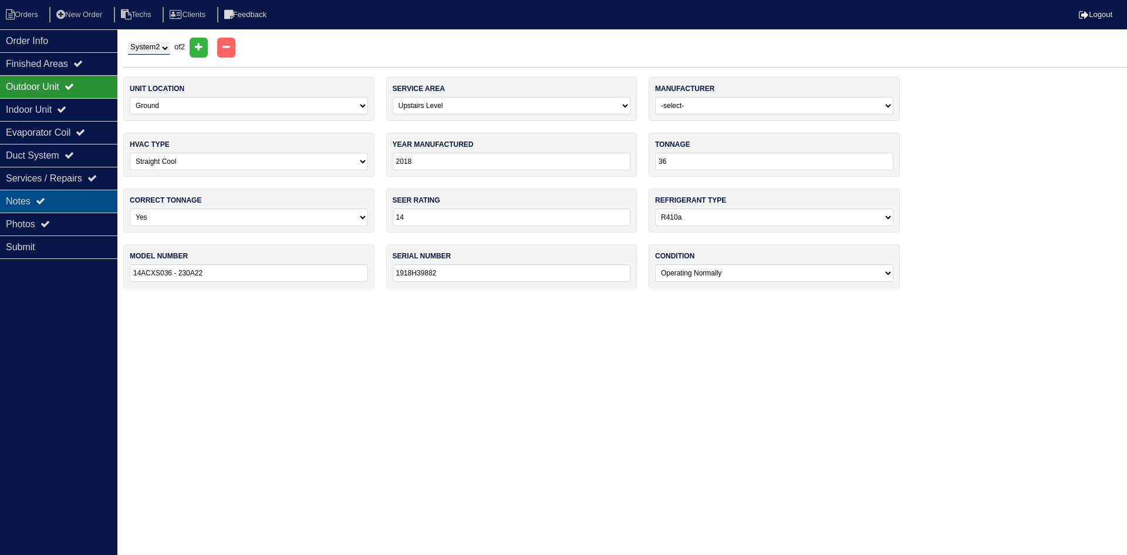
click at [45, 201] on icon at bounding box center [40, 200] width 9 height 9
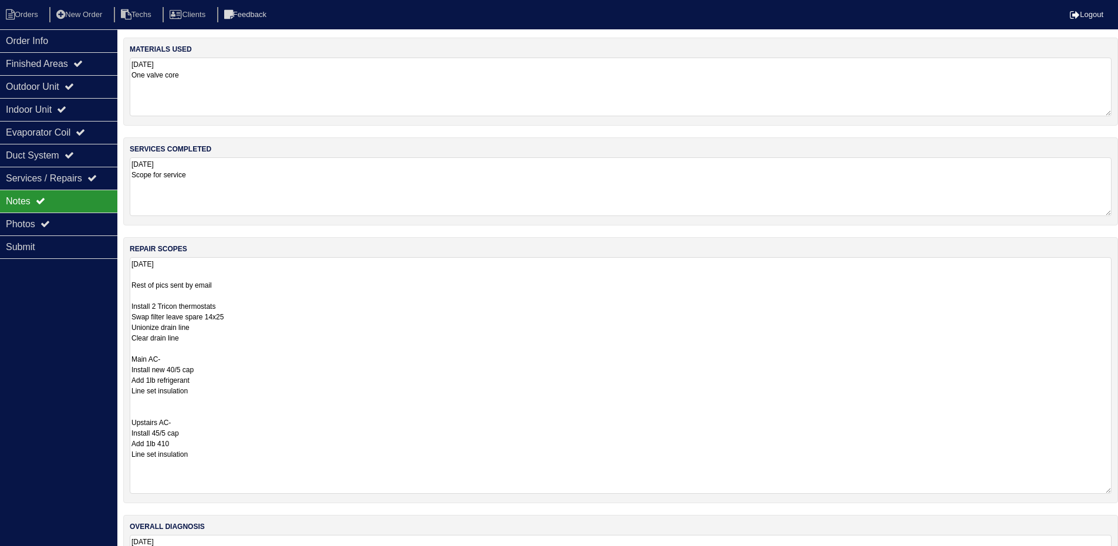
click at [234, 77] on textarea "10.3.25 One valve core" at bounding box center [621, 87] width 982 height 59
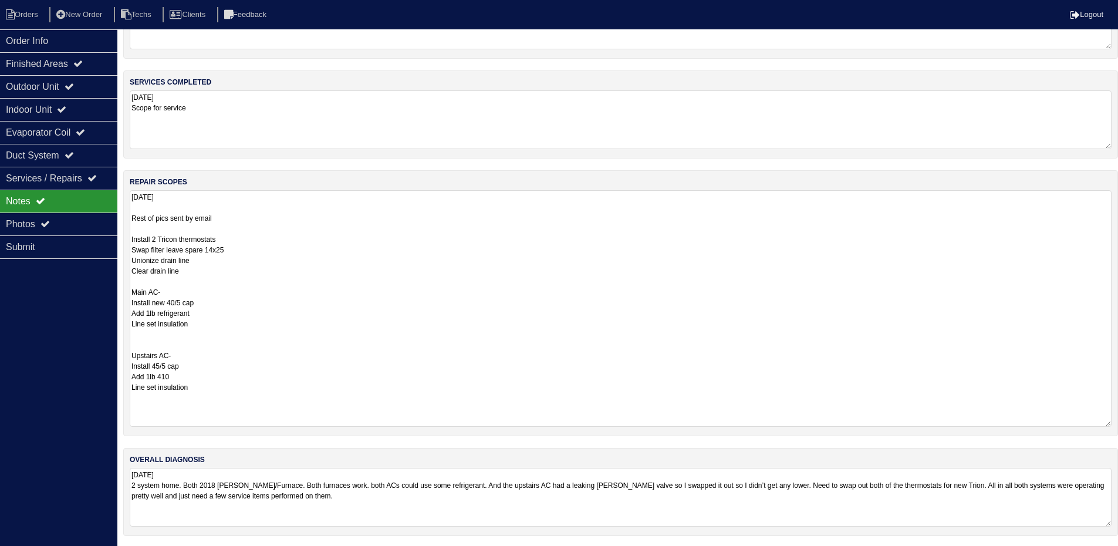
scroll to position [68, 0]
type textarea "10.3.25 One valve core - upstairs"
click at [198, 251] on textarea "10.3.25 Rest of pics sent by email Install 2 Tricon thermostats Swap filter lea…" at bounding box center [621, 306] width 982 height 237
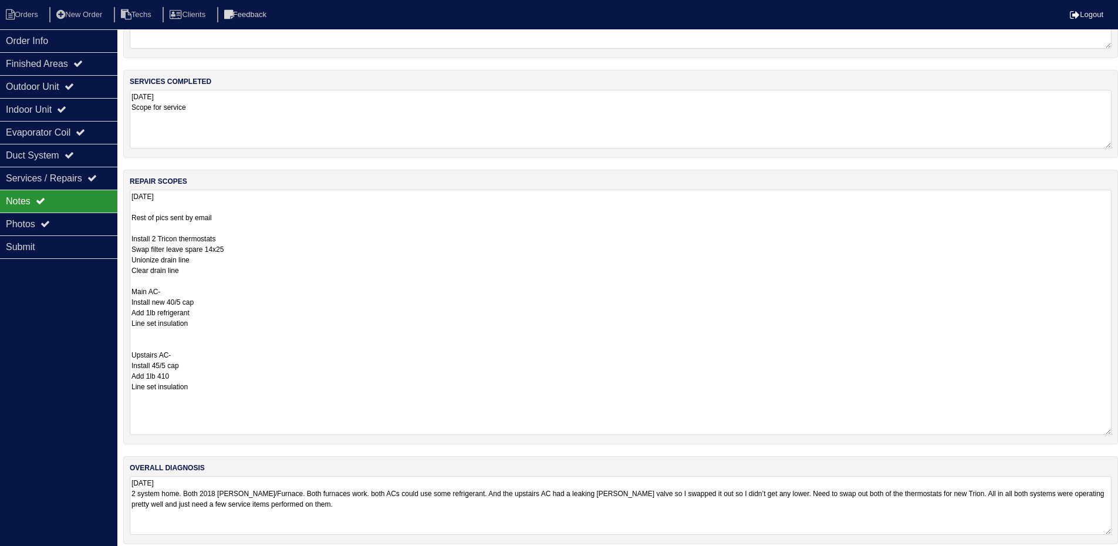
scroll to position [1, 0]
click at [184, 272] on textarea "10.3.25 Rest of pics sent by email Install 2 Tricon thermostats Swap filter lea…" at bounding box center [621, 312] width 982 height 245
type textarea "10.3.25 Rest of pics sent by email Install 2 Tricon thermostats Swap filter lea…"
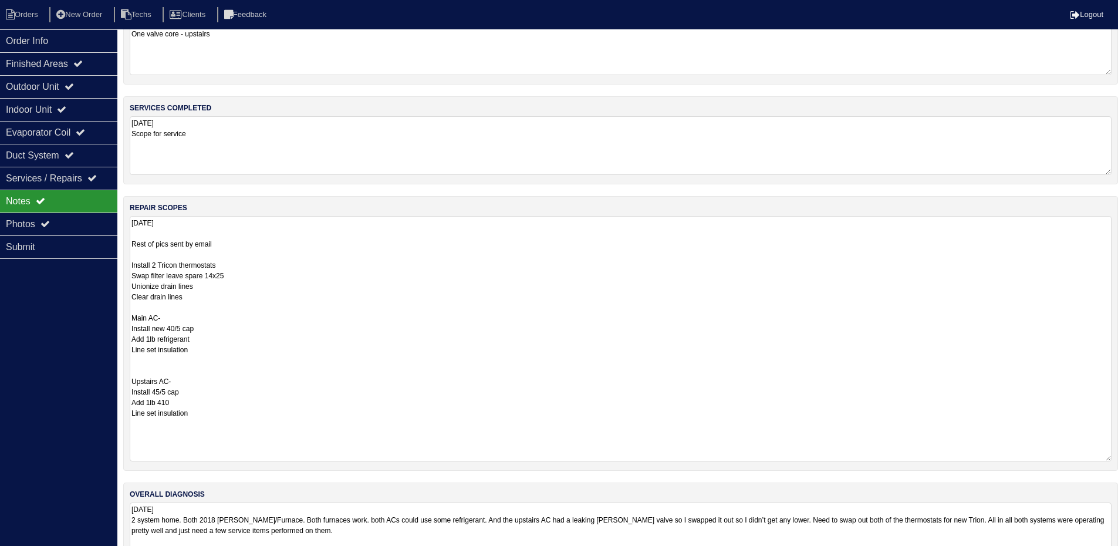
scroll to position [0, 0]
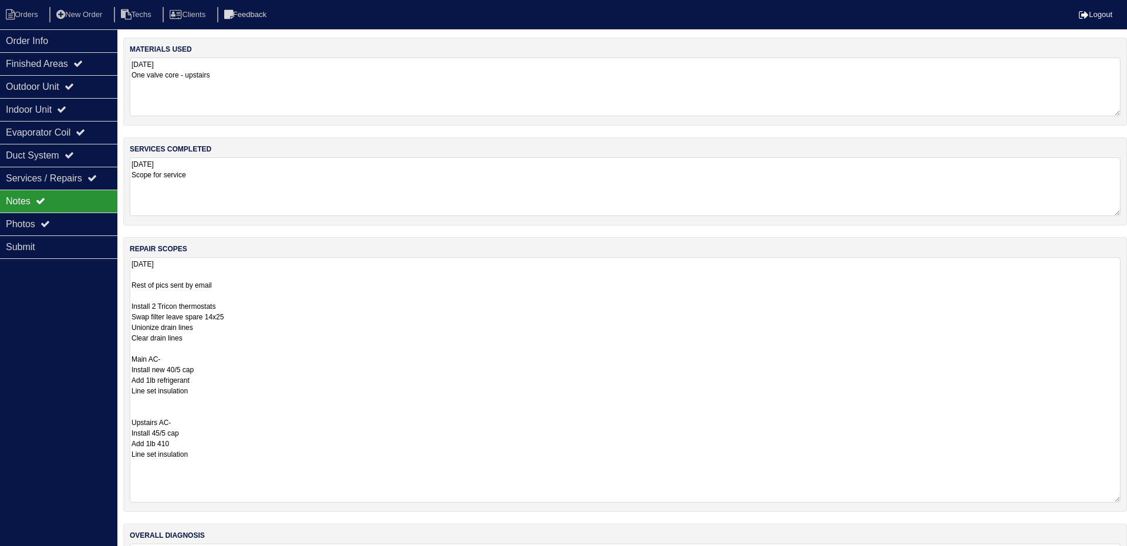
click at [48, 320] on div "Order Info Finished Areas Outdoor Unit Indoor Unit Evaporator Coil Duct System …" at bounding box center [58, 302] width 117 height 546
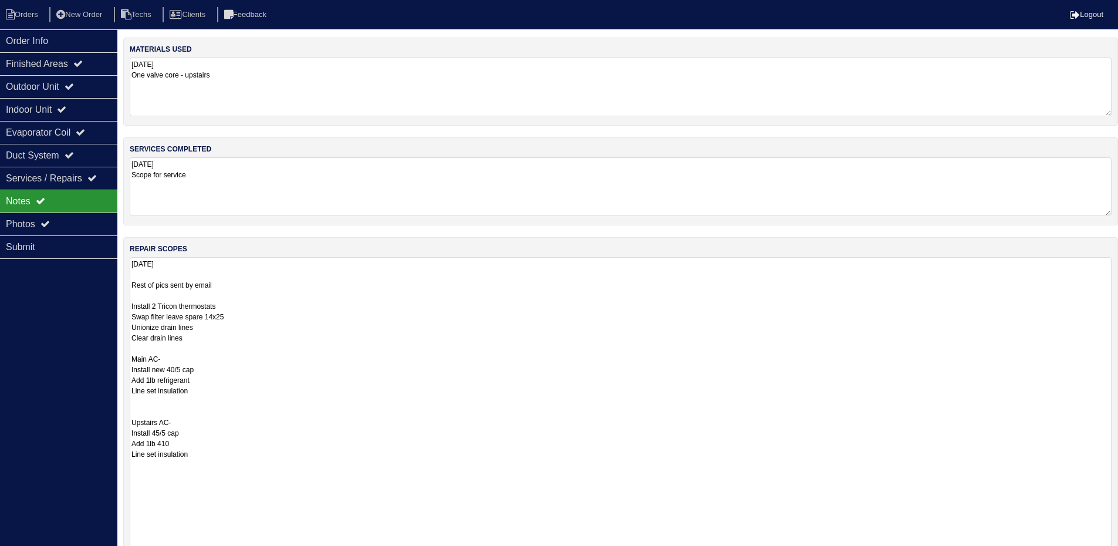
drag, startPoint x: 1115, startPoint y: 313, endPoint x: 1120, endPoint y: 582, distance: 268.9
click at [1118, 554] on html "Orders New Order Techs Clients Feedback Logout Orders New Order Users Clients M…" at bounding box center [559, 353] width 1118 height 706
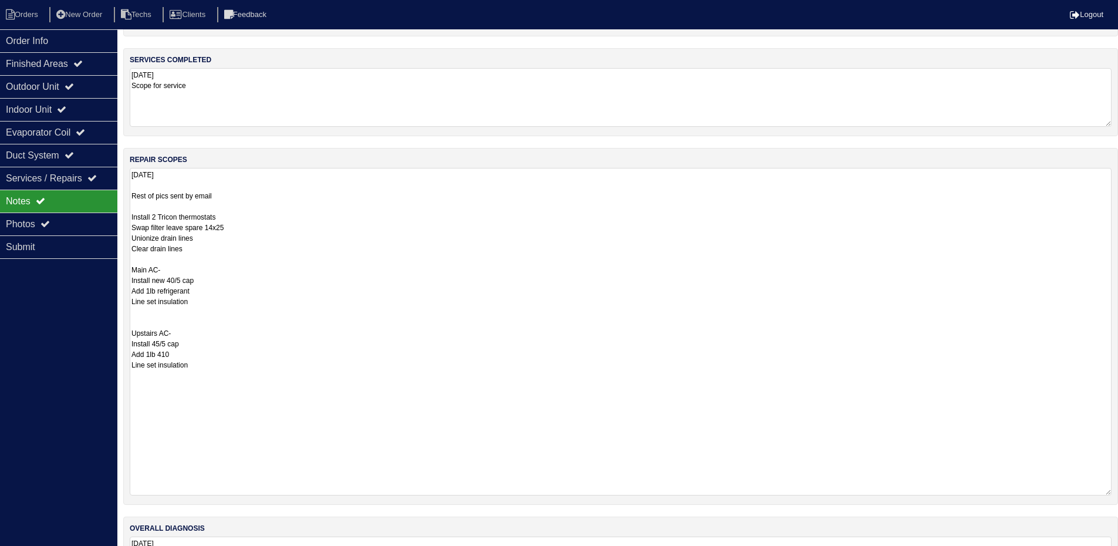
scroll to position [117, 0]
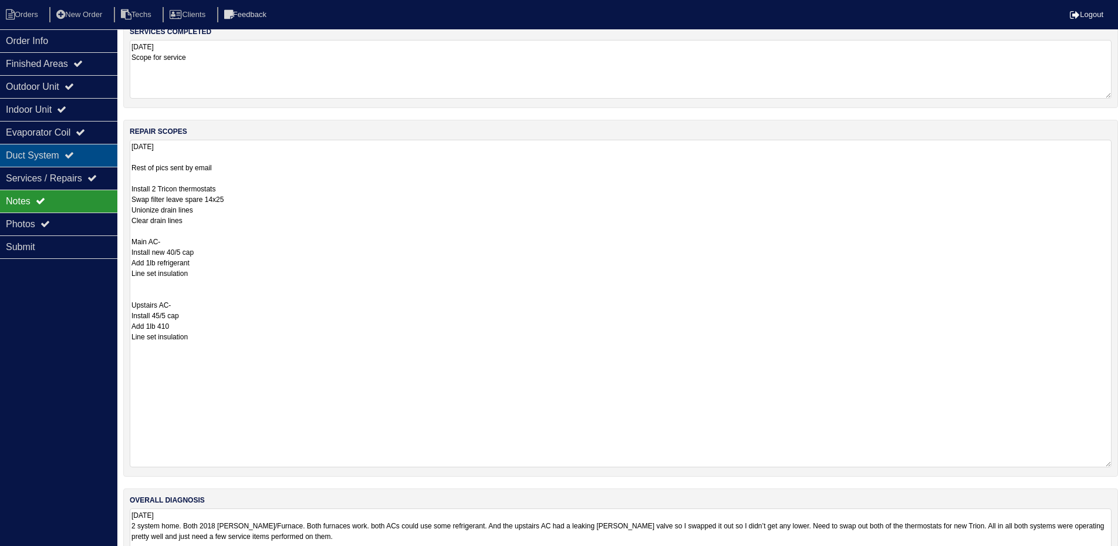
click at [86, 150] on div "Duct System" at bounding box center [58, 155] width 117 height 23
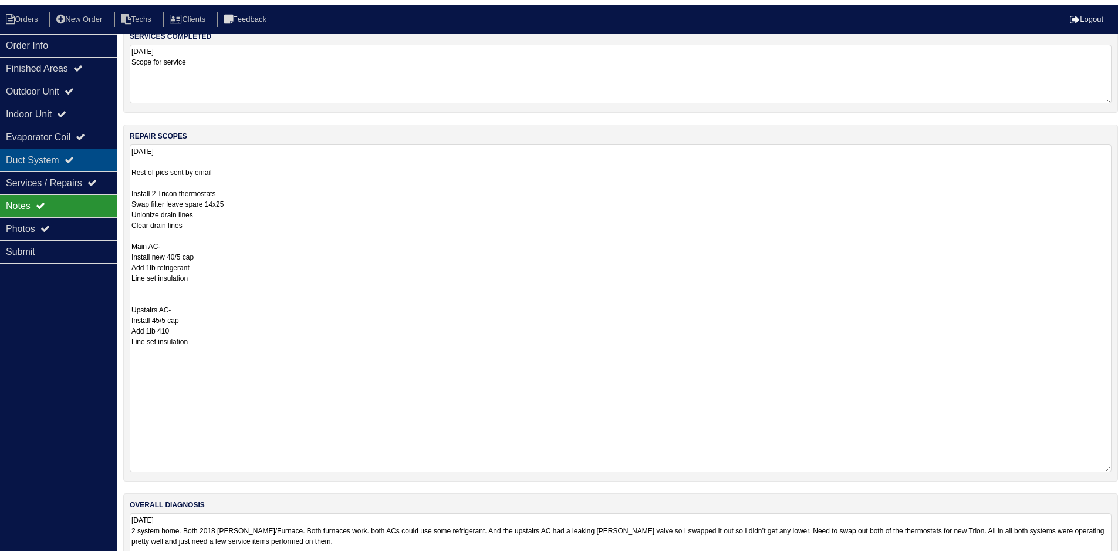
scroll to position [0, 0]
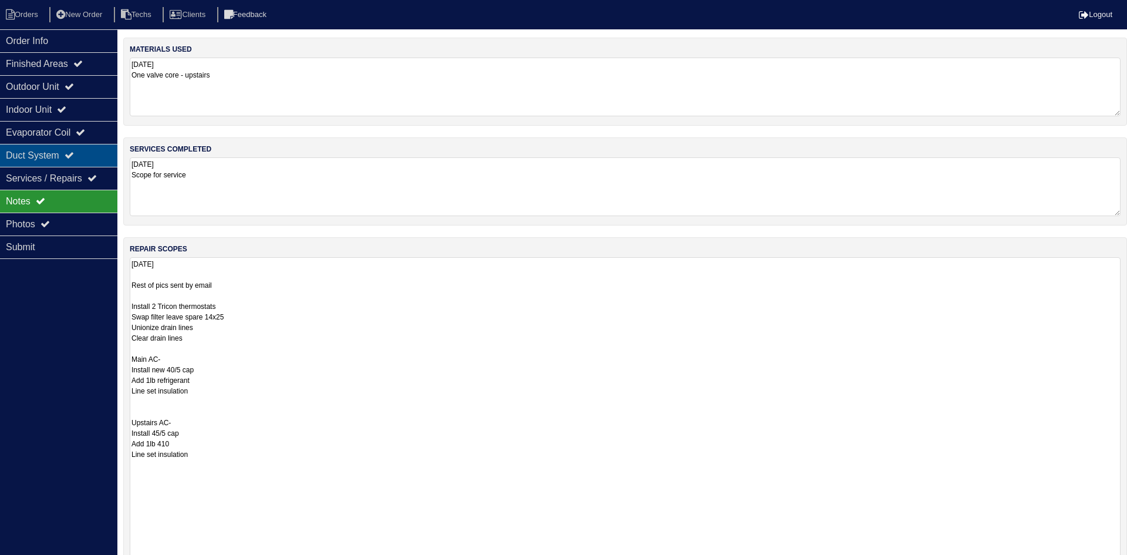
select select "2"
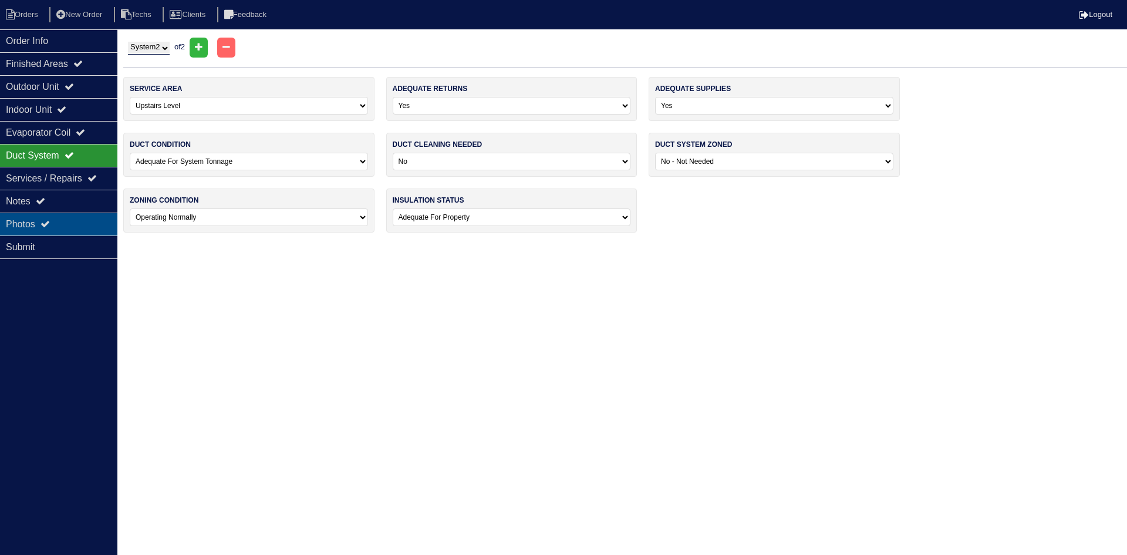
click at [85, 224] on div "Photos" at bounding box center [58, 224] width 117 height 23
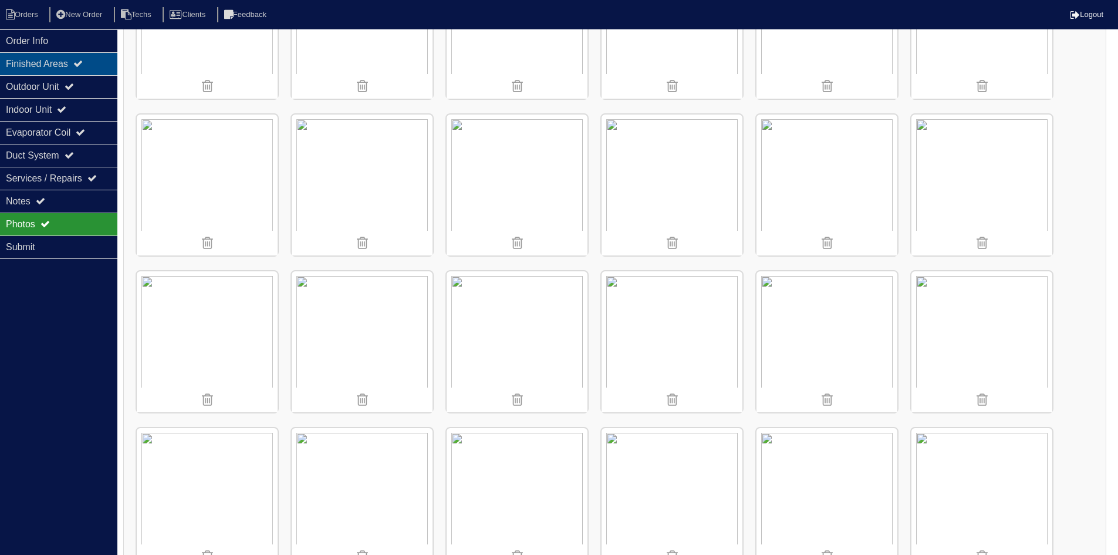
scroll to position [1507, 0]
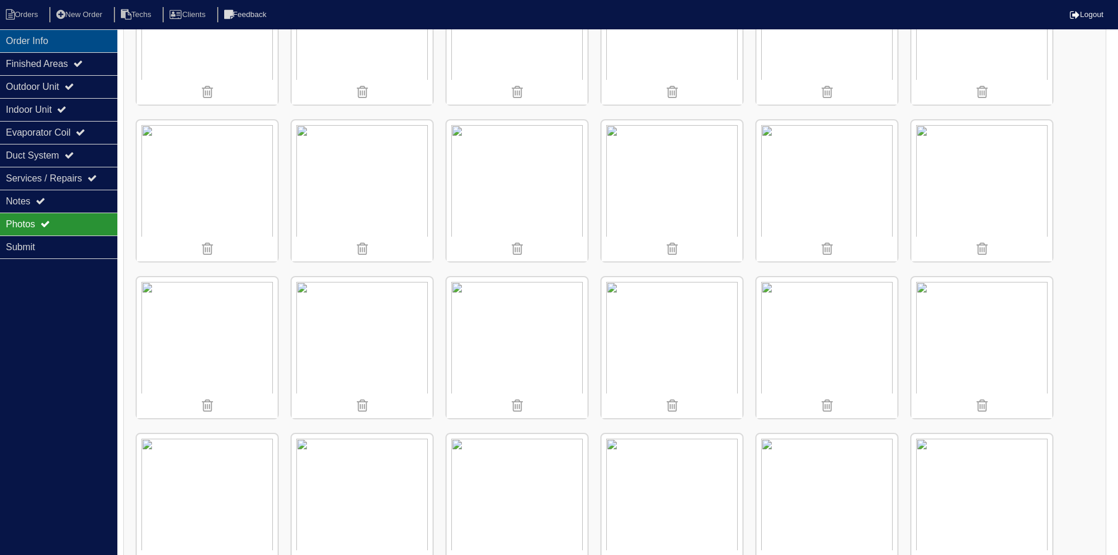
click at [52, 39] on div "Order Info" at bounding box center [58, 40] width 117 height 23
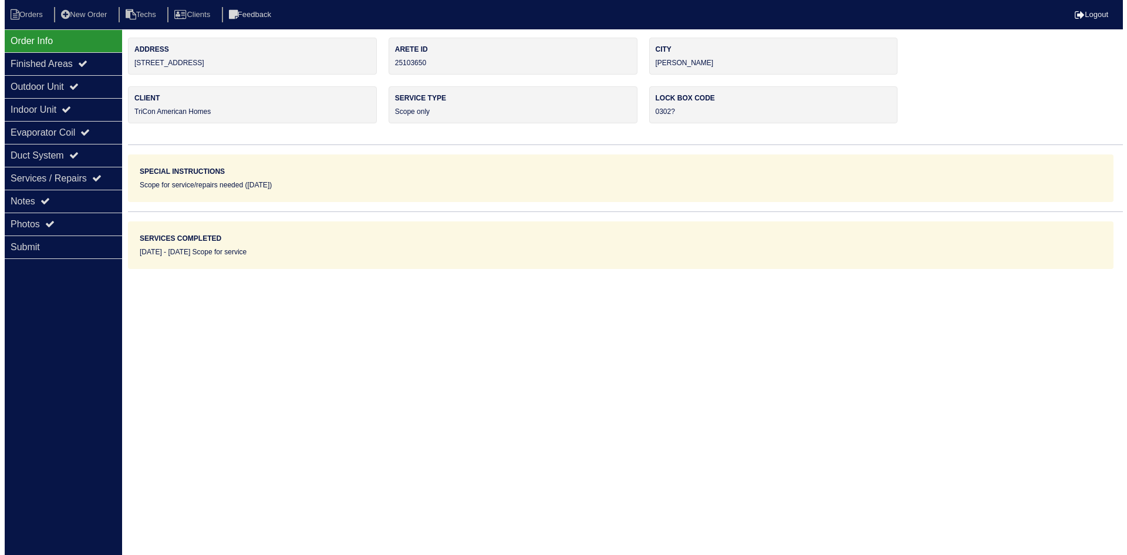
scroll to position [0, 0]
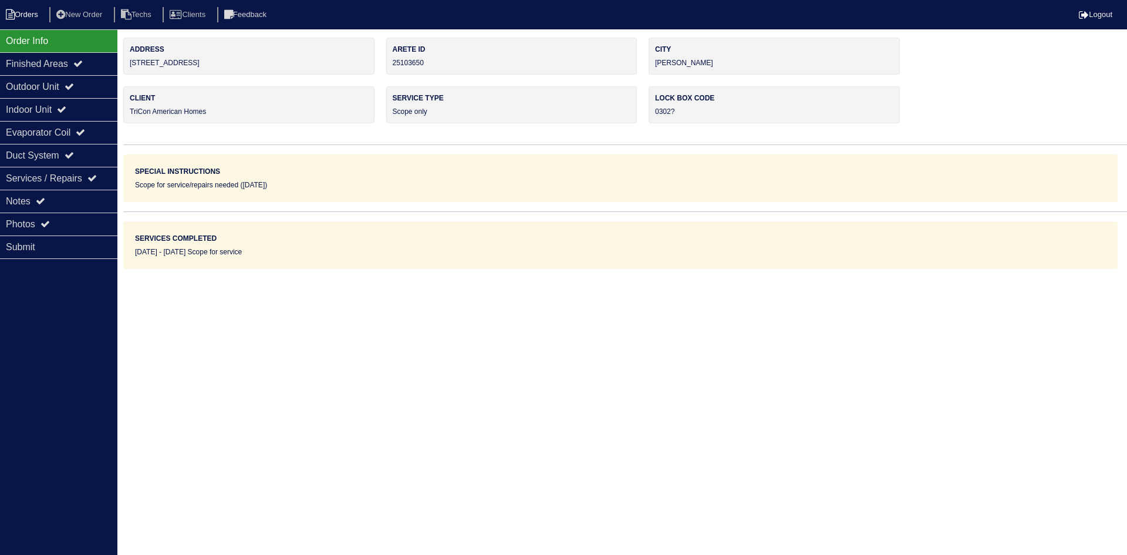
click at [25, 15] on li "Orders" at bounding box center [24, 15] width 48 height 16
select select "15"
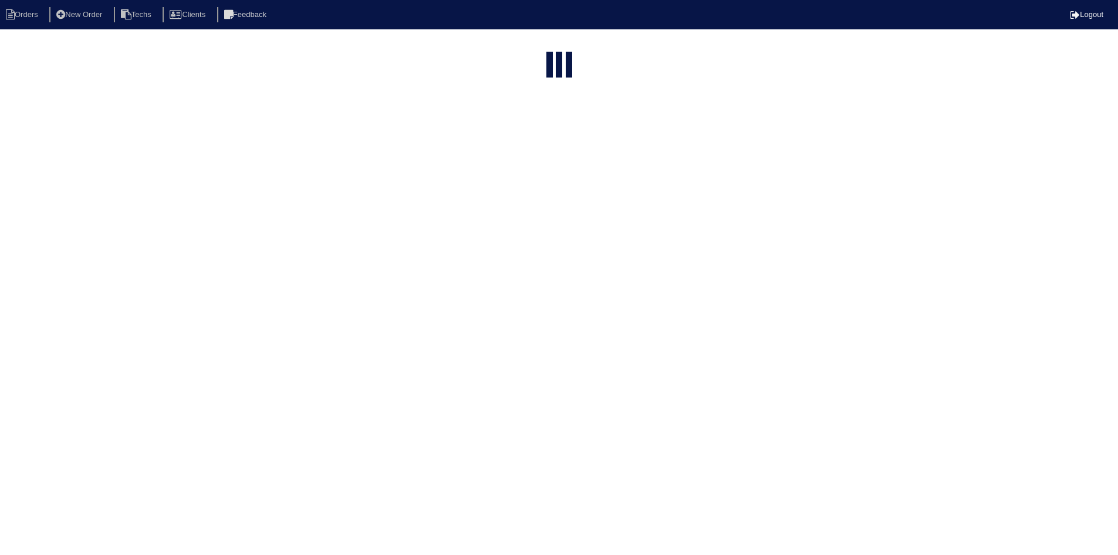
select select "field complete"
select select "need to quote"
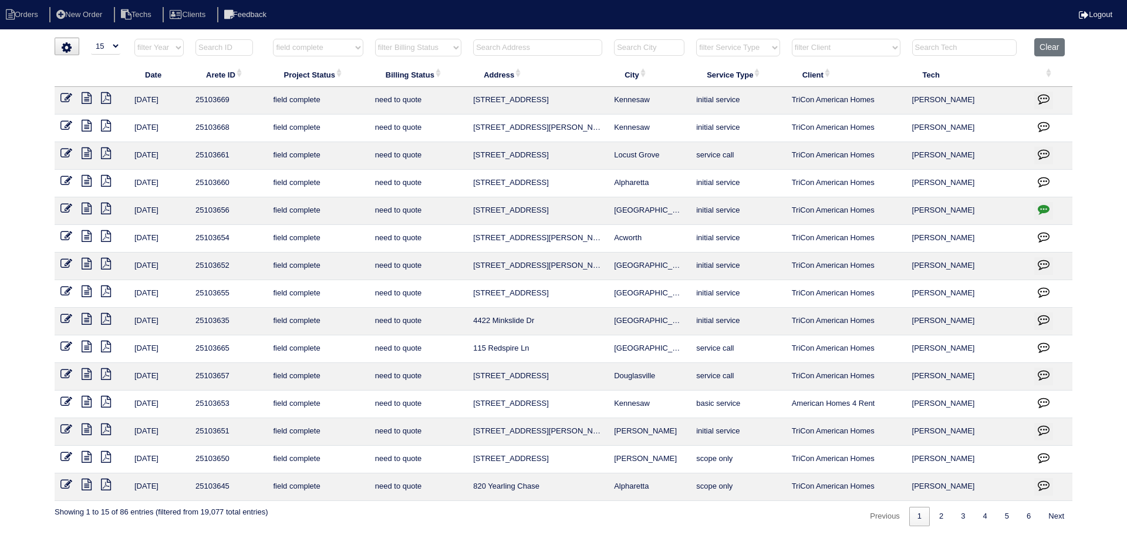
click at [519, 48] on input "text" at bounding box center [537, 47] width 129 height 16
type input "31"
select select "field complete"
select select "need to quote"
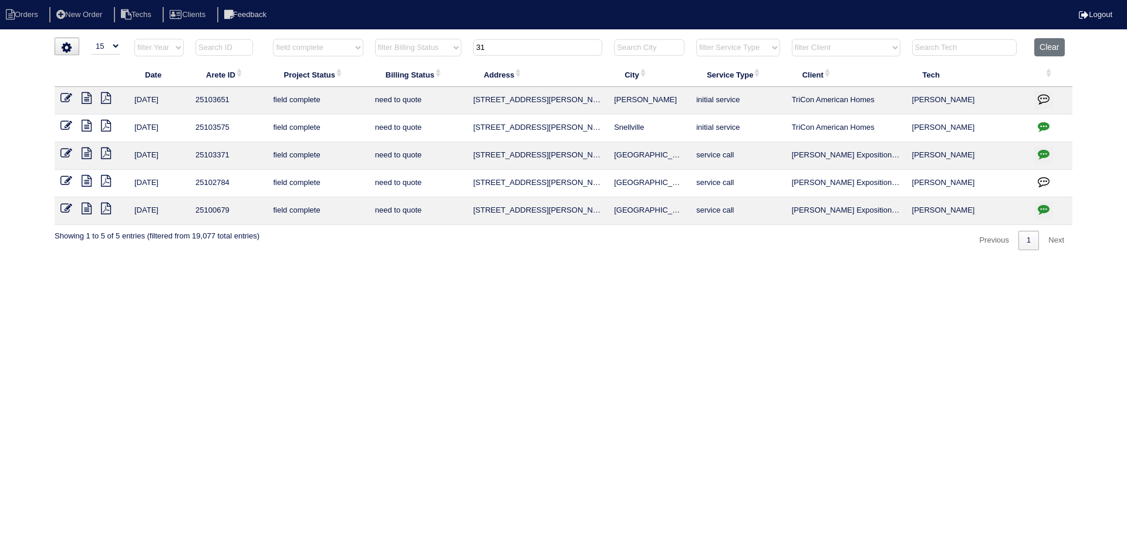
click at [86, 94] on icon at bounding box center [87, 98] width 10 height 12
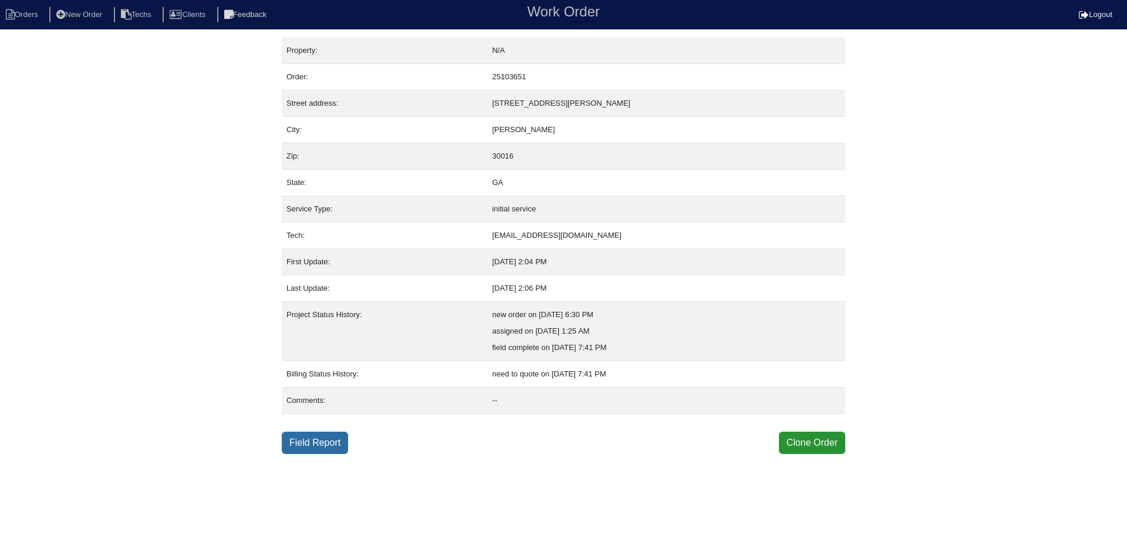
click at [321, 443] on link "Field Report" at bounding box center [315, 442] width 66 height 22
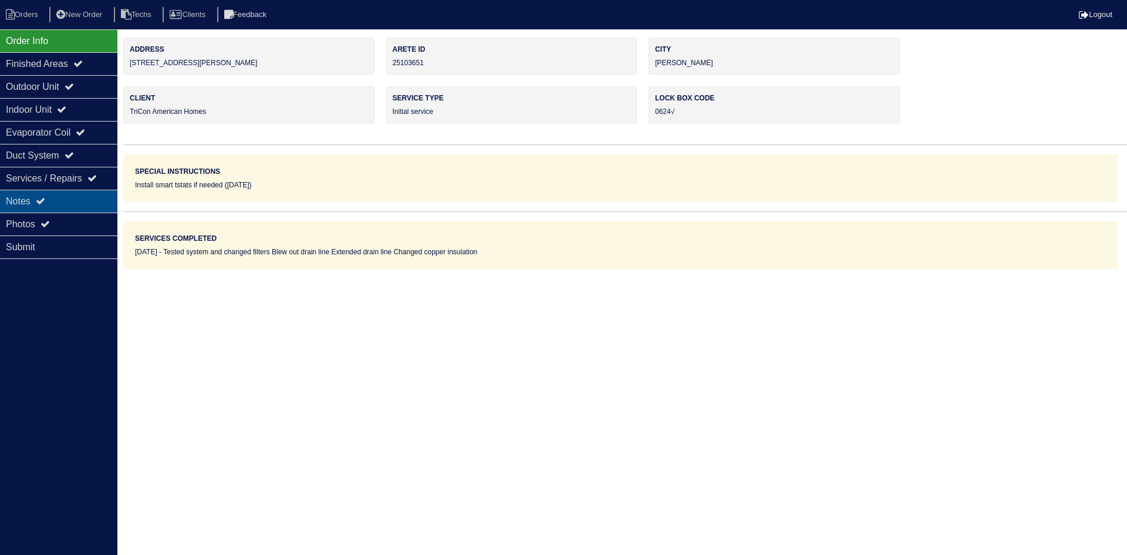
click at [51, 197] on div "Notes" at bounding box center [58, 201] width 117 height 23
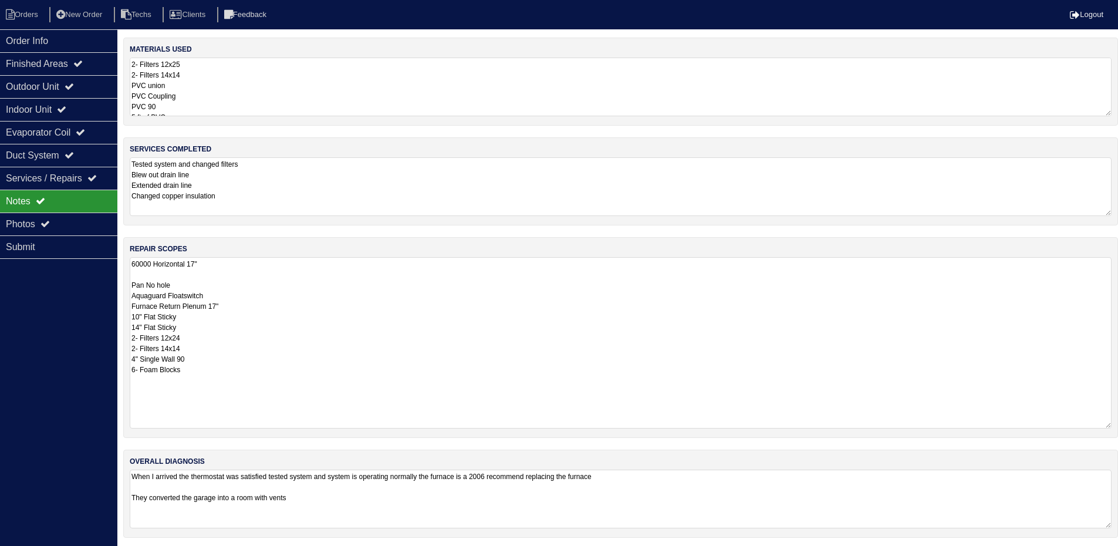
drag, startPoint x: 1115, startPoint y: 310, endPoint x: 1120, endPoint y: 419, distance: 109.3
click at [1118, 421] on html "Orders New Order Techs Clients Feedback Logout Orders New Order Users Clients M…" at bounding box center [559, 274] width 1118 height 549
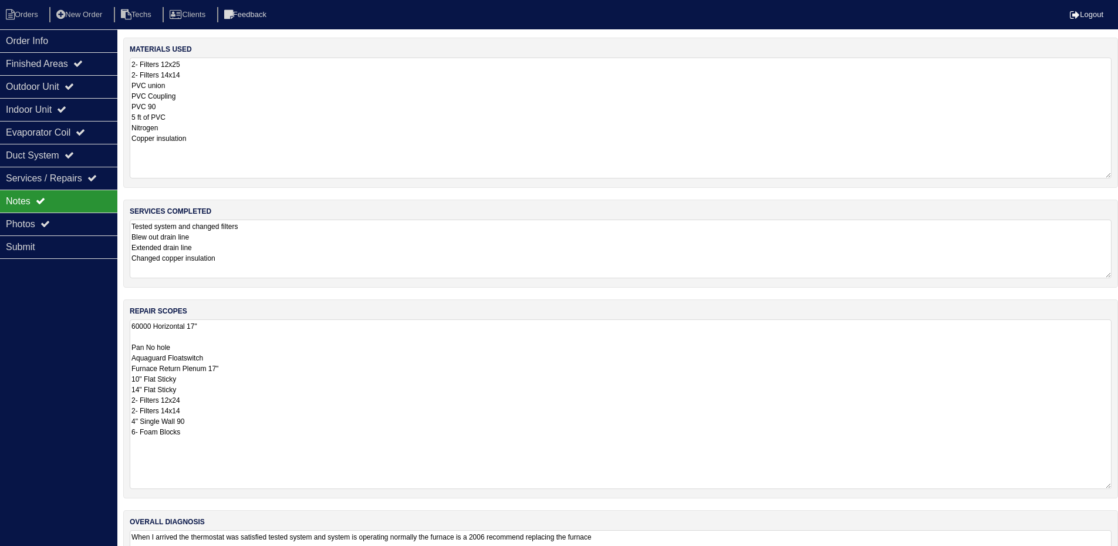
drag, startPoint x: 1109, startPoint y: 114, endPoint x: 1090, endPoint y: 173, distance: 61.6
click at [1118, 173] on html "Orders New Order Techs Clients Feedback Logout Orders New Order Users Clients M…" at bounding box center [559, 305] width 1118 height 610
click at [59, 83] on div "Outdoor Unit" at bounding box center [58, 86] width 117 height 23
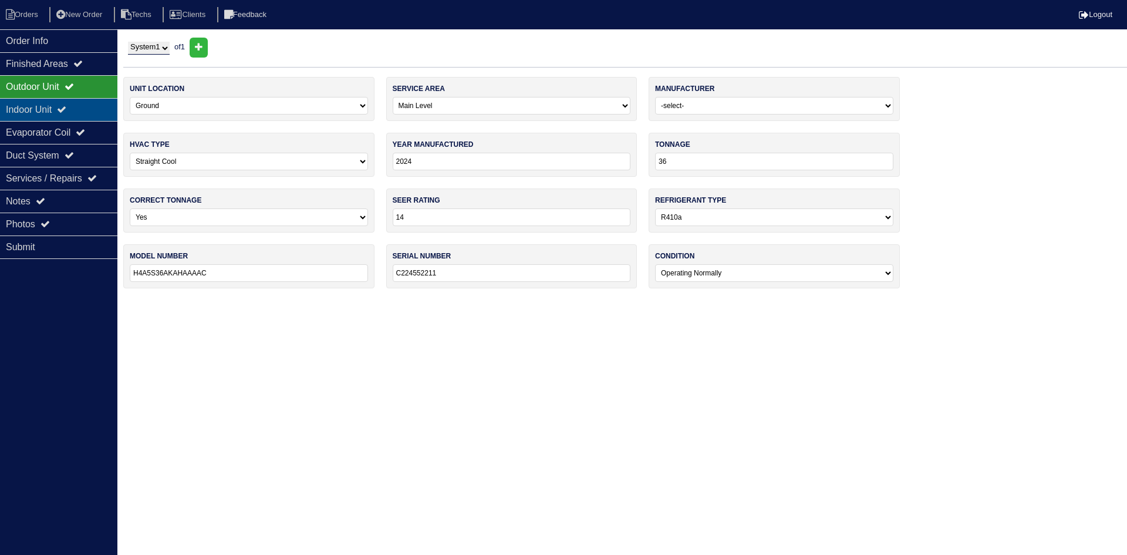
click at [60, 110] on div "Indoor Unit" at bounding box center [58, 109] width 117 height 23
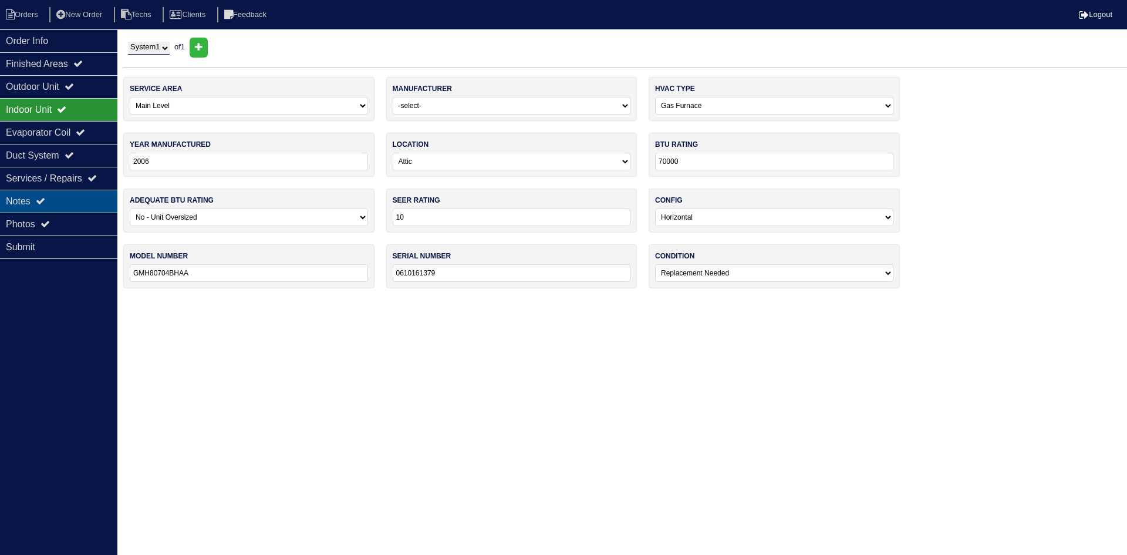
click at [51, 195] on div "Notes" at bounding box center [58, 201] width 117 height 23
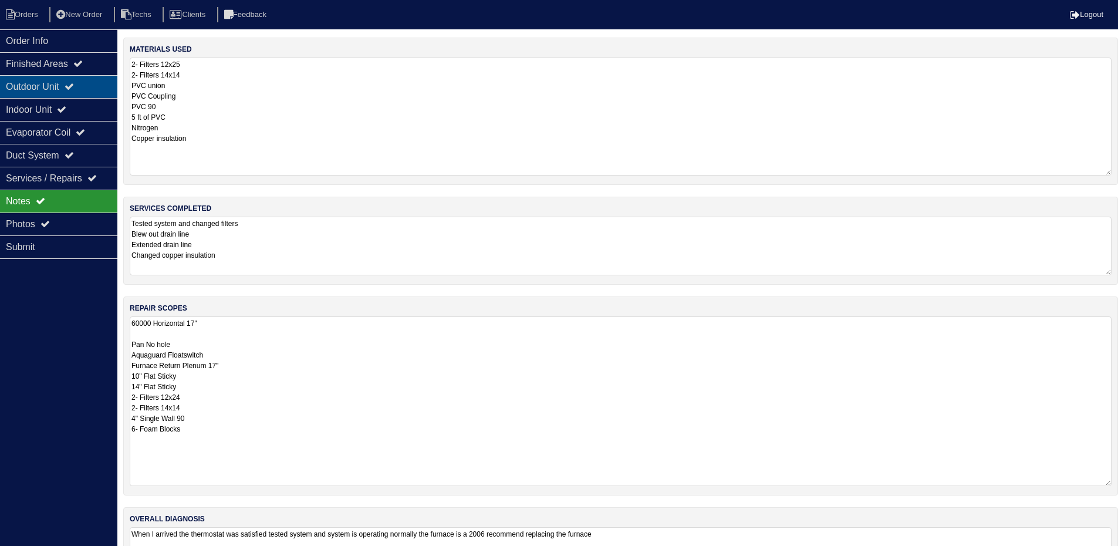
click at [57, 93] on div "Outdoor Unit" at bounding box center [58, 86] width 117 height 23
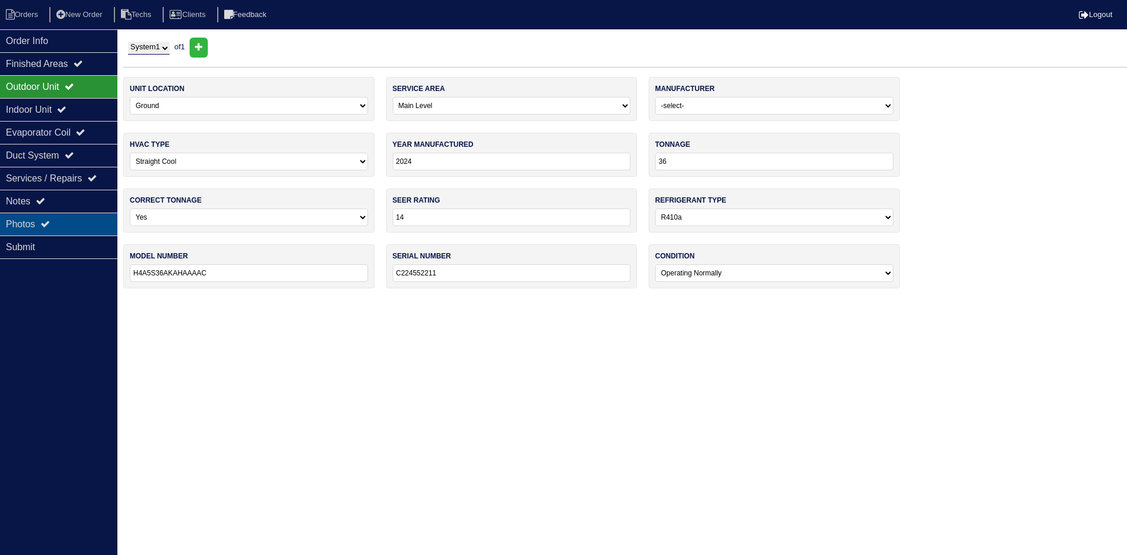
drag, startPoint x: 49, startPoint y: 200, endPoint x: 95, endPoint y: 217, distance: 48.8
click at [45, 200] on icon at bounding box center [40, 200] width 9 height 9
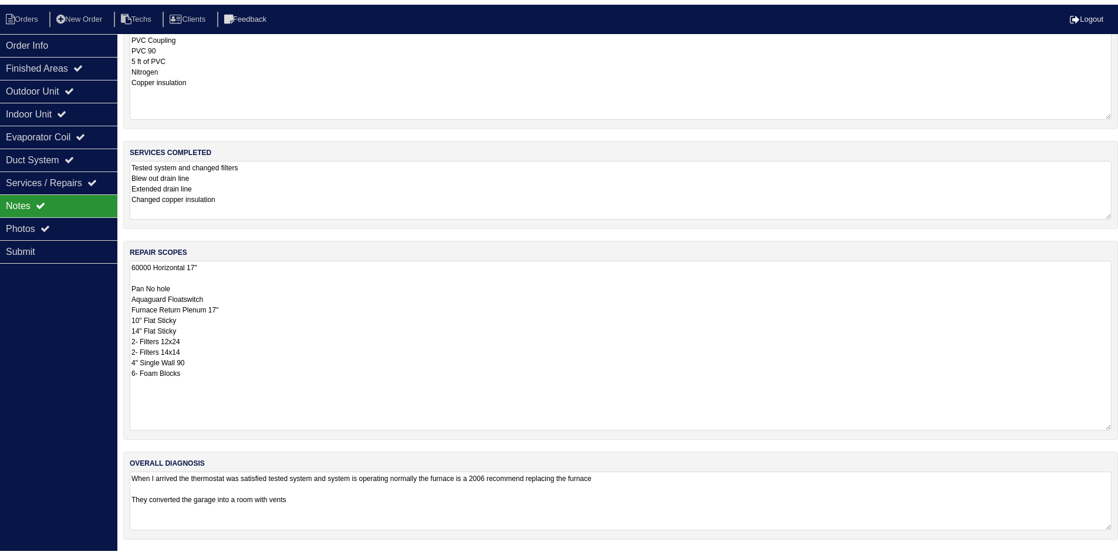
scroll to position [61, 0]
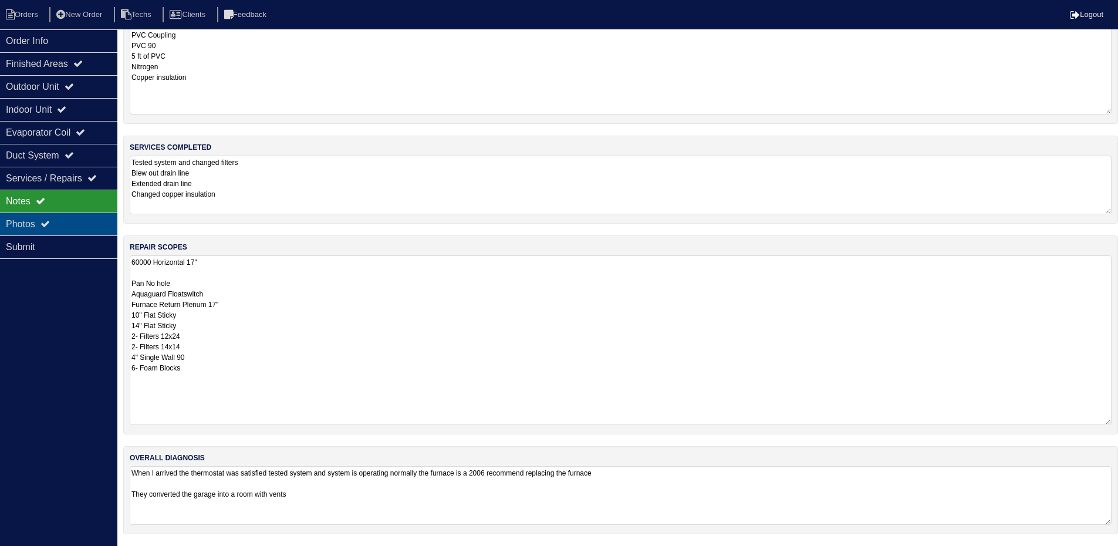
click at [69, 224] on div "Photos" at bounding box center [58, 224] width 117 height 23
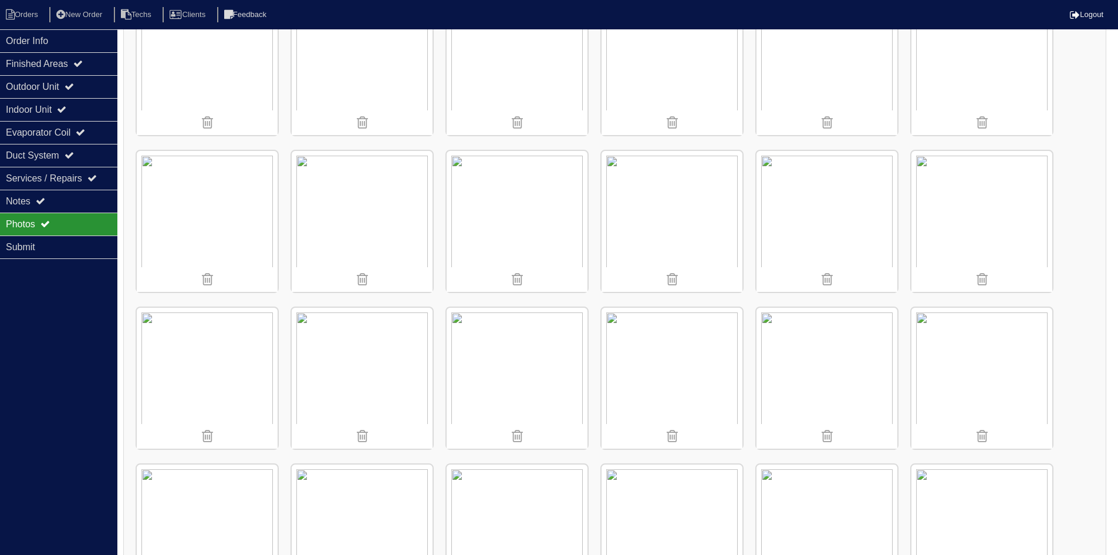
scroll to position [237, 0]
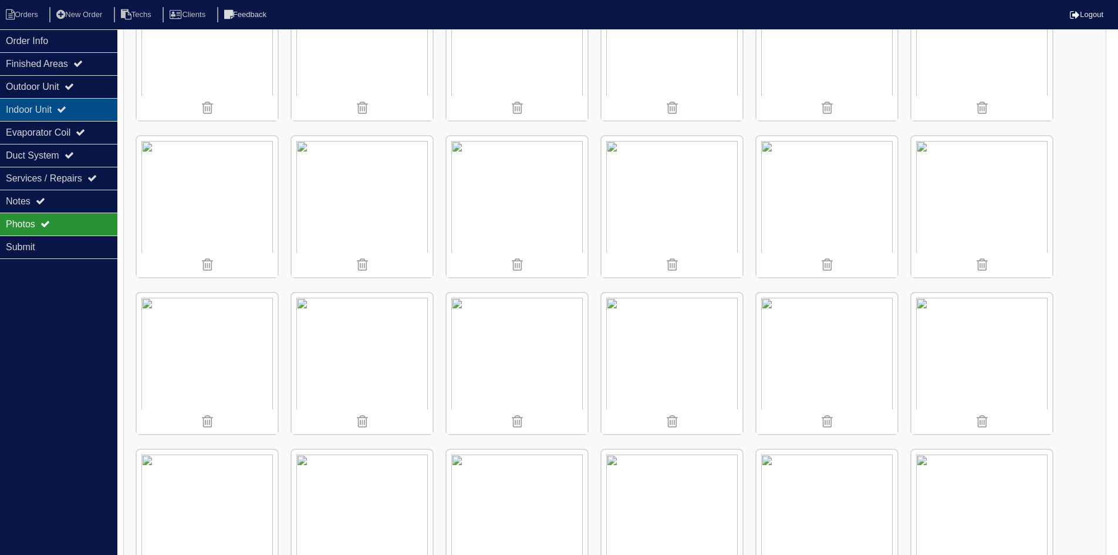
click at [83, 107] on div "Indoor Unit" at bounding box center [58, 109] width 117 height 23
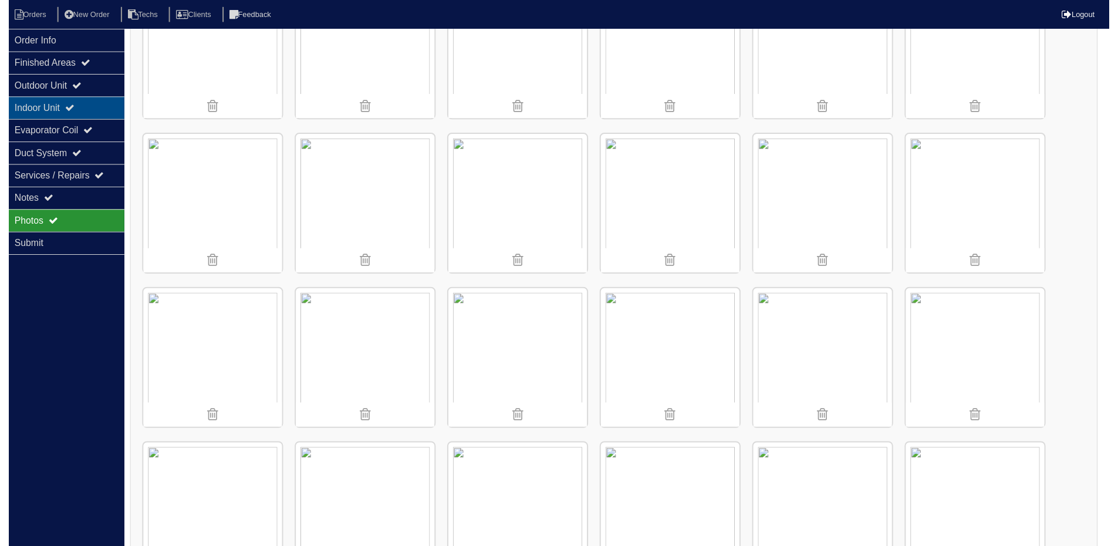
scroll to position [0, 0]
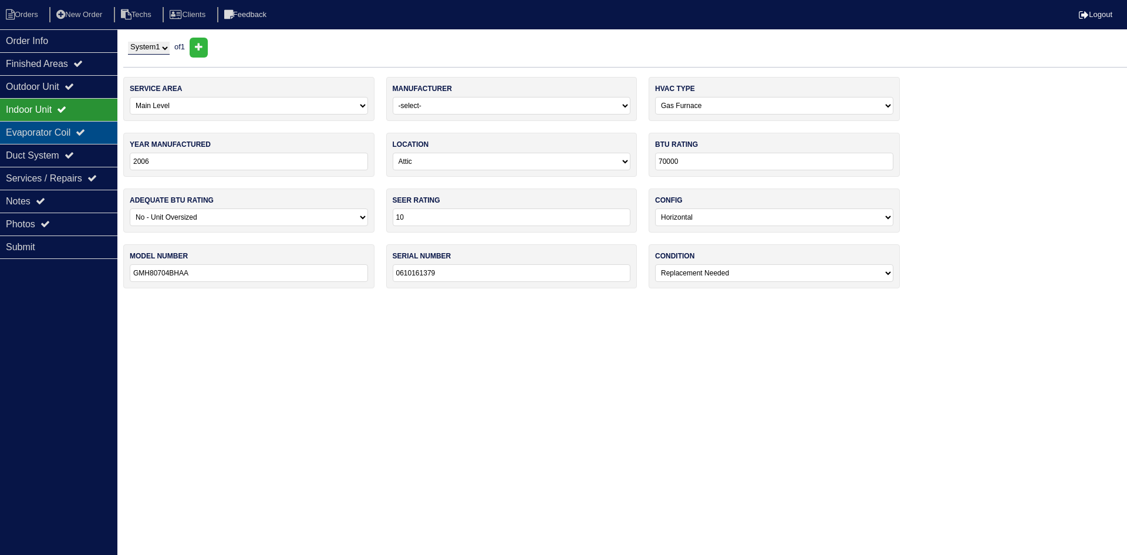
click at [75, 130] on div "Evaporator Coil" at bounding box center [58, 132] width 117 height 23
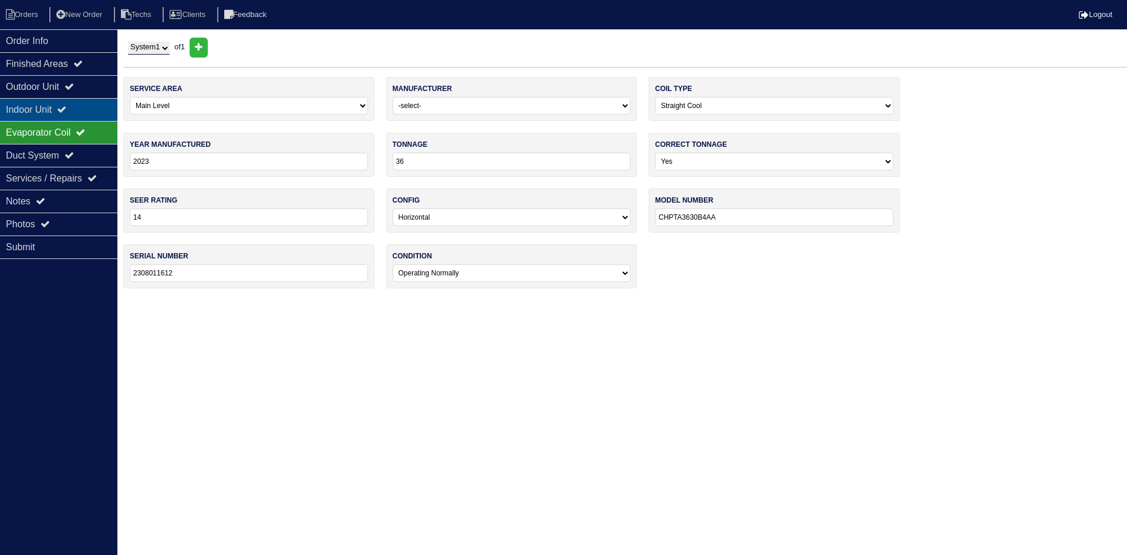
click at [74, 103] on div "Indoor Unit" at bounding box center [58, 109] width 117 height 23
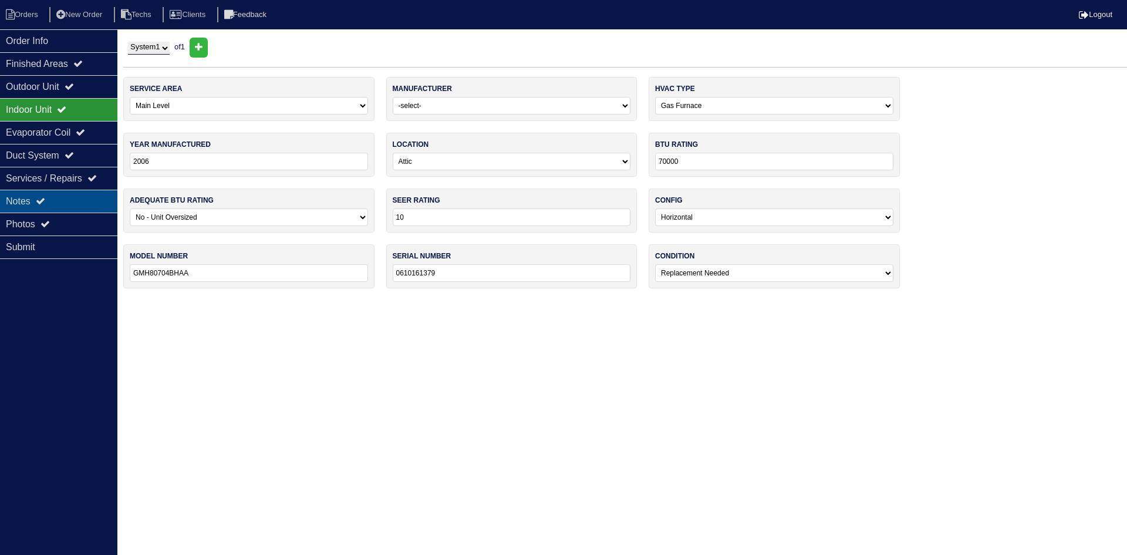
click at [76, 199] on div "Notes" at bounding box center [58, 201] width 117 height 23
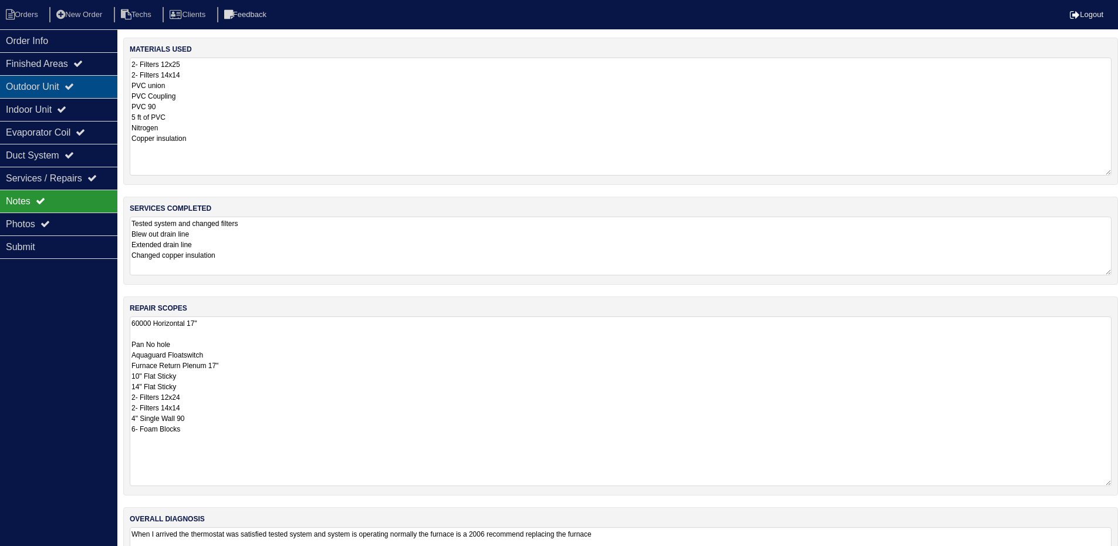
click at [47, 91] on div "Outdoor Unit" at bounding box center [58, 86] width 117 height 23
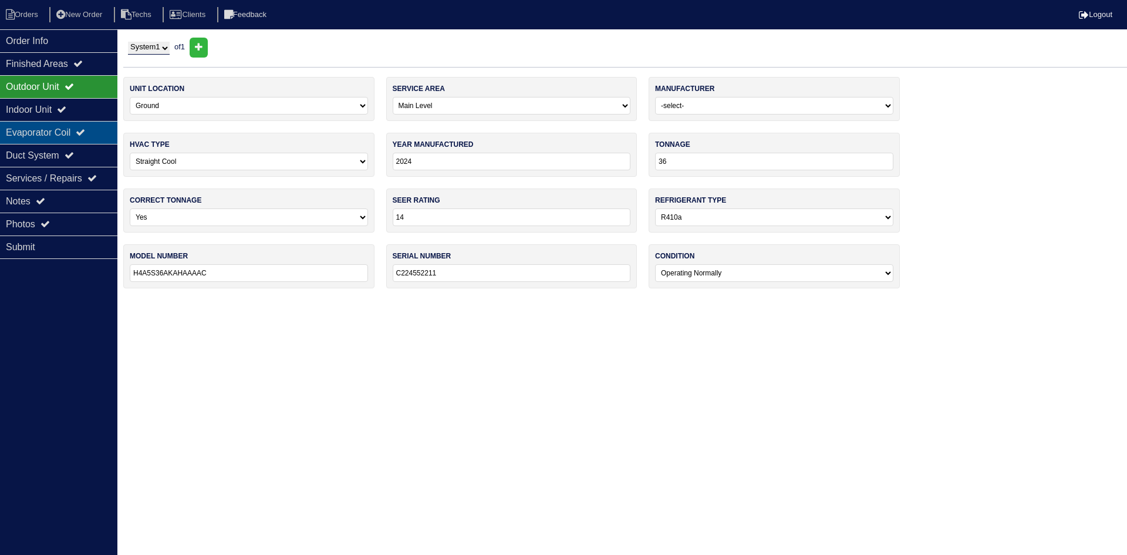
click at [43, 131] on div "Evaporator Coil" at bounding box center [58, 132] width 117 height 23
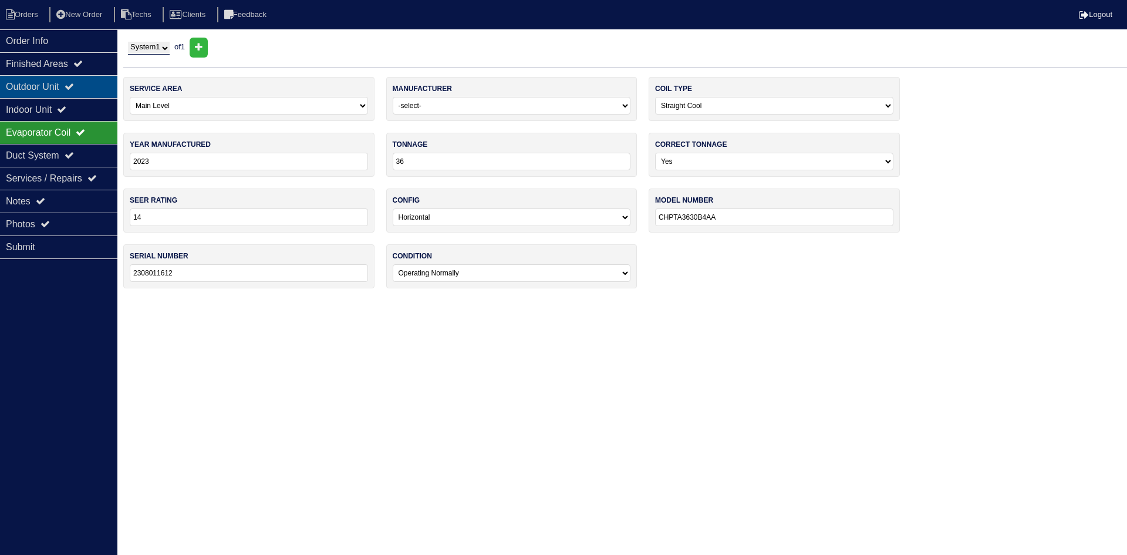
click at [50, 83] on div "Outdoor Unit" at bounding box center [58, 86] width 117 height 23
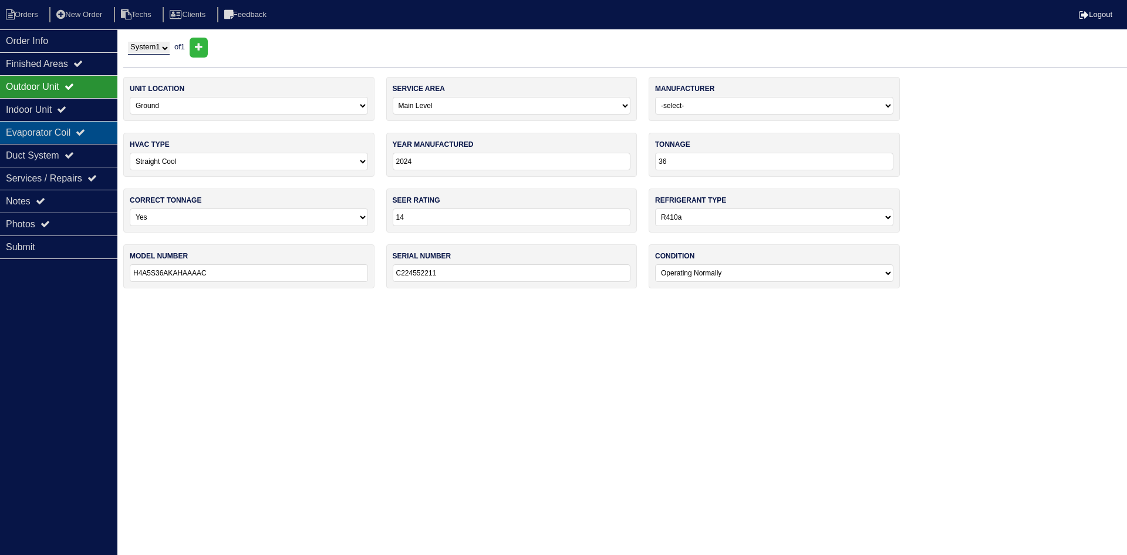
click at [54, 135] on div "Evaporator Coil" at bounding box center [58, 132] width 117 height 23
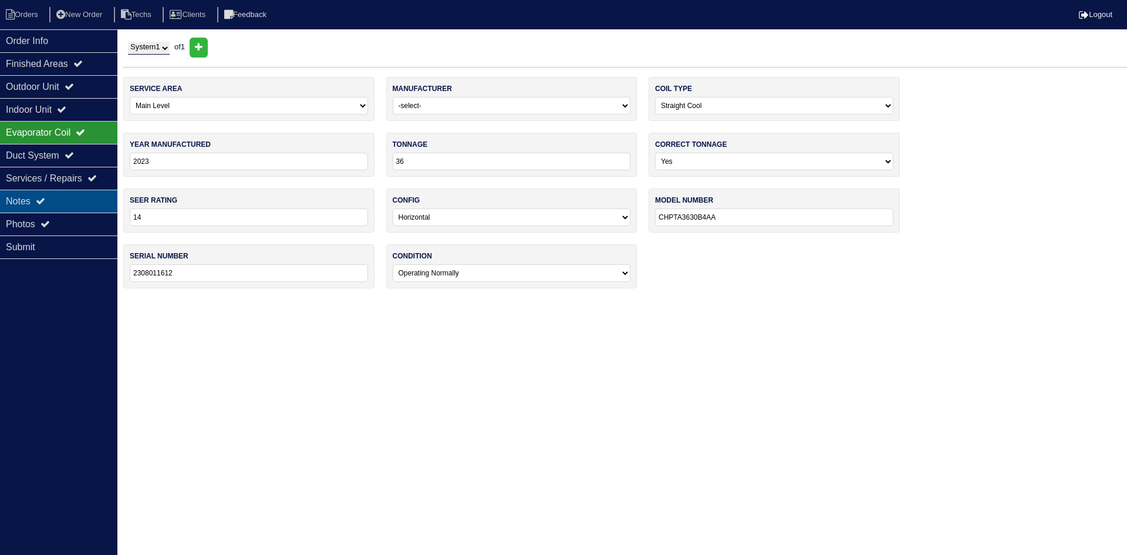
click at [75, 198] on div "Notes" at bounding box center [58, 201] width 117 height 23
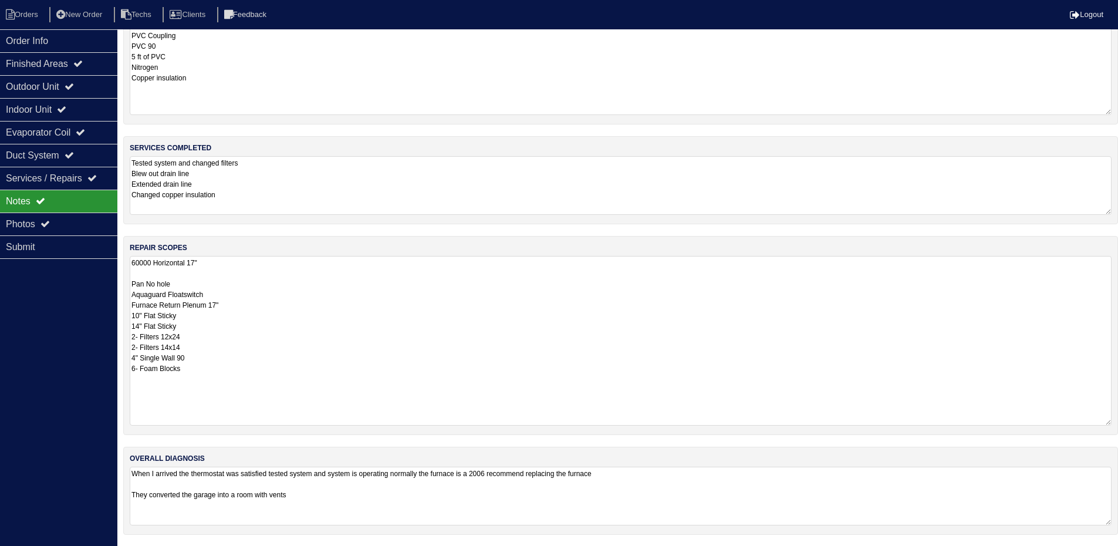
scroll to position [61, 0]
click at [63, 149] on div "Duct System" at bounding box center [58, 155] width 117 height 23
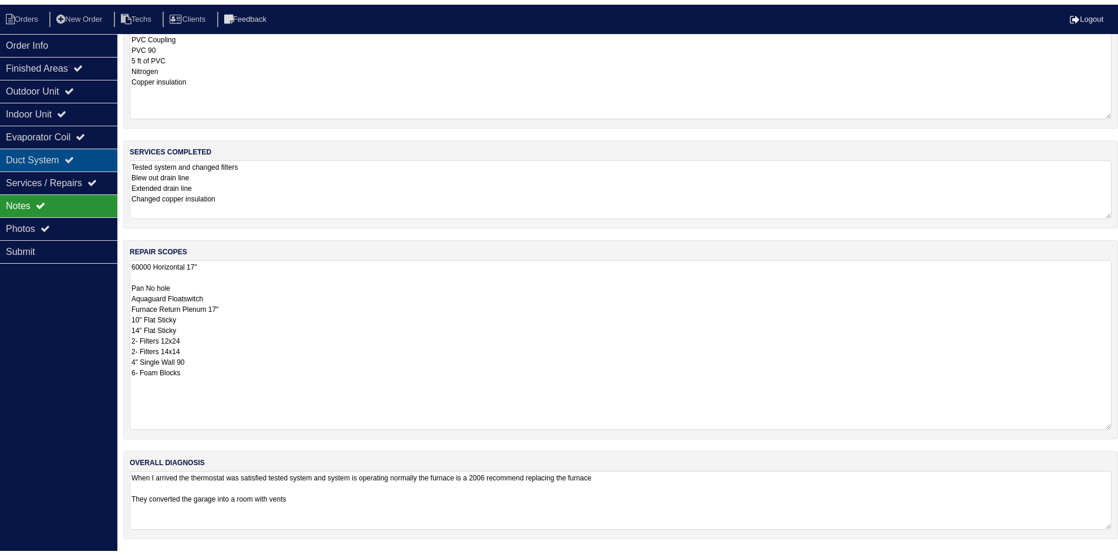
scroll to position [0, 0]
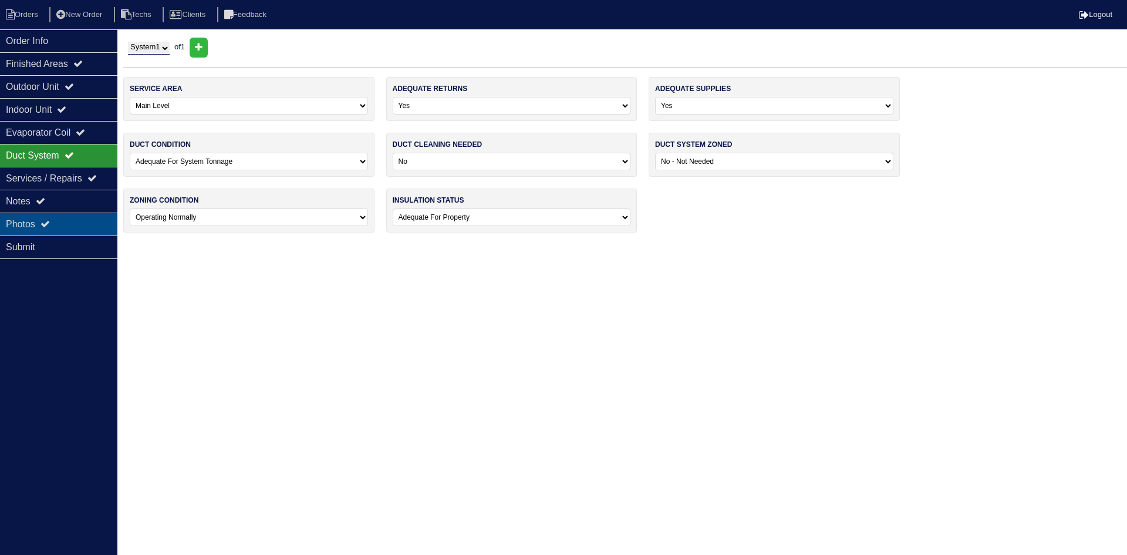
click at [57, 221] on div "Photos" at bounding box center [58, 224] width 117 height 23
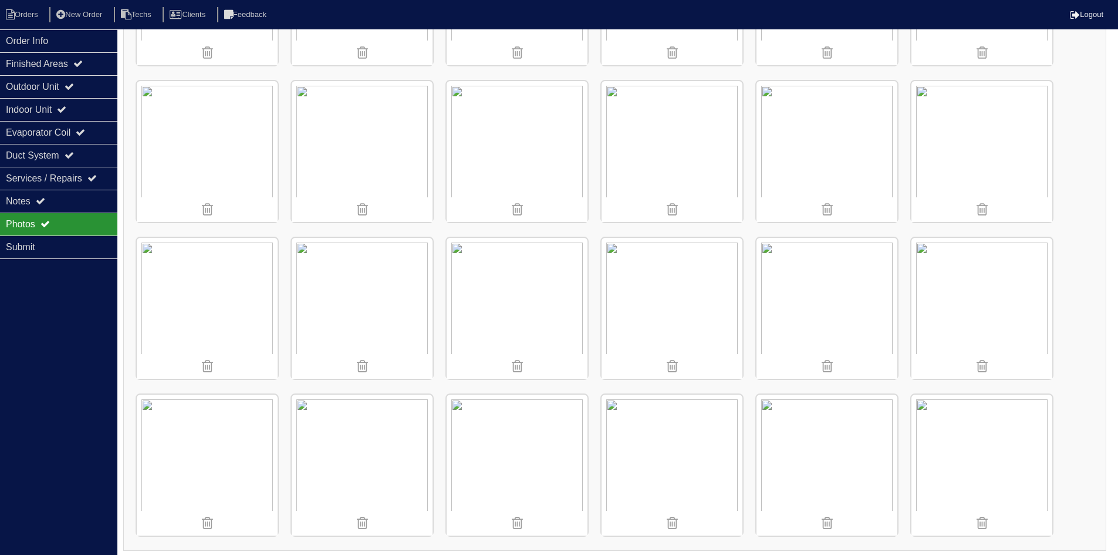
scroll to position [766, 0]
click at [49, 195] on div "Notes" at bounding box center [58, 201] width 117 height 23
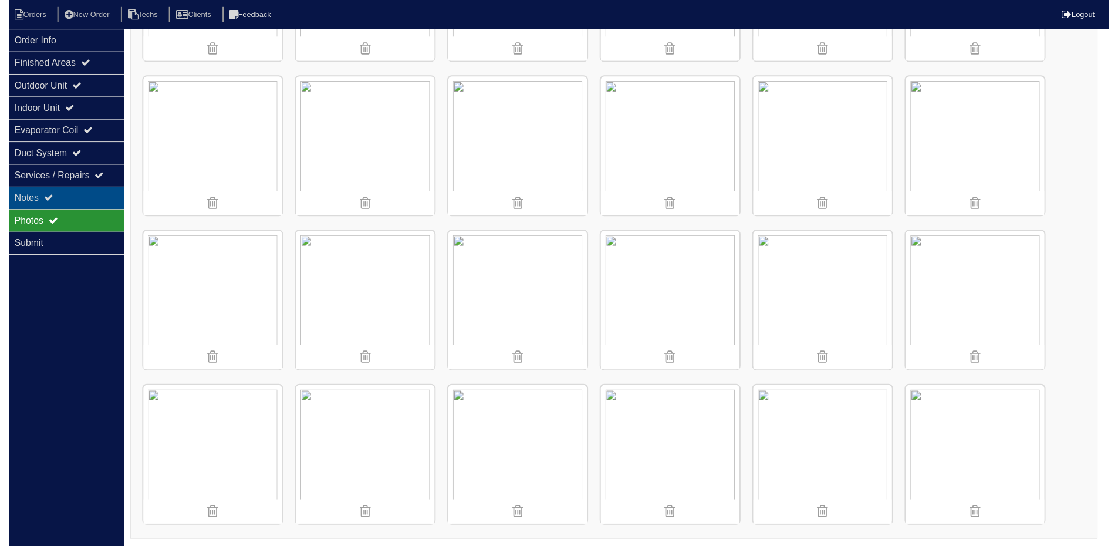
scroll to position [61, 0]
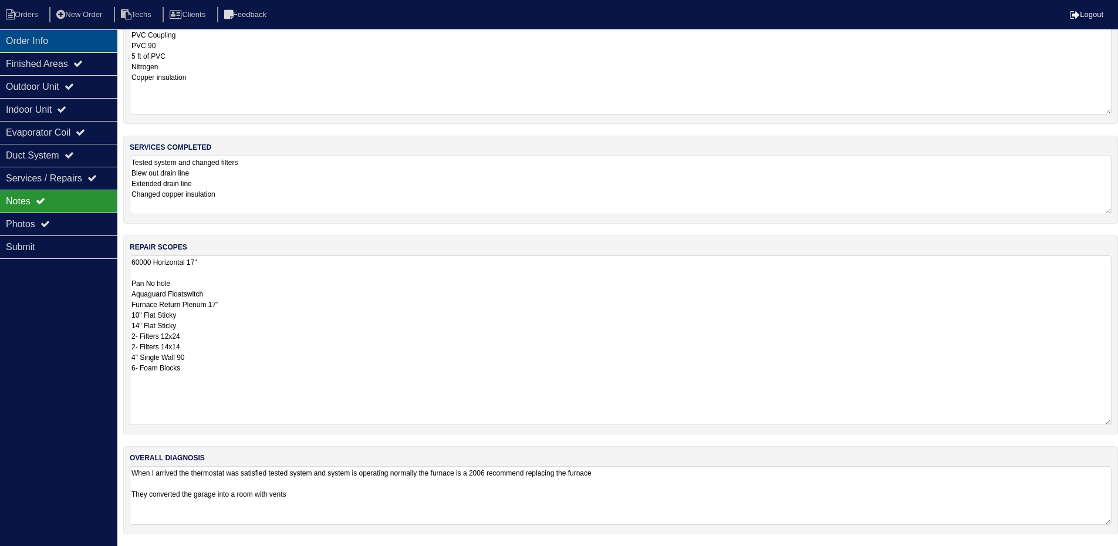
click at [82, 47] on div "Order Info" at bounding box center [58, 40] width 117 height 23
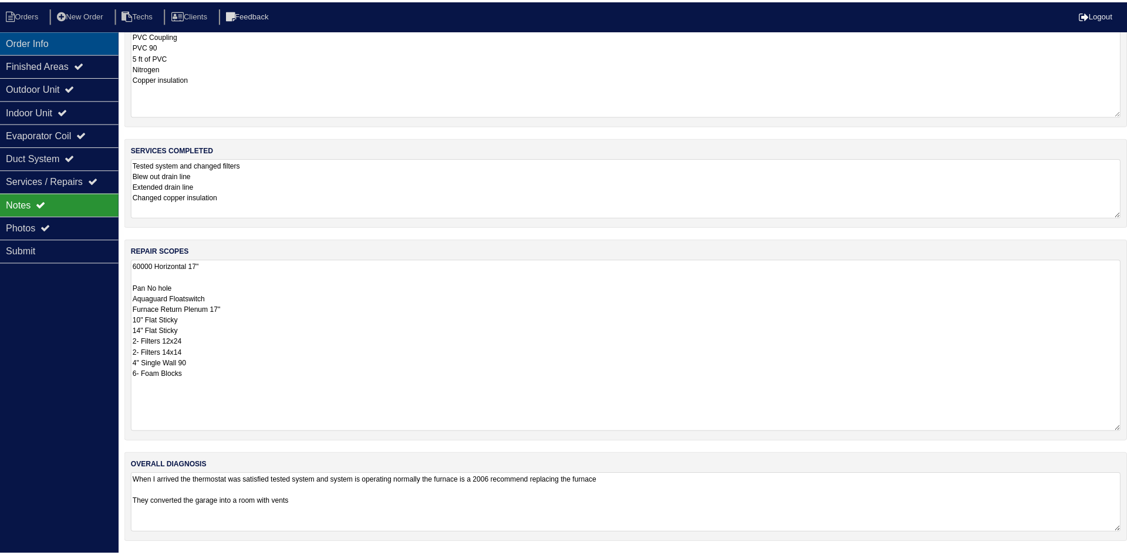
scroll to position [0, 0]
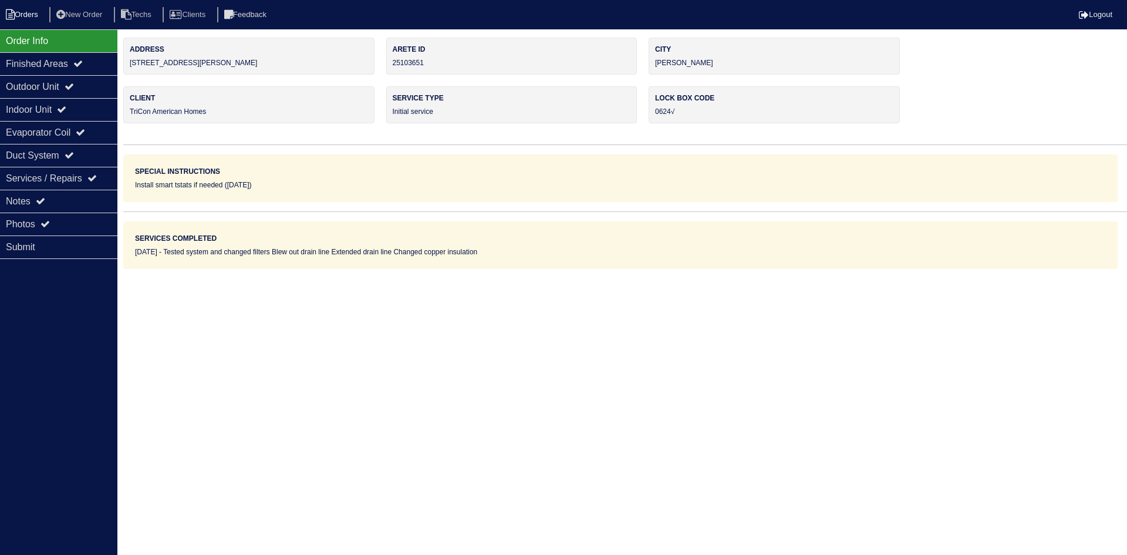
click at [22, 18] on li "Orders" at bounding box center [24, 15] width 48 height 16
select select "15"
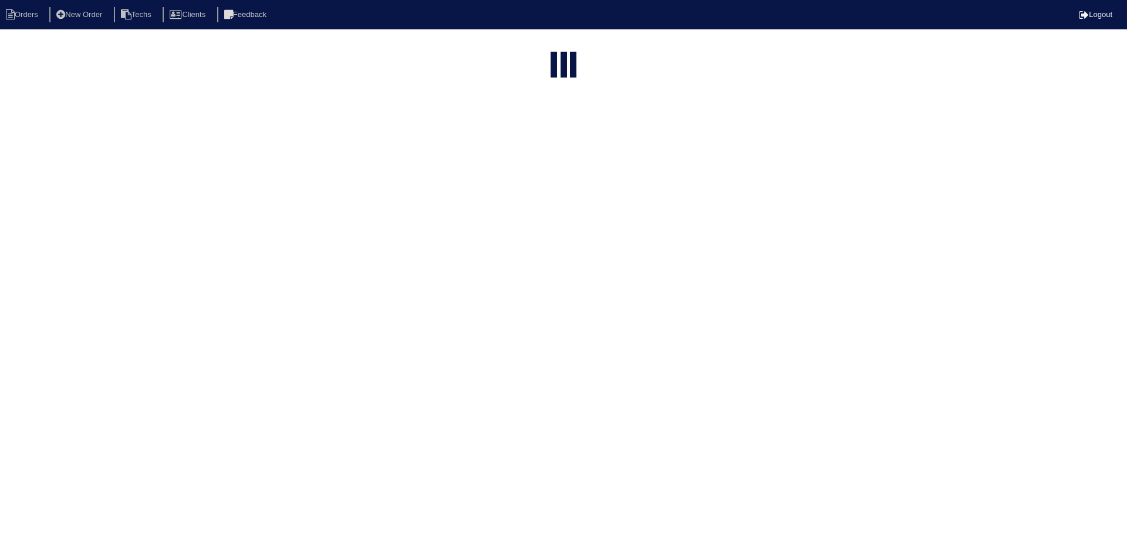
type input "31"
select select "field complete"
select select "need to quote"
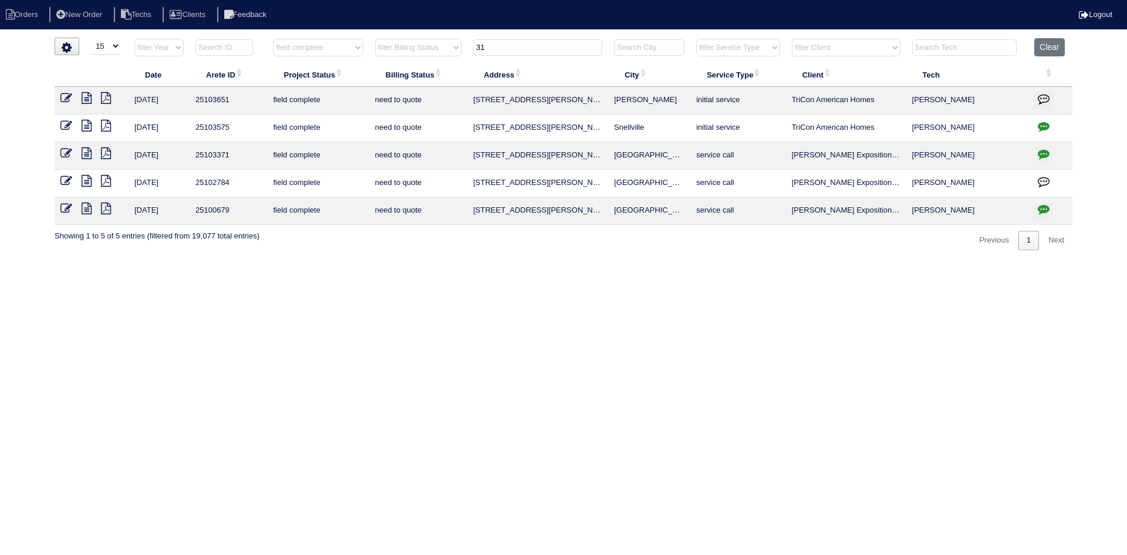
drag, startPoint x: 485, startPoint y: 50, endPoint x: 461, endPoint y: 48, distance: 23.6
click at [461, 48] on tr "filter Year -- Any Year -- 2025 2024 2023 2022 2021 2020 2019 filter Project St…" at bounding box center [564, 50] width 1018 height 24
type input "4422"
select select "field complete"
select select "need to quote"
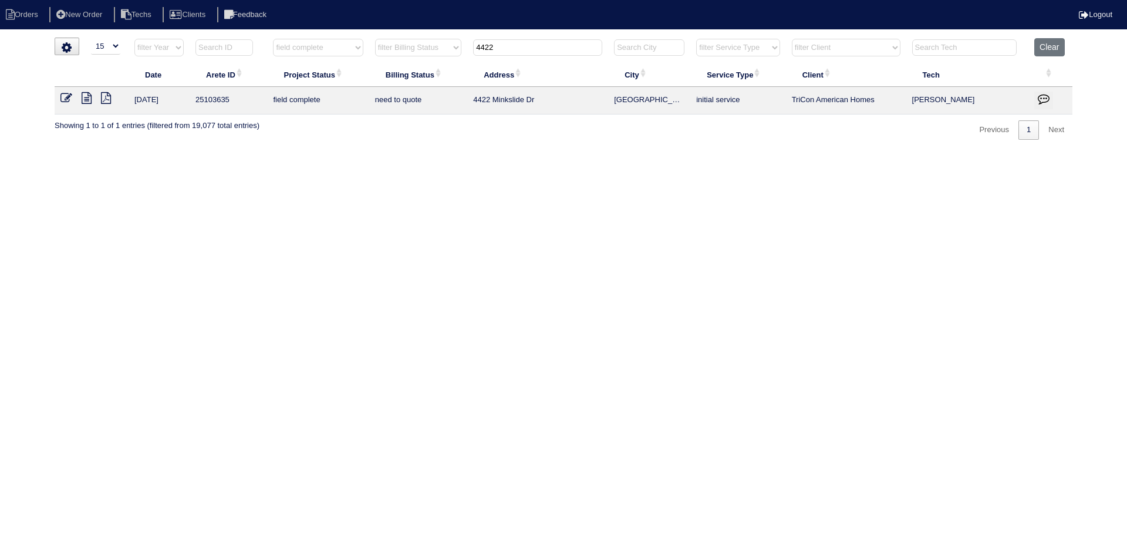
type input "4422"
click at [84, 95] on icon at bounding box center [87, 98] width 10 height 12
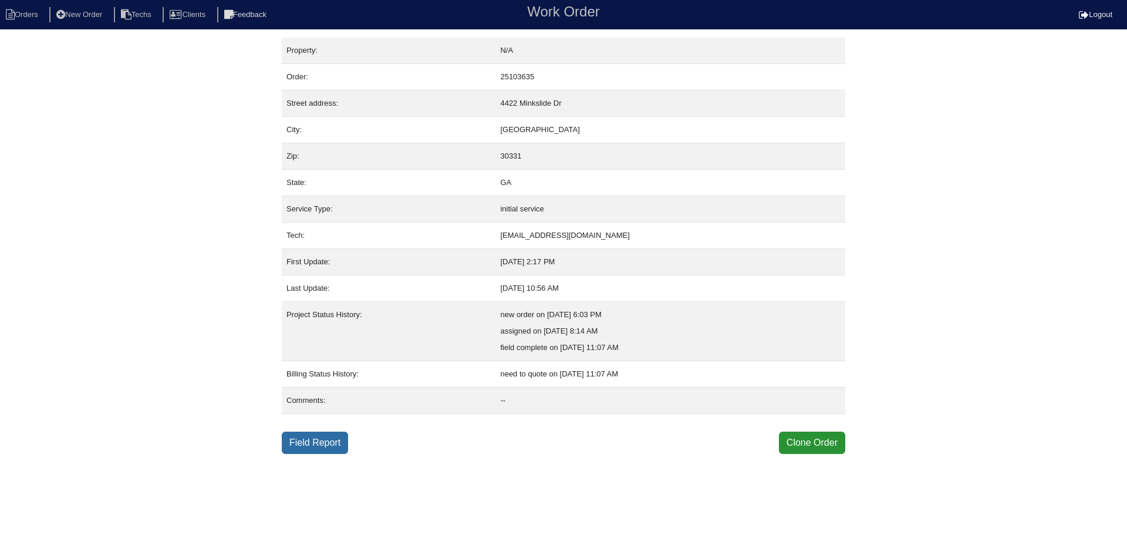
click at [316, 446] on link "Field Report" at bounding box center [315, 442] width 66 height 22
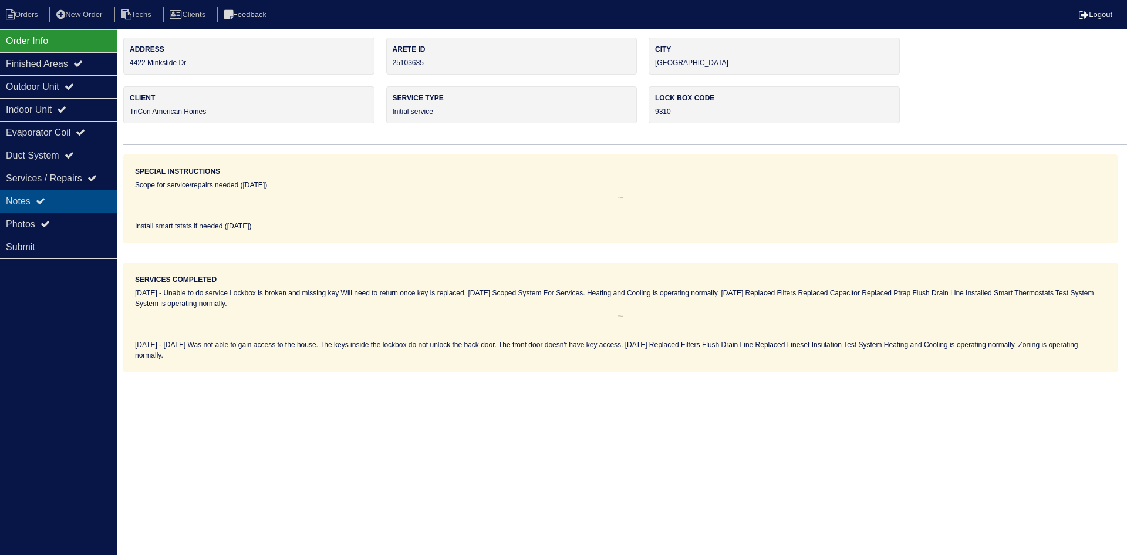
drag, startPoint x: 90, startPoint y: 198, endPoint x: 96, endPoint y: 201, distance: 7.4
click at [90, 198] on div "Notes" at bounding box center [58, 201] width 117 height 23
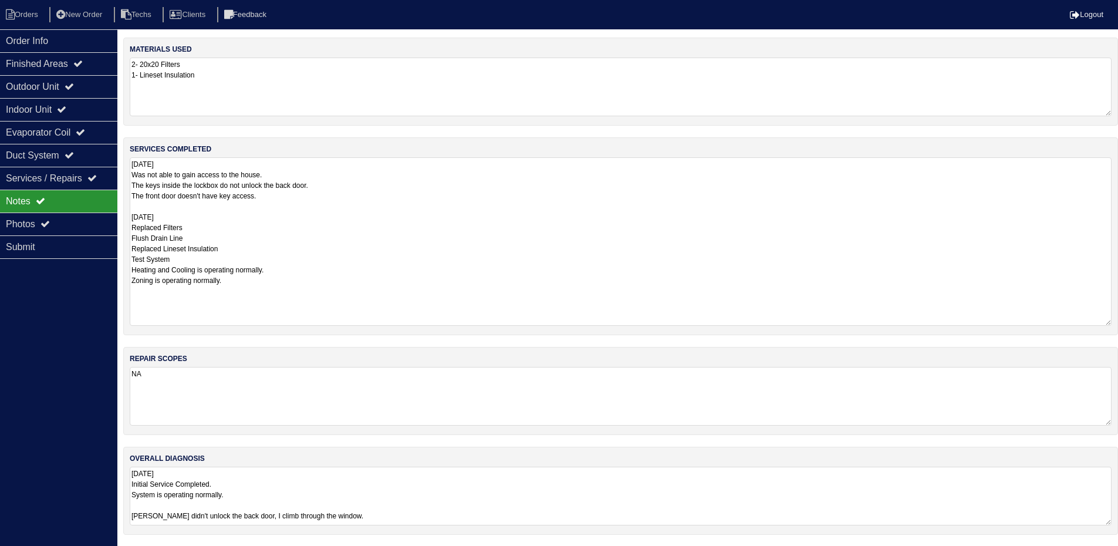
drag, startPoint x: 1117, startPoint y: 211, endPoint x: 1126, endPoint y: 322, distance: 111.4
click at [1118, 322] on html "Orders New Order Techs Clients Feedback Logout Orders New Order Users Clients M…" at bounding box center [559, 273] width 1118 height 547
drag, startPoint x: 73, startPoint y: 91, endPoint x: 70, endPoint y: 107, distance: 16.6
click at [73, 90] on icon at bounding box center [69, 86] width 9 height 9
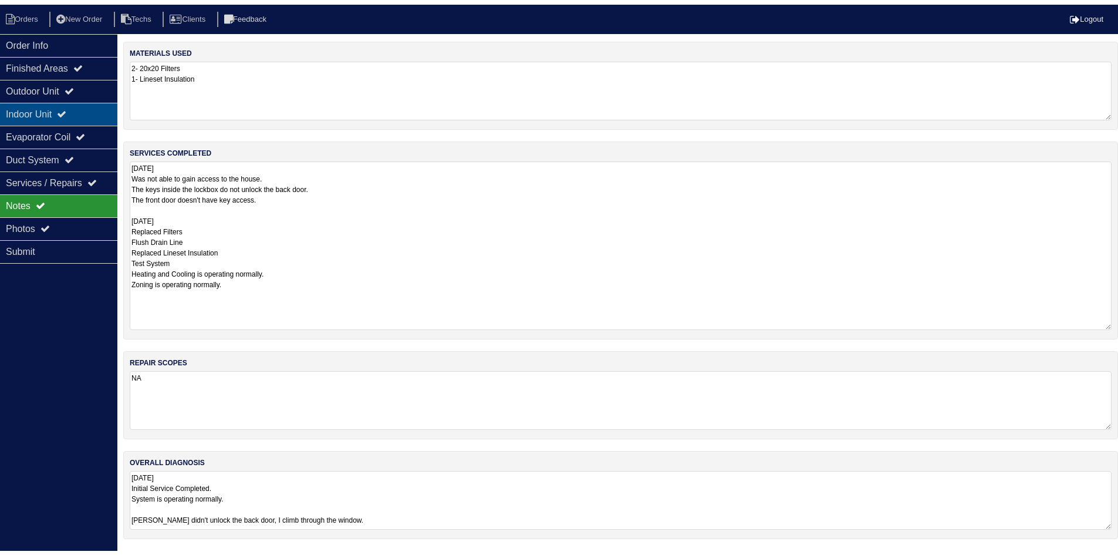
scroll to position [0, 0]
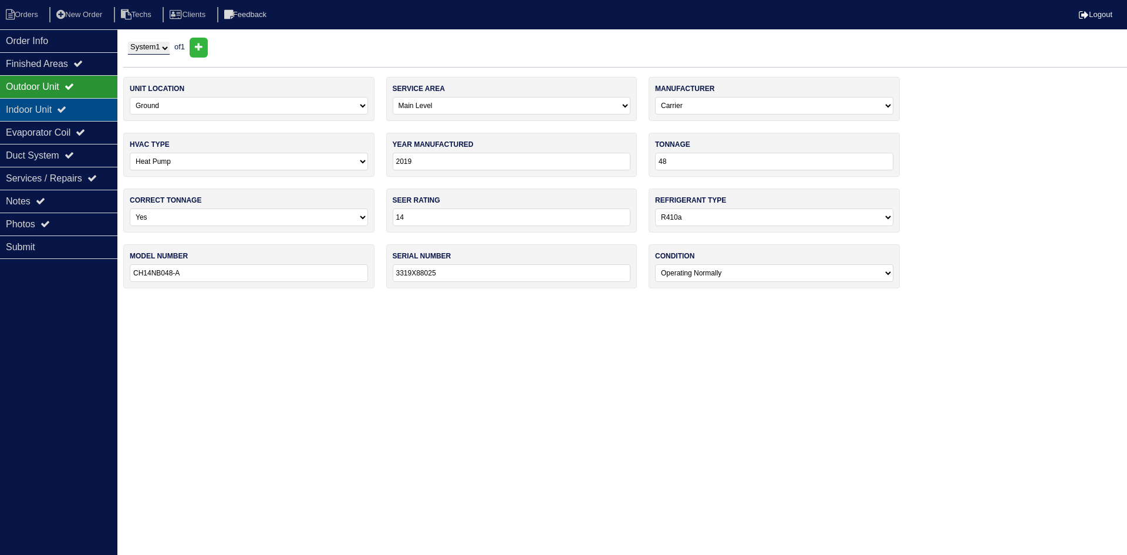
click at [66, 110] on icon at bounding box center [61, 108] width 9 height 9
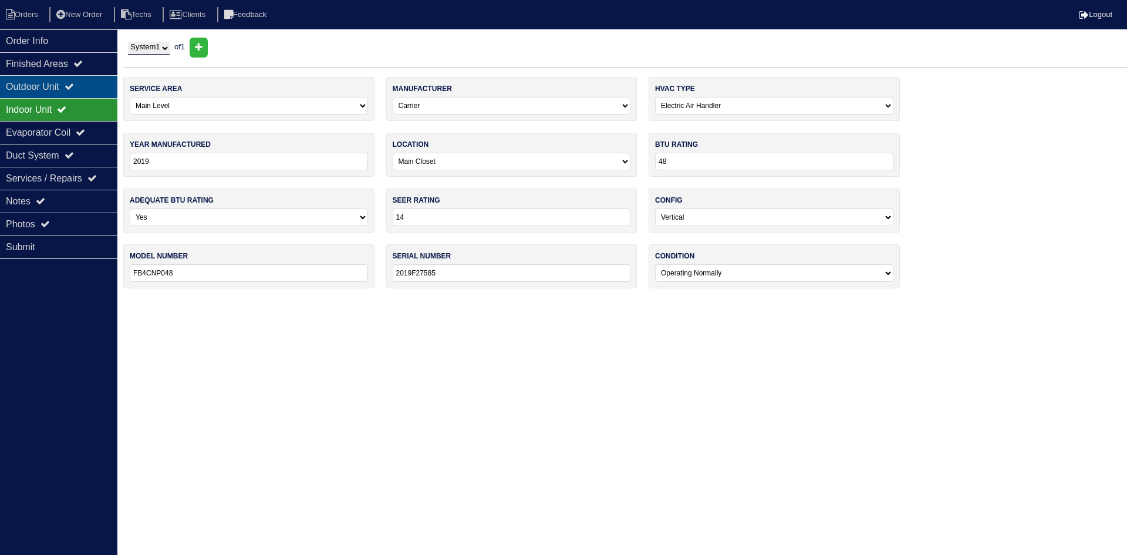
click at [45, 82] on div "Outdoor Unit" at bounding box center [58, 86] width 117 height 23
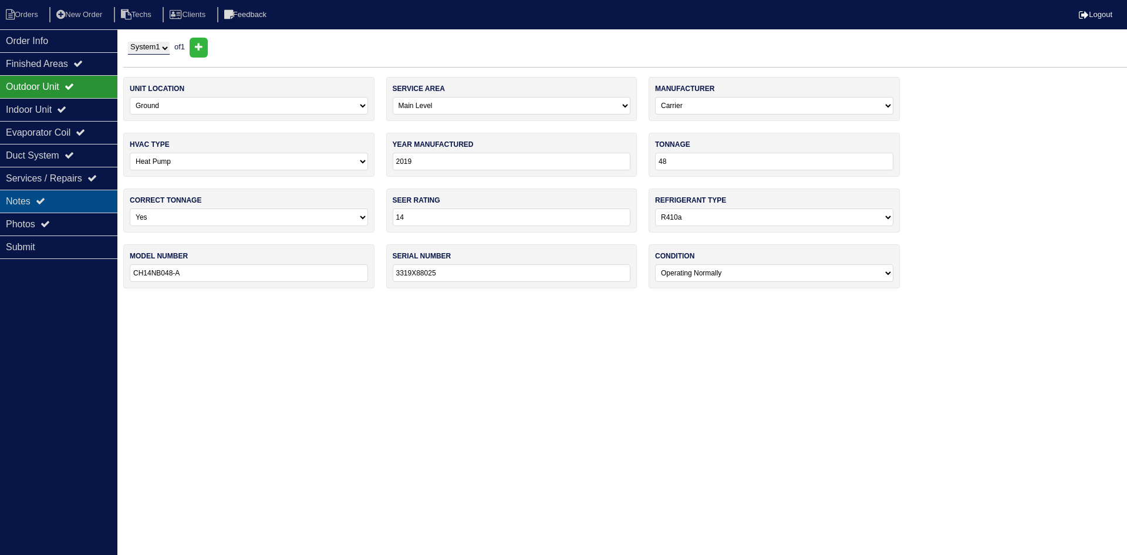
click at [48, 196] on div "Notes" at bounding box center [58, 201] width 117 height 23
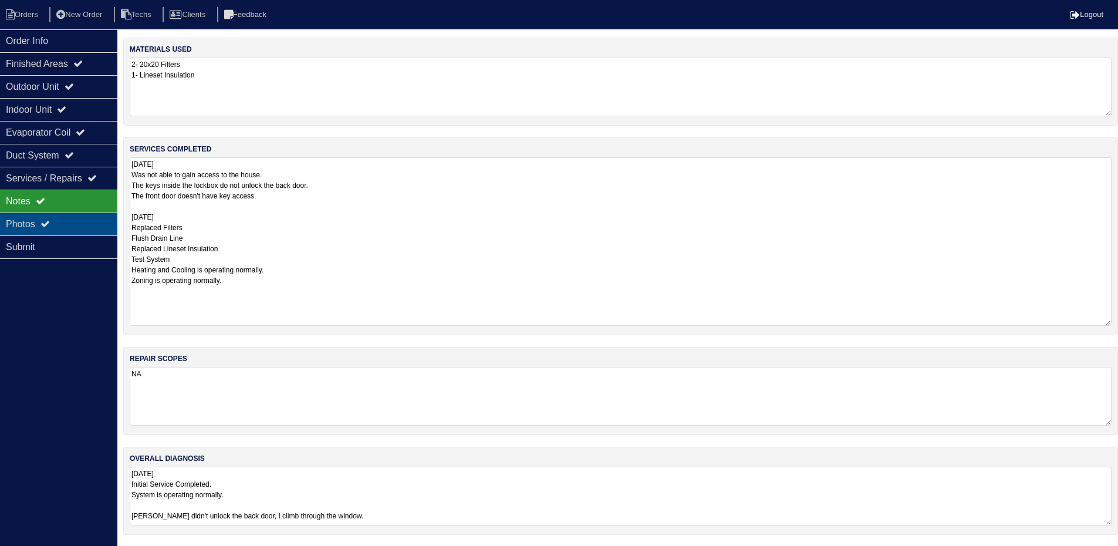
drag, startPoint x: 70, startPoint y: 229, endPoint x: 113, endPoint y: 232, distance: 42.4
click at [70, 229] on div "Photos" at bounding box center [58, 224] width 117 height 23
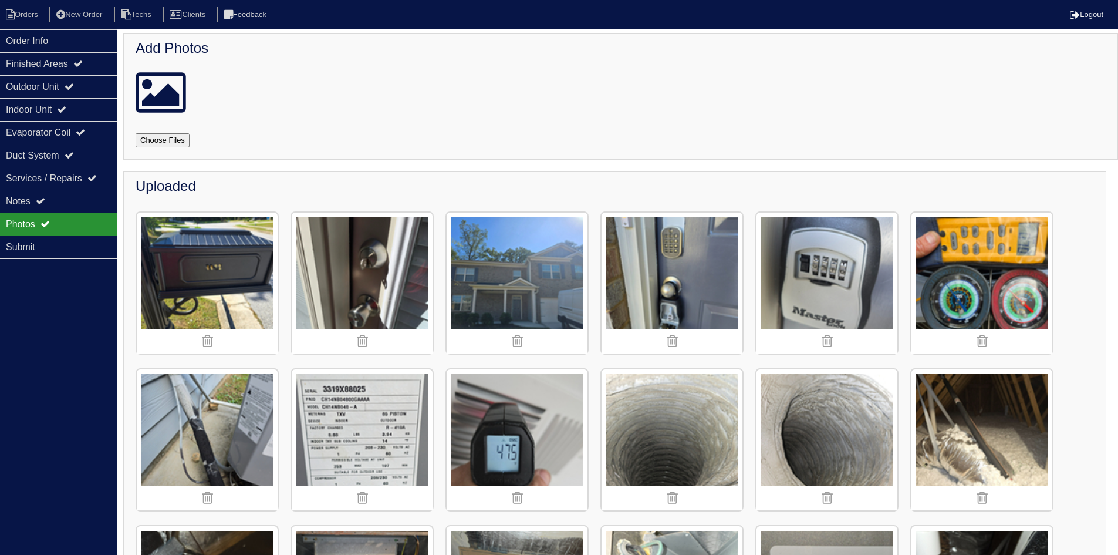
scroll to position [3, 0]
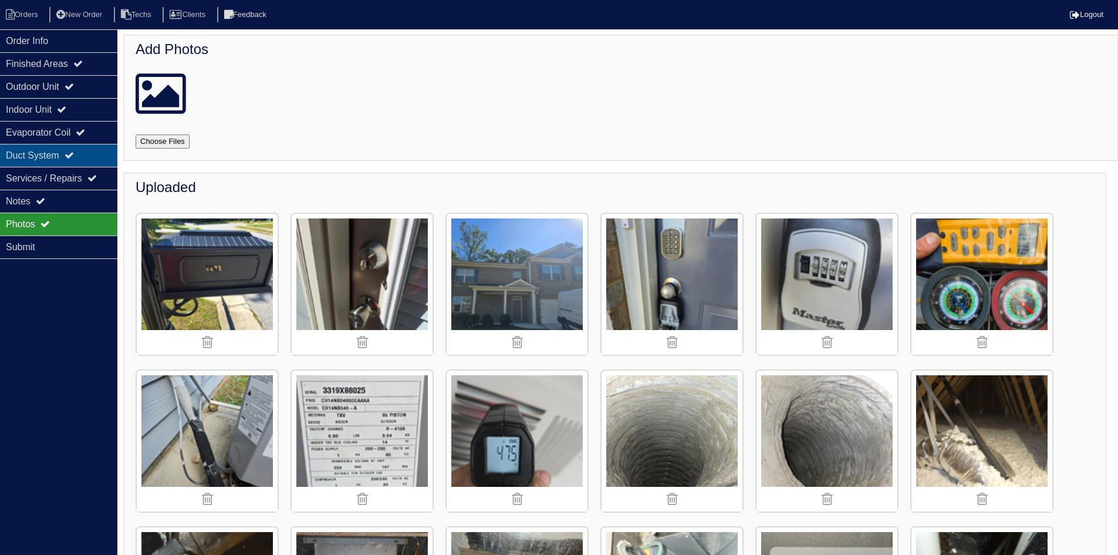
click at [90, 148] on div "Duct System" at bounding box center [58, 155] width 117 height 23
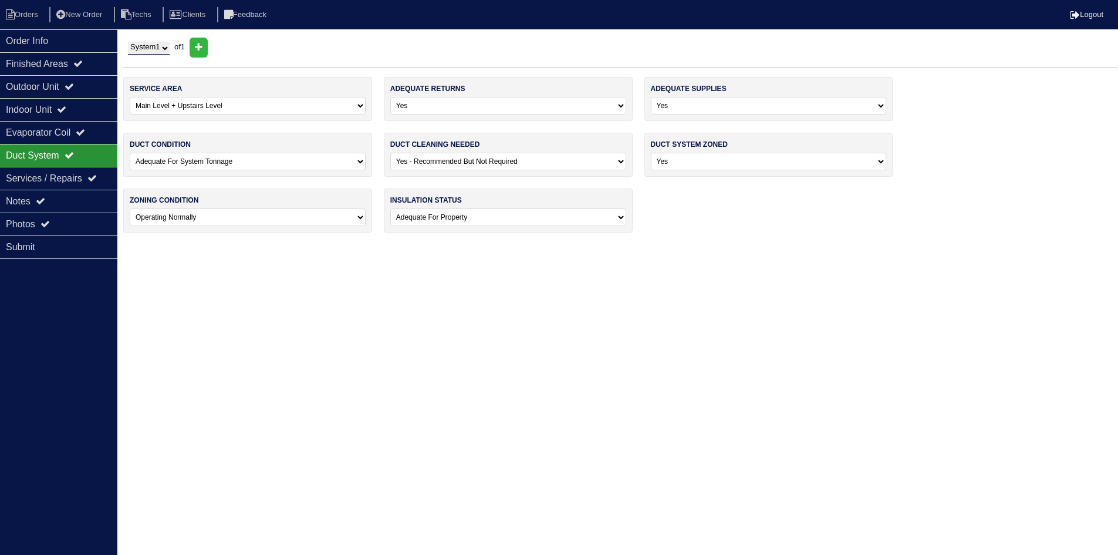
scroll to position [0, 0]
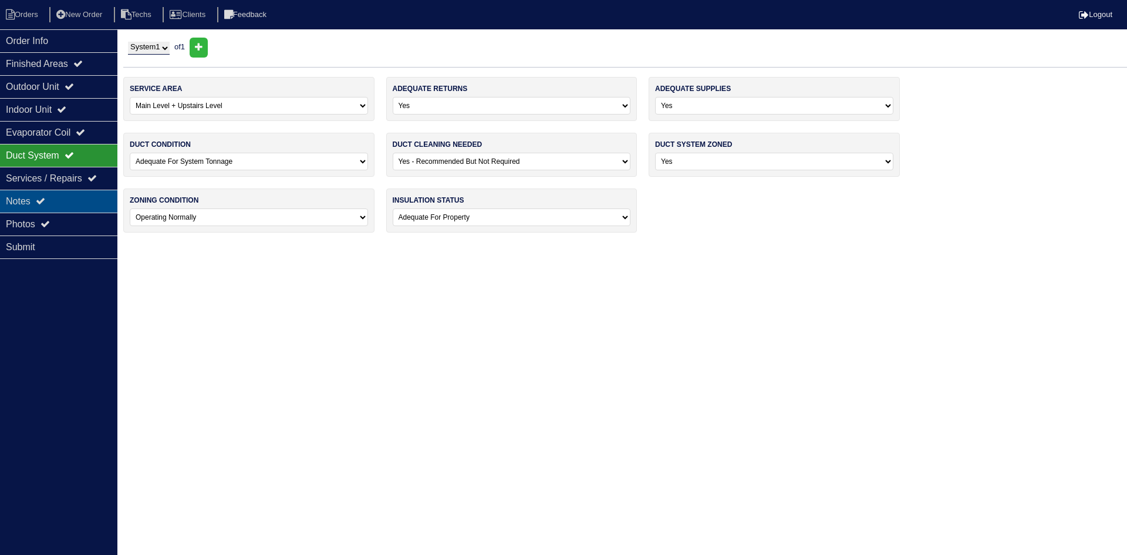
click at [59, 197] on div "Notes" at bounding box center [58, 201] width 117 height 23
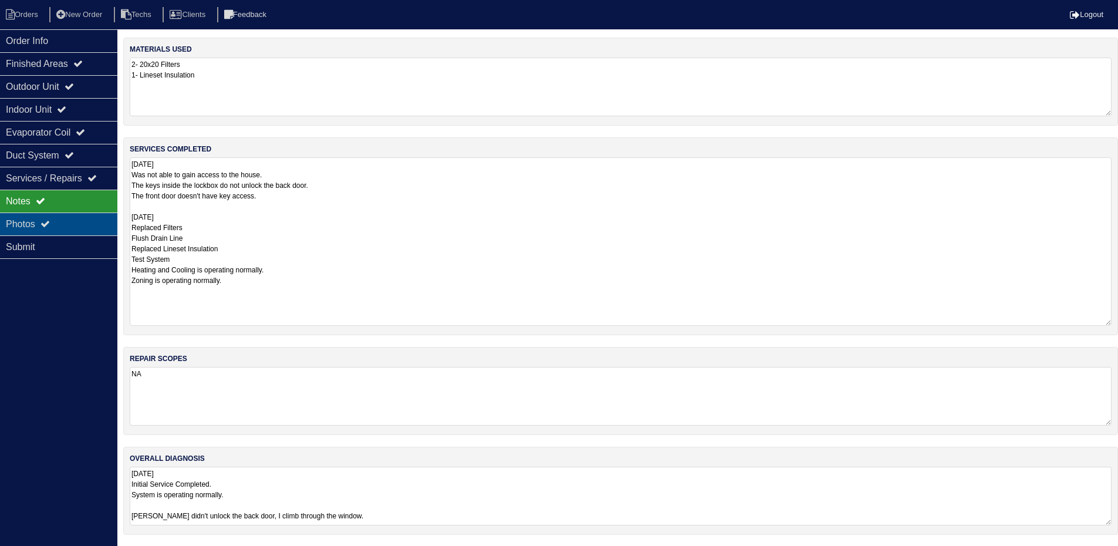
click at [59, 221] on div "Photos" at bounding box center [58, 224] width 117 height 23
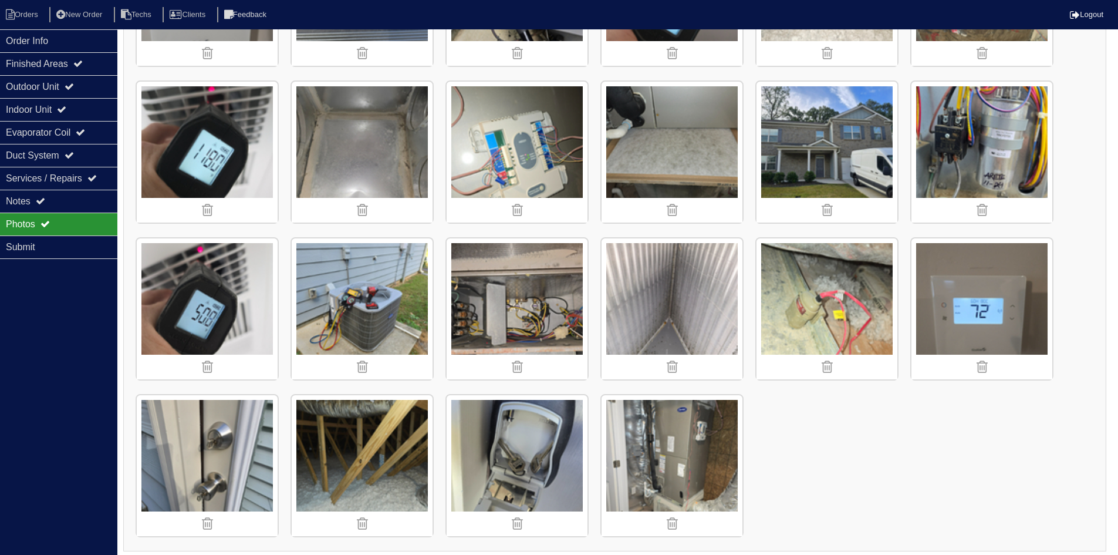
scroll to position [763, 0]
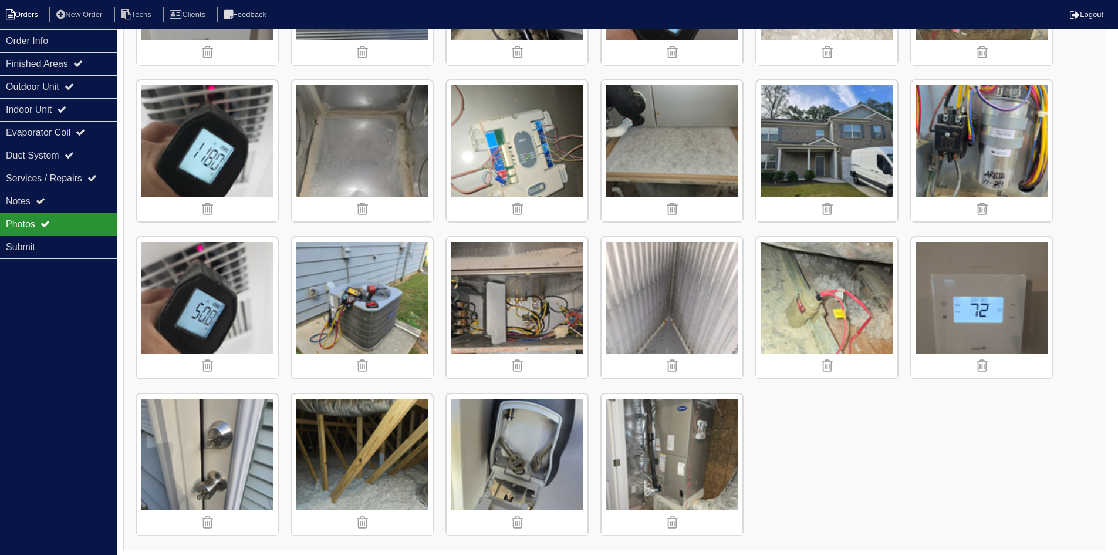
click at [16, 8] on li "Orders" at bounding box center [24, 15] width 48 height 16
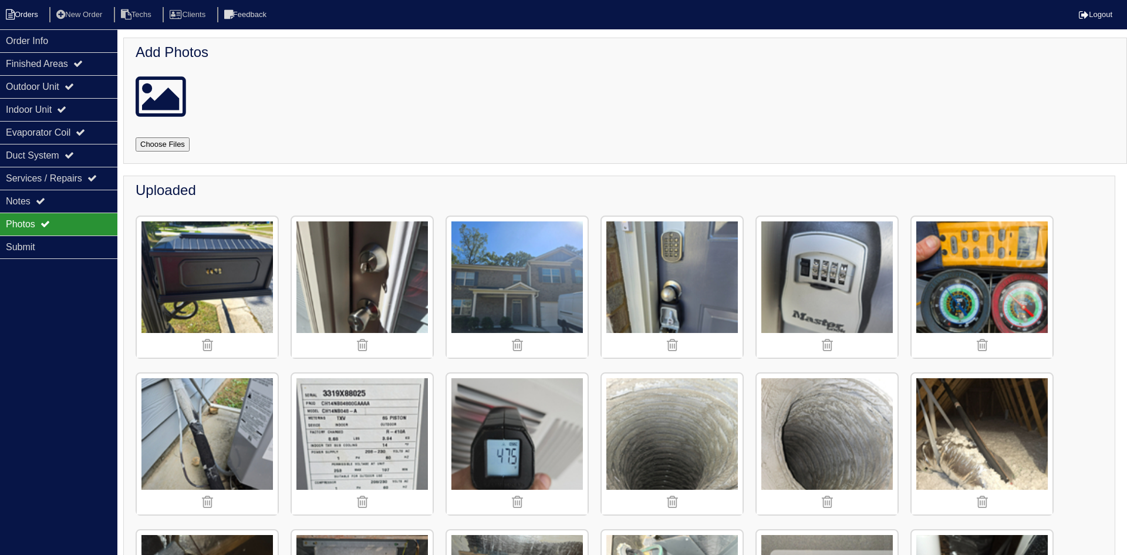
select select "15"
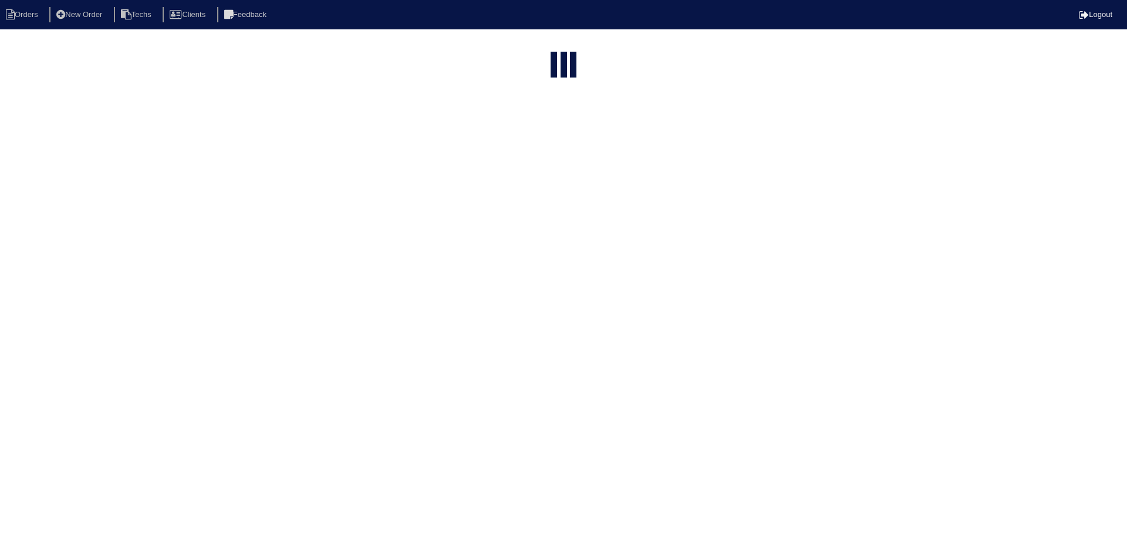
type input "808"
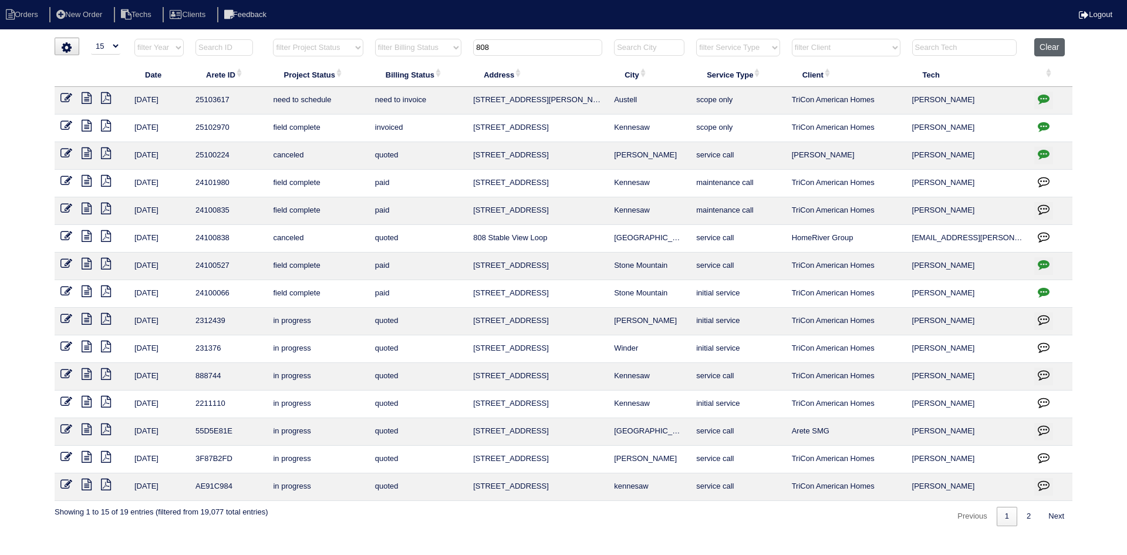
click at [1043, 46] on button "Clear" at bounding box center [1049, 47] width 30 height 18
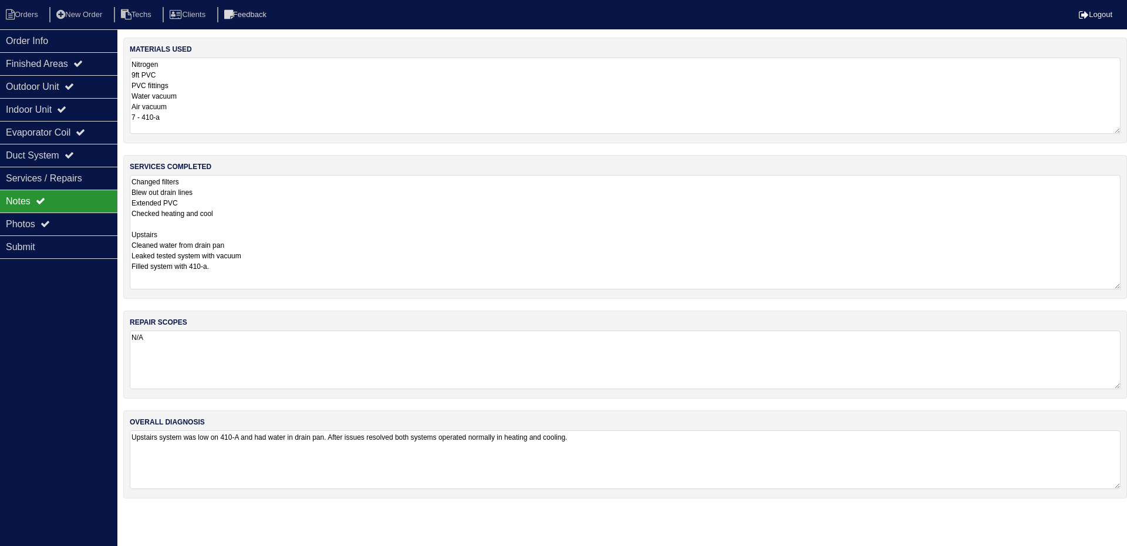
click at [34, 6] on nav "Orders New Order Techs Clients Feedback Logout" at bounding box center [563, 14] width 1127 height 29
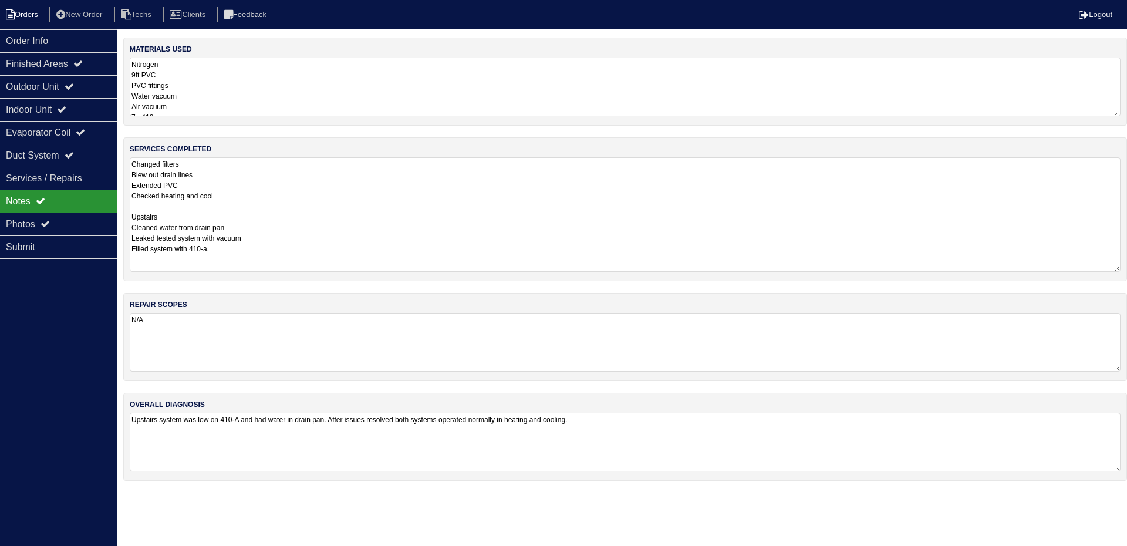
click at [26, 18] on li "Orders" at bounding box center [24, 15] width 48 height 16
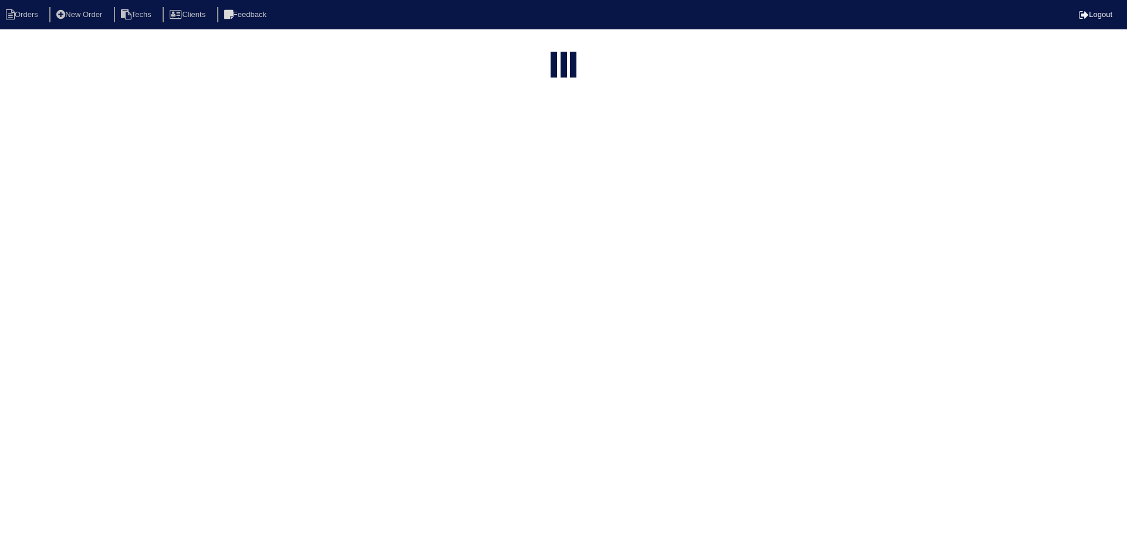
select select "15"
select select "field complete"
select select "need to quote"
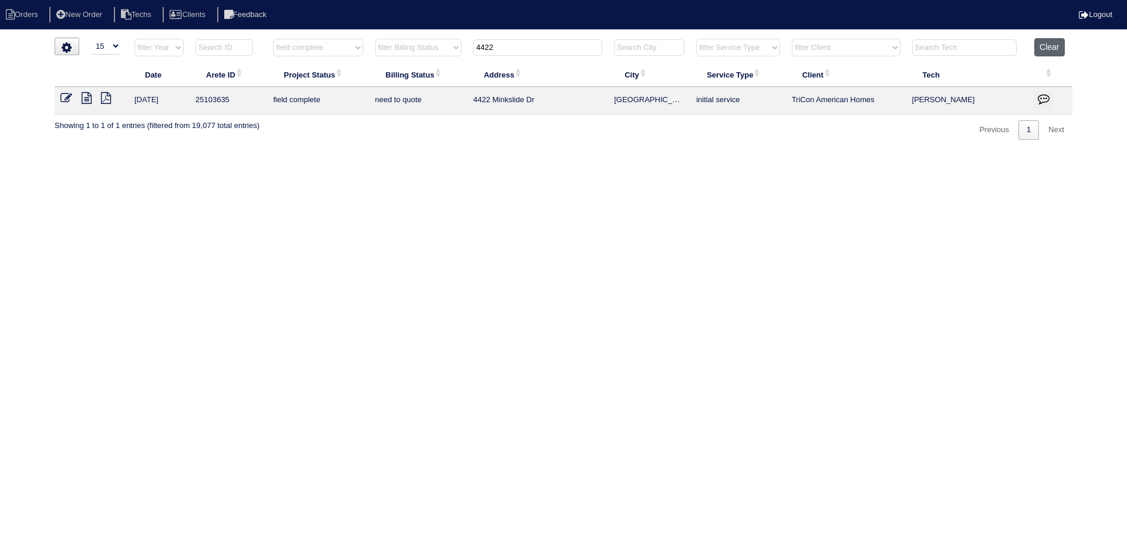
click at [1050, 43] on button "Clear" at bounding box center [1049, 47] width 30 height 18
select select
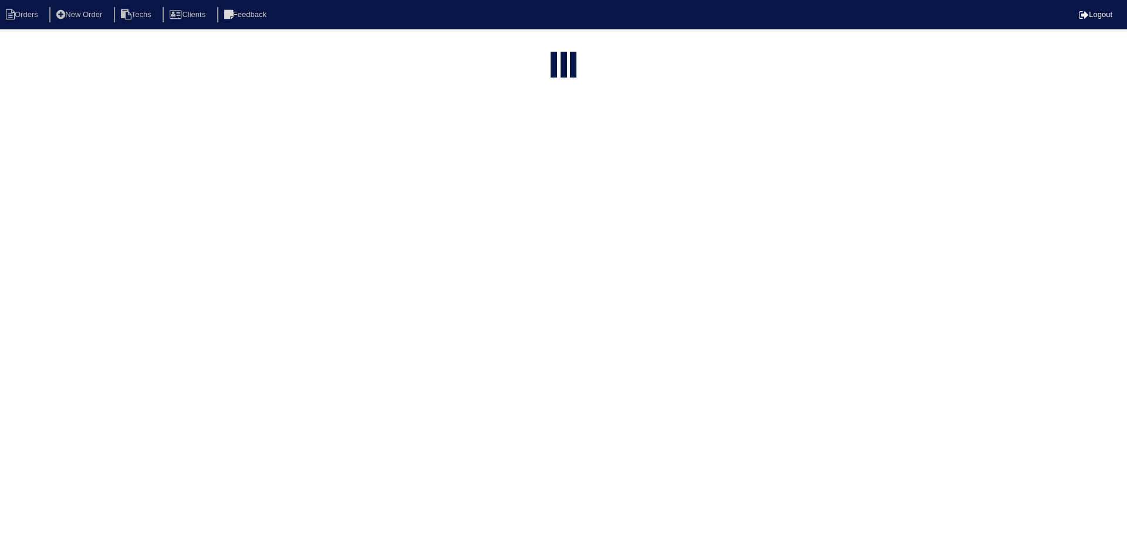
select select "15"
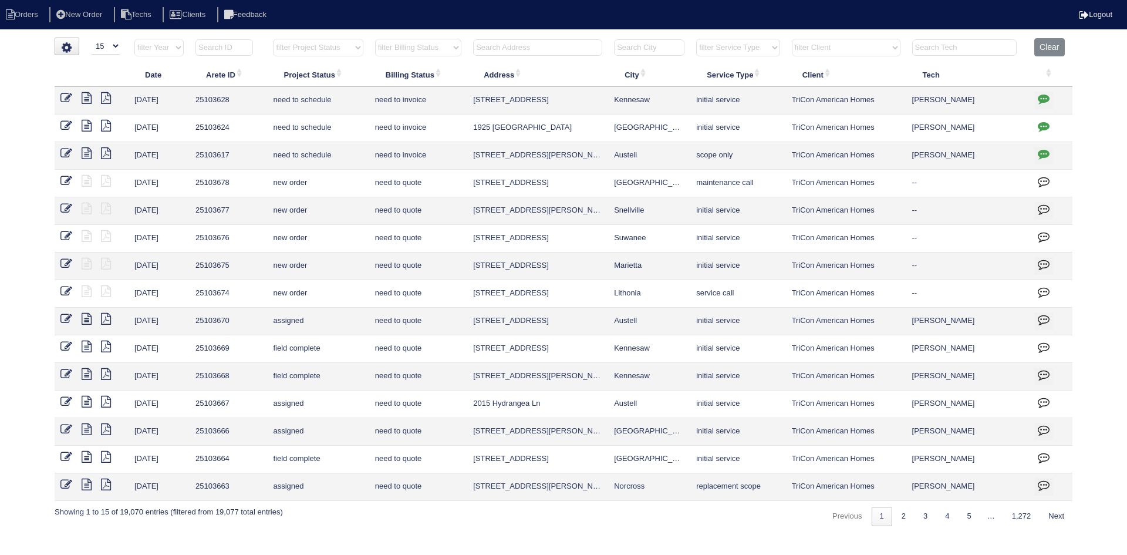
click at [491, 45] on input "text" at bounding box center [537, 47] width 129 height 16
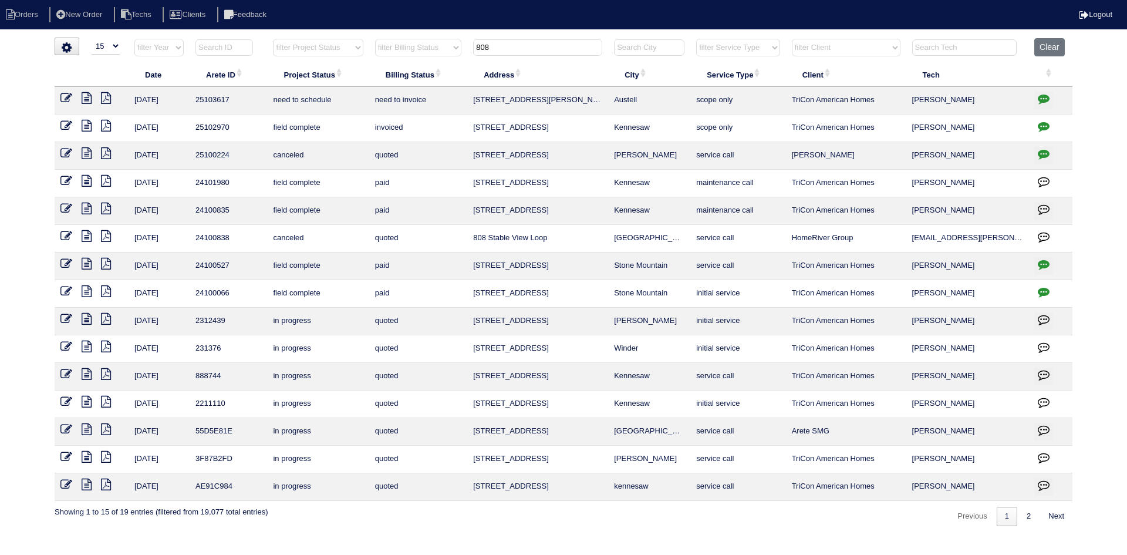
type input "808"
click at [86, 98] on icon at bounding box center [87, 98] width 10 height 12
click at [1043, 96] on icon "button" at bounding box center [1044, 99] width 12 height 12
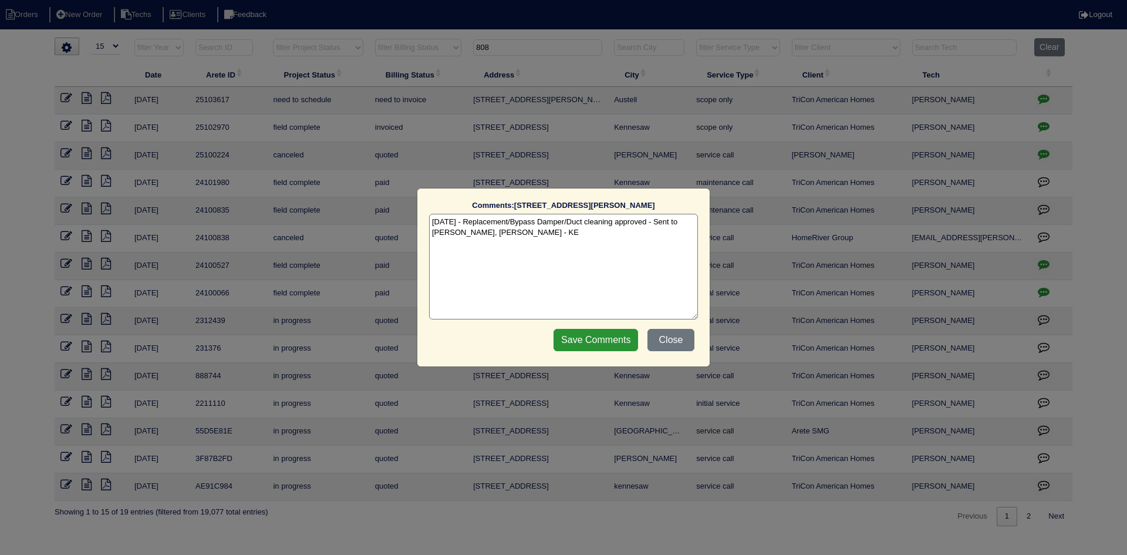
click at [538, 235] on textarea "[DATE] - Replacement/Bypass Damper/Duct cleaning approved - Sent to [PERSON_NAM…" at bounding box center [563, 267] width 269 height 106
paste textarea "Equipment ordered and pricing verified Sibi order number: TAH-2PZCHADG Order pl…"
click at [606, 237] on textarea "10/6/25 - Replacement/Bypass Damper/Duct cleaning approved - Sent to Dan, Payto…" at bounding box center [563, 267] width 269 height 106
click at [609, 244] on textarea "10/6/25 - Replacement/Bypass Damper/Duct cleaning approved - Sent to Dan, Payto…" at bounding box center [563, 267] width 269 height 106
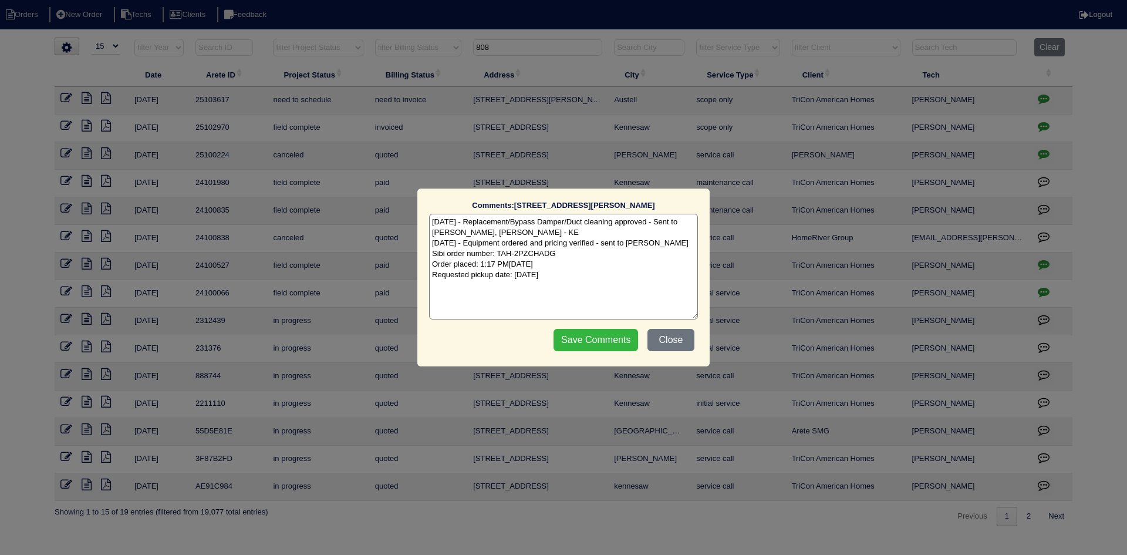
type textarea "10/6/25 - Replacement/Bypass Damper/Duct cleaning approved - Sent to Dan, Payto…"
click at [596, 339] on input "Save Comments" at bounding box center [596, 340] width 85 height 22
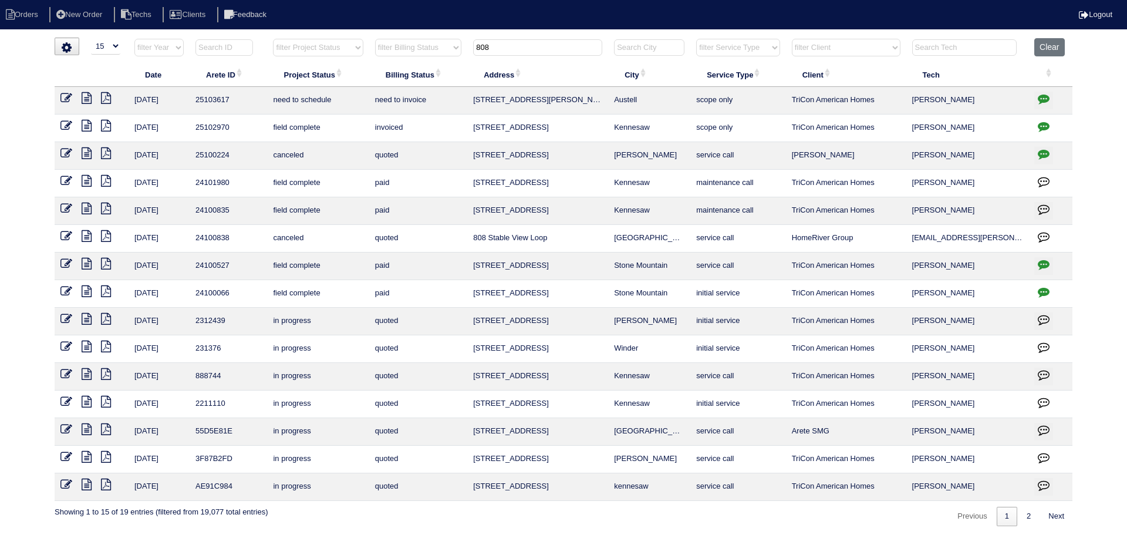
drag, startPoint x: 477, startPoint y: 48, endPoint x: 468, endPoint y: 48, distance: 8.8
click at [468, 48] on tr "filter Year -- Any Year -- 2025 2024 2023 2022 2021 2020 2019 filter Project St…" at bounding box center [564, 50] width 1018 height 24
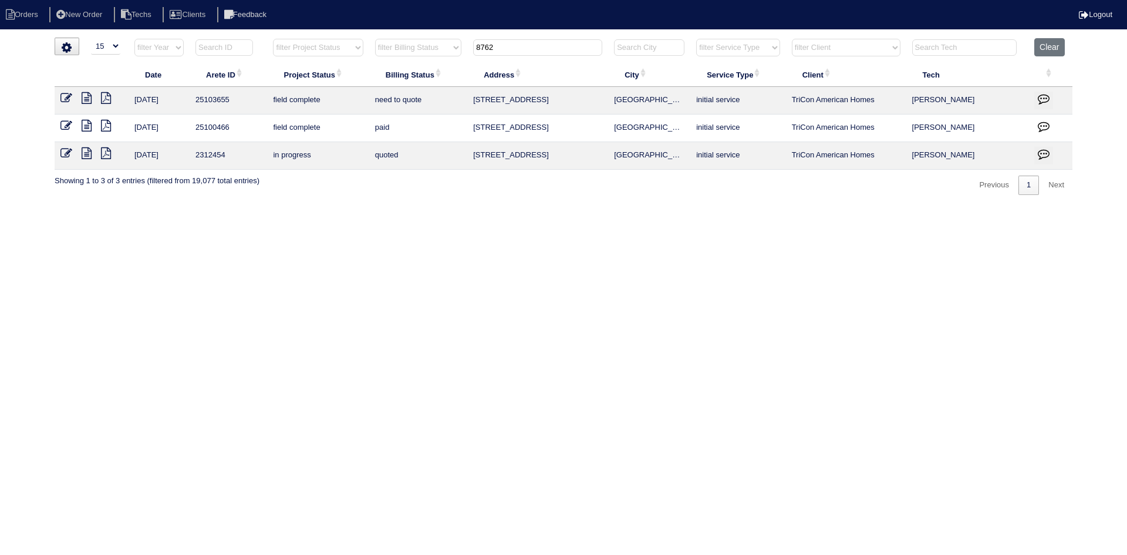
type input "8762"
click at [88, 122] on icon at bounding box center [87, 126] width 10 height 12
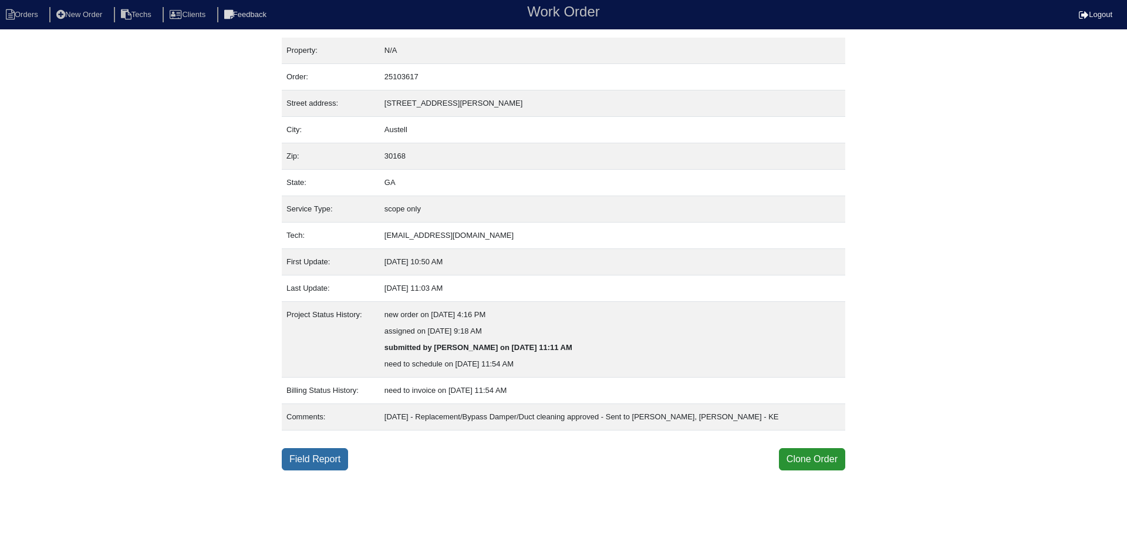
click at [329, 463] on link "Field Report" at bounding box center [315, 459] width 66 height 22
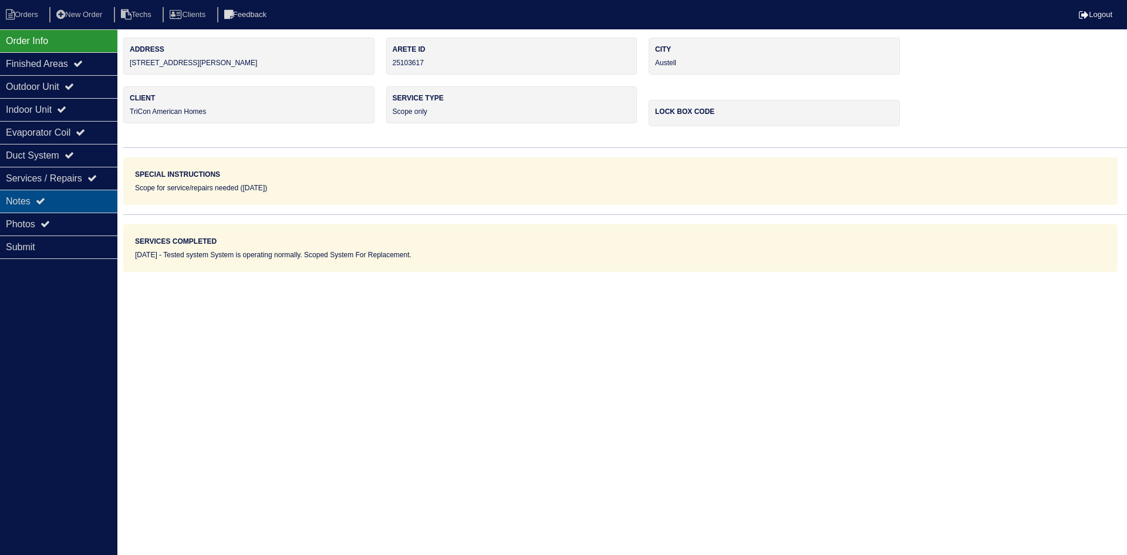
click at [70, 196] on div "Notes" at bounding box center [58, 201] width 117 height 23
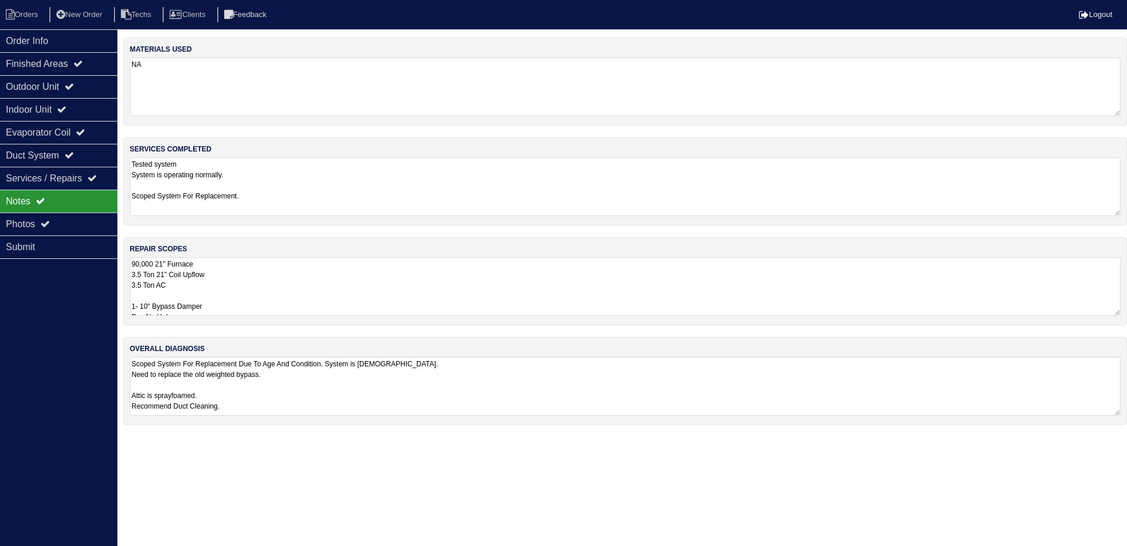
drag, startPoint x: 66, startPoint y: 41, endPoint x: 149, endPoint y: 57, distance: 85.0
click at [66, 41] on div "Order Info" at bounding box center [58, 40] width 117 height 23
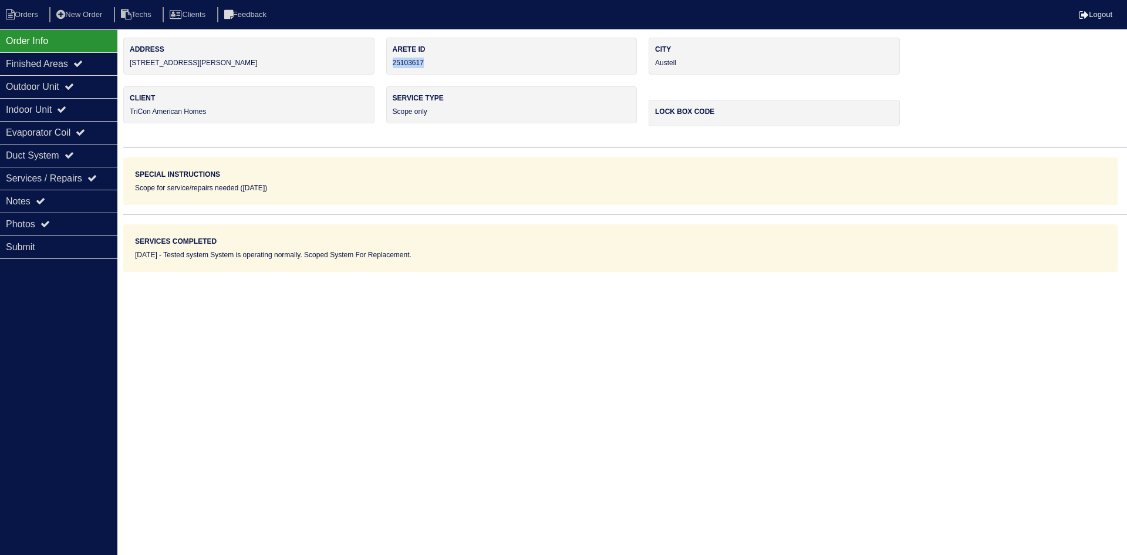
drag, startPoint x: 407, startPoint y: 64, endPoint x: 393, endPoint y: 65, distance: 14.1
click at [393, 65] on div "Arete ID 25103617" at bounding box center [511, 56] width 251 height 37
copy div "25103617"
click at [50, 200] on div "Notes" at bounding box center [58, 201] width 117 height 23
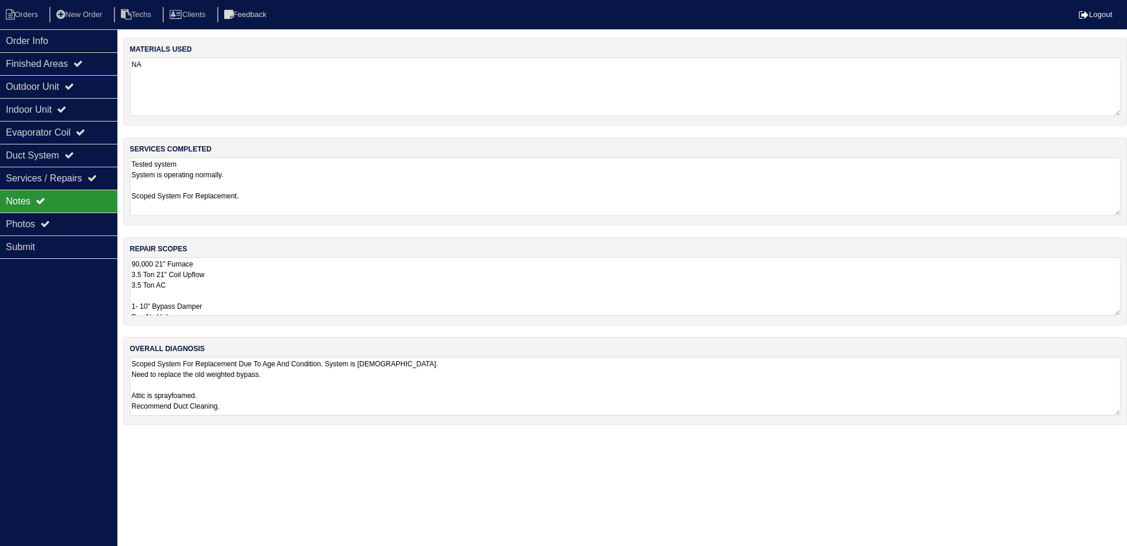
click at [401, 289] on textarea "90,000 21" Furnace 3.5 Ton 21" Coil Upflow 3.5 Ton AC 1- 10" Bypass Damper Pan …" at bounding box center [625, 286] width 991 height 59
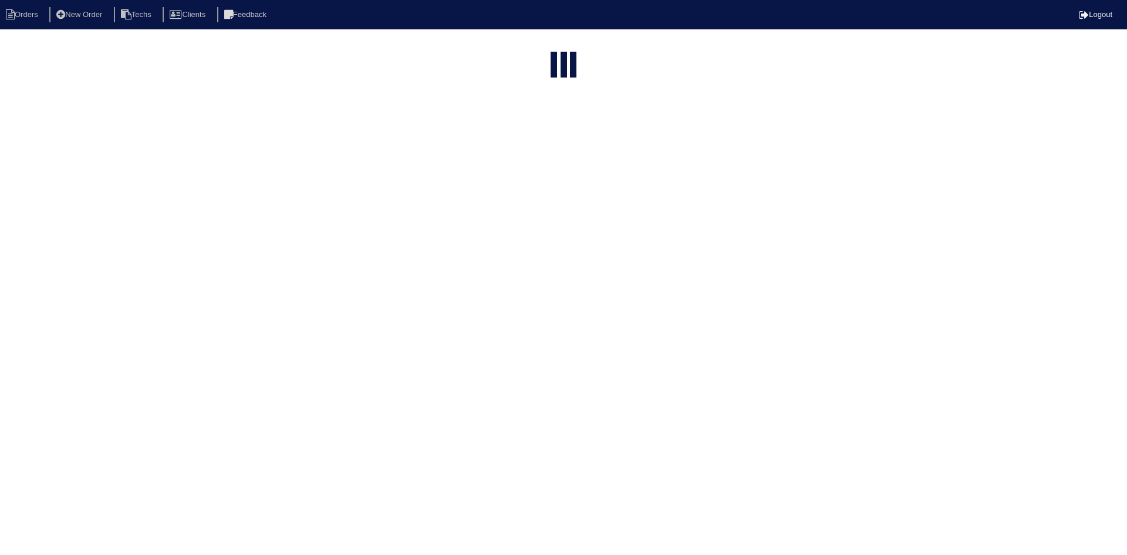
select select "15"
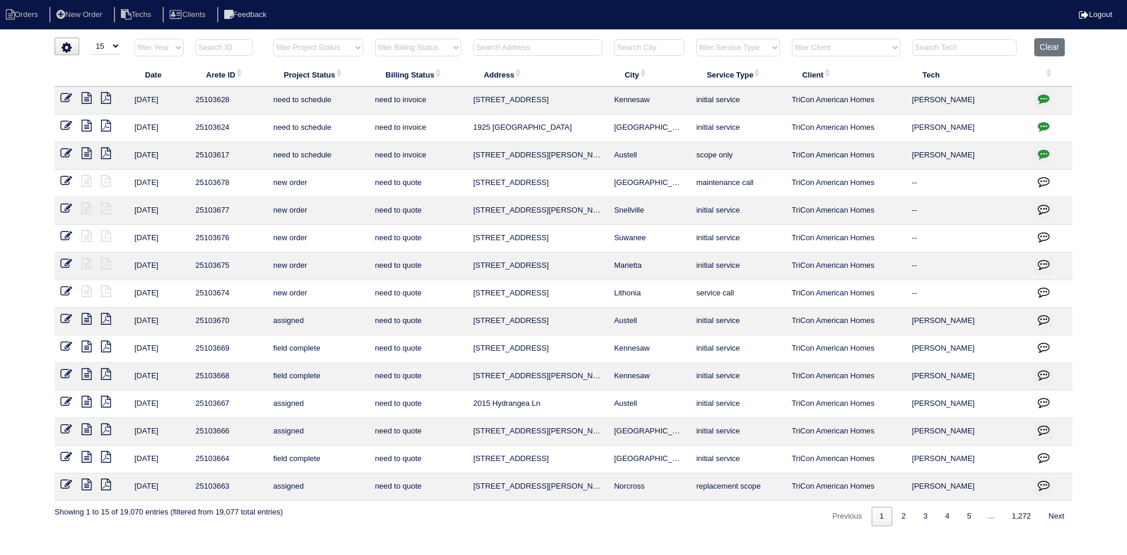
click at [335, 48] on select "filter Project Status -- Any Project Status -- new order assigned in progress f…" at bounding box center [318, 48] width 90 height 18
click at [273, 39] on select "filter Project Status -- Any Project Status -- new order assigned in progress f…" at bounding box center [318, 48] width 90 height 18
select select "field complete"
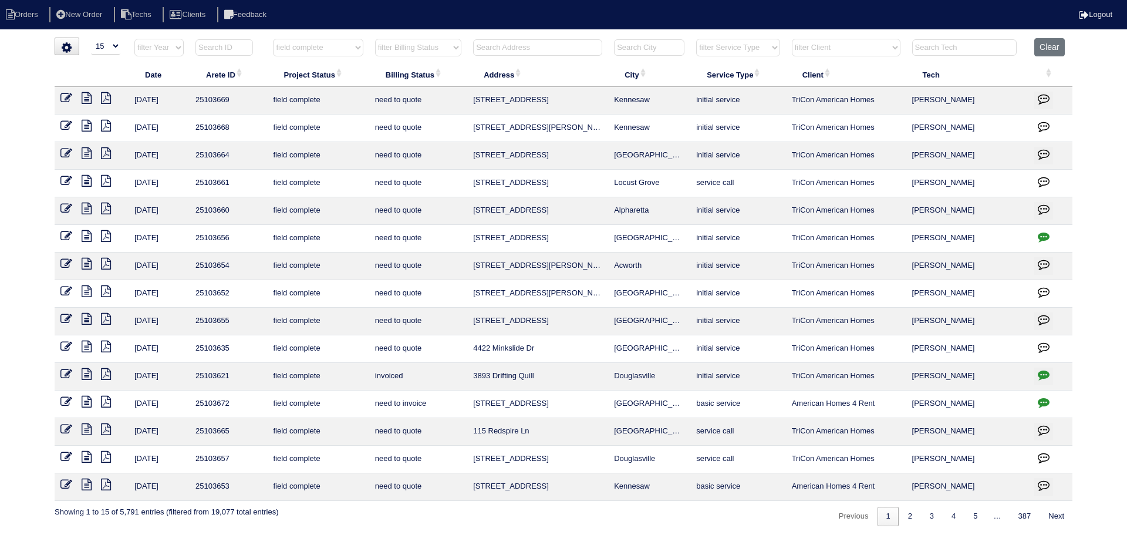
drag, startPoint x: 449, startPoint y: 48, endPoint x: 450, endPoint y: 55, distance: 7.7
click at [449, 48] on select "filter Billing Status -- Any Billing Status -- need to quote quoted need to inv…" at bounding box center [418, 48] width 86 height 18
select select "need to quote"
click at [375, 39] on select "filter Billing Status -- Any Billing Status -- need to quote quoted need to inv…" at bounding box center [418, 48] width 86 height 18
select select "field complete"
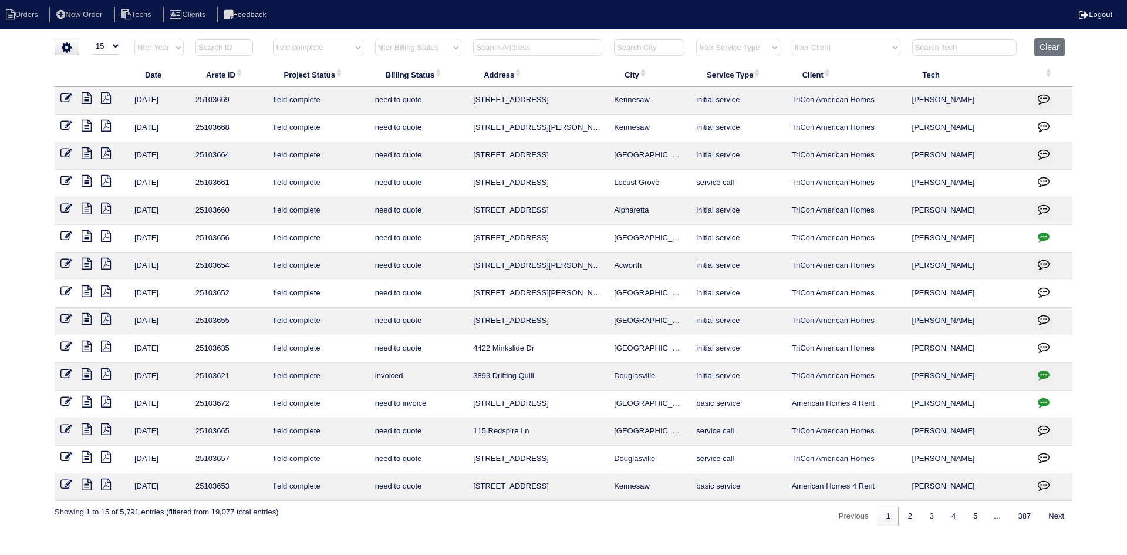
select select "need to quote"
click at [1040, 458] on icon "button" at bounding box center [1044, 457] width 12 height 12
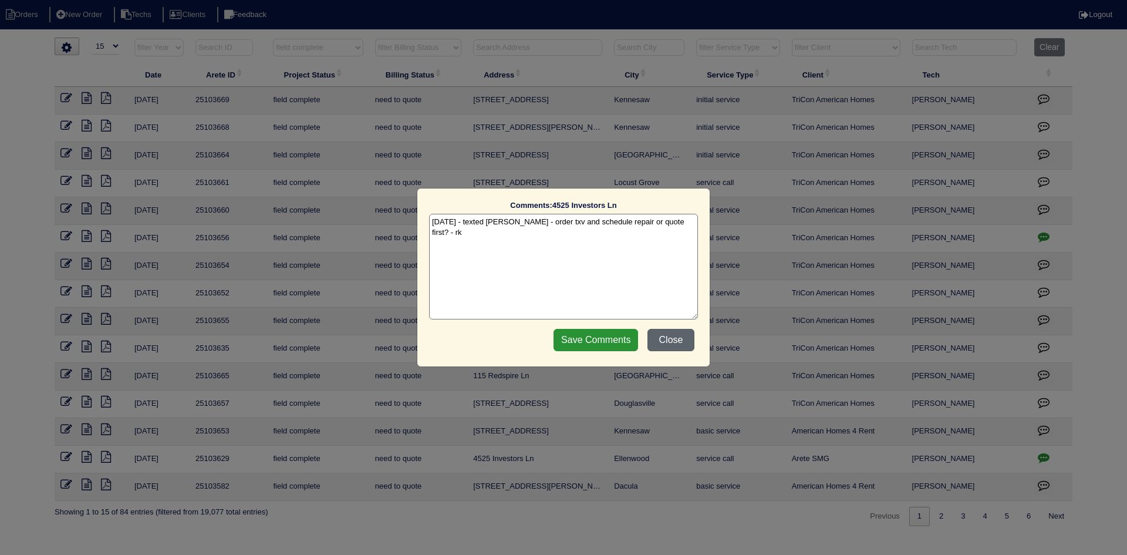
click at [665, 332] on button "Close" at bounding box center [670, 340] width 47 height 22
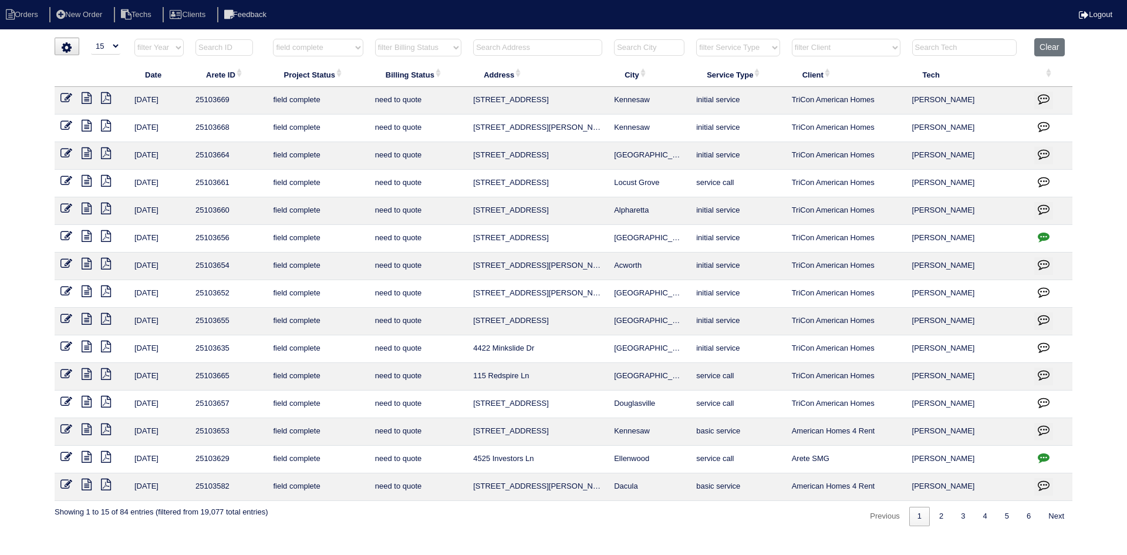
click at [85, 319] on icon at bounding box center [87, 319] width 10 height 12
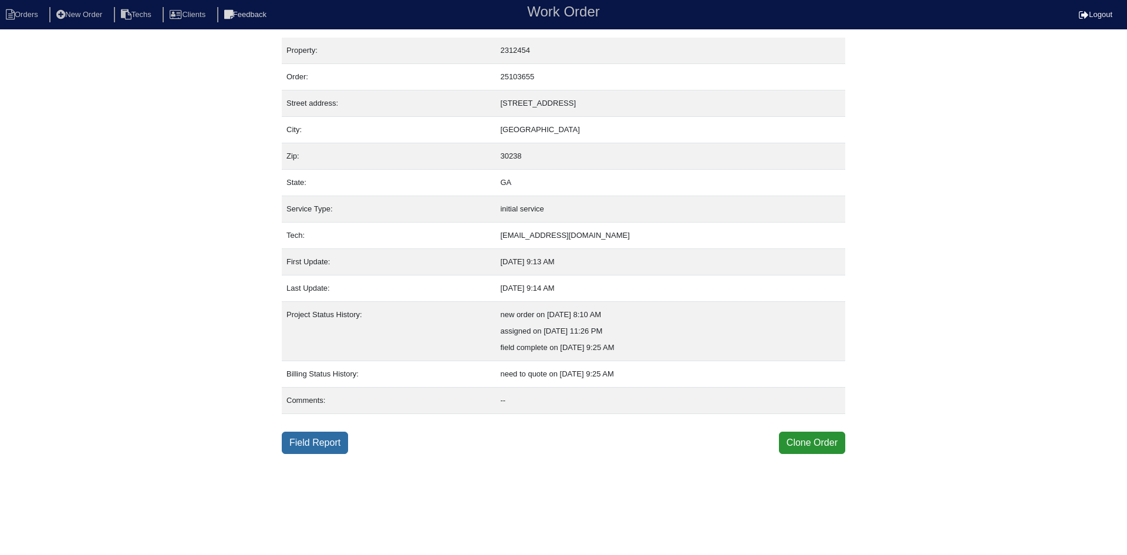
click at [329, 441] on link "Field Report" at bounding box center [315, 442] width 66 height 22
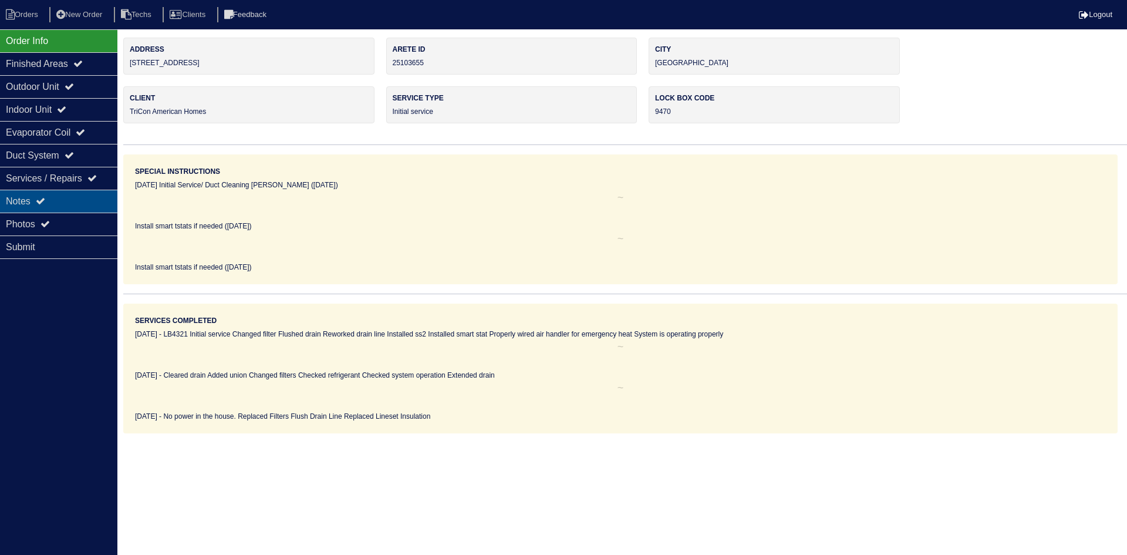
click at [44, 200] on icon at bounding box center [40, 200] width 9 height 9
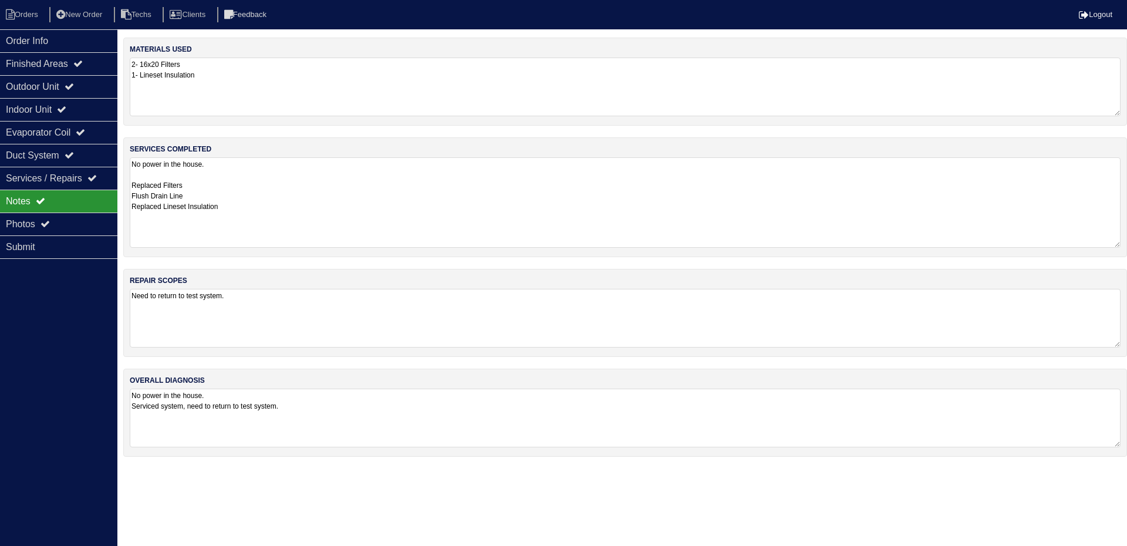
drag, startPoint x: 1117, startPoint y: 210, endPoint x: 1116, endPoint y: 242, distance: 31.7
click at [1116, 242] on textarea "No power in the house. Replaced Filters Flush Drain Line Replaced Lineset Insul…" at bounding box center [625, 202] width 991 height 90
click at [74, 90] on icon at bounding box center [69, 86] width 9 height 9
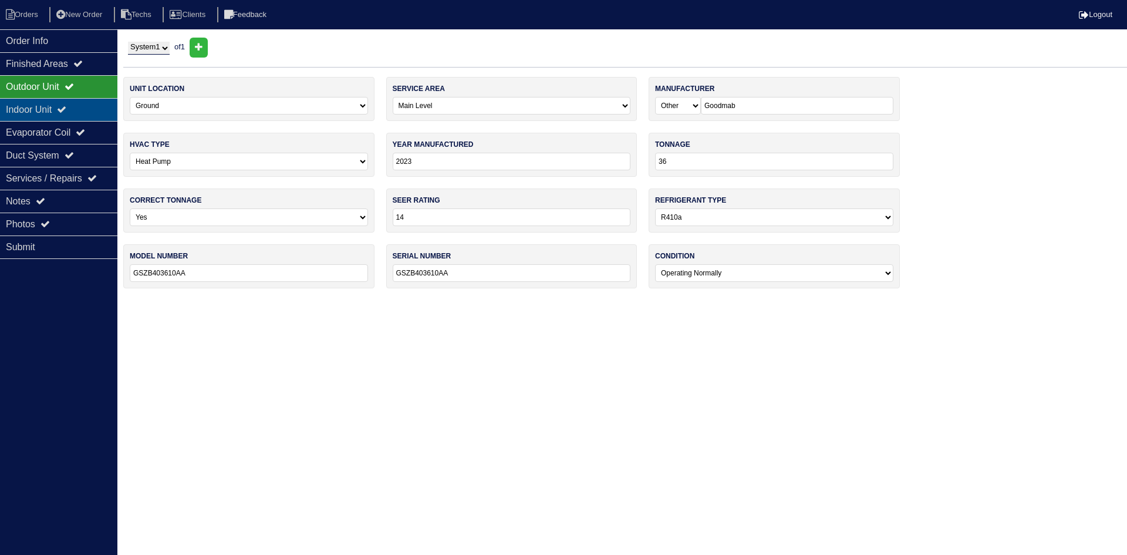
click at [79, 107] on div "Indoor Unit" at bounding box center [58, 109] width 117 height 23
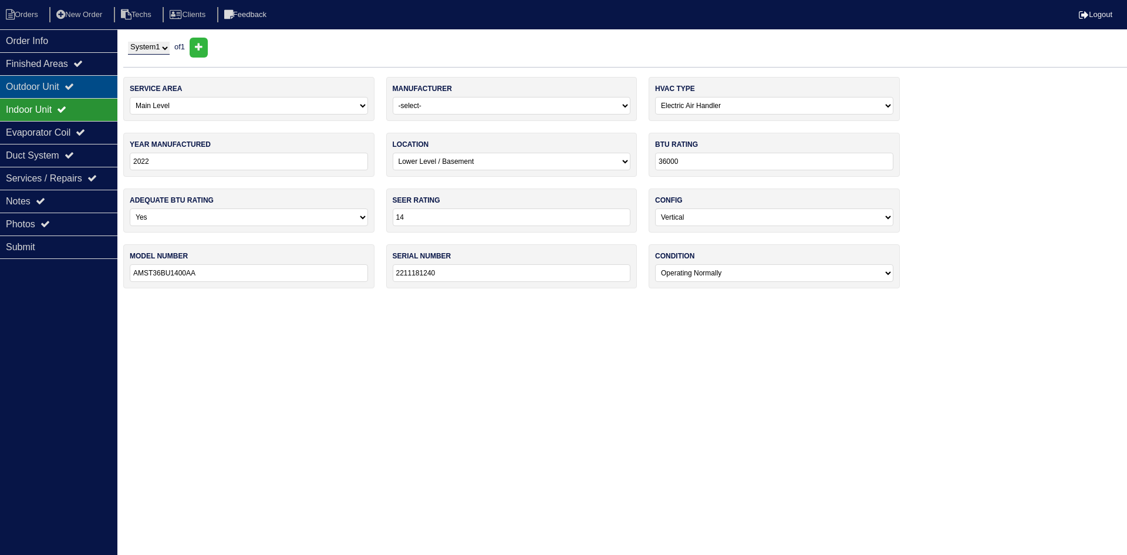
click at [74, 87] on icon at bounding box center [69, 86] width 9 height 9
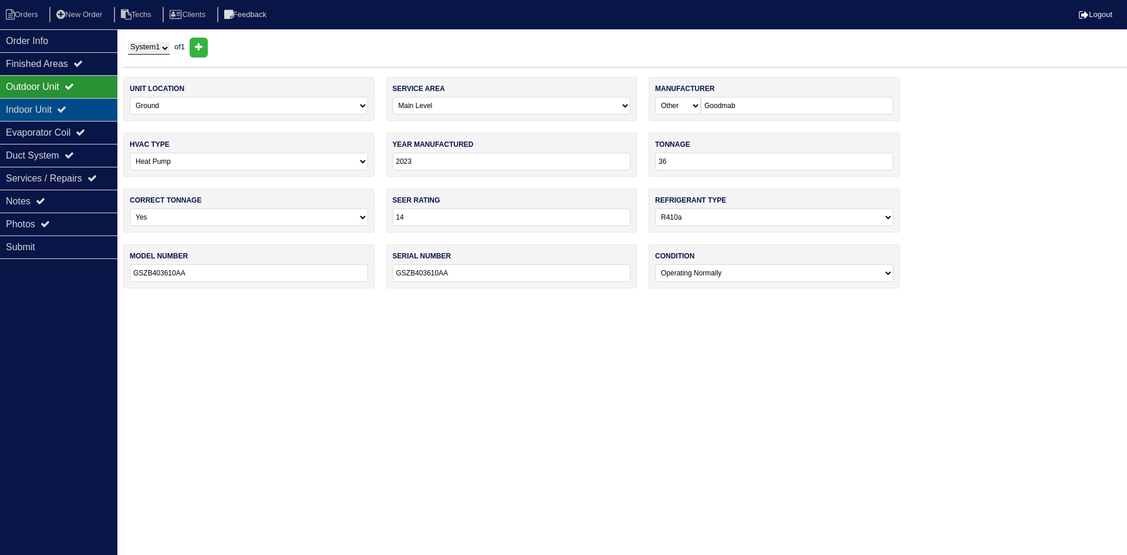
click at [52, 107] on div "Indoor Unit" at bounding box center [58, 109] width 117 height 23
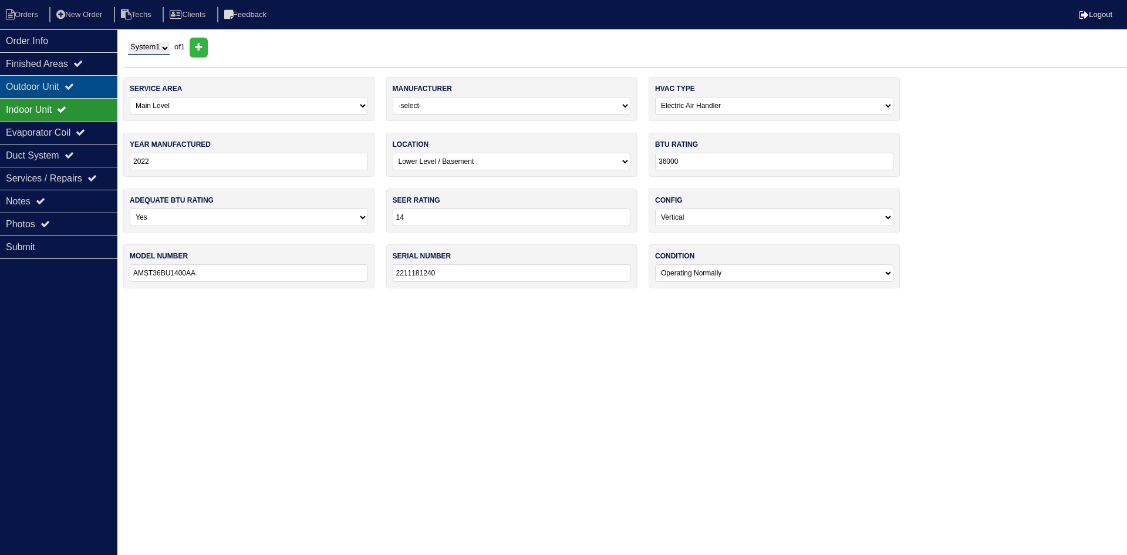
click at [62, 88] on div "Outdoor Unit" at bounding box center [58, 86] width 117 height 23
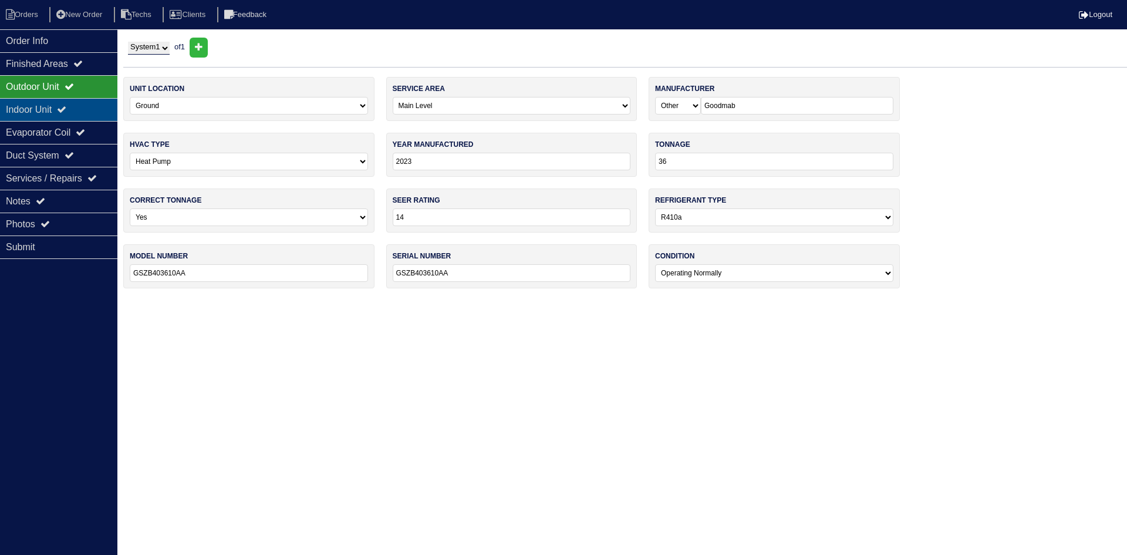
click at [58, 103] on div "Indoor Unit" at bounding box center [58, 109] width 117 height 23
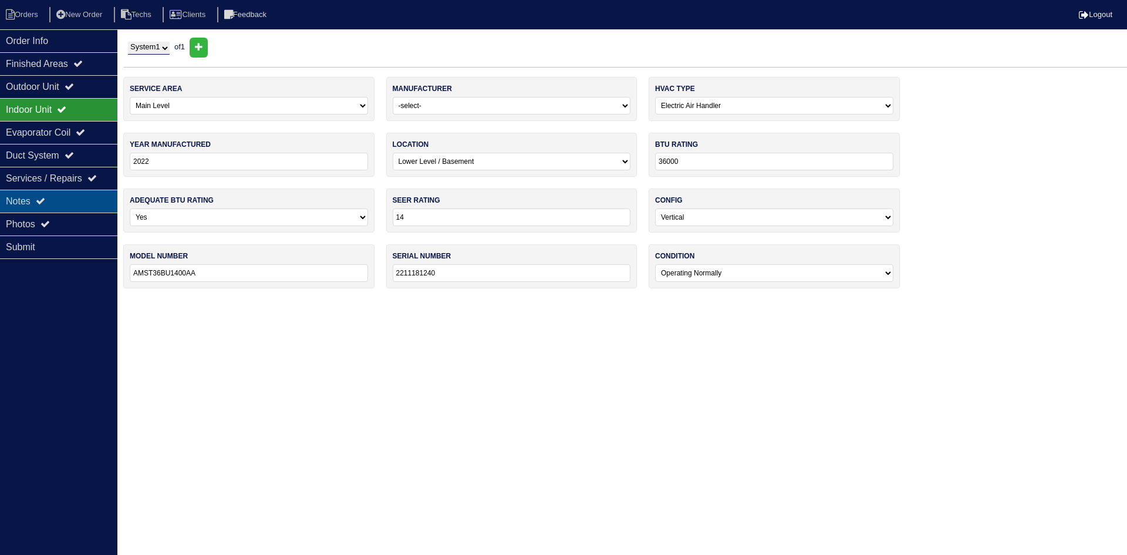
click at [78, 197] on div "Notes" at bounding box center [58, 201] width 117 height 23
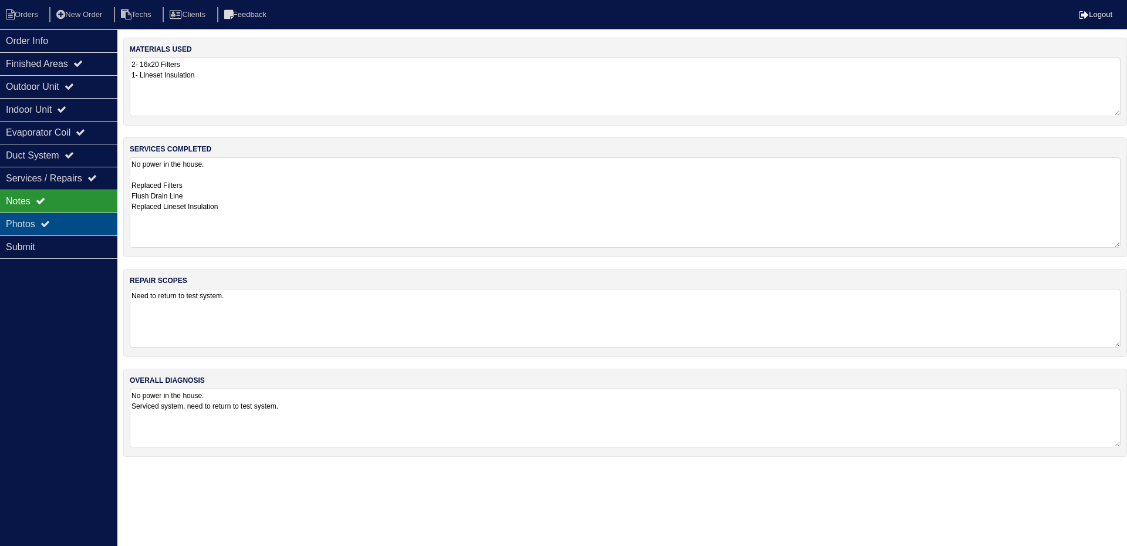
click at [61, 224] on div "Photos" at bounding box center [58, 224] width 117 height 23
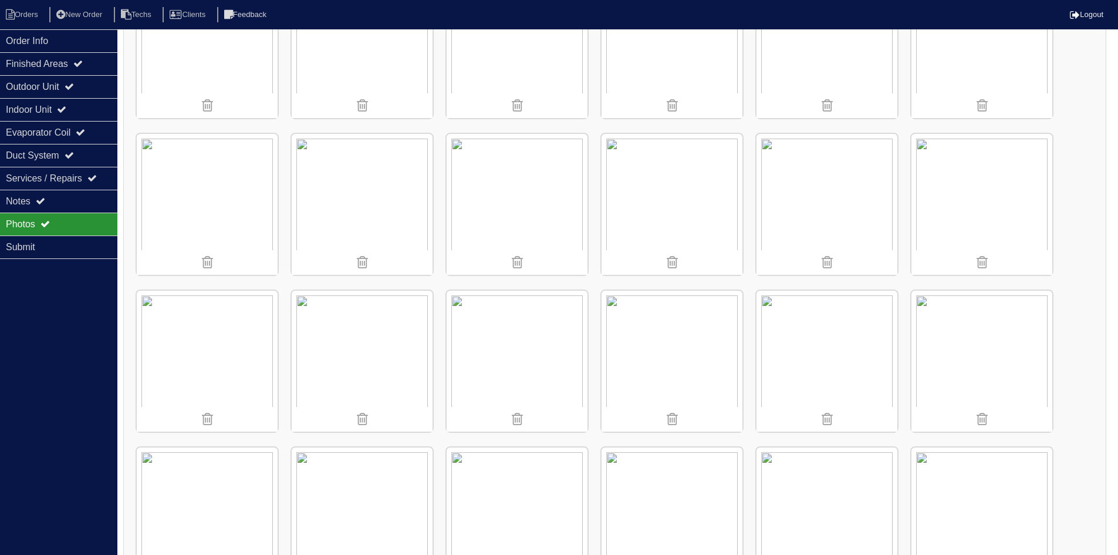
scroll to position [375, 0]
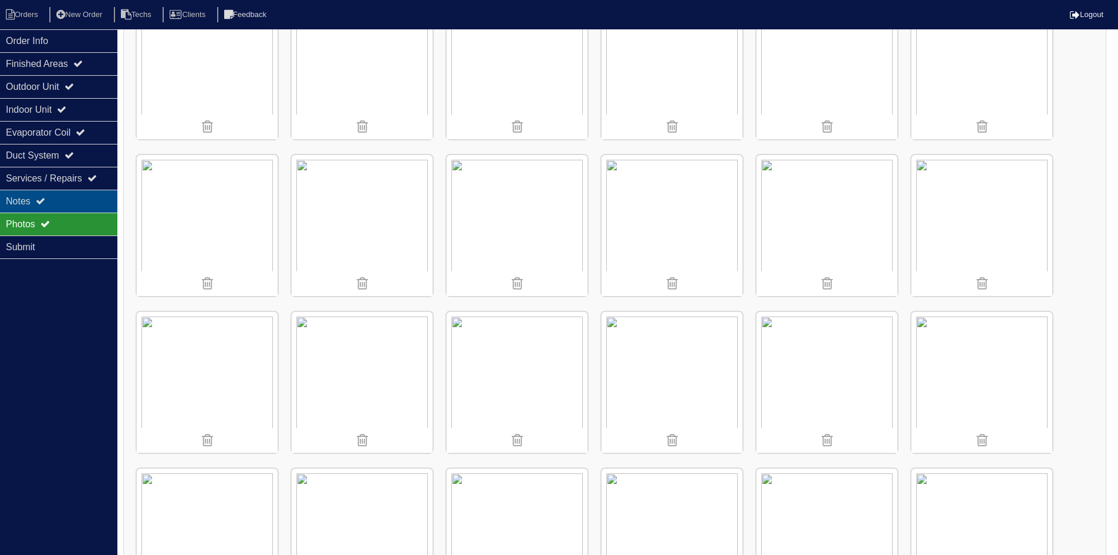
click at [84, 192] on div "Notes" at bounding box center [58, 201] width 117 height 23
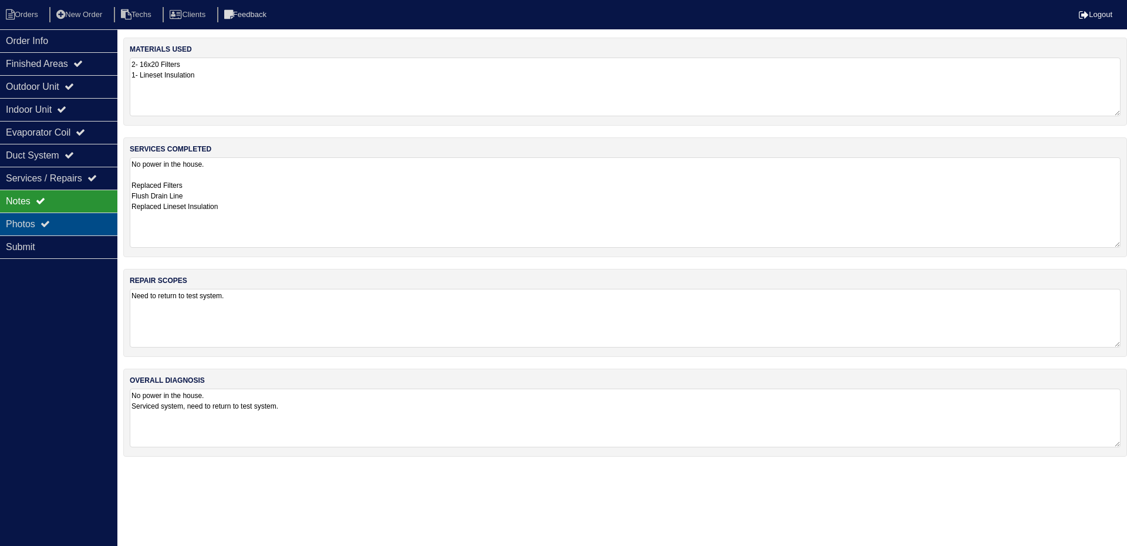
click at [82, 221] on div "Photos" at bounding box center [58, 224] width 117 height 23
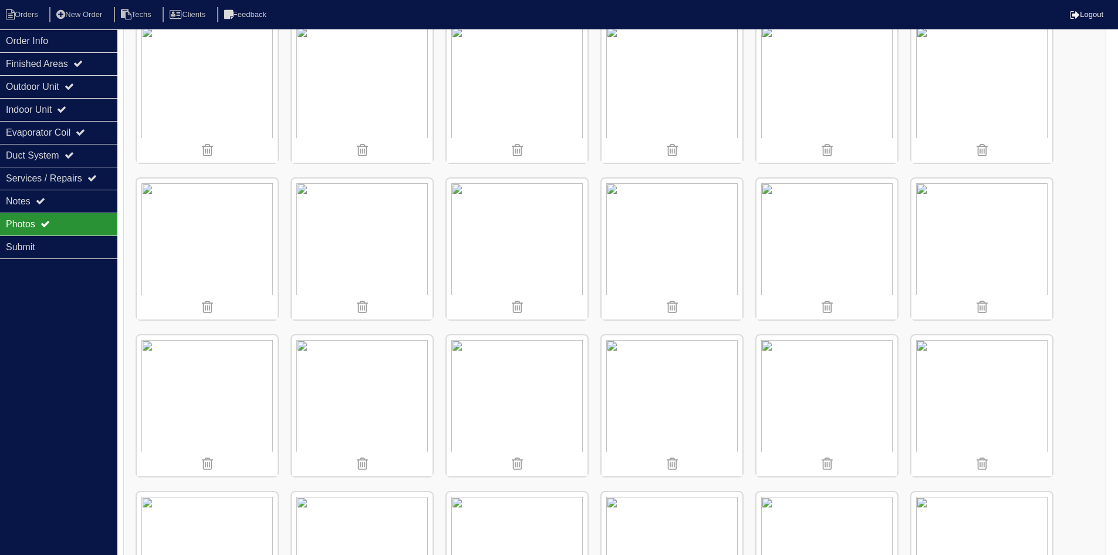
scroll to position [352, 0]
click at [60, 107] on div "Indoor Unit" at bounding box center [58, 109] width 117 height 23
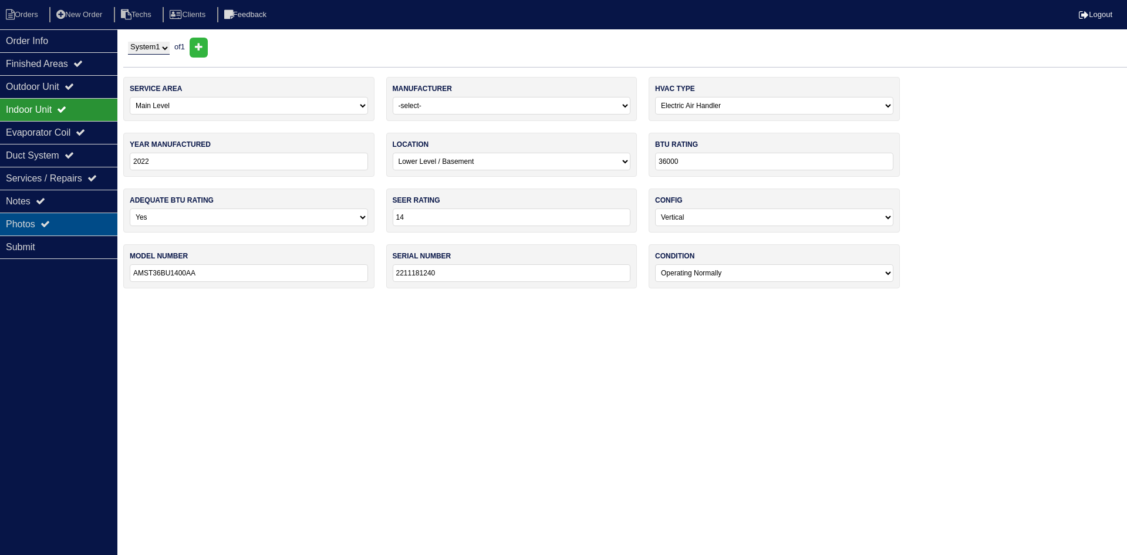
click at [35, 224] on div "Photos" at bounding box center [58, 224] width 117 height 23
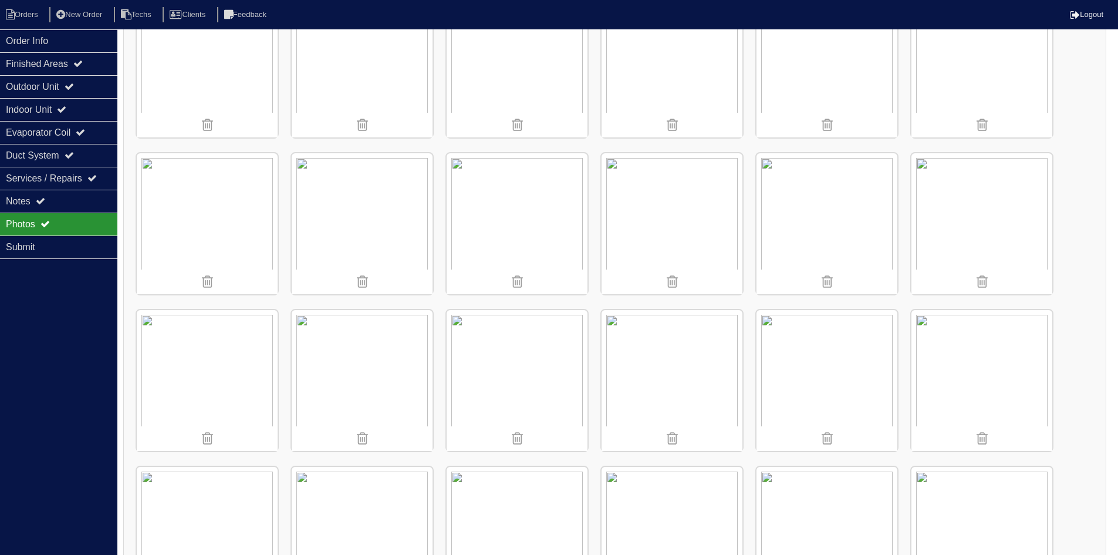
scroll to position [411, 0]
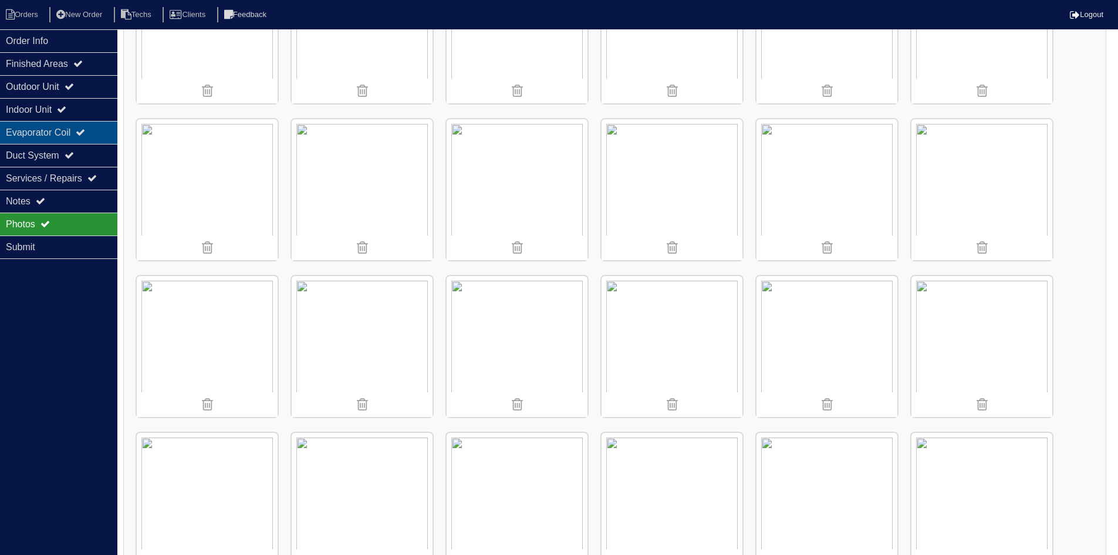
click at [65, 133] on div "Evaporator Coil" at bounding box center [58, 132] width 117 height 23
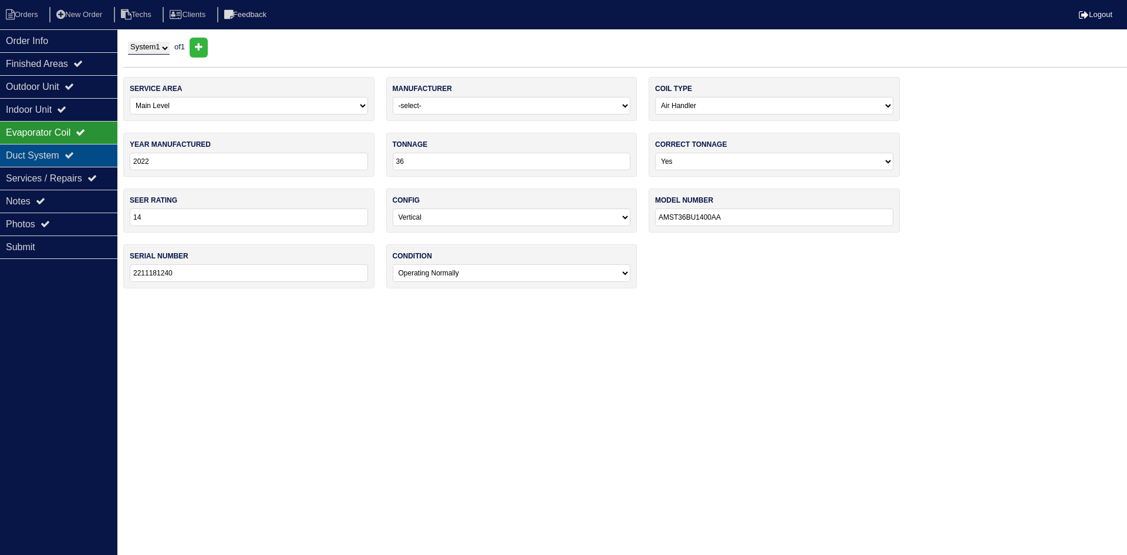
click at [63, 149] on div "Duct System" at bounding box center [58, 155] width 117 height 23
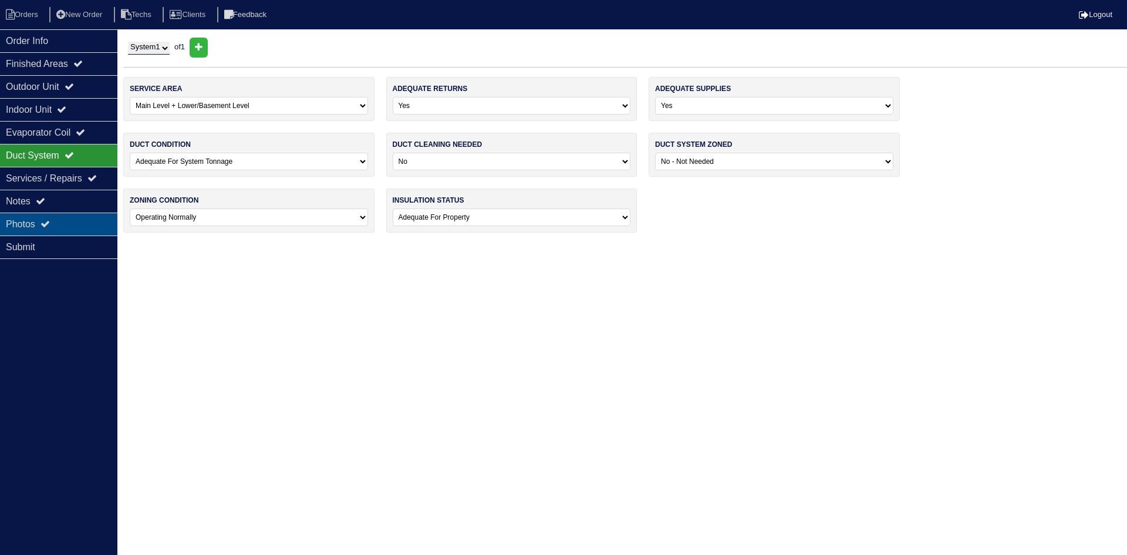
click at [55, 224] on div "Photos" at bounding box center [58, 224] width 117 height 23
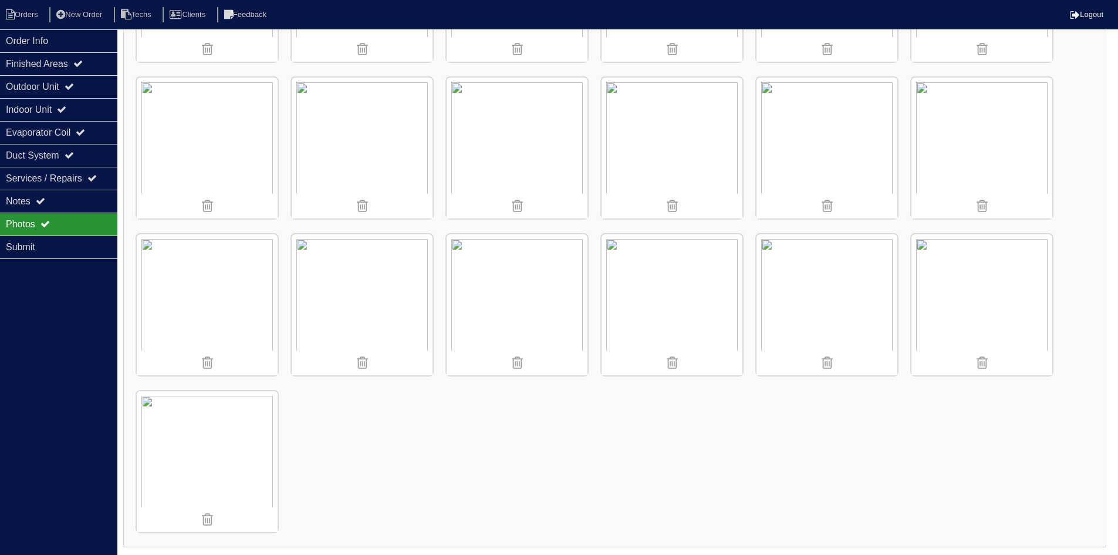
scroll to position [610, 0]
click at [34, 200] on div "Notes" at bounding box center [58, 201] width 117 height 23
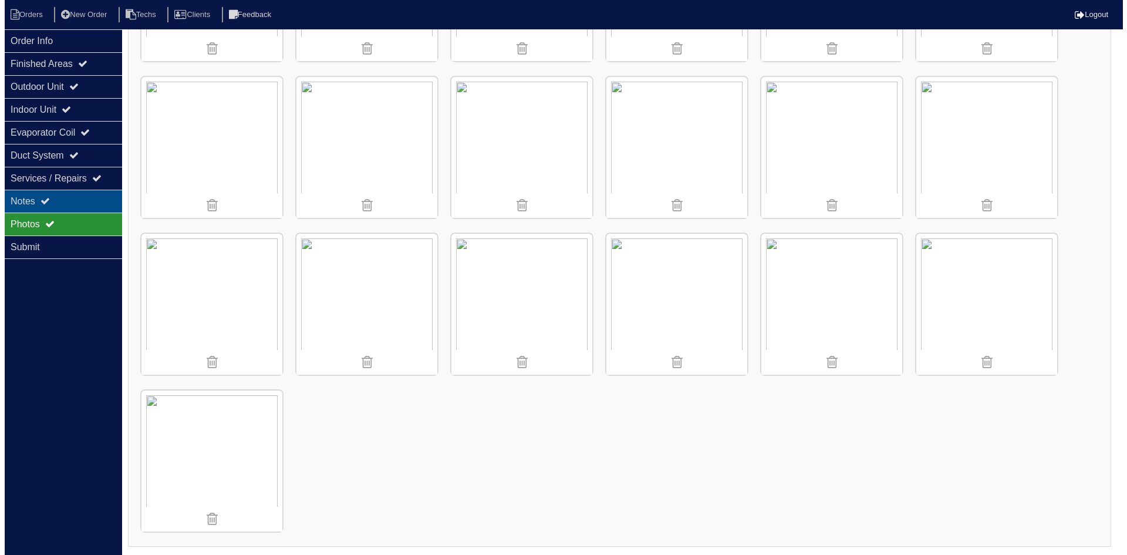
scroll to position [0, 0]
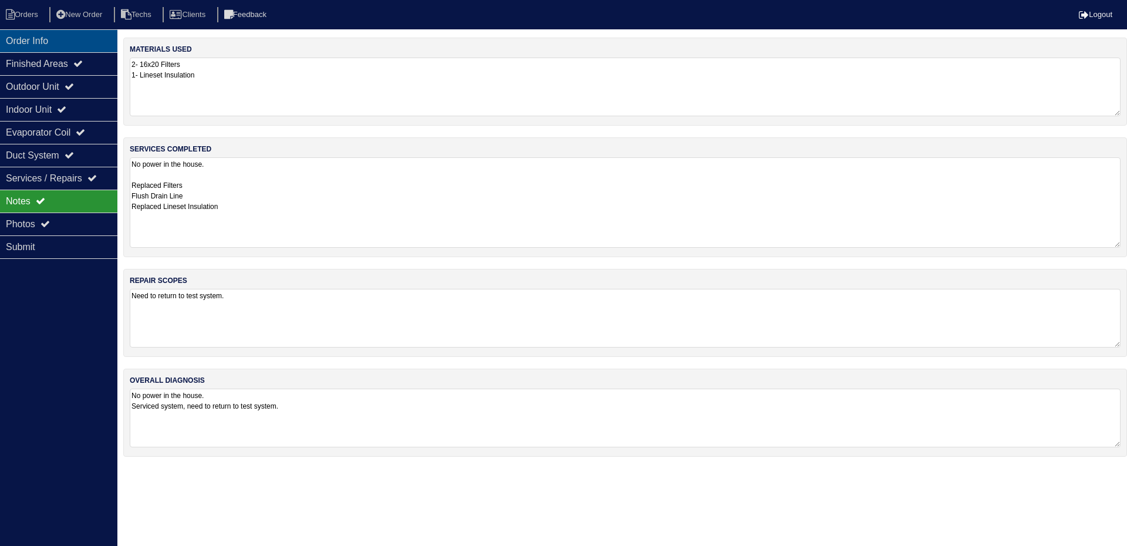
click at [21, 41] on div "Order Info" at bounding box center [58, 40] width 117 height 23
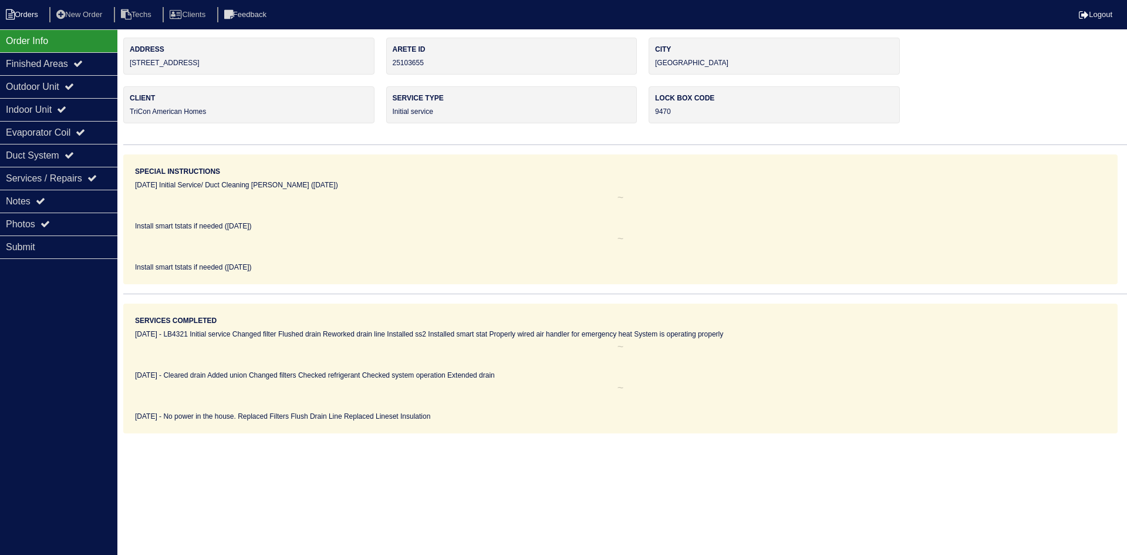
click at [20, 18] on li "Orders" at bounding box center [24, 15] width 48 height 16
select select "15"
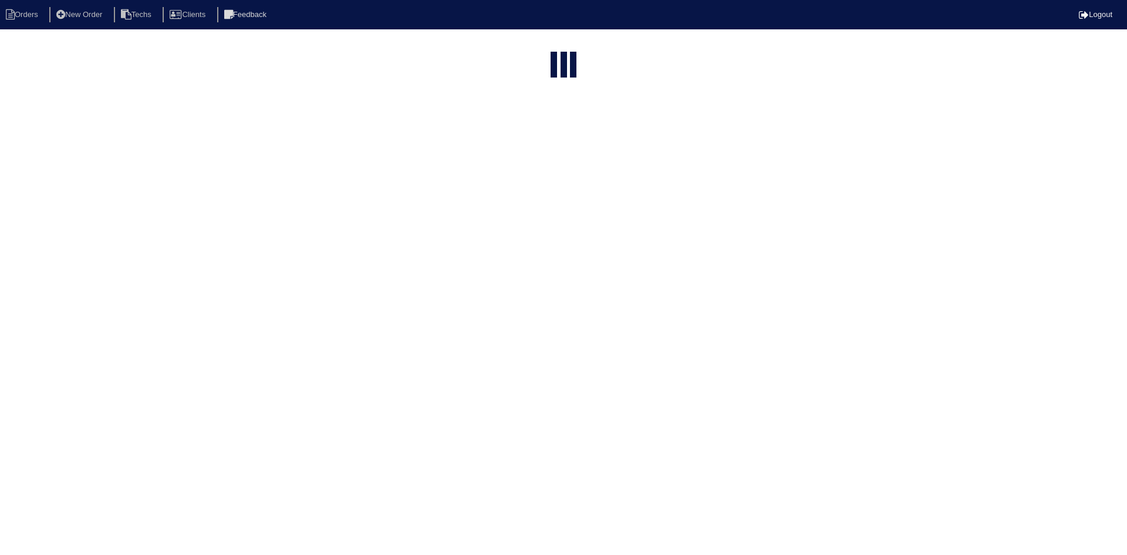
type input "4481"
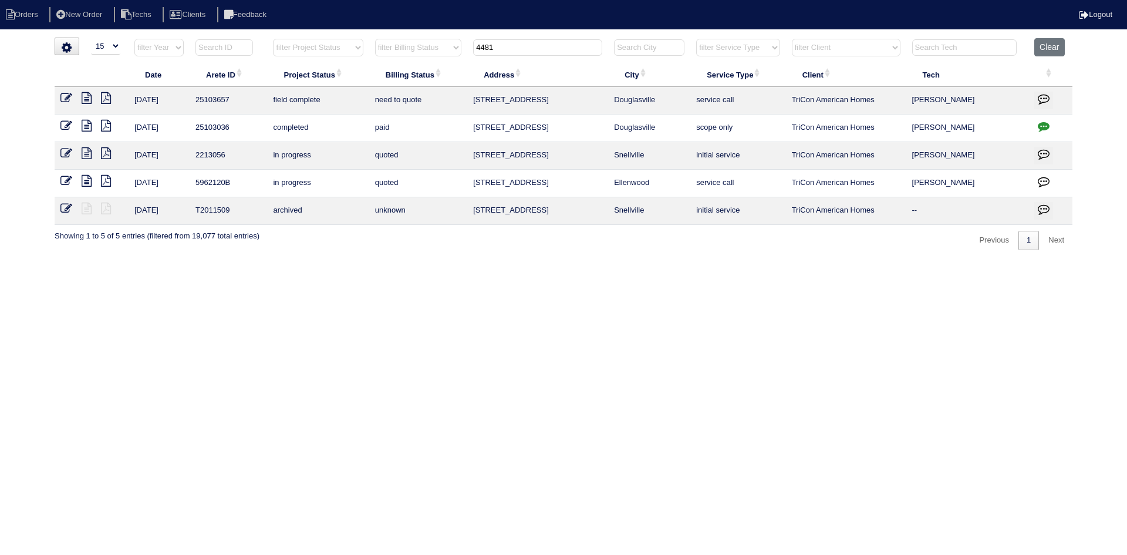
click at [86, 95] on icon at bounding box center [87, 98] width 10 height 12
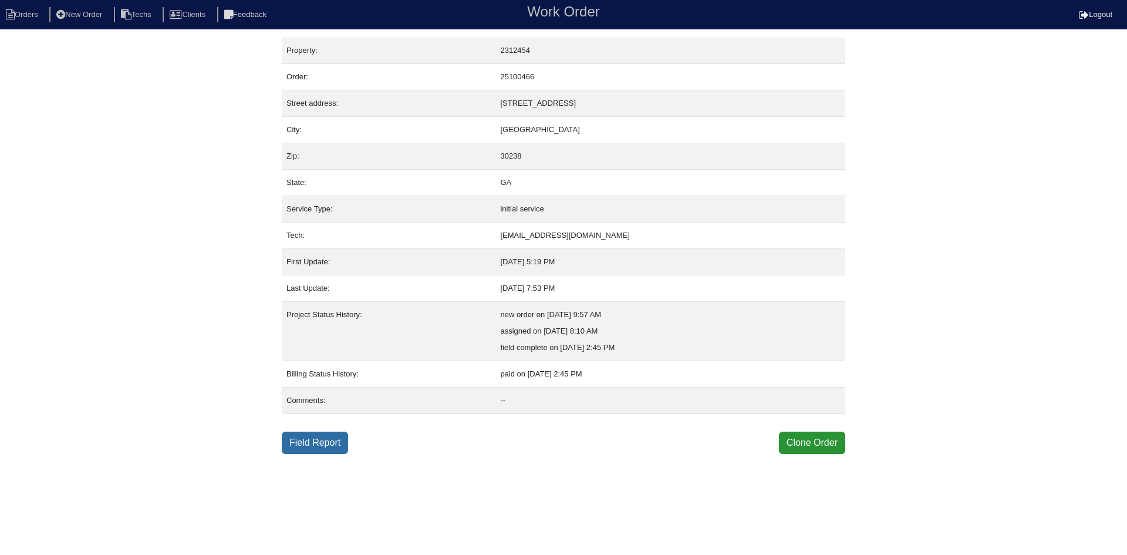
click at [321, 440] on link "Field Report" at bounding box center [315, 442] width 66 height 22
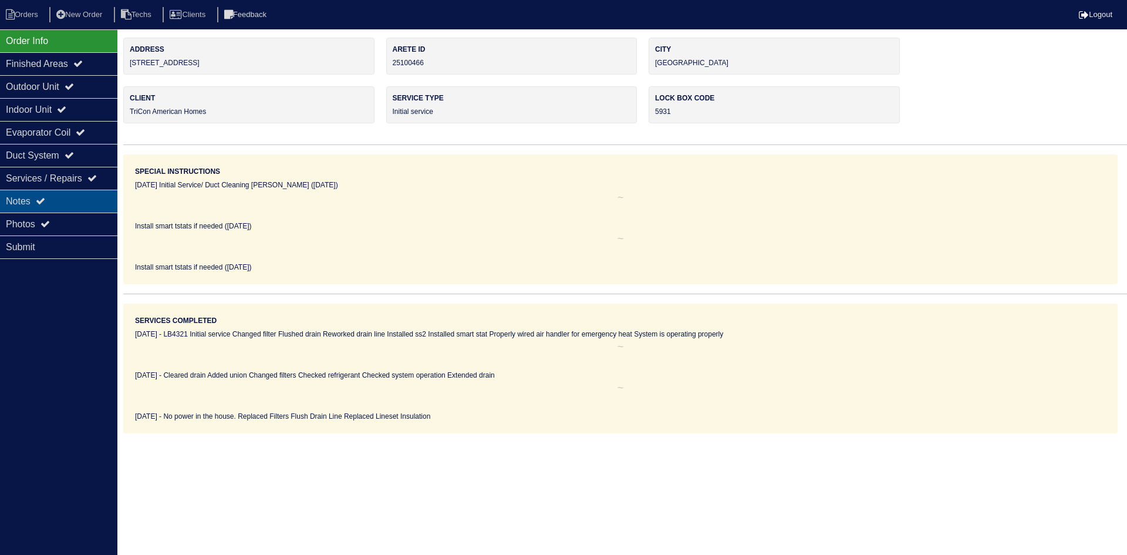
click at [43, 197] on icon at bounding box center [40, 200] width 9 height 9
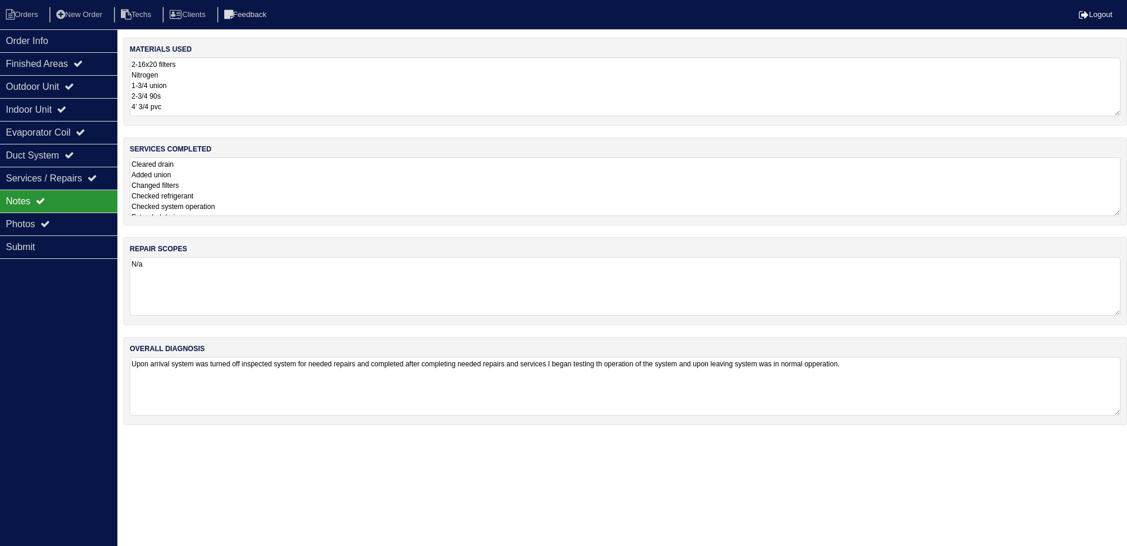
click at [477, 187] on textarea "Cleared drain Added union Changed filters Checked refrigerant Checked system op…" at bounding box center [625, 186] width 991 height 59
drag, startPoint x: 26, startPoint y: 12, endPoint x: 33, endPoint y: 12, distance: 7.0
click at [26, 12] on li "Orders" at bounding box center [24, 15] width 48 height 16
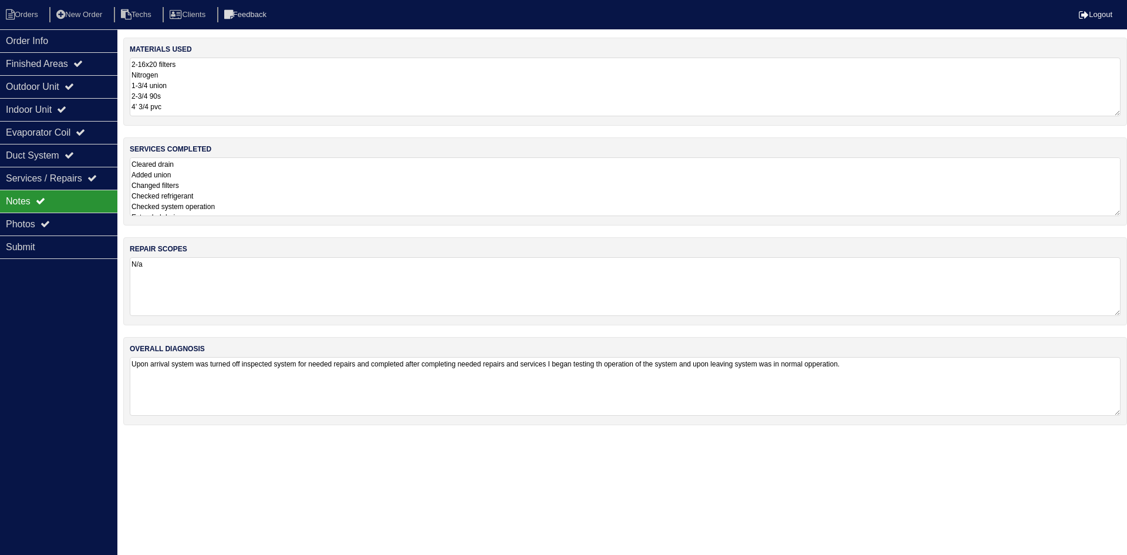
select select "15"
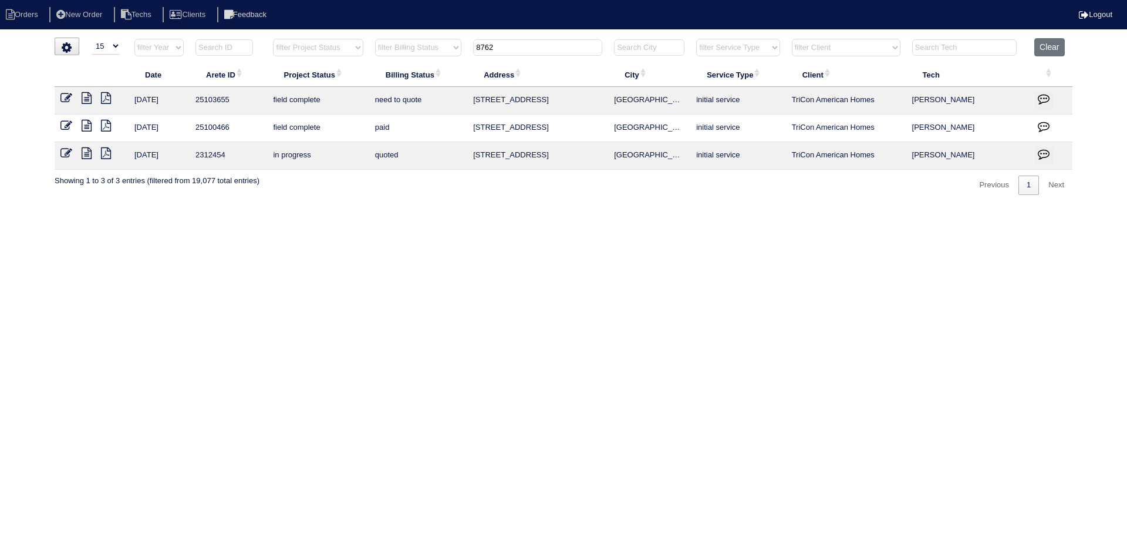
drag, startPoint x: 497, startPoint y: 46, endPoint x: 471, endPoint y: 46, distance: 25.8
click at [471, 46] on th "8762" at bounding box center [537, 50] width 141 height 24
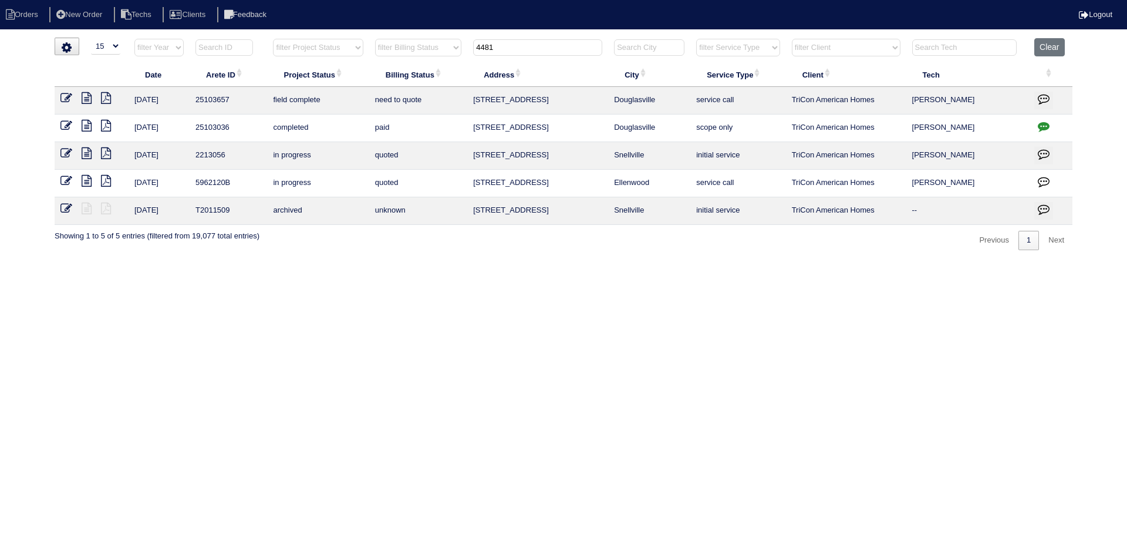
type input "4481"
click at [83, 123] on icon at bounding box center [87, 126] width 10 height 12
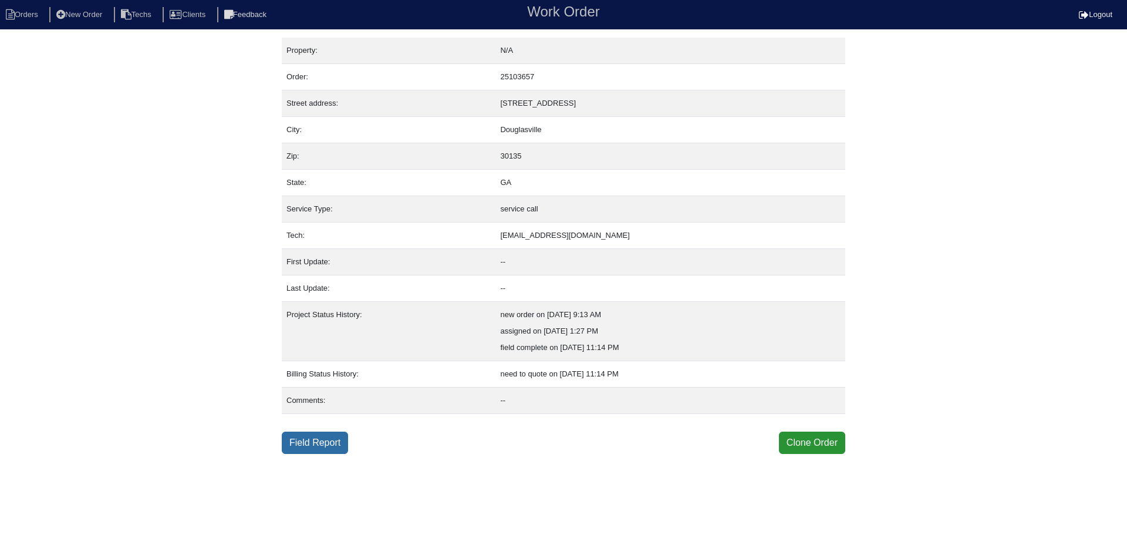
click at [312, 445] on link "Field Report" at bounding box center [315, 442] width 66 height 22
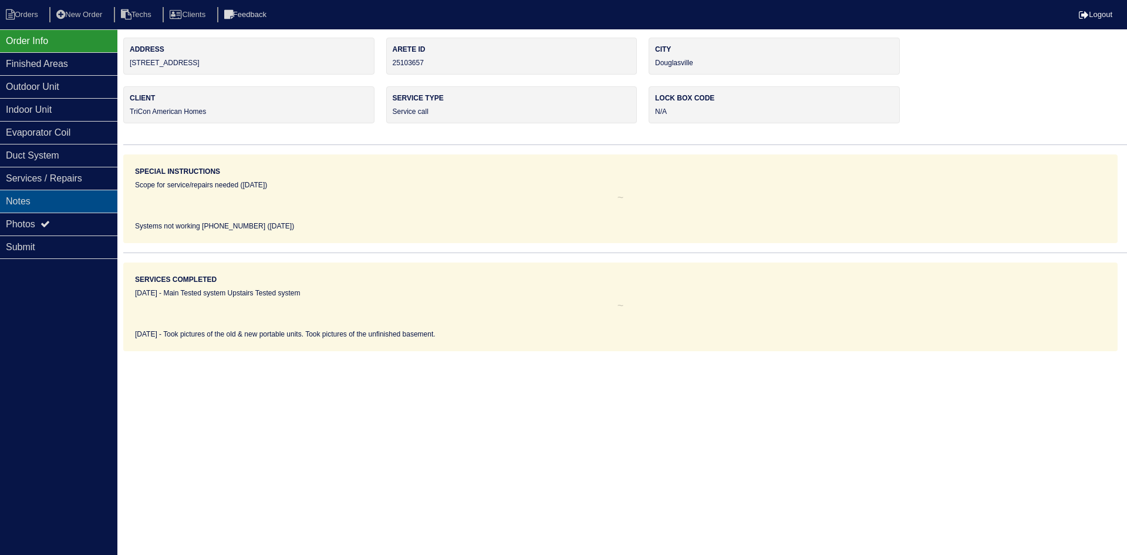
click at [59, 200] on div "Notes" at bounding box center [58, 201] width 117 height 23
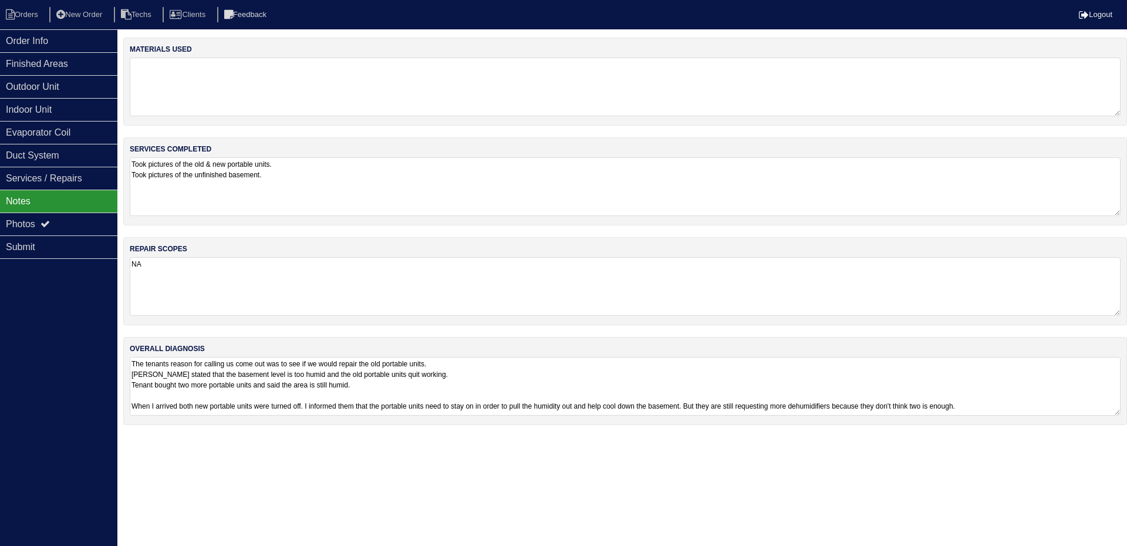
click at [619, 384] on textarea "The tenants reason for calling us come out was to see if we would repair the ol…" at bounding box center [625, 386] width 991 height 59
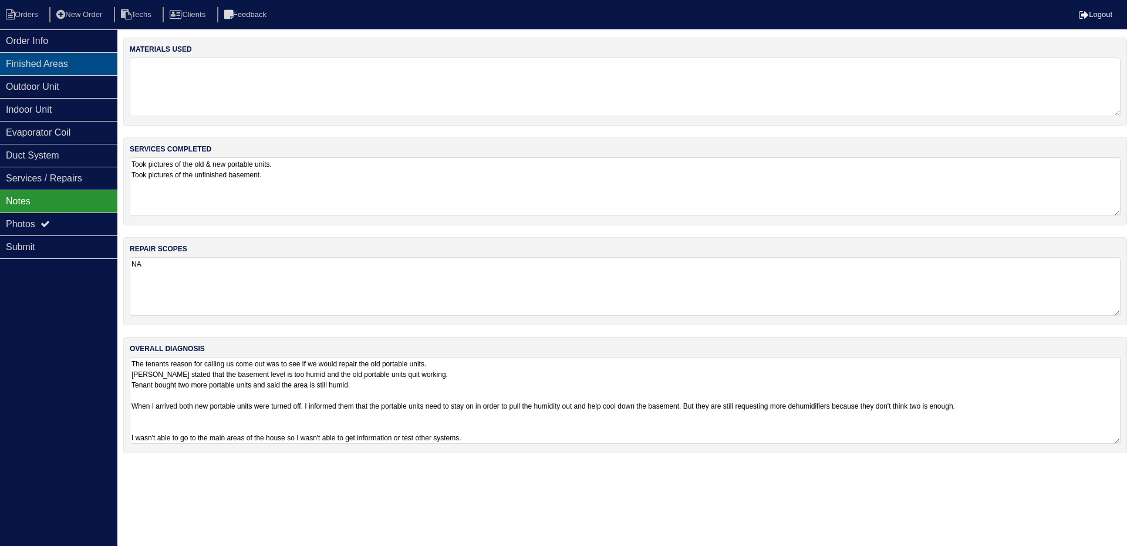
click at [90, 57] on div "Finished Areas" at bounding box center [58, 63] width 117 height 23
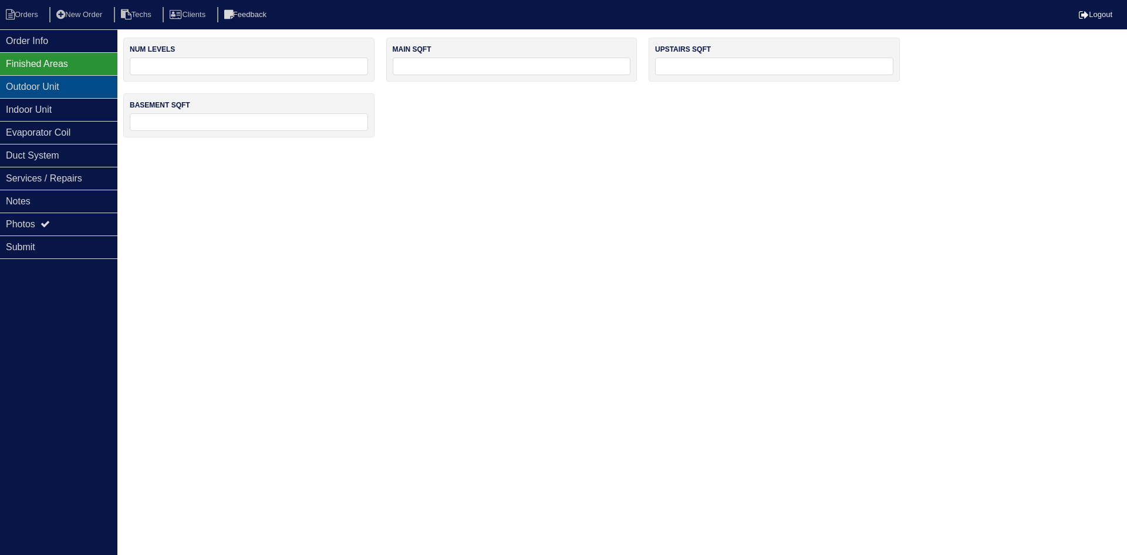
click at [87, 80] on div "Outdoor Unit" at bounding box center [58, 86] width 117 height 23
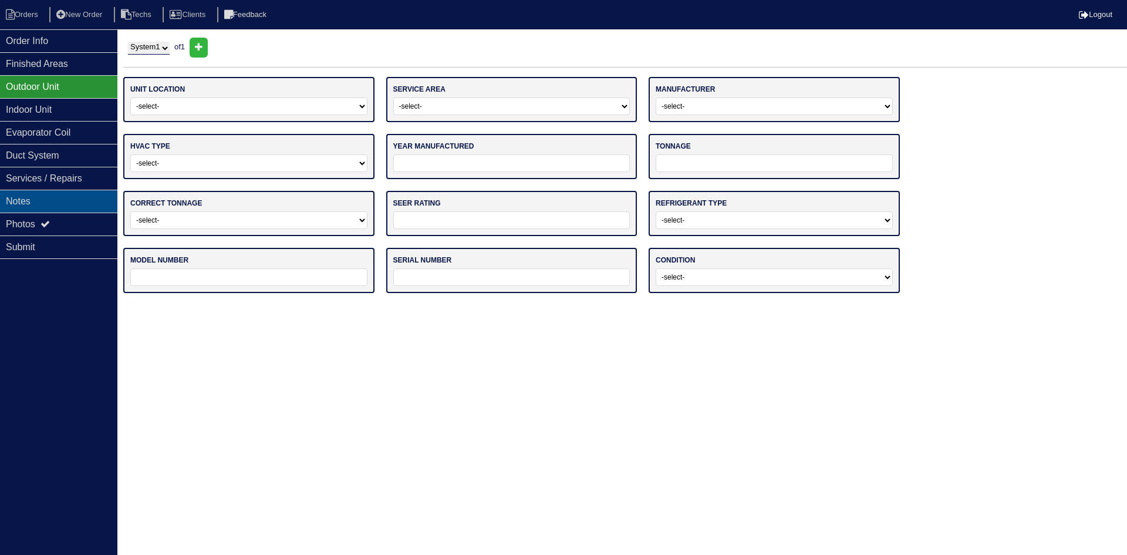
click at [77, 200] on div "Notes" at bounding box center [58, 201] width 117 height 23
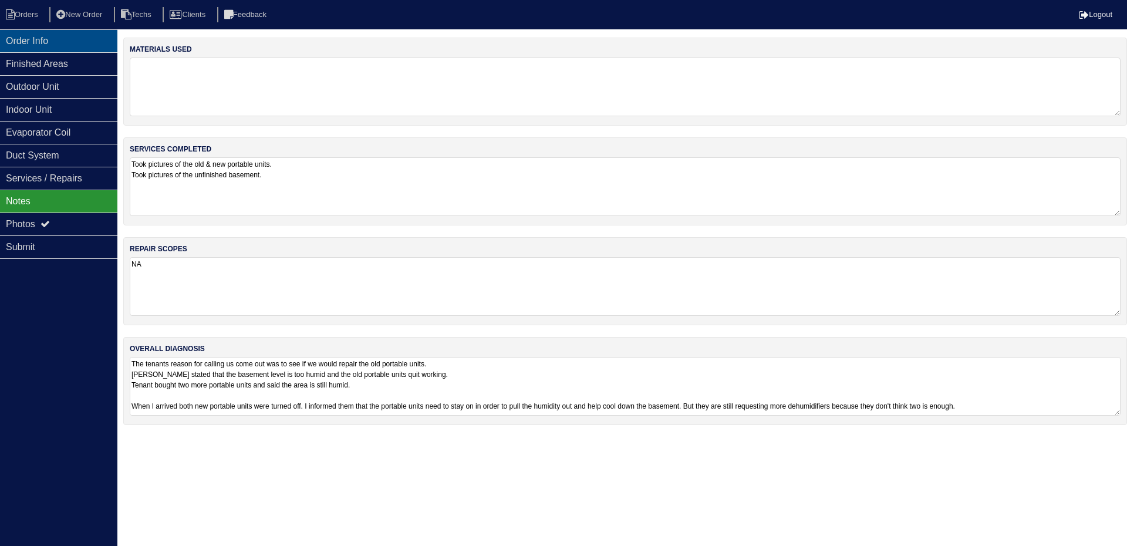
click at [57, 39] on div "Order Info" at bounding box center [58, 40] width 117 height 23
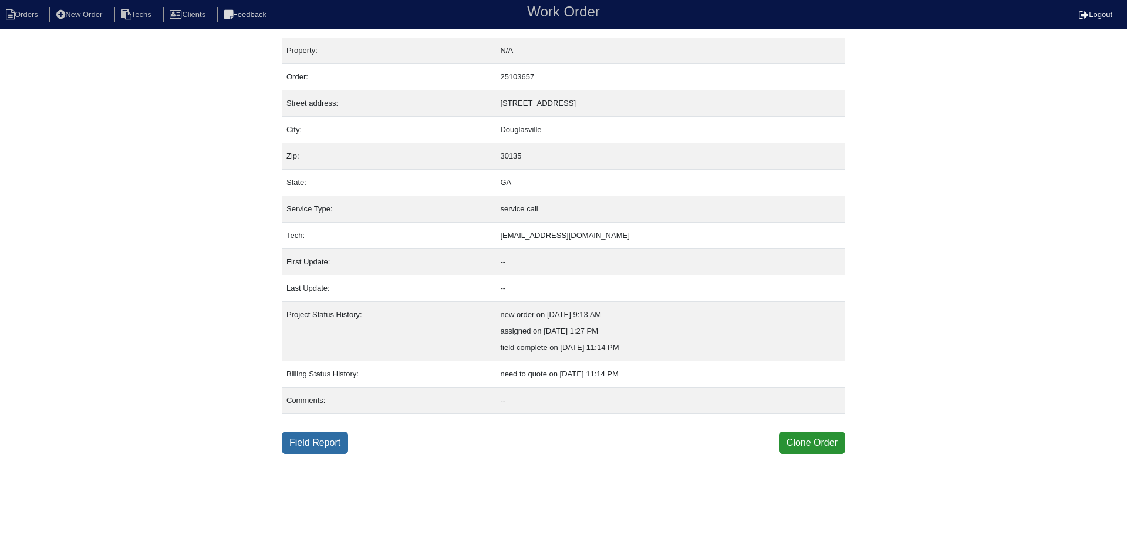
click at [332, 446] on link "Field Report" at bounding box center [315, 442] width 66 height 22
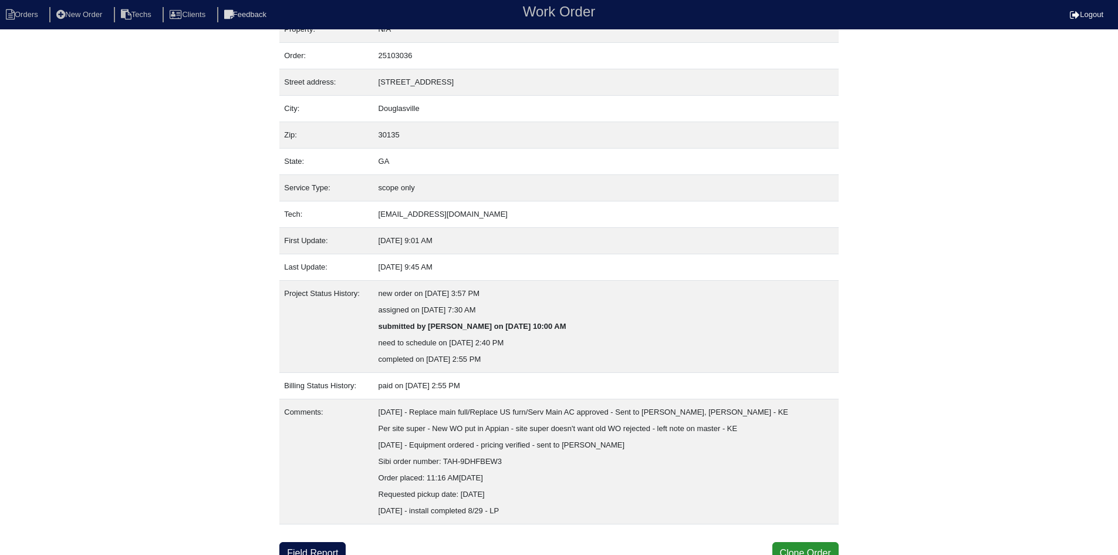
scroll to position [31, 0]
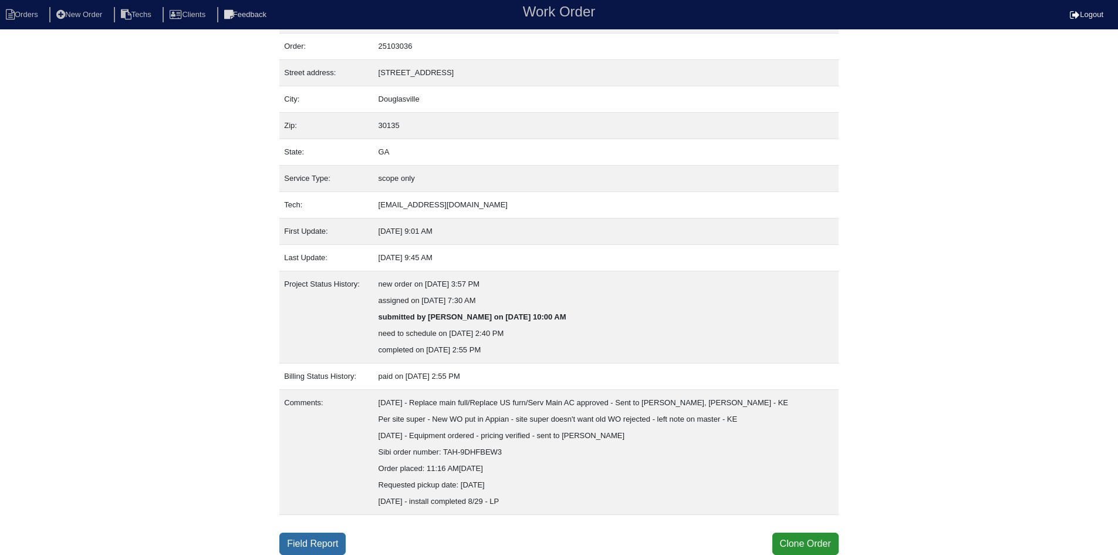
click at [301, 547] on link "Field Report" at bounding box center [312, 543] width 66 height 22
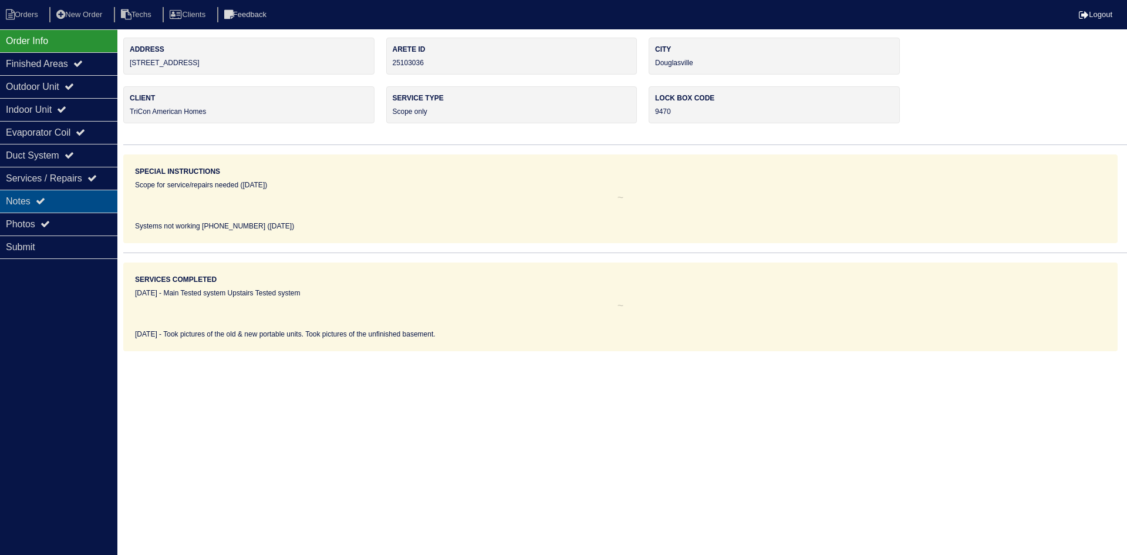
click at [70, 196] on div "Notes" at bounding box center [58, 201] width 117 height 23
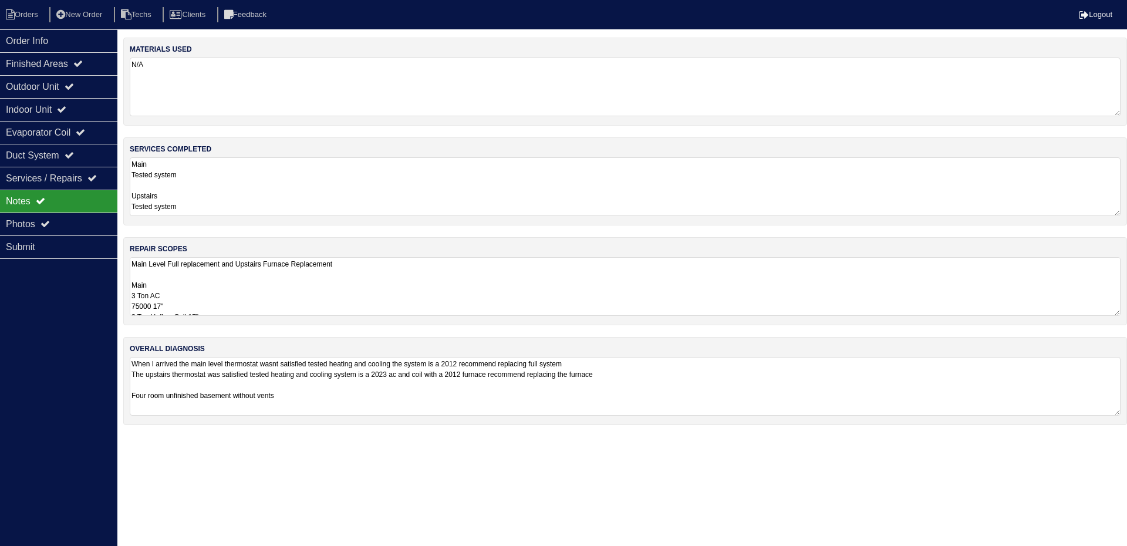
click at [492, 293] on textarea "Main Level Full replacement and Upstairs Furnace Replacement Main 3 Ton AC 7500…" at bounding box center [625, 286] width 991 height 59
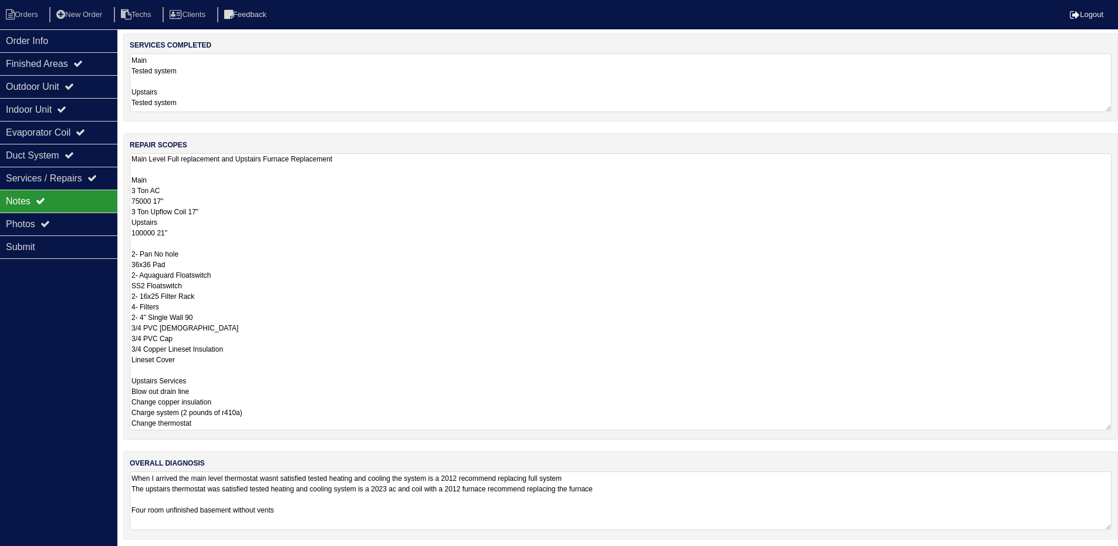
scroll to position [109, 0]
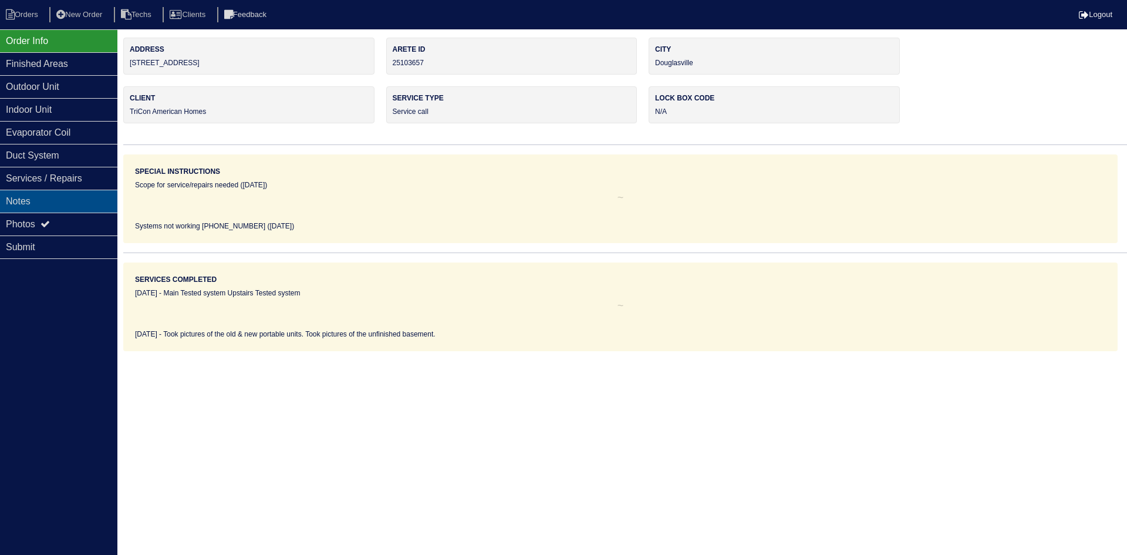
click at [65, 198] on div "Notes" at bounding box center [58, 201] width 117 height 23
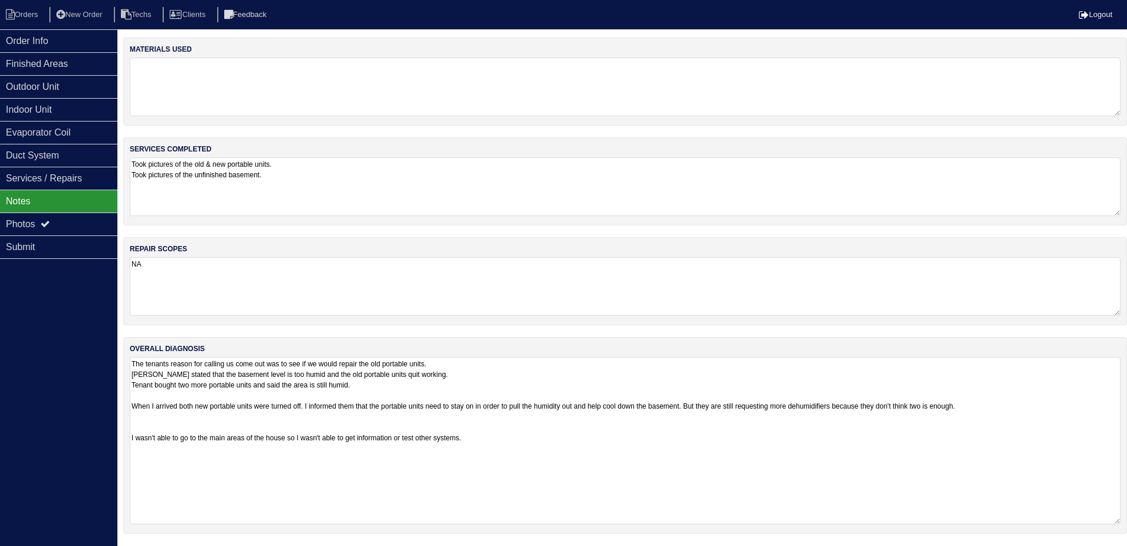
drag, startPoint x: 1115, startPoint y: 414, endPoint x: 1125, endPoint y: 522, distance: 109.0
click at [1125, 522] on div "overall diagnosis The tenants reason for calling us come out was to see if we w…" at bounding box center [625, 435] width 1004 height 197
drag, startPoint x: 85, startPoint y: 31, endPoint x: 69, endPoint y: 35, distance: 16.8
click at [85, 32] on div "Order Info" at bounding box center [58, 40] width 117 height 23
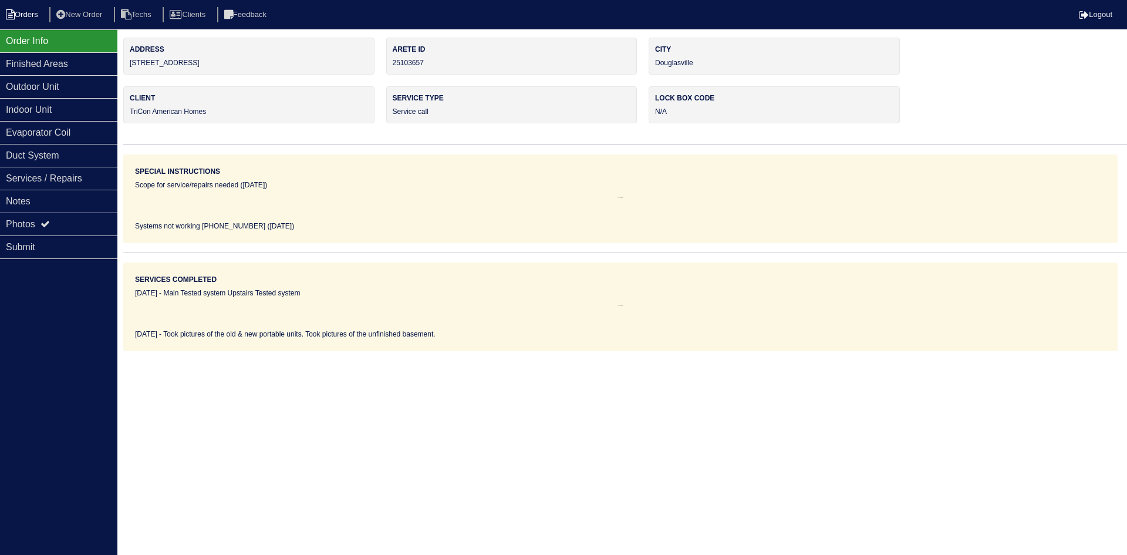
click at [22, 12] on li "Orders" at bounding box center [24, 15] width 48 height 16
select select "15"
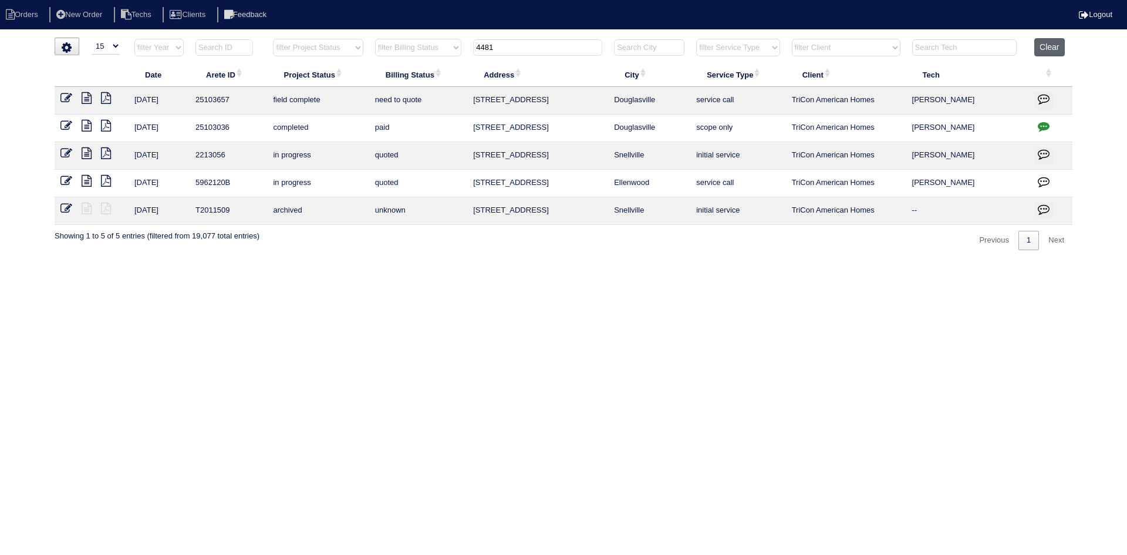
click at [1051, 51] on button "Clear" at bounding box center [1049, 47] width 30 height 18
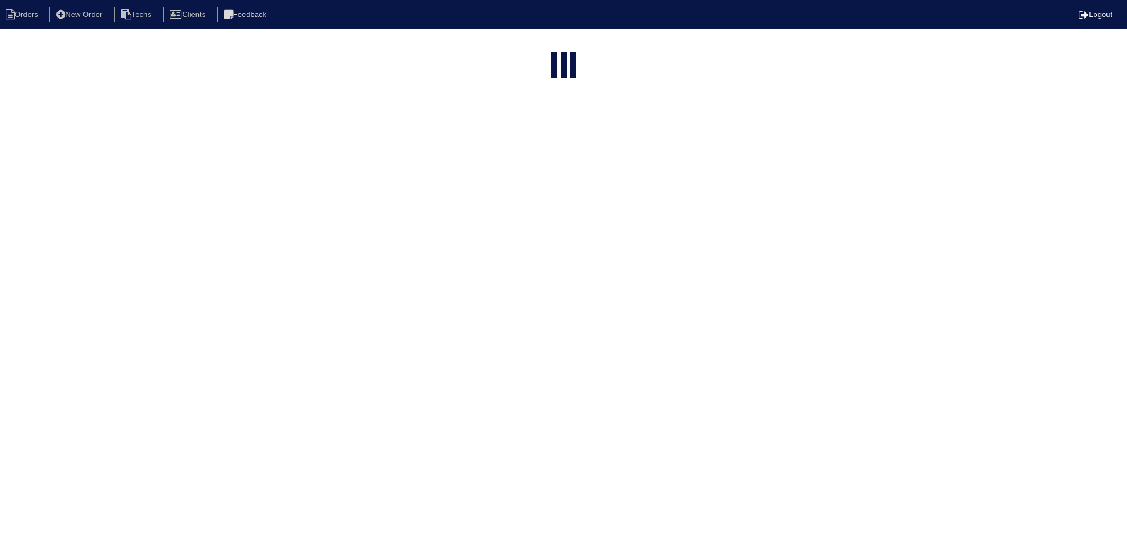
select select "15"
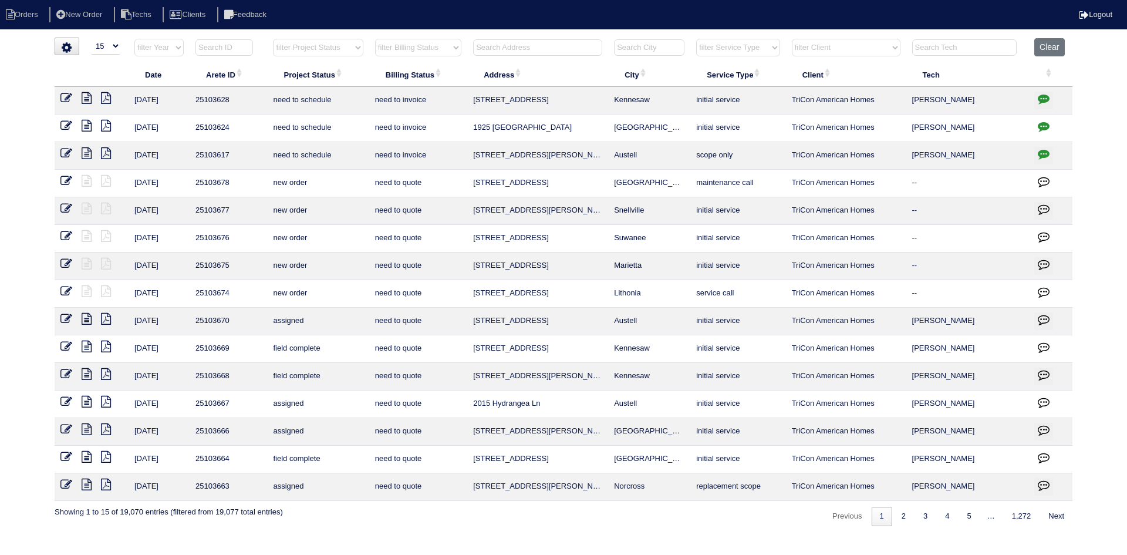
drag, startPoint x: 355, startPoint y: 46, endPoint x: 354, endPoint y: 52, distance: 5.9
click at [355, 46] on select "filter Project Status -- Any Project Status -- new order assigned in progress f…" at bounding box center [318, 48] width 90 height 18
click at [273, 39] on select "filter Project Status -- Any Project Status -- new order assigned in progress f…" at bounding box center [318, 48] width 90 height 18
select select "field complete"
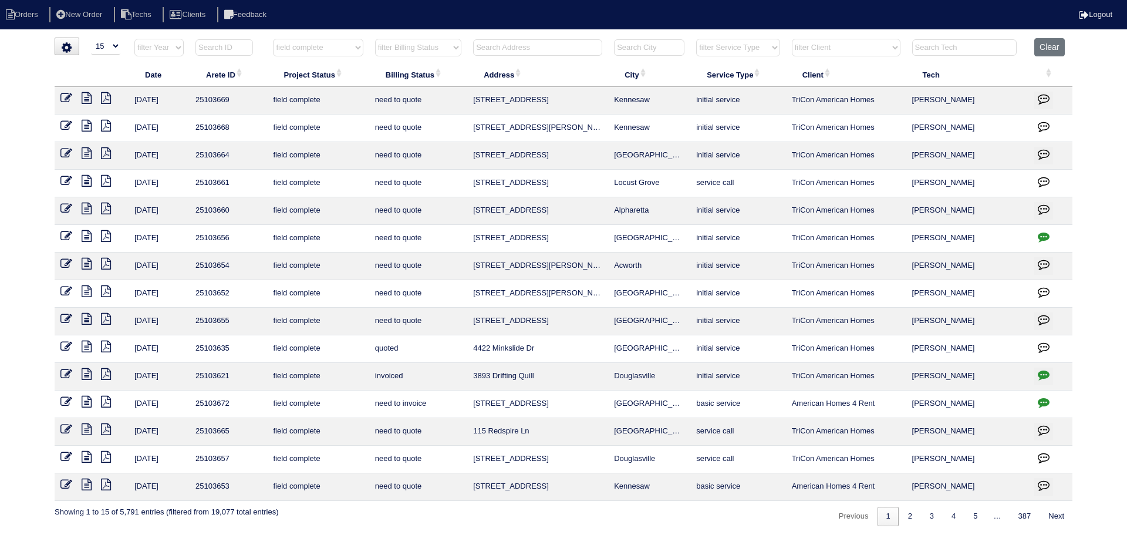
drag, startPoint x: 417, startPoint y: 44, endPoint x: 420, endPoint y: 55, distance: 11.0
click at [417, 45] on select "filter Billing Status -- Any Billing Status -- need to quote quoted need to inv…" at bounding box center [418, 48] width 86 height 18
select select "need to quote"
click at [375, 39] on select "filter Billing Status -- Any Billing Status -- need to quote quoted need to inv…" at bounding box center [418, 48] width 86 height 18
select select "field complete"
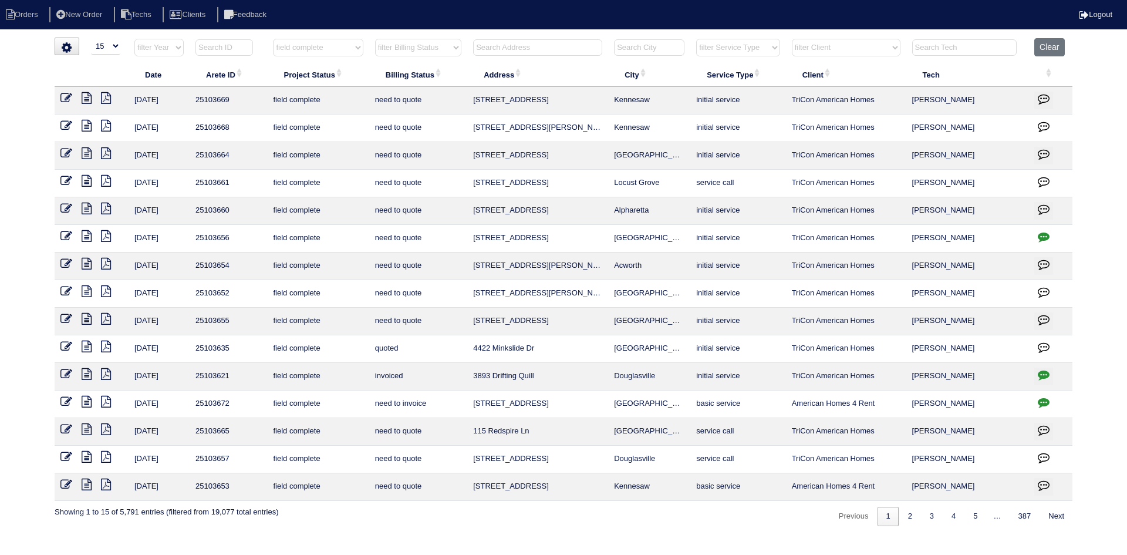
select select "need to quote"
click at [85, 346] on icon at bounding box center [87, 346] width 10 height 12
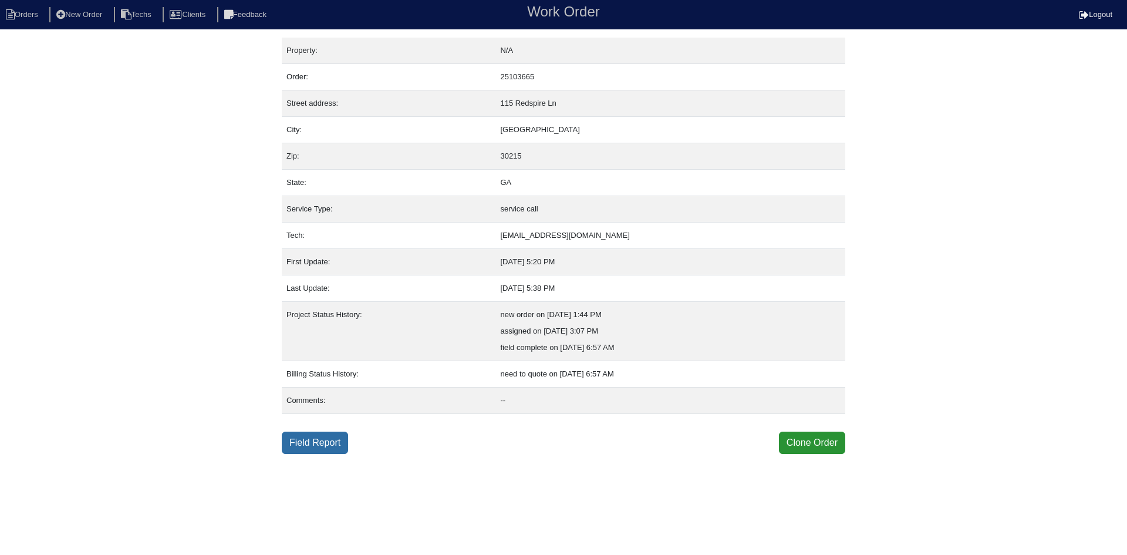
click at [321, 443] on link "Field Report" at bounding box center [315, 442] width 66 height 22
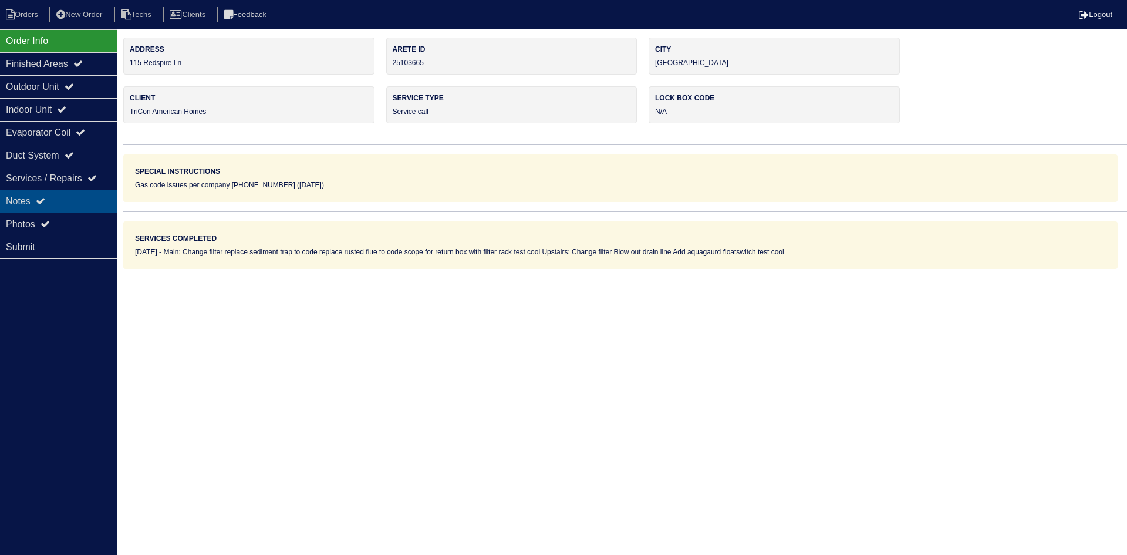
click at [51, 197] on div "Notes" at bounding box center [58, 201] width 117 height 23
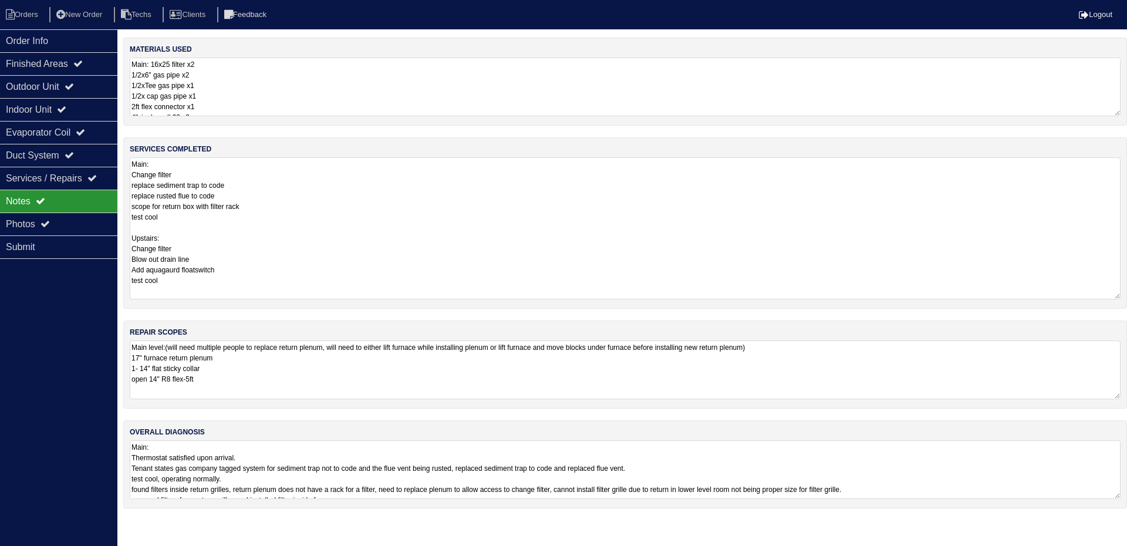
drag, startPoint x: 1115, startPoint y: 210, endPoint x: 1117, endPoint y: 294, distance: 83.4
click at [1117, 294] on textarea "Main: Change filter replace sediment trap to code replace rusted flue to code s…" at bounding box center [625, 228] width 991 height 142
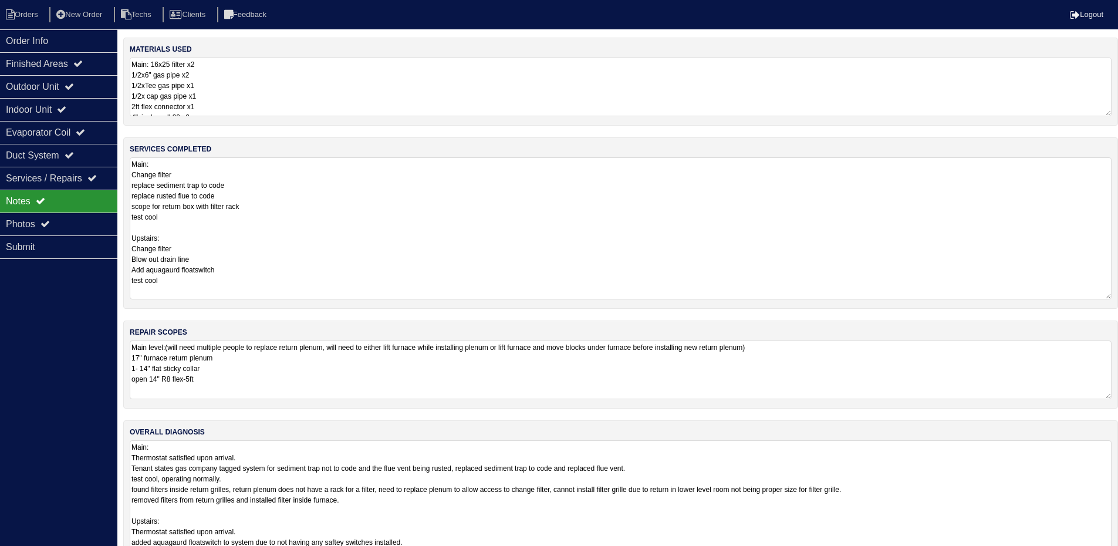
drag, startPoint x: 1116, startPoint y: 497, endPoint x: 1126, endPoint y: 582, distance: 85.8
click at [1118, 554] on html "Orders New Order Techs Clients Feedback Logout Orders New Order Users Clients M…" at bounding box center [559, 302] width 1118 height 605
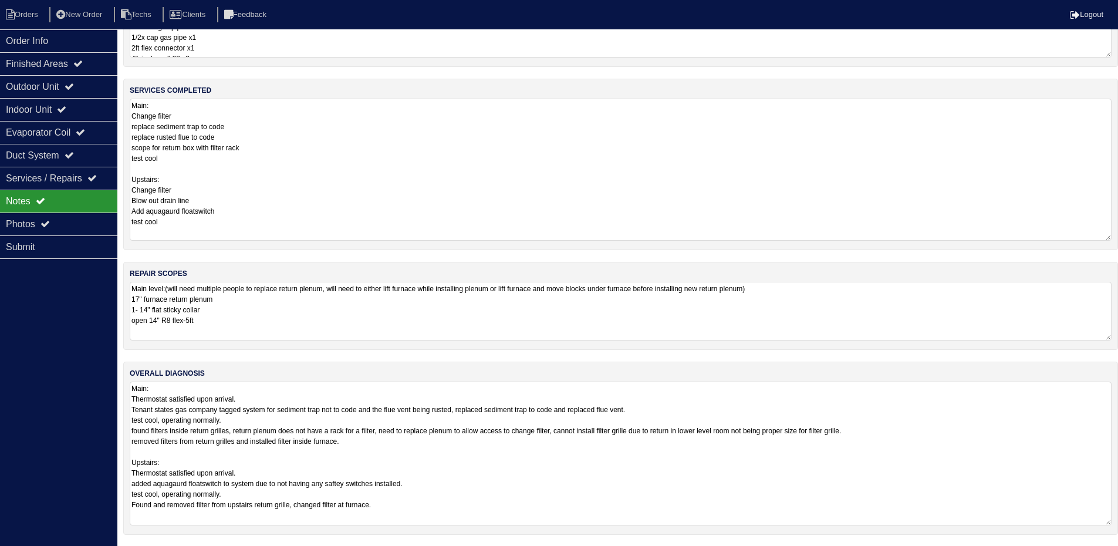
scroll to position [59, 0]
click at [74, 83] on icon at bounding box center [69, 86] width 9 height 9
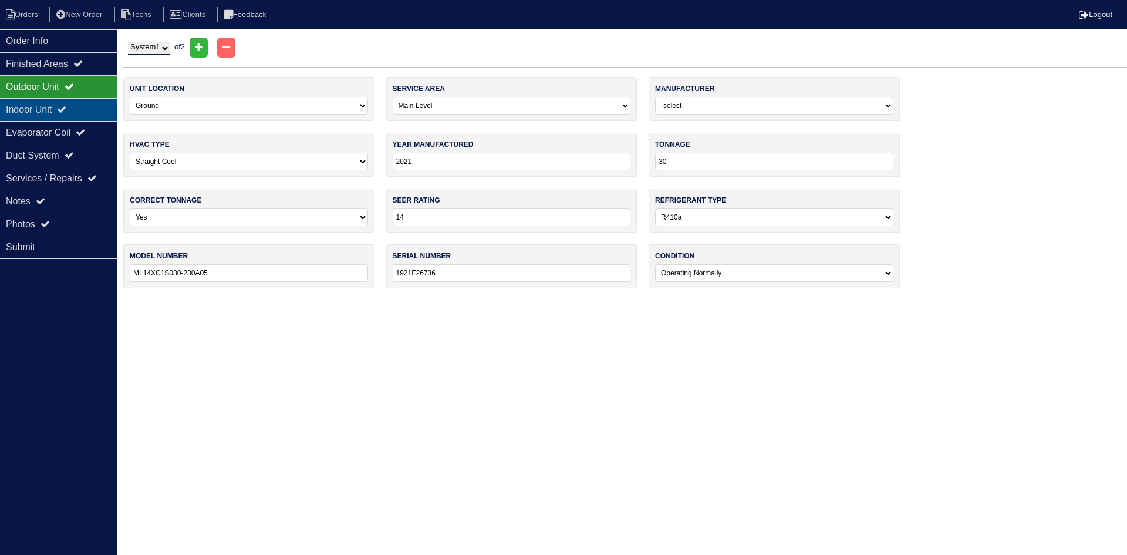
click at [66, 109] on icon at bounding box center [61, 108] width 9 height 9
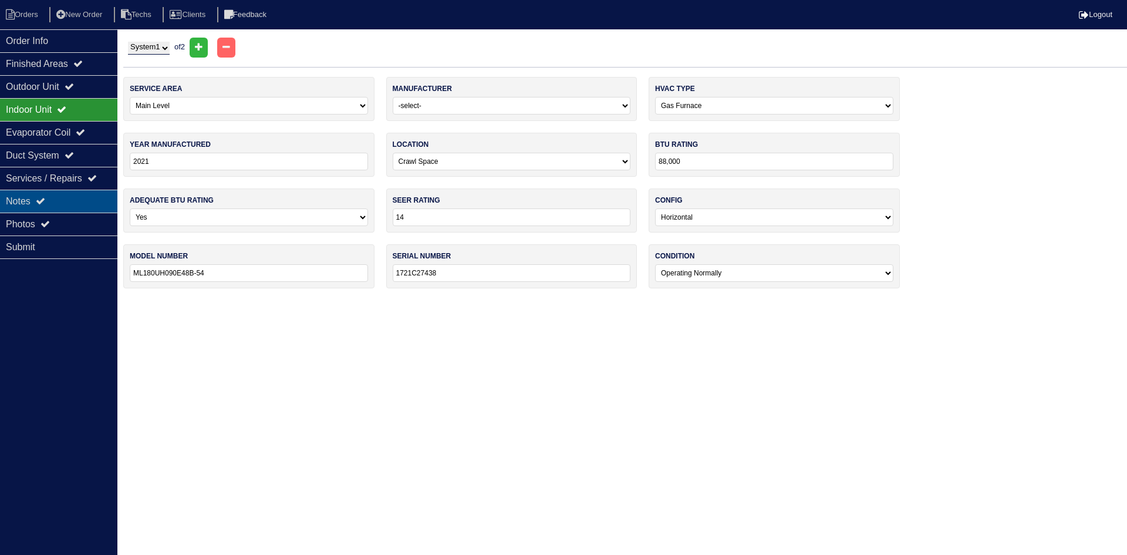
click at [63, 199] on div "Notes" at bounding box center [58, 201] width 117 height 23
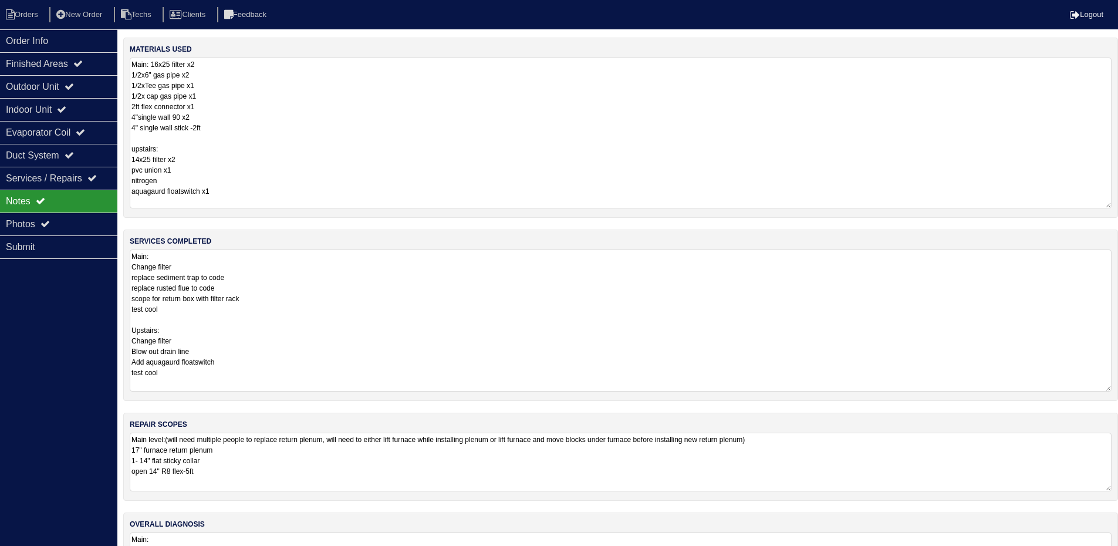
drag, startPoint x: 1105, startPoint y: 114, endPoint x: 1101, endPoint y: 207, distance: 92.3
click at [1101, 207] on textarea "Main: 16x25 filter x2 1/2x6" gas pipe x2 1/2xTee gas pipe x1 1/2x cap gas pipe …" at bounding box center [621, 133] width 982 height 151
click at [94, 86] on div "Outdoor Unit" at bounding box center [58, 86] width 117 height 23
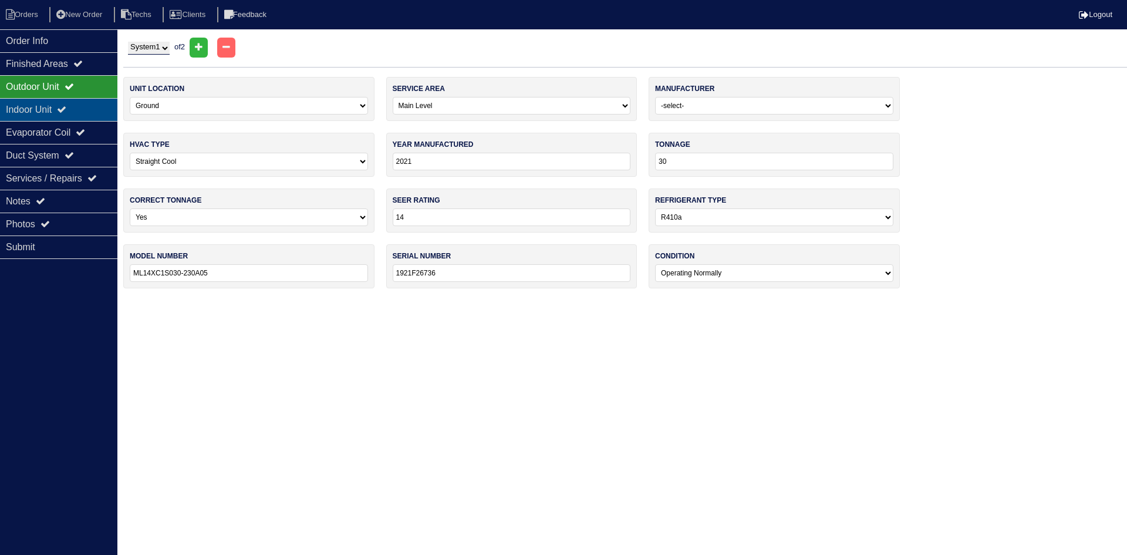
click at [85, 104] on div "Indoor Unit" at bounding box center [58, 109] width 117 height 23
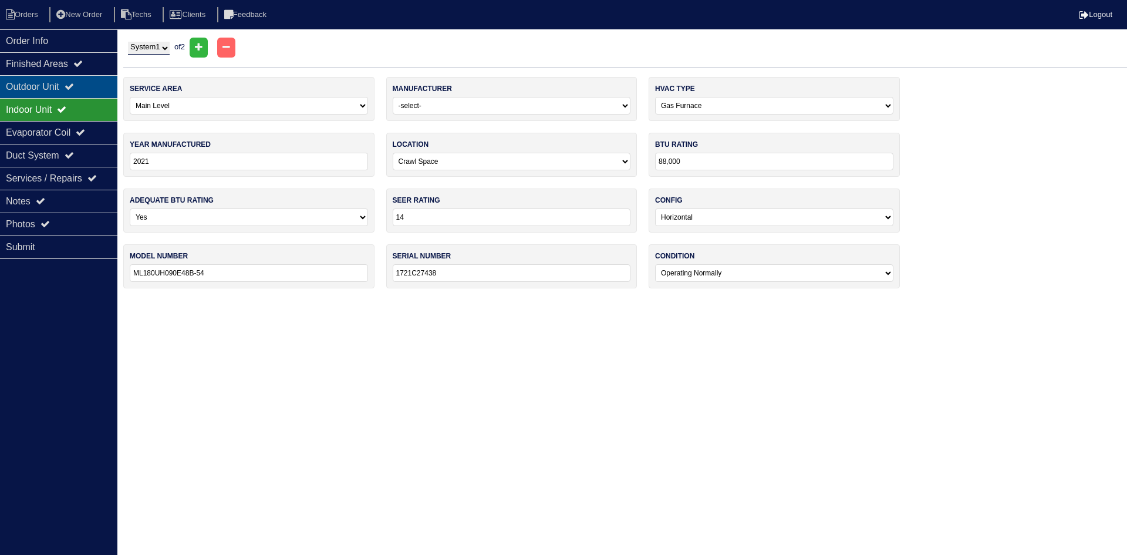
click at [85, 90] on div "Outdoor Unit" at bounding box center [58, 86] width 117 height 23
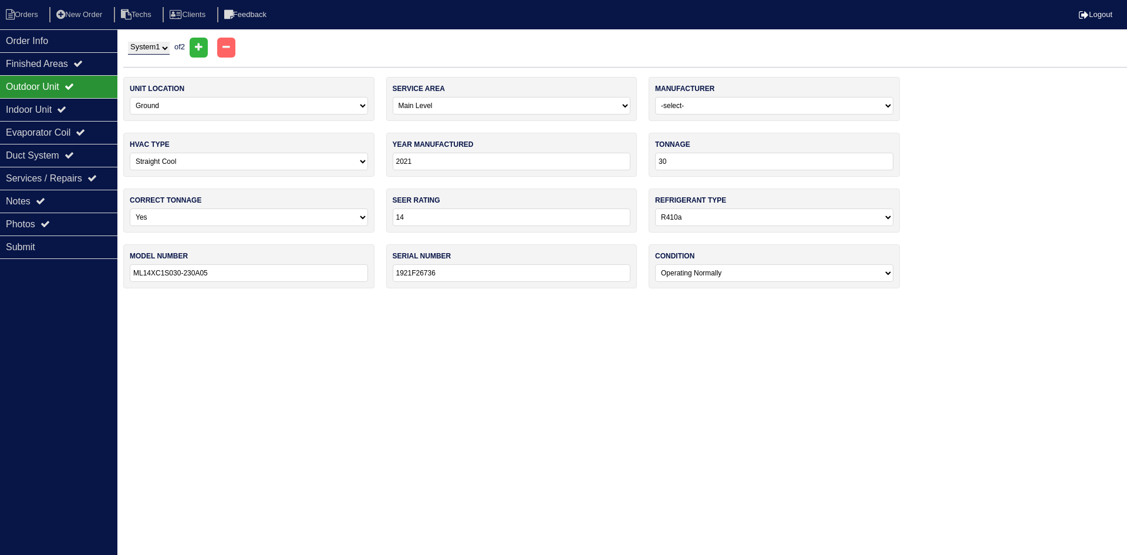
click at [160, 50] on select "System 1 System 2" at bounding box center [149, 48] width 42 height 13
select select "2"
click at [128, 42] on select "System 1 System 2" at bounding box center [149, 48] width 42 height 13
select select "1"
type input "24"
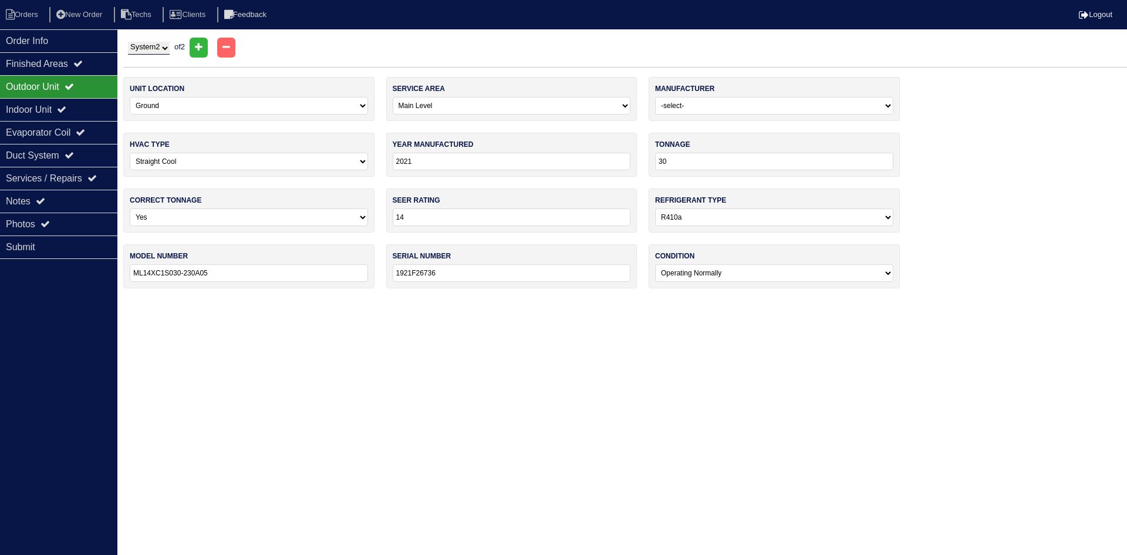
type input "ML14XC1S024-230A05"
type input "1921M19634"
click at [75, 102] on div "Indoor Unit" at bounding box center [58, 109] width 117 height 23
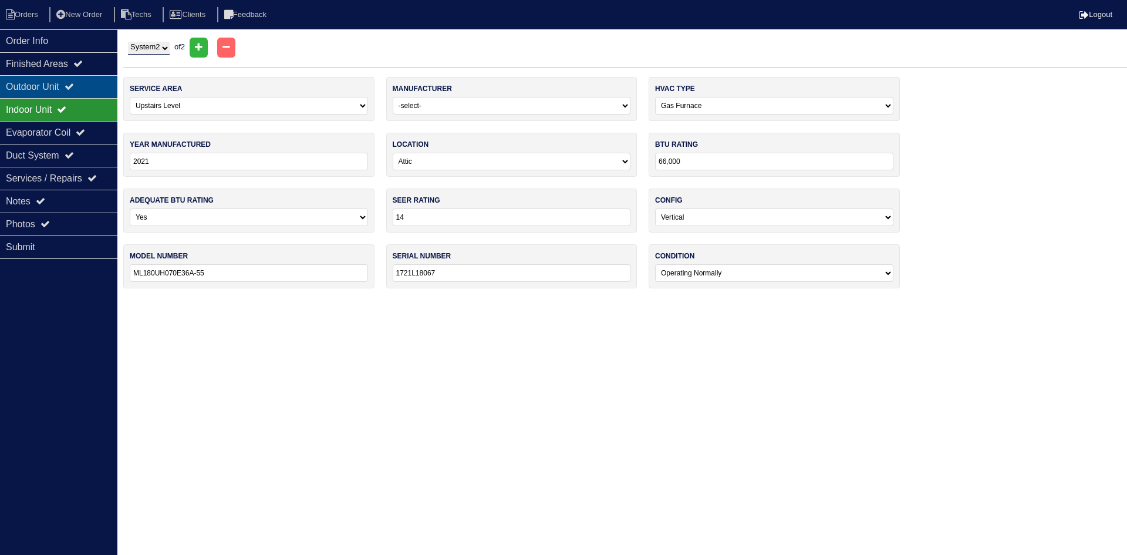
click at [74, 83] on icon at bounding box center [69, 86] width 9 height 9
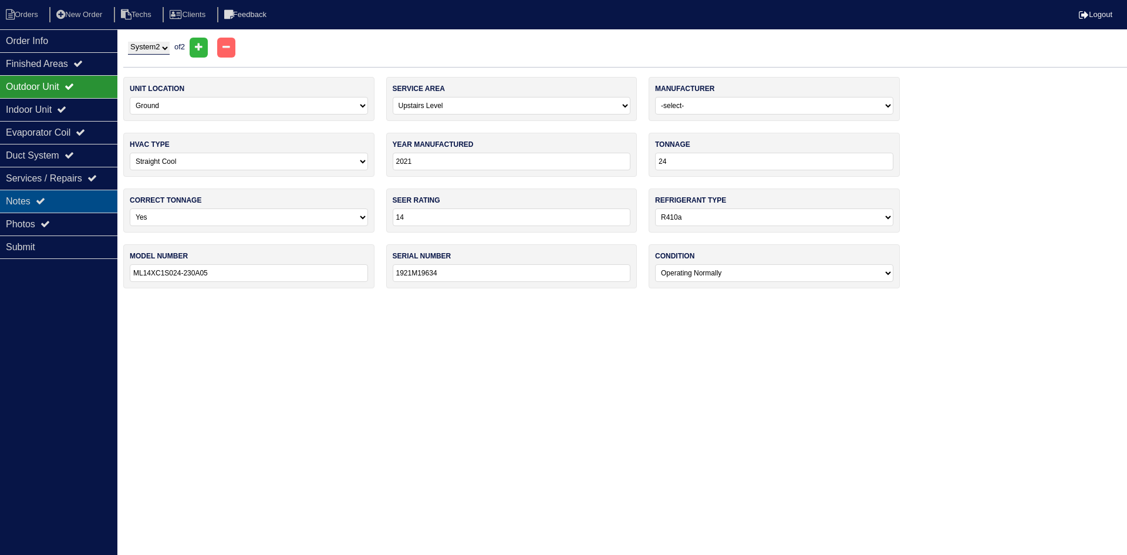
click at [76, 199] on div "Notes" at bounding box center [58, 201] width 117 height 23
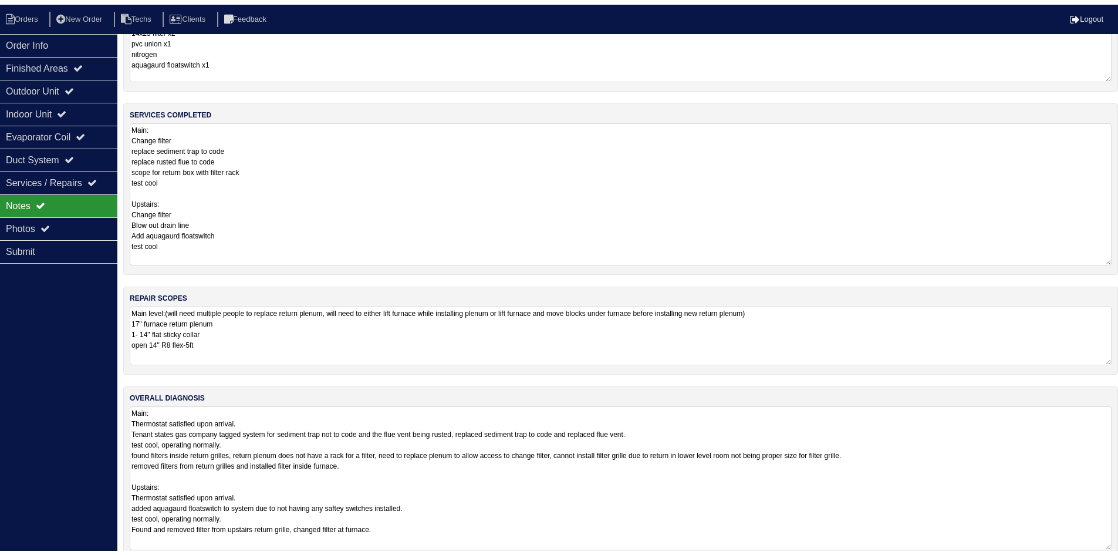
scroll to position [151, 0]
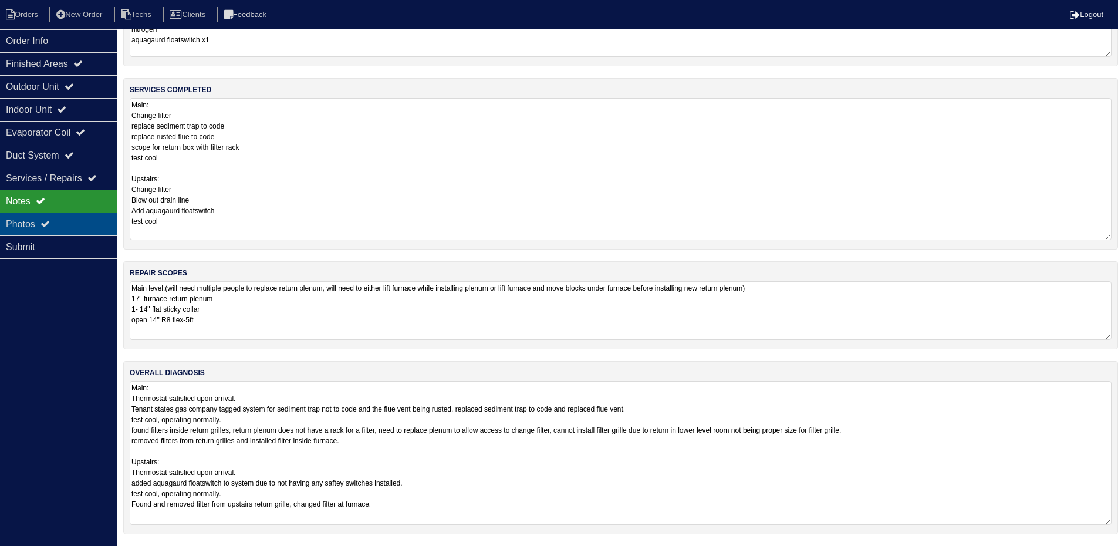
click at [79, 227] on div "Photos" at bounding box center [58, 224] width 117 height 23
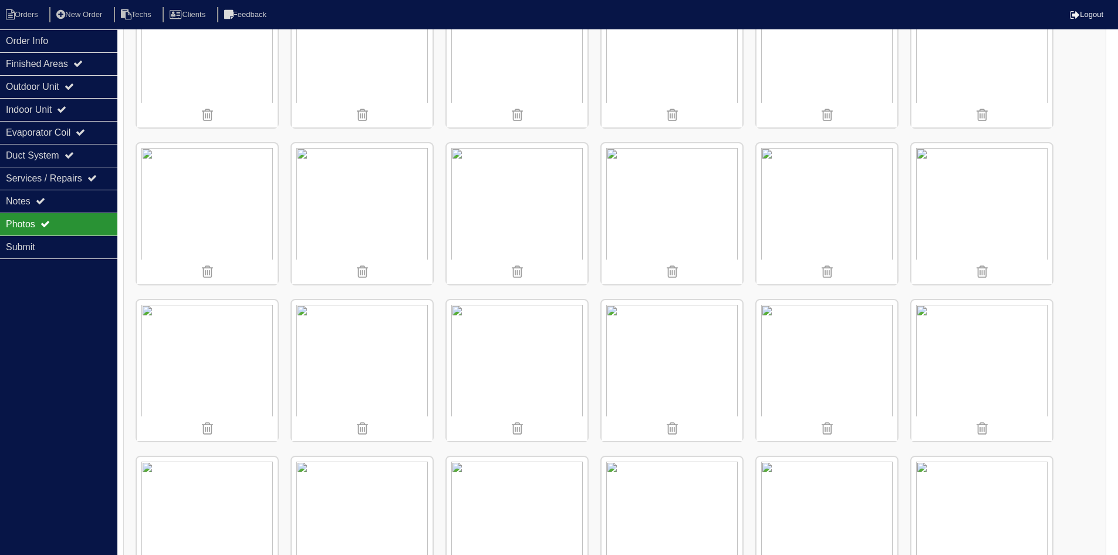
scroll to position [1032, 0]
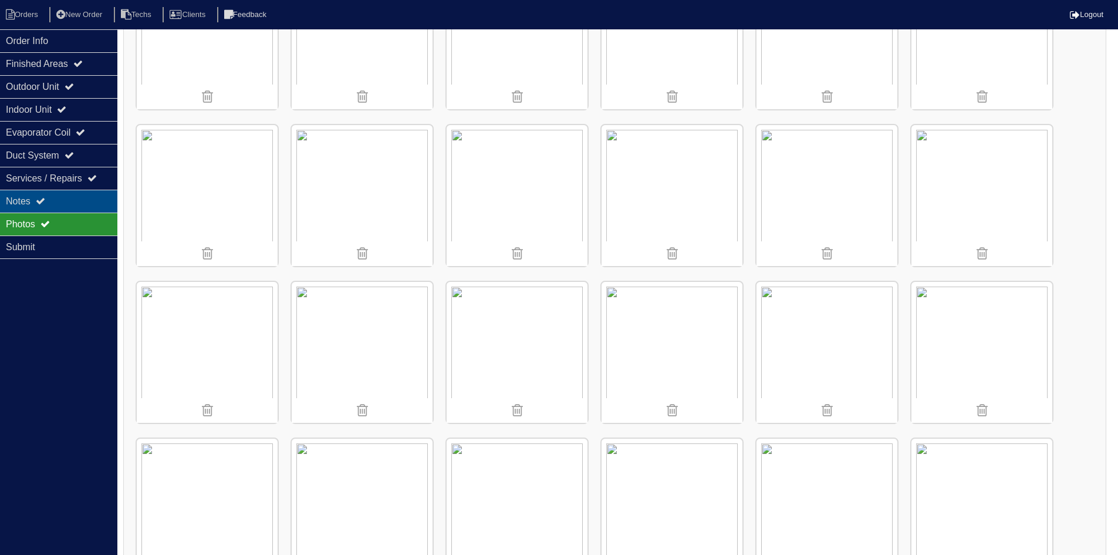
click at [80, 205] on div "Notes" at bounding box center [58, 201] width 117 height 23
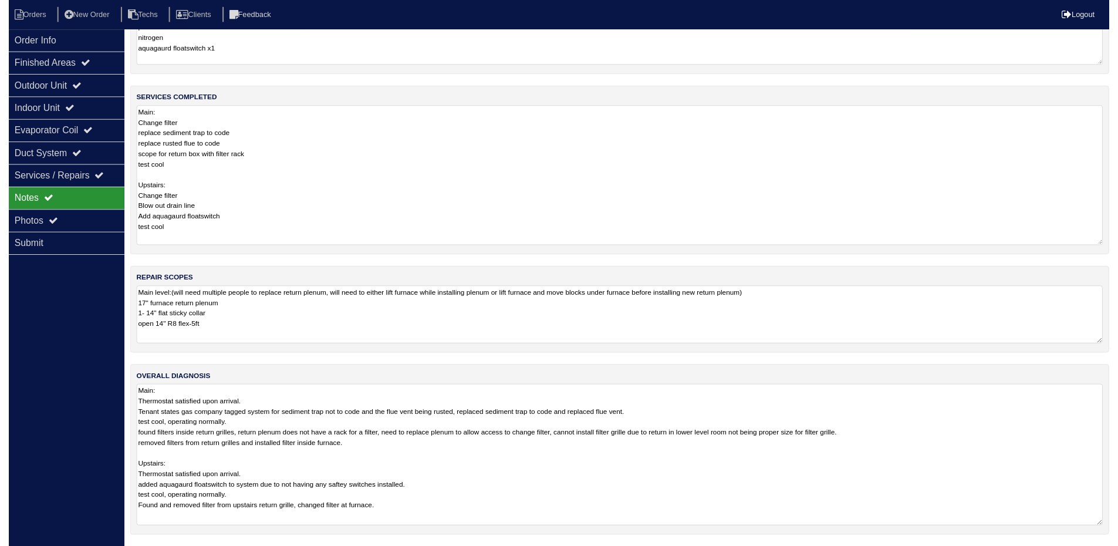
scroll to position [151, 0]
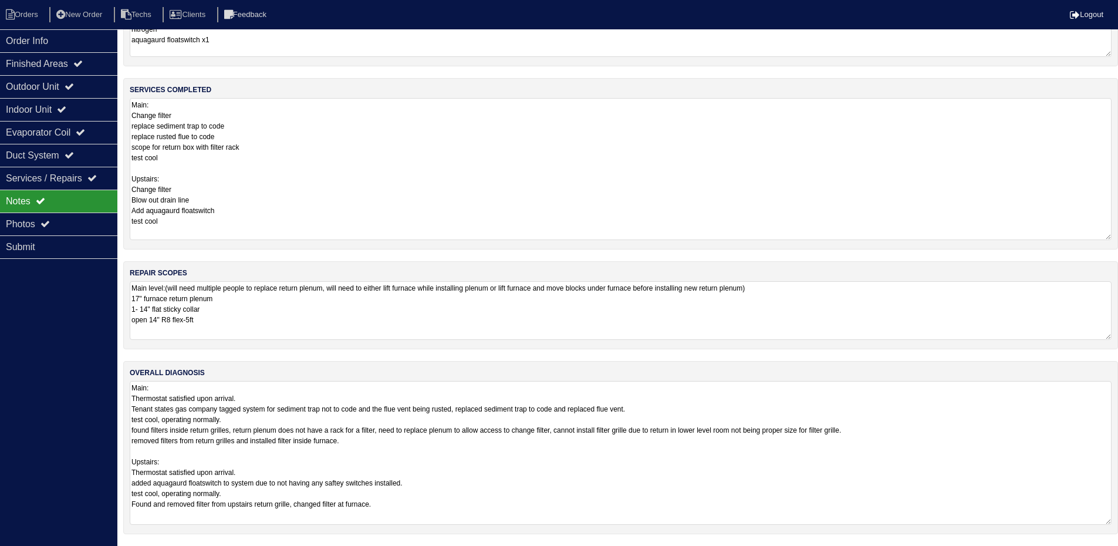
click at [232, 302] on textarea "Main level:(will need multiple people to replace return plenum, will need to ei…" at bounding box center [621, 310] width 982 height 59
type textarea "Main level:(will need multiple people to replace return plenum, will need to ei…"
click at [64, 151] on div "Duct System" at bounding box center [58, 155] width 117 height 23
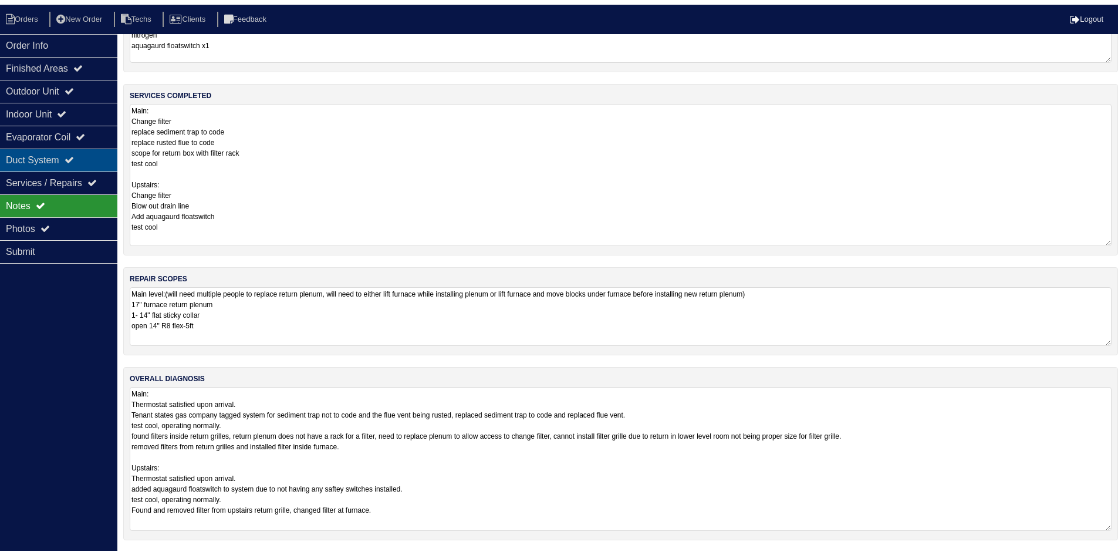
scroll to position [0, 0]
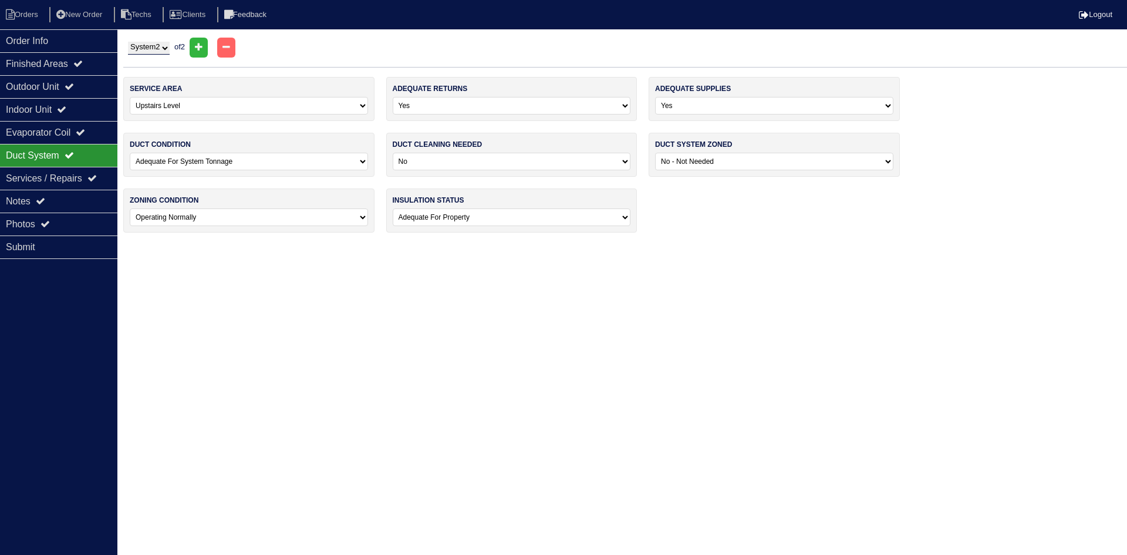
drag, startPoint x: 156, startPoint y: 45, endPoint x: 156, endPoint y: 51, distance: 6.5
click at [156, 45] on select "System 1 System 2" at bounding box center [149, 48] width 42 height 13
select select "1"
click at [128, 42] on select "System 1 System 2" at bounding box center [149, 48] width 42 height 13
select select "0"
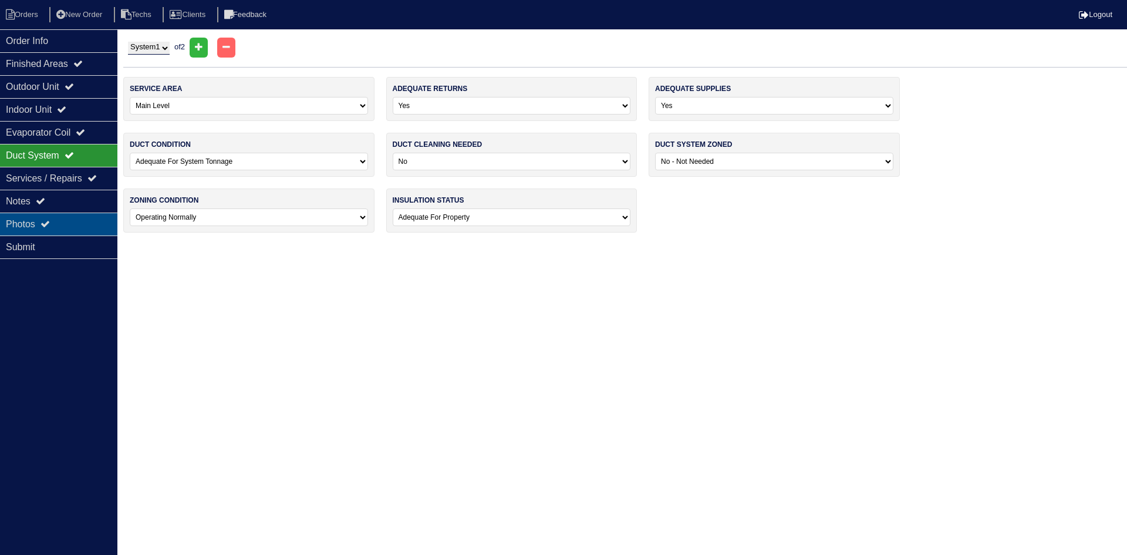
click at [61, 220] on div "Photos" at bounding box center [58, 224] width 117 height 23
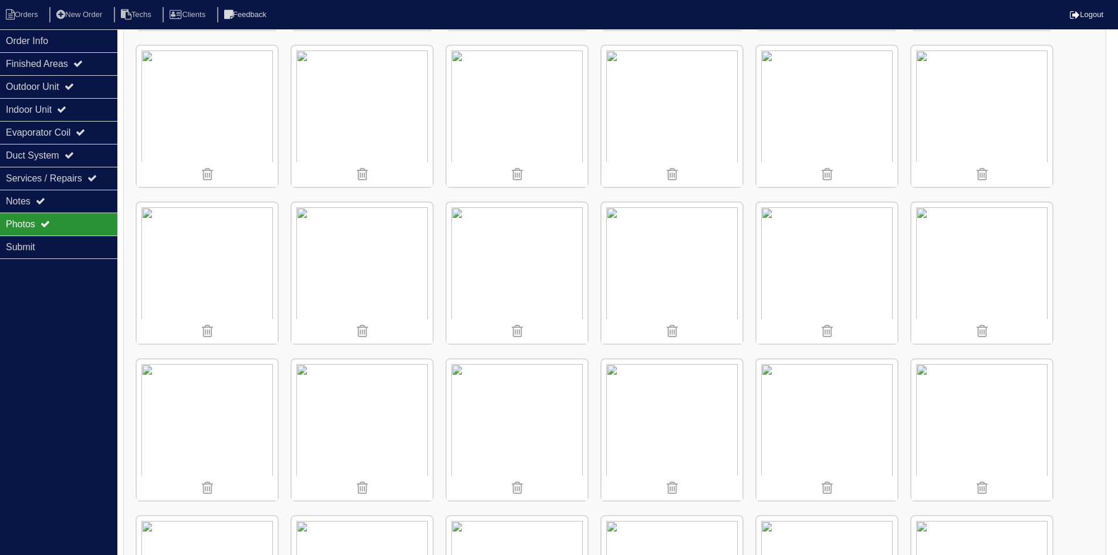
scroll to position [411, 0]
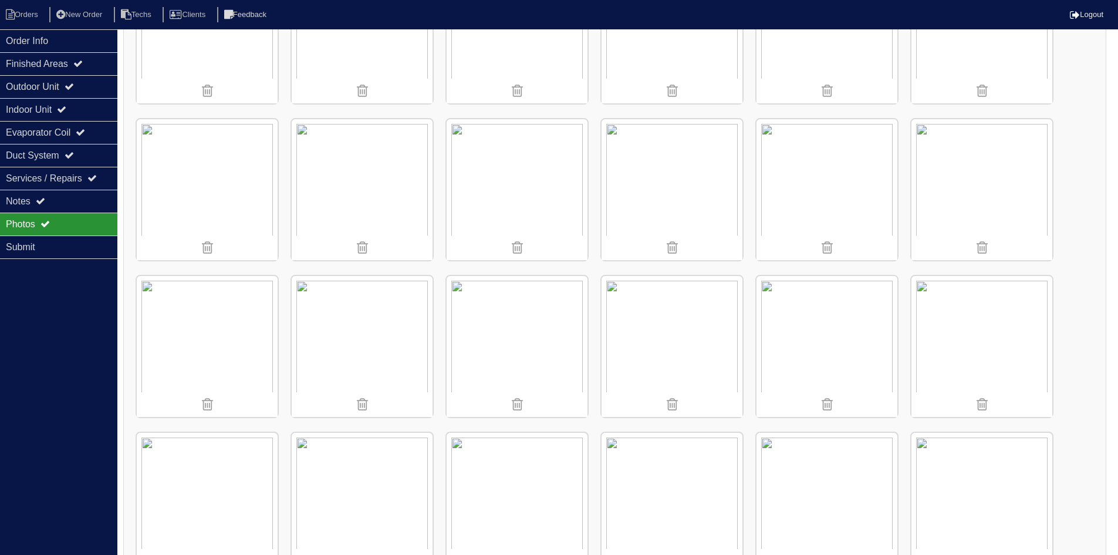
click at [805, 175] on img at bounding box center [827, 189] width 141 height 141
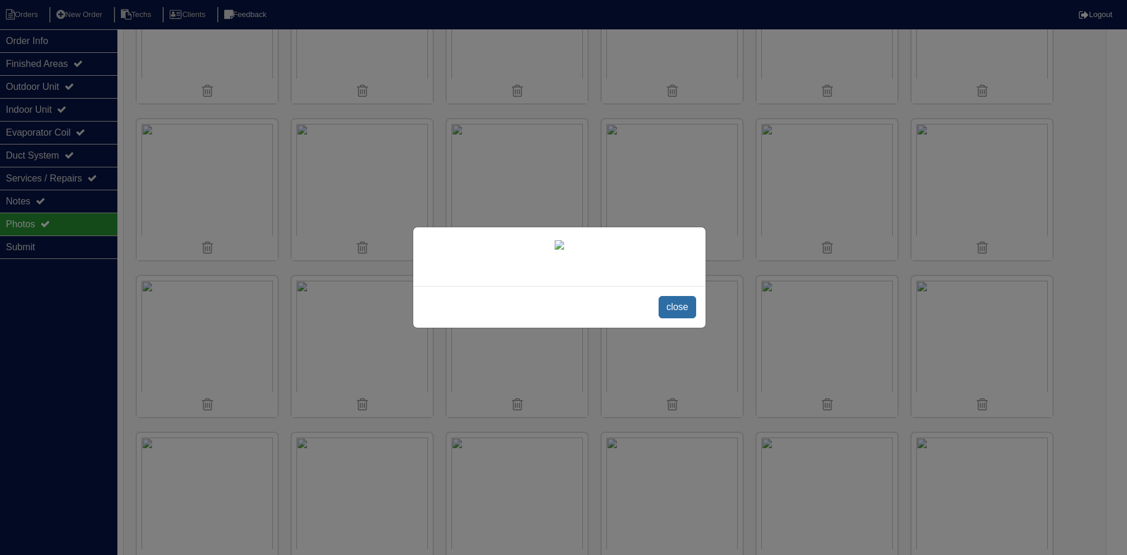
click at [675, 302] on span "close" at bounding box center [677, 307] width 37 height 22
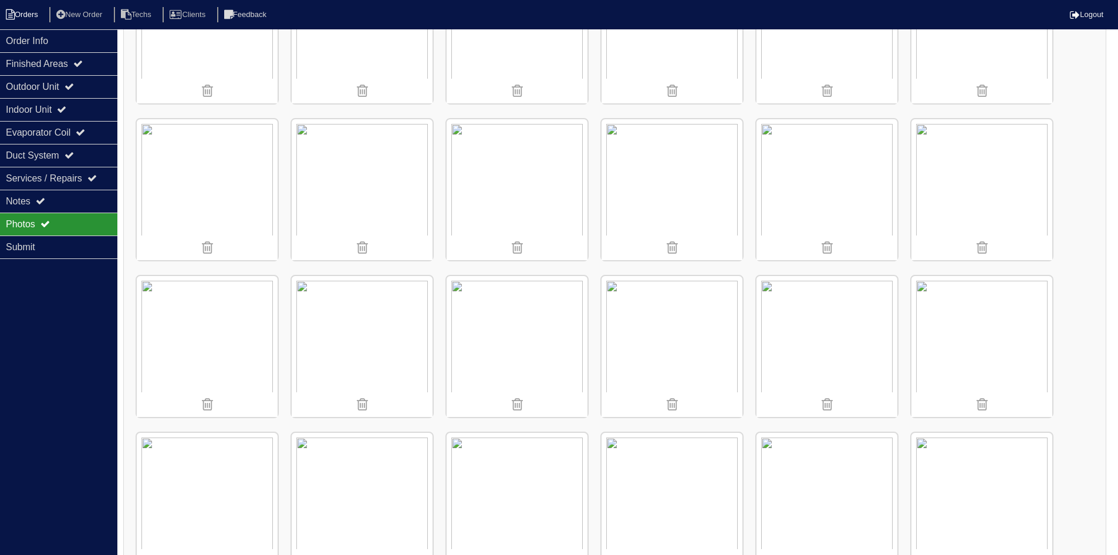
click at [22, 9] on li "Orders" at bounding box center [24, 15] width 48 height 16
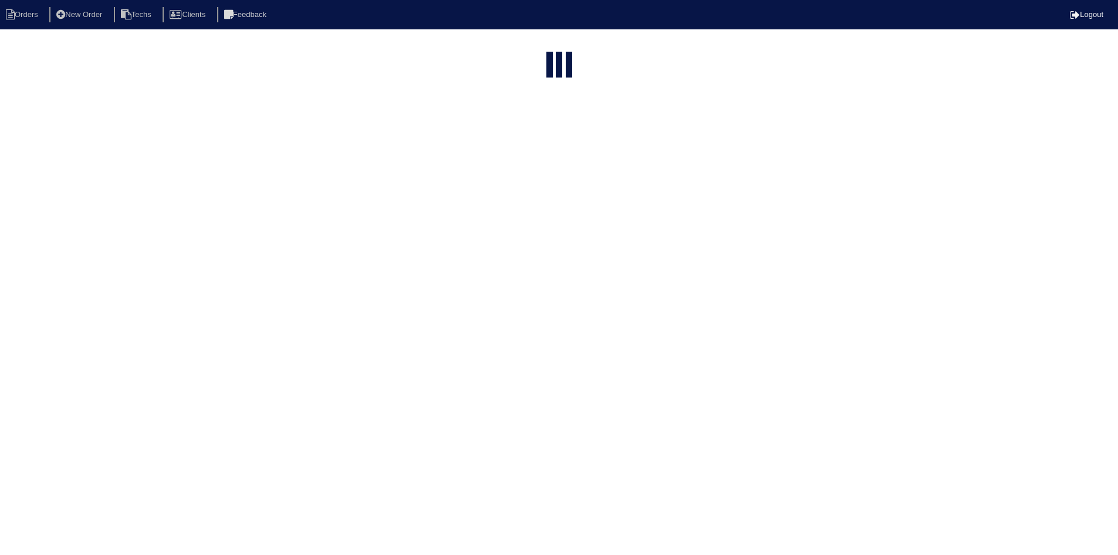
select select "15"
select select "field complete"
select select "need to quote"
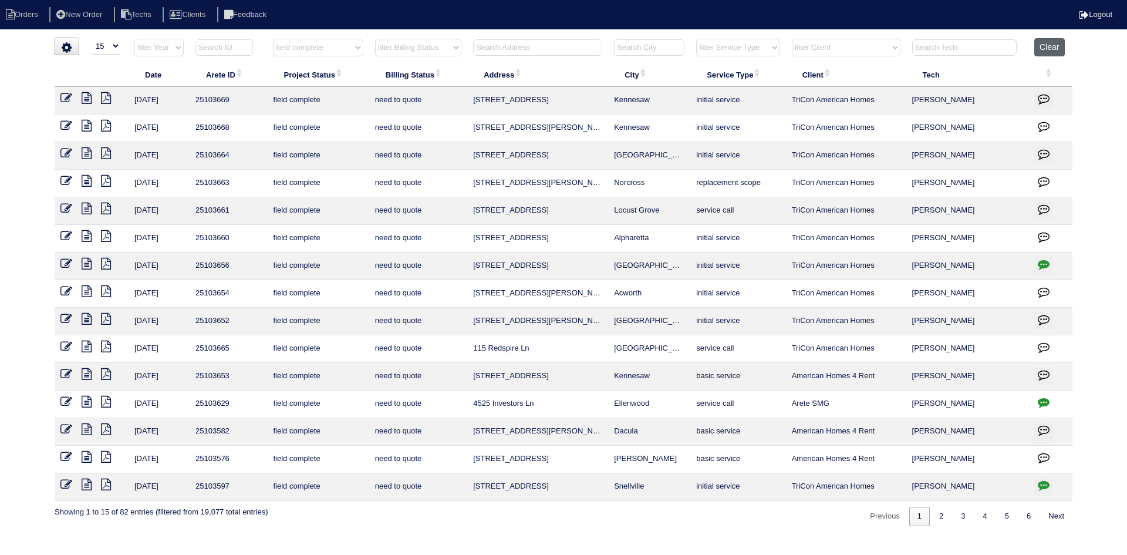
click at [1042, 45] on button "Clear" at bounding box center [1049, 47] width 30 height 18
select select
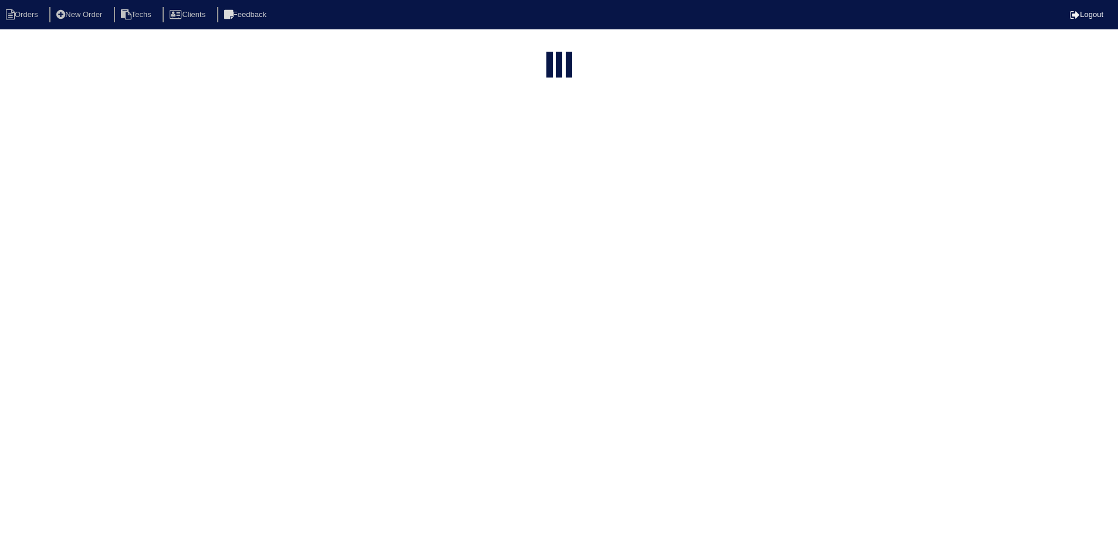
select select "15"
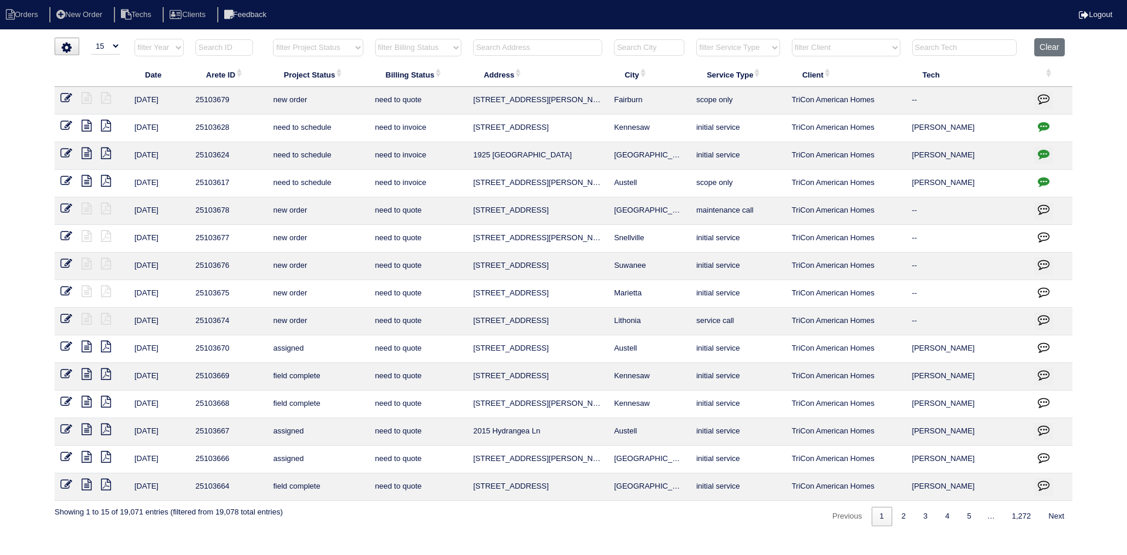
click at [349, 48] on select "filter Project Status -- Any Project Status -- new order assigned in progress f…" at bounding box center [318, 48] width 90 height 18
click at [273, 39] on select "filter Project Status -- Any Project Status -- new order assigned in progress f…" at bounding box center [318, 48] width 90 height 18
select select "field complete"
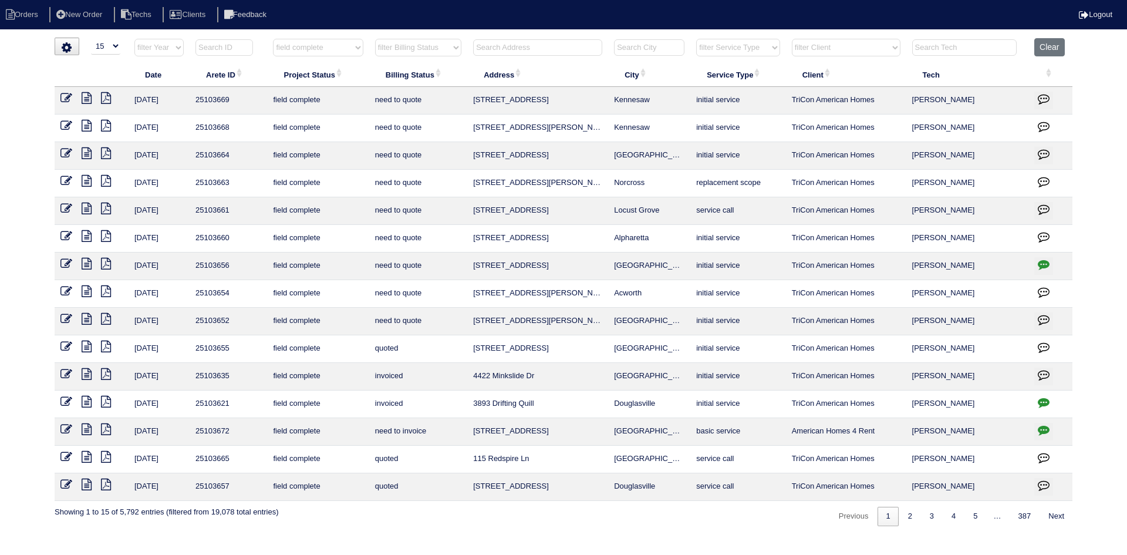
click at [453, 46] on select "filter Billing Status -- Any Billing Status -- need to quote quoted need to inv…" at bounding box center [418, 48] width 86 height 18
select select "need to quote"
click at [375, 39] on select "filter Billing Status -- Any Billing Status -- need to quote quoted need to inv…" at bounding box center [418, 48] width 86 height 18
select select "field complete"
select select "need to quote"
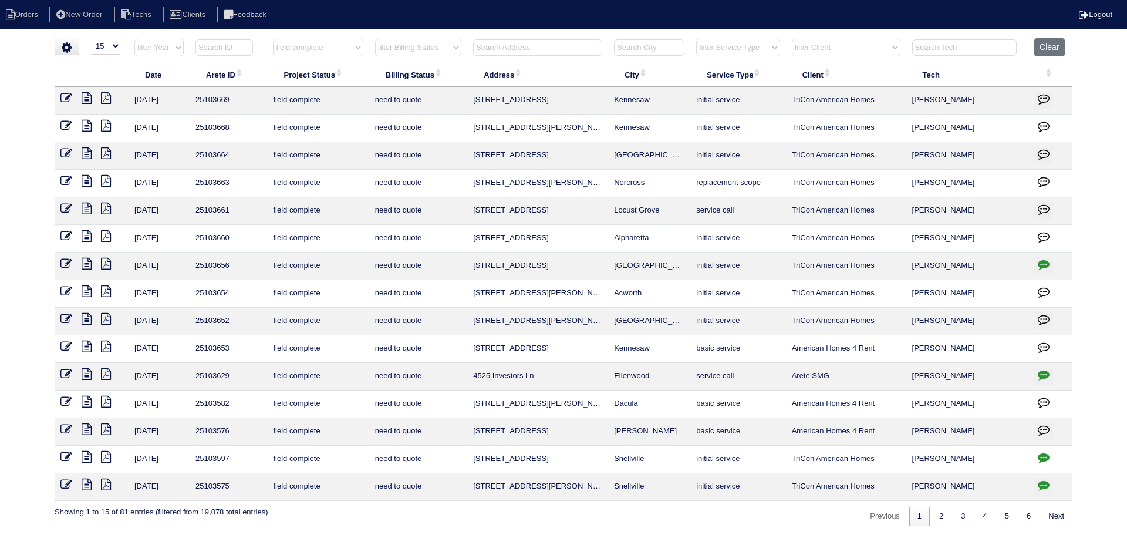
click at [1048, 454] on icon "button" at bounding box center [1044, 457] width 12 height 12
type textarea "10/1/25 - no electricity - emailed site super - rk"
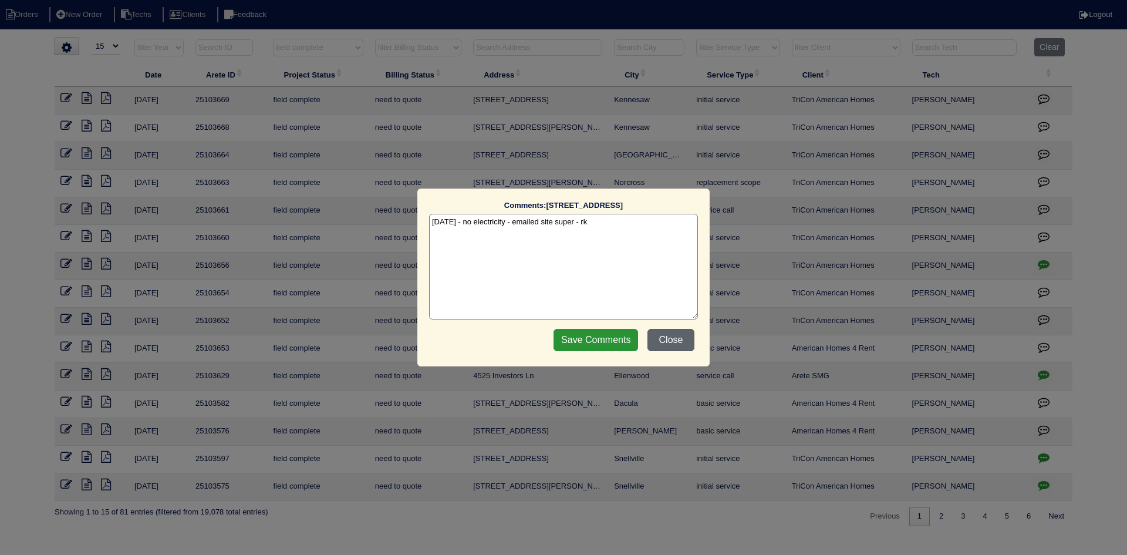
drag, startPoint x: 680, startPoint y: 335, endPoint x: 727, endPoint y: 259, distance: 88.8
click at [680, 335] on button "Close" at bounding box center [670, 340] width 47 height 22
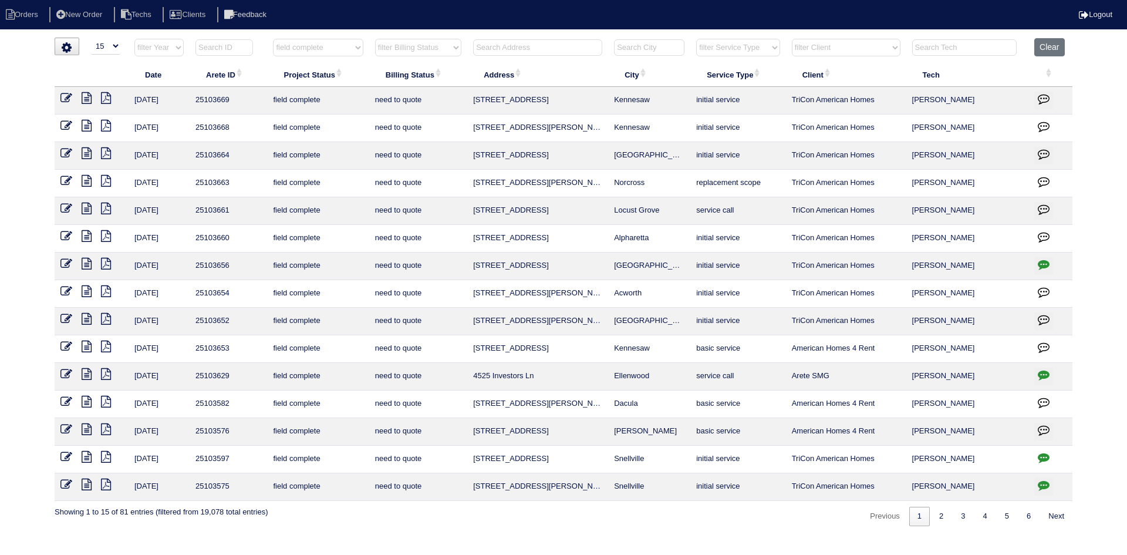
drag, startPoint x: 882, startPoint y: 45, endPoint x: 864, endPoint y: 48, distance: 18.4
click at [882, 45] on select "filter Client -- Any Client -- Alan Luther American Homes 4 Rent Arete Personal…" at bounding box center [846, 48] width 109 height 18
select select "American Homes 4 Rent"
click at [792, 39] on select "filter Client -- Any Client -- Alan Luther American Homes 4 Rent Arete Personal…" at bounding box center [846, 48] width 109 height 18
select select "field complete"
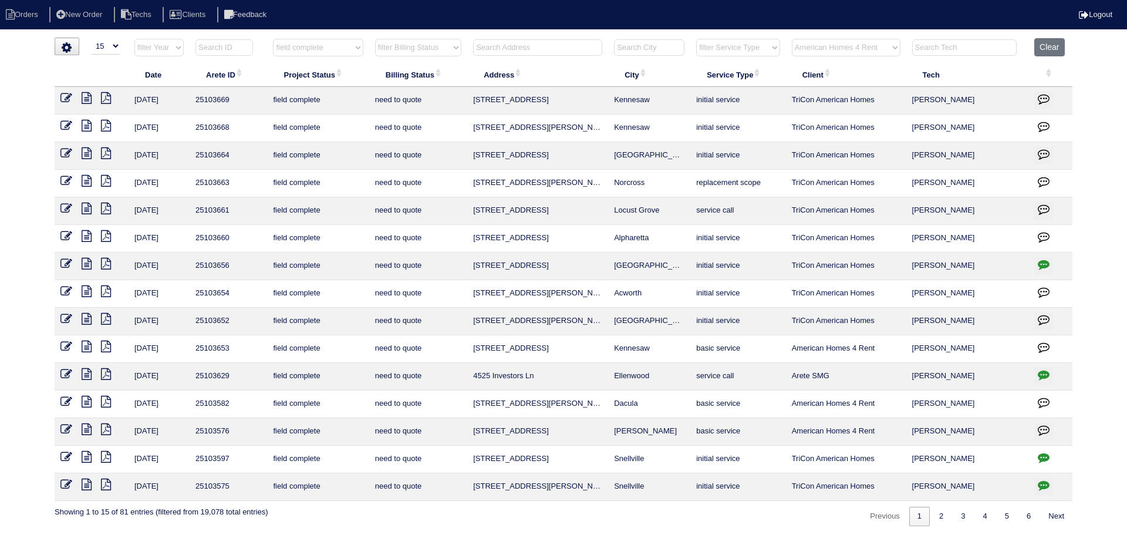
select select "need to quote"
select select "American Homes 4 Rent"
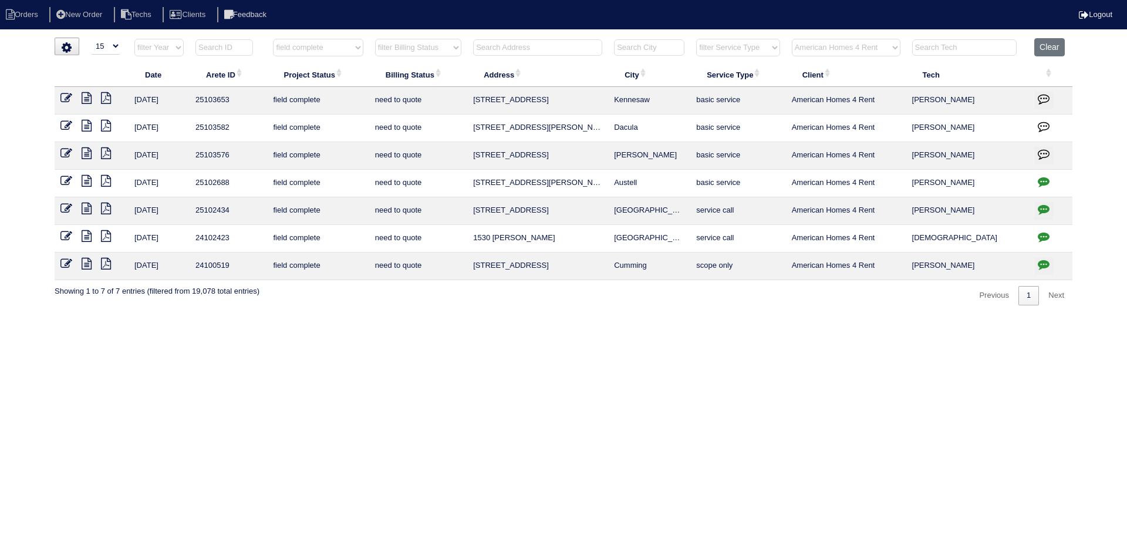
click at [86, 151] on icon at bounding box center [87, 153] width 10 height 12
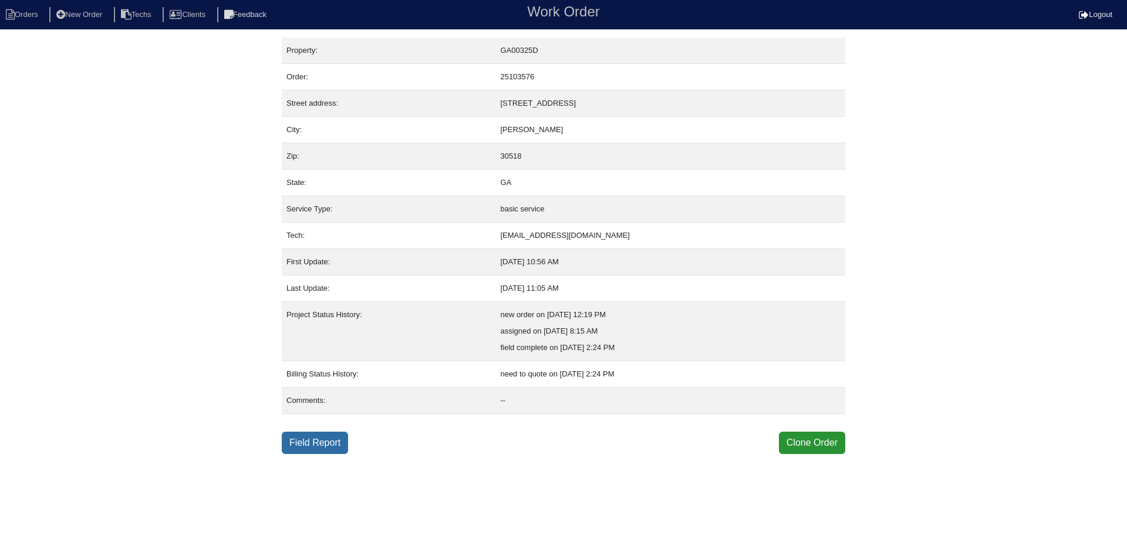
click at [319, 446] on link "Field Report" at bounding box center [315, 442] width 66 height 22
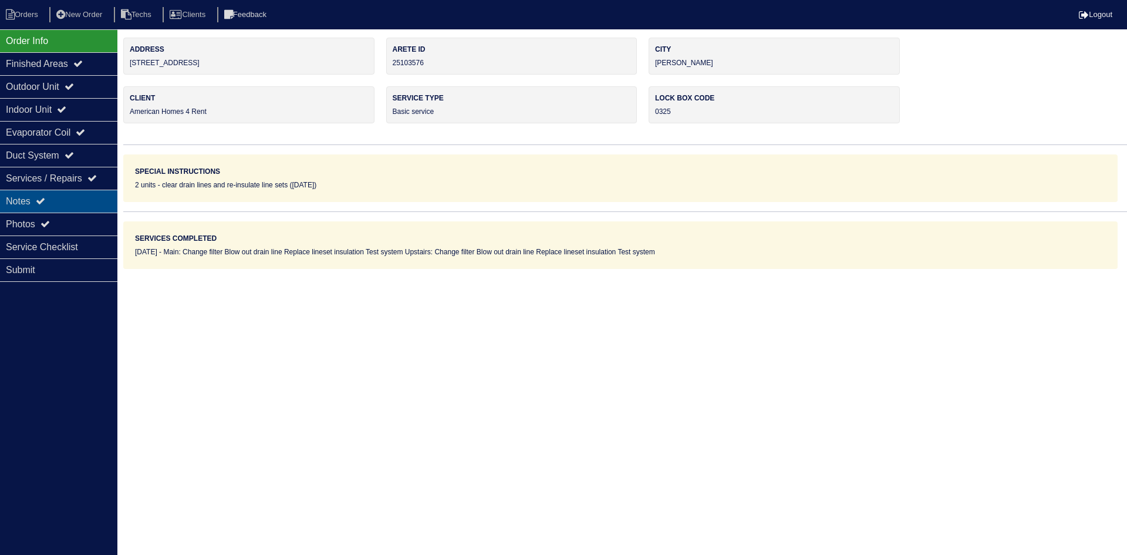
click at [75, 203] on div "Notes" at bounding box center [58, 201] width 117 height 23
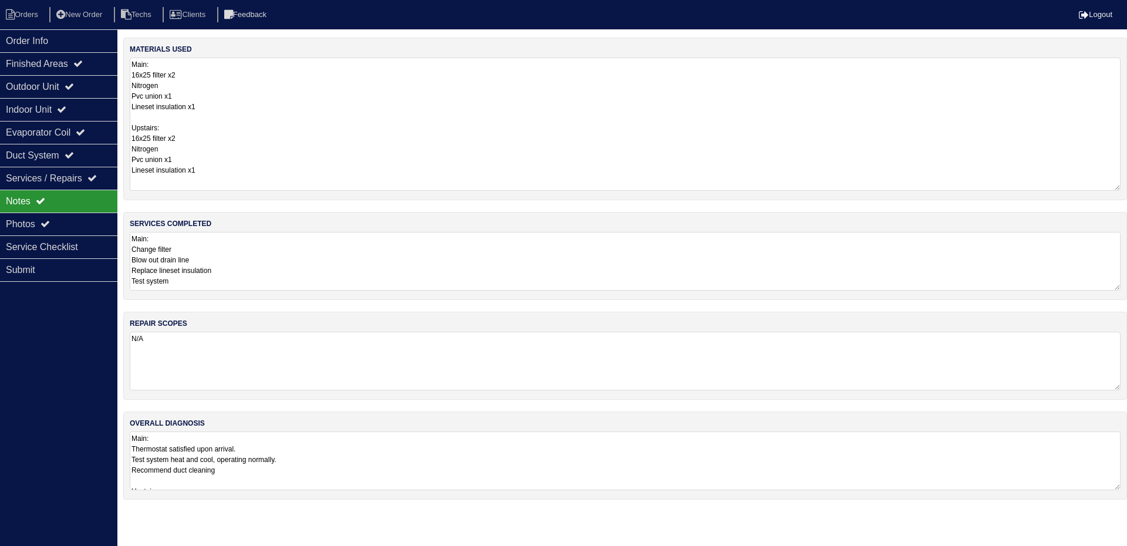
drag, startPoint x: 1118, startPoint y: 112, endPoint x: 1122, endPoint y: 187, distance: 74.7
click at [1122, 187] on div "materials used Main: 16x25 filter x2 Nitrogen Pvc union x1 Lineset insulation x…" at bounding box center [625, 119] width 1004 height 163
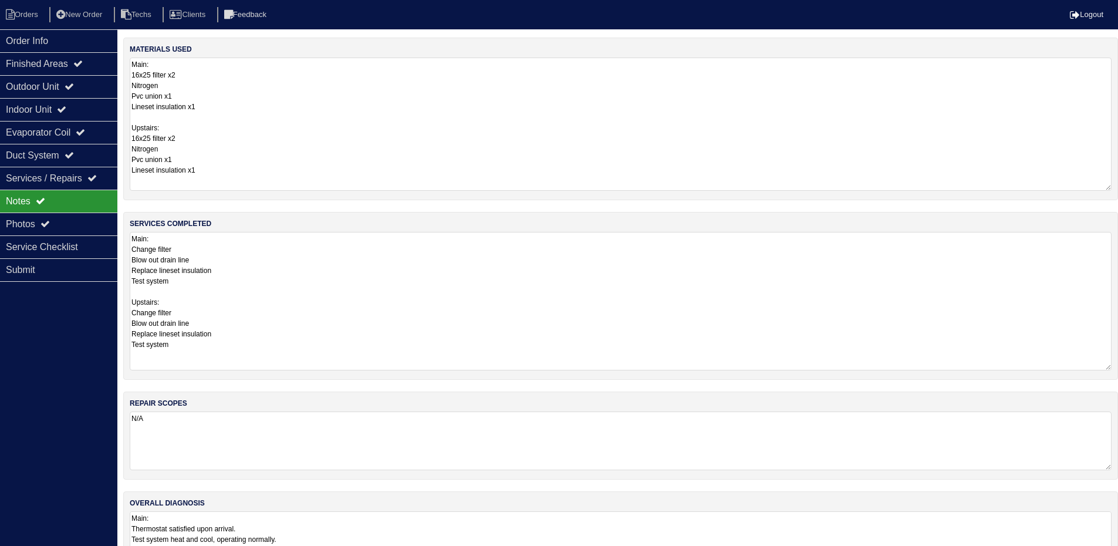
drag, startPoint x: 1116, startPoint y: 286, endPoint x: 1126, endPoint y: 366, distance: 80.5
click at [1118, 366] on html "Orders New Order Techs Clients Feedback Logout Orders New Order Users Clients M…" at bounding box center [559, 295] width 1118 height 591
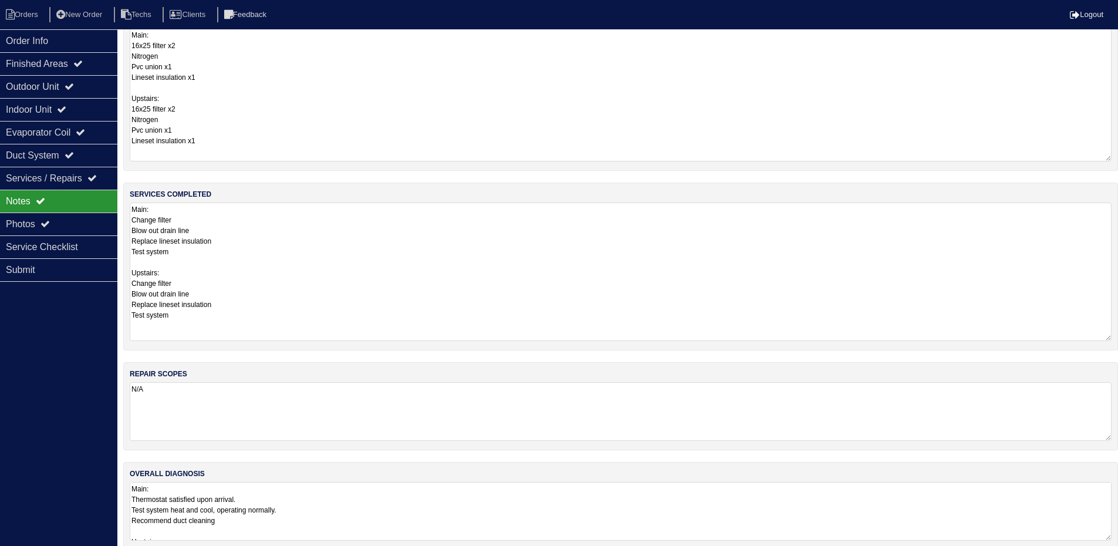
scroll to position [45, 0]
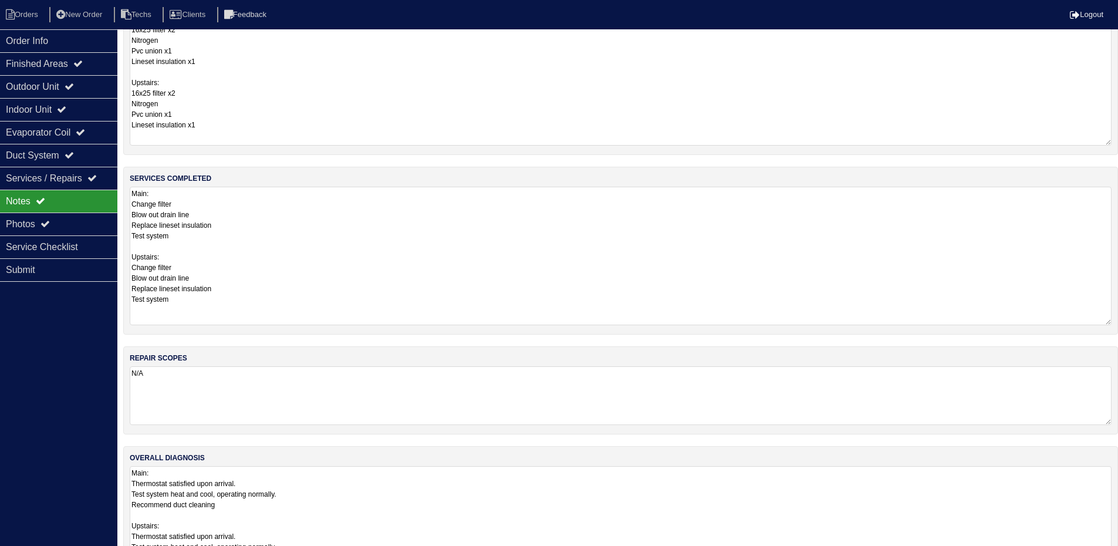
drag, startPoint x: 1108, startPoint y: 520, endPoint x: 1107, endPoint y: 582, distance: 62.2
click at [1107, 554] on html "Orders New Order Techs Clients Feedback Logout Orders New Order Users Clients M…" at bounding box center [559, 281] width 1118 height 653
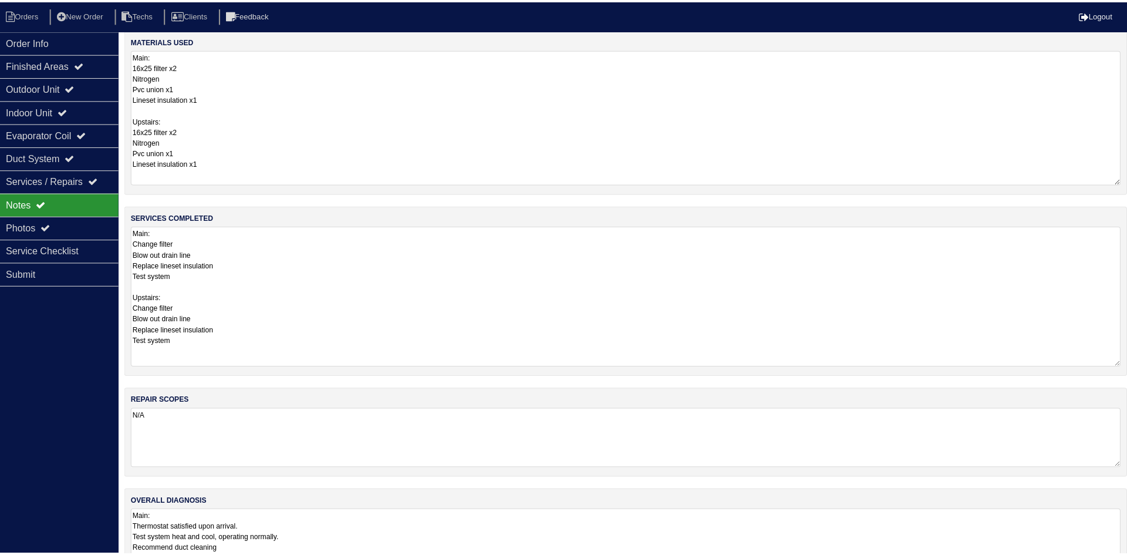
scroll to position [0, 0]
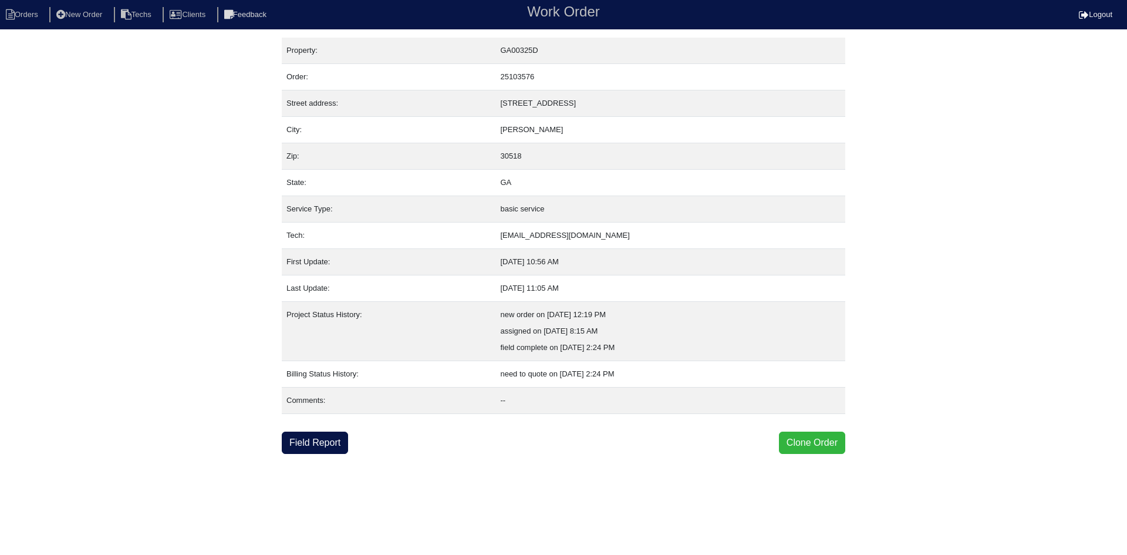
click at [811, 440] on button "Clone Order" at bounding box center [812, 442] width 66 height 22
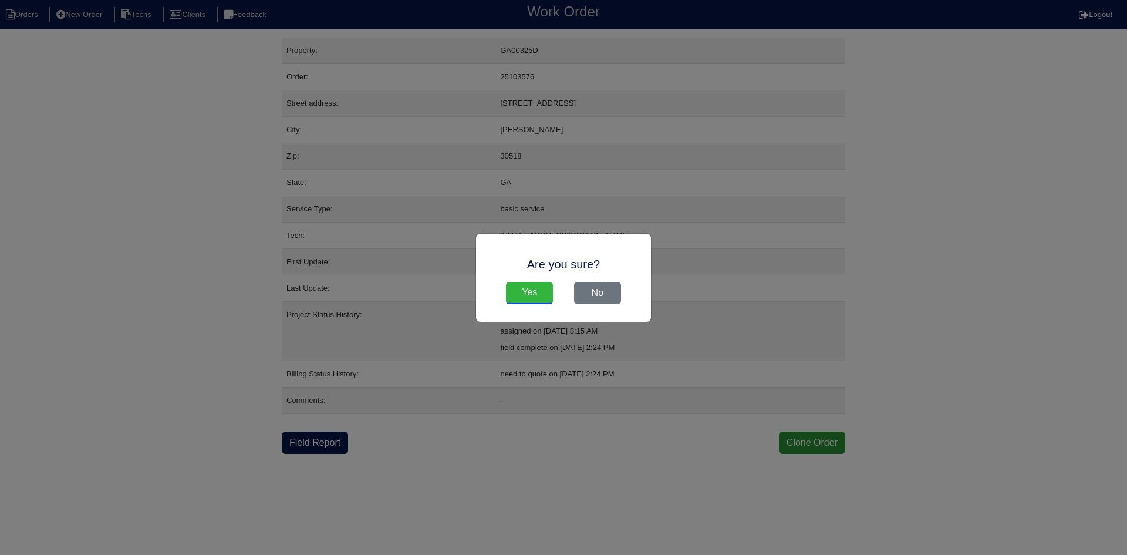
click at [528, 290] on input "Yes" at bounding box center [529, 293] width 47 height 22
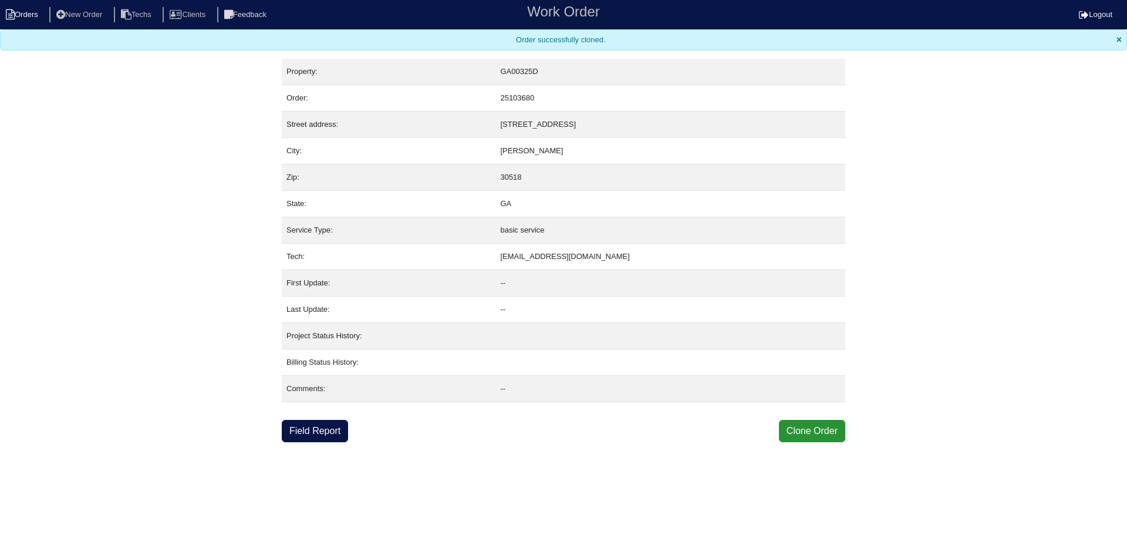
click at [22, 15] on li "Orders" at bounding box center [24, 15] width 48 height 16
select select "15"
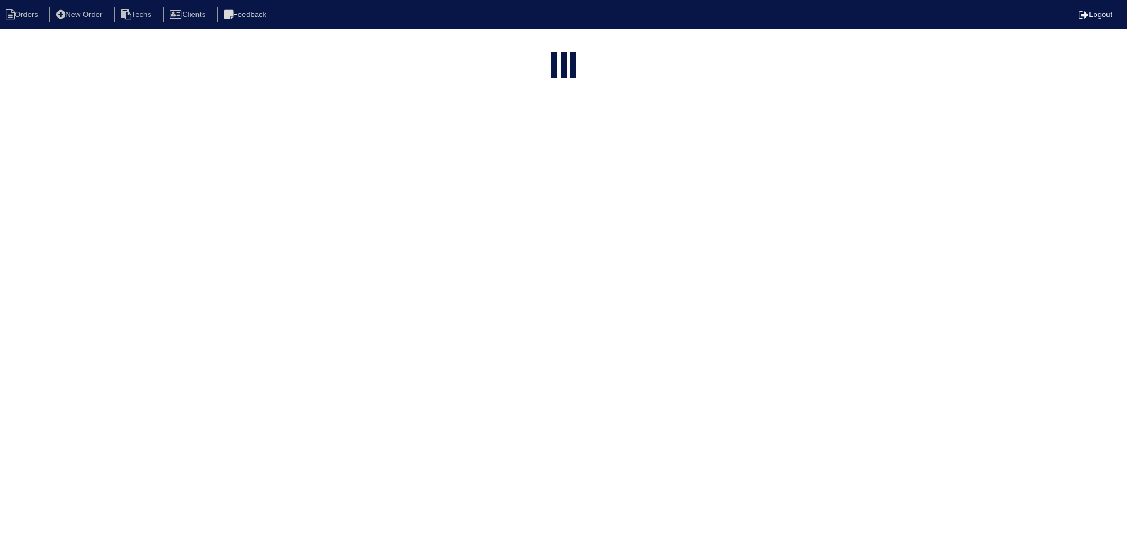
select select "field complete"
select select "need to quote"
select select "American Homes 4 Rent"
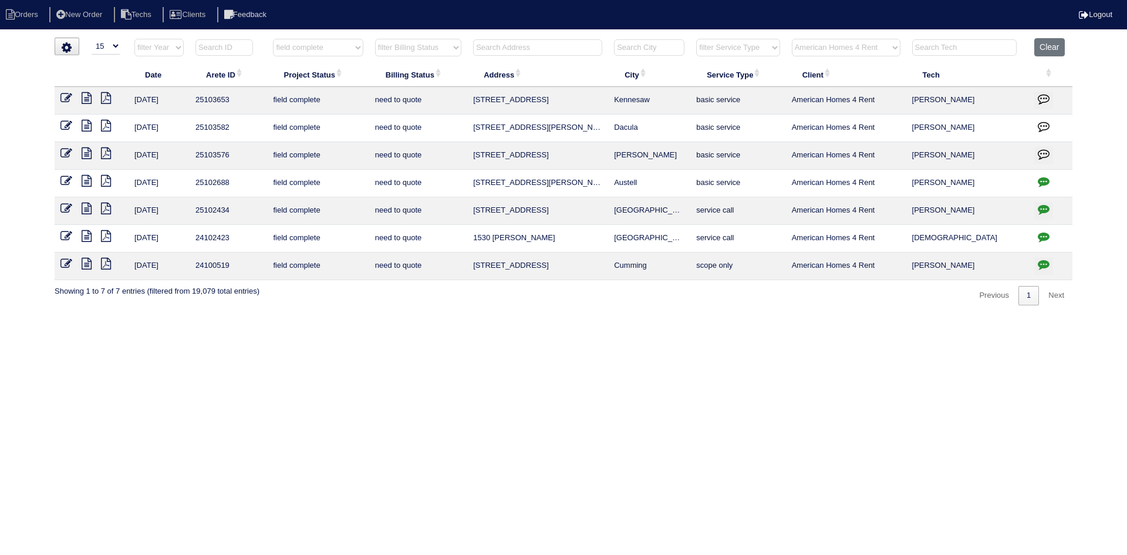
click at [527, 47] on input "text" at bounding box center [537, 47] width 129 height 16
type input "6205"
select select "field complete"
select select "need to quote"
type input "6205"
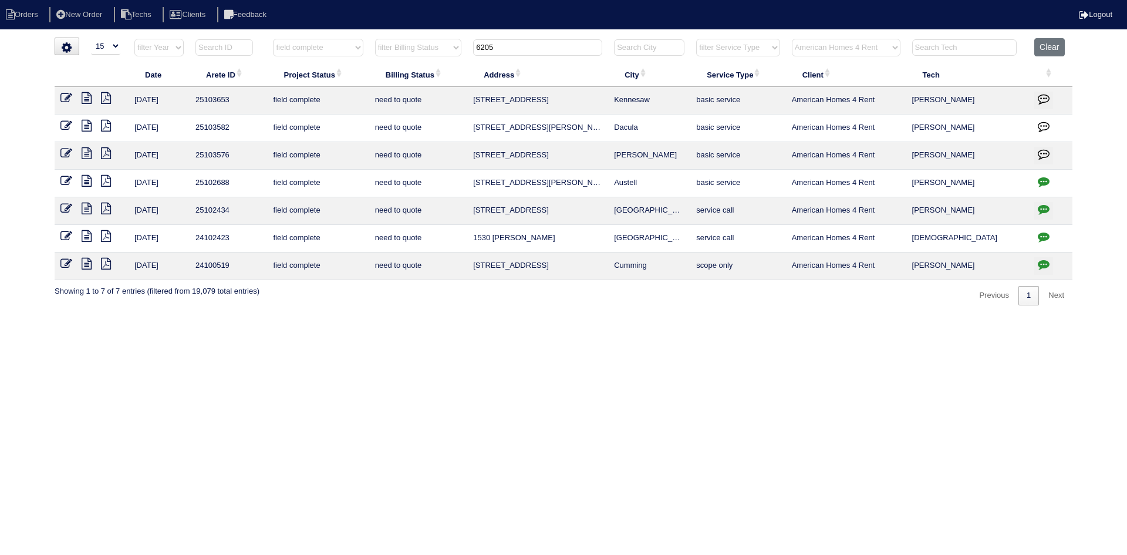
select select "American Homes 4 Rent"
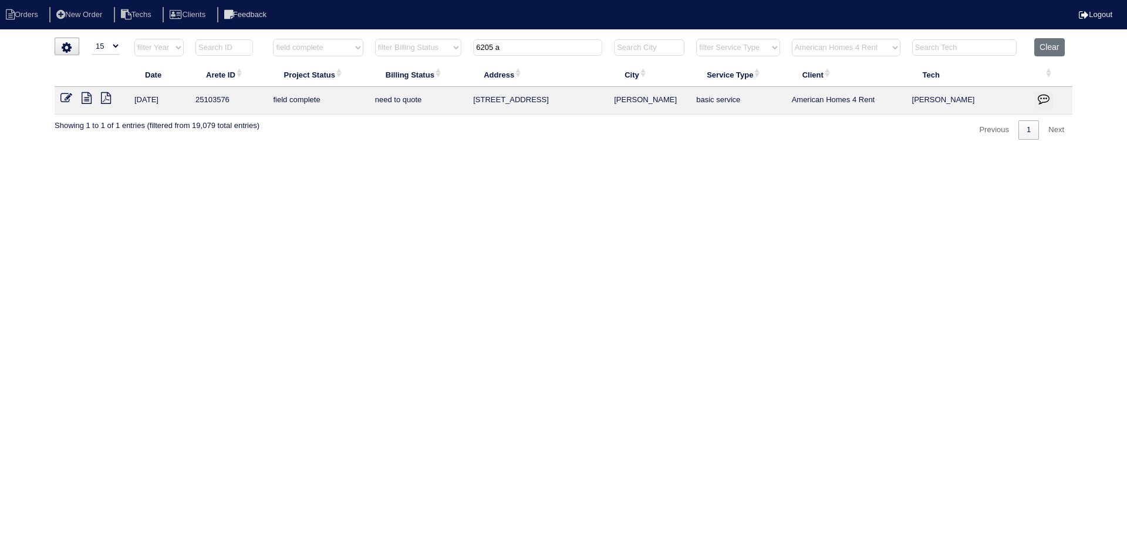
type input "6205 am"
select select "field complete"
select select "need to quote"
type input "6205 am"
select select "American Homes 4 Rent"
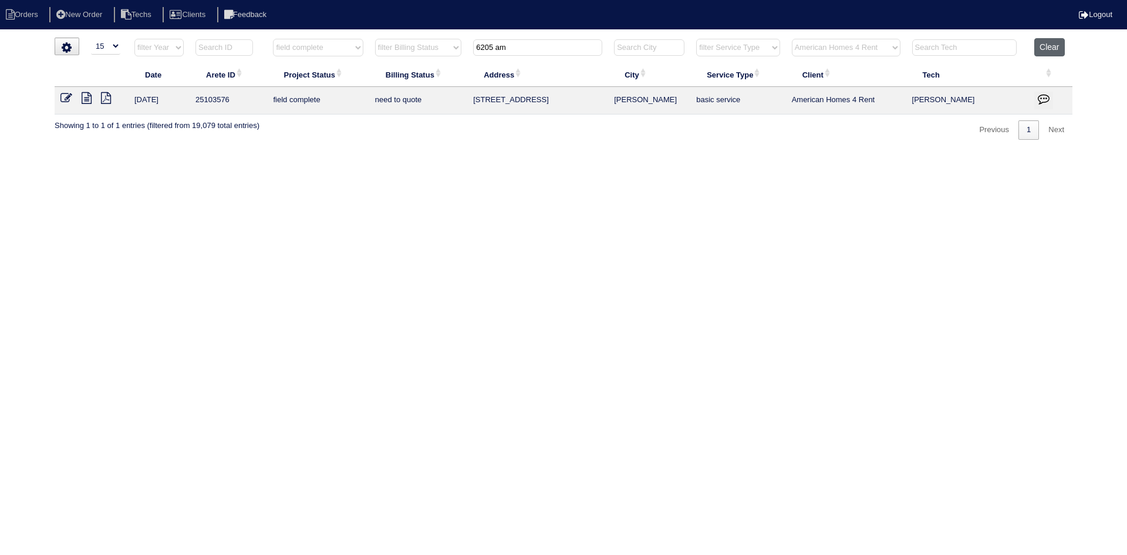
type input "6205 am"
click at [1046, 43] on button "Clear" at bounding box center [1049, 47] width 30 height 18
select select
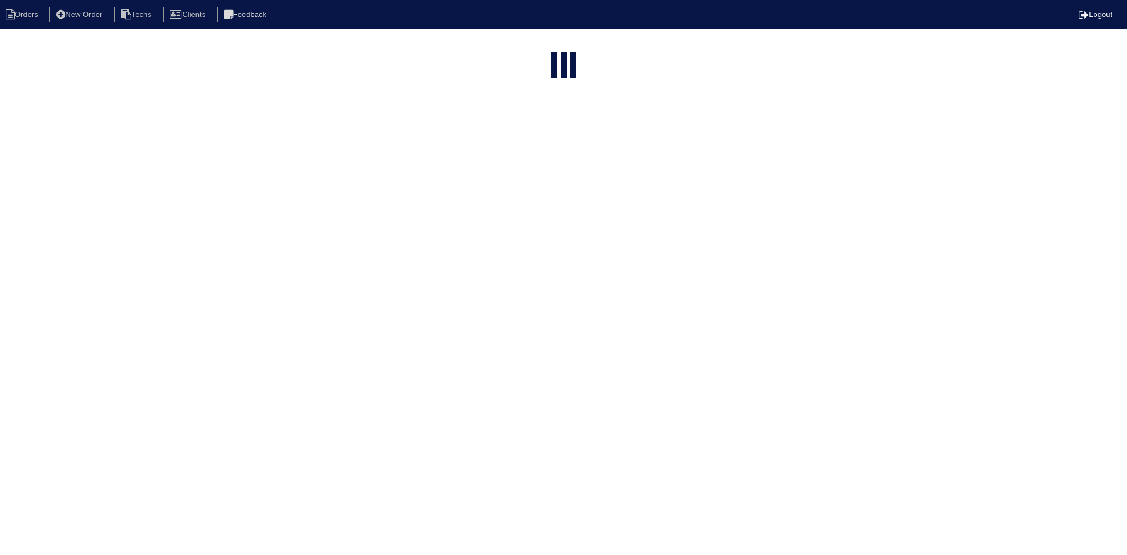
select select "15"
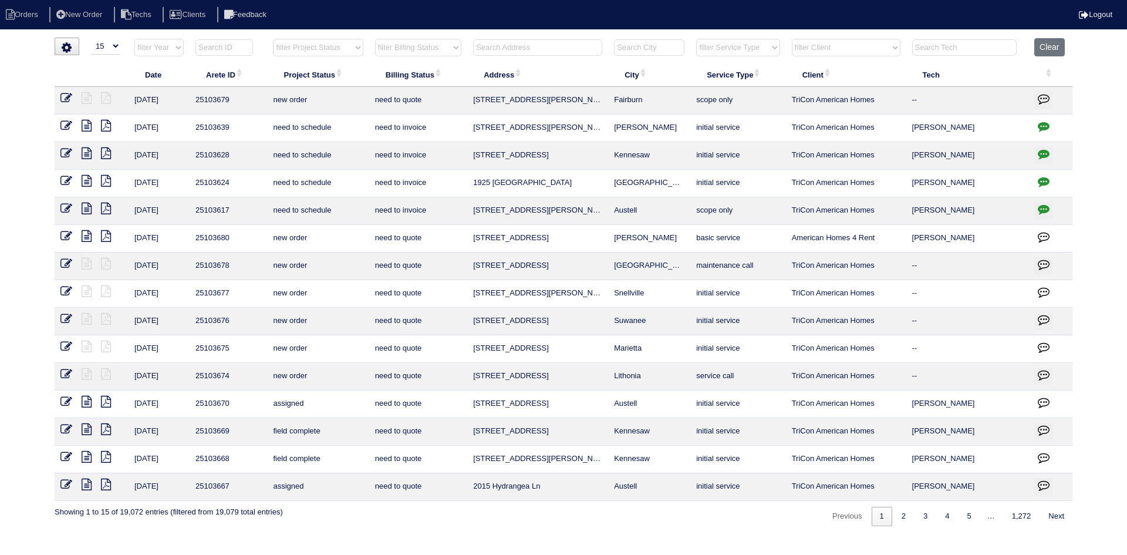
click at [545, 48] on input "text" at bounding box center [537, 47] width 129 height 16
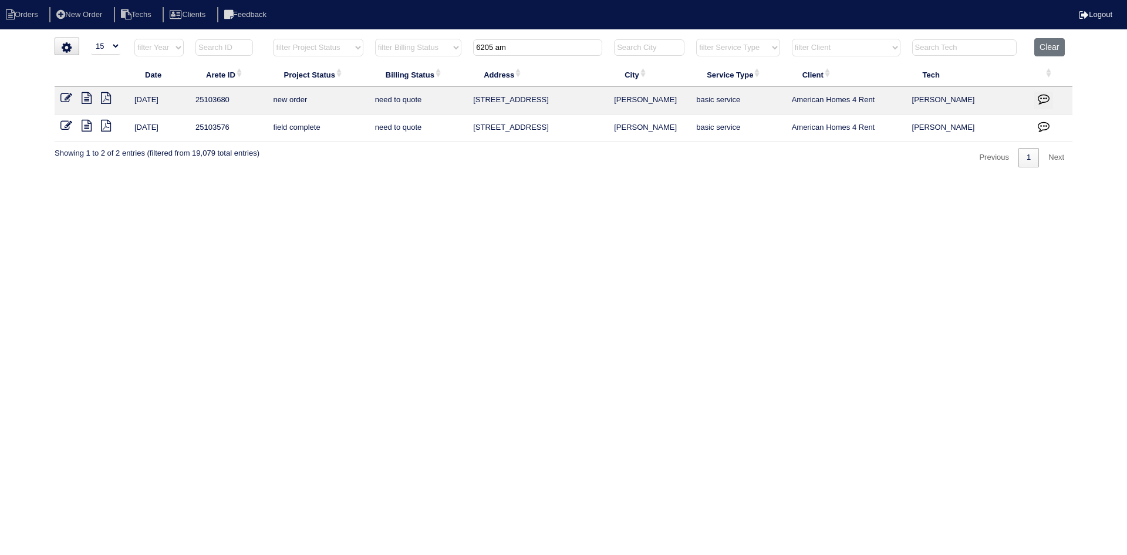
type input "6205 am"
click at [1045, 99] on icon "button" at bounding box center [1044, 99] width 12 height 12
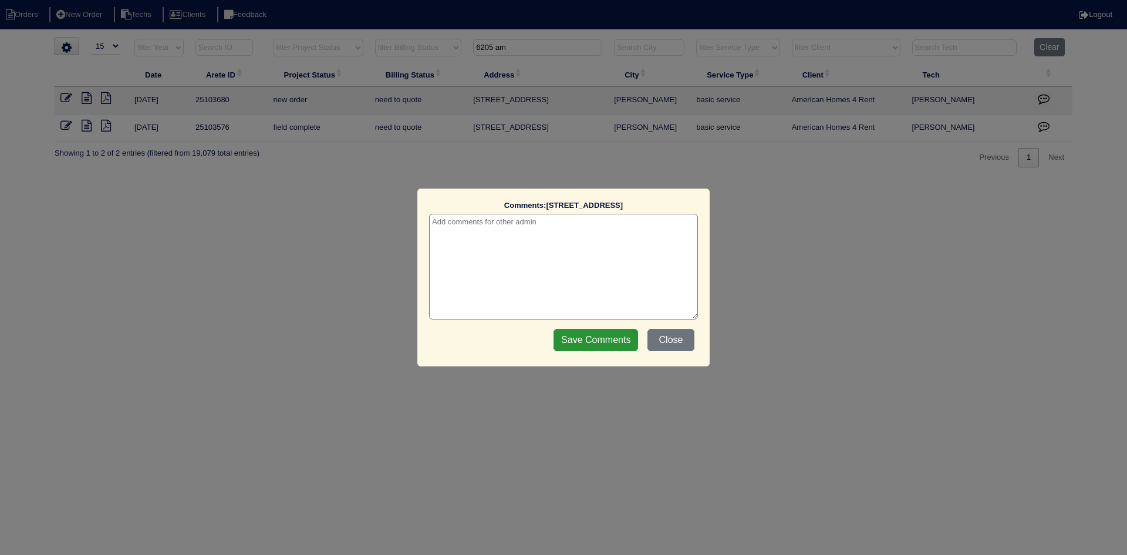
click at [512, 224] on textarea at bounding box center [563, 267] width 269 height 106
type textarea "10/6/25 - this is for a change order only - rk"
click at [581, 344] on input "Save Comments" at bounding box center [596, 340] width 85 height 22
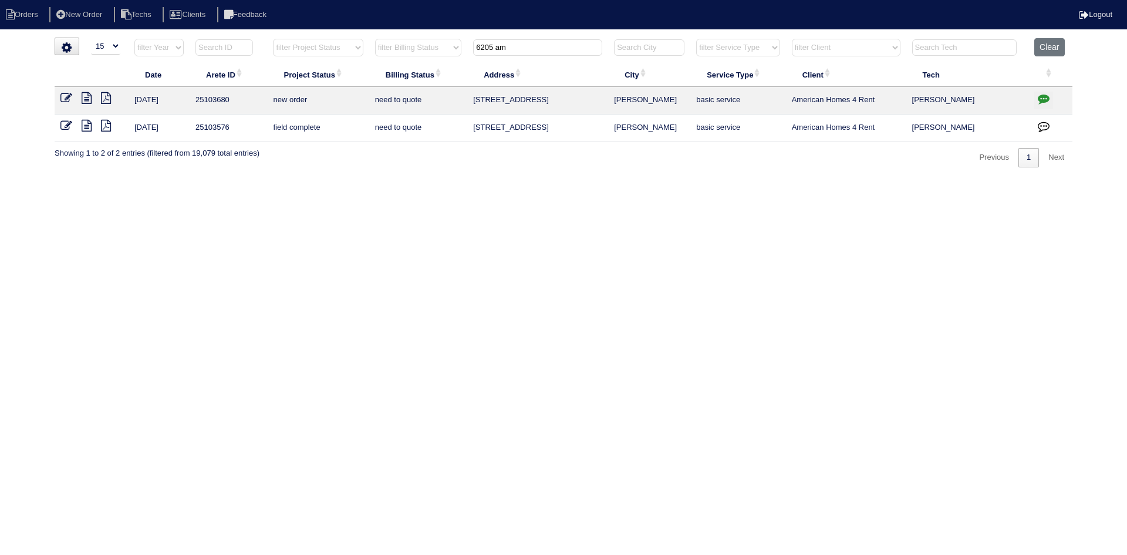
click at [69, 99] on icon at bounding box center [66, 98] width 12 height 12
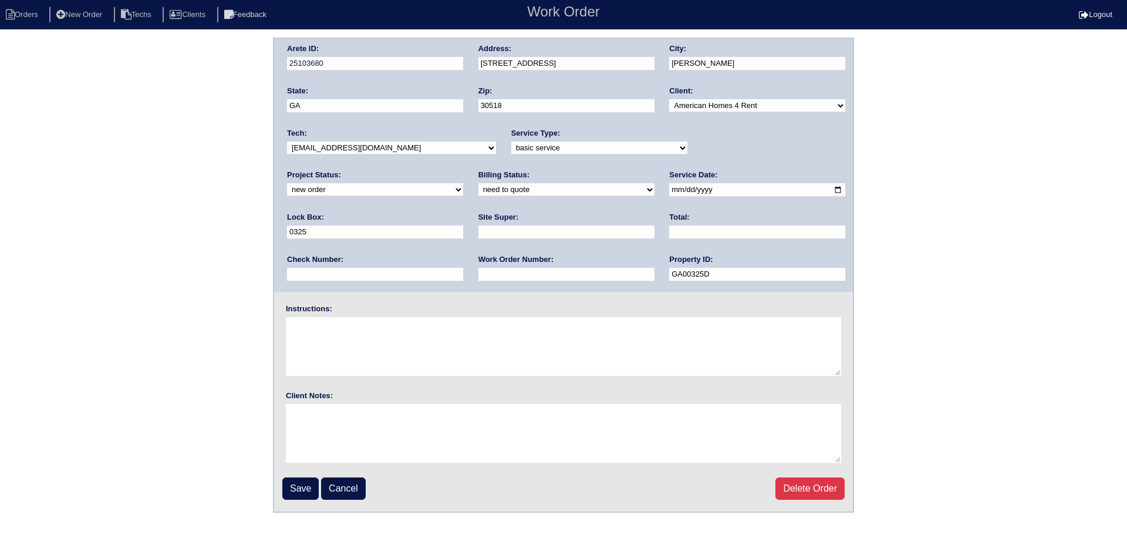
click at [463, 183] on select "new order assigned in progress field complete need to schedule admin review arc…" at bounding box center [375, 189] width 176 height 13
select select "field complete"
click at [463, 183] on select "new order assigned in progress field complete need to schedule admin review arc…" at bounding box center [375, 189] width 176 height 13
click at [478, 187] on select "need to quote quoted need to invoice invoiced paid warranty purchase order need…" at bounding box center [566, 189] width 176 height 13
select select "purchase order needed"
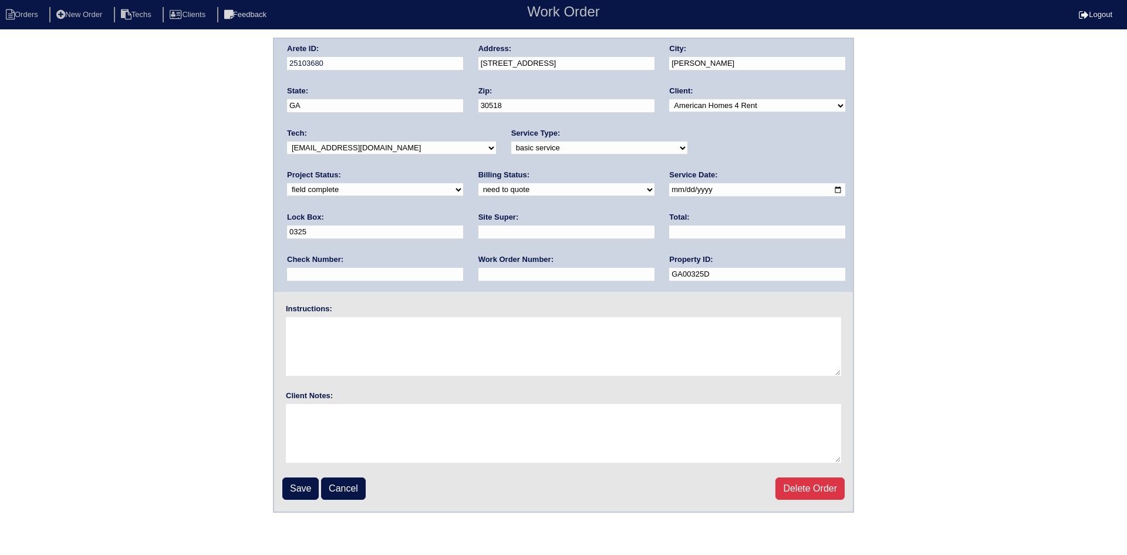
click at [478, 184] on select "need to quote quoted need to invoice invoiced paid warranty purchase order need…" at bounding box center [566, 189] width 176 height 13
click at [478, 236] on input "text" at bounding box center [566, 232] width 176 height 14
type input "Ryan Franklin"
click at [669, 232] on input "text" at bounding box center [757, 232] width 176 height 14
type input "530.00"
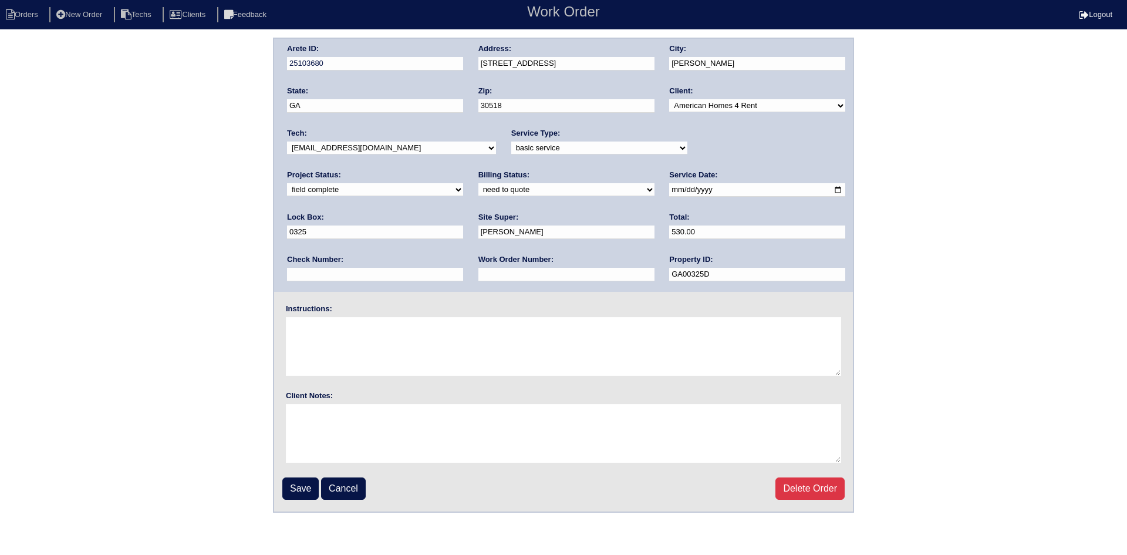
click at [478, 274] on input "text" at bounding box center [566, 275] width 176 height 14
type input "Requested"
click at [331, 328] on textarea at bounding box center [563, 346] width 555 height 59
type textarea "This is for a change order only"
click at [296, 488] on input "Save" at bounding box center [300, 488] width 36 height 22
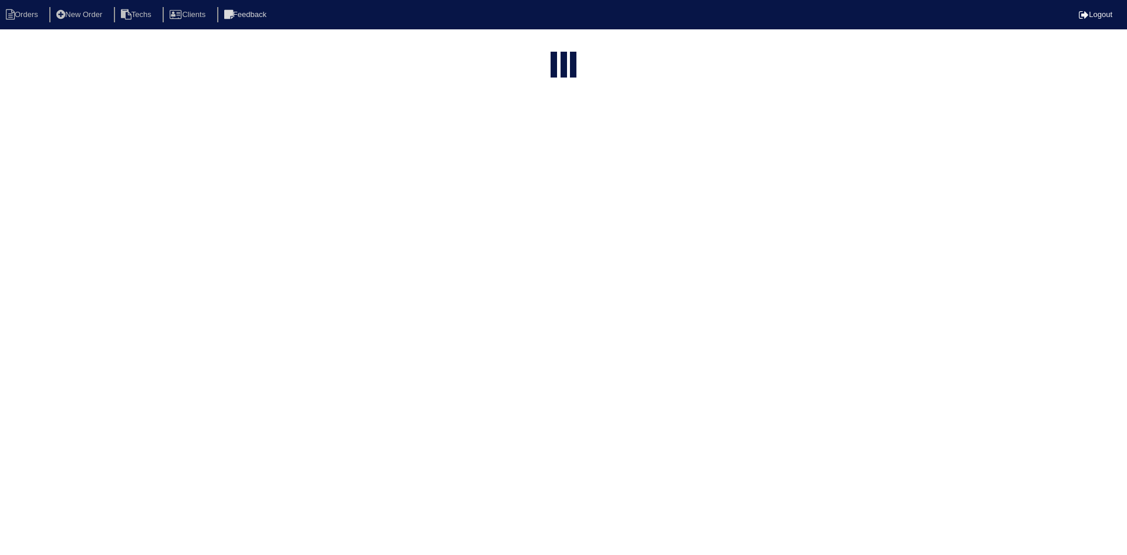
select select "15"
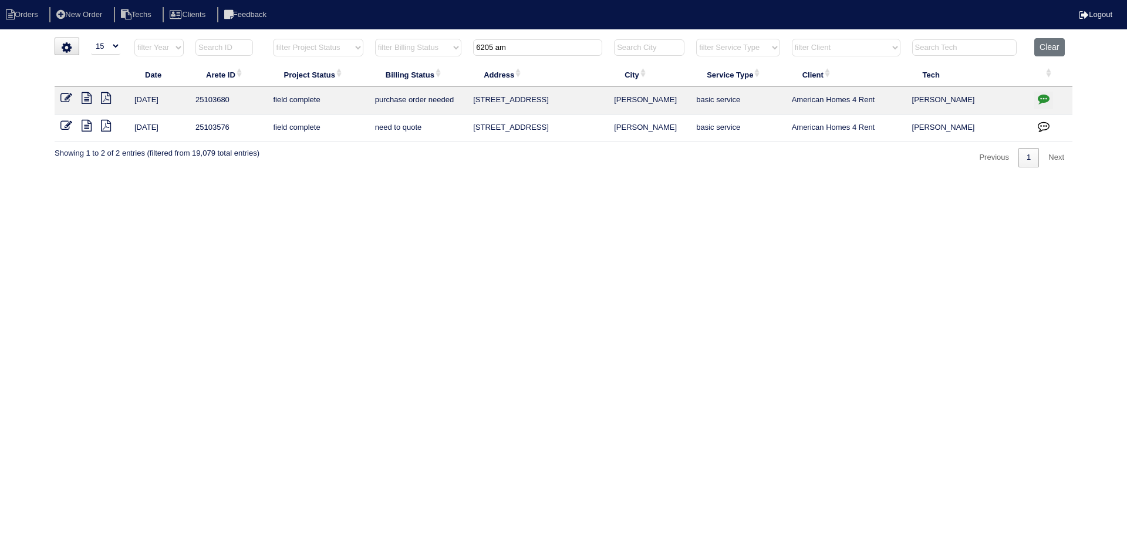
click at [69, 123] on icon at bounding box center [66, 126] width 12 height 12
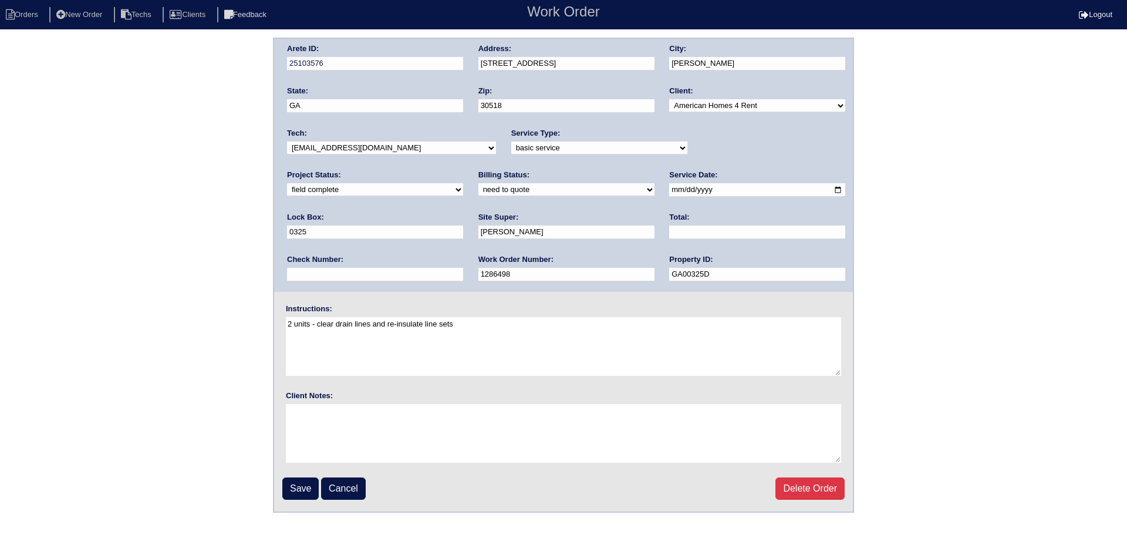
click at [478, 194] on select "need to quote quoted need to invoice invoiced paid warranty purchase order need…" at bounding box center [566, 189] width 176 height 13
select select "quoted"
click at [478, 184] on select "need to quote quoted need to invoice invoiced paid warranty purchase order need…" at bounding box center [566, 189] width 176 height 13
click at [669, 230] on input "text" at bounding box center [757, 232] width 176 height 14
type input "475.00"
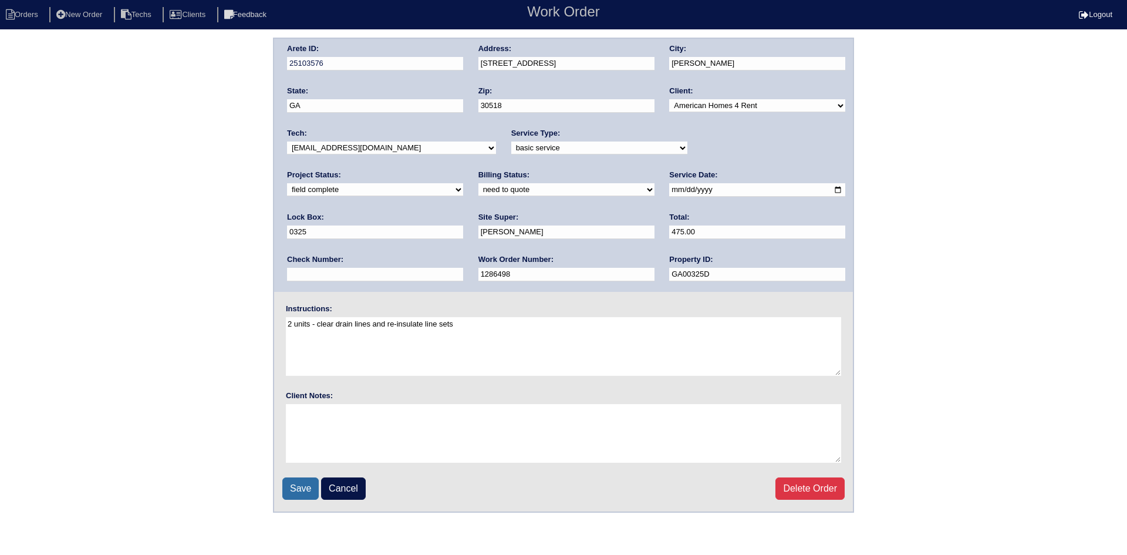
click at [295, 485] on input "Save" at bounding box center [300, 488] width 36 height 22
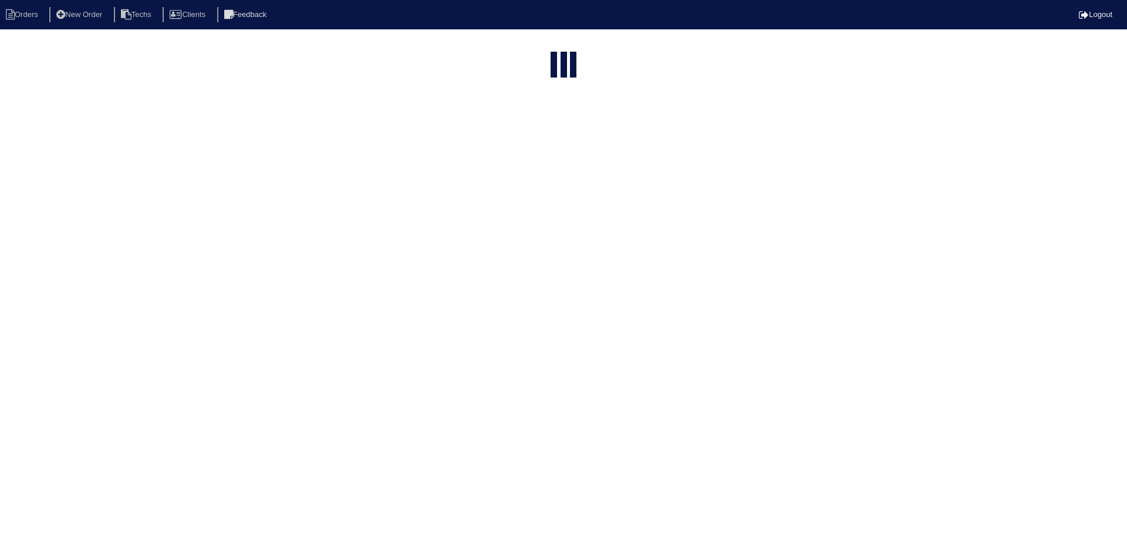
select select "15"
type input "6205 am"
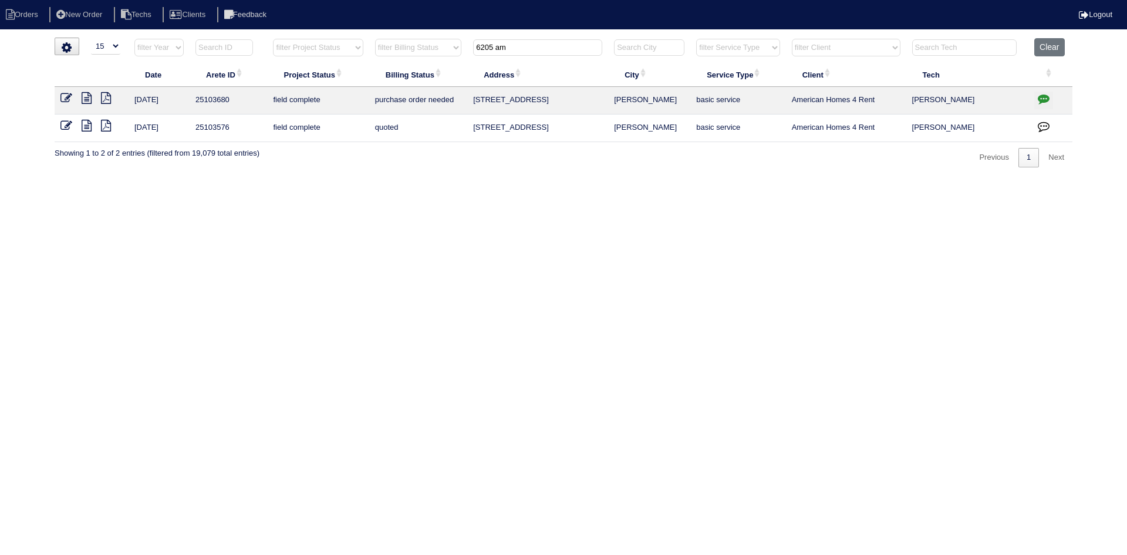
click at [104, 124] on icon at bounding box center [106, 126] width 10 height 12
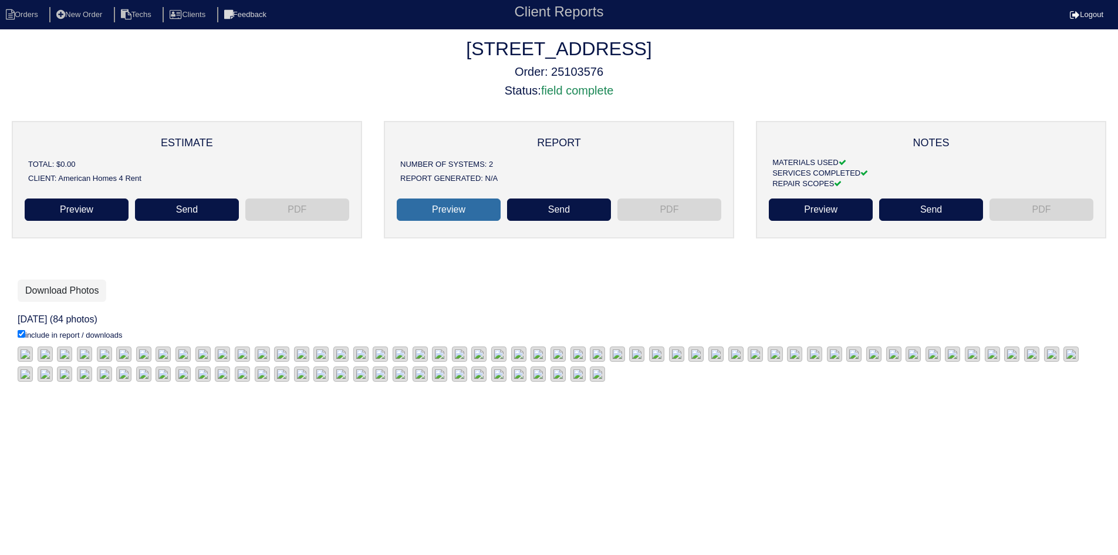
click at [459, 208] on link "Preview" at bounding box center [449, 209] width 104 height 22
click at [96, 12] on li "New Order" at bounding box center [80, 15] width 62 height 16
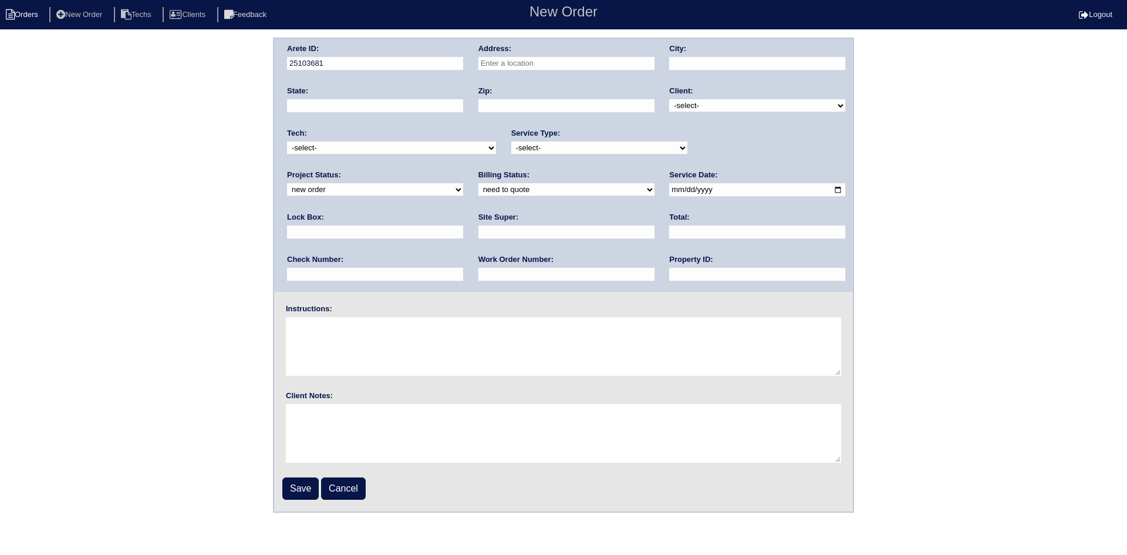
click at [23, 10] on li "Orders" at bounding box center [24, 15] width 48 height 16
select select "15"
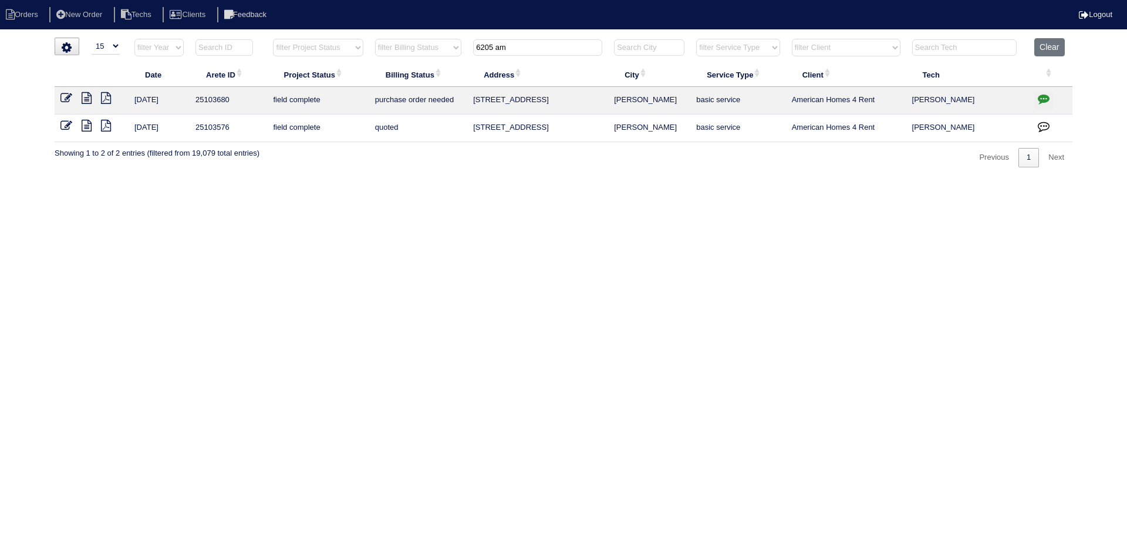
drag, startPoint x: 533, startPoint y: 47, endPoint x: 464, endPoint y: 48, distance: 69.3
click at [464, 48] on tr "filter Year -- Any Year -- 2025 2024 2023 2022 2021 2020 2019 filter Project St…" at bounding box center [564, 50] width 1018 height 24
type input "216"
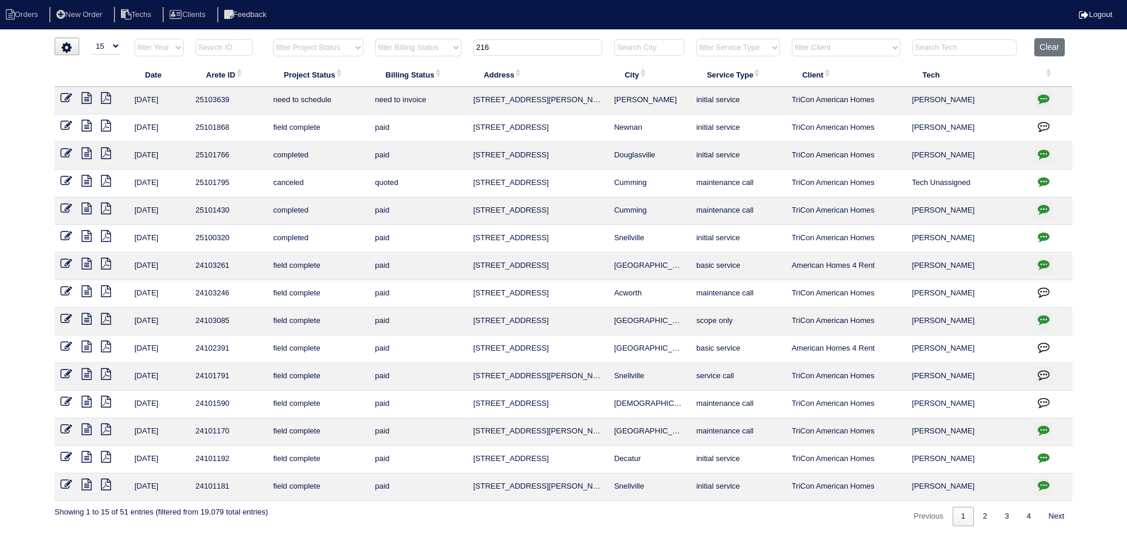
click at [84, 97] on icon at bounding box center [87, 98] width 10 height 12
click at [1045, 97] on icon "button" at bounding box center [1044, 99] width 12 height 12
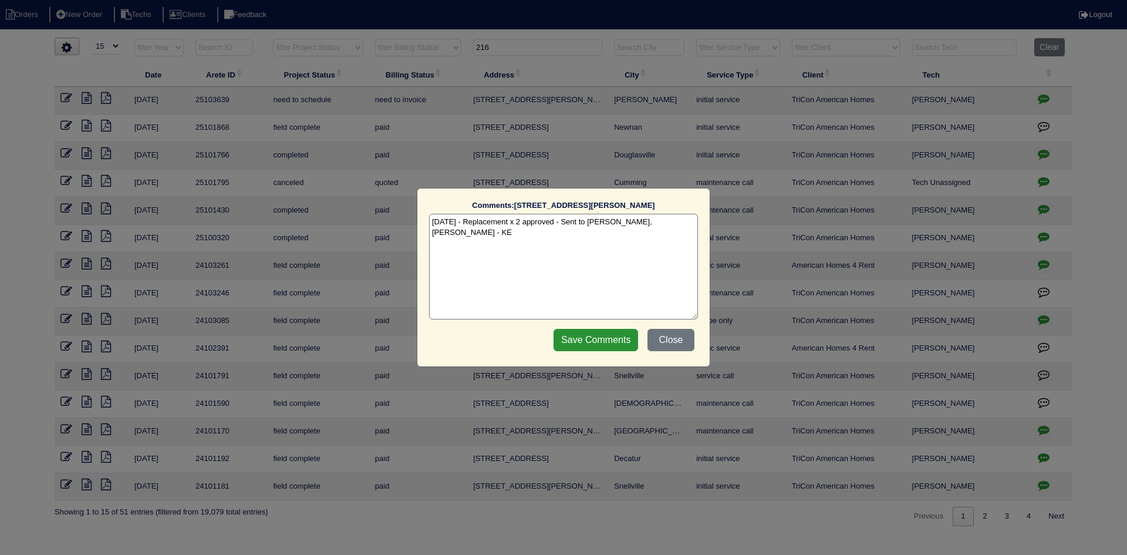
click at [677, 225] on textarea "10/6/25 - Replacement x 2 approved - Sent to Dan, Payton, Reeca - KE" at bounding box center [563, 267] width 269 height 106
paste textarea "Equipment ordered - pricing verified Sibi order number: TAH-A8RW403B Order plac…"
click at [608, 235] on textarea "10/6/25 - Replacement x 2 approved - Sent to Dan, Payton, Reeca - KE 10/6/25 - …" at bounding box center [563, 267] width 269 height 106
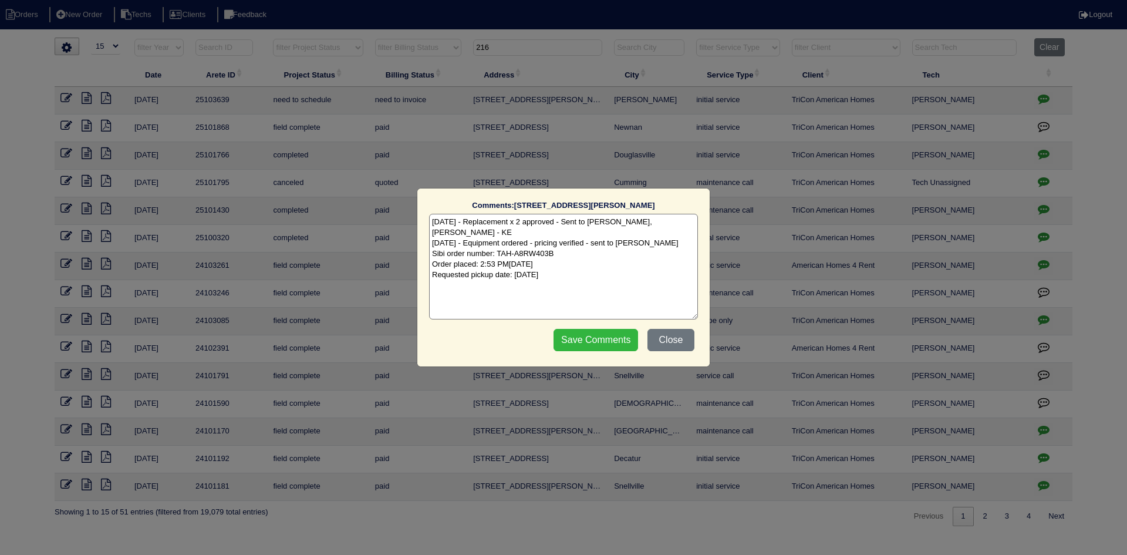
type textarea "10/6/25 - Replacement x 2 approved - Sent to Dan, Payton, Reeca - KE 10/6/25 - …"
click at [600, 341] on input "Save Comments" at bounding box center [596, 340] width 85 height 22
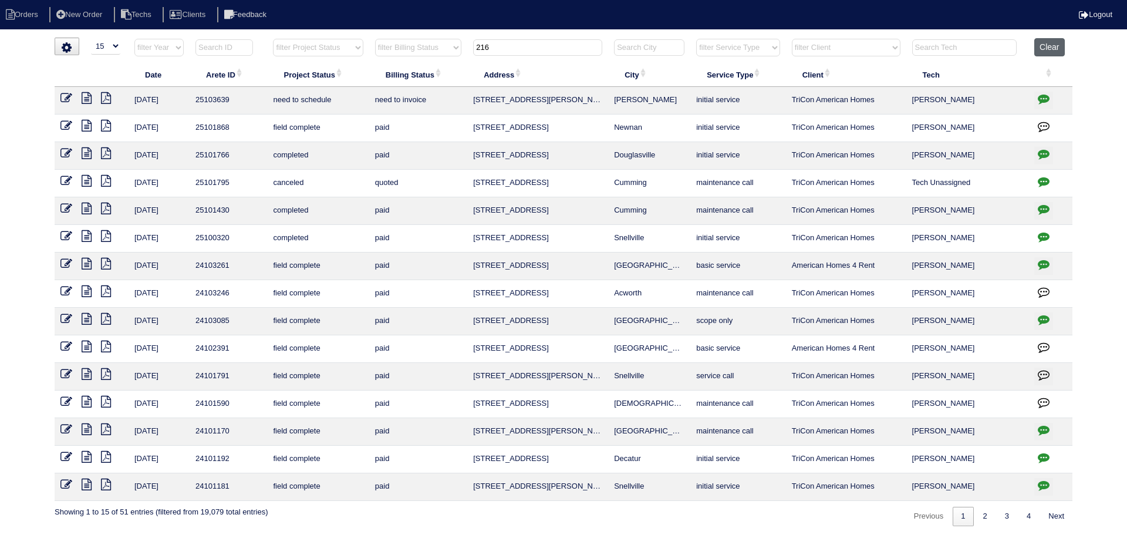
click at [1049, 46] on button "Clear" at bounding box center [1049, 47] width 30 height 18
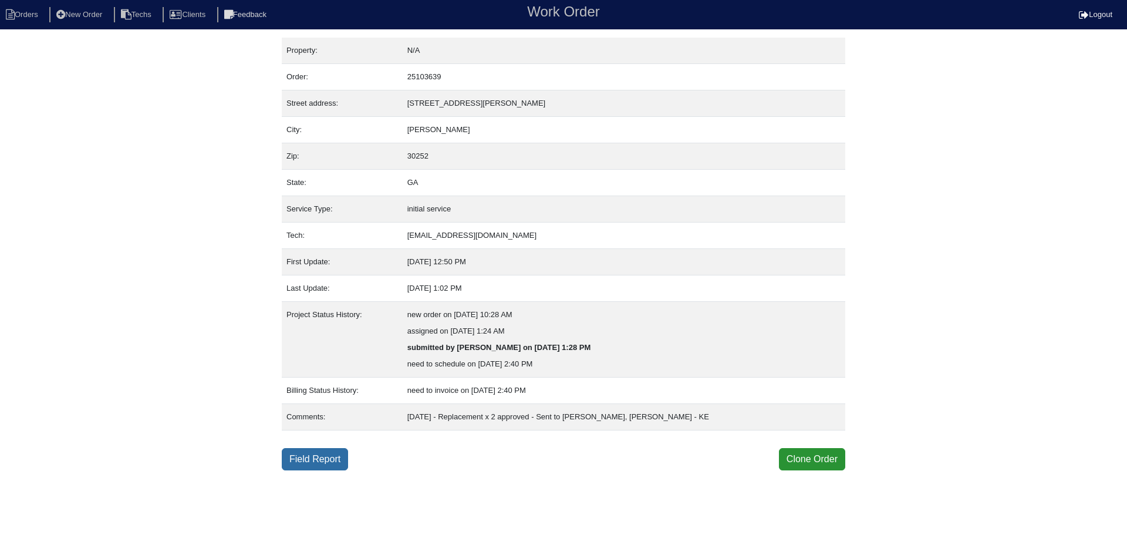
click at [316, 455] on link "Field Report" at bounding box center [315, 459] width 66 height 22
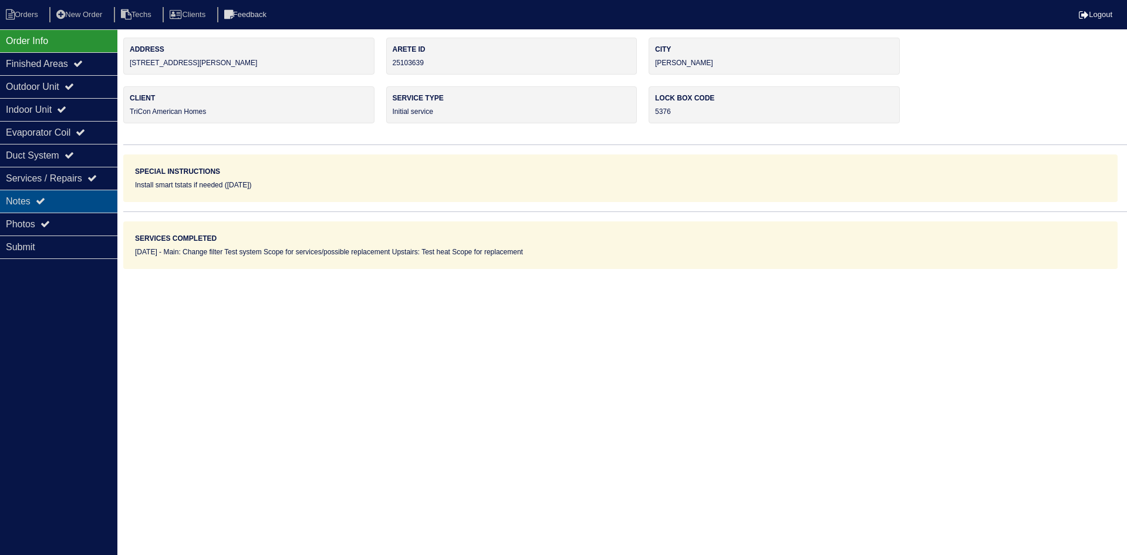
click at [63, 193] on div "Notes" at bounding box center [58, 201] width 117 height 23
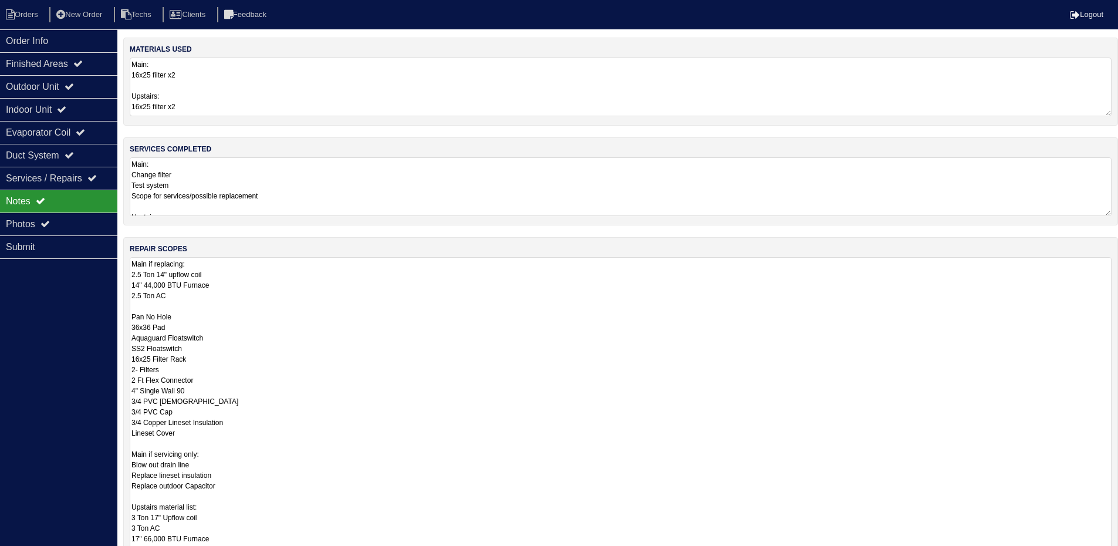
drag, startPoint x: 1115, startPoint y: 309, endPoint x: 991, endPoint y: 487, distance: 216.4
click at [1118, 554] on html "Orders New Order Techs Clients Feedback Logout Orders New Order Users Clients M…" at bounding box center [559, 355] width 1118 height 710
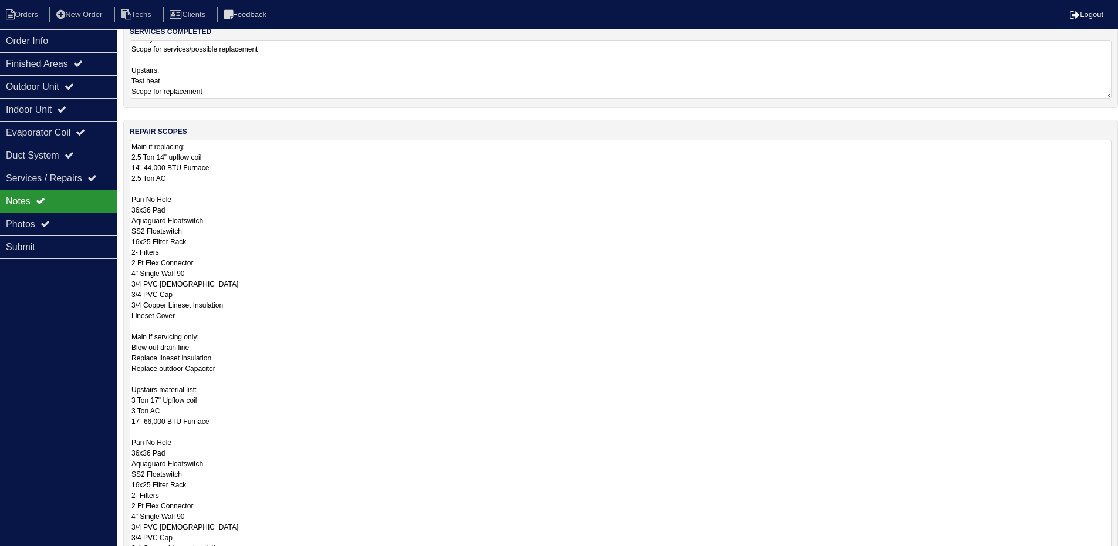
drag, startPoint x: 1106, startPoint y: 466, endPoint x: 753, endPoint y: 487, distance: 354.1
click at [1118, 554] on html "Orders New Order Techs Clients Feedback Logout Orders New Order Users Clients M…" at bounding box center [559, 296] width 1118 height 826
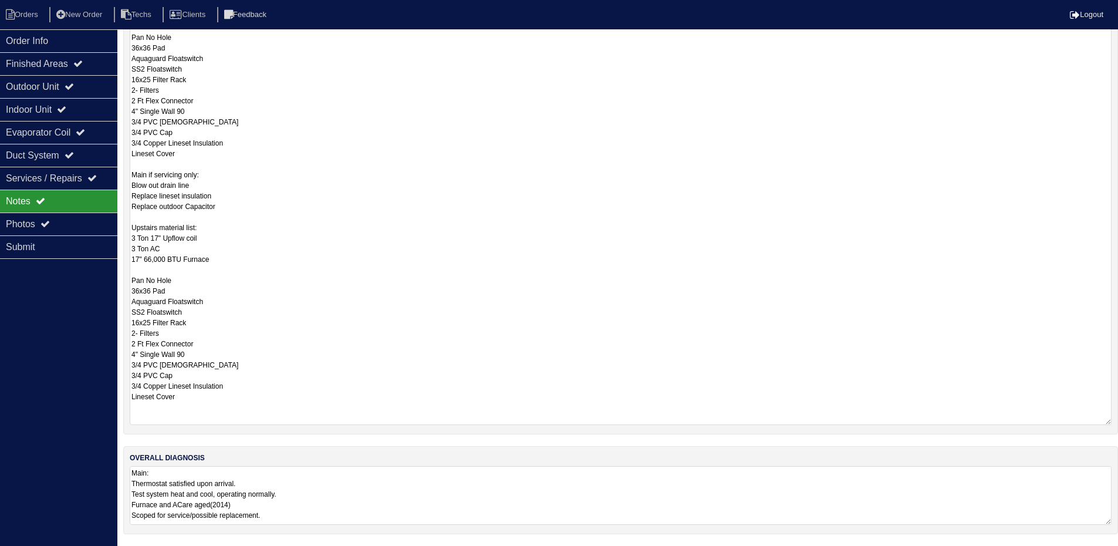
scroll to position [278, 0]
drag, startPoint x: 202, startPoint y: 203, endPoint x: 132, endPoint y: 168, distance: 78.2
click at [132, 168] on textarea "Main if replacing: 2.5 Ton 14" upflow coil 14" 44,000 BTU Furnace 2.5 Ton AC Pa…" at bounding box center [621, 202] width 982 height 446
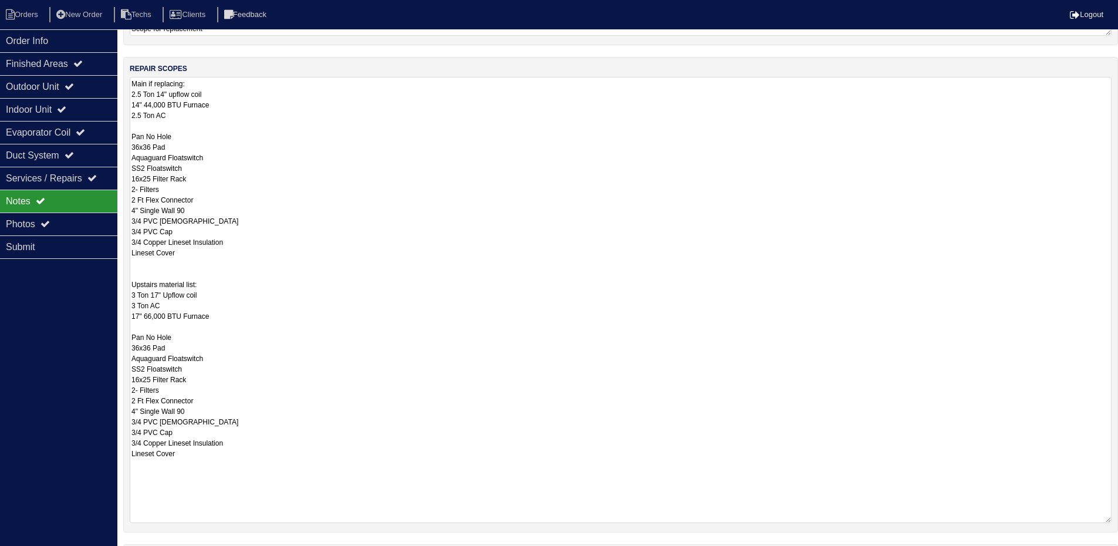
scroll to position [102, 0]
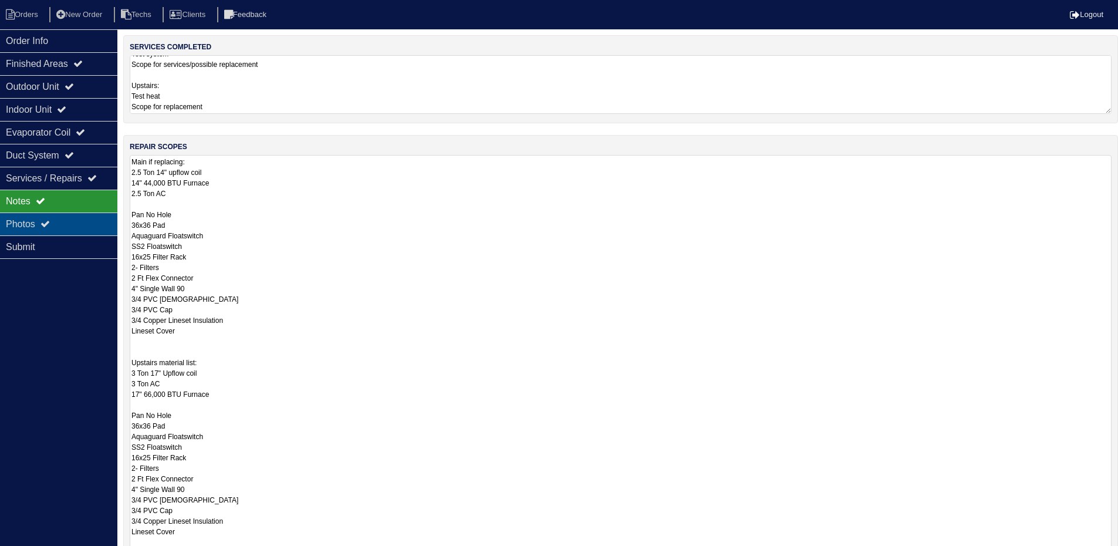
type textarea "Main if replacing: 2.5 Ton 14" upflow coil 14" 44,000 BTU Furnace 2.5 Ton AC Pa…"
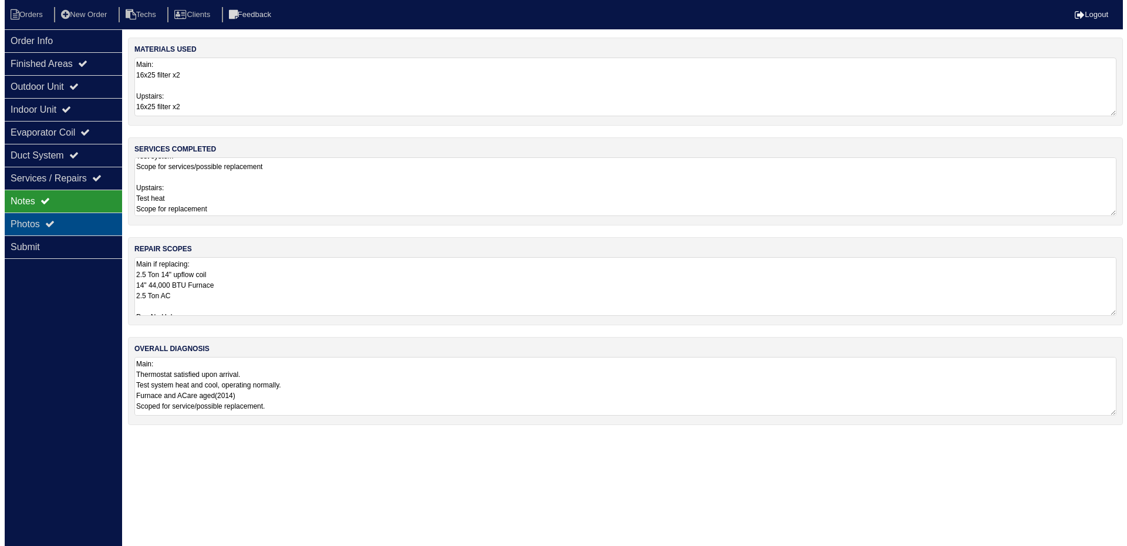
scroll to position [0, 0]
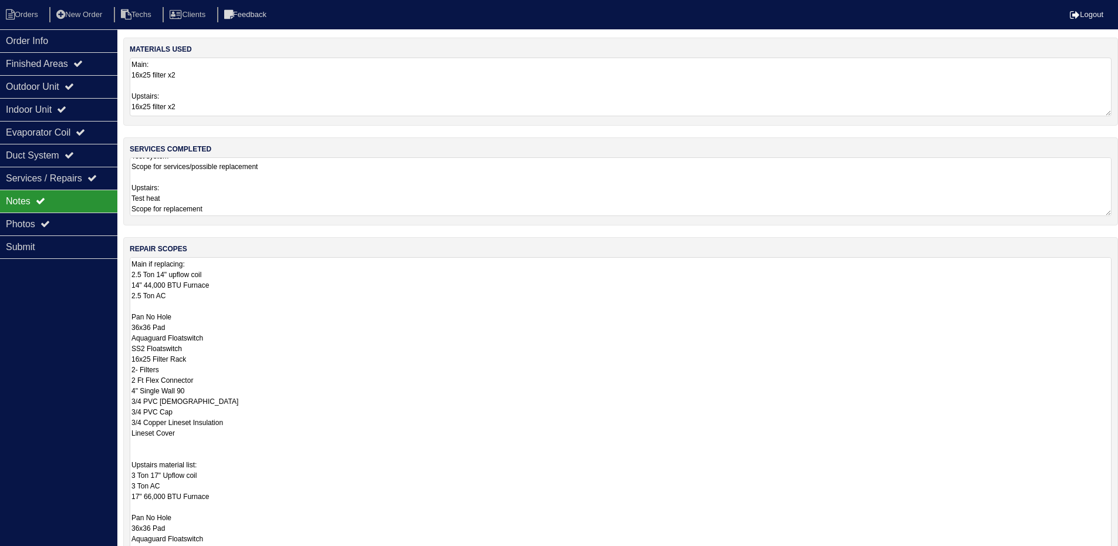
click at [1117, 313] on div "repair scopes Main if replacing: 2.5 Ton 14" upflow coil 14" 44,000 BTU Furnace…" at bounding box center [620, 443] width 995 height 412
click at [1095, 200] on textarea "Main: Change filter Test system Scope for services/possible replacement Upstair…" at bounding box center [621, 186] width 982 height 59
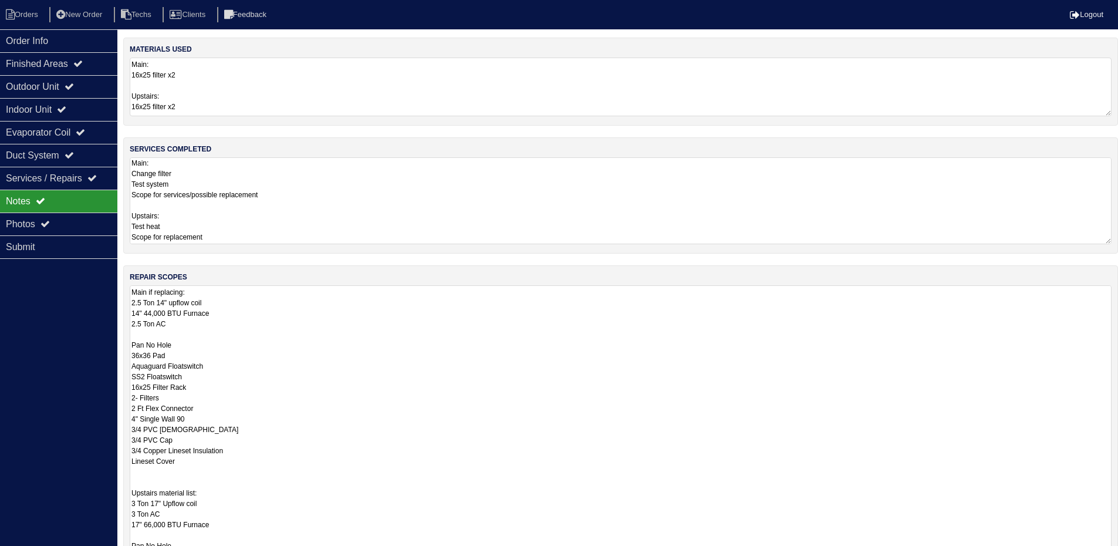
drag, startPoint x: 1117, startPoint y: 340, endPoint x: 1102, endPoint y: 483, distance: 143.4
click at [1118, 554] on html "Orders New Order Techs Clients Feedback Logout Orders New Order Users Clients M…" at bounding box center [559, 353] width 1118 height 707
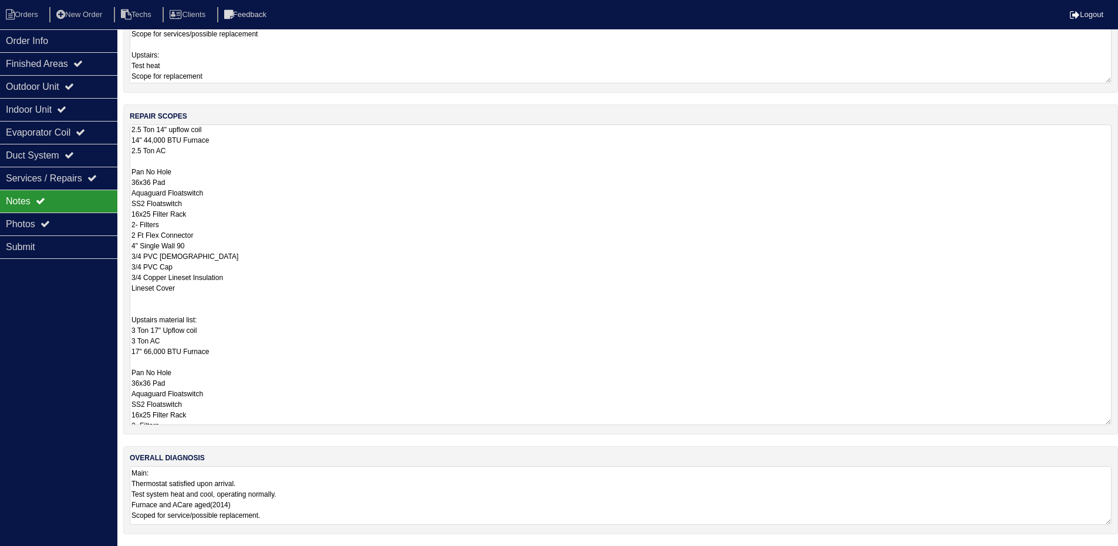
scroll to position [0, 0]
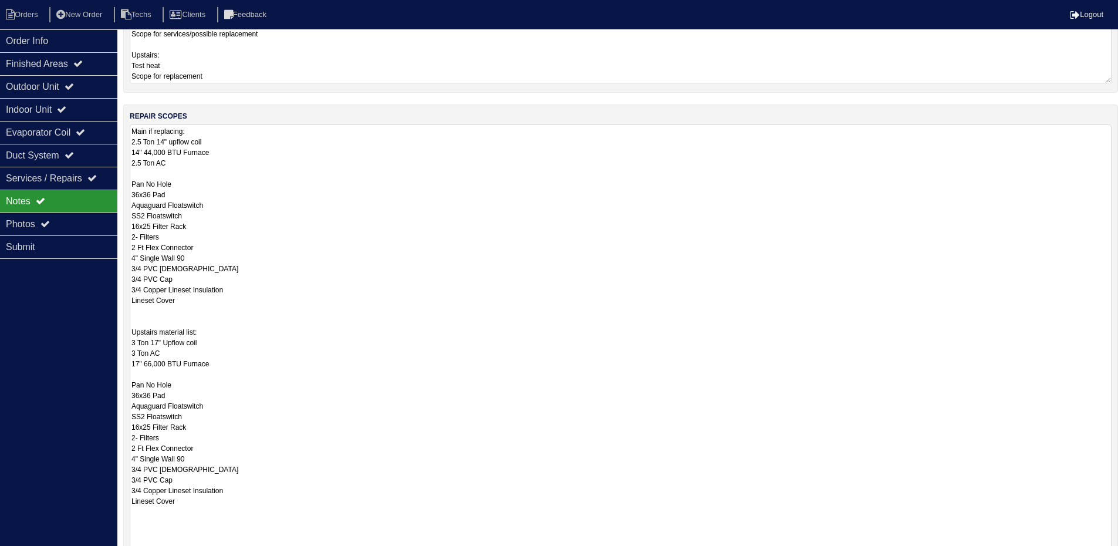
drag, startPoint x: 1106, startPoint y: 422, endPoint x: 1096, endPoint y: 582, distance: 160.6
click at [1096, 554] on html "Orders New Order Techs Clients Feedback Logout Orders New Order Users Clients M…" at bounding box center [559, 272] width 1118 height 867
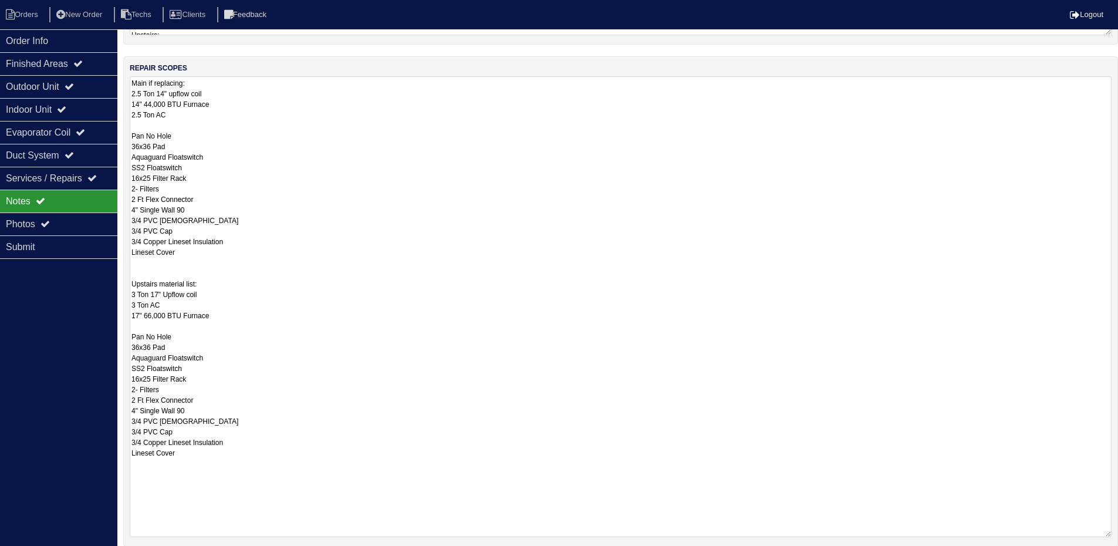
scroll to position [161, 0]
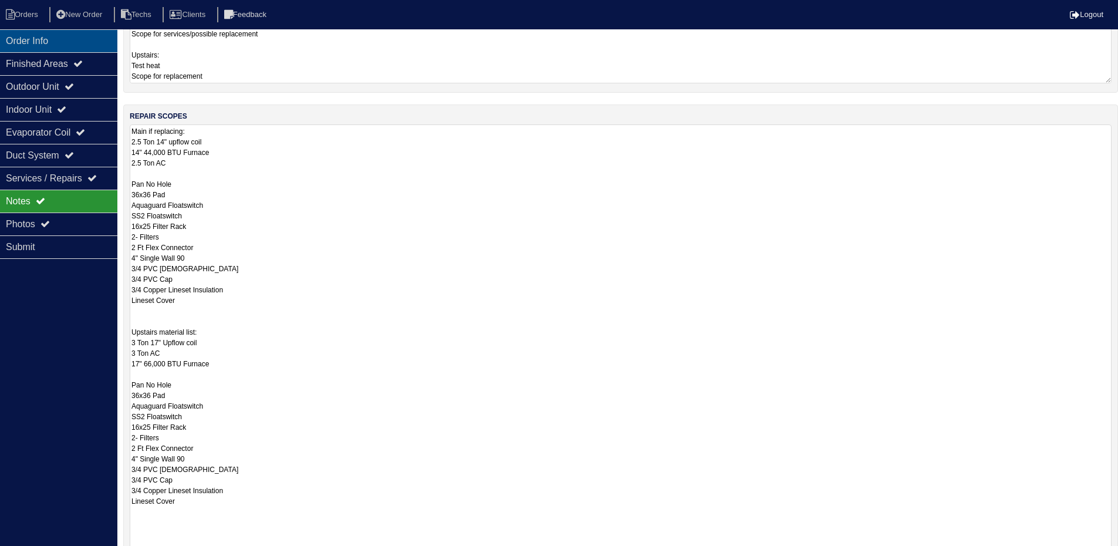
click at [62, 37] on div "Order Info" at bounding box center [58, 40] width 117 height 23
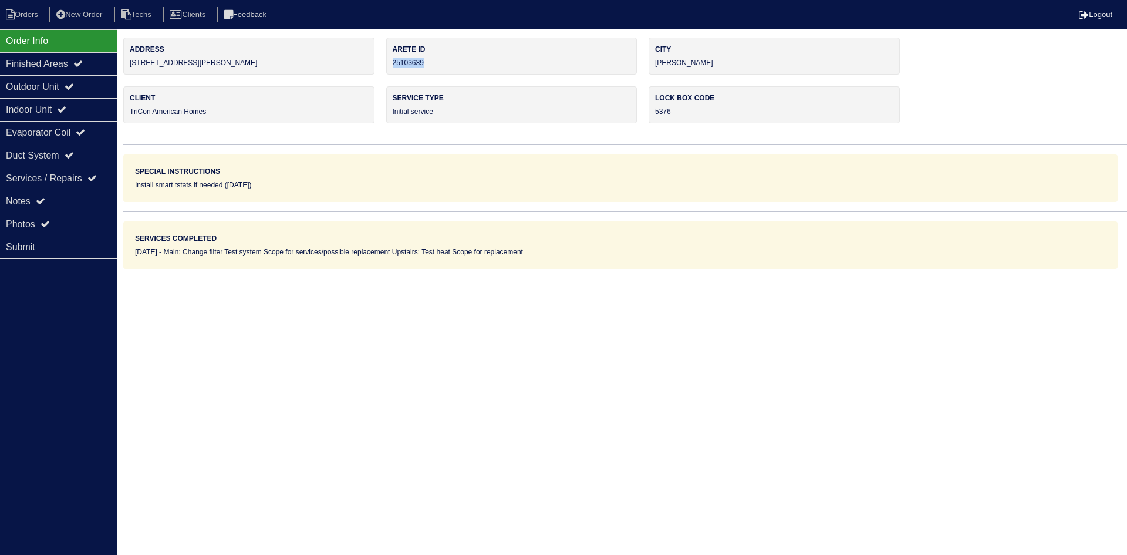
drag, startPoint x: 433, startPoint y: 63, endPoint x: 389, endPoint y: 63, distance: 44.6
click at [389, 63] on div "Arete ID 25103639" at bounding box center [511, 56] width 251 height 37
copy div "25103639"
drag, startPoint x: 57, startPoint y: 199, endPoint x: 98, endPoint y: 208, distance: 42.0
click at [57, 199] on div "Notes" at bounding box center [58, 201] width 117 height 23
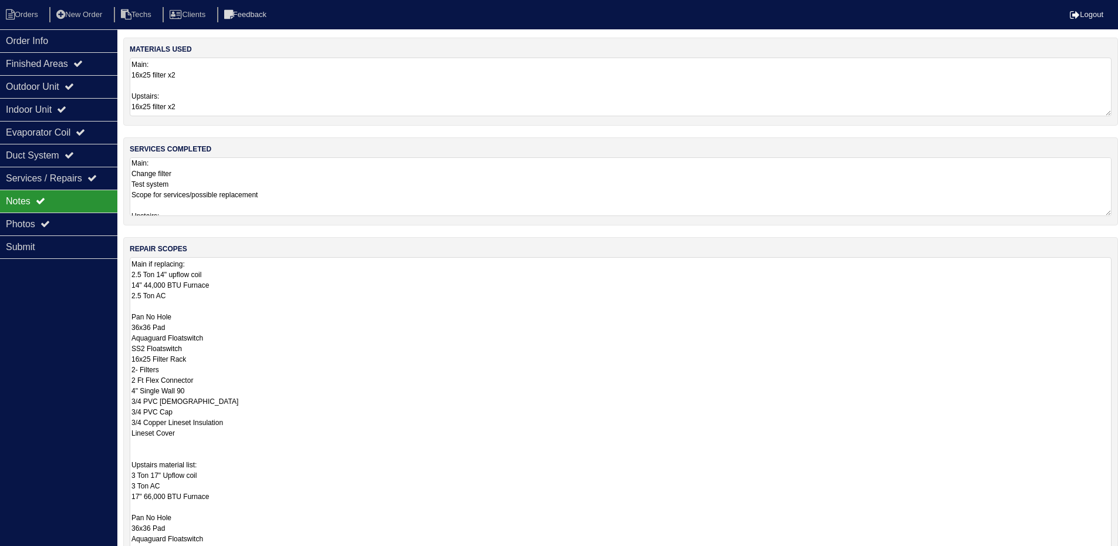
click at [387, 314] on textarea "Main if replacing: 2.5 Ton 14" upflow coil 14" 44,000 BTU Furnace 2.5 Ton AC Pa…" at bounding box center [621, 487] width 982 height 460
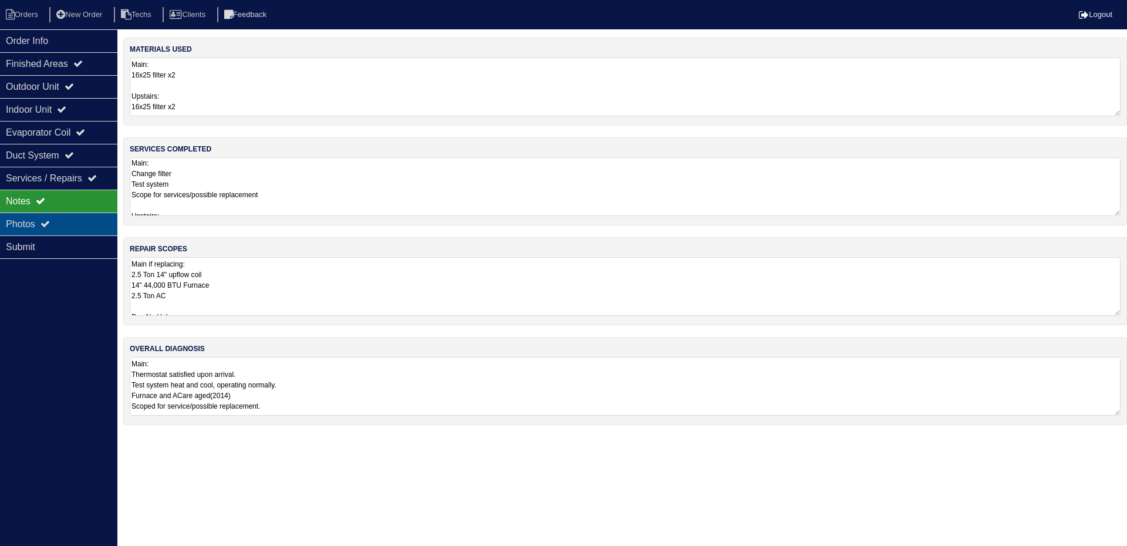
click at [83, 222] on div "Photos" at bounding box center [58, 224] width 117 height 23
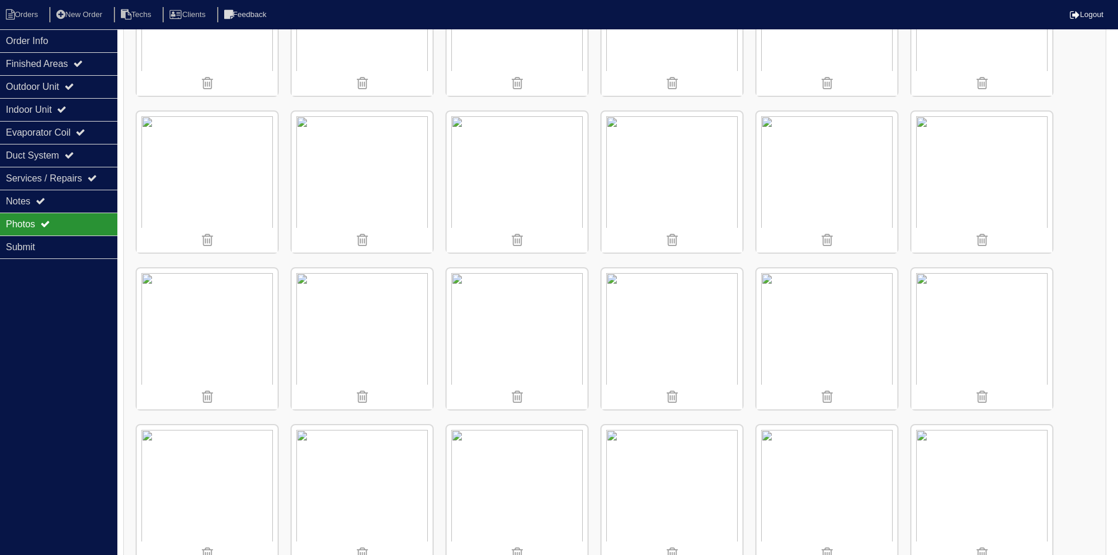
scroll to position [646, 0]
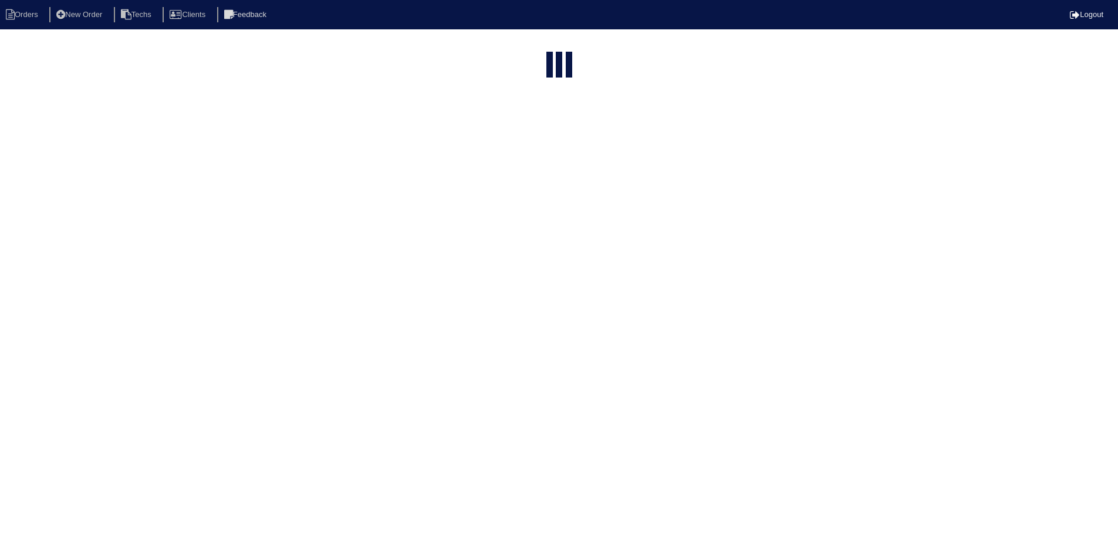
select select "15"
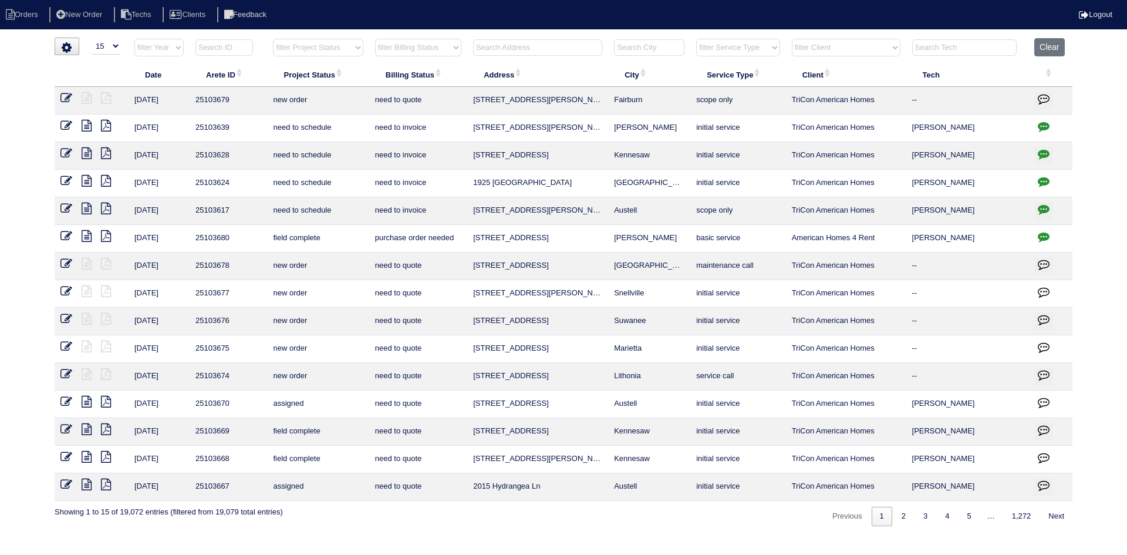
click at [326, 48] on select "filter Project Status -- Any Project Status -- new order assigned in progress f…" at bounding box center [318, 48] width 90 height 18
click at [273, 39] on select "filter Project Status -- Any Project Status -- new order assigned in progress f…" at bounding box center [318, 48] width 90 height 18
select select "field complete"
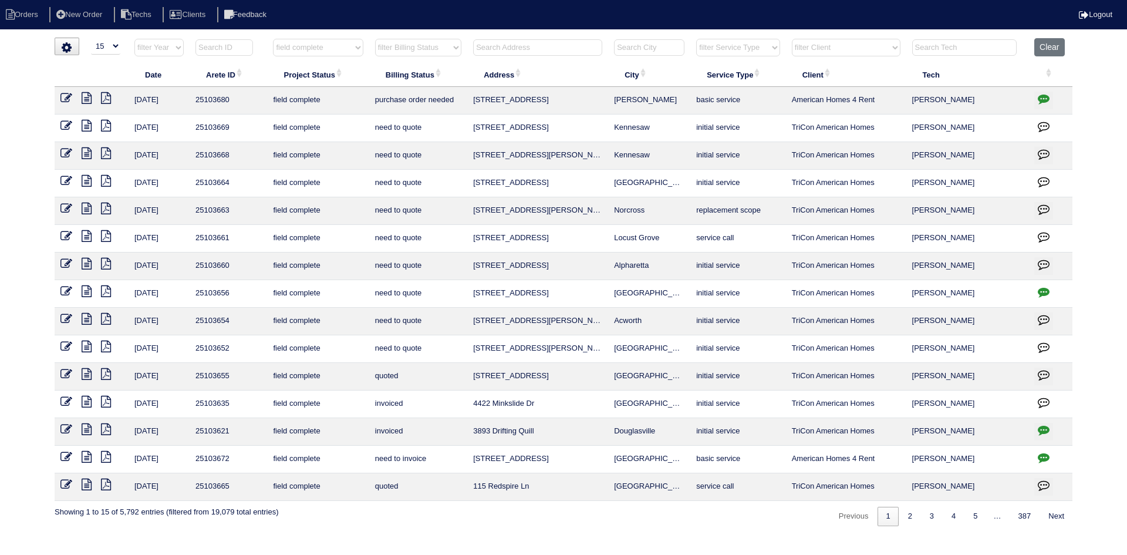
click at [427, 48] on select "filter Billing Status -- Any Billing Status -- need to quote quoted need to inv…" at bounding box center [418, 48] width 86 height 18
select select "need to quote"
click at [375, 39] on select "filter Billing Status -- Any Billing Status -- need to quote quoted need to inv…" at bounding box center [418, 48] width 86 height 18
select select "field complete"
select select "need to quote"
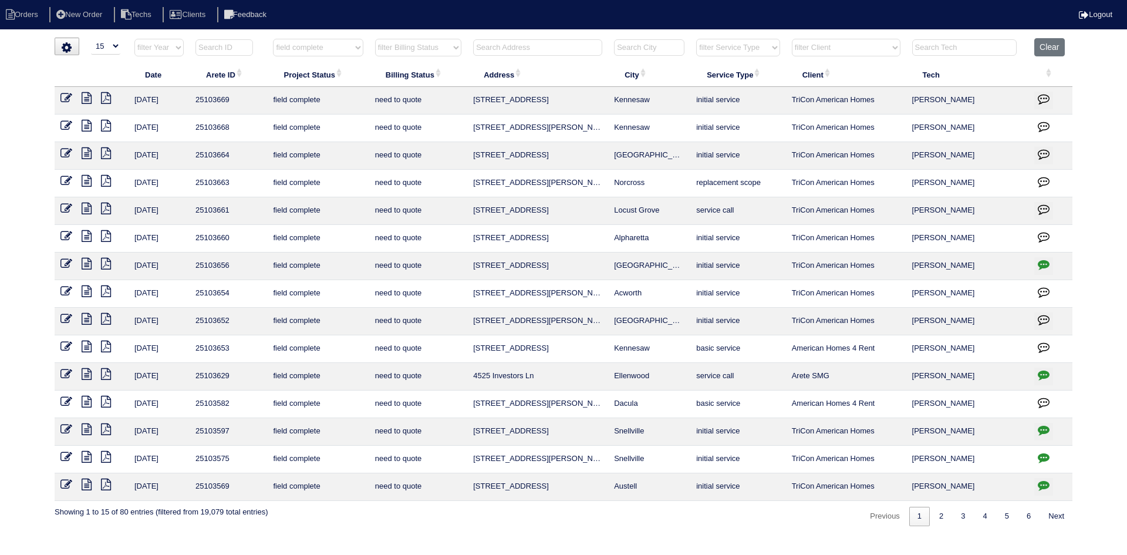
click at [864, 46] on select "filter Client -- Any Client -- [PERSON_NAME] American Homes 4 Rent Arete Person…" at bounding box center [846, 48] width 109 height 18
select select "American Homes 4 Rent"
click at [792, 39] on select "filter Client -- Any Client -- [PERSON_NAME] American Homes 4 Rent Arete Person…" at bounding box center [846, 48] width 109 height 18
select select "field complete"
select select "need to quote"
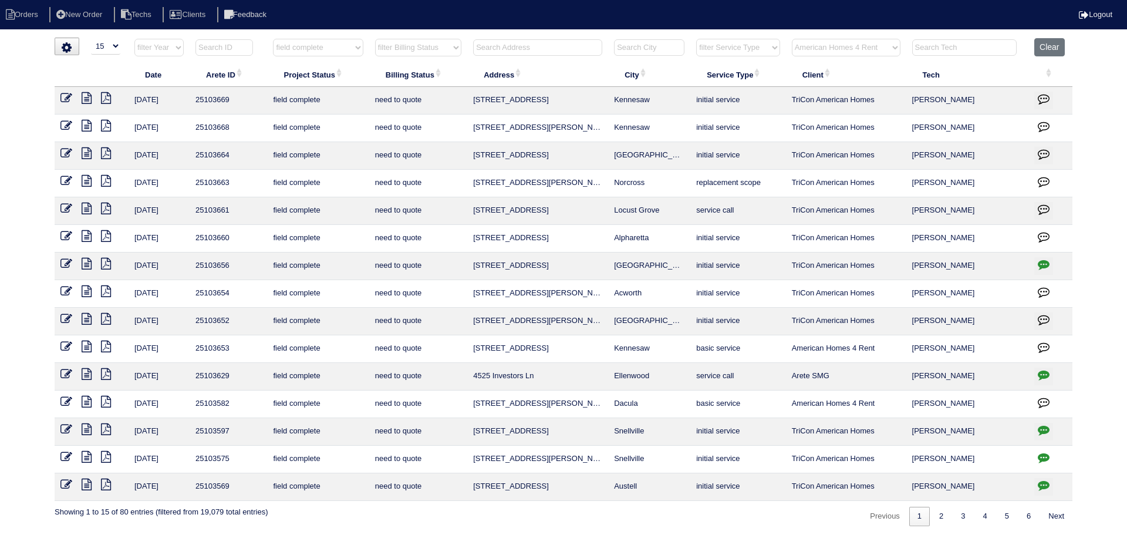
select select "American Homes 4 Rent"
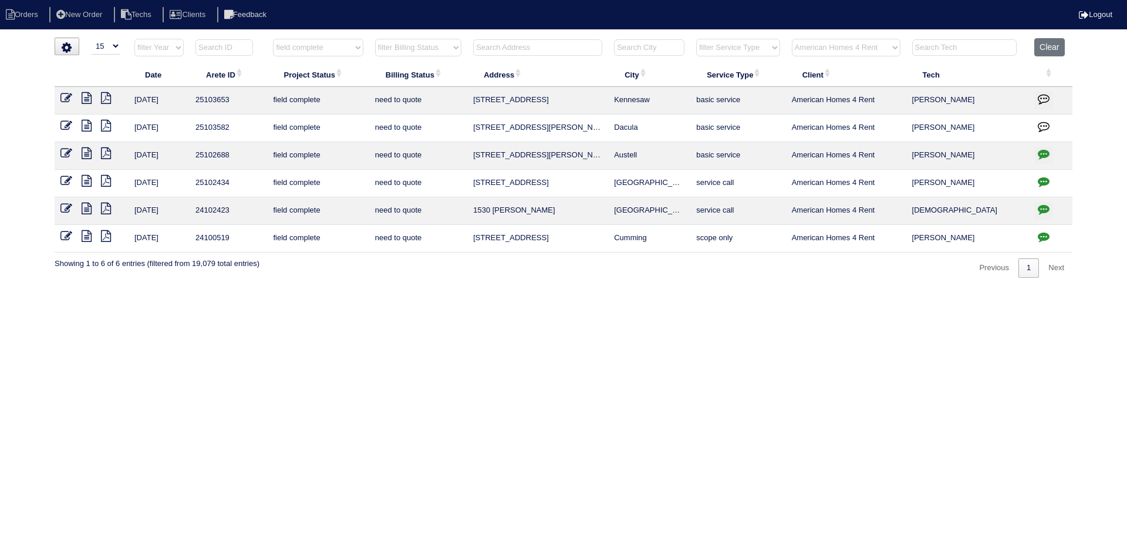
click at [87, 126] on icon at bounding box center [87, 126] width 10 height 12
click at [86, 123] on icon at bounding box center [87, 126] width 10 height 12
click at [105, 127] on icon at bounding box center [106, 126] width 10 height 12
click at [106, 125] on icon at bounding box center [106, 126] width 10 height 12
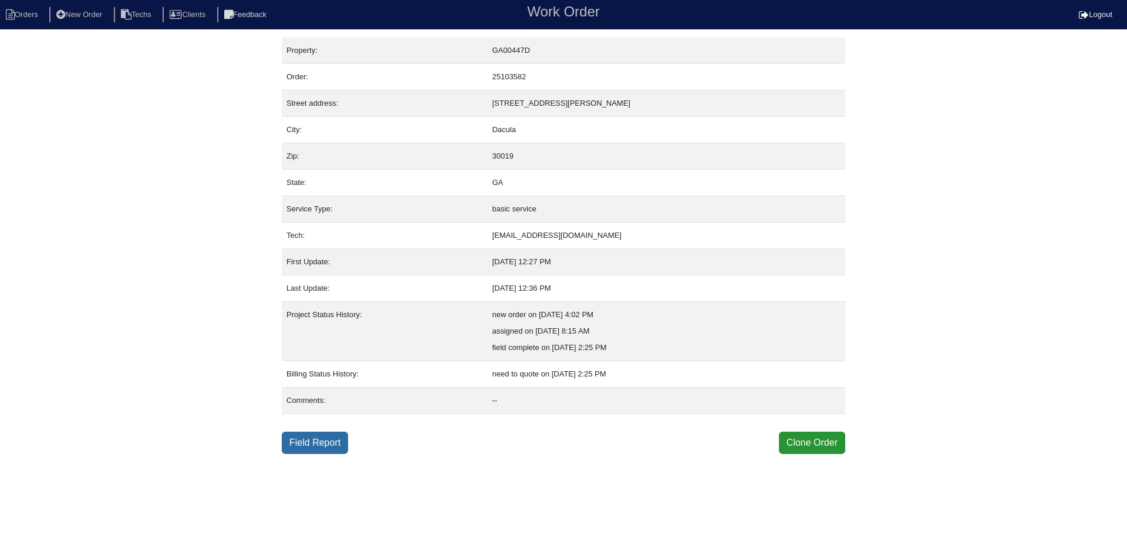
click at [306, 443] on link "Field Report" at bounding box center [315, 442] width 66 height 22
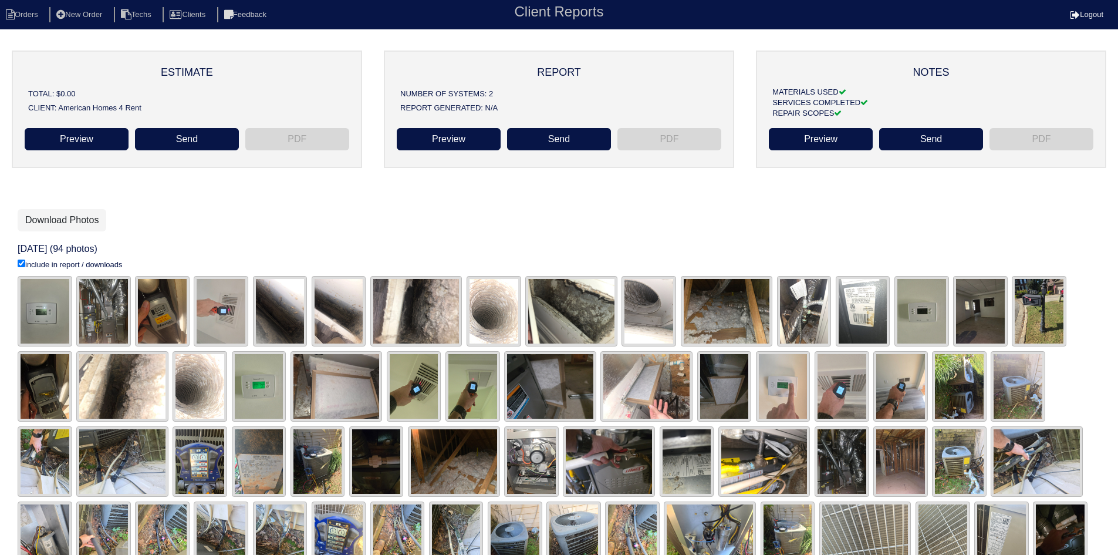
scroll to position [25, 0]
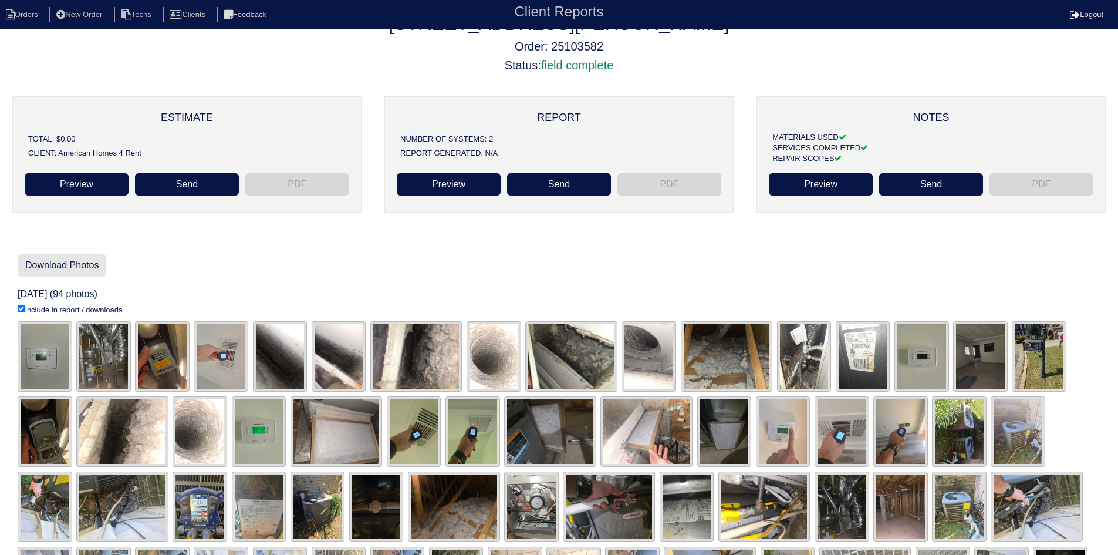
click at [57, 266] on link "Download Photos" at bounding box center [62, 265] width 89 height 22
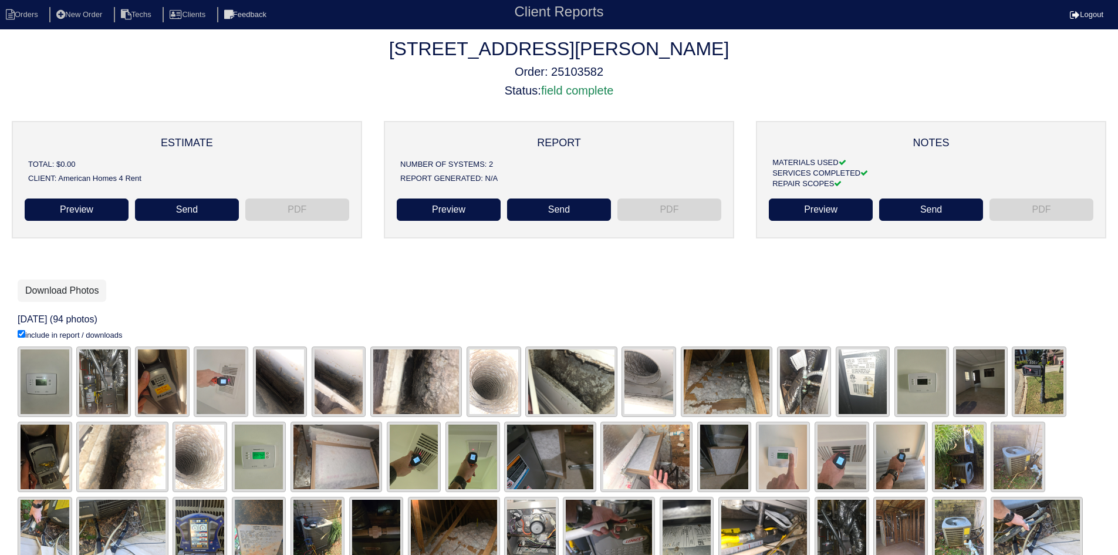
scroll to position [25, 0]
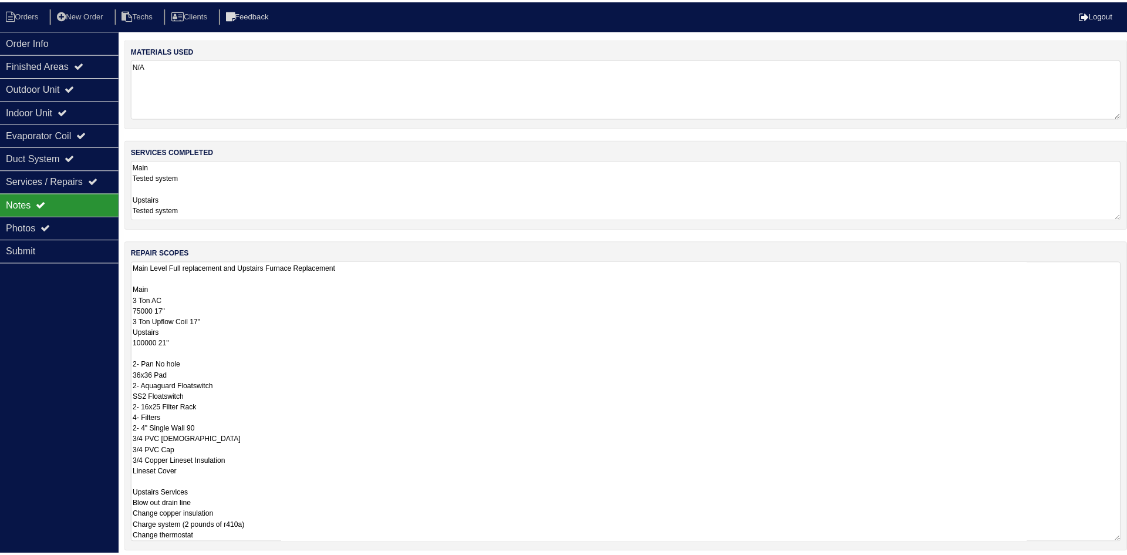
scroll to position [1, 0]
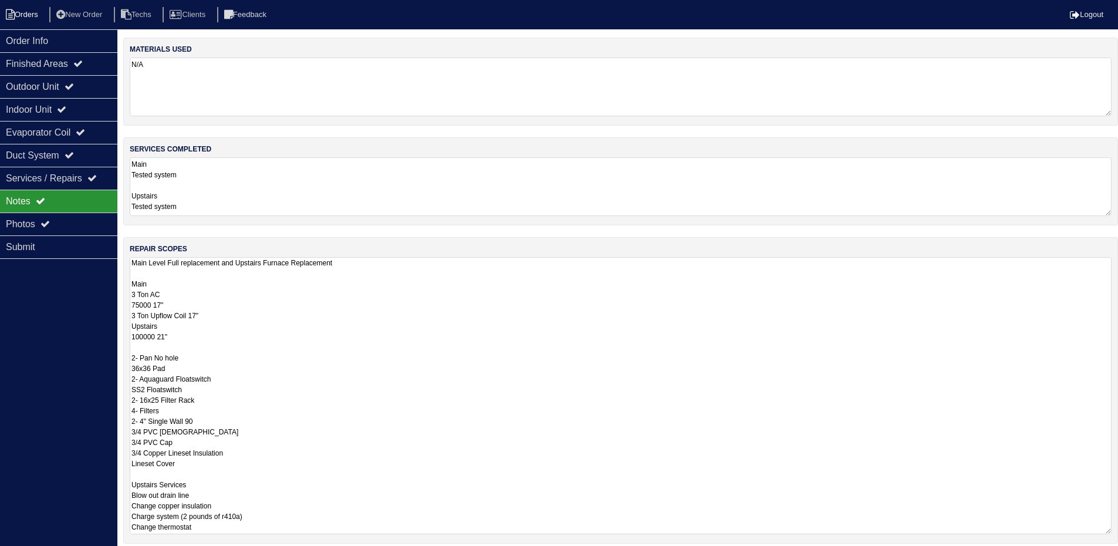
click at [41, 15] on li "Orders" at bounding box center [24, 15] width 48 height 16
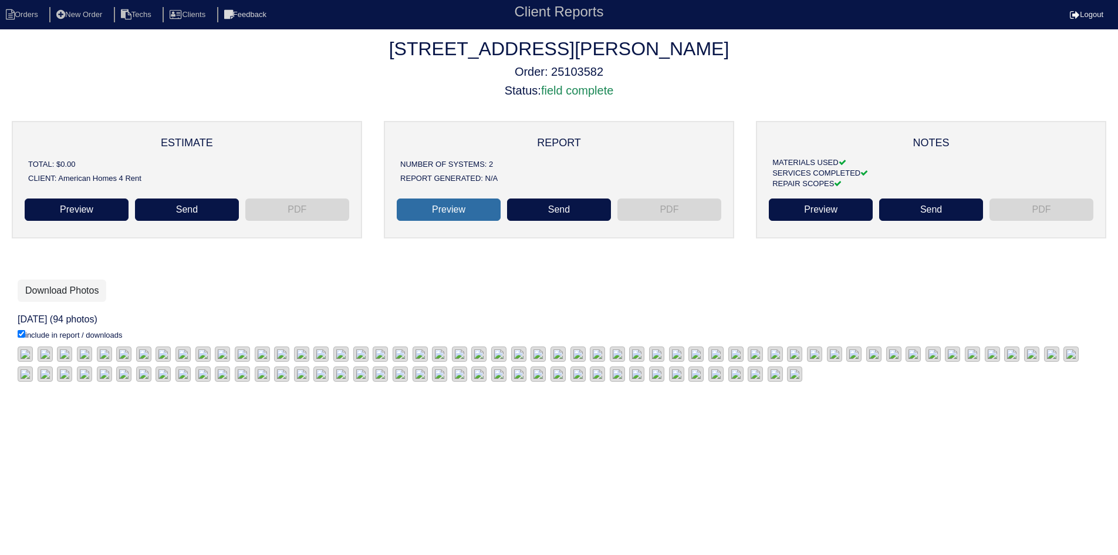
click at [458, 213] on link "Preview" at bounding box center [449, 209] width 104 height 22
click at [27, 18] on li "Orders" at bounding box center [24, 15] width 48 height 16
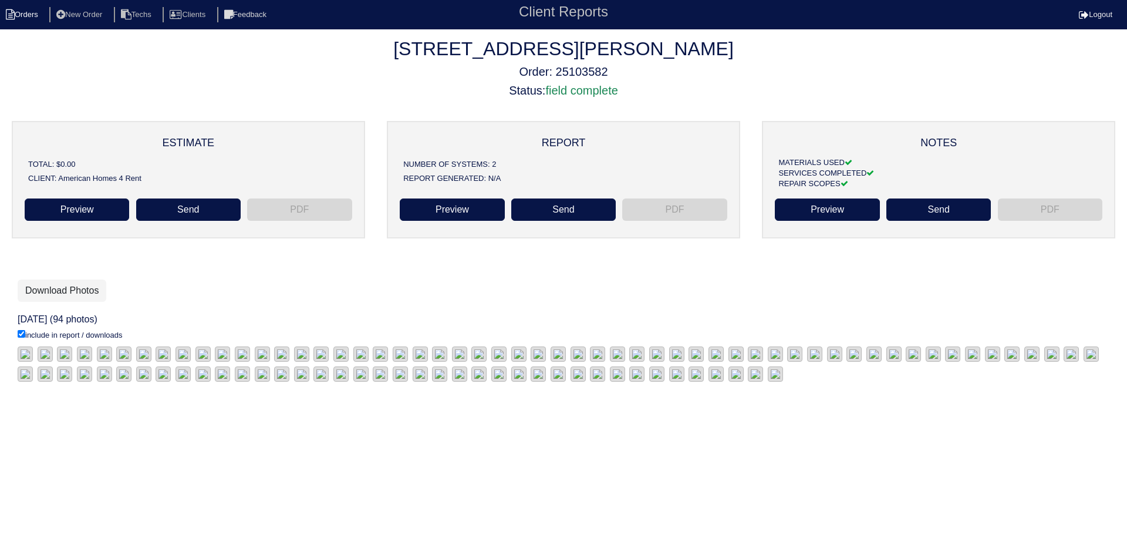
select select "15"
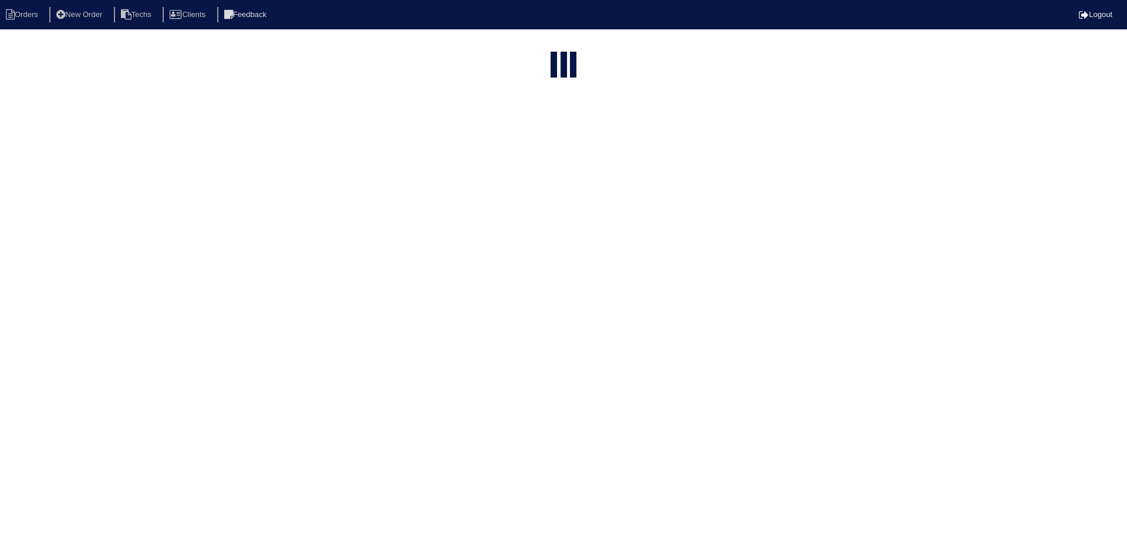
select select "field complete"
select select "need to quote"
select select "American Homes 4 Rent"
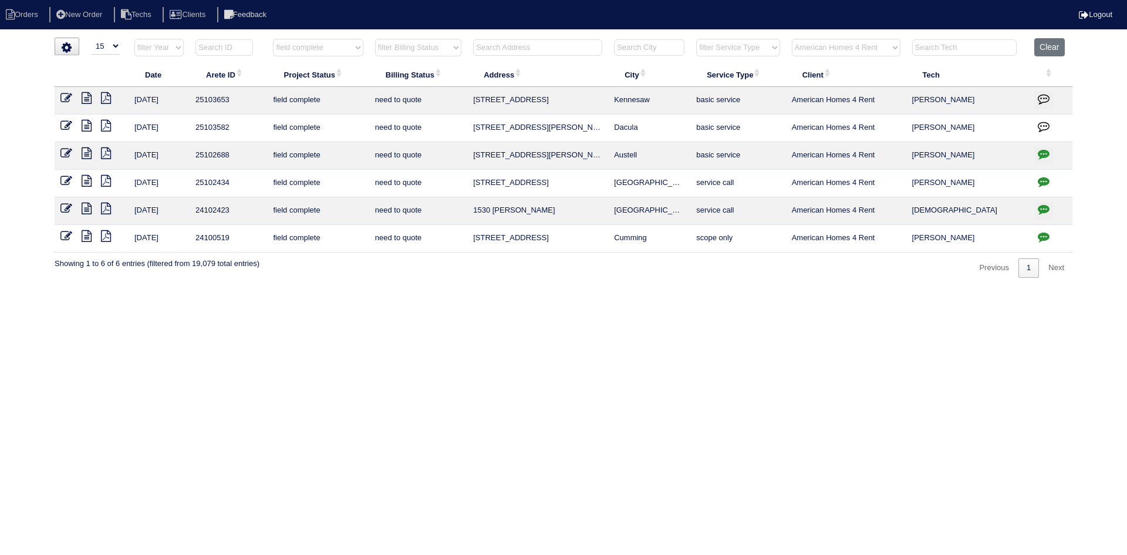
click at [87, 122] on icon at bounding box center [87, 126] width 10 height 12
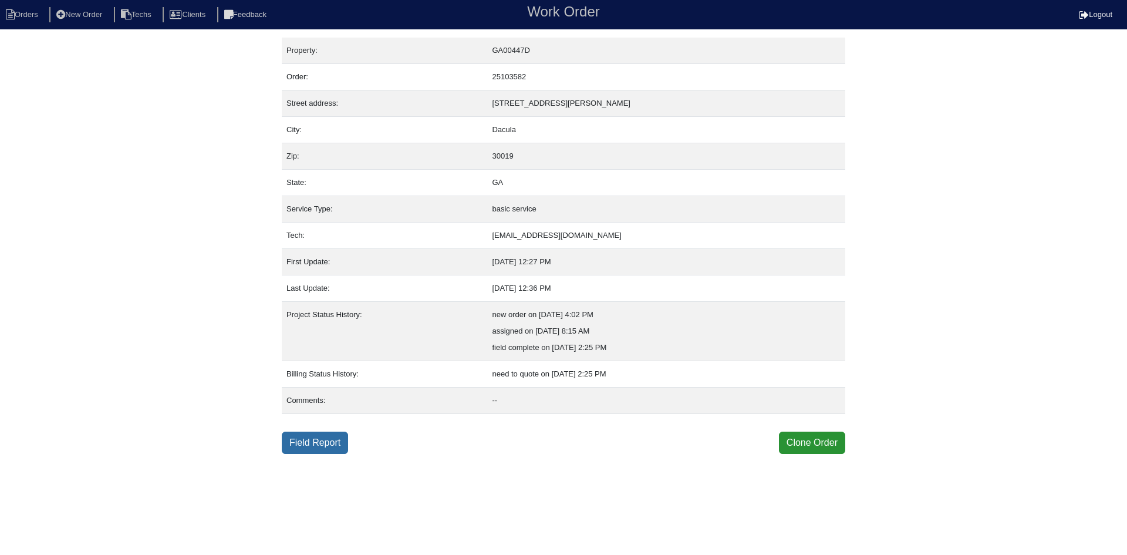
click at [312, 442] on link "Field Report" at bounding box center [315, 442] width 66 height 22
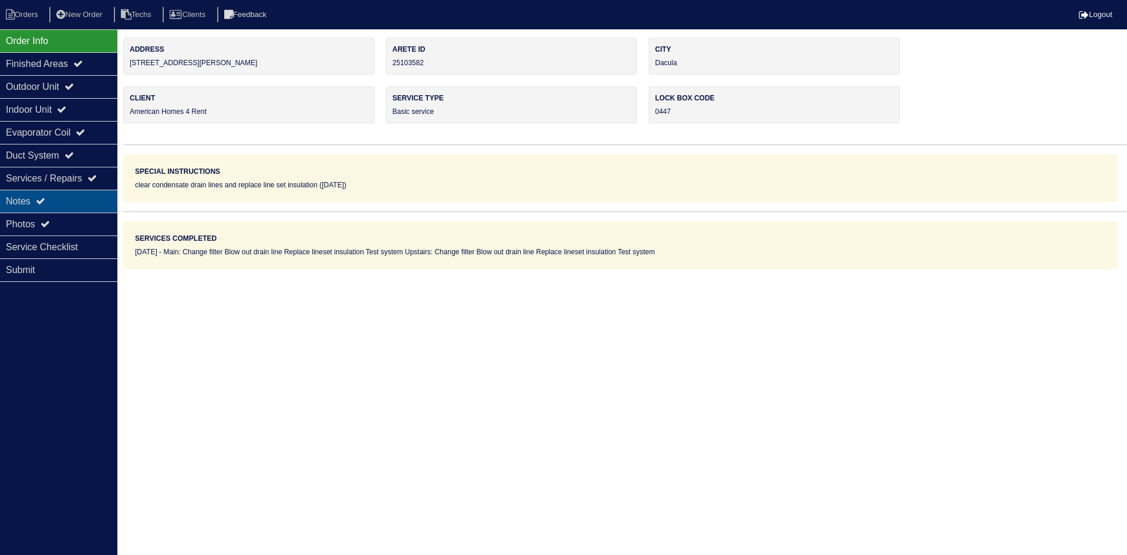
click at [58, 202] on div "Notes" at bounding box center [58, 201] width 117 height 23
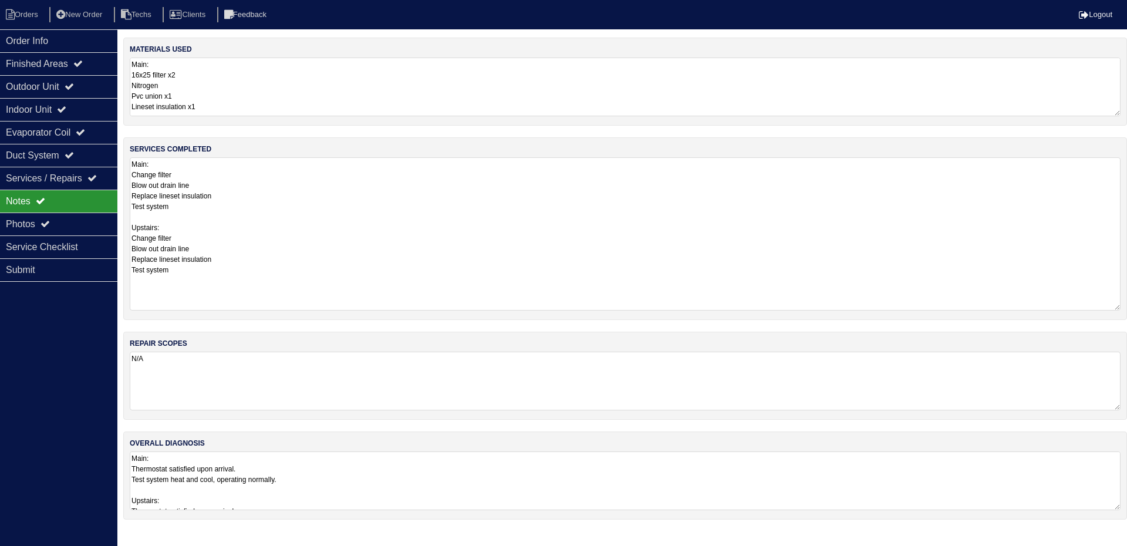
drag, startPoint x: 1115, startPoint y: 212, endPoint x: 1102, endPoint y: 241, distance: 31.8
click at [1126, 306] on div "services completed Main: Change filter Blow out drain line Replace lineset insu…" at bounding box center [625, 228] width 1004 height 183
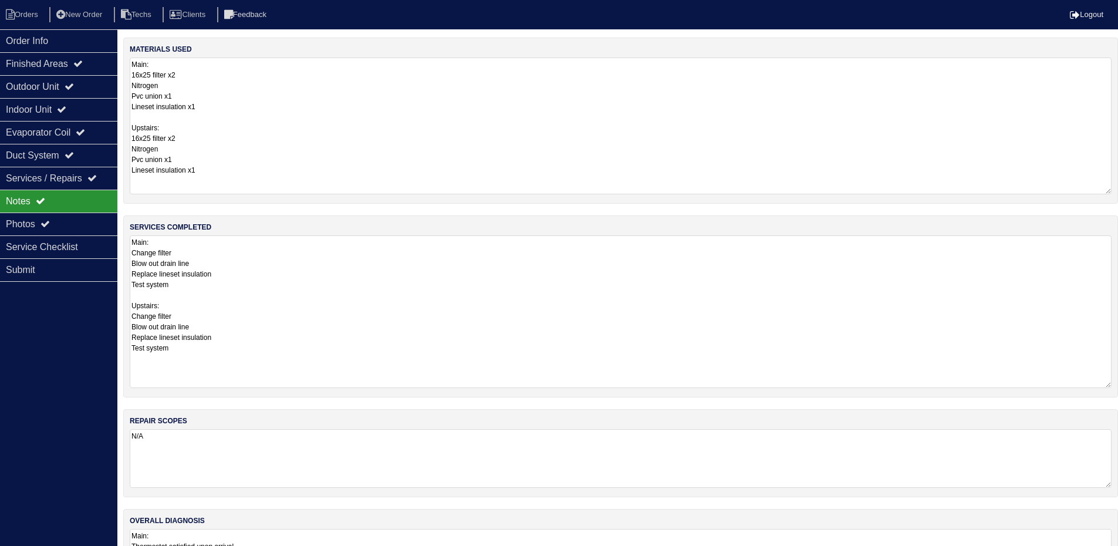
drag, startPoint x: 1114, startPoint y: 109, endPoint x: 1126, endPoint y: 187, distance: 79.0
click at [1118, 187] on html "Orders New Order Techs Clients Feedback Logout Orders New Order Users Clients M…" at bounding box center [559, 304] width 1118 height 609
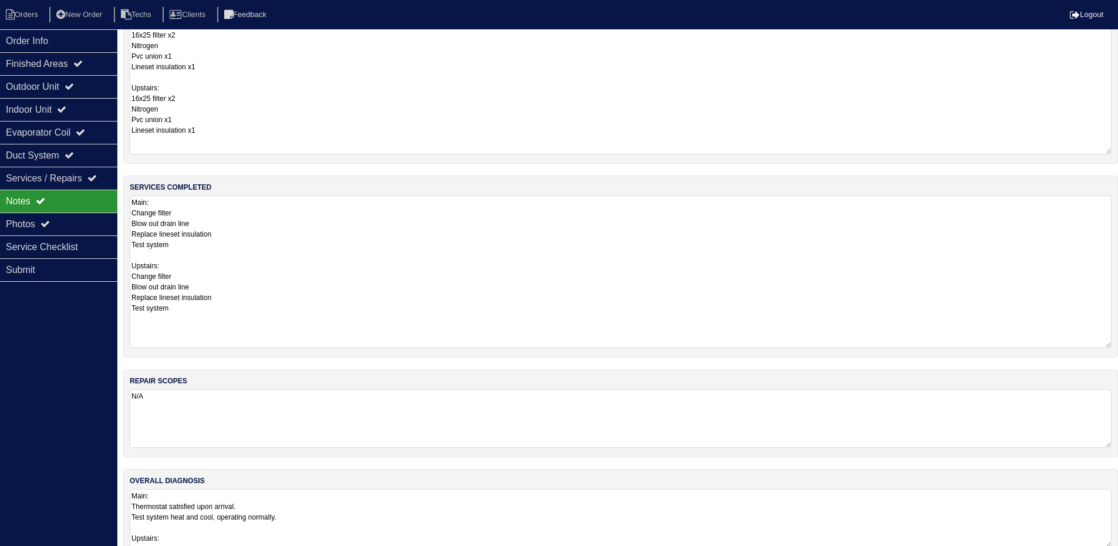
scroll to position [63, 0]
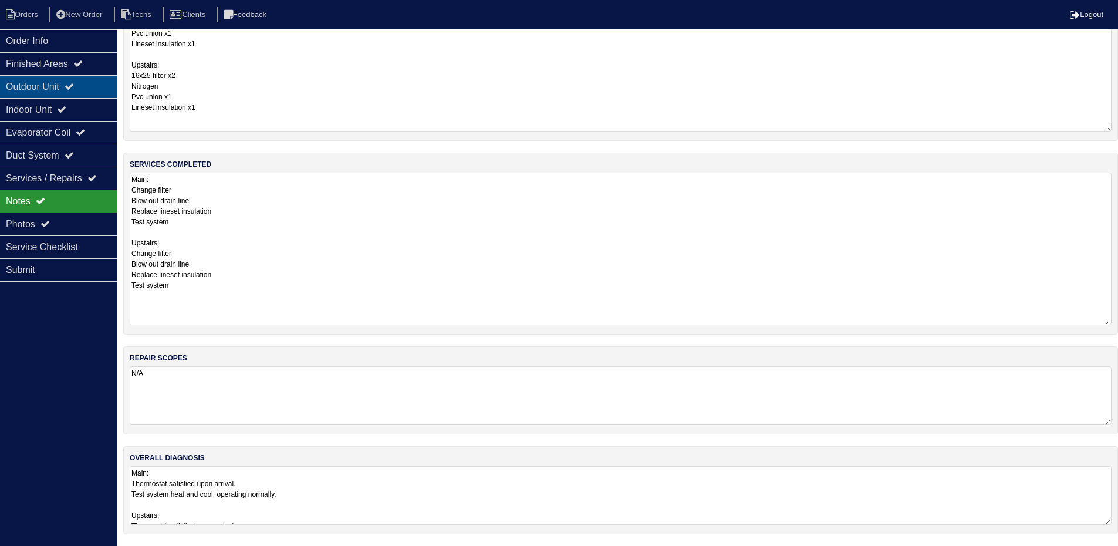
click at [56, 89] on div "Outdoor Unit" at bounding box center [58, 86] width 117 height 23
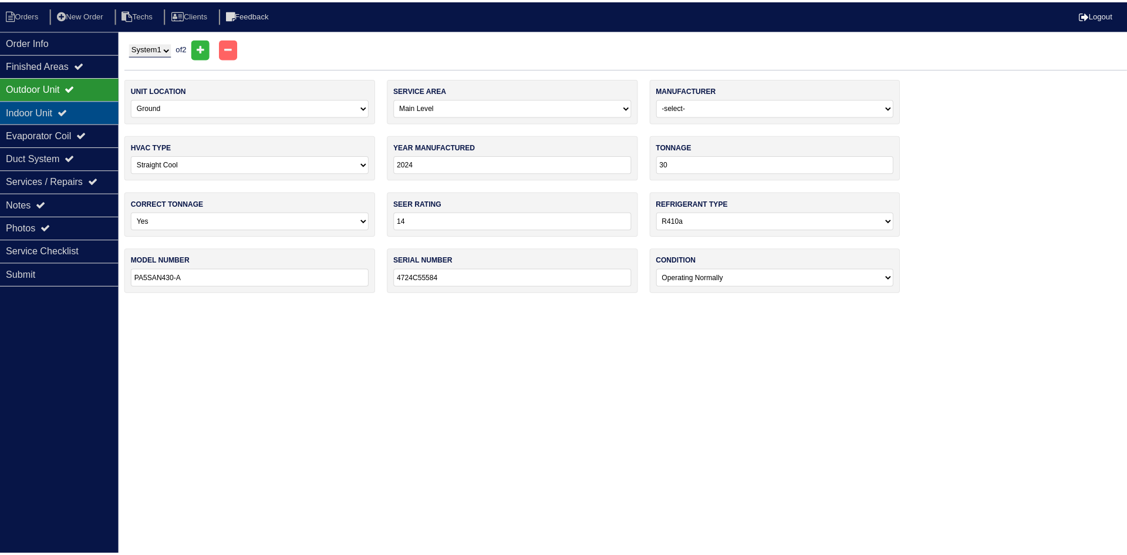
scroll to position [0, 0]
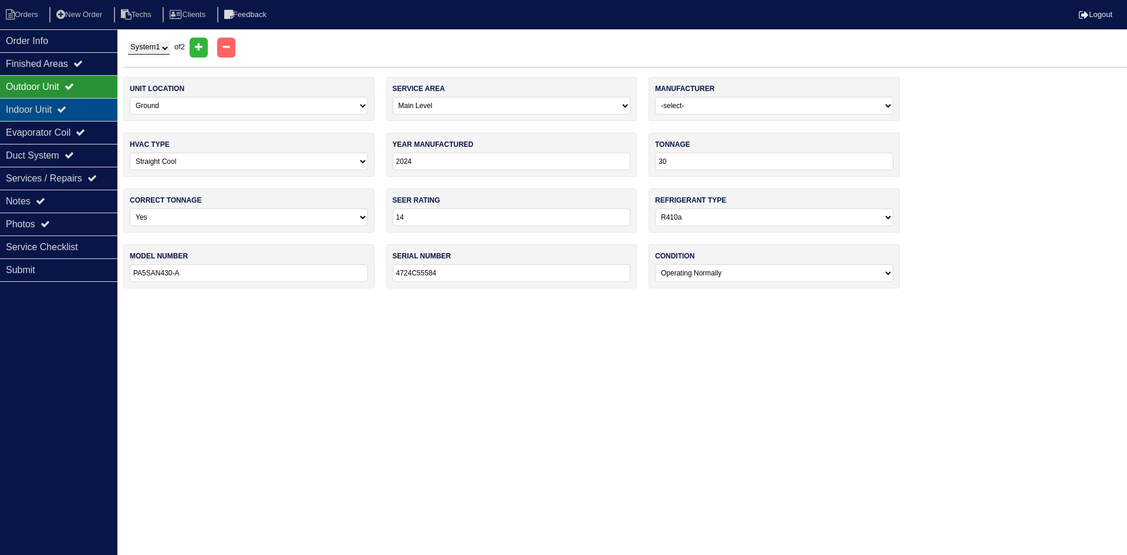
click at [55, 101] on div "Indoor Unit" at bounding box center [58, 109] width 117 height 23
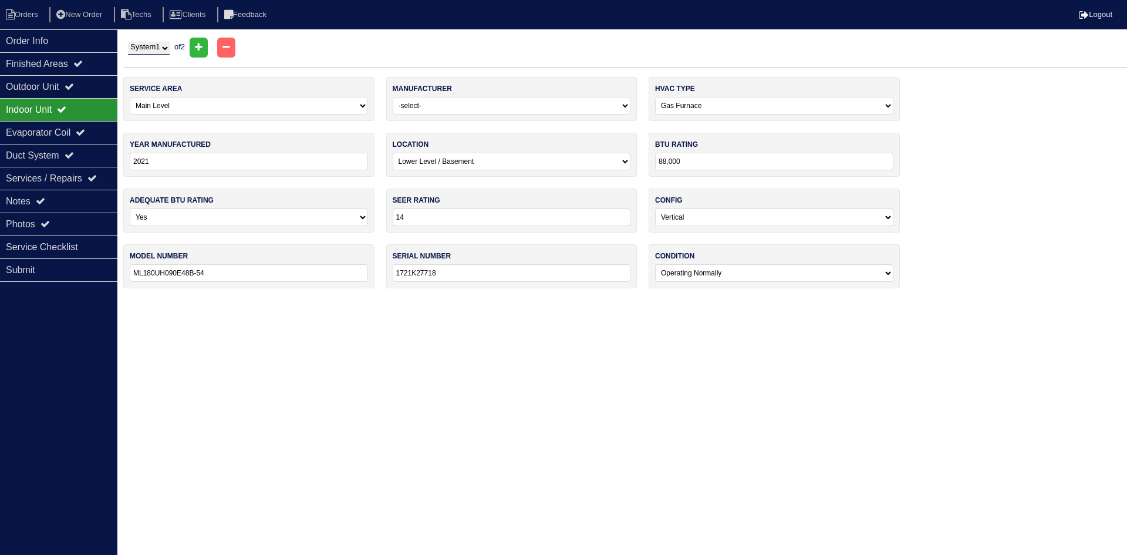
click at [137, 49] on select "System 1 System 2" at bounding box center [149, 48] width 42 height 13
select select "2"
click at [128, 42] on select "System 1 System 2" at bounding box center [149, 48] width 42 height 13
select select "1"
select select "Goodman"
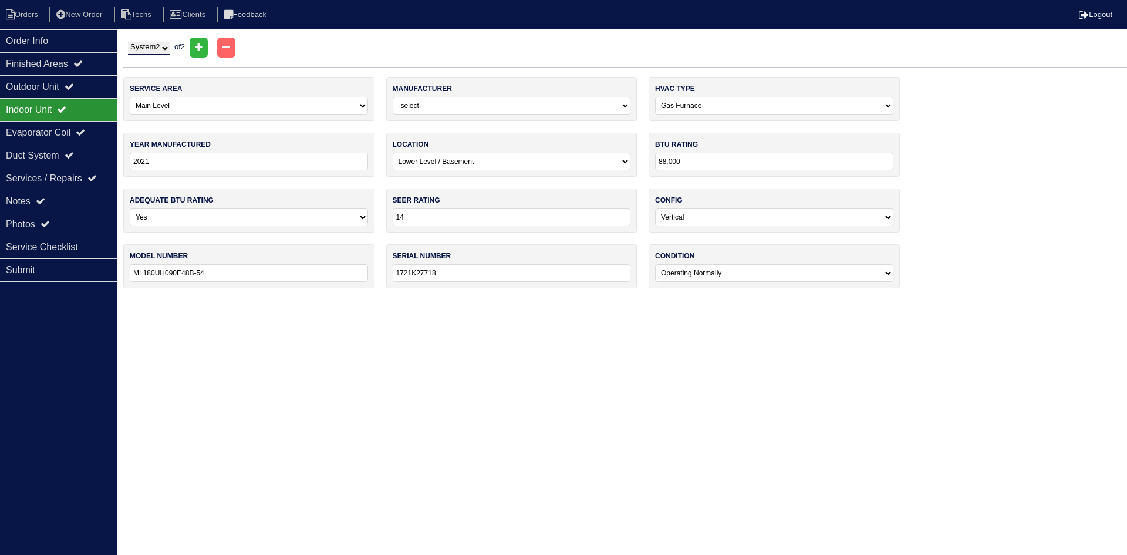
type input "2010"
type input "36"
type input "13"
type input "GSX130361BA"
type input "1006120625"
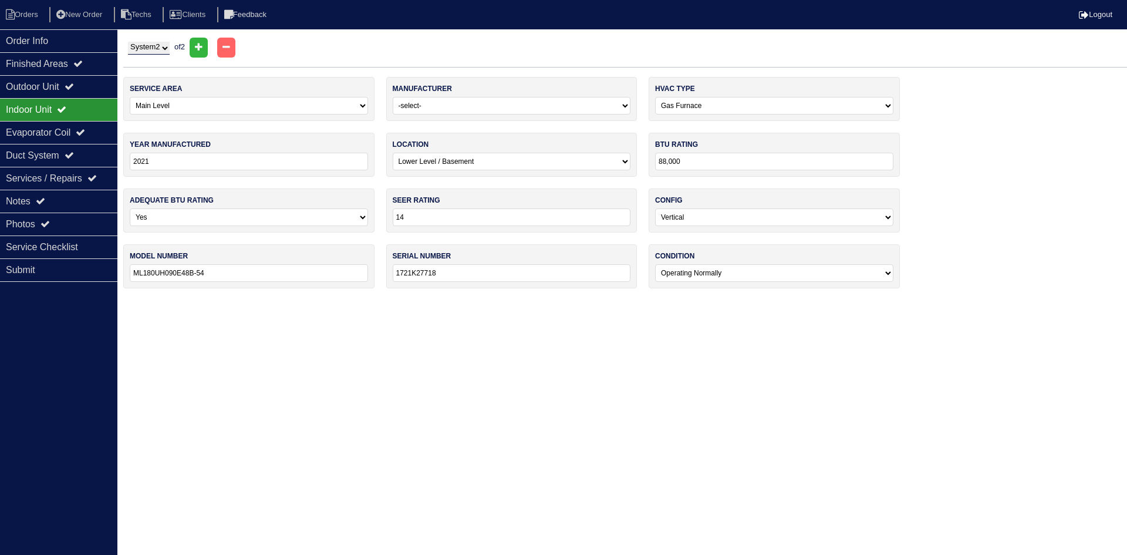
select select "1"
select select "0"
type input "1721H30612"
click at [31, 81] on div "Outdoor Unit" at bounding box center [58, 86] width 117 height 23
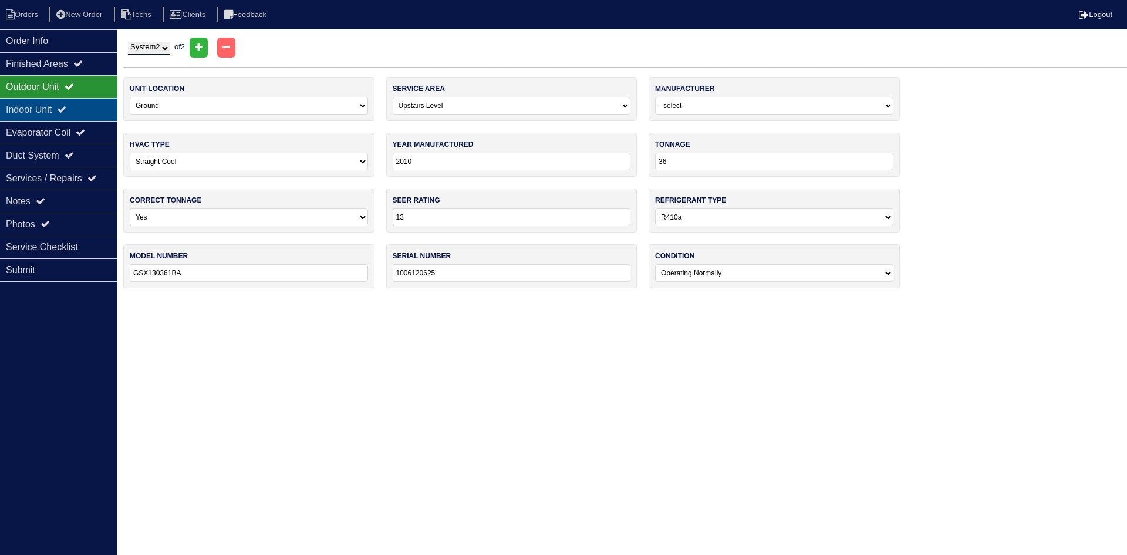
click at [26, 106] on div "Indoor Unit" at bounding box center [58, 109] width 117 height 23
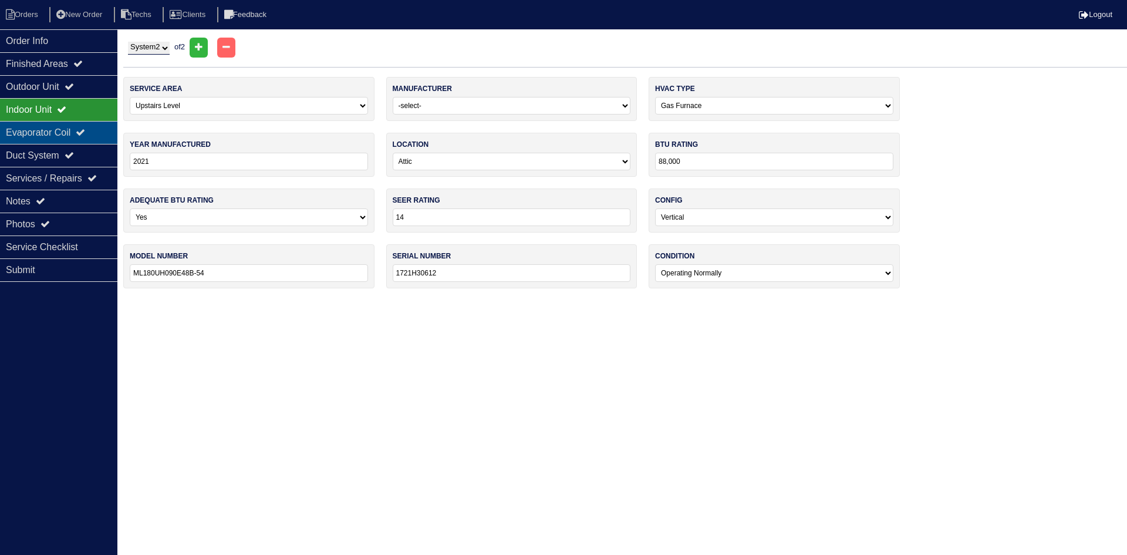
click at [26, 134] on div "Evaporator Coil" at bounding box center [58, 132] width 117 height 23
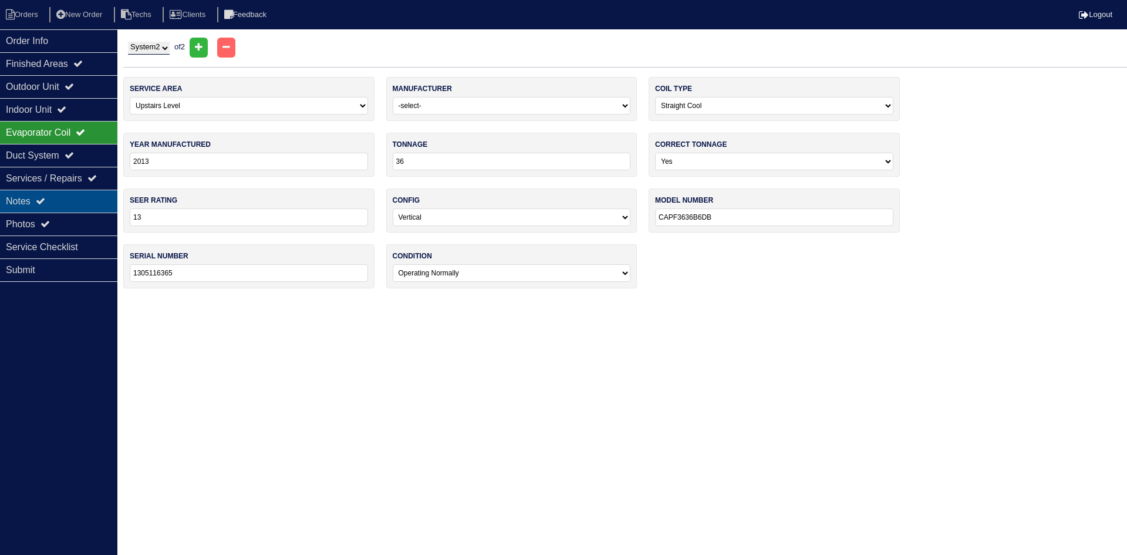
click at [27, 207] on div "Notes" at bounding box center [58, 201] width 117 height 23
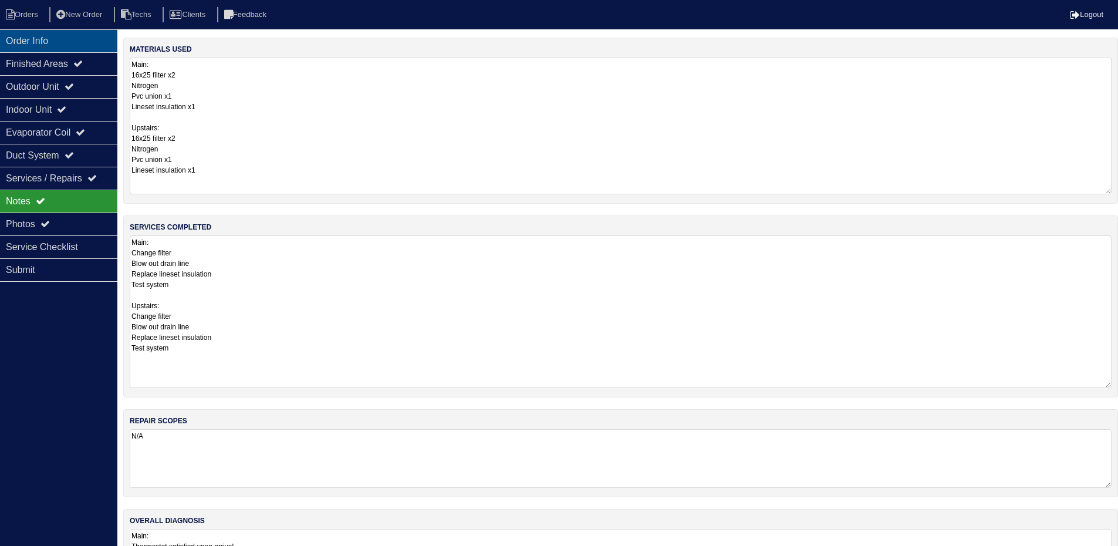
click at [65, 38] on div "Order Info" at bounding box center [58, 40] width 117 height 23
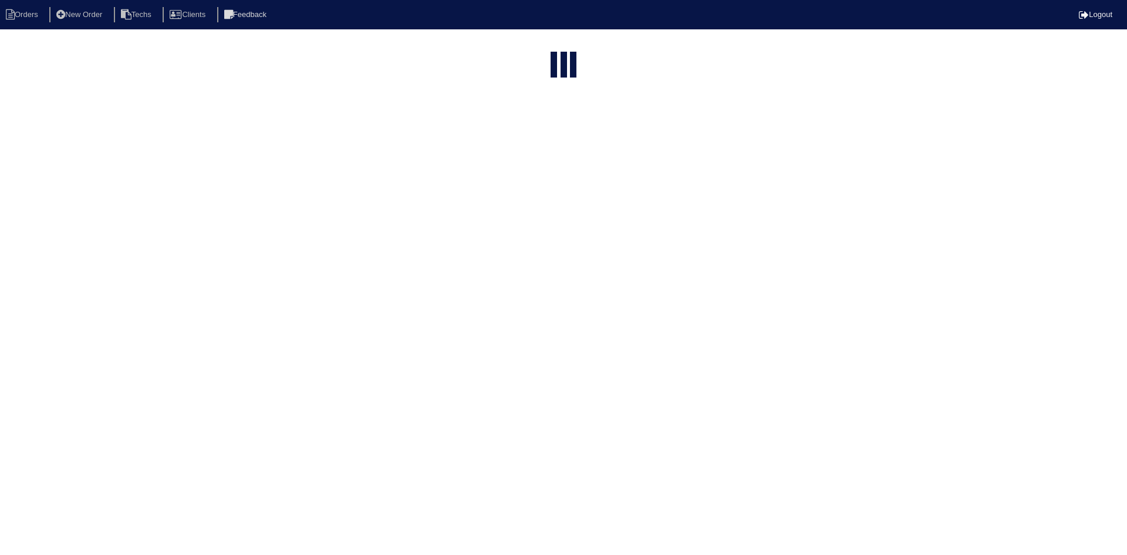
select select "15"
select select "field complete"
select select "need to quote"
select select "American Homes 4 Rent"
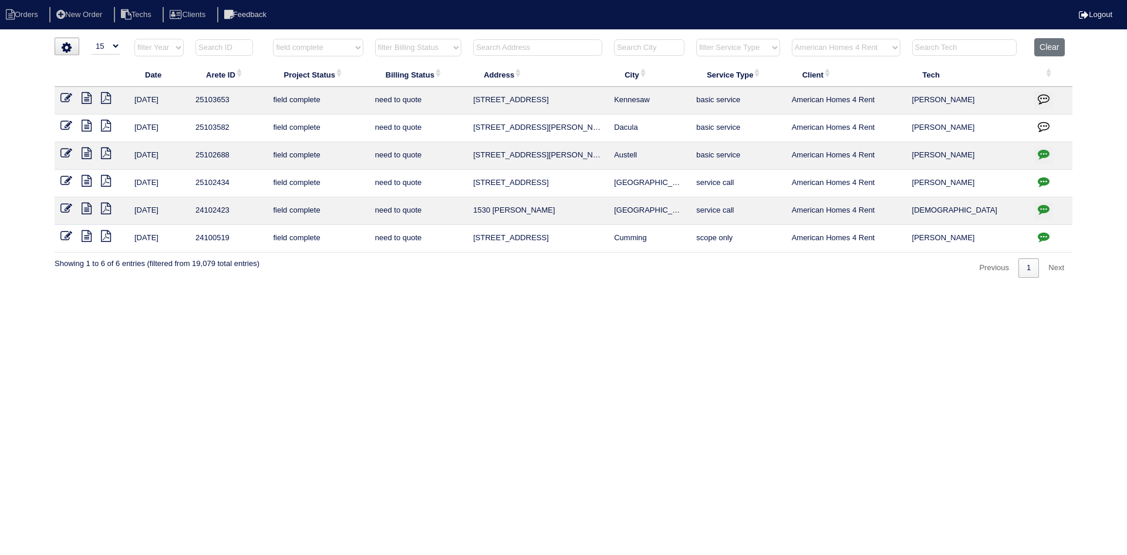
drag, startPoint x: 1044, startPoint y: 47, endPoint x: 965, endPoint y: 45, distance: 79.3
click at [1038, 46] on button "Clear" at bounding box center [1049, 47] width 30 height 18
select select
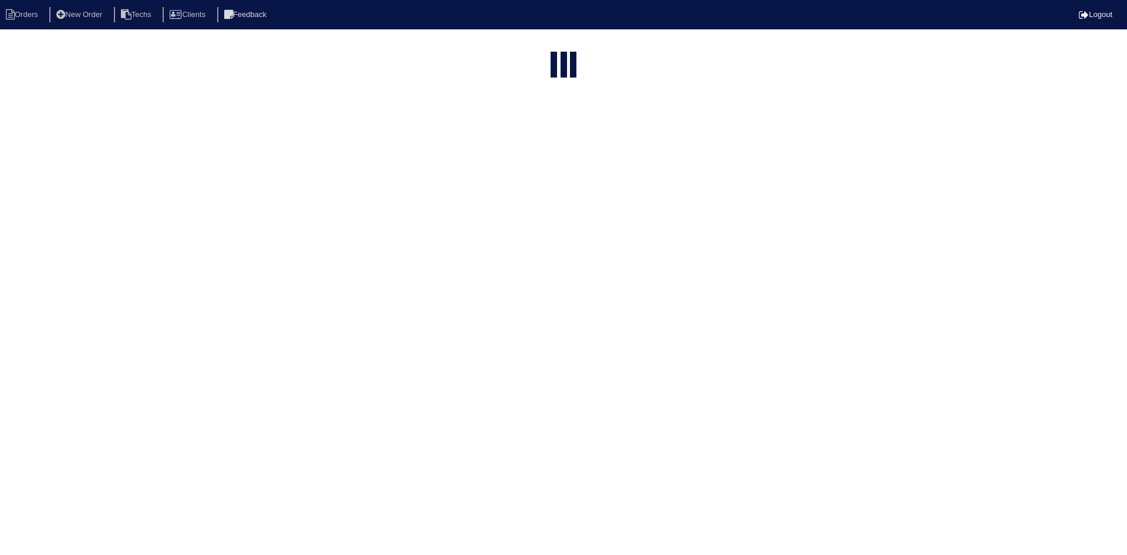
select select "15"
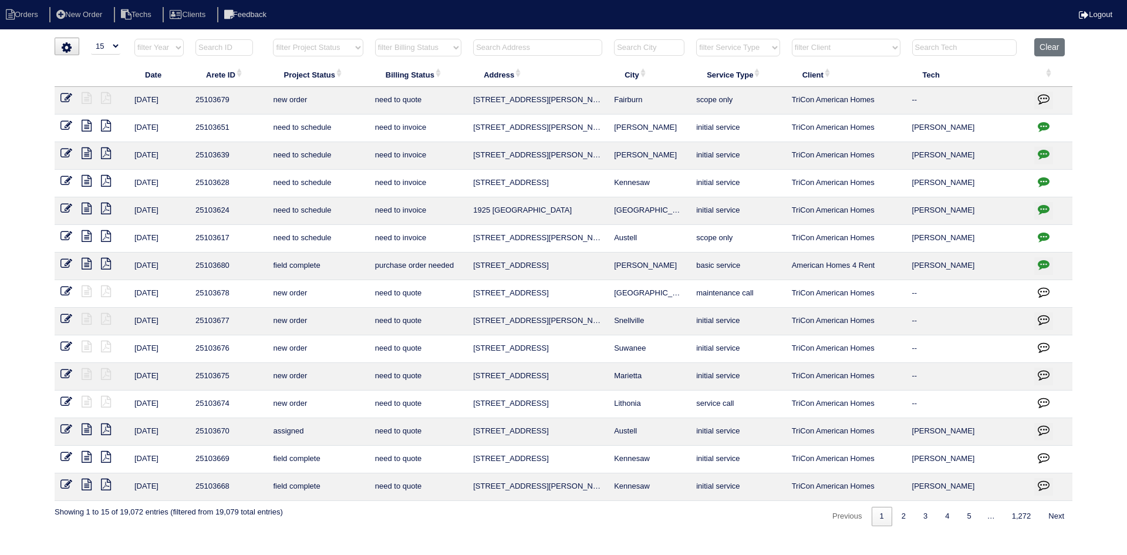
click at [87, 122] on icon at bounding box center [87, 126] width 10 height 12
click at [1048, 125] on icon "button" at bounding box center [1044, 126] width 12 height 12
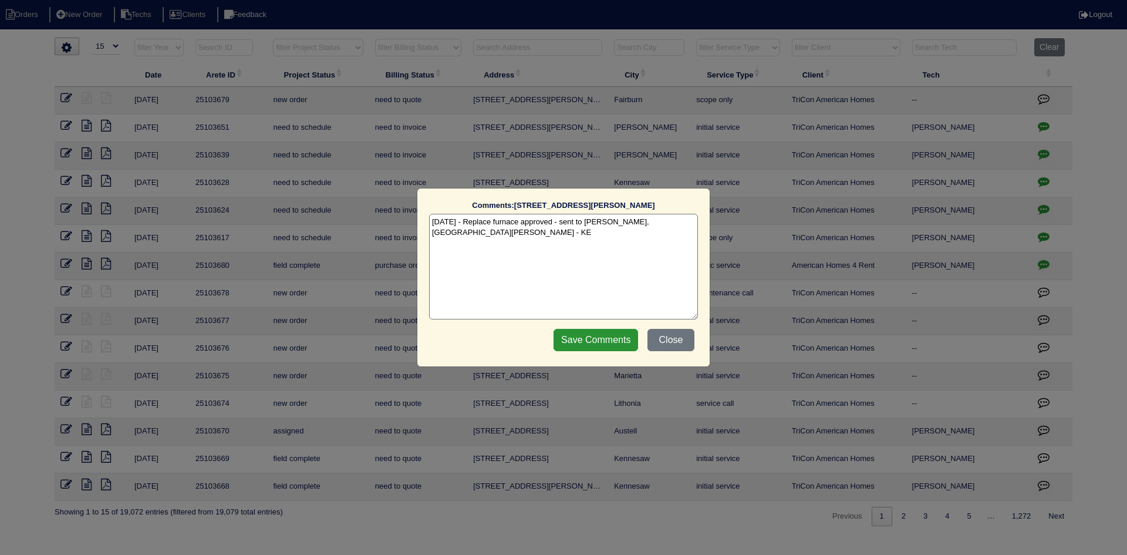
click at [679, 222] on textarea "10/6/25 - Replace furnace approved - sent to Dan, Payton, Reeca - KE" at bounding box center [563, 267] width 269 height 106
paste textarea "Equipment ordered and pricing verified Sibi order number: TAH-KUMPZ24E Order pl…"
click at [615, 236] on textarea "10/6/25 - Replace furnace approved - sent to Dan, Payton, Reeca - KE 10/6/25 - …" at bounding box center [563, 267] width 269 height 106
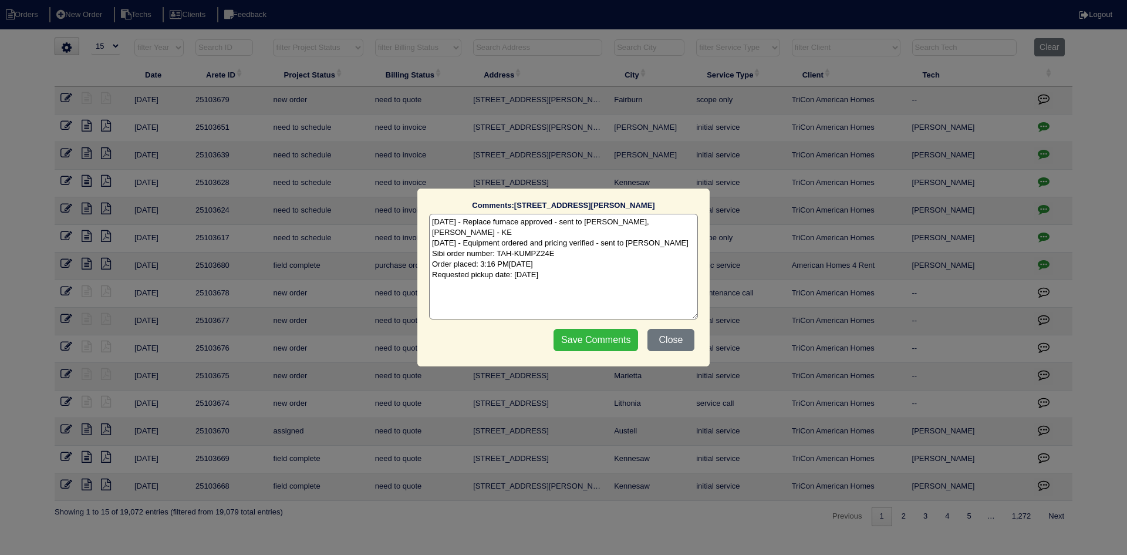
type textarea "10/6/25 - Replace furnace approved - sent to Dan, Payton, Reeca - KE 10/6/25 - …"
click at [598, 340] on input "Save Comments" at bounding box center [596, 340] width 85 height 22
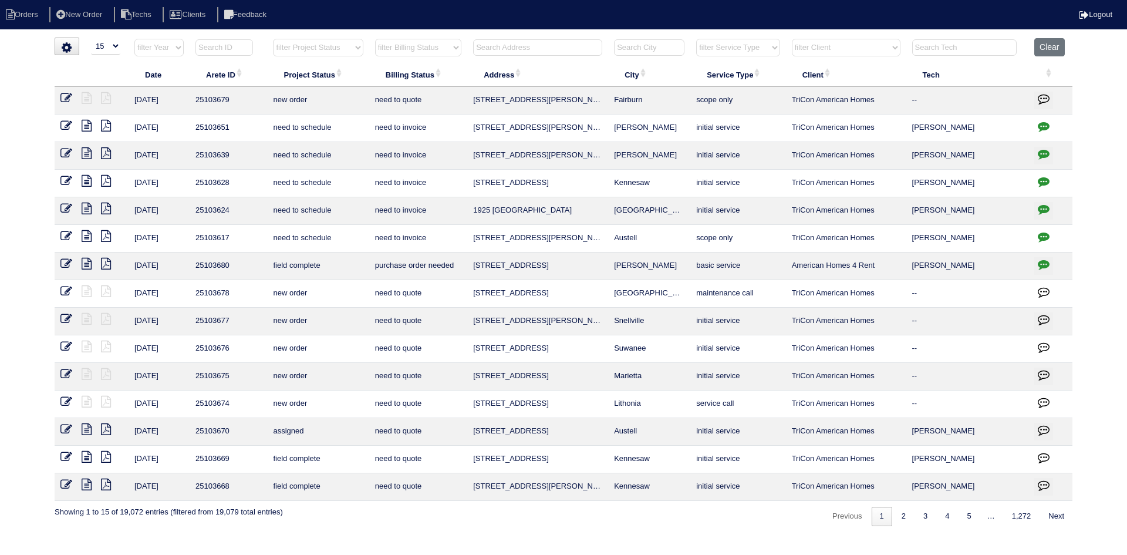
click at [551, 43] on input "text" at bounding box center [537, 47] width 129 height 16
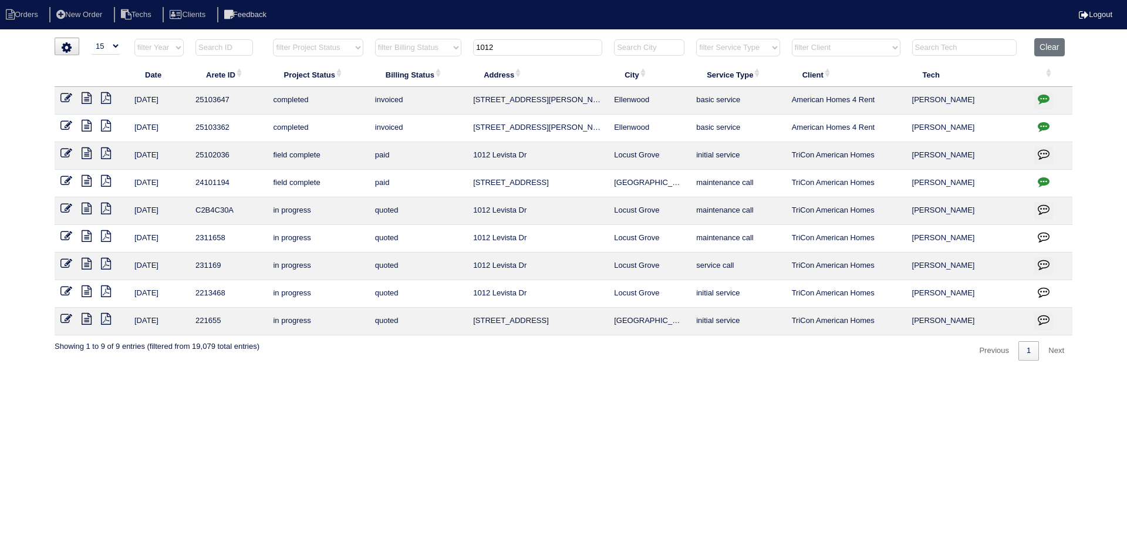
drag, startPoint x: 513, startPoint y: 46, endPoint x: 474, endPoint y: 43, distance: 39.5
click at [474, 43] on input "1012" at bounding box center [537, 47] width 129 height 16
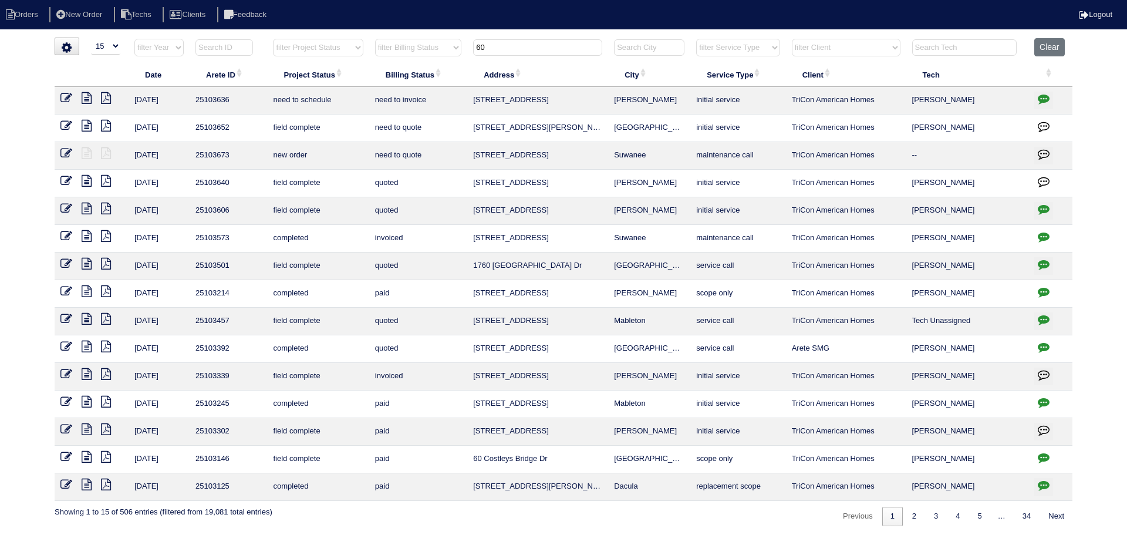
type input "60"
click at [87, 95] on icon at bounding box center [87, 98] width 10 height 12
click at [1041, 96] on icon "button" at bounding box center [1044, 99] width 12 height 12
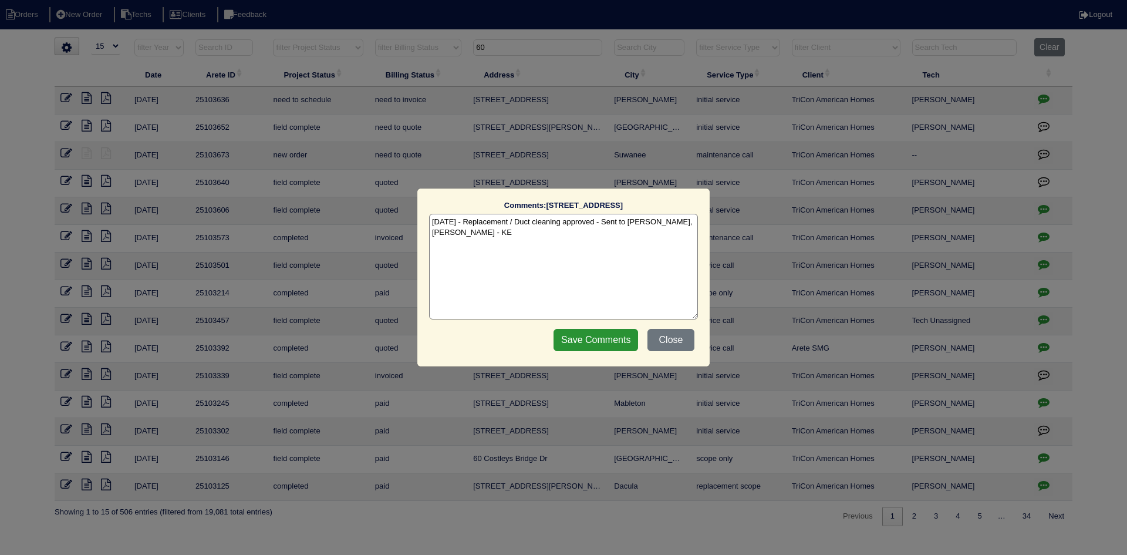
click at [496, 235] on textarea "[DATE] - Replacement / Duct cleaning approved - Sent to [PERSON_NAME], [PERSON_…" at bounding box center [563, 267] width 269 height 106
paste textarea "Equipment ordered - pricing verified Sibi order number: TAH-6Z46JGST Order plac…"
click at [610, 241] on textarea "10/6/25 - Replacement / Duct cleaning approved - Sent to Dan, Payton, Reeca - K…" at bounding box center [563, 267] width 269 height 106
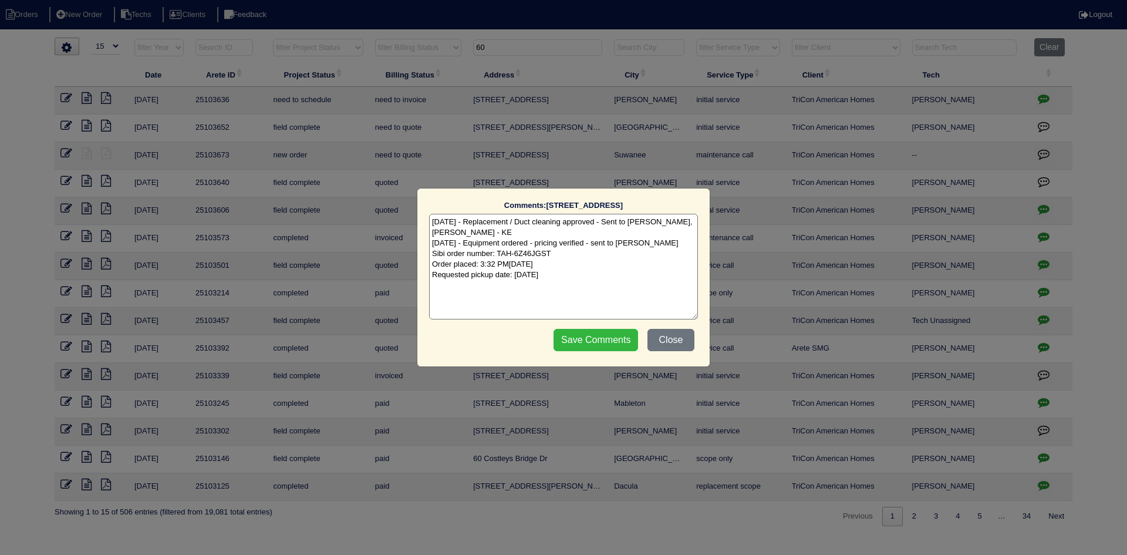
type textarea "10/6/25 - Replacement / Duct cleaning approved - Sent to Dan, Payton, Reeca - K…"
click at [589, 339] on input "Save Comments" at bounding box center [596, 340] width 85 height 22
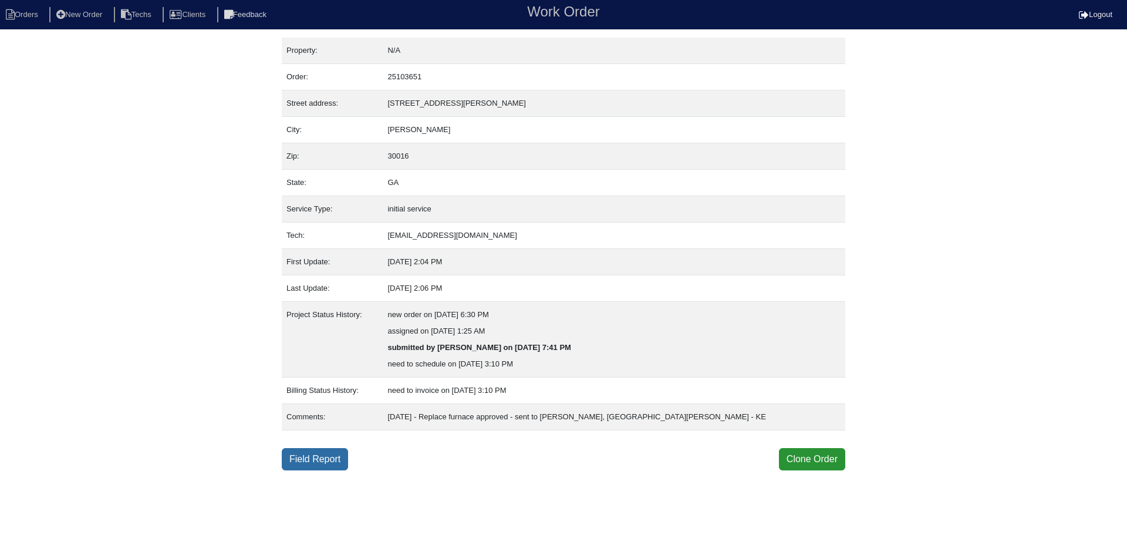
click at [315, 463] on link "Field Report" at bounding box center [315, 459] width 66 height 22
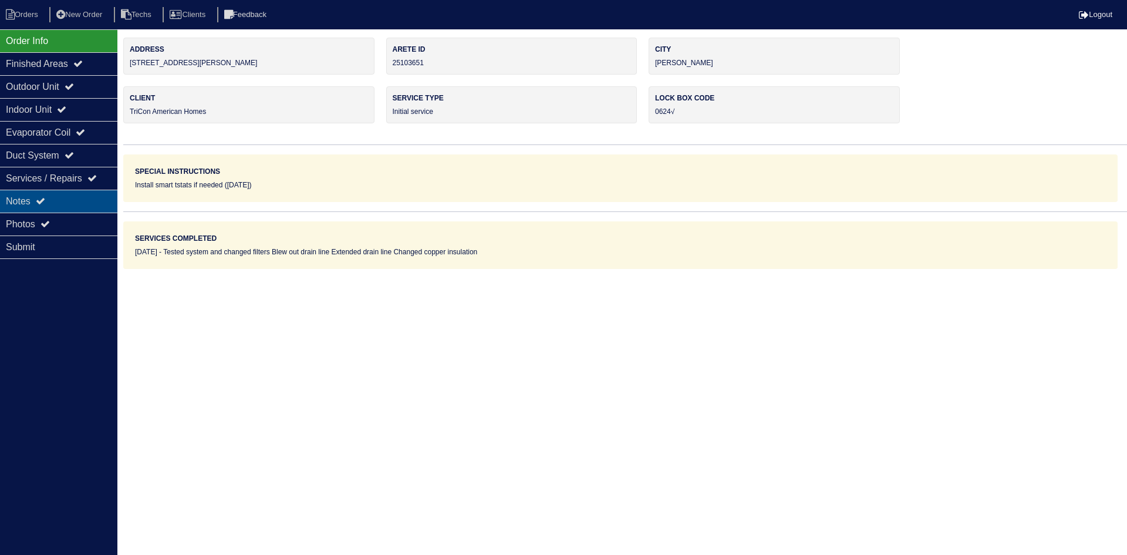
click at [69, 196] on div "Notes" at bounding box center [58, 201] width 117 height 23
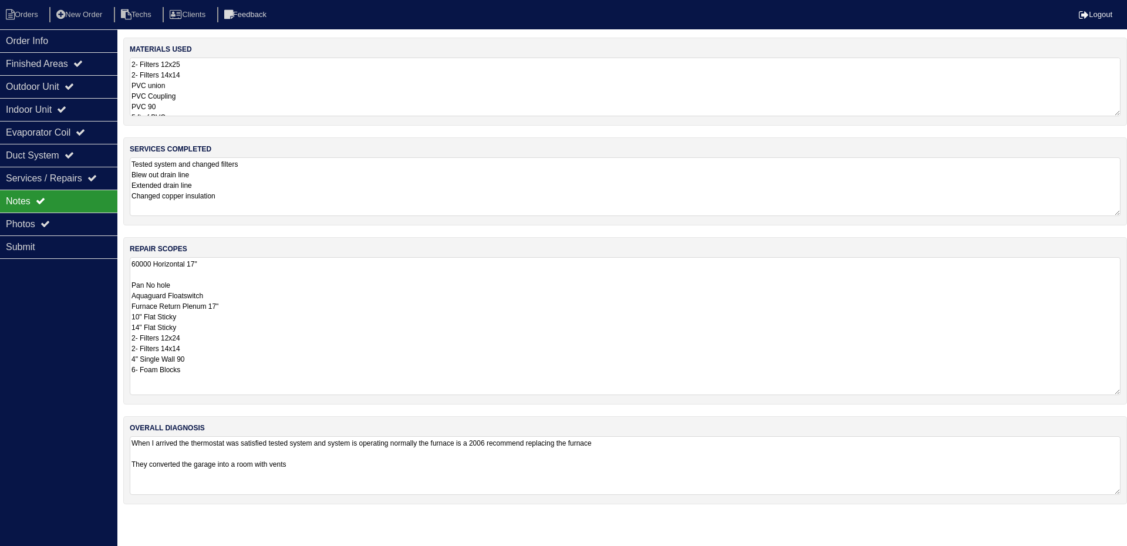
drag, startPoint x: 1116, startPoint y: 312, endPoint x: 1125, endPoint y: 392, distance: 80.4
click at [1125, 392] on div "repair scopes 60000 Horizontal 17" Pan No hole Aquaguard Floatswitch Furnace Re…" at bounding box center [625, 320] width 1004 height 167
click at [77, 101] on div "Indoor Unit" at bounding box center [58, 109] width 117 height 23
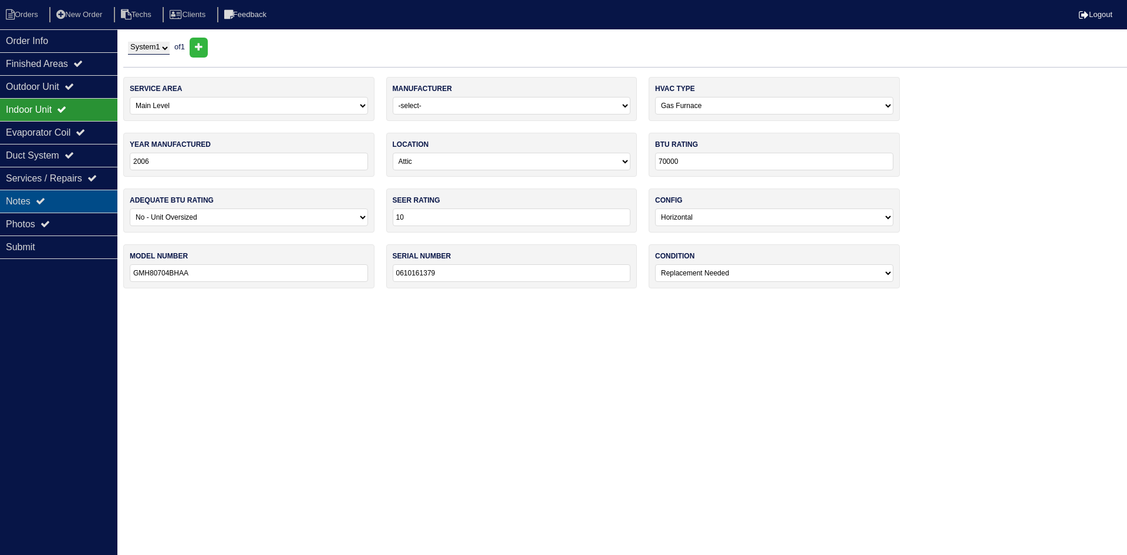
click at [69, 200] on div "Notes" at bounding box center [58, 201] width 117 height 23
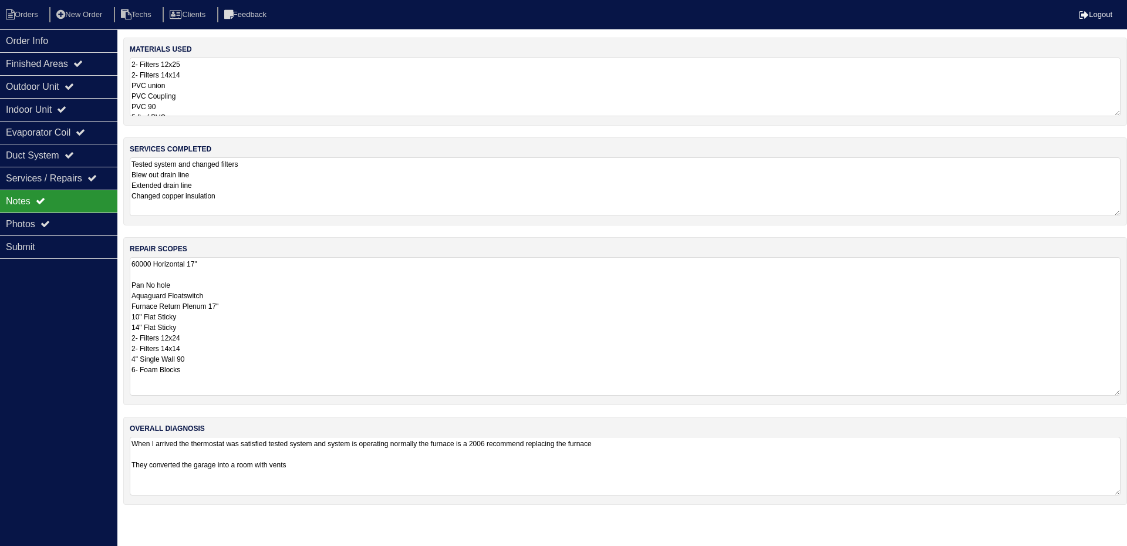
click at [130, 264] on textarea "60000 Horizontal 17" Pan No hole Aquaguard Floatswitch Furnace Return Plenum 17…" at bounding box center [625, 326] width 991 height 139
type textarea "70000 Horizontal 17" Pan No hole Aquaguard Floatswitch Furnace Return Plenum 17…"
click at [74, 83] on icon at bounding box center [69, 86] width 9 height 9
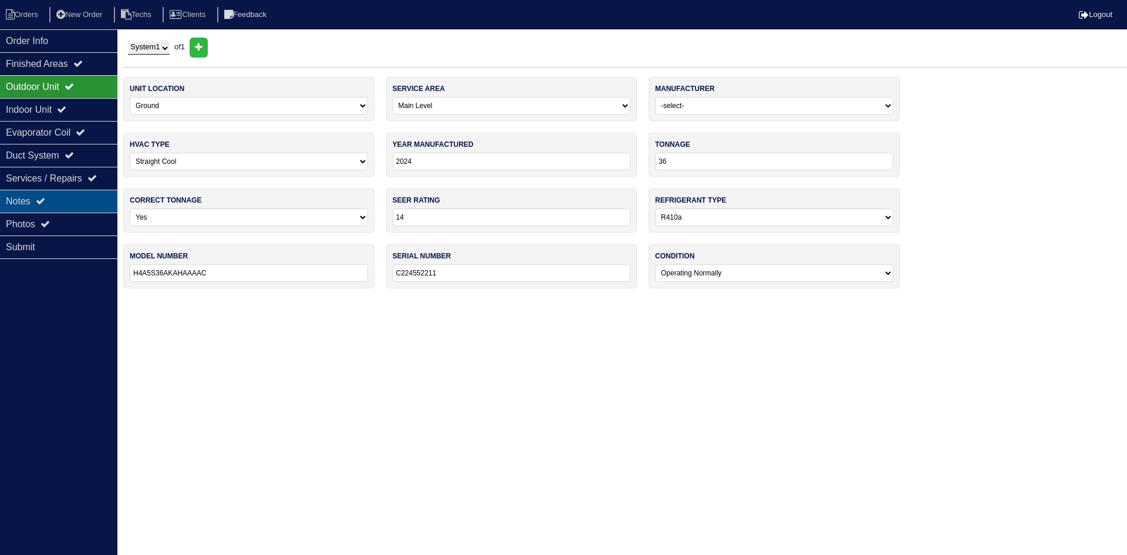
click at [77, 199] on div "Notes" at bounding box center [58, 201] width 117 height 23
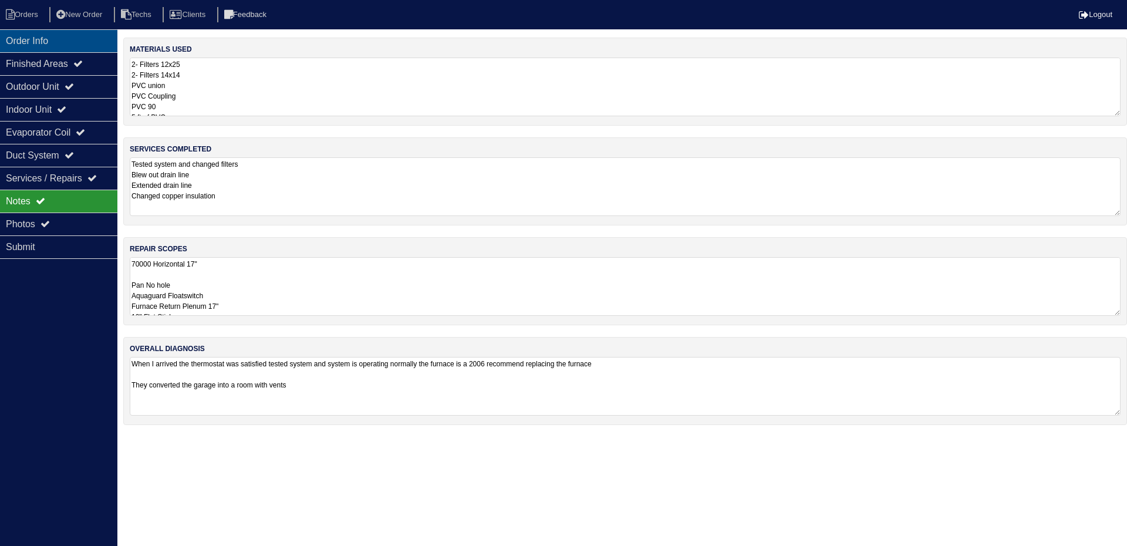
drag, startPoint x: 12, startPoint y: 40, endPoint x: 58, endPoint y: 44, distance: 46.0
click at [12, 40] on div "Order Info" at bounding box center [58, 40] width 117 height 23
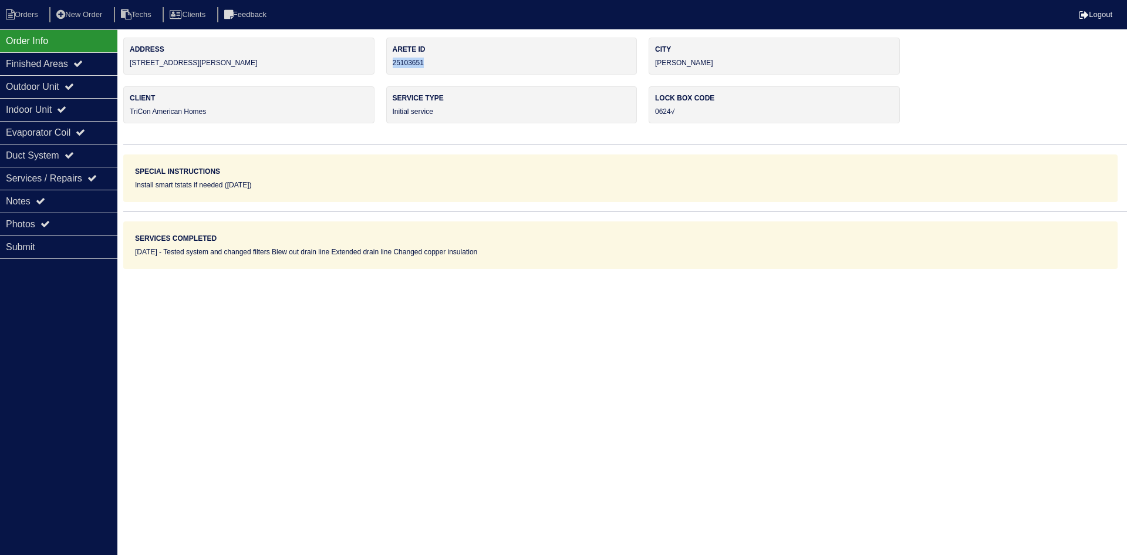
drag, startPoint x: 421, startPoint y: 61, endPoint x: 393, endPoint y: 63, distance: 28.8
click at [393, 63] on div "Arete ID 25103651" at bounding box center [511, 56] width 251 height 37
copy div "25103651"
click at [80, 78] on div "Outdoor Unit" at bounding box center [58, 86] width 117 height 23
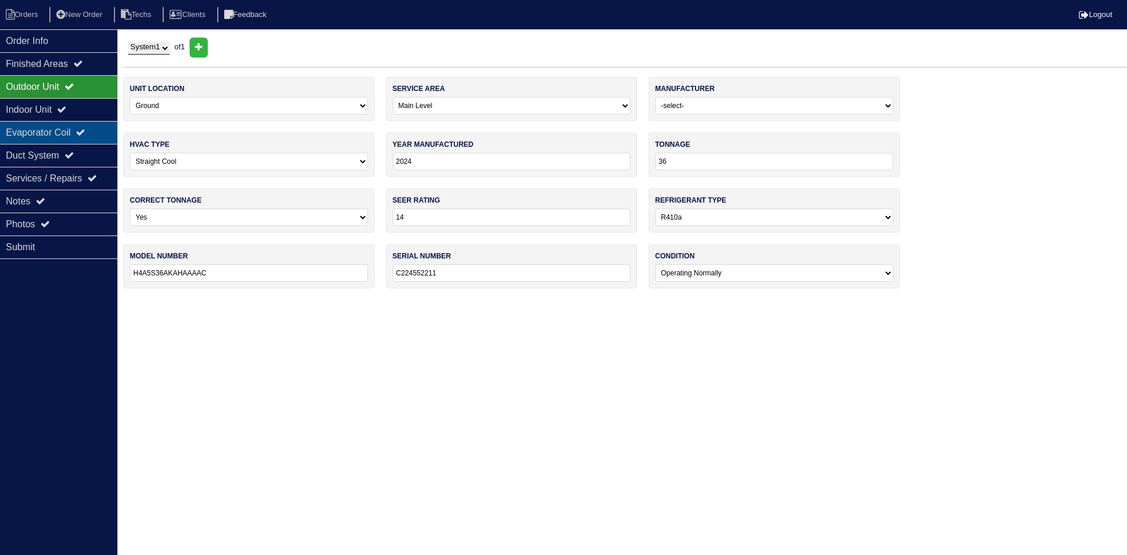
click at [60, 131] on div "Evaporator Coil" at bounding box center [58, 132] width 117 height 23
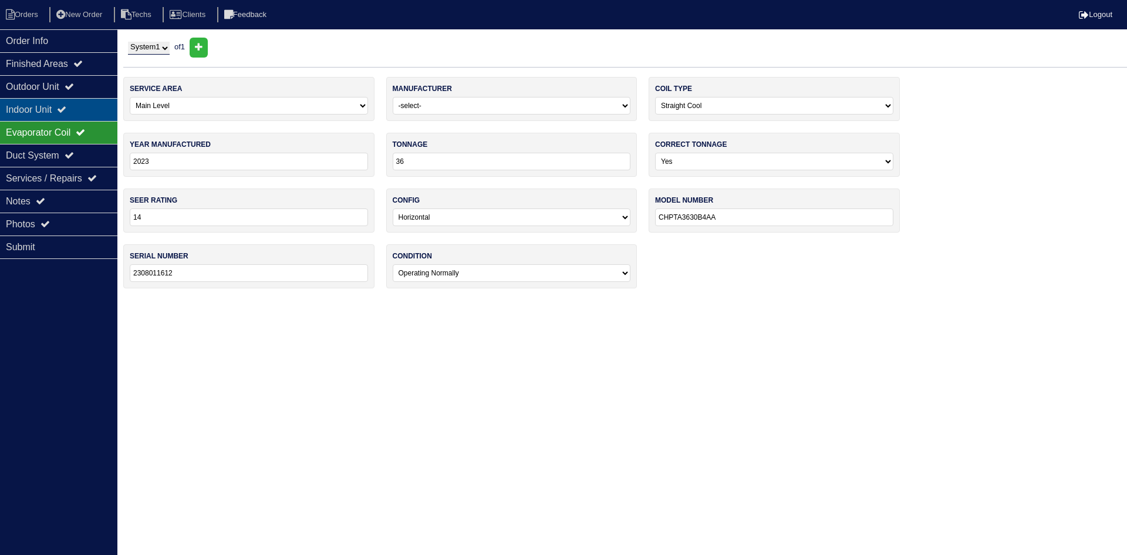
click at [66, 110] on icon at bounding box center [61, 108] width 9 height 9
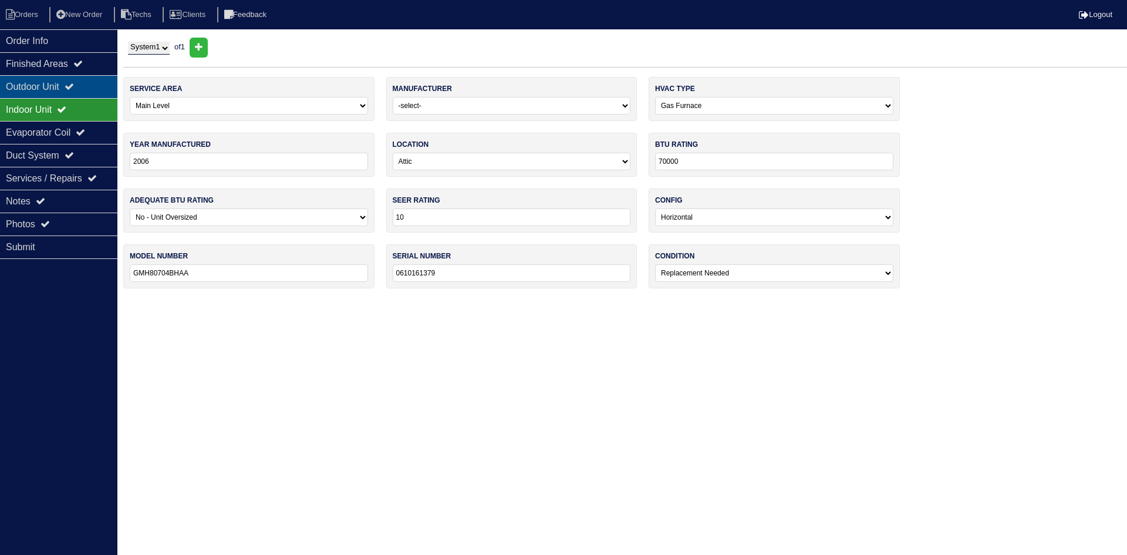
click at [66, 86] on div "Outdoor Unit" at bounding box center [58, 86] width 117 height 23
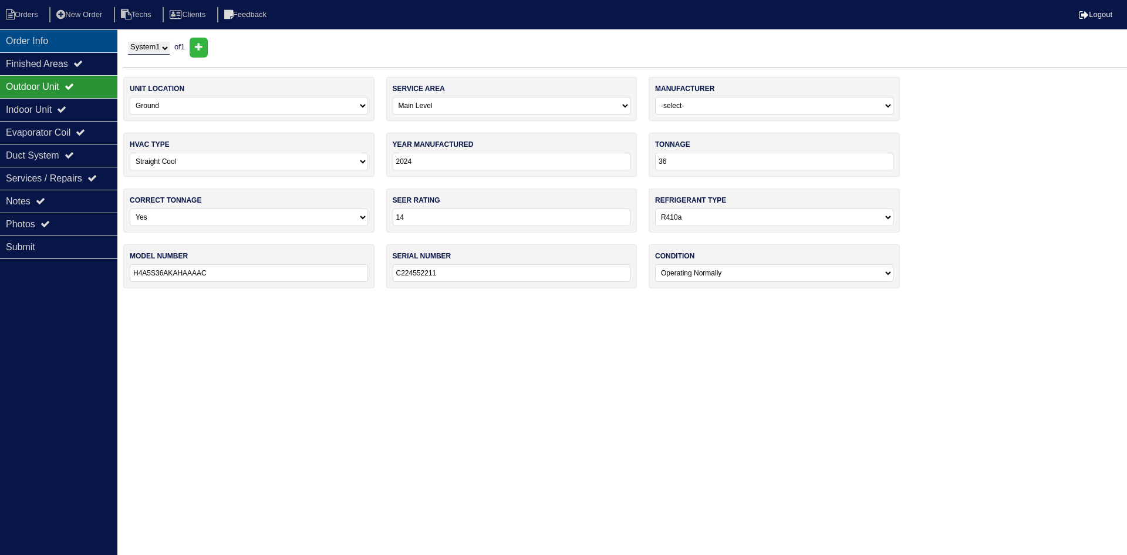
drag, startPoint x: 53, startPoint y: 35, endPoint x: 46, endPoint y: 37, distance: 7.4
click at [53, 35] on div "Order Info" at bounding box center [58, 40] width 117 height 23
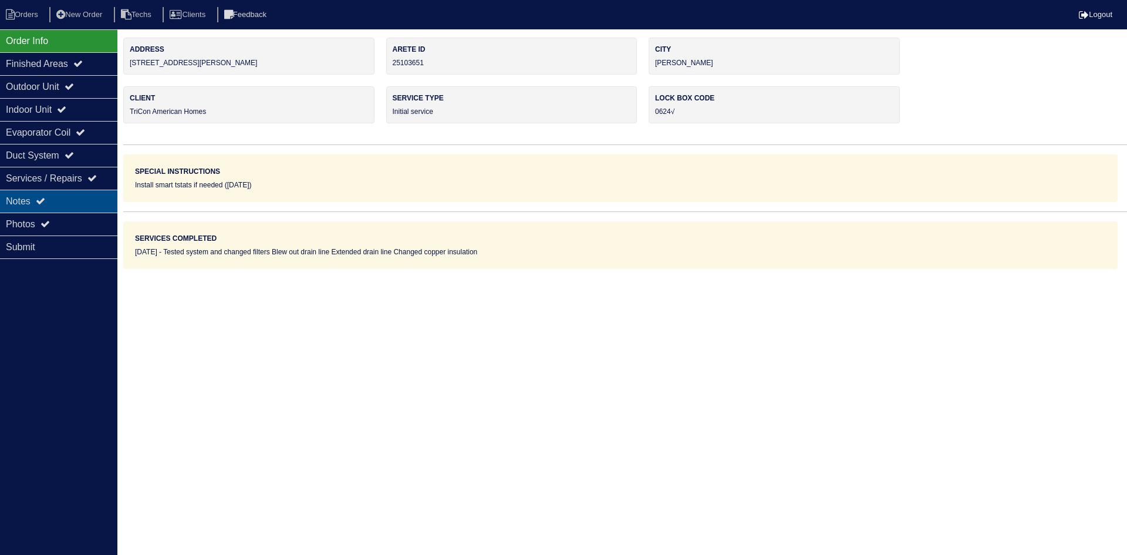
click at [43, 197] on icon at bounding box center [40, 200] width 9 height 9
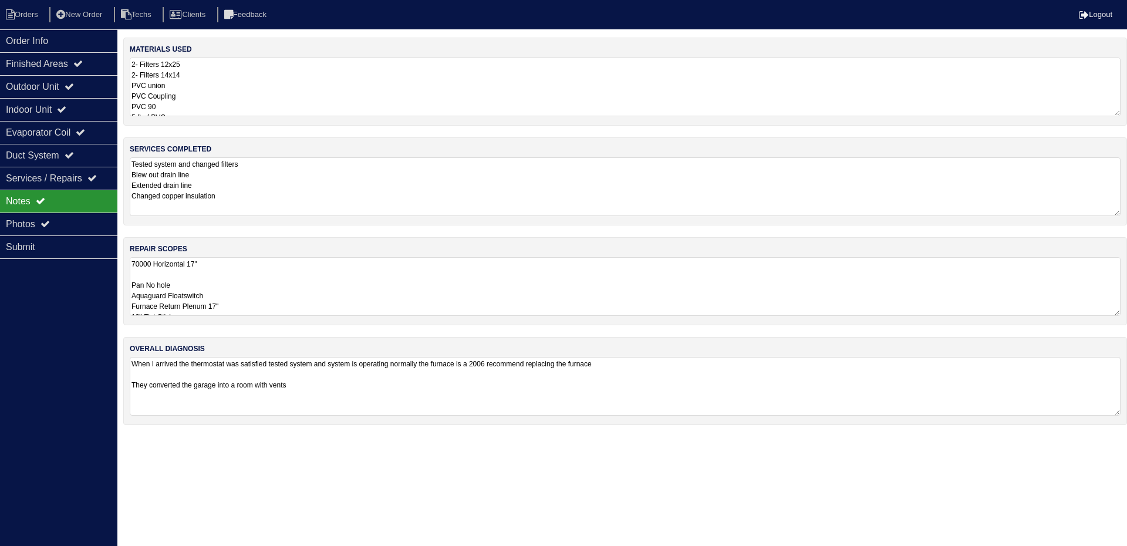
click at [330, 291] on textarea "70000 Horizontal 17" Pan No hole Aquaguard Floatswitch Furnace Return Plenum 17…" at bounding box center [625, 286] width 991 height 59
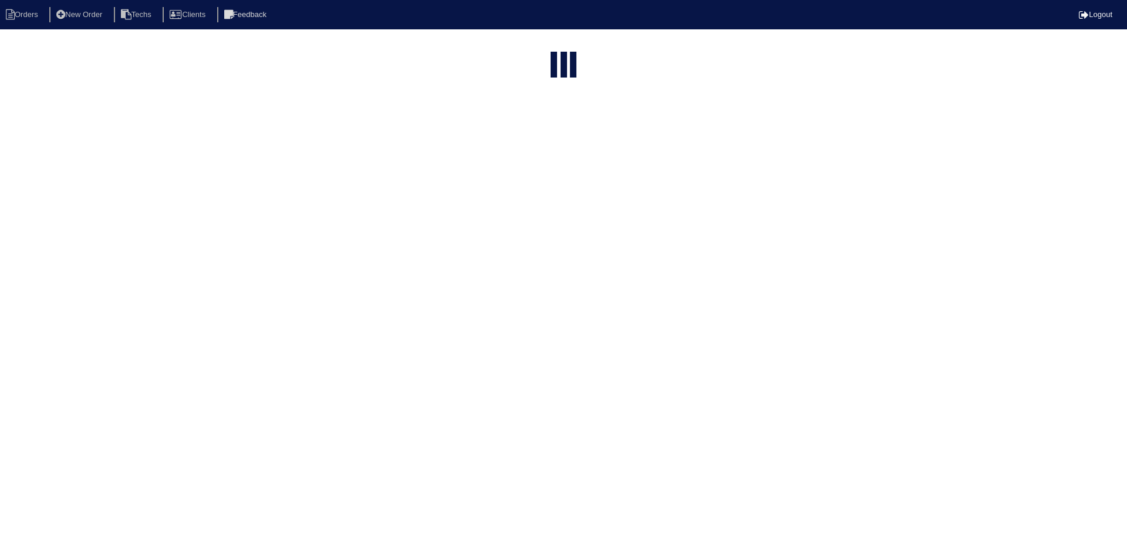
select select "15"
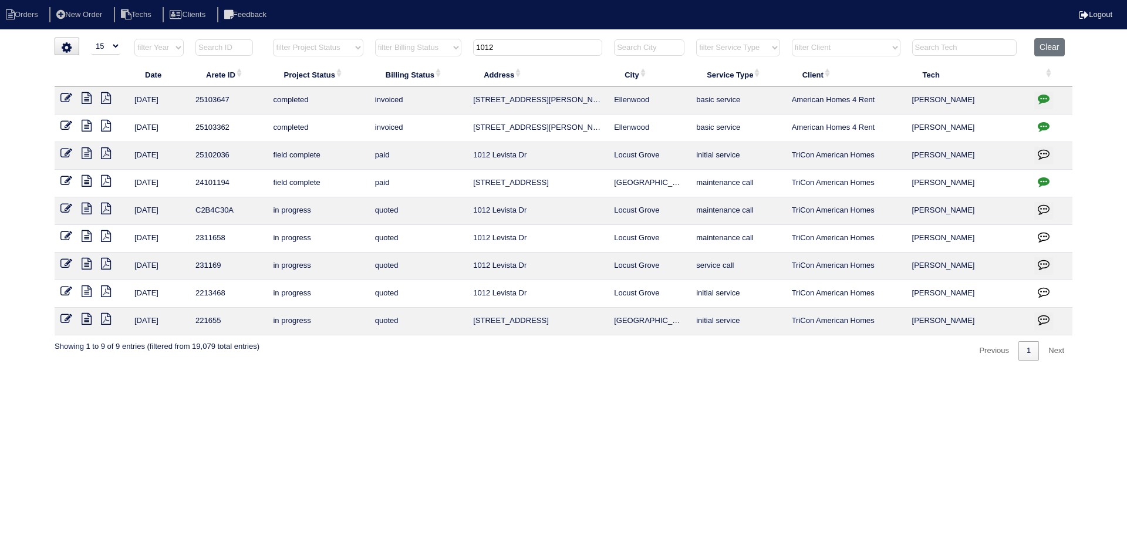
drag, startPoint x: 491, startPoint y: 46, endPoint x: 477, endPoint y: 46, distance: 14.1
click at [477, 46] on input "1012" at bounding box center [537, 47] width 129 height 16
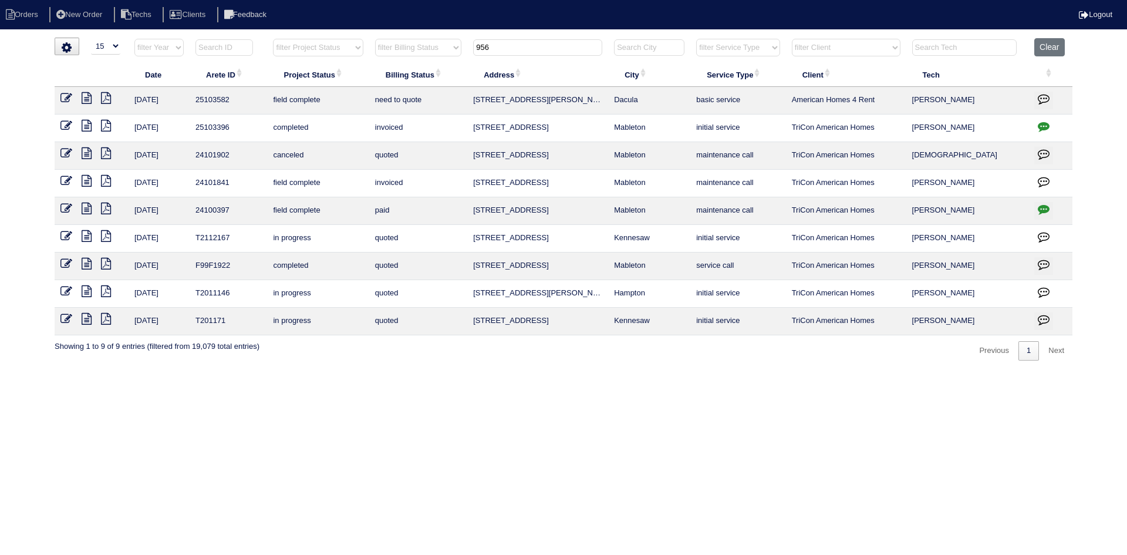
type input "956"
click at [87, 98] on icon at bounding box center [87, 98] width 10 height 12
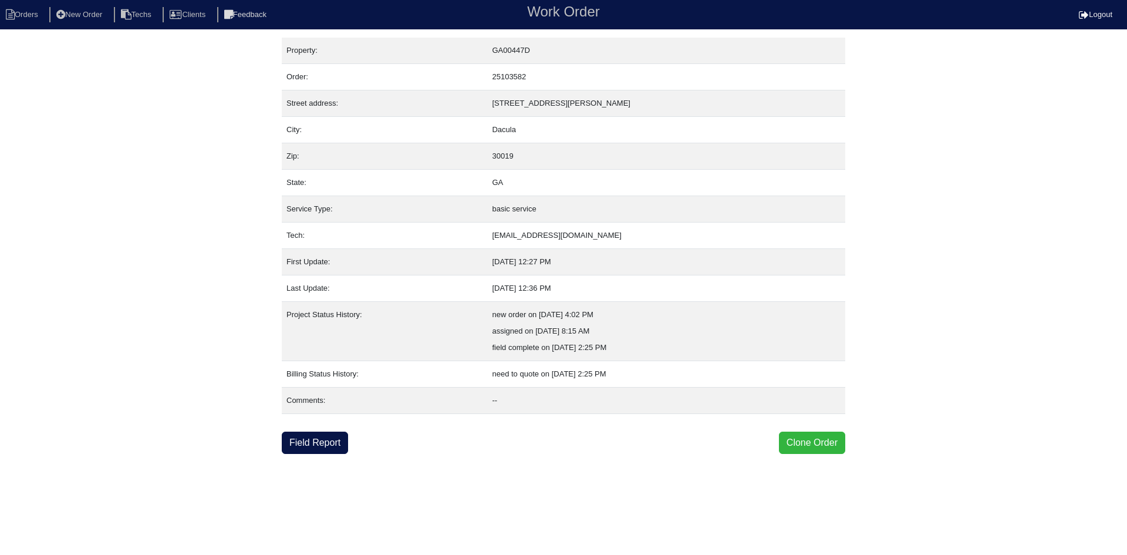
click at [804, 439] on button "Clone Order" at bounding box center [812, 442] width 66 height 22
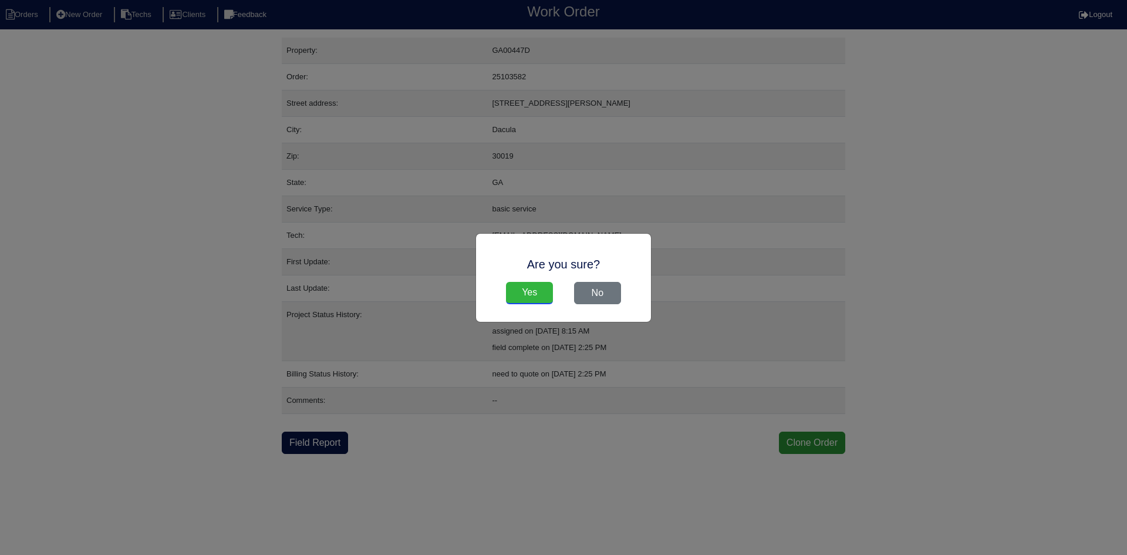
click at [537, 290] on input "Yes" at bounding box center [529, 293] width 47 height 22
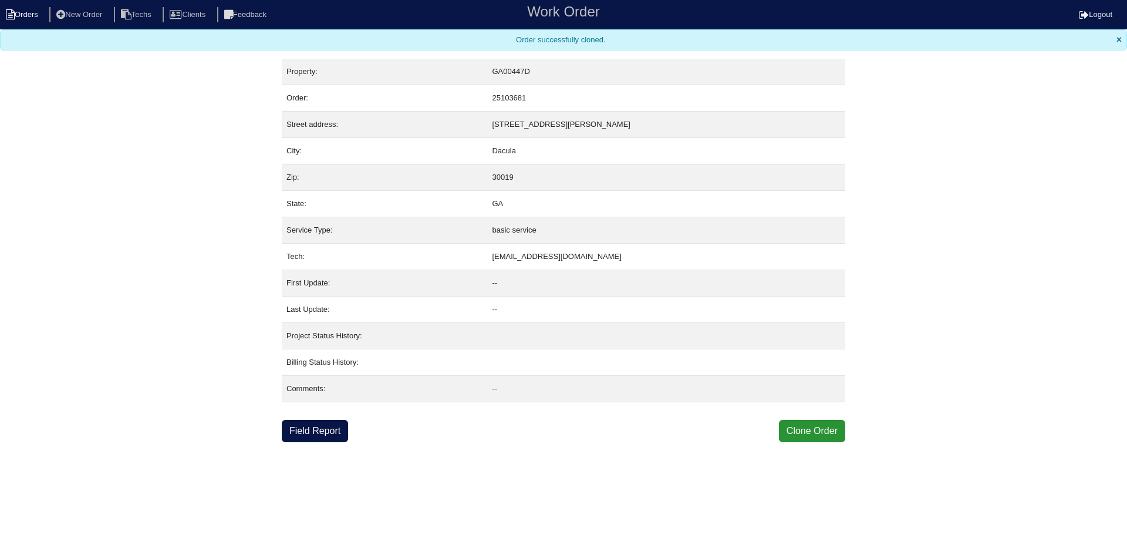
click at [28, 14] on li "Orders" at bounding box center [24, 15] width 48 height 16
select select "15"
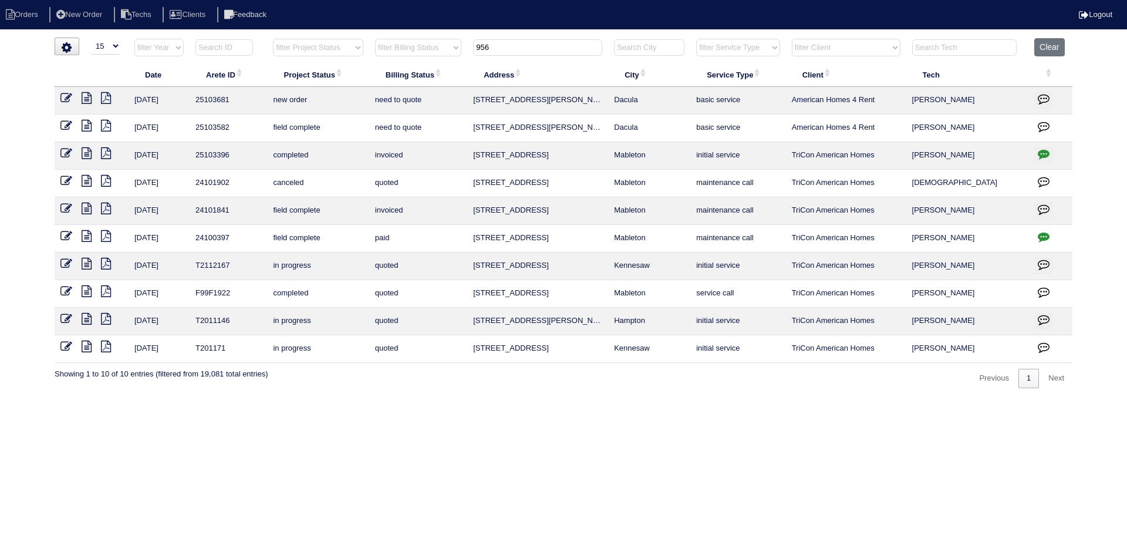
click at [509, 49] on input "956" at bounding box center [537, 47] width 129 height 16
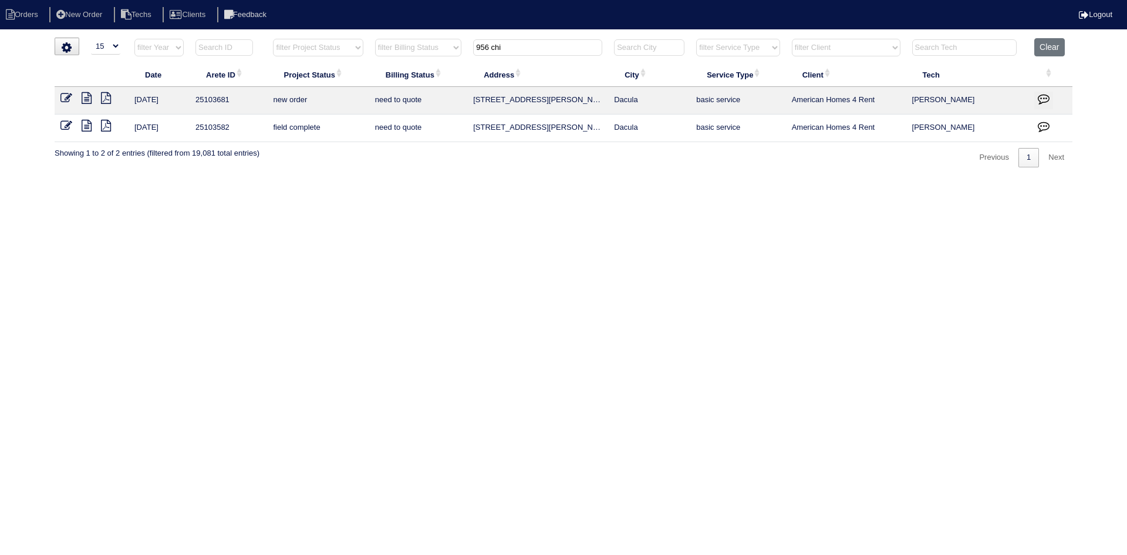
type input "956 chi"
click at [1039, 95] on icon "button" at bounding box center [1044, 99] width 12 height 12
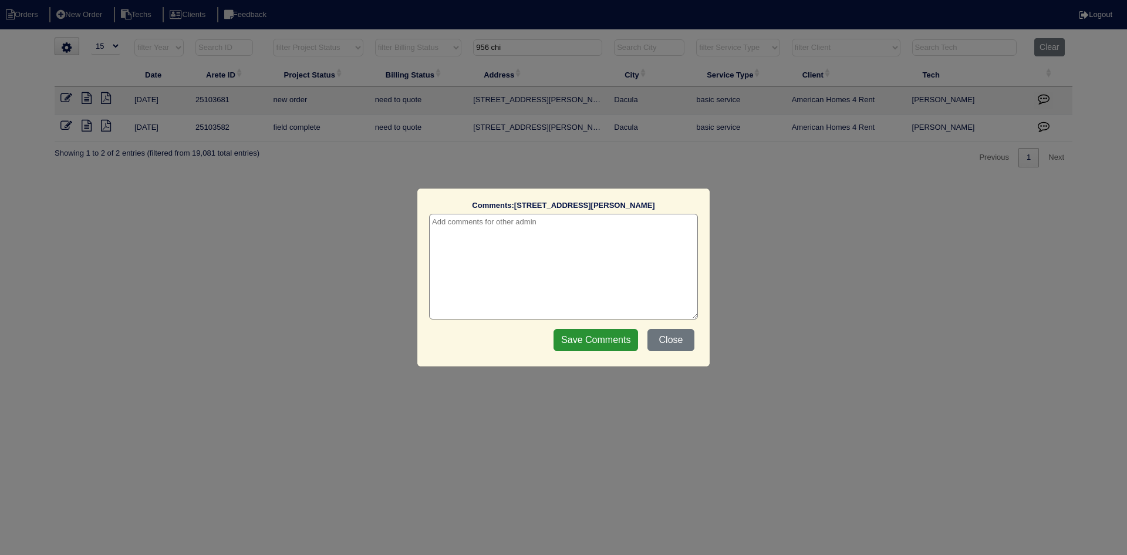
click at [617, 222] on textarea at bounding box center [563, 267] width 269 height 106
type textarea "10/6/25 - this is for a change order only - rk"
click at [601, 340] on input "Save Comments" at bounding box center [596, 340] width 85 height 22
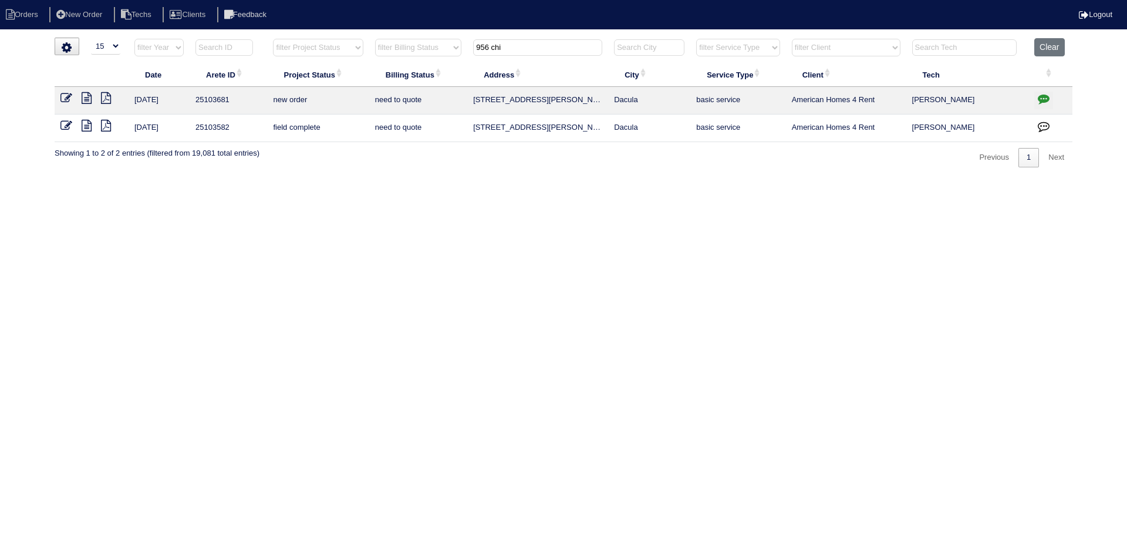
click at [66, 99] on icon at bounding box center [66, 98] width 12 height 12
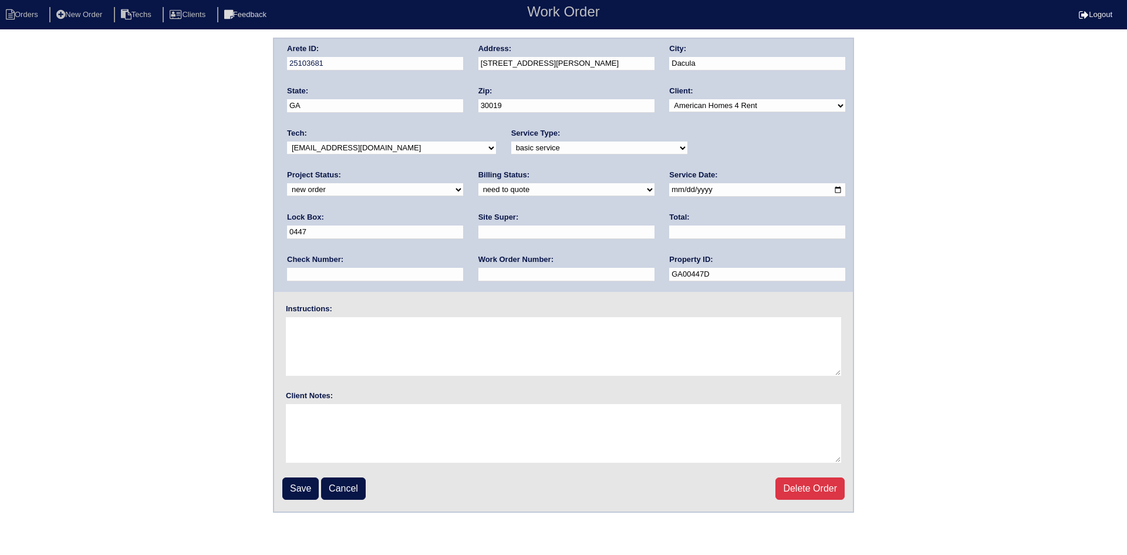
click at [463, 183] on select "new order assigned in progress field complete need to schedule admin review arc…" at bounding box center [375, 189] width 176 height 13
select select "field complete"
click at [463, 183] on select "new order assigned in progress field complete need to schedule admin review arc…" at bounding box center [375, 189] width 176 height 13
click at [478, 192] on select "need to quote quoted need to invoice invoiced paid warranty purchase order need…" at bounding box center [566, 189] width 176 height 13
select select "purchase order needed"
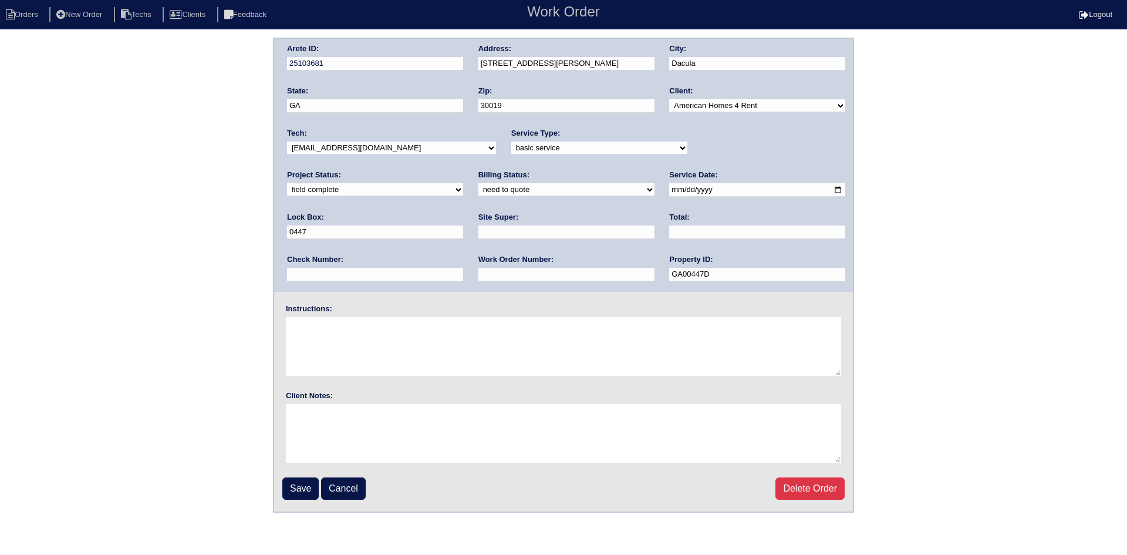
click at [478, 184] on select "need to quote quoted need to invoice invoiced paid warranty purchase order need…" at bounding box center [566, 189] width 176 height 13
click at [478, 227] on input "text" at bounding box center [566, 232] width 176 height 14
type input "Ryan Franklin"
drag, startPoint x: 496, startPoint y: 237, endPoint x: 488, endPoint y: 236, distance: 7.7
click at [669, 237] on input "text" at bounding box center [757, 232] width 176 height 14
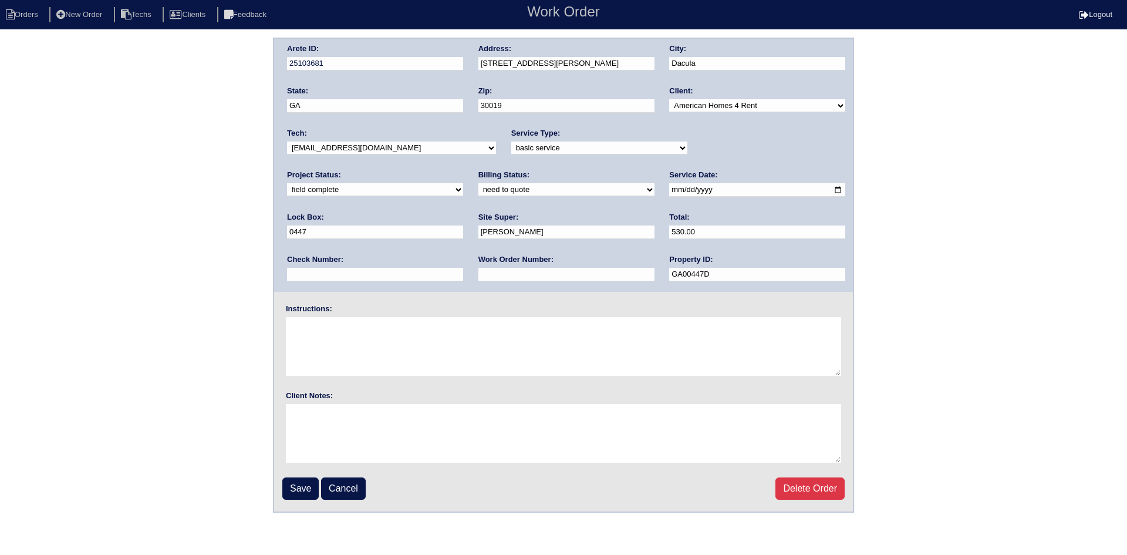
type input "530.00"
click at [478, 272] on input "text" at bounding box center [566, 275] width 176 height 14
type input "Requested"
click at [333, 335] on textarea at bounding box center [563, 346] width 555 height 59
type textarea "This is for a change order only"
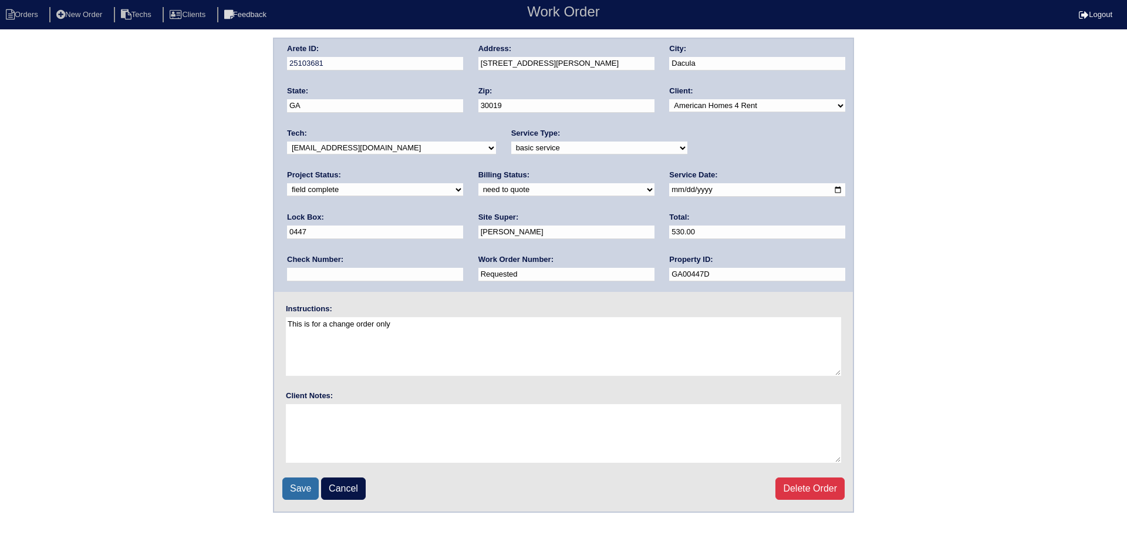
click at [311, 482] on input "Save" at bounding box center [300, 488] width 36 height 22
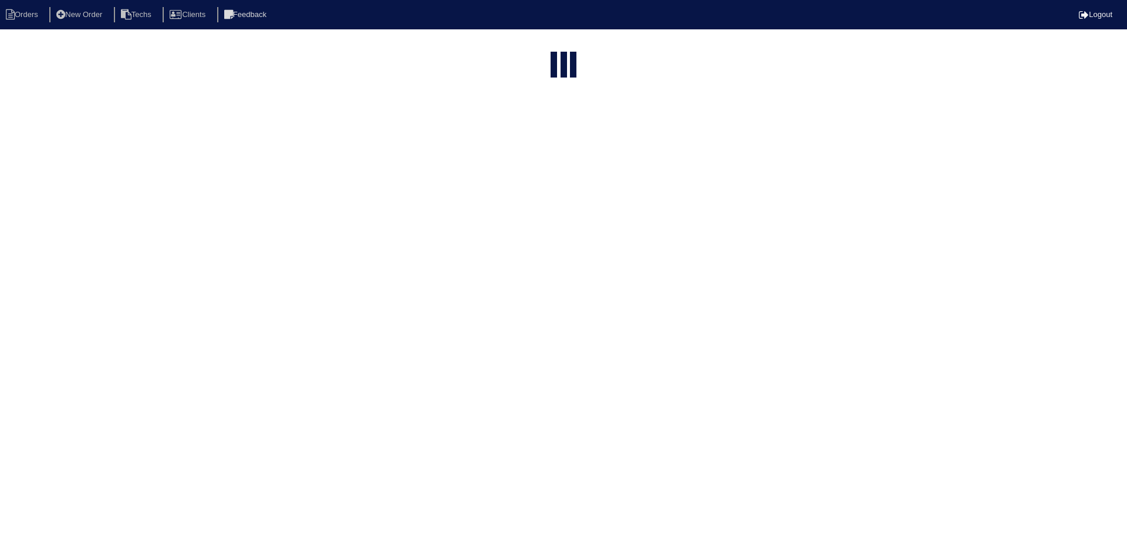
select select "15"
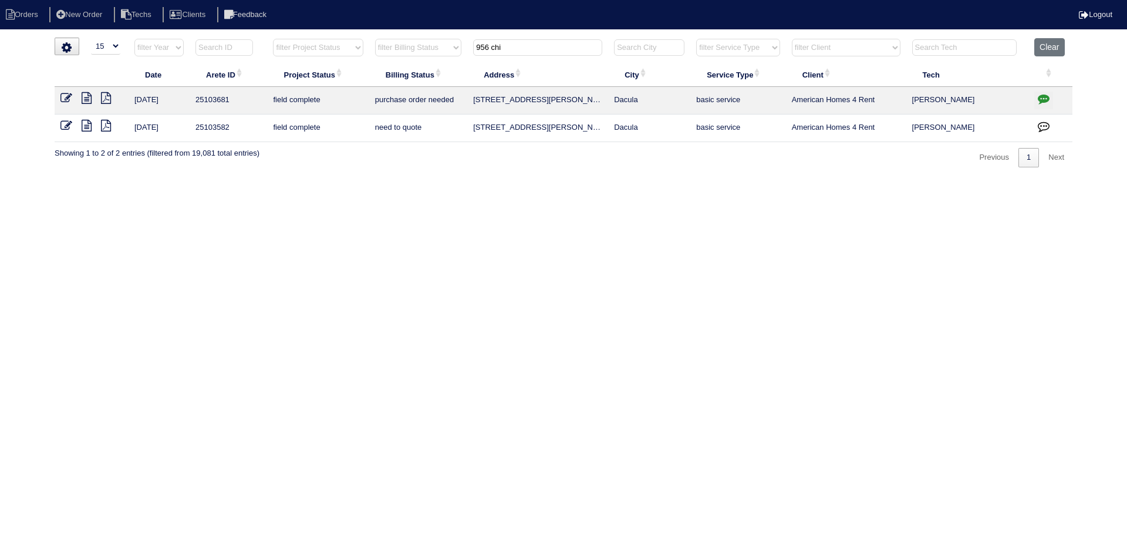
click at [1044, 125] on icon "button" at bounding box center [1044, 126] width 12 height 12
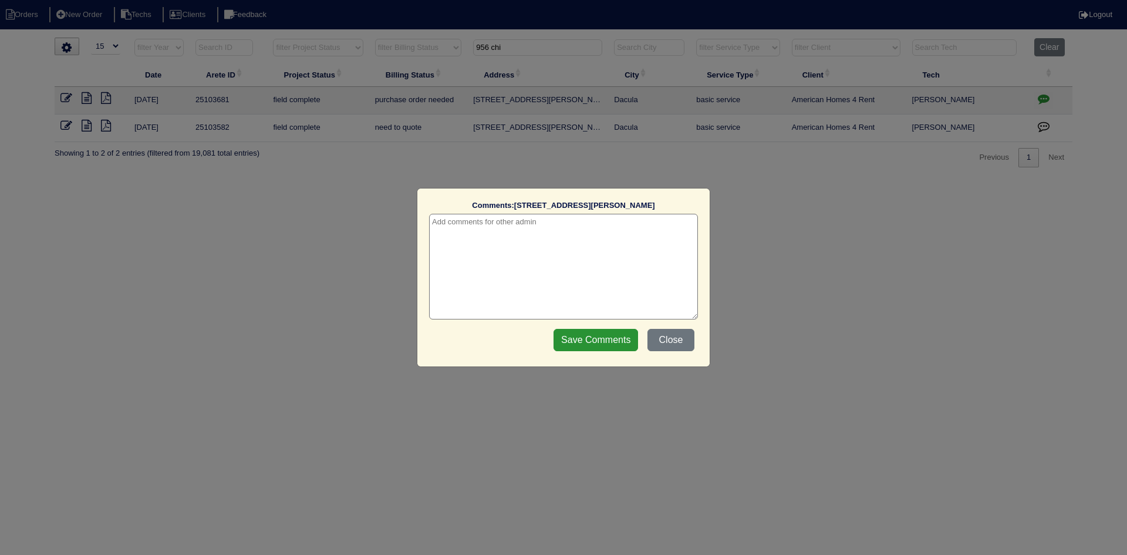
click at [563, 217] on textarea at bounding box center [563, 267] width 269 height 106
type textarea "[DATE] - Change order requested - rk"
click at [585, 339] on input "Save Comments" at bounding box center [596, 340] width 85 height 22
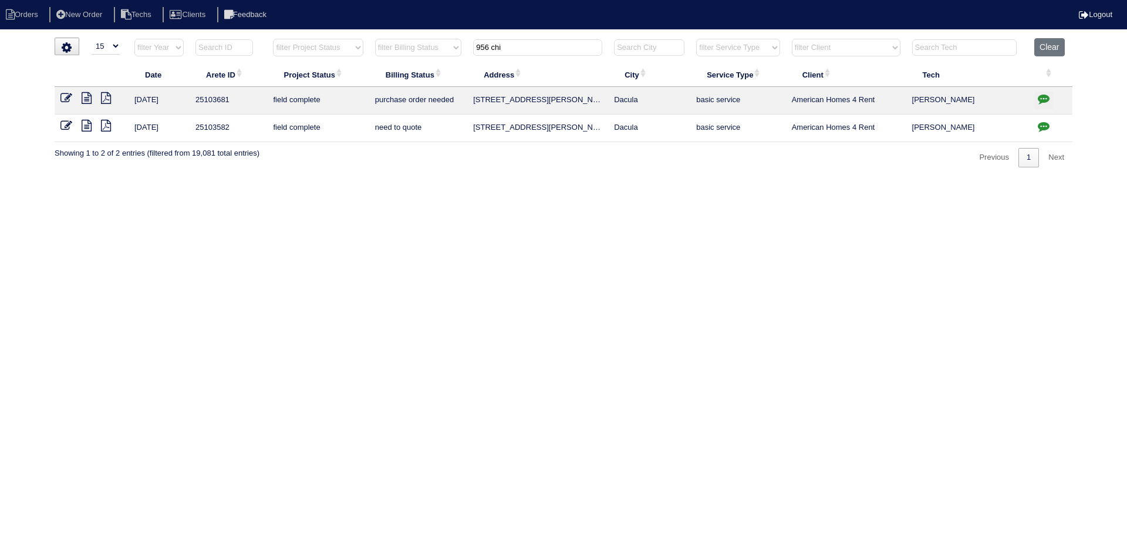
click at [66, 126] on icon at bounding box center [66, 126] width 12 height 12
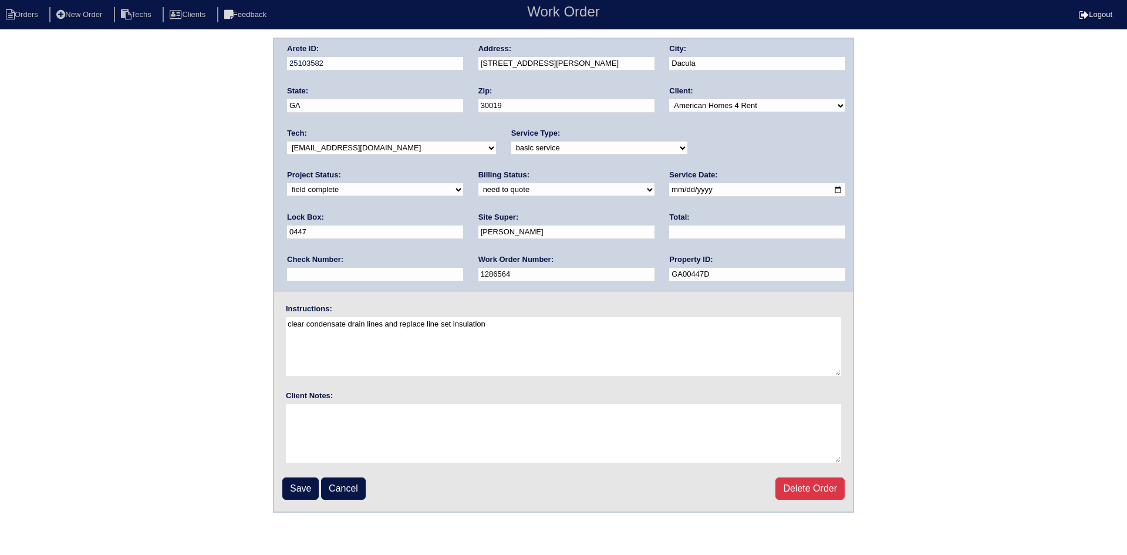
drag, startPoint x: 372, startPoint y: 187, endPoint x: 367, endPoint y: 196, distance: 9.7
click at [478, 187] on select "need to quote quoted need to invoice invoiced paid warranty purchase order need…" at bounding box center [566, 189] width 176 height 13
select select "quoted"
click at [478, 184] on select "need to quote quoted need to invoice invoiced paid warranty purchase order need…" at bounding box center [566, 189] width 176 height 13
click at [669, 233] on input "text" at bounding box center [757, 232] width 176 height 14
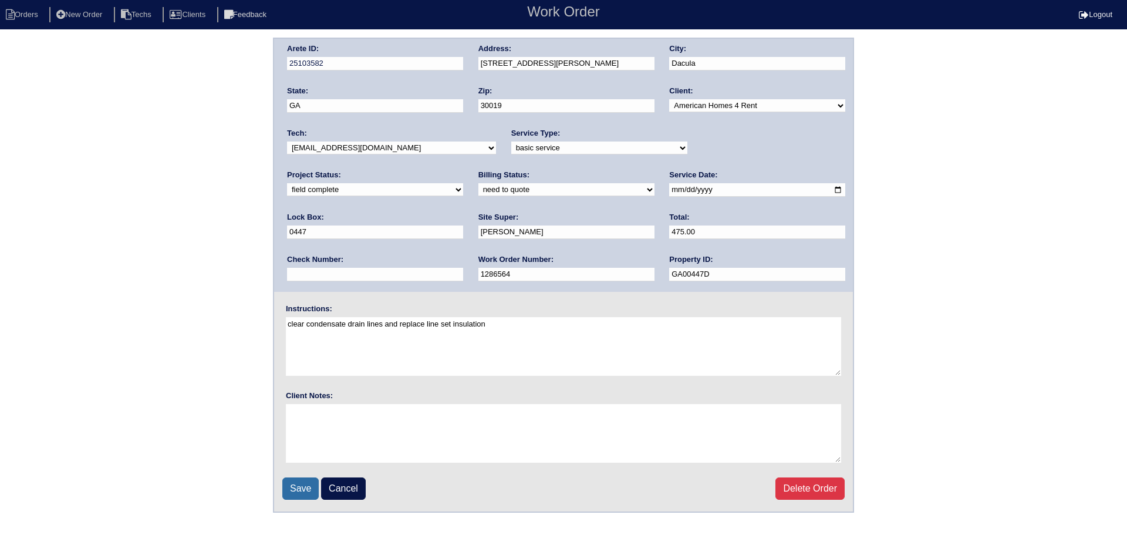
type input "475.00"
click at [301, 489] on input "Save" at bounding box center [300, 488] width 36 height 22
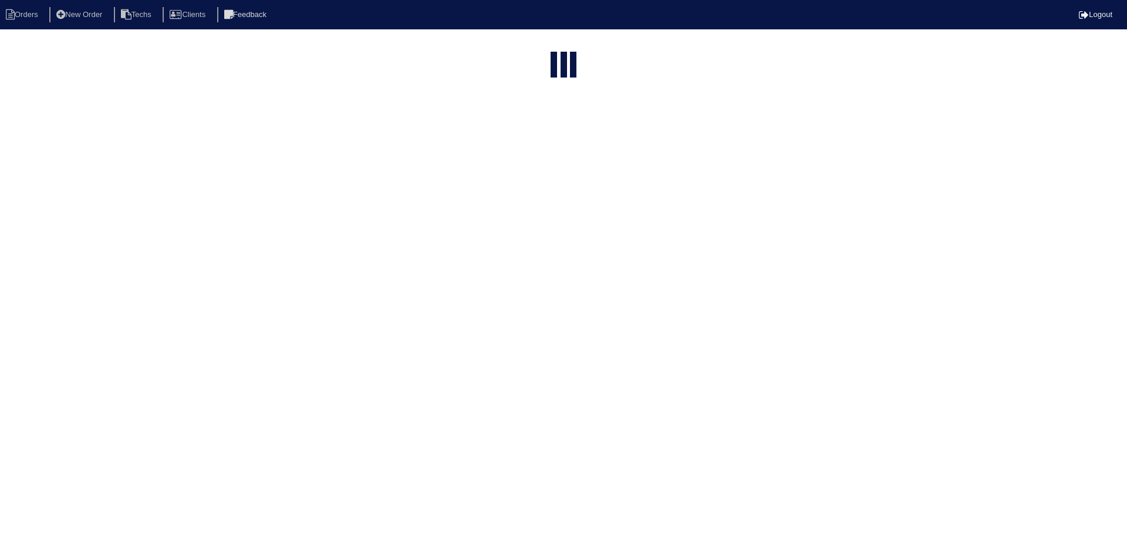
select select "15"
type input "956 chi"
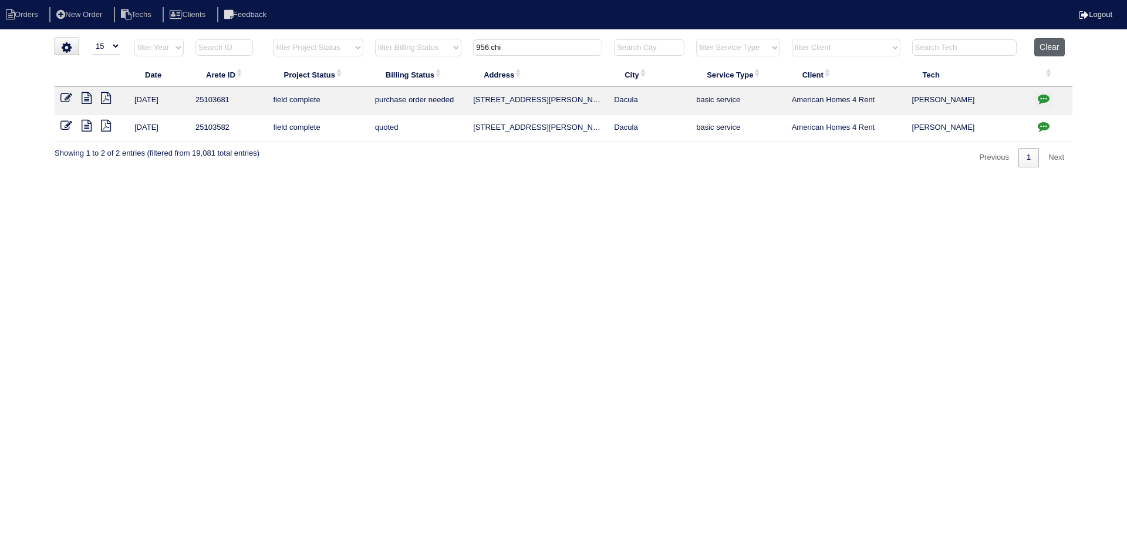
click at [1050, 48] on button "Clear" at bounding box center [1049, 47] width 30 height 18
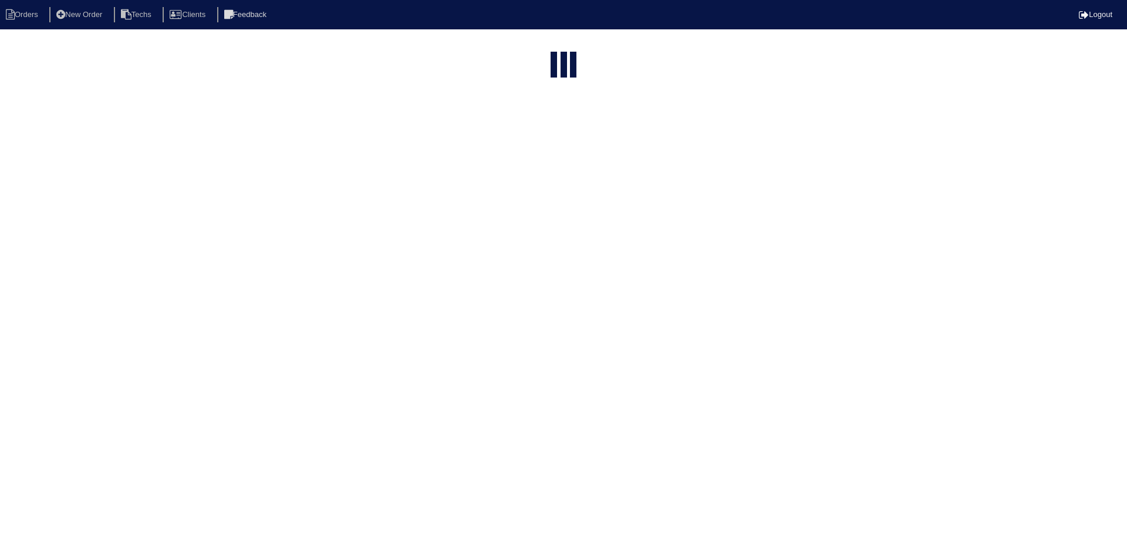
select select "15"
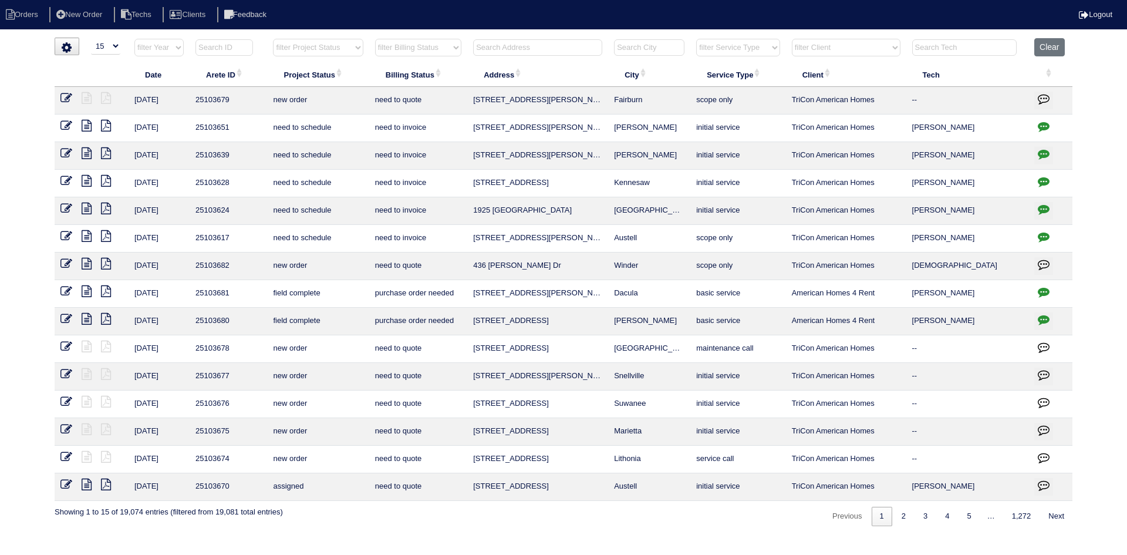
click at [450, 50] on select "filter Billing Status -- Any Billing Status -- need to quote quoted need to inv…" at bounding box center [418, 48] width 86 height 18
click at [375, 39] on select "filter Billing Status -- Any Billing Status -- need to quote quoted need to inv…" at bounding box center [418, 48] width 86 height 18
select select "need to quote"
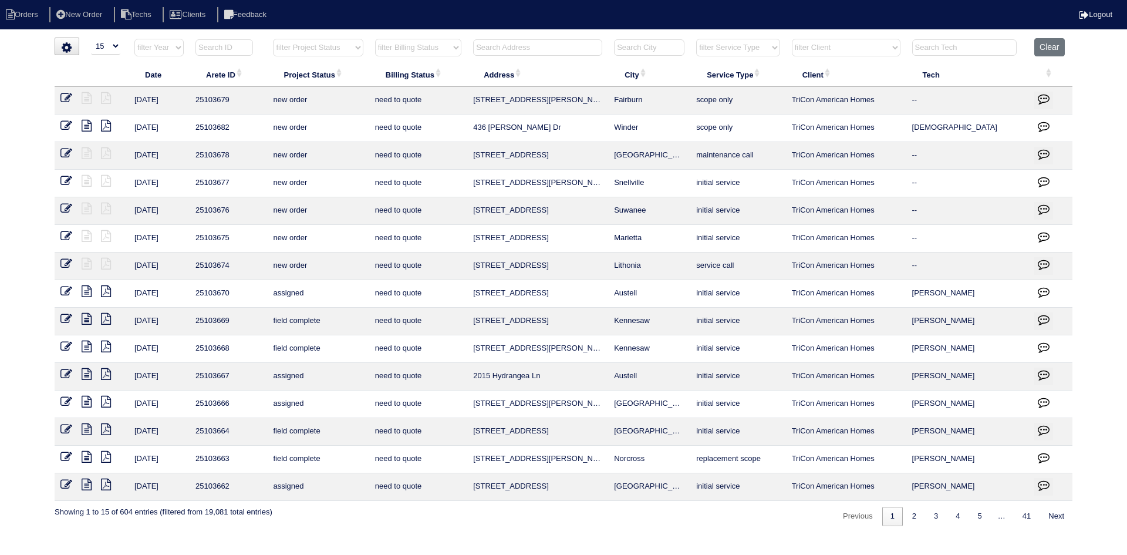
click at [335, 48] on select "filter Project Status -- Any Project Status -- new order assigned in progress f…" at bounding box center [318, 48] width 90 height 18
click at [273, 39] on select "filter Project Status -- Any Project Status -- new order assigned in progress f…" at bounding box center [318, 48] width 90 height 18
select select "field complete"
select select "need to quote"
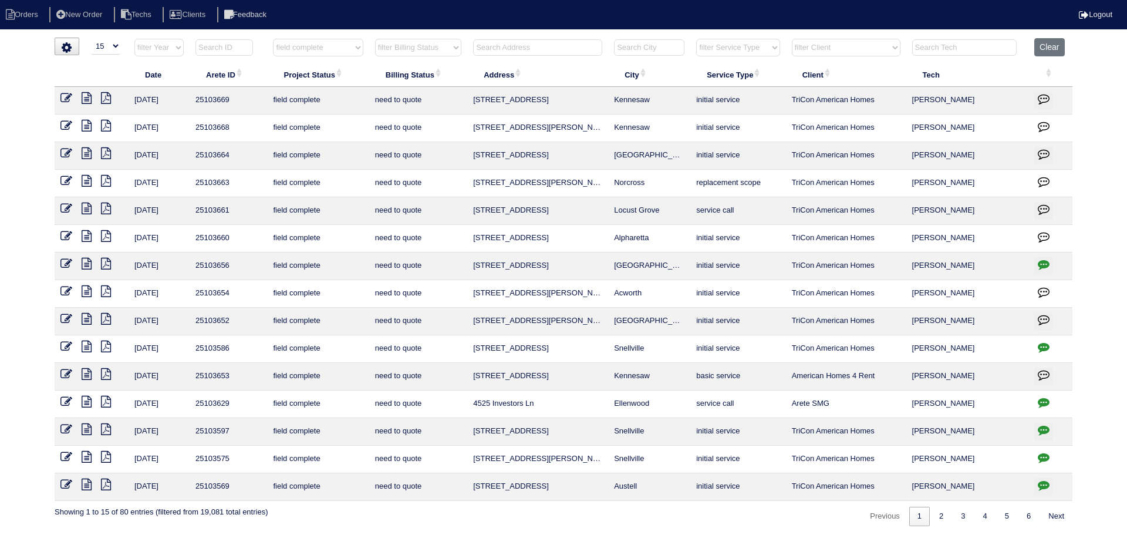
click at [865, 42] on select "filter Client -- Any Client -- Alan Luther American Homes 4 Rent Arete Personal…" at bounding box center [846, 48] width 109 height 18
select select "American Homes 4 Rent"
click at [792, 39] on select "filter Client -- Any Client -- Alan Luther American Homes 4 Rent Arete Personal…" at bounding box center [846, 48] width 109 height 18
select select "field complete"
select select "need to quote"
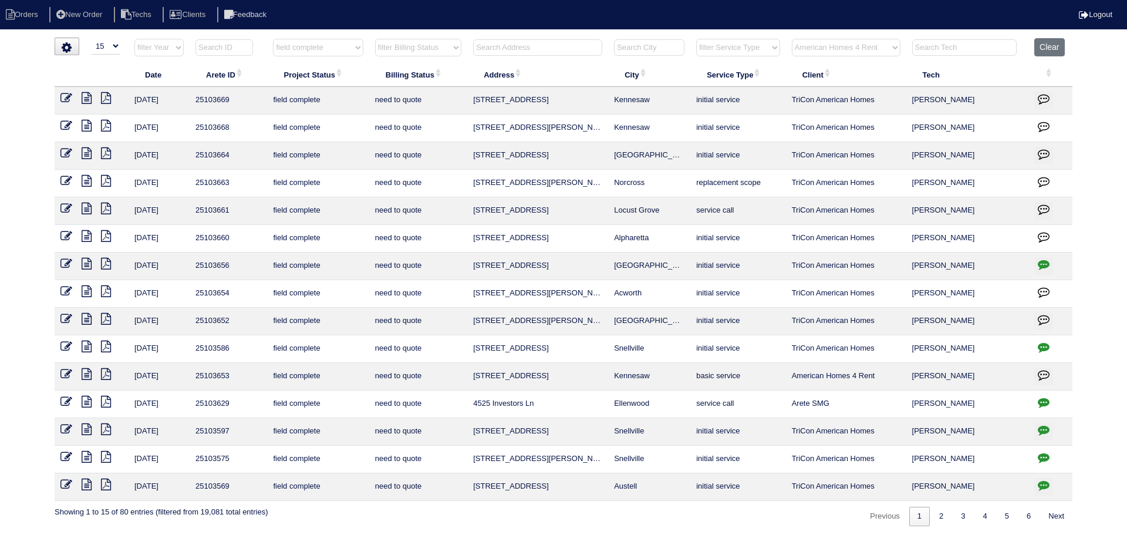
select select "American Homes 4 Rent"
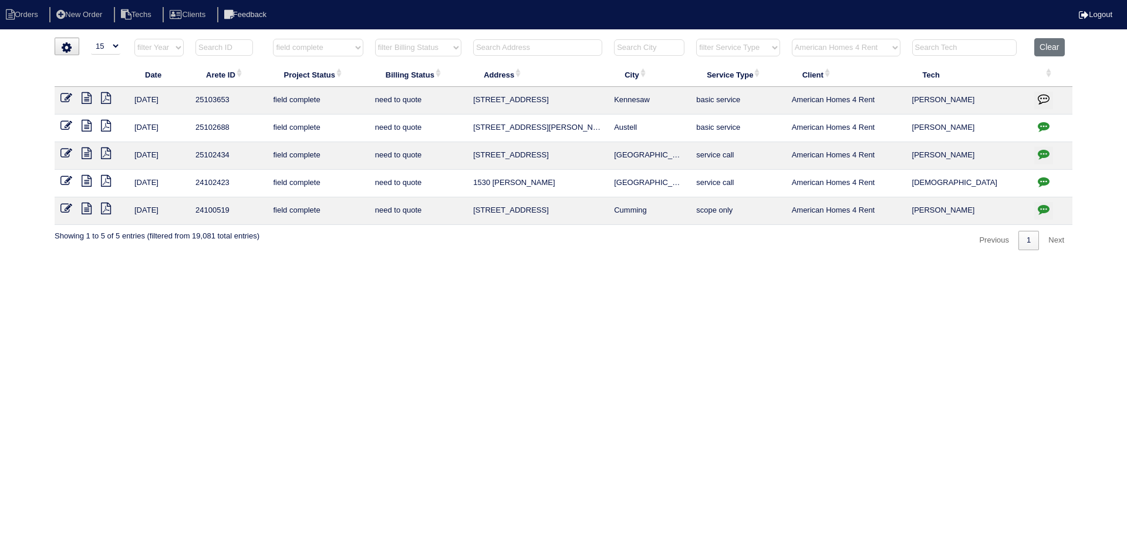
click at [86, 98] on icon at bounding box center [87, 98] width 10 height 12
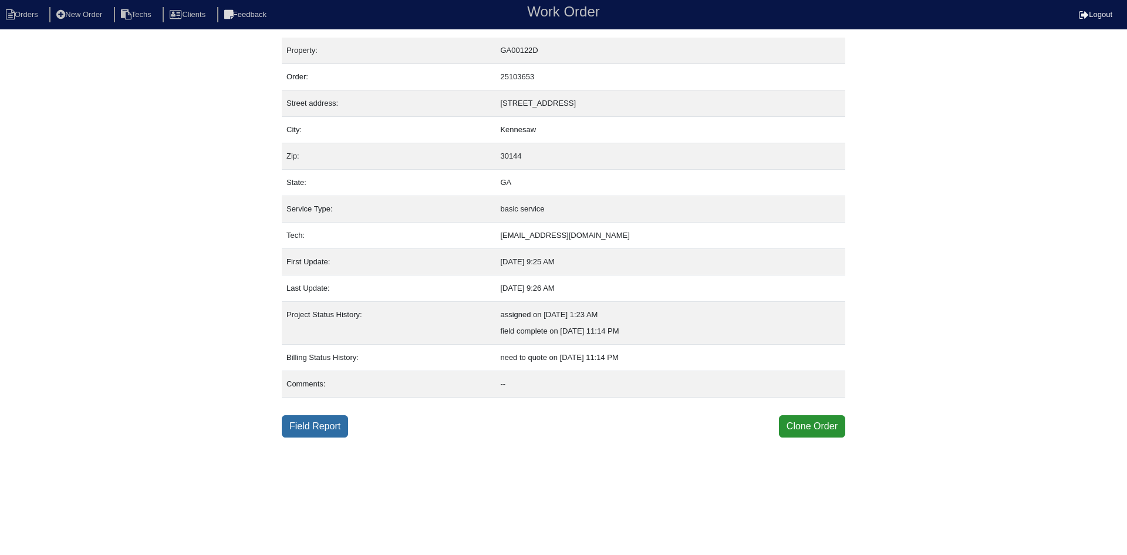
click at [304, 423] on link "Field Report" at bounding box center [315, 426] width 66 height 22
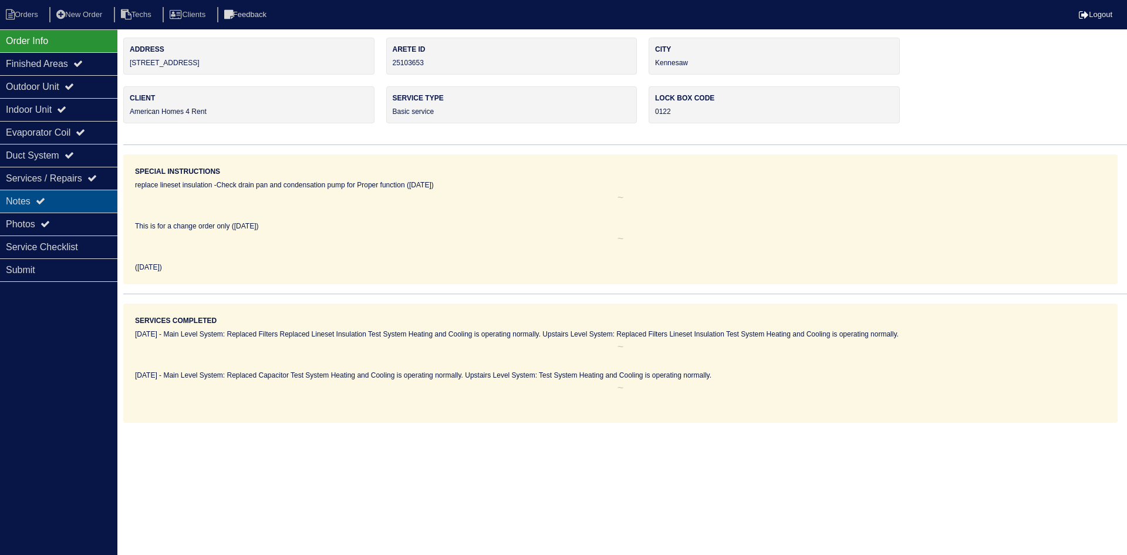
click at [78, 196] on div "Notes" at bounding box center [58, 201] width 117 height 23
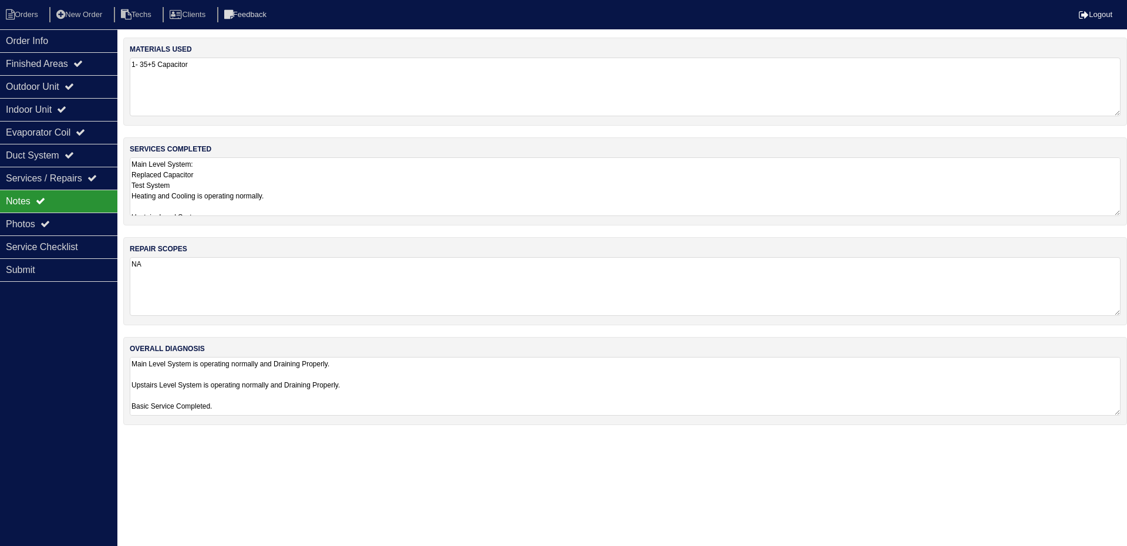
click at [424, 188] on textarea "Main Level System: Replaced Capacitor Test System Heating and Cooling is operat…" at bounding box center [625, 186] width 991 height 59
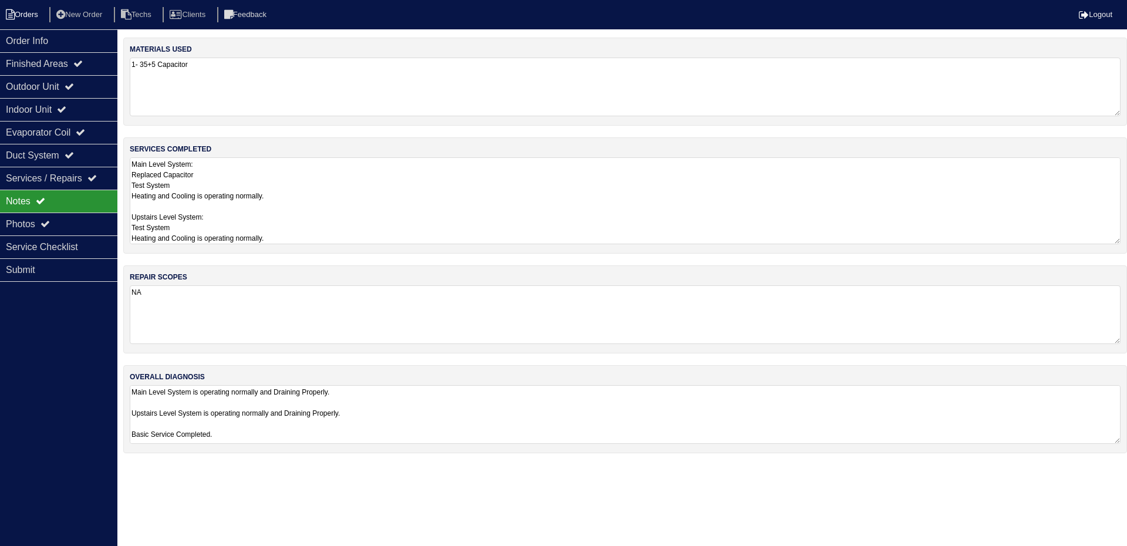
click at [23, 12] on li "Orders" at bounding box center [24, 15] width 48 height 16
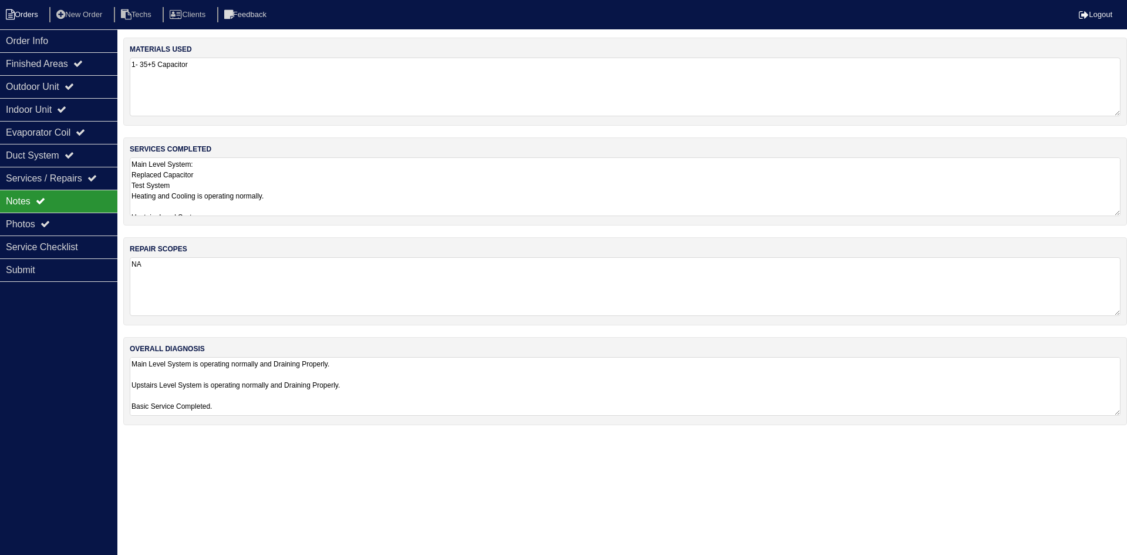
select select "15"
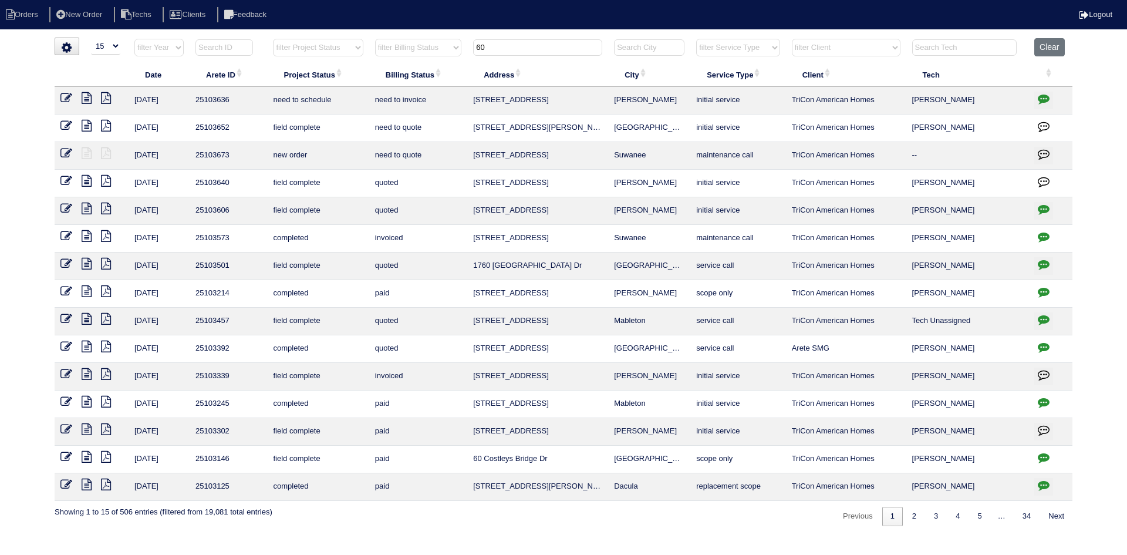
drag, startPoint x: 544, startPoint y: 49, endPoint x: 467, endPoint y: 48, distance: 76.9
click at [467, 48] on tr "filter Year -- Any Year -- 2025 2024 2023 2022 2021 2020 2019 filter Project St…" at bounding box center [564, 50] width 1018 height 24
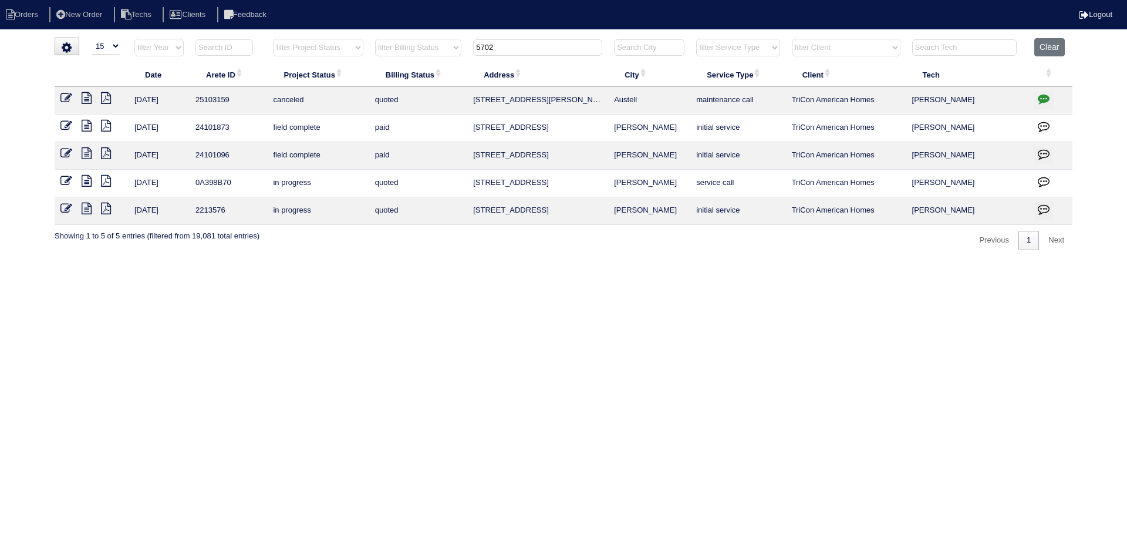
type input "5702"
click at [1044, 97] on icon "button" at bounding box center [1044, 99] width 12 height 12
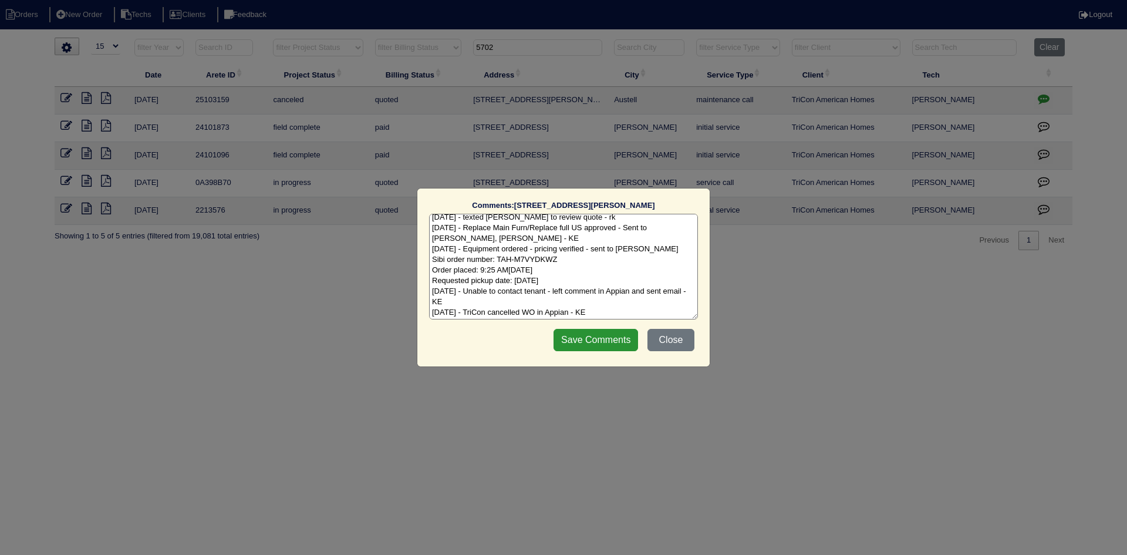
scroll to position [6, 0]
click at [617, 309] on textarea "[DATE] - texted [PERSON_NAME] to review quote - rk [DATE] - Replace Main Furn/R…" at bounding box center [563, 267] width 269 height 106
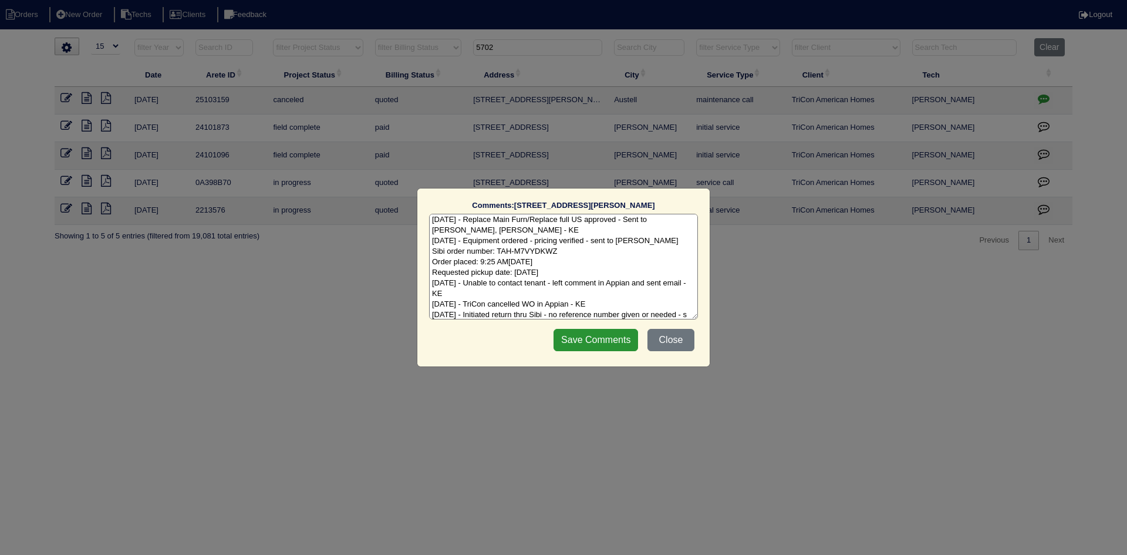
scroll to position [23, 0]
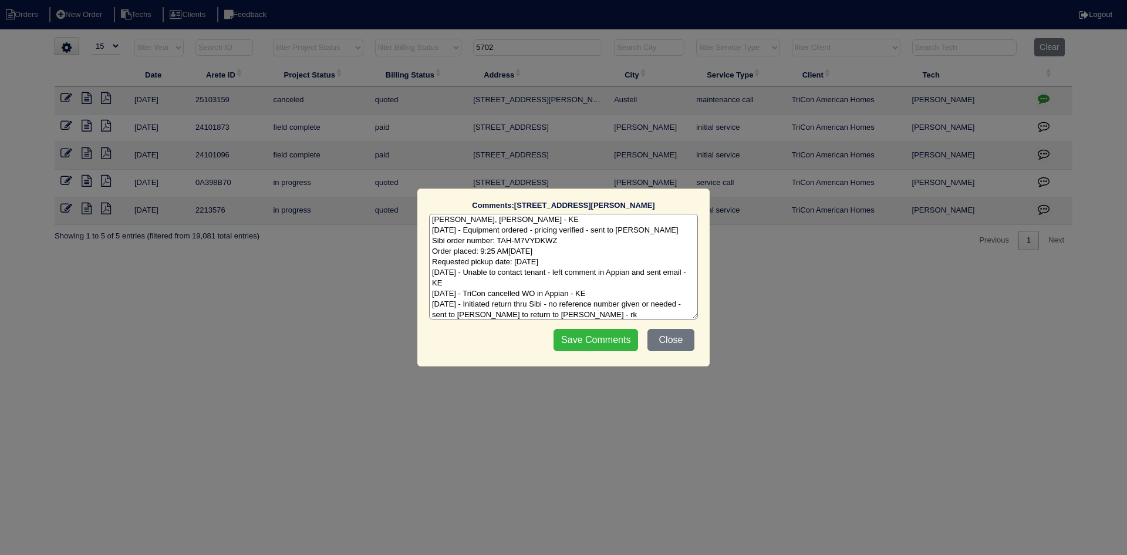
type textarea "[DATE] - texted [PERSON_NAME] to review quote - rk [DATE] - Replace Main Furn/R…"
click at [601, 346] on input "Save Comments" at bounding box center [596, 340] width 85 height 22
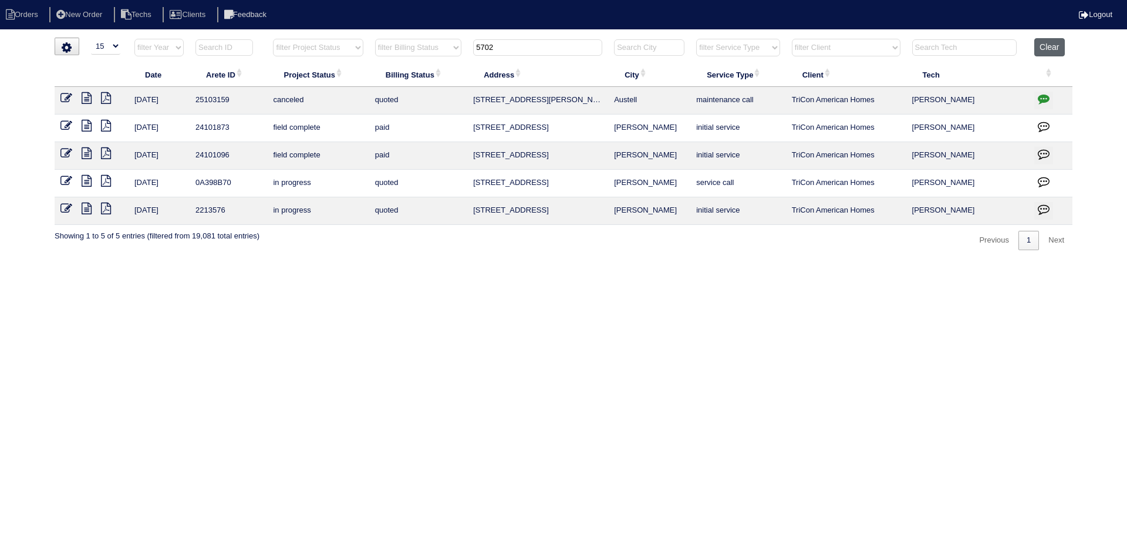
click at [1049, 44] on button "Clear" at bounding box center [1049, 47] width 30 height 18
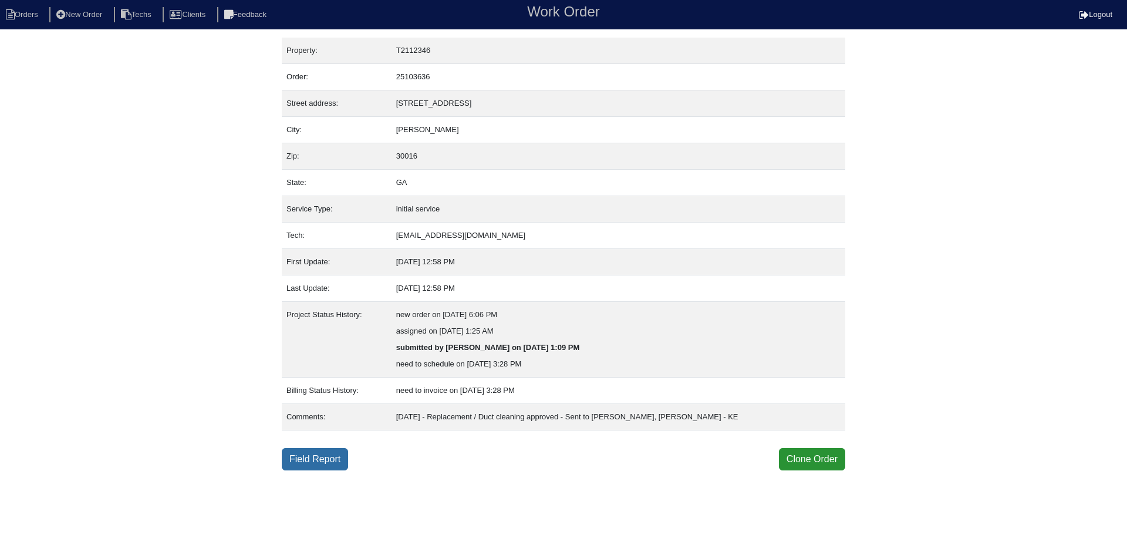
click at [324, 457] on link "Field Report" at bounding box center [315, 459] width 66 height 22
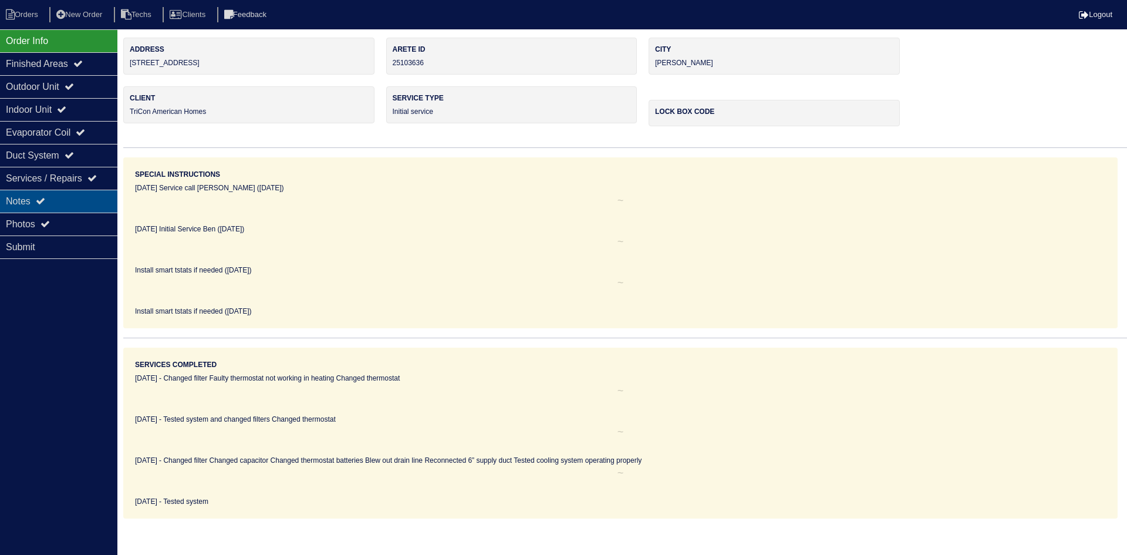
click at [61, 195] on div "Notes" at bounding box center [58, 201] width 117 height 23
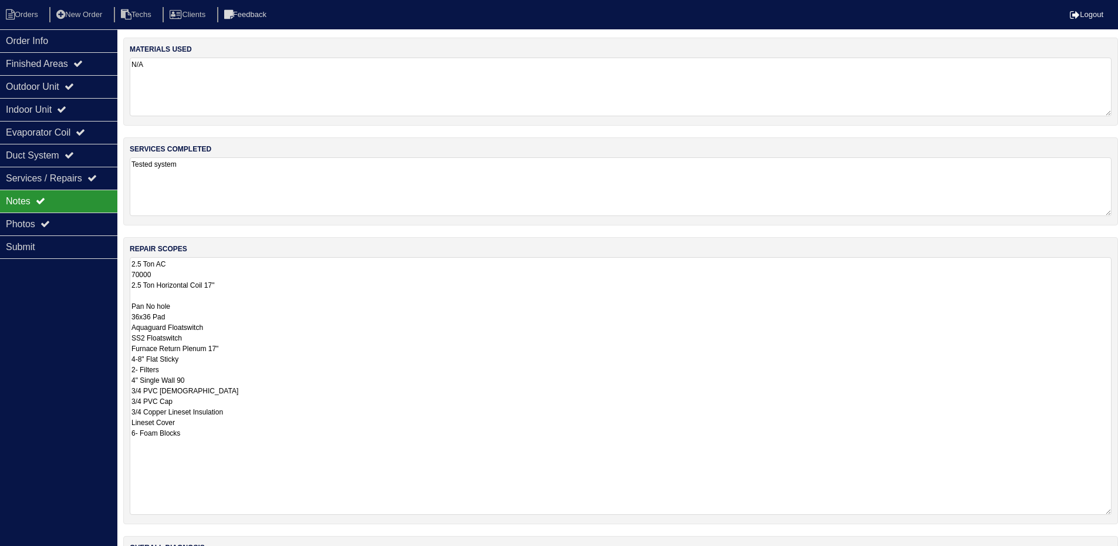
drag, startPoint x: 1118, startPoint y: 312, endPoint x: 1126, endPoint y: 511, distance: 199.2
click at [1118, 511] on html "Orders New Order Techs Clients Feedback Logout Orders New Order Users Clients M…" at bounding box center [559, 318] width 1118 height 636
drag, startPoint x: 79, startPoint y: 46, endPoint x: 100, endPoint y: 45, distance: 21.1
click at [79, 45] on div "Order Info" at bounding box center [58, 40] width 117 height 23
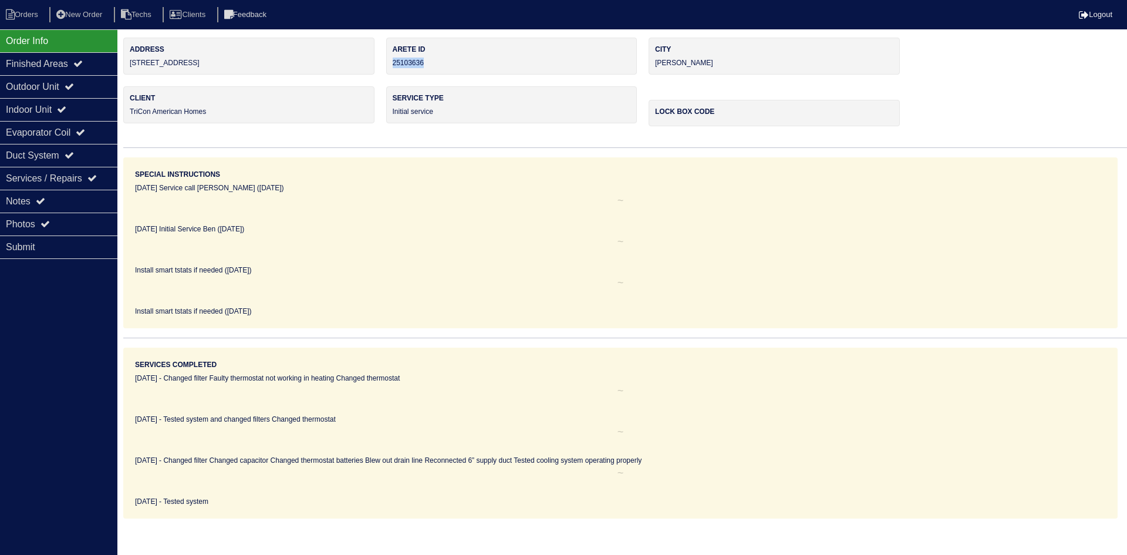
drag, startPoint x: 429, startPoint y: 63, endPoint x: 393, endPoint y: 61, distance: 36.4
click at [393, 61] on div "Arete ID 25103636" at bounding box center [511, 56] width 251 height 37
copy div "25103636"
drag, startPoint x: 65, startPoint y: 194, endPoint x: 89, endPoint y: 212, distance: 29.8
click at [65, 195] on div "Notes" at bounding box center [58, 201] width 117 height 23
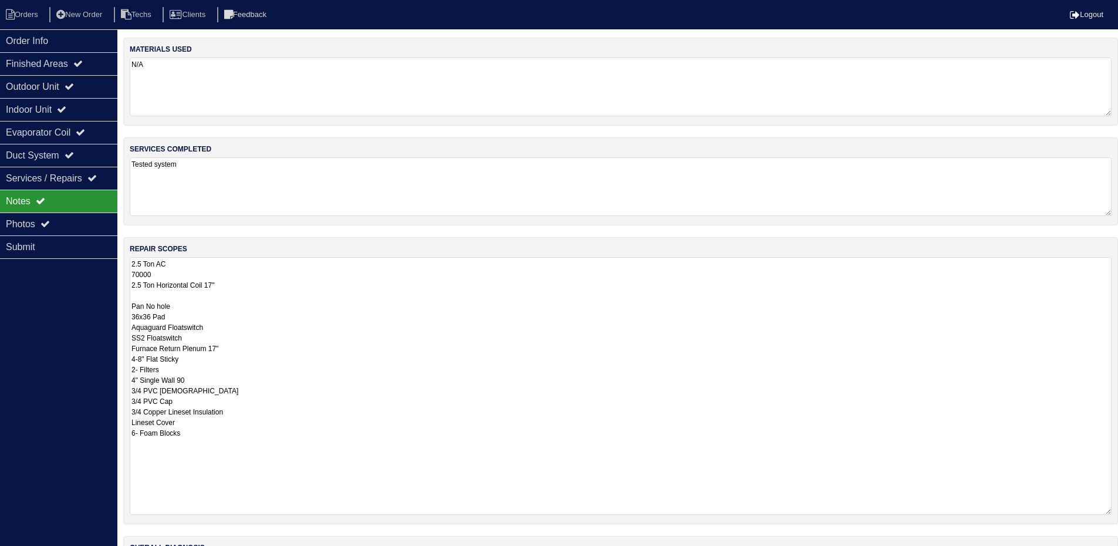
click at [289, 282] on textarea "2.5 Ton AC 70000 2.5 Ton Horizontal Coil 17" Pan No hole 36x36 Pad Aquaguard Fl…" at bounding box center [621, 386] width 982 height 258
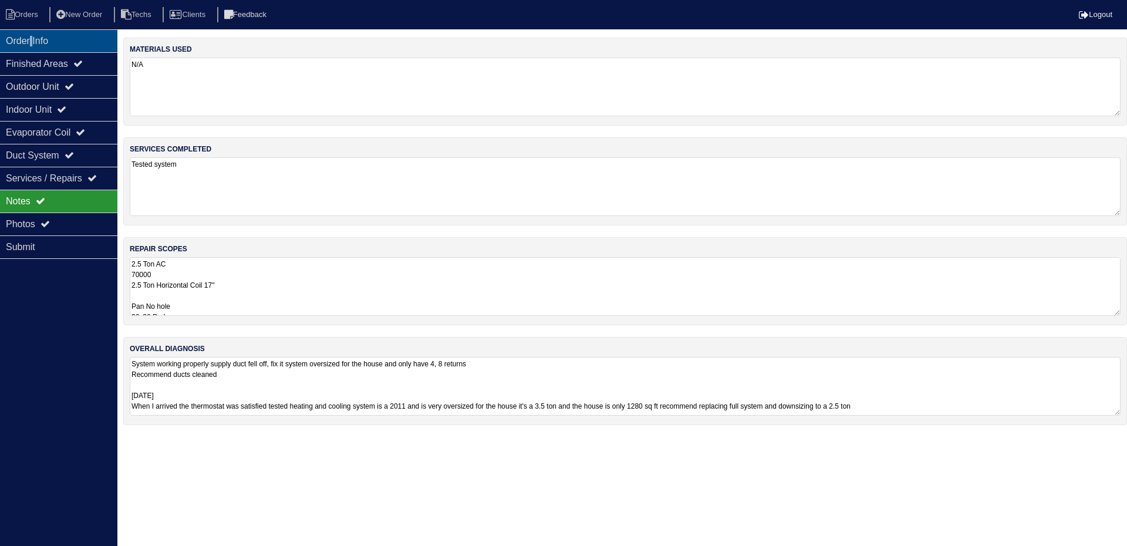
click at [34, 30] on div "Order Info" at bounding box center [58, 40] width 117 height 23
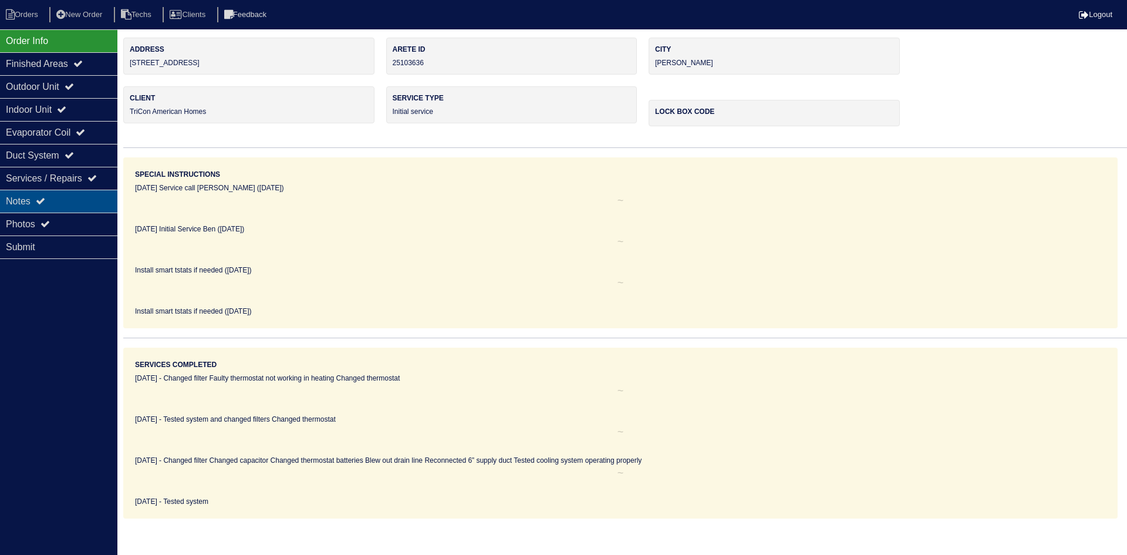
click at [59, 197] on div "Notes" at bounding box center [58, 201] width 117 height 23
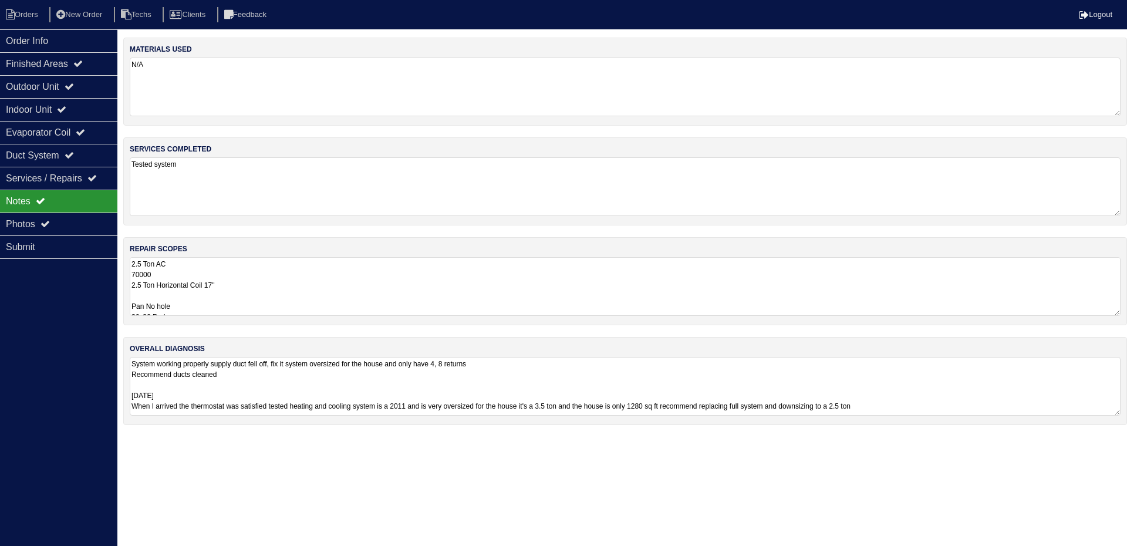
click at [356, 288] on textarea "2.5 Ton AC 70000 2.5 Ton Horizontal Coil 17" Pan No hole 36x36 Pad Aquaguard Fl…" at bounding box center [625, 286] width 991 height 59
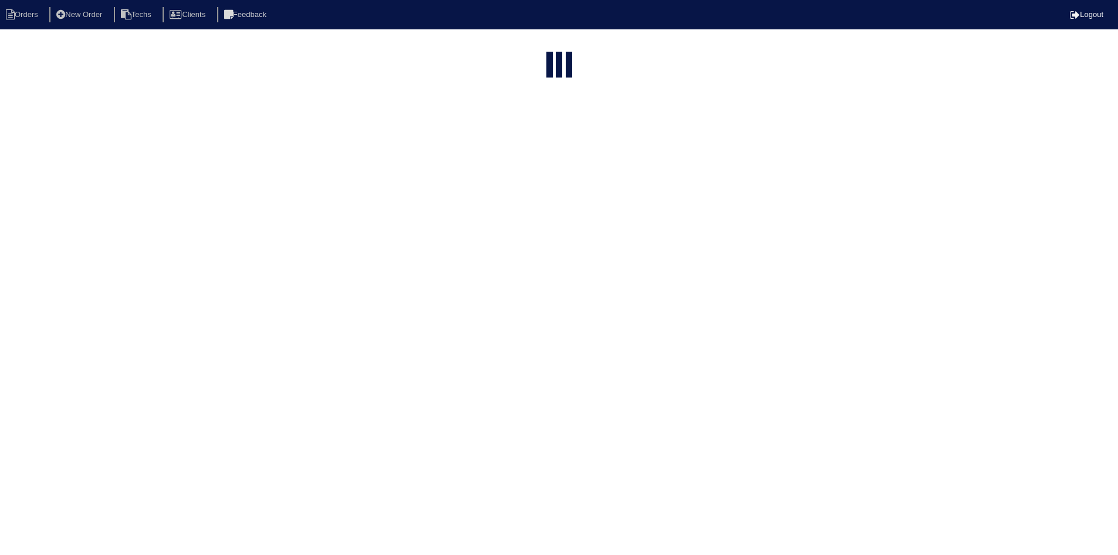
select select "15"
